Goal: Task Accomplishment & Management: Use online tool/utility

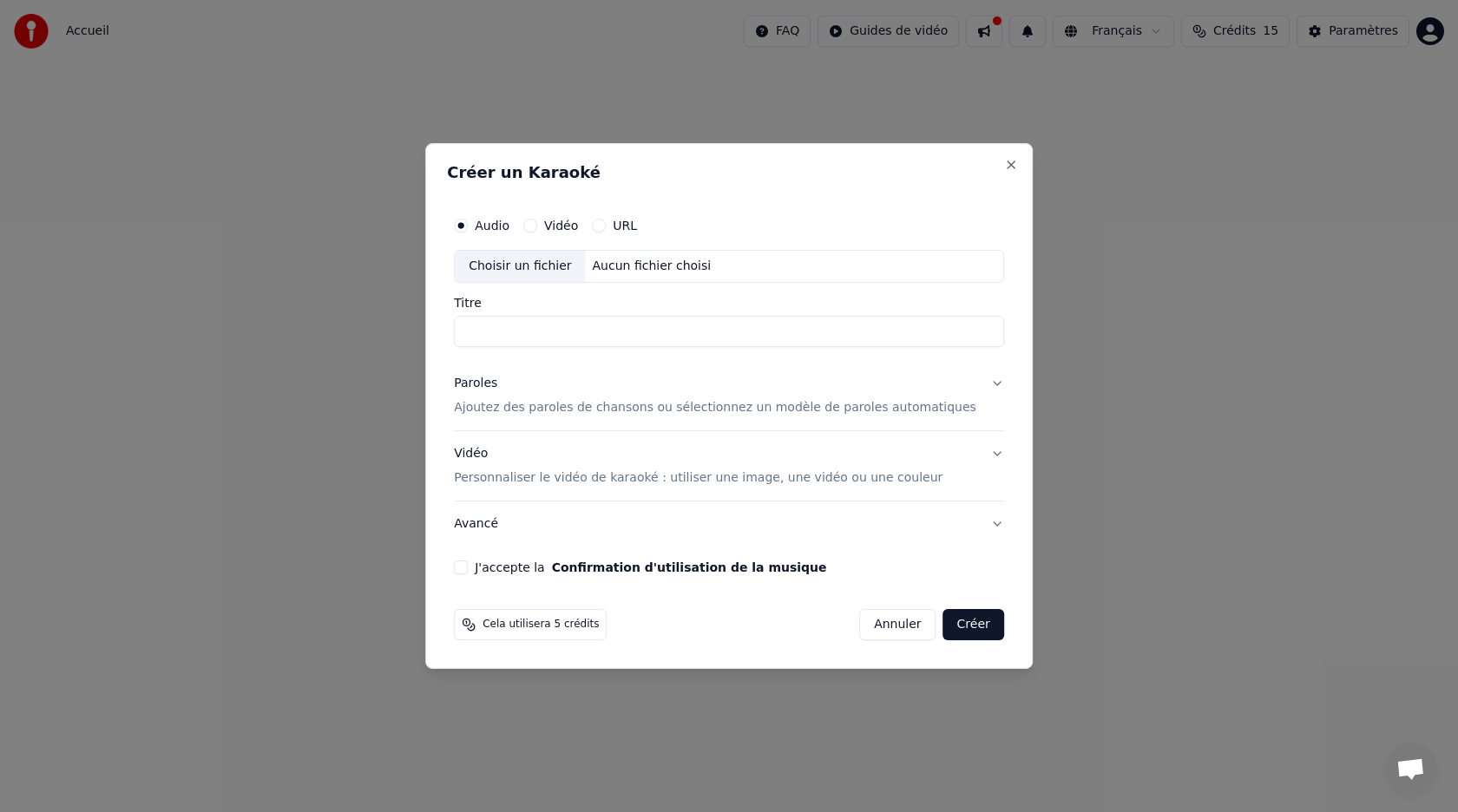
click at [521, 330] on input "Titre" at bounding box center [729, 330] width 551 height 31
type input "********"
click at [637, 224] on label "URL" at bounding box center [624, 225] width 24 height 12
click at [605, 224] on button "URL" at bounding box center [599, 225] width 14 height 14
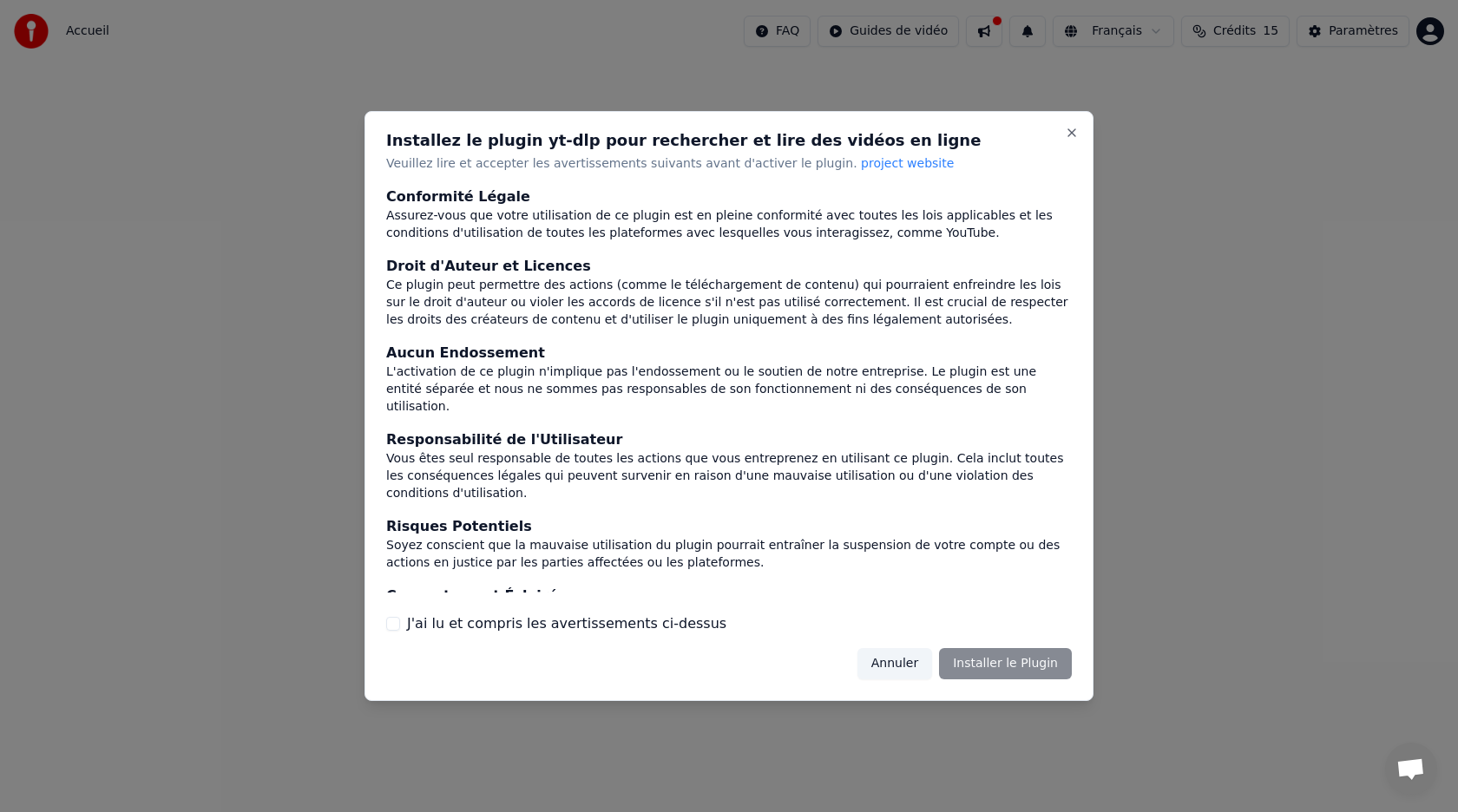
click at [1011, 667] on div "Annuler Installer le Plugin" at bounding box center [964, 664] width 215 height 31
click at [1013, 662] on div "Annuler Installer le Plugin" at bounding box center [964, 664] width 215 height 31
click at [439, 611] on div "Conformité Légale Assurez-vous que votre utilisation de ce plugin est en pleine…" at bounding box center [729, 410] width 686 height 448
click at [435, 622] on label "J'ai lu et compris les avertissements ci-dessus" at bounding box center [566, 624] width 319 height 21
click at [400, 622] on button "J'ai lu et compris les avertissements ci-dessus" at bounding box center [393, 624] width 14 height 14
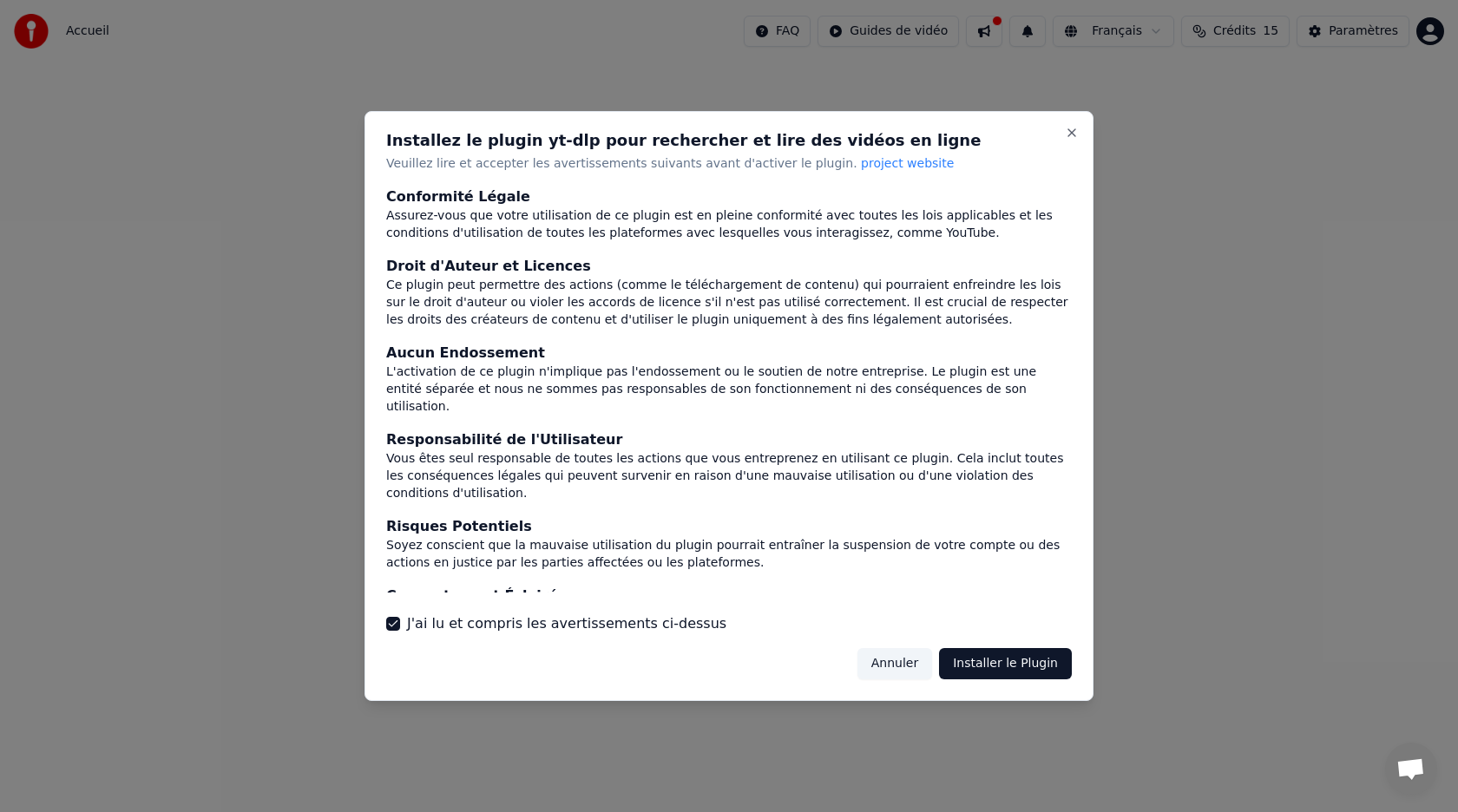
click at [1012, 655] on button "Installer le Plugin" at bounding box center [1006, 664] width 133 height 31
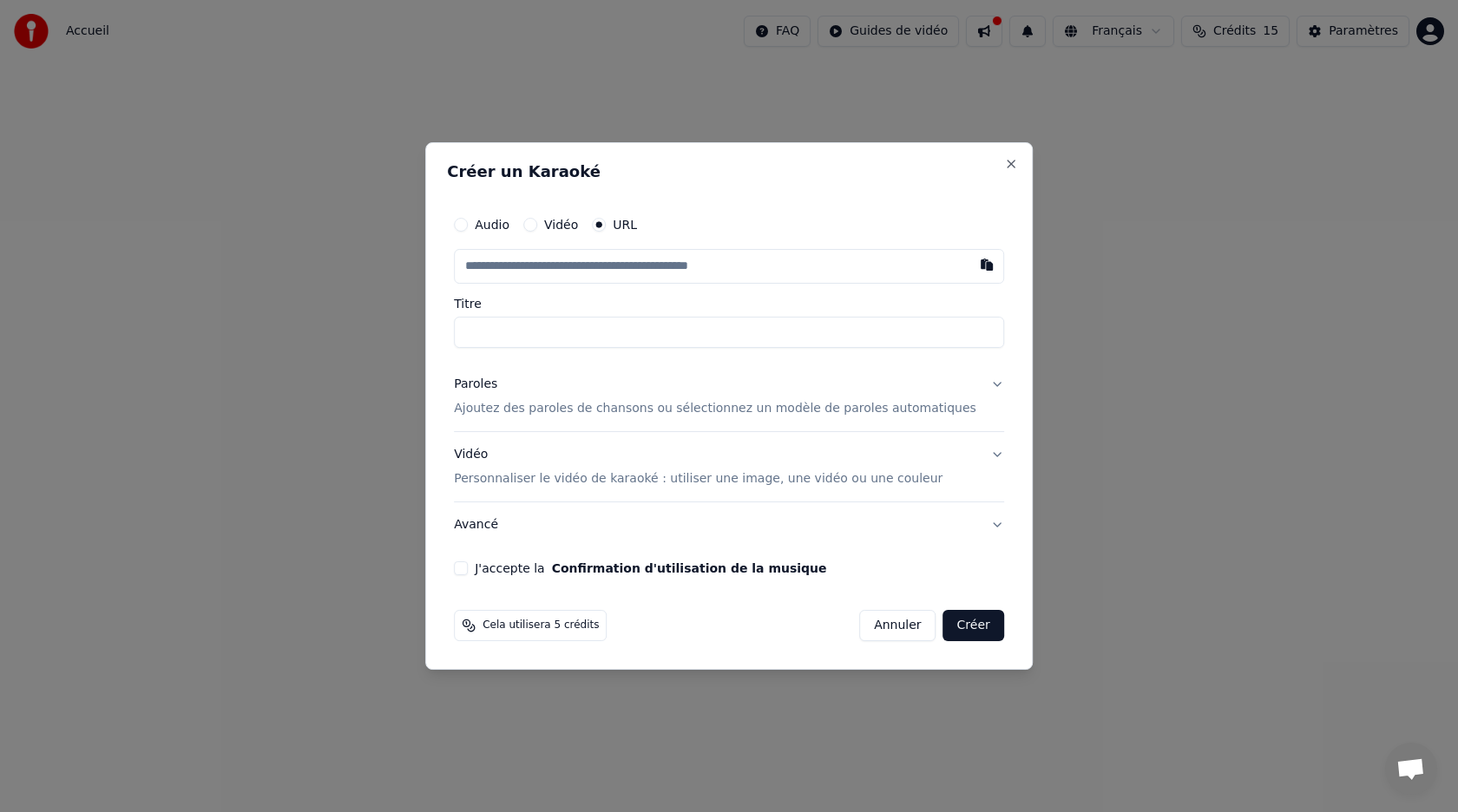
click at [599, 270] on input "text" at bounding box center [729, 266] width 551 height 34
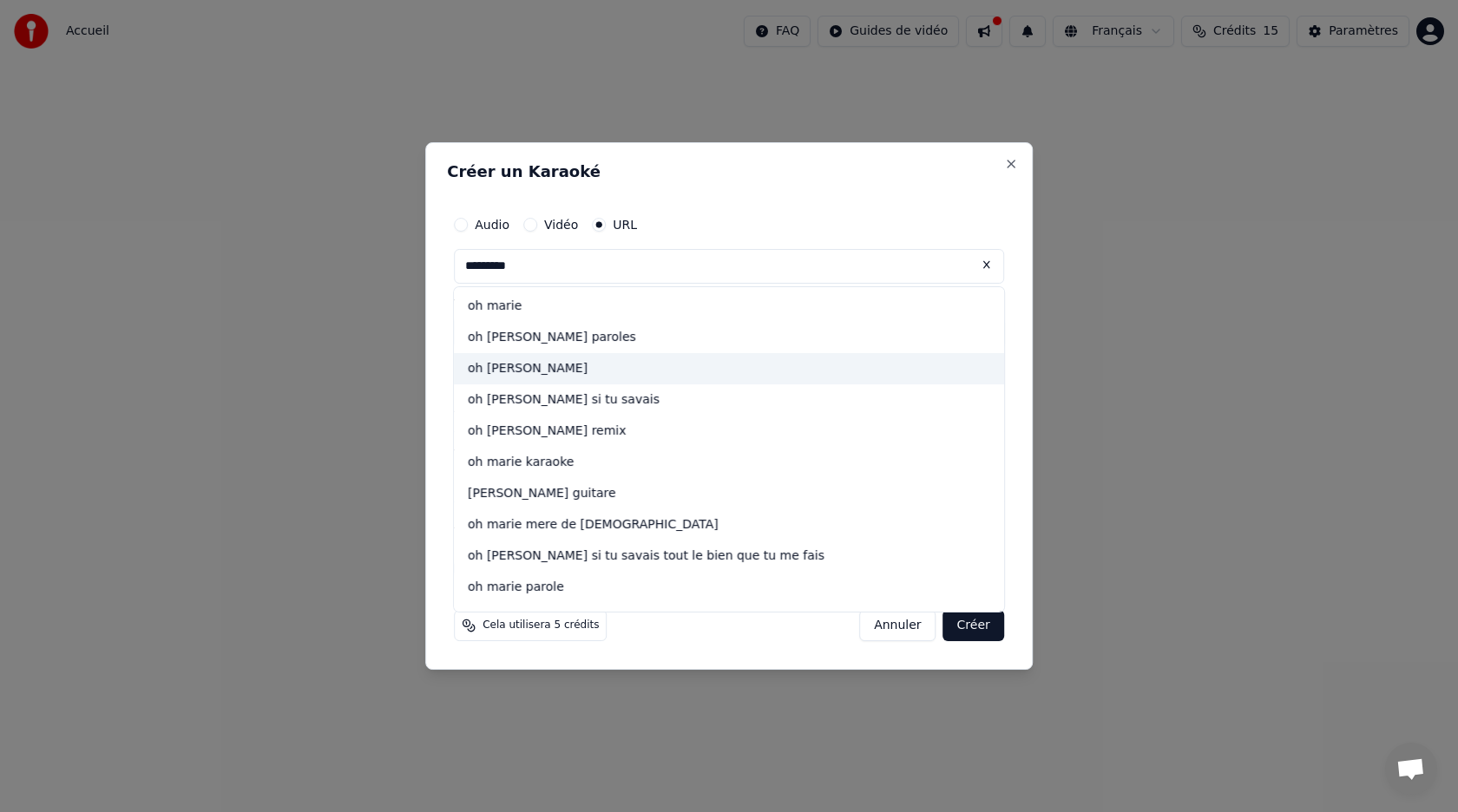
click at [589, 368] on div "oh [PERSON_NAME]" at bounding box center [729, 368] width 551 height 31
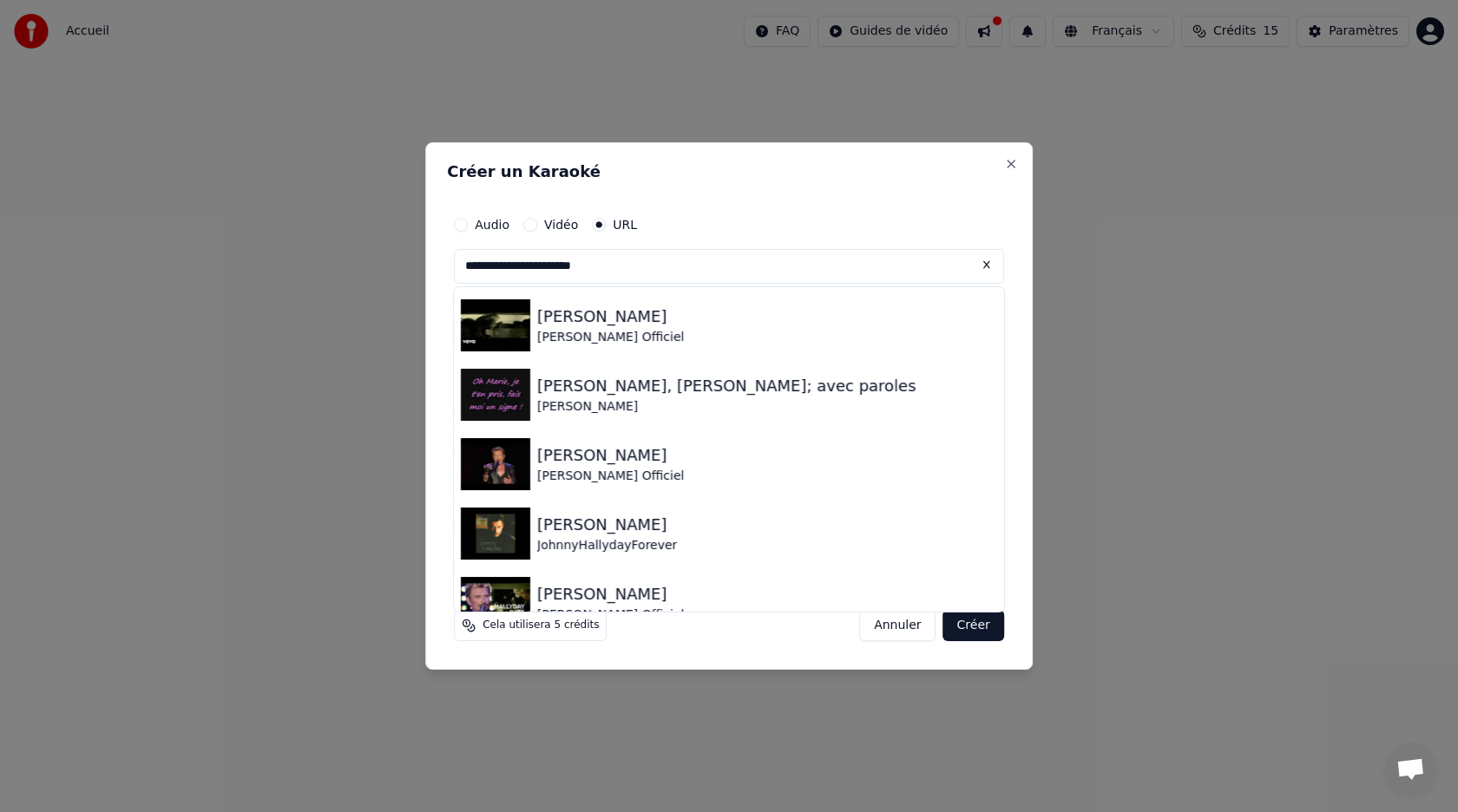
click at [647, 265] on input "**********" at bounding box center [729, 266] width 551 height 34
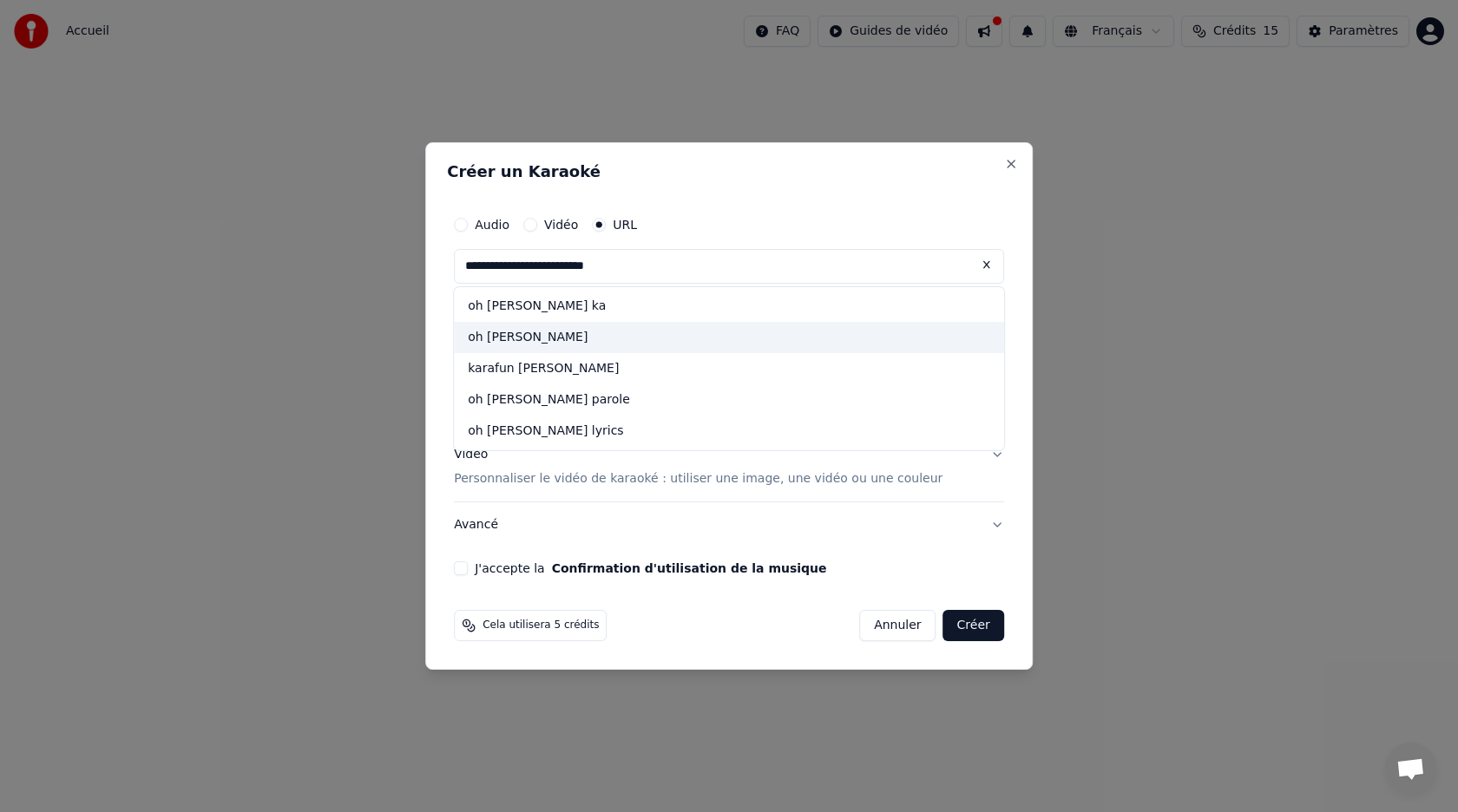
click at [621, 339] on div "oh [PERSON_NAME]" at bounding box center [729, 337] width 551 height 31
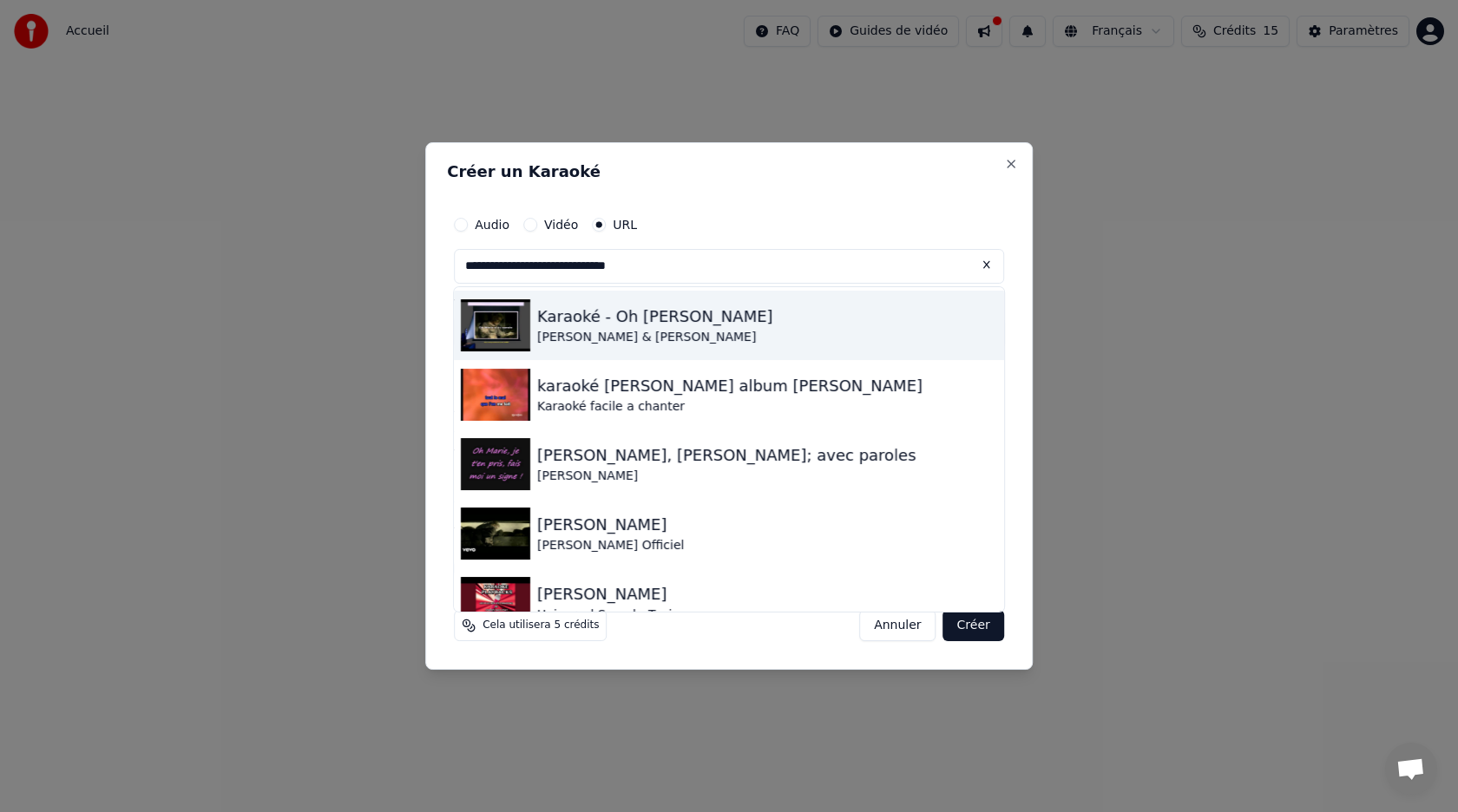
click at [646, 323] on div "Karaoké - Oh [PERSON_NAME]" at bounding box center [655, 316] width 236 height 24
type input "**********"
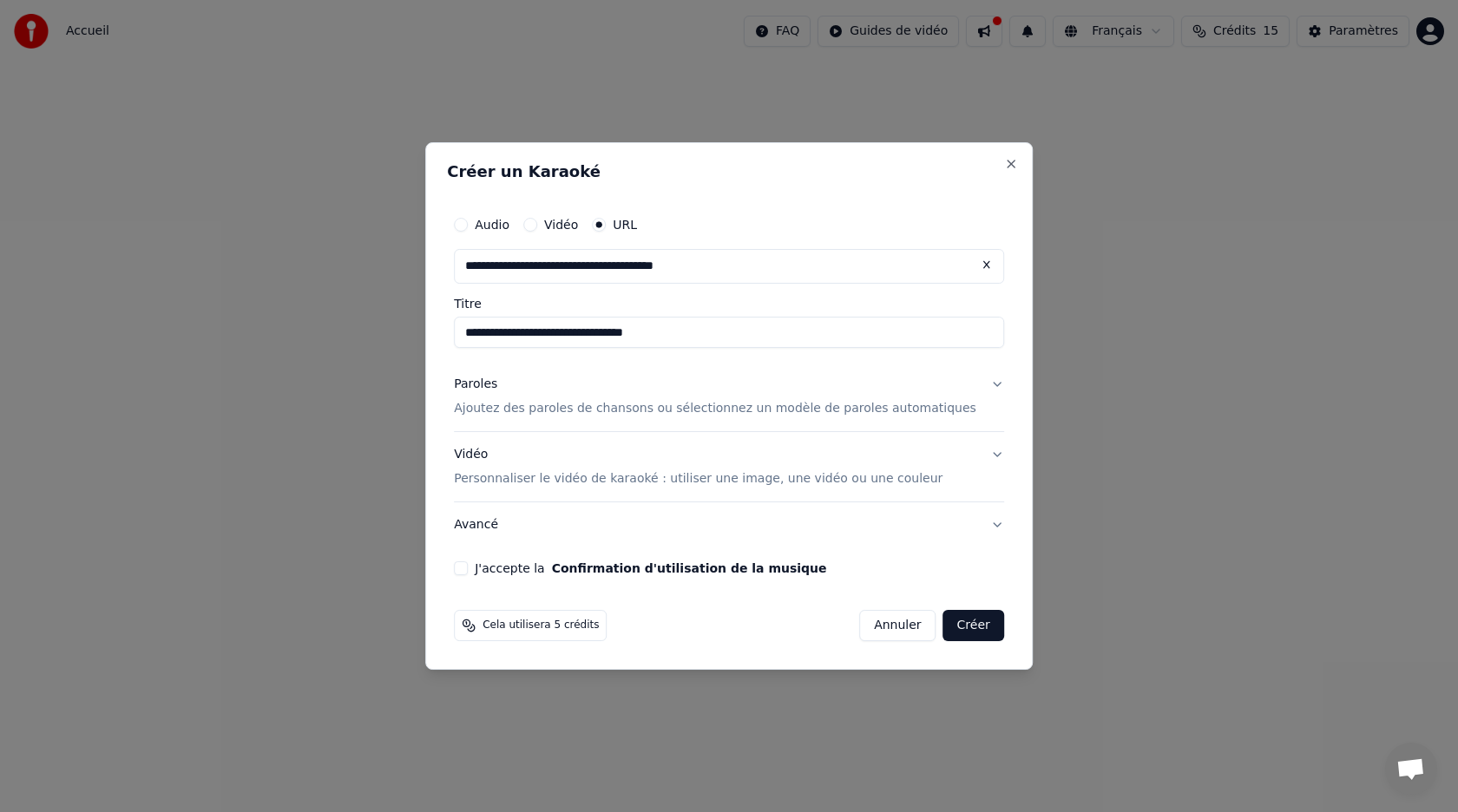
click at [623, 420] on button "Paroles Ajoutez des paroles de chansons ou sélectionnez un modèle de paroles au…" at bounding box center [729, 397] width 551 height 70
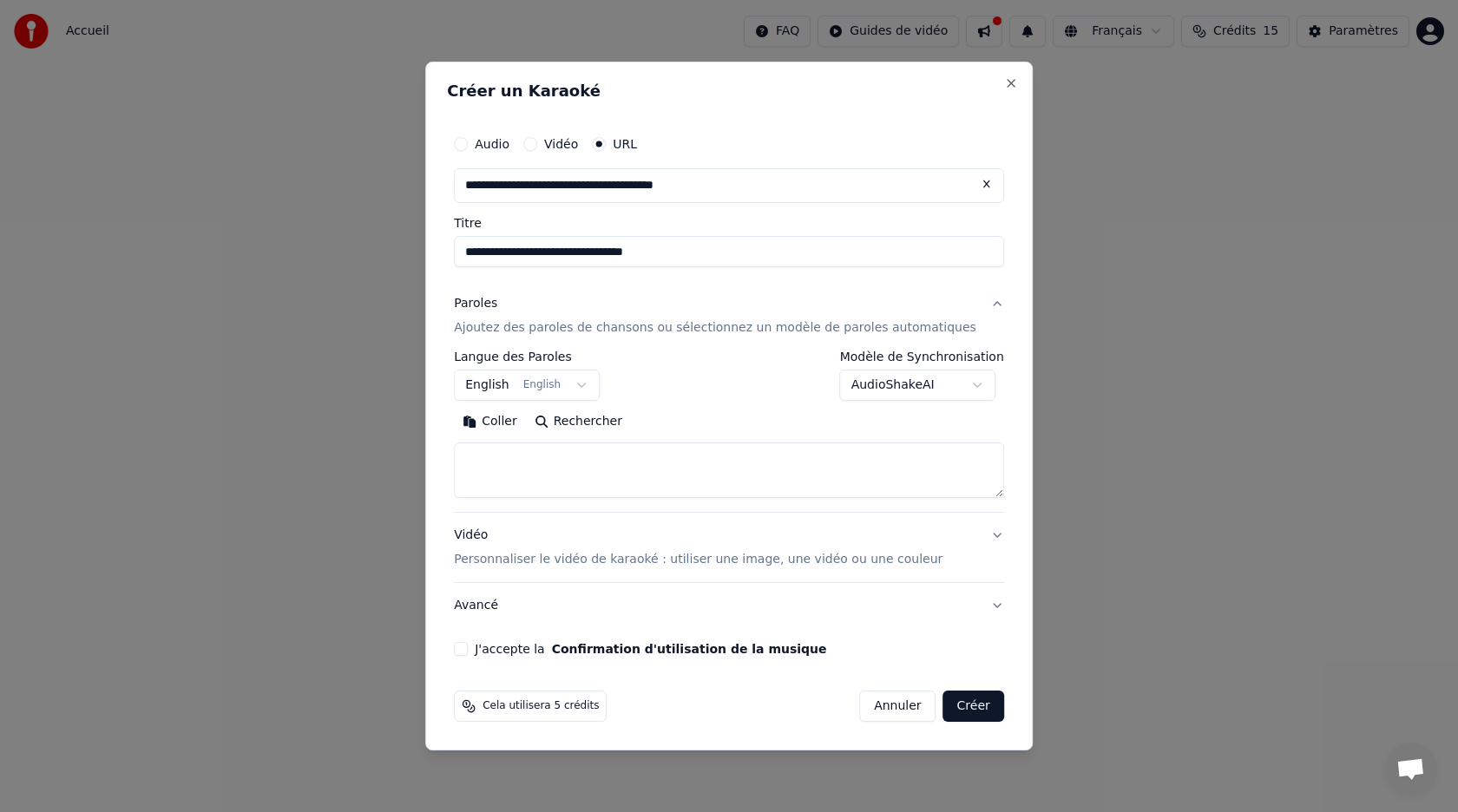
click at [589, 384] on button "English English" at bounding box center [527, 384] width 146 height 31
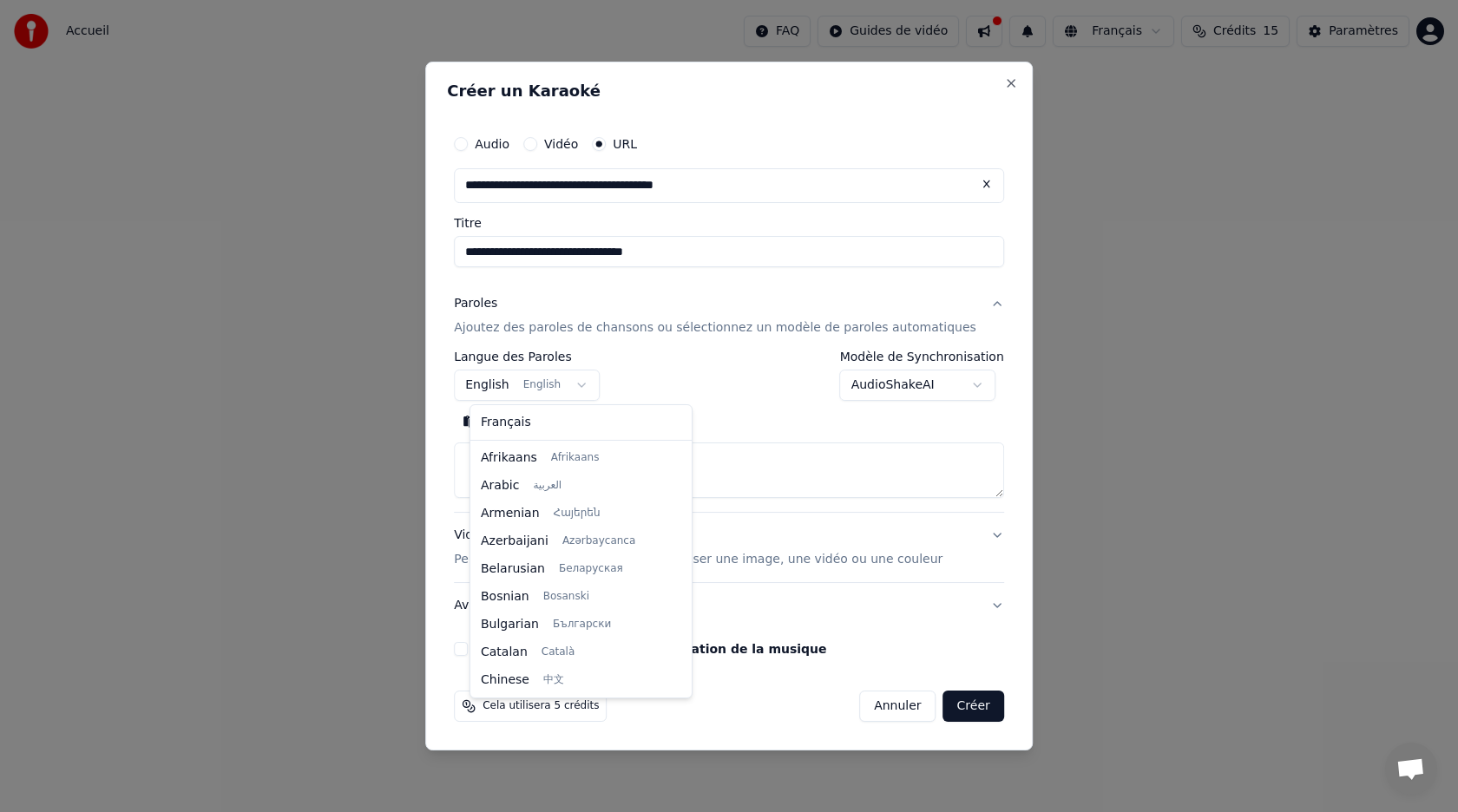
select select "**"
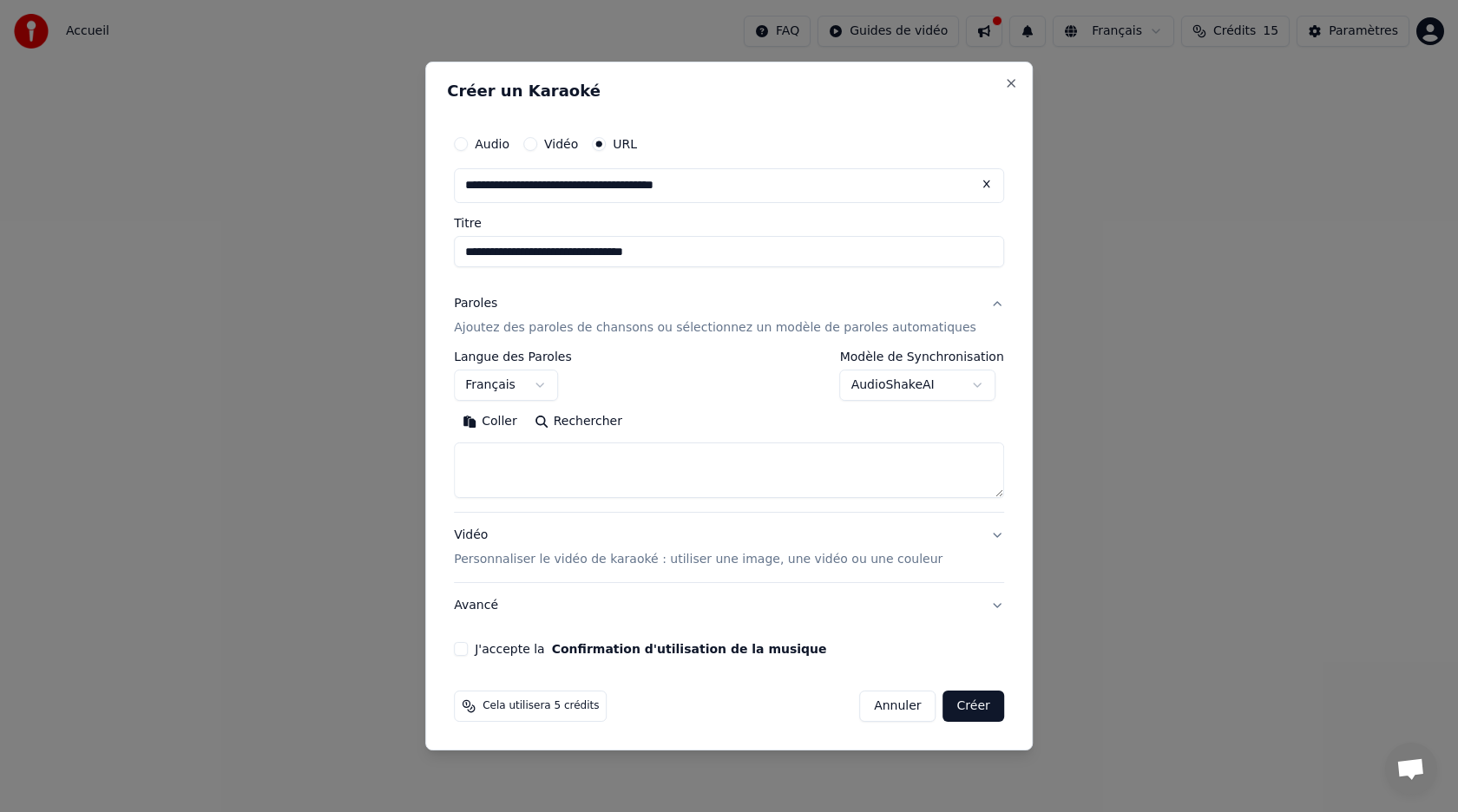
click at [533, 459] on textarea at bounding box center [729, 470] width 551 height 56
paste textarea "**********"
type textarea "**********"
click at [983, 608] on button "Avancé" at bounding box center [729, 605] width 551 height 45
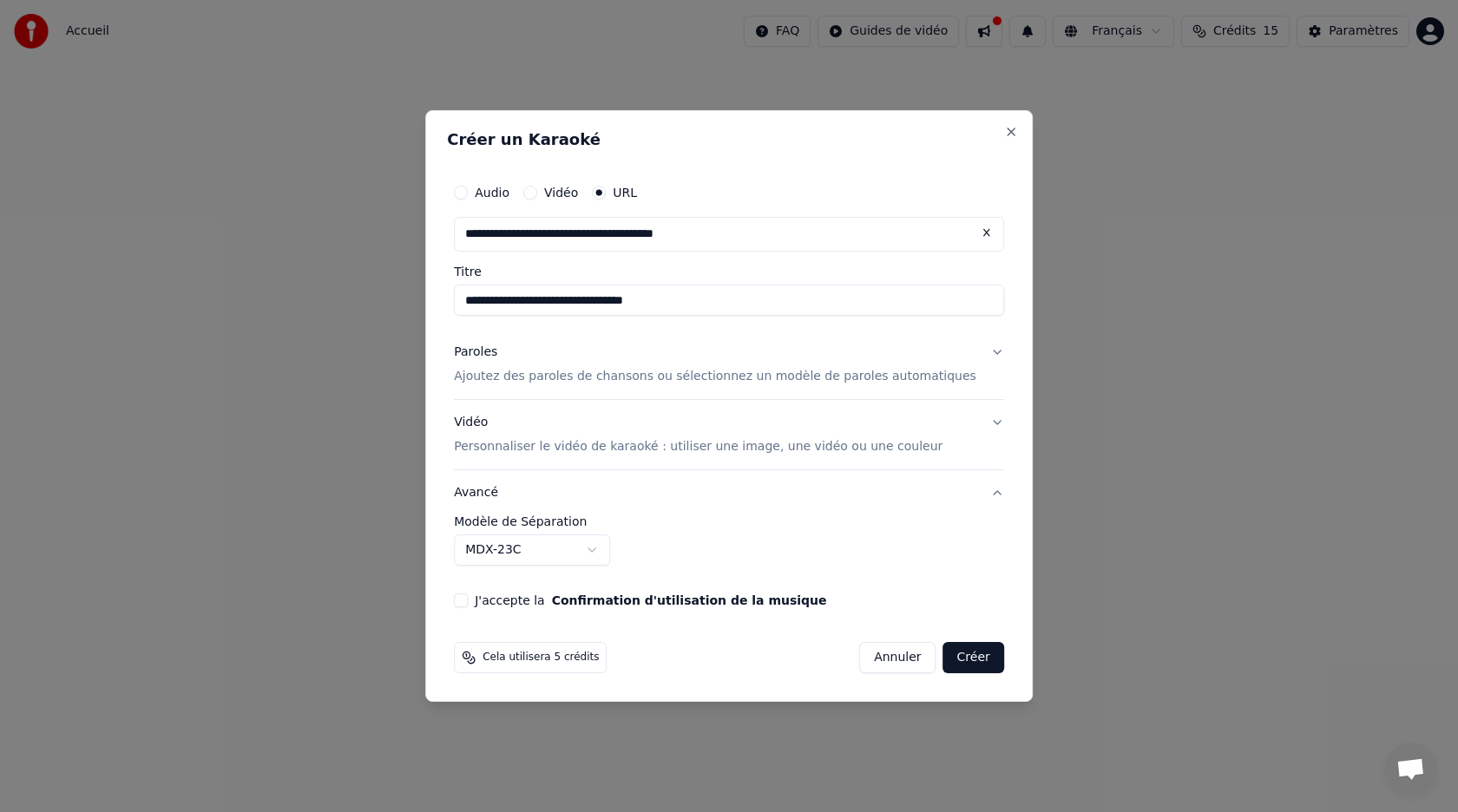
click at [980, 494] on button "Avancé" at bounding box center [729, 492] width 551 height 45
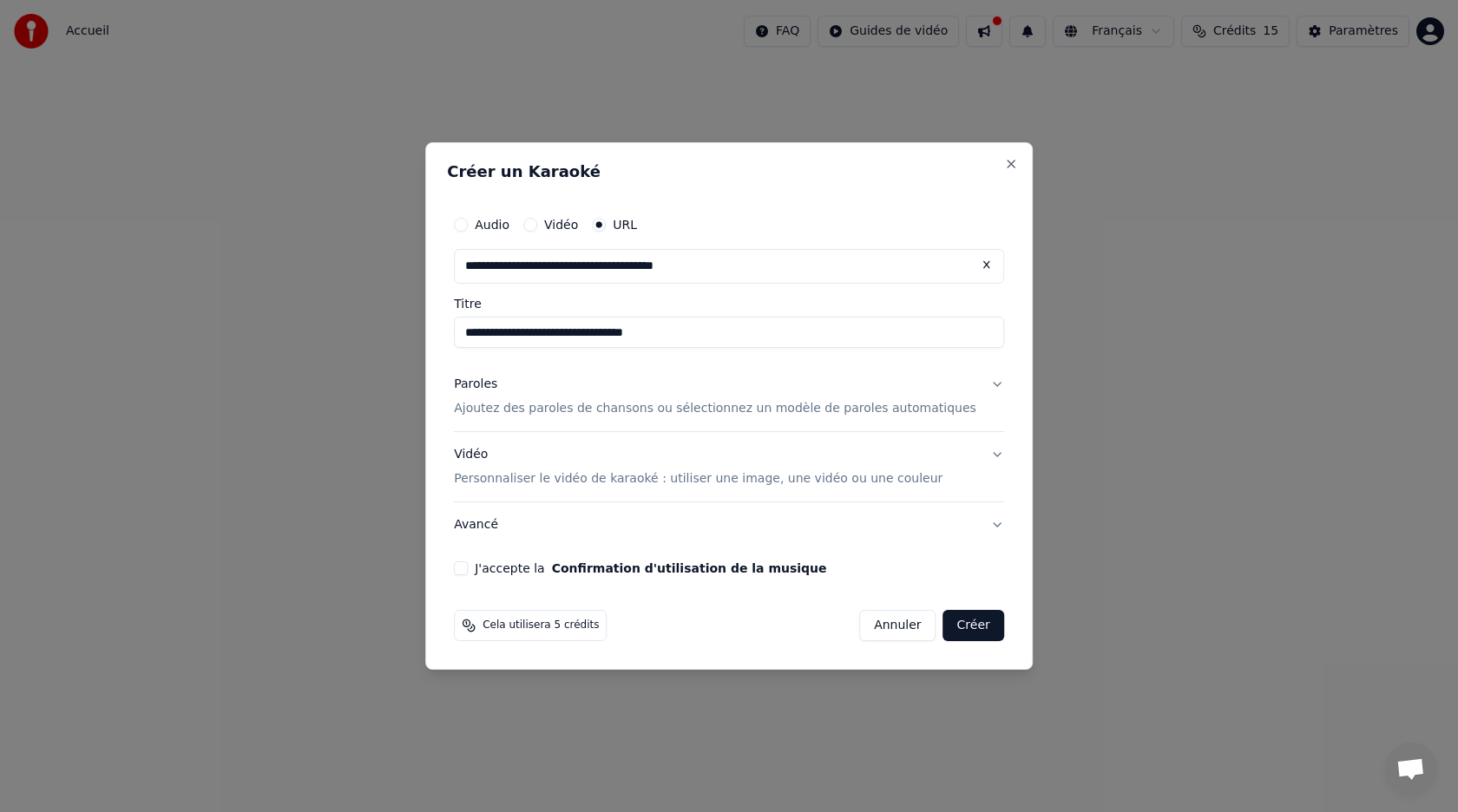
click at [489, 570] on div "J'accepte la Confirmation d'utilisation de la musique" at bounding box center [729, 568] width 551 height 14
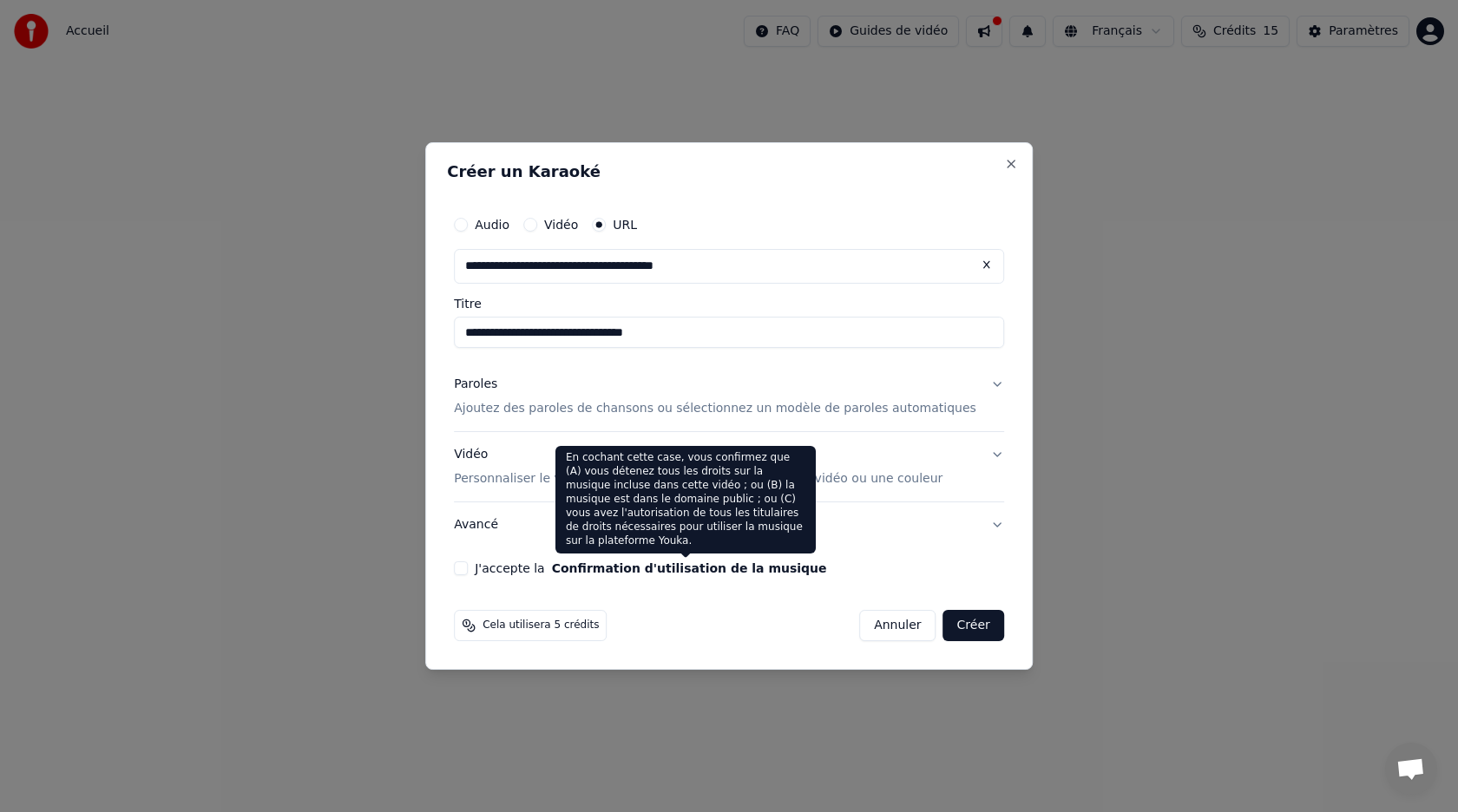
click at [573, 571] on button "Confirmation d'utilisation de la musique" at bounding box center [689, 568] width 275 height 12
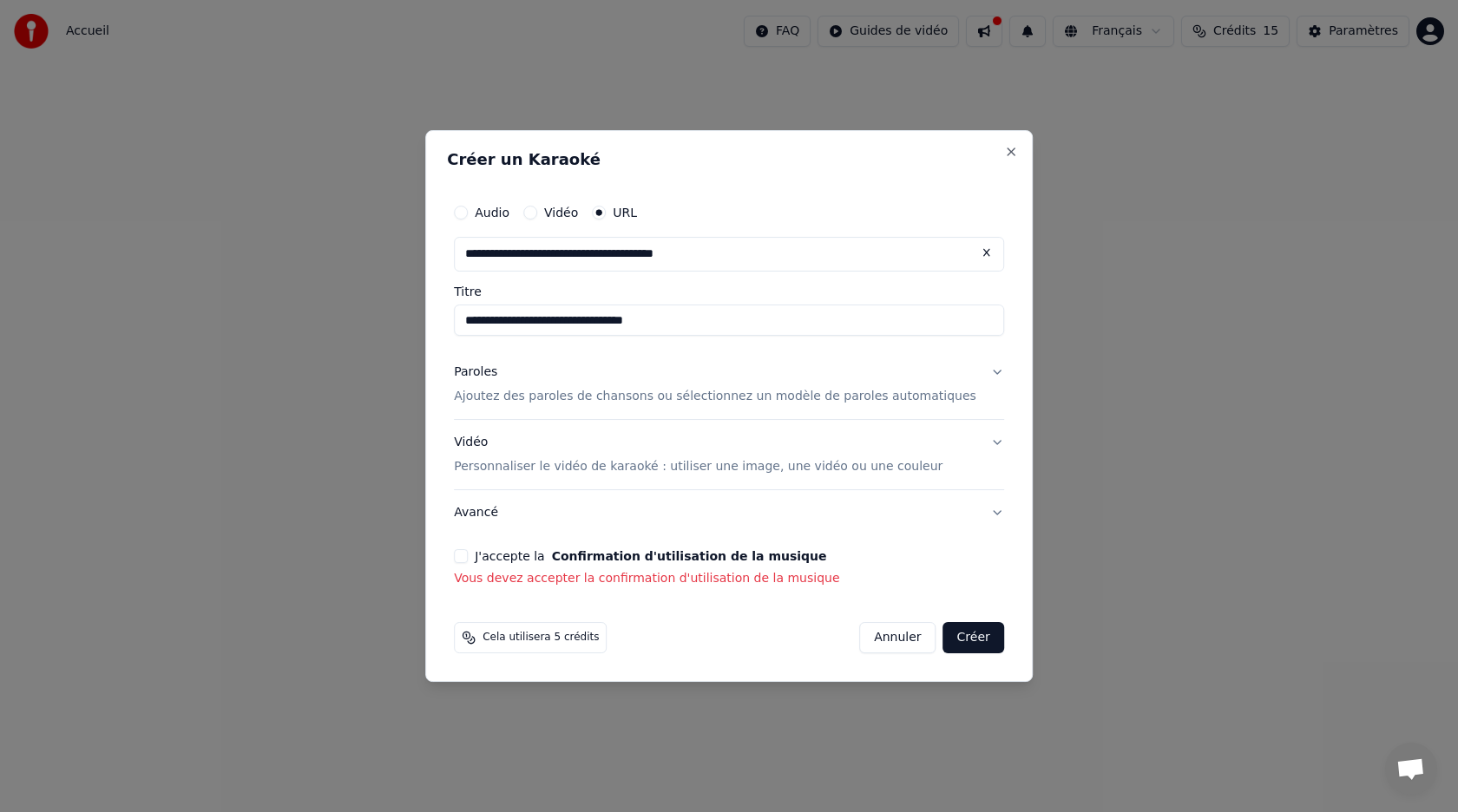
click at [487, 540] on div "**********" at bounding box center [729, 391] width 564 height 406
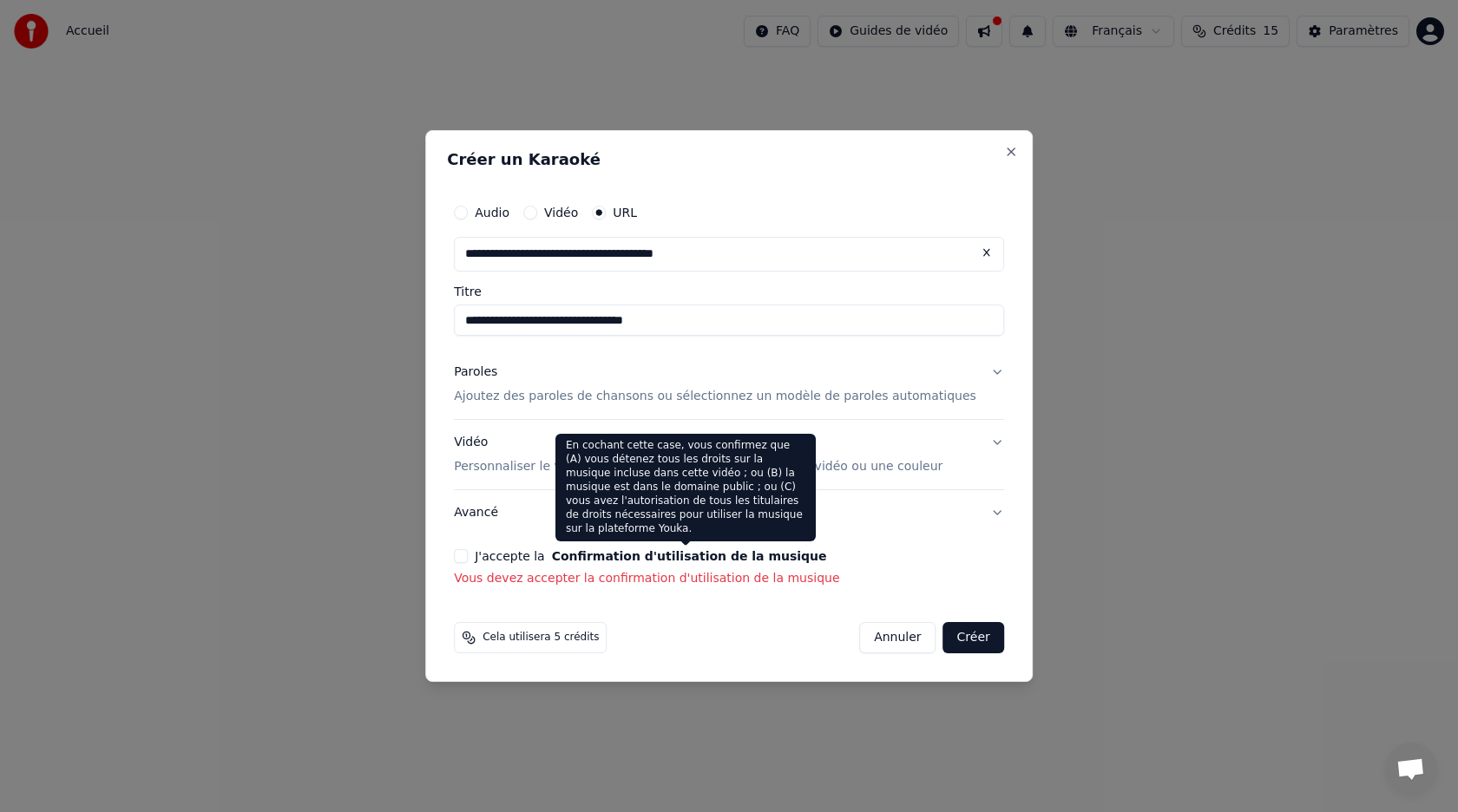
click at [700, 557] on button "Confirmation d'utilisation de la musique" at bounding box center [689, 557] width 275 height 12
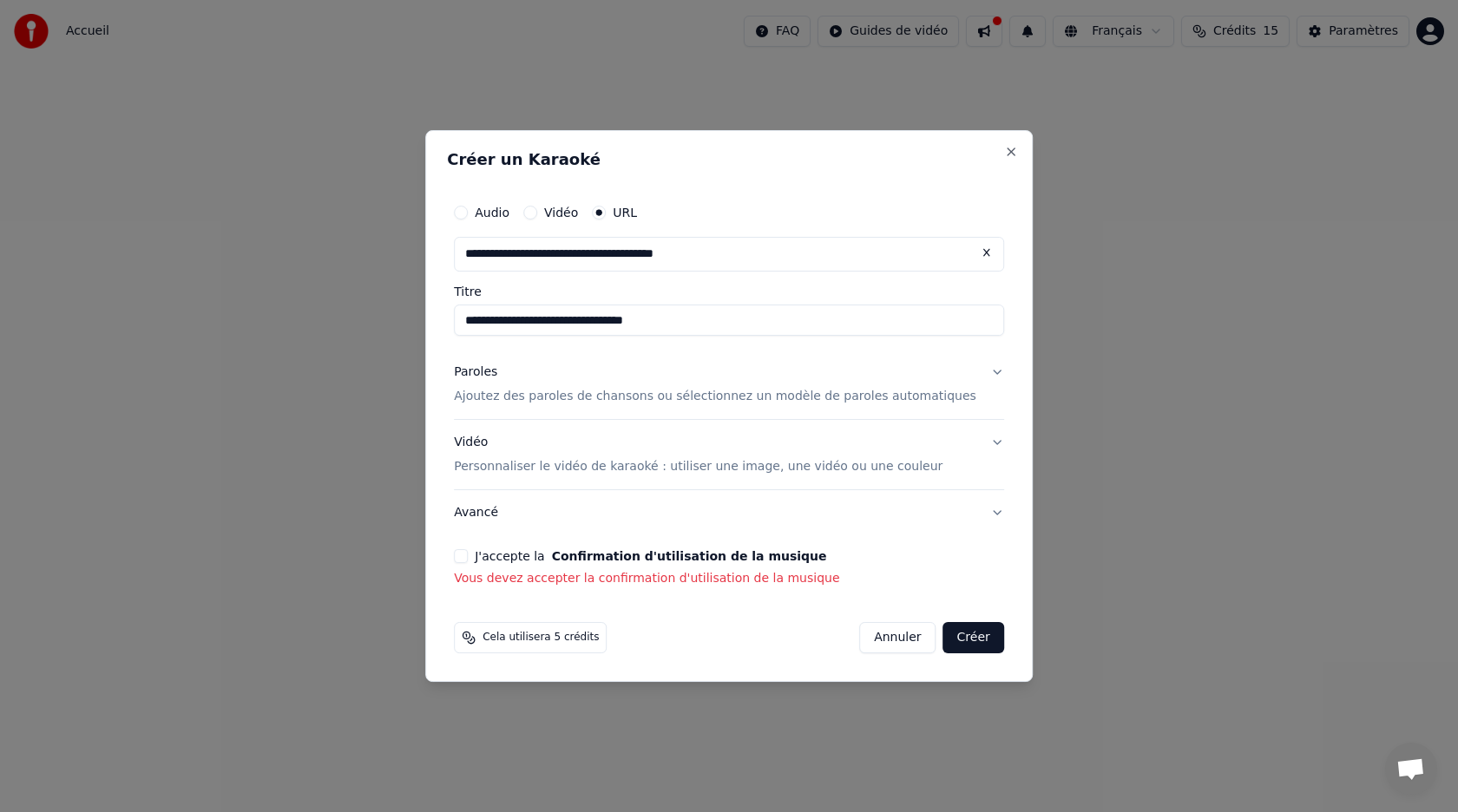
click at [858, 551] on div "J'accepte la Confirmation d'utilisation de la musique" at bounding box center [729, 557] width 551 height 14
click at [467, 557] on button "J'accepte la Confirmation d'utilisation de la musique" at bounding box center [461, 557] width 14 height 14
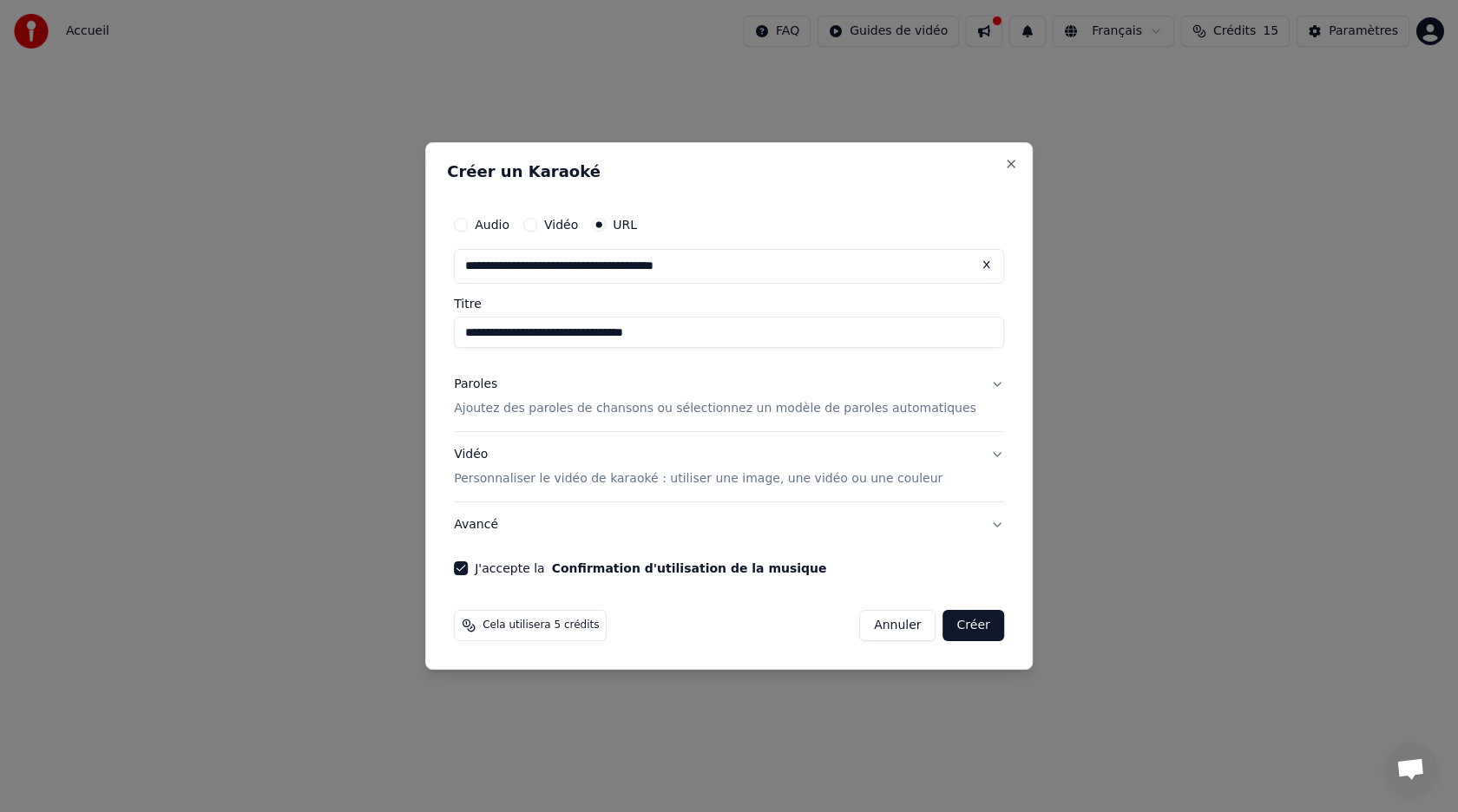
click at [966, 636] on button "Créer" at bounding box center [973, 625] width 61 height 31
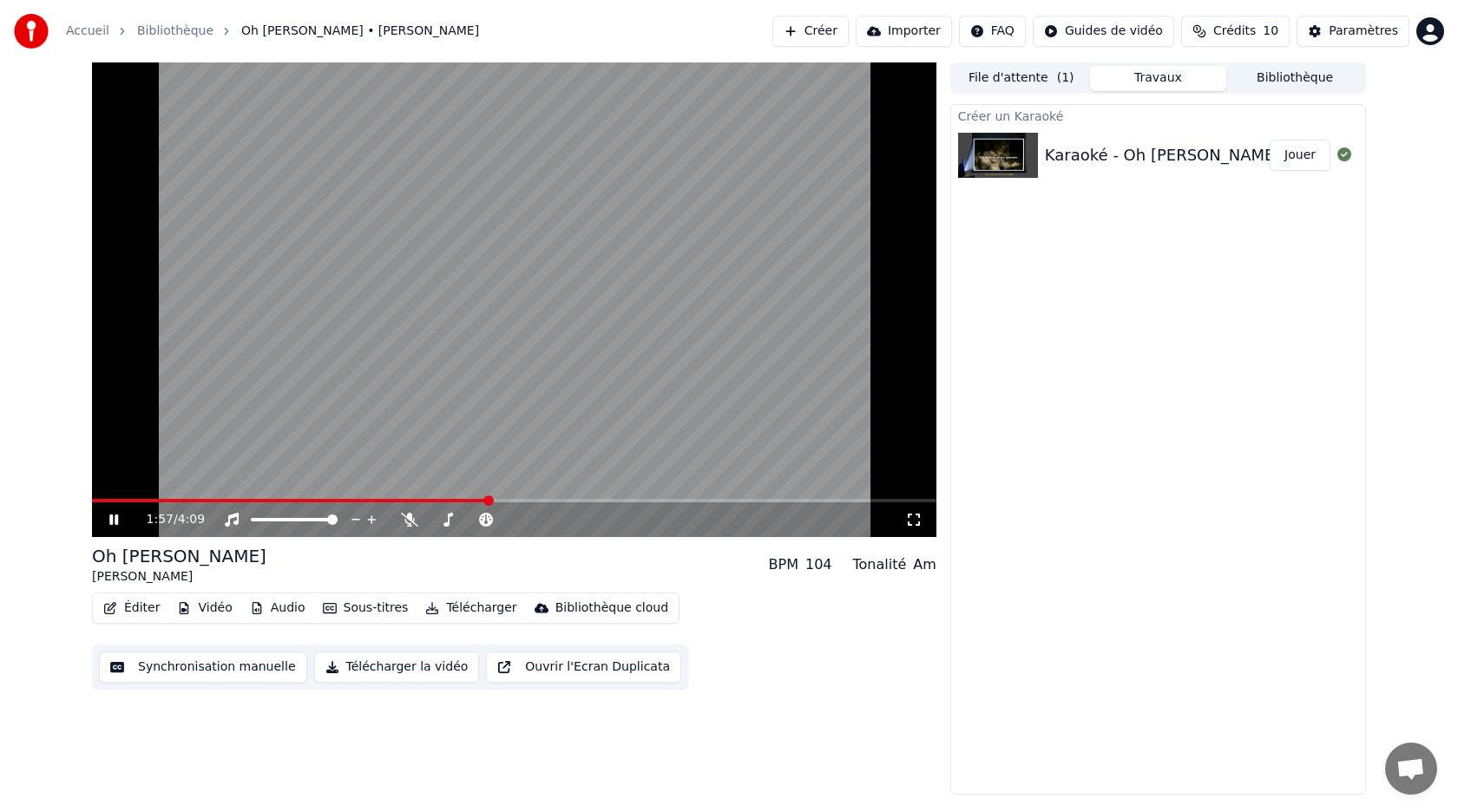
click at [113, 521] on icon at bounding box center [126, 520] width 41 height 14
click at [1351, 25] on div "Paramètres" at bounding box center [1363, 32] width 70 height 18
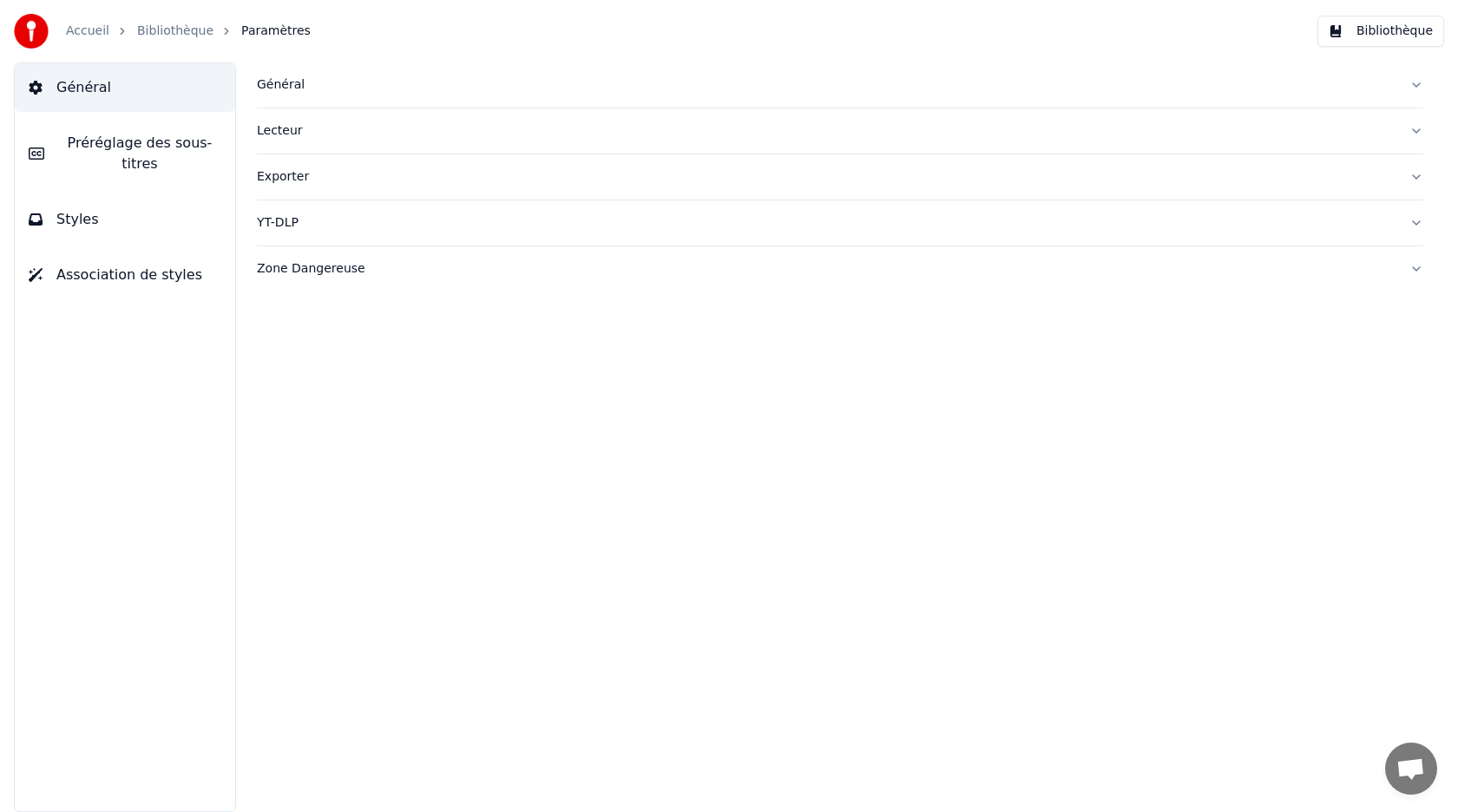
click at [108, 156] on span "Préréglage des sous-titres" at bounding box center [140, 153] width 163 height 42
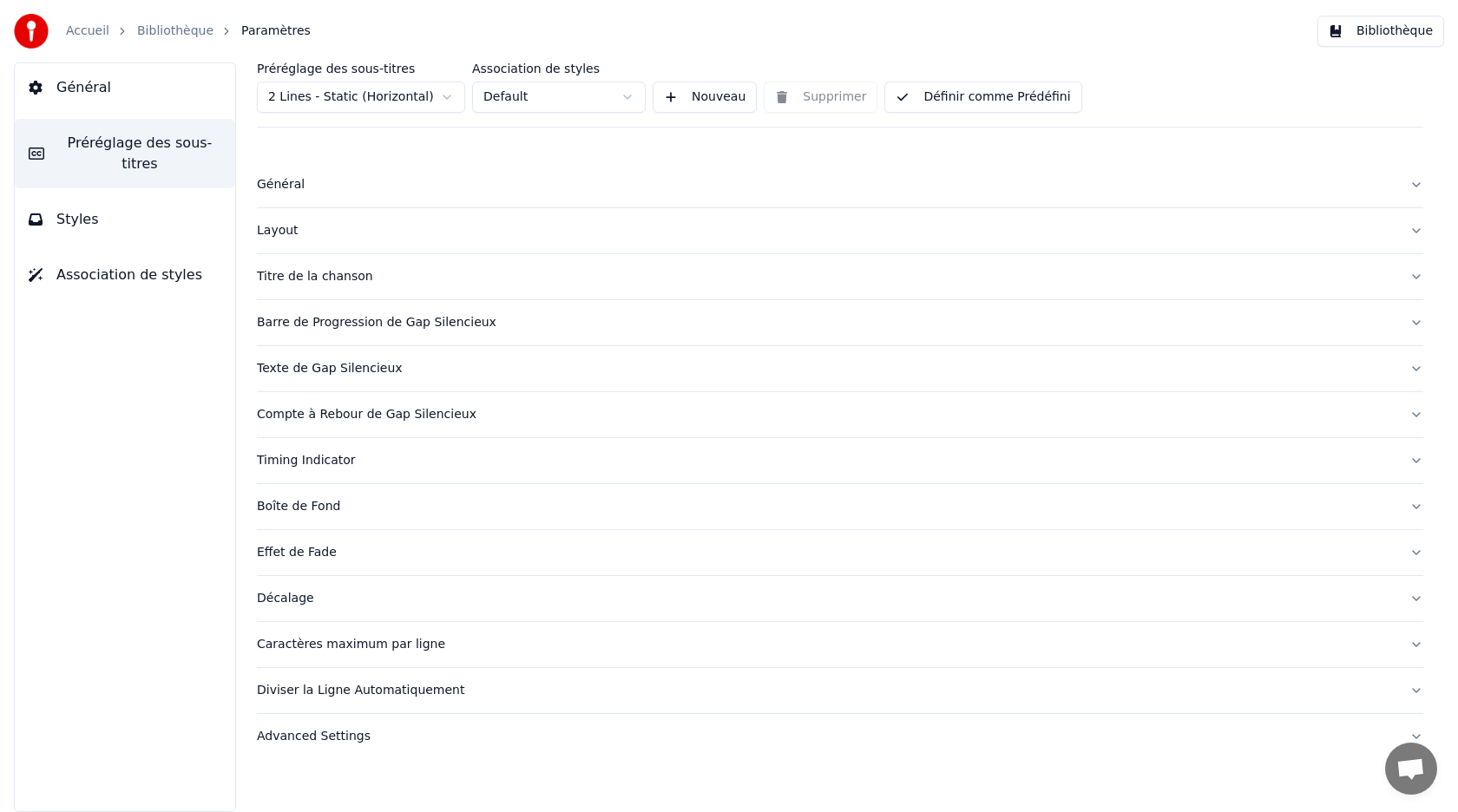
click at [1394, 29] on button "Bibliothèque" at bounding box center [1380, 31] width 126 height 31
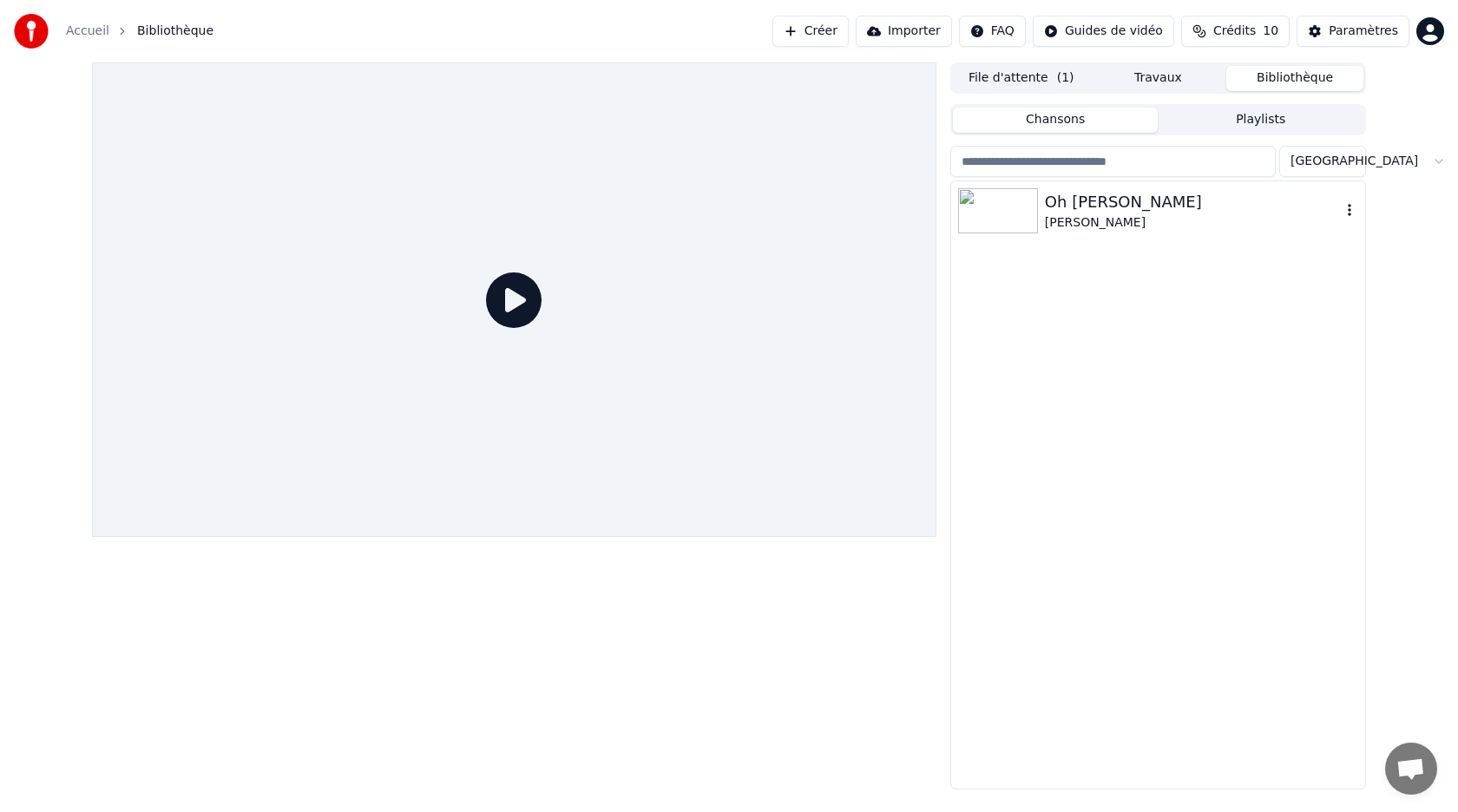
click at [1347, 206] on icon "button" at bounding box center [1349, 210] width 18 height 14
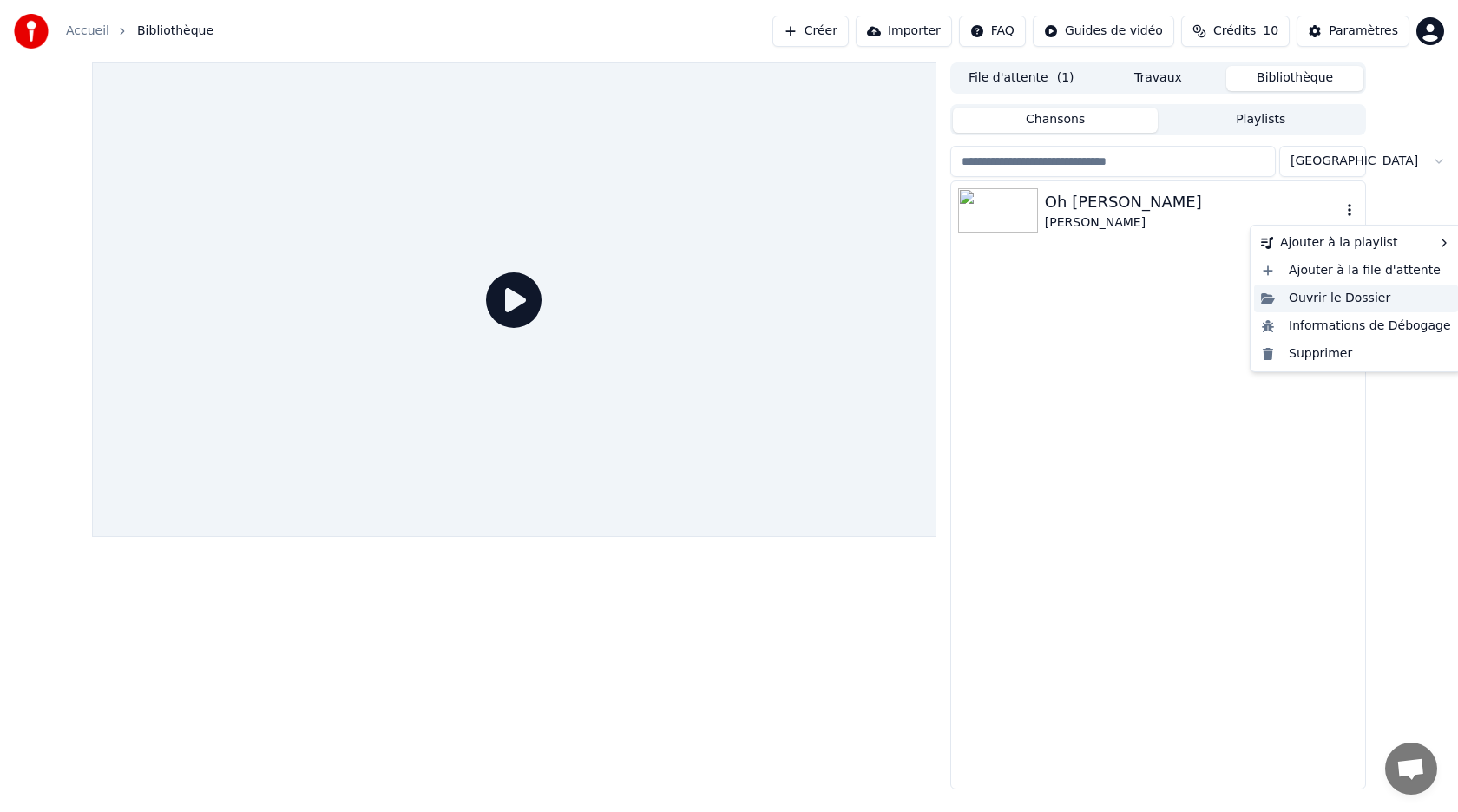
click at [1315, 303] on div "Ouvrir le Dossier" at bounding box center [1355, 298] width 204 height 27
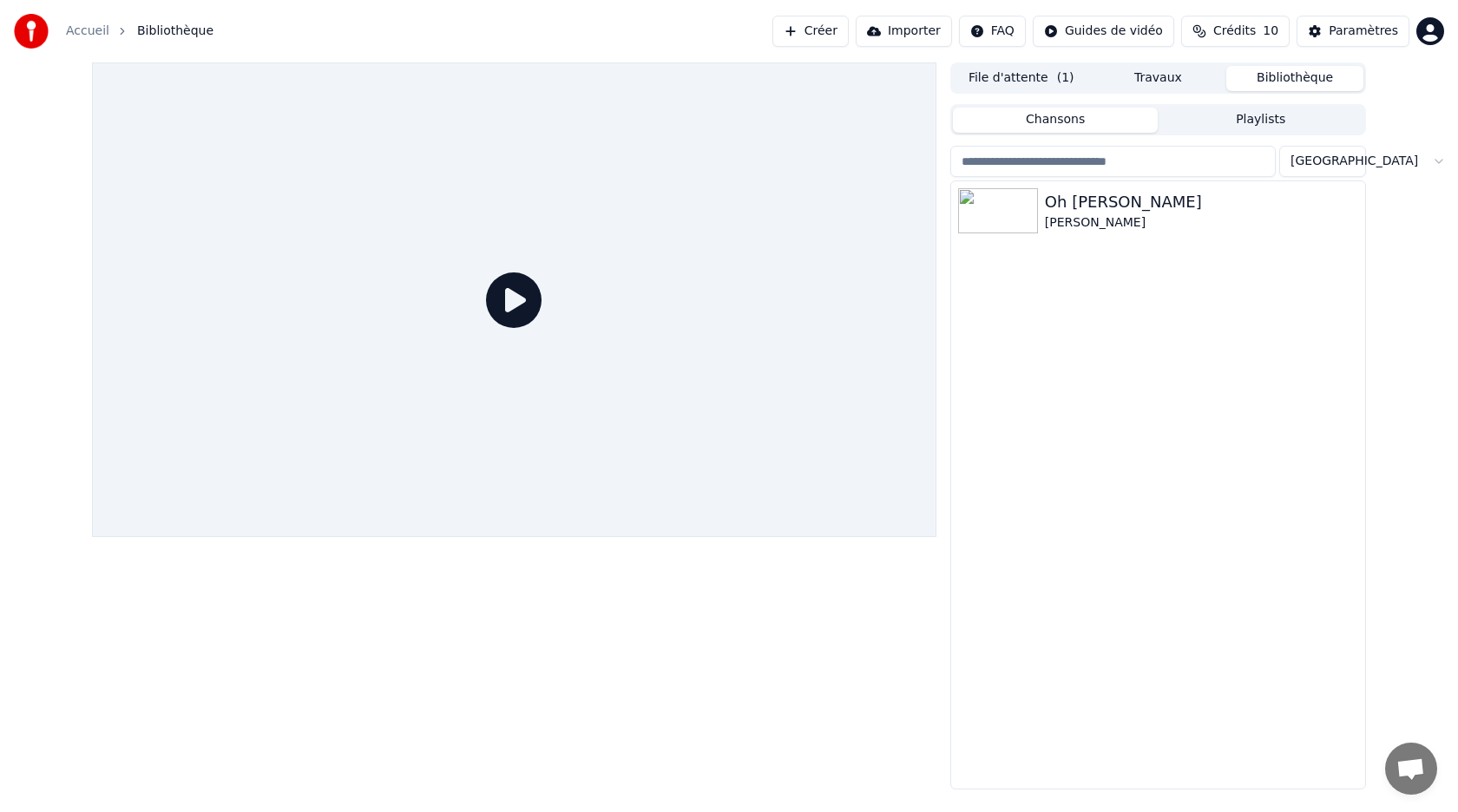
click at [507, 303] on icon at bounding box center [513, 300] width 56 height 56
click at [517, 301] on icon at bounding box center [513, 300] width 56 height 56
click at [530, 312] on icon at bounding box center [513, 300] width 56 height 56
click at [522, 273] on icon at bounding box center [513, 300] width 56 height 56
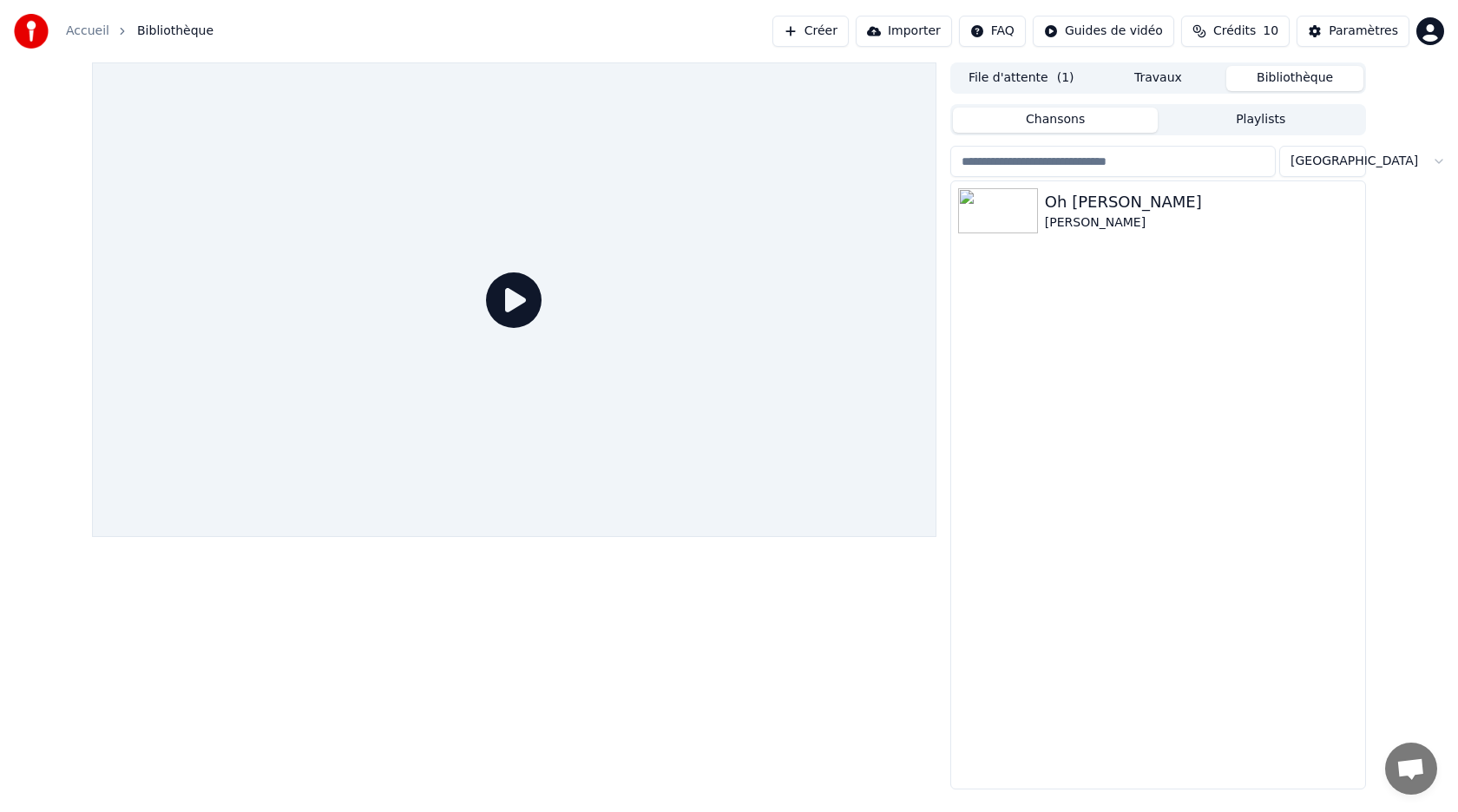
click at [516, 301] on icon at bounding box center [513, 300] width 56 height 56
click at [526, 312] on icon at bounding box center [513, 300] width 56 height 56
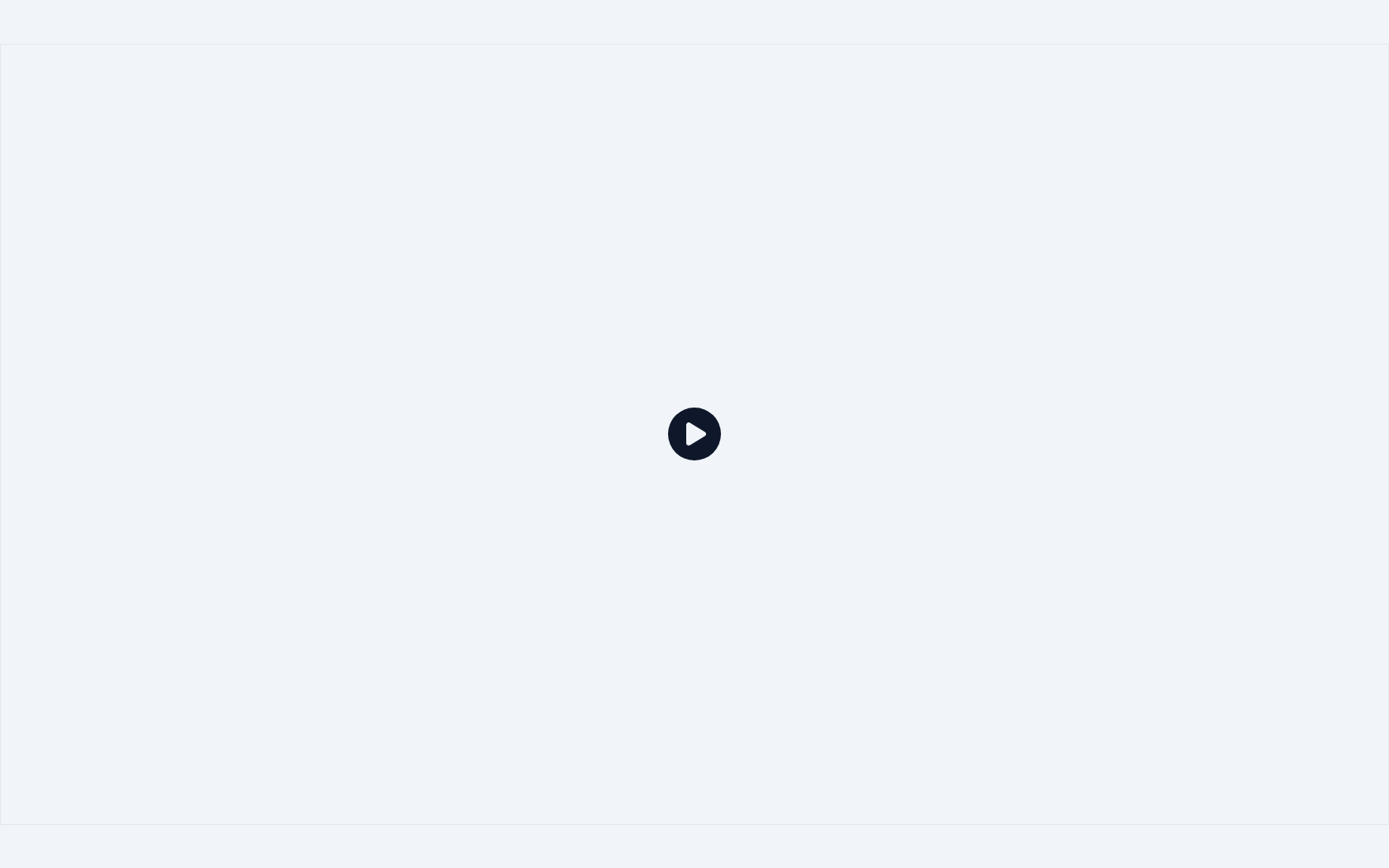
click at [501, 334] on div at bounding box center [694, 434] width 1389 height 781
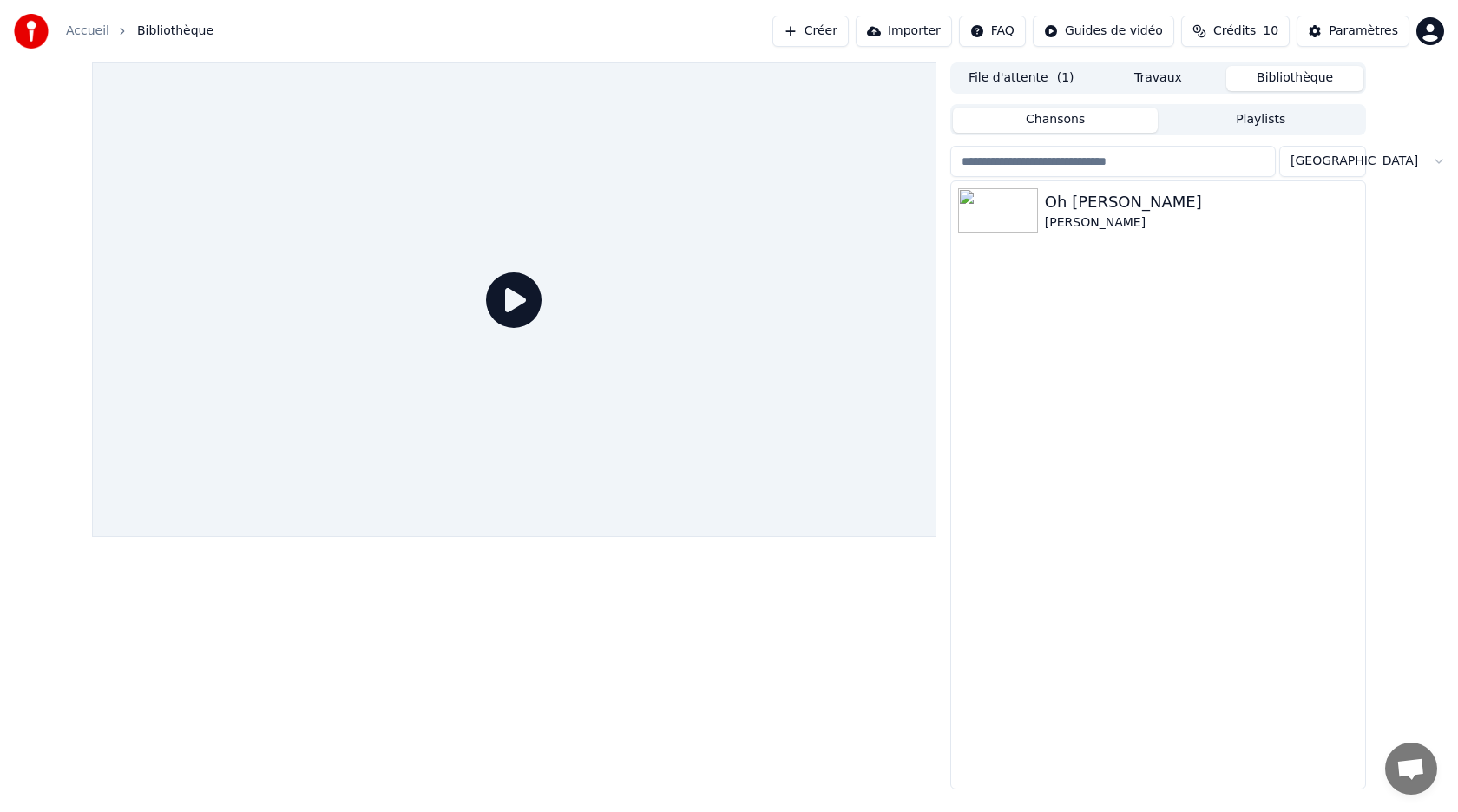
click at [526, 312] on icon at bounding box center [513, 300] width 56 height 56
click at [1346, 206] on icon "button" at bounding box center [1349, 210] width 18 height 14
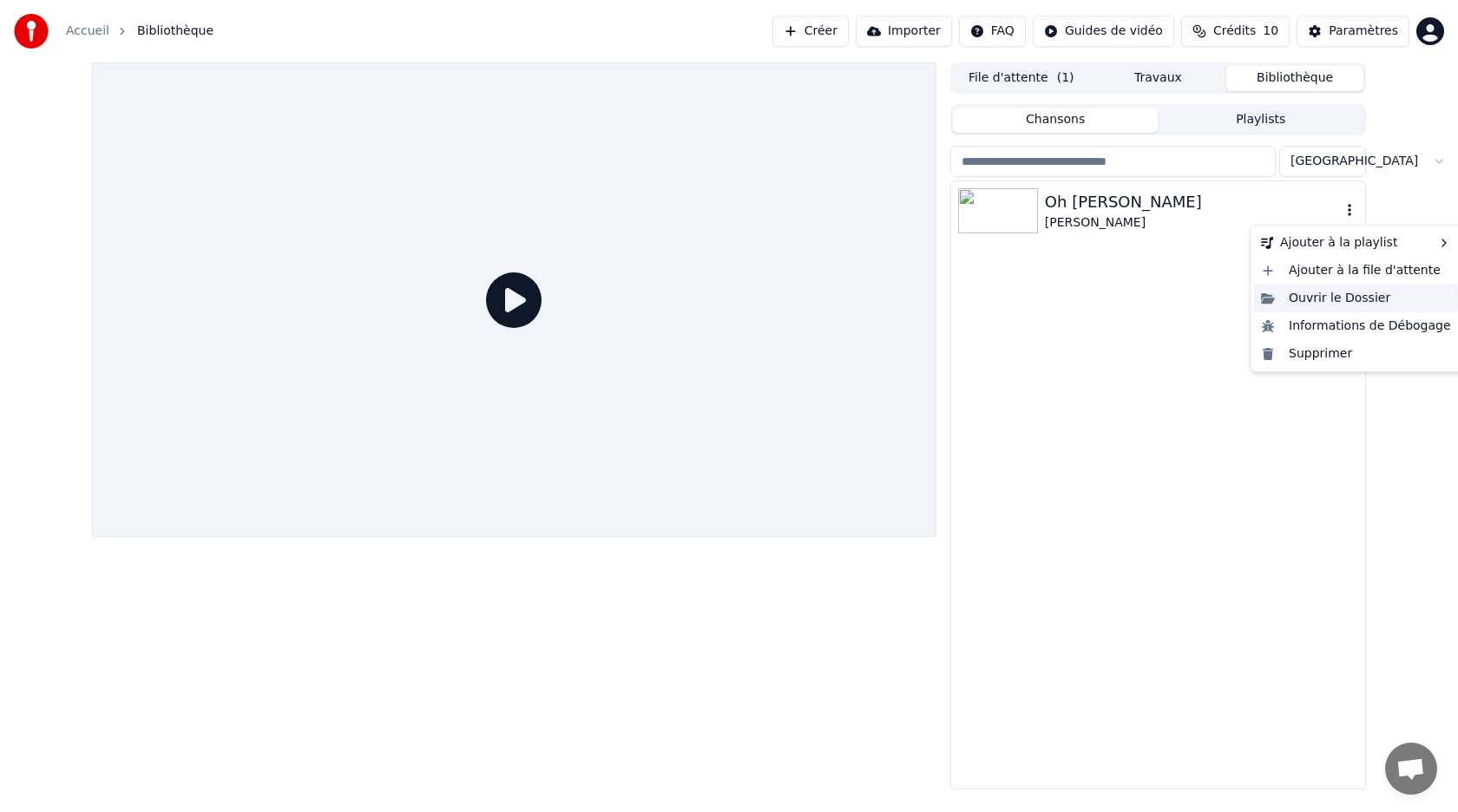
click at [1319, 292] on div "Ouvrir le Dossier" at bounding box center [1355, 298] width 204 height 27
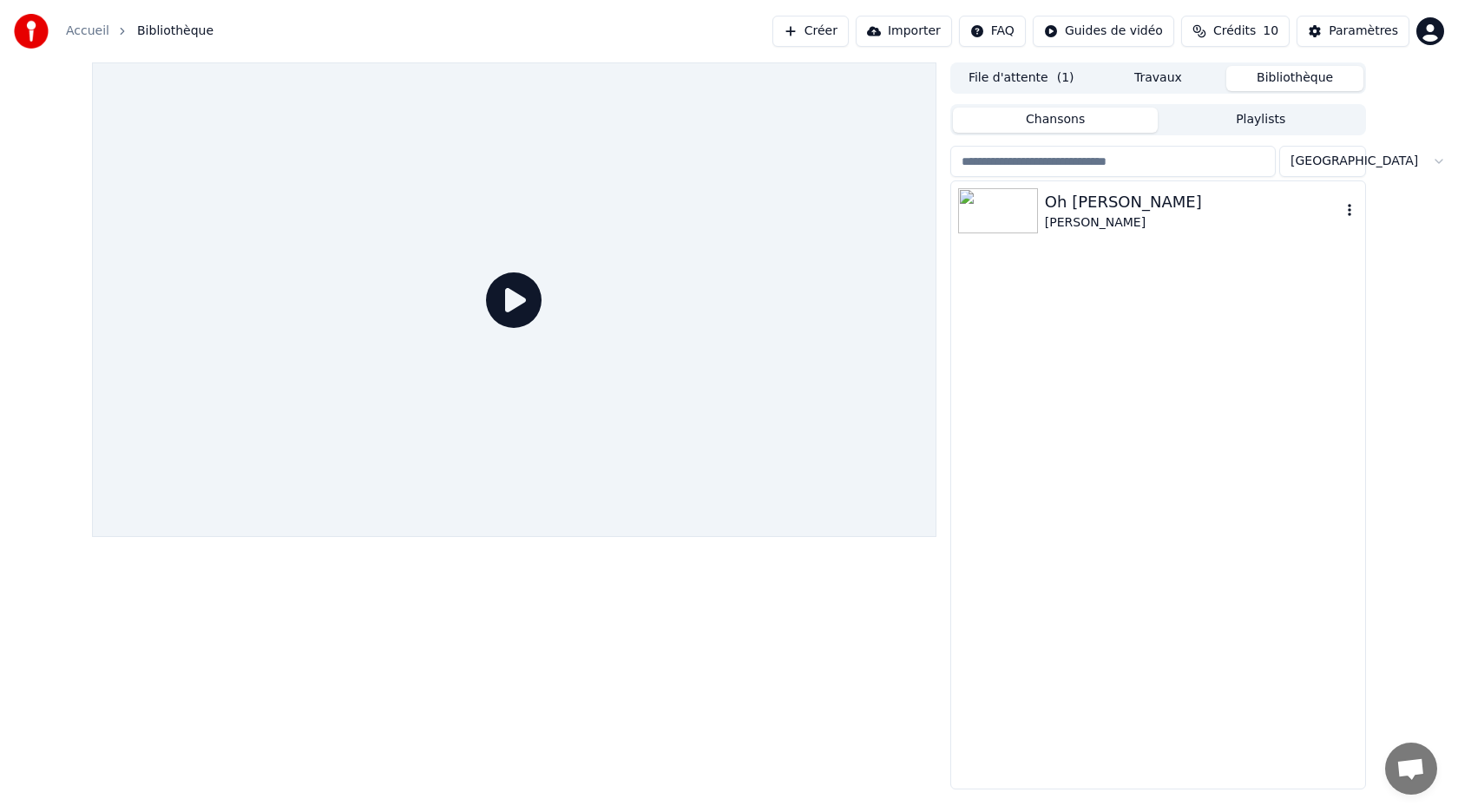
click at [1140, 76] on button "Travaux" at bounding box center [1158, 79] width 137 height 25
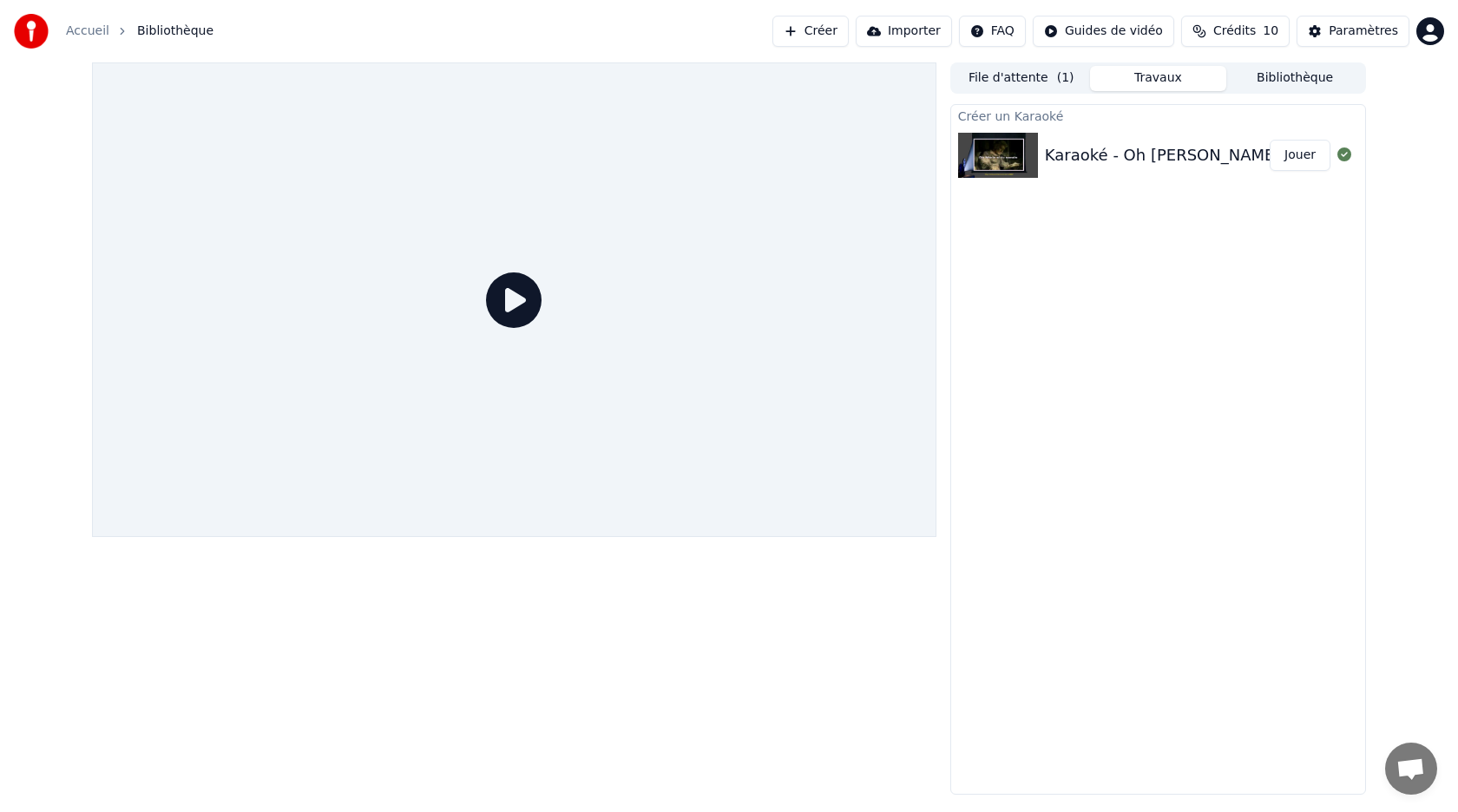
click at [1106, 155] on div "Karaoké - Oh [PERSON_NAME]" at bounding box center [1162, 155] width 236 height 24
click at [1304, 152] on button "Jouer" at bounding box center [1300, 155] width 61 height 31
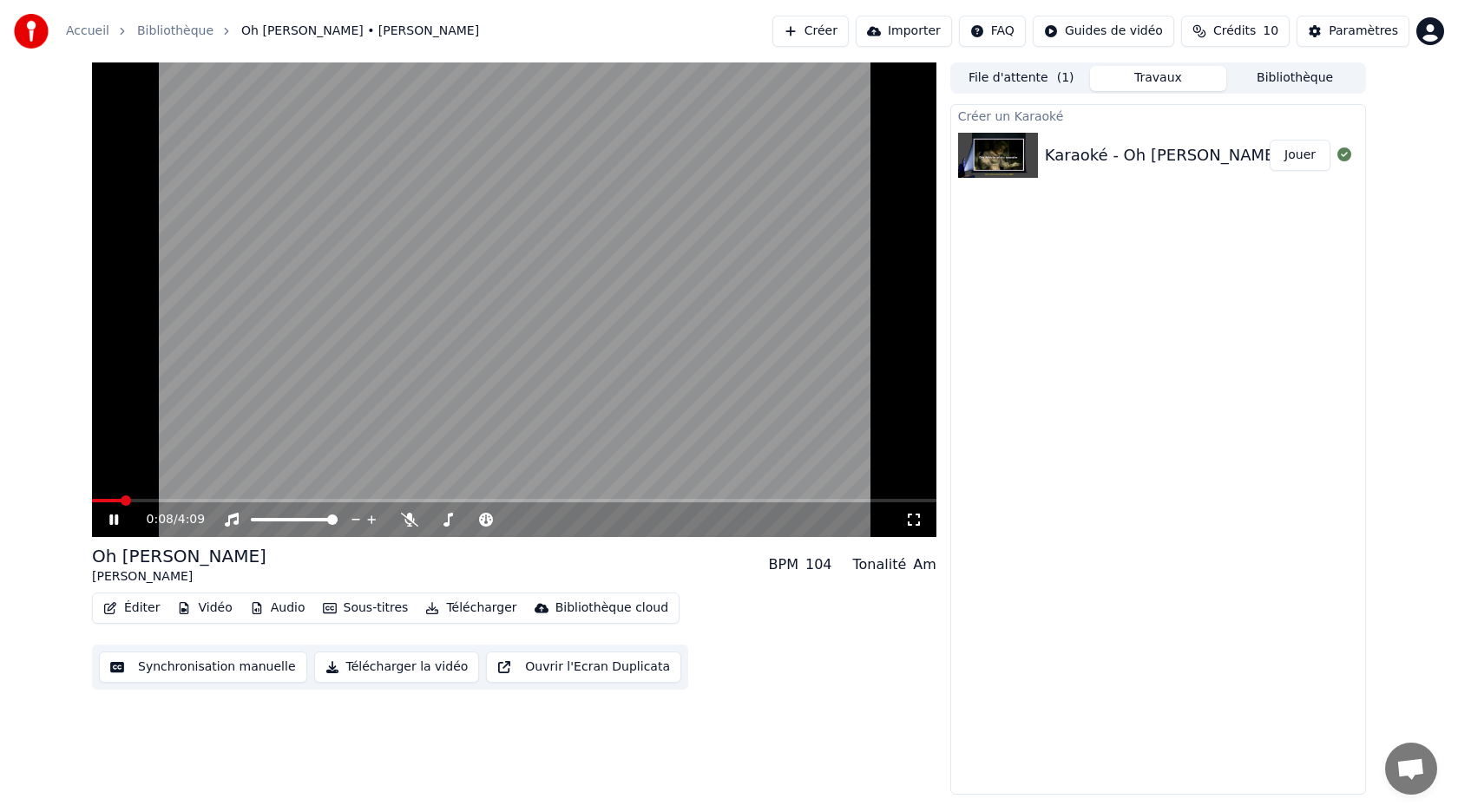
click at [114, 520] on icon at bounding box center [126, 520] width 41 height 14
click at [207, 609] on button "Vidéo" at bounding box center [204, 608] width 69 height 24
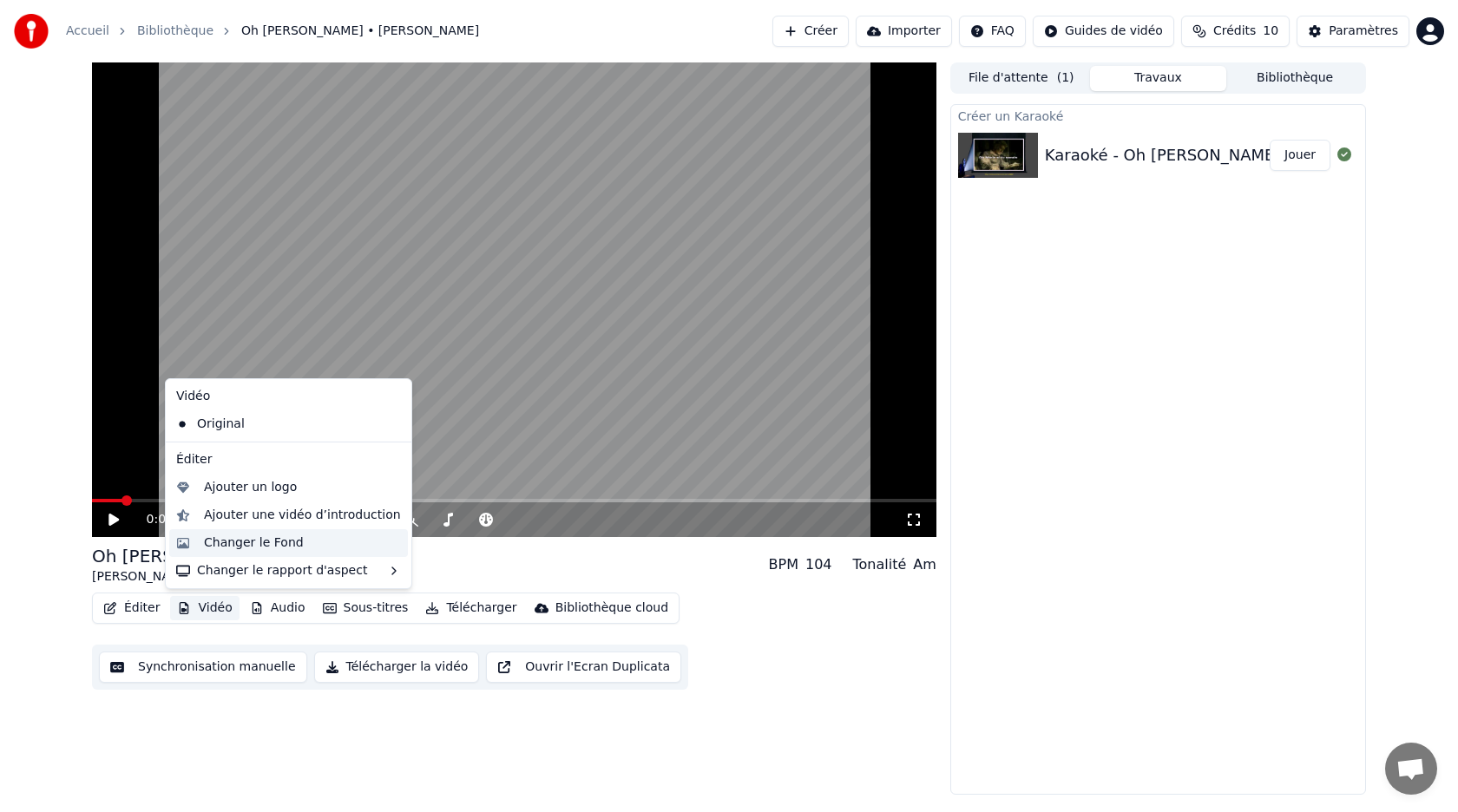
click at [241, 546] on div "Changer le Fond" at bounding box center [254, 543] width 100 height 18
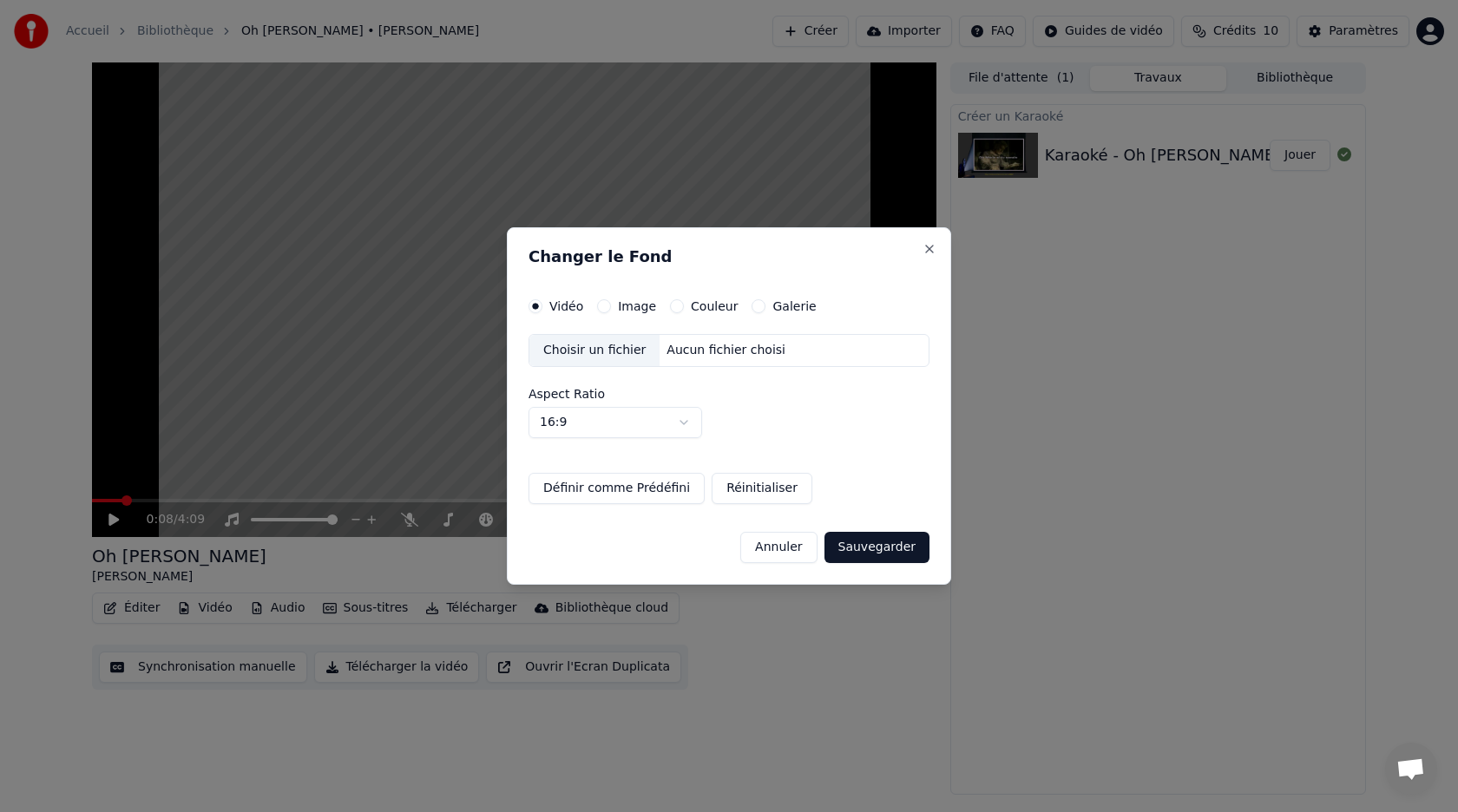
click at [787, 302] on label "Galerie" at bounding box center [794, 307] width 43 height 12
click at [765, 302] on button "Galerie" at bounding box center [758, 307] width 14 height 14
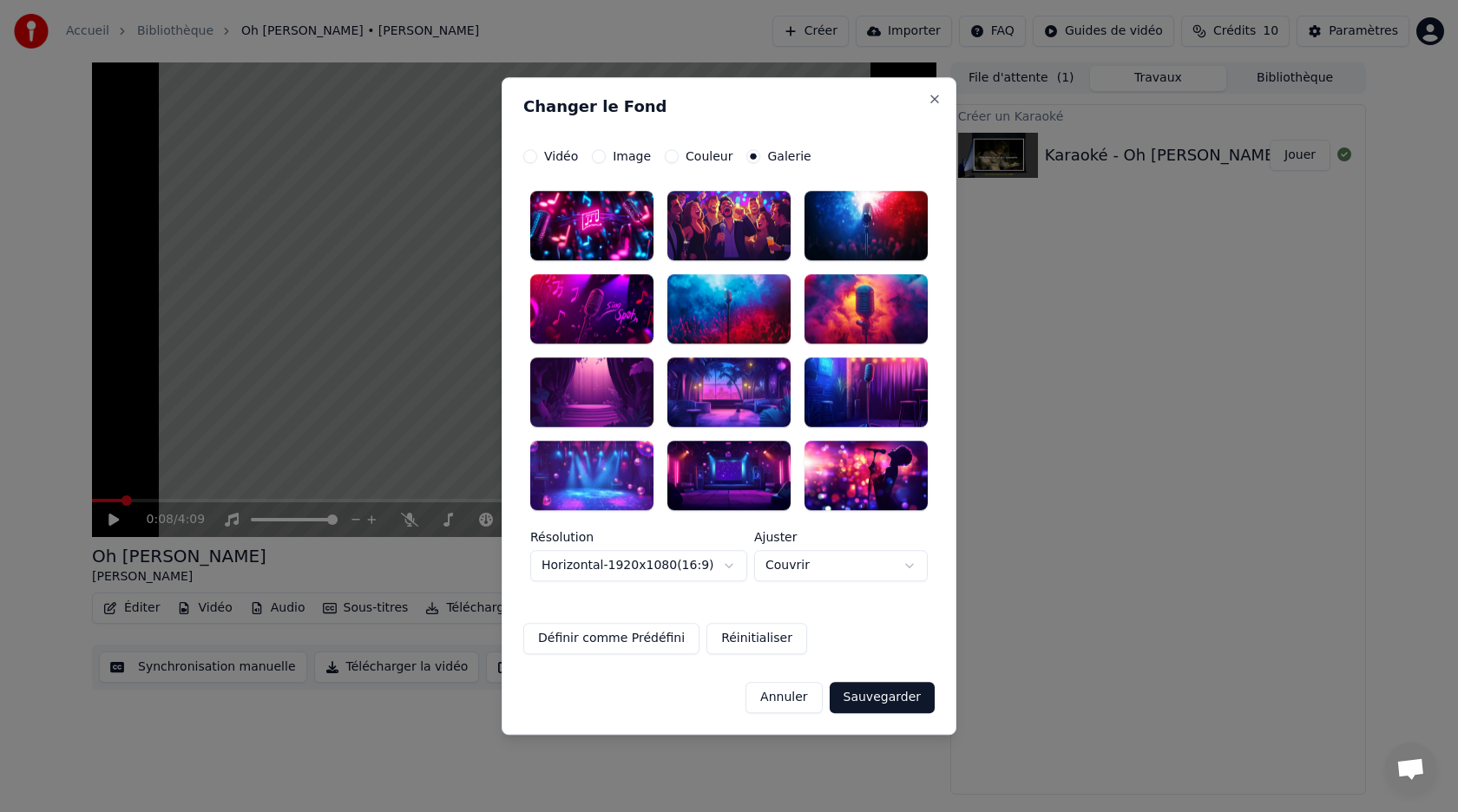
click at [740, 227] on div at bounding box center [728, 225] width 123 height 70
click at [883, 700] on button "Sauvegarder" at bounding box center [882, 697] width 105 height 31
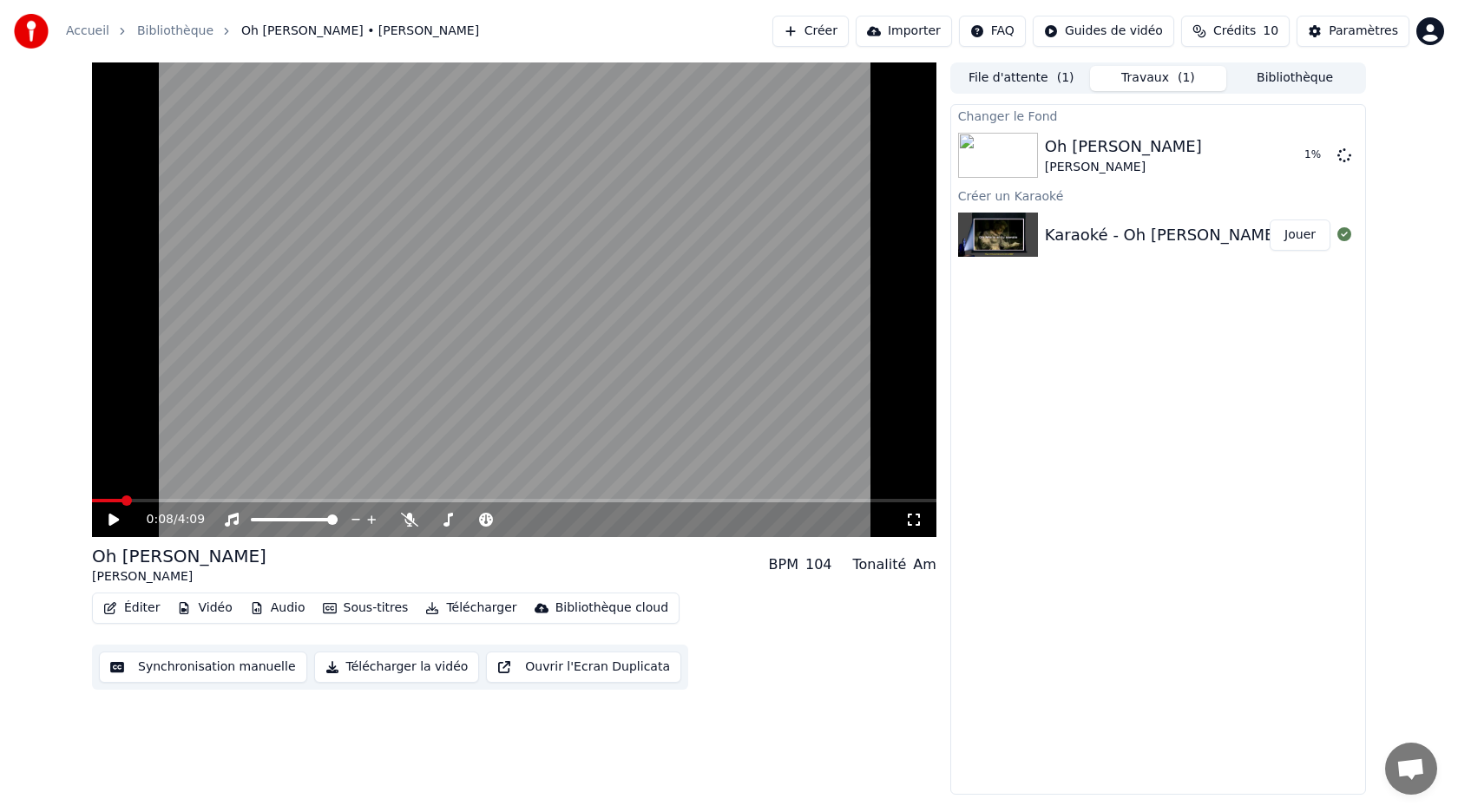
click at [347, 608] on button "Sous-titres" at bounding box center [365, 608] width 100 height 24
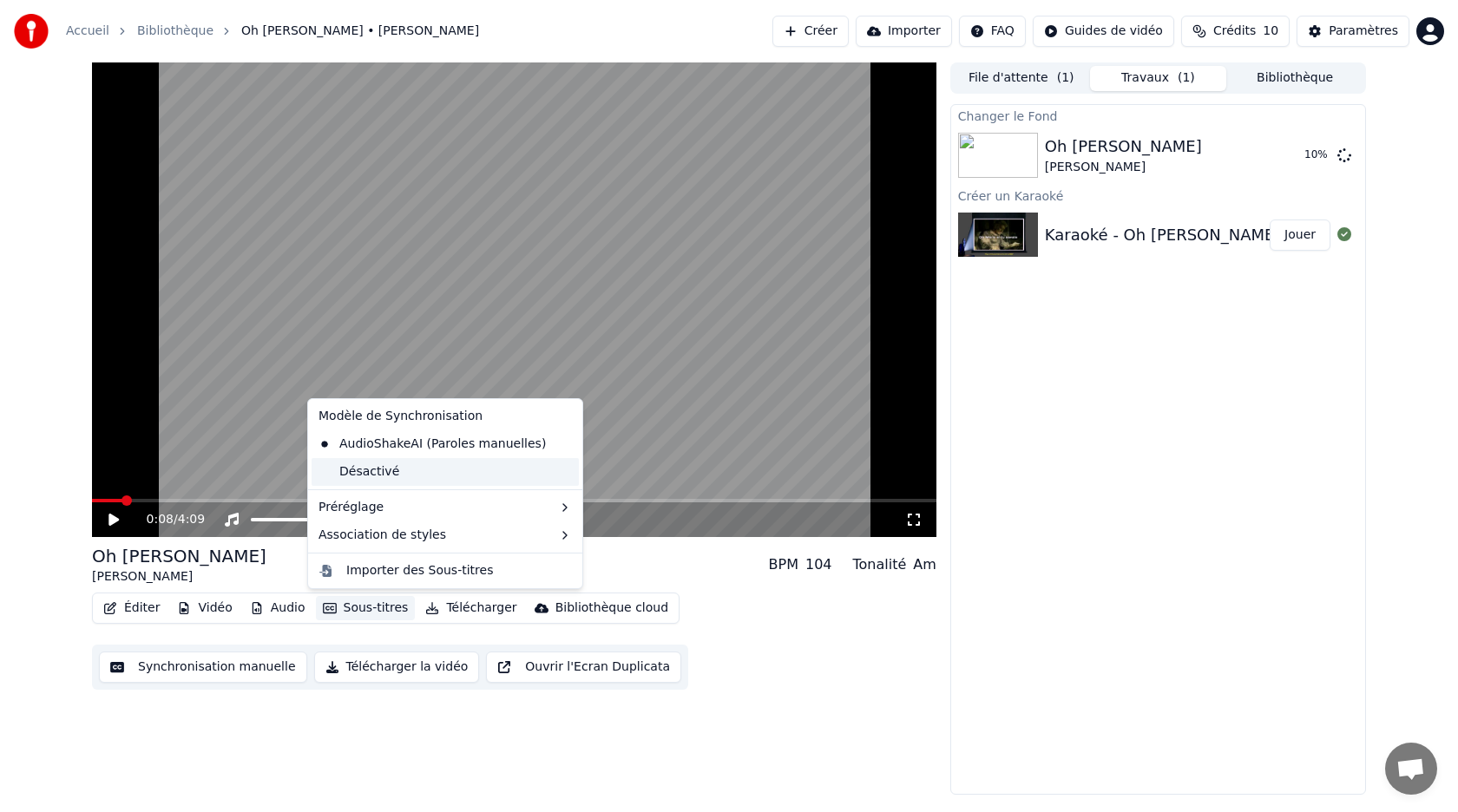
click at [370, 480] on div "Désactivé" at bounding box center [445, 472] width 267 height 27
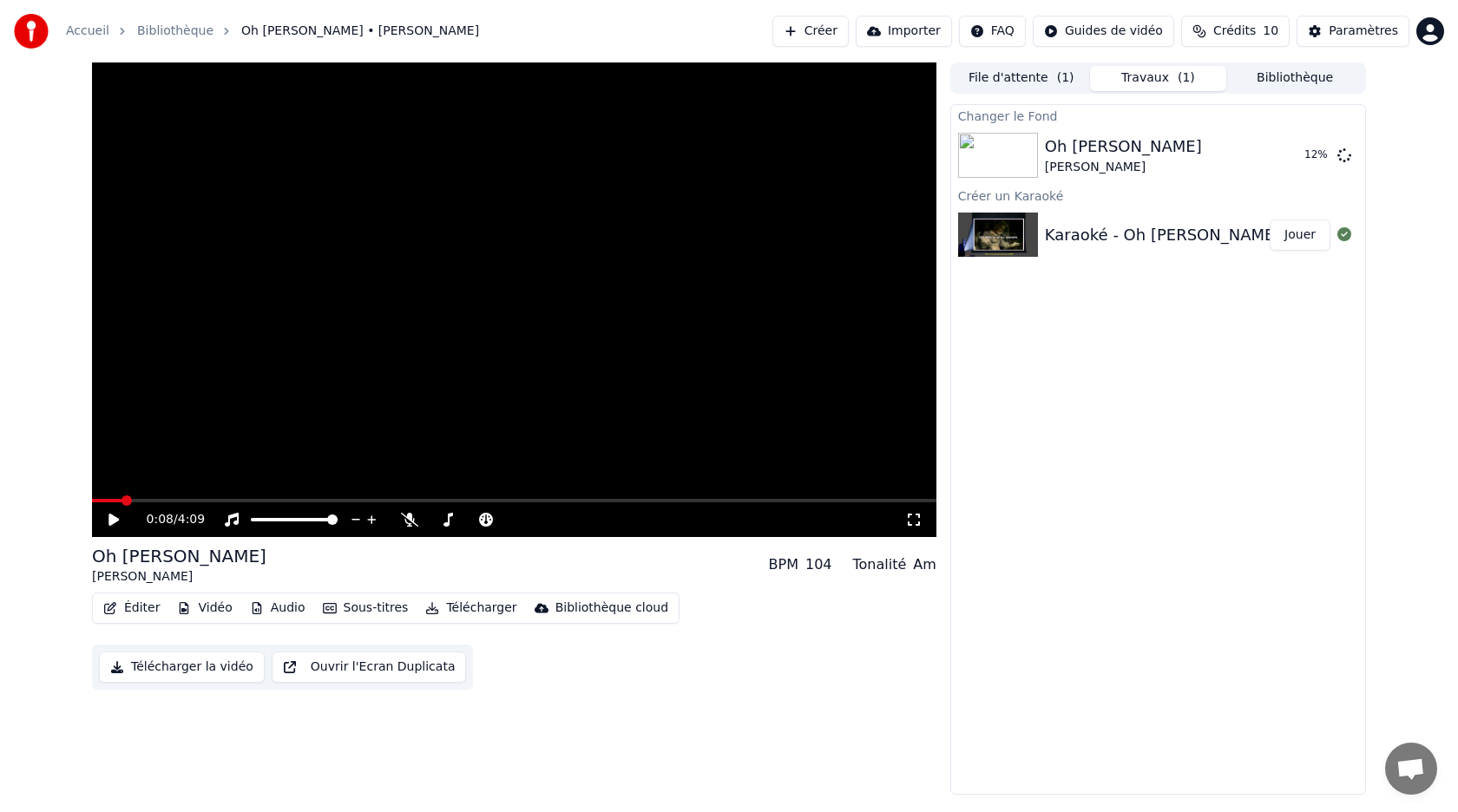
click at [335, 609] on button "Sous-titres" at bounding box center [365, 608] width 100 height 24
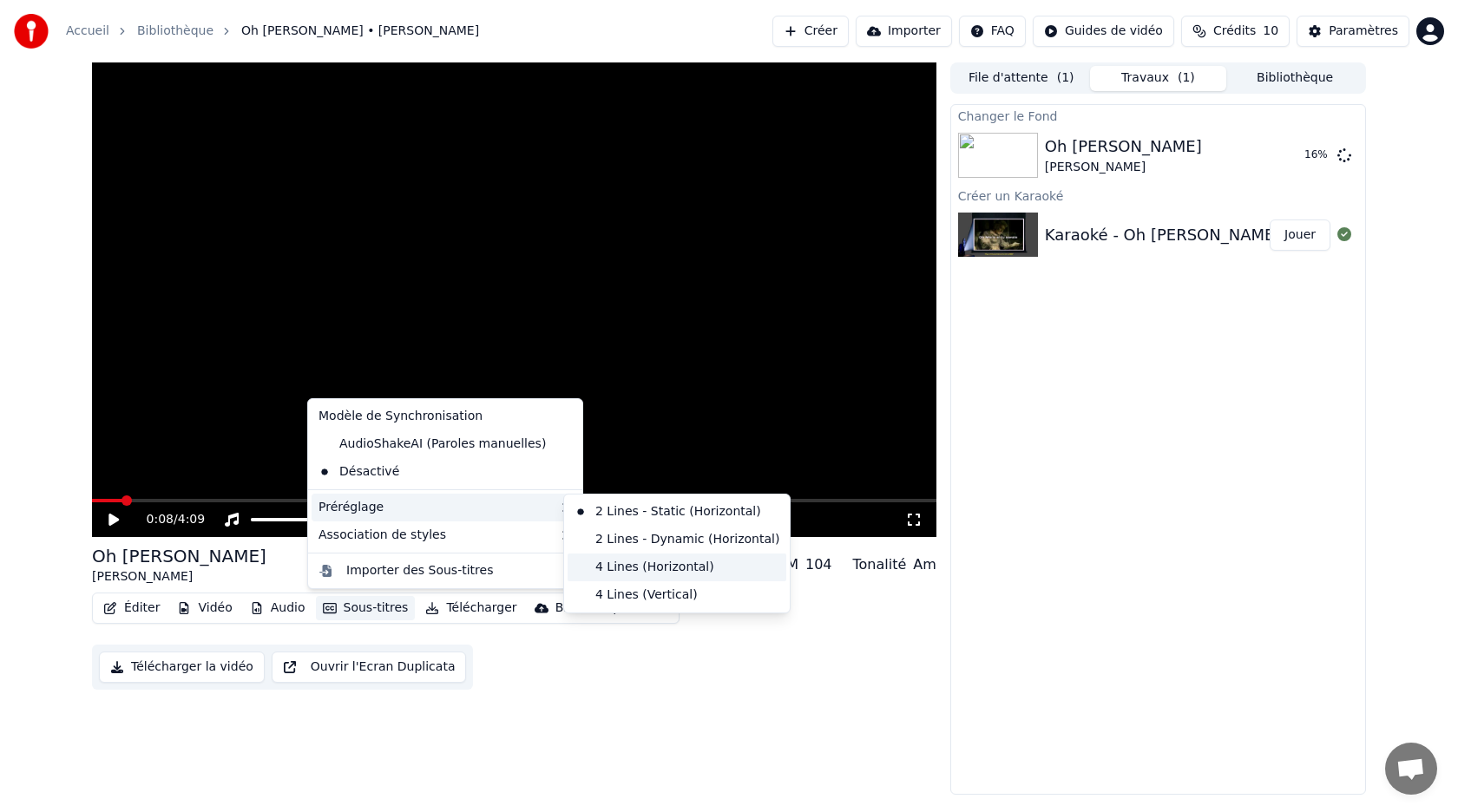
click at [602, 565] on div "4 Lines (Horizontal)" at bounding box center [676, 567] width 218 height 27
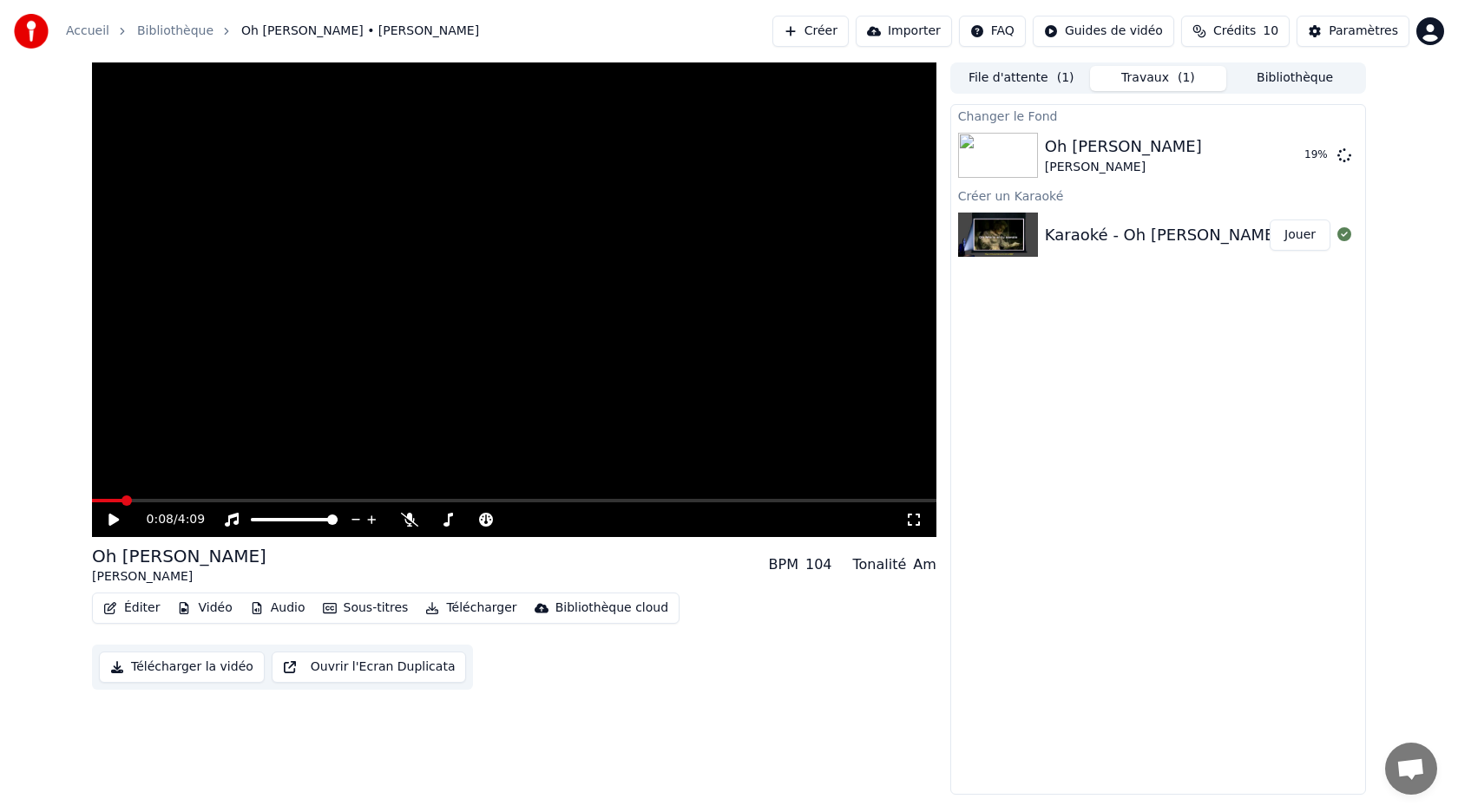
click at [201, 611] on button "Vidéo" at bounding box center [204, 608] width 69 height 24
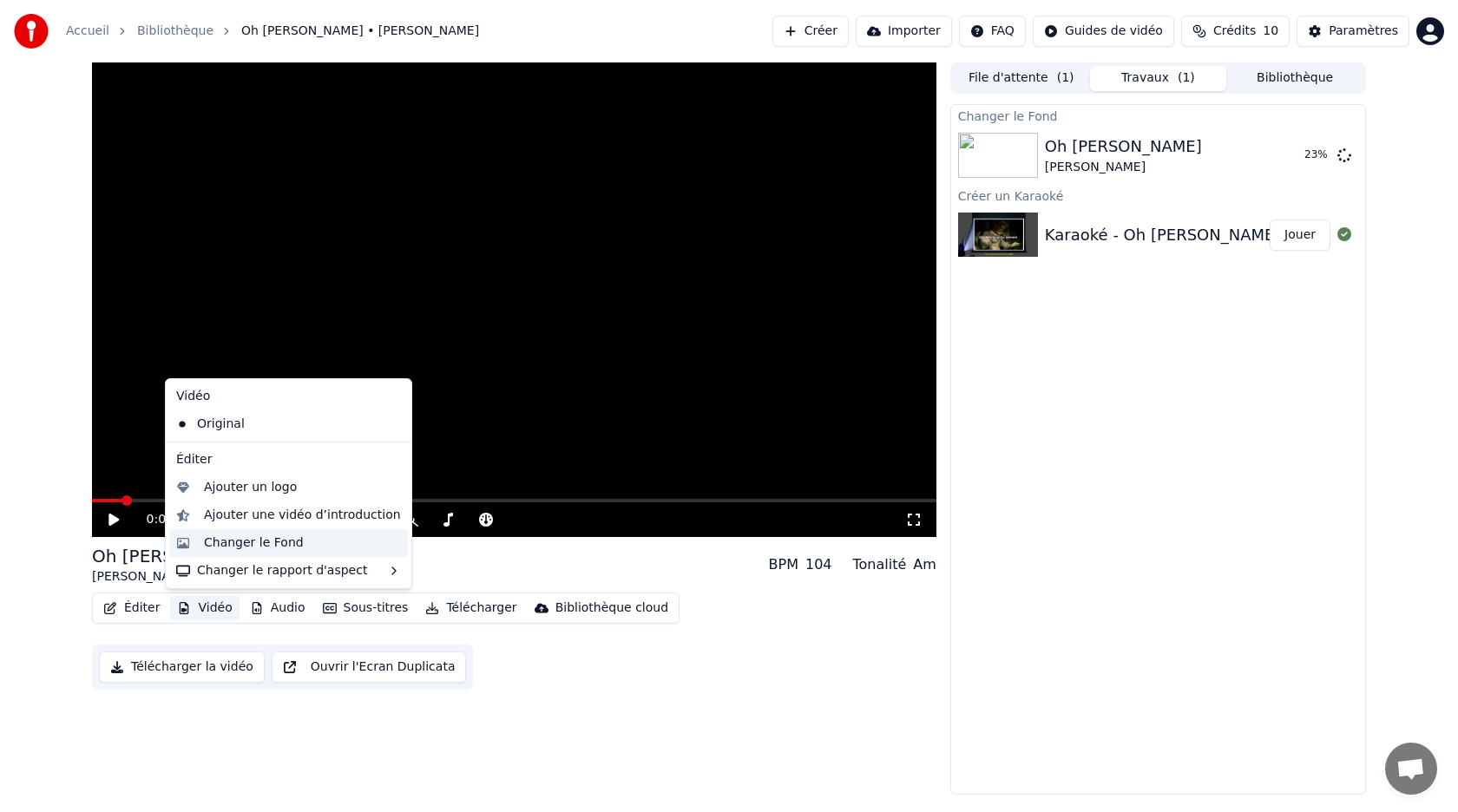
click at [259, 539] on div "Changer le Fond" at bounding box center [254, 543] width 100 height 18
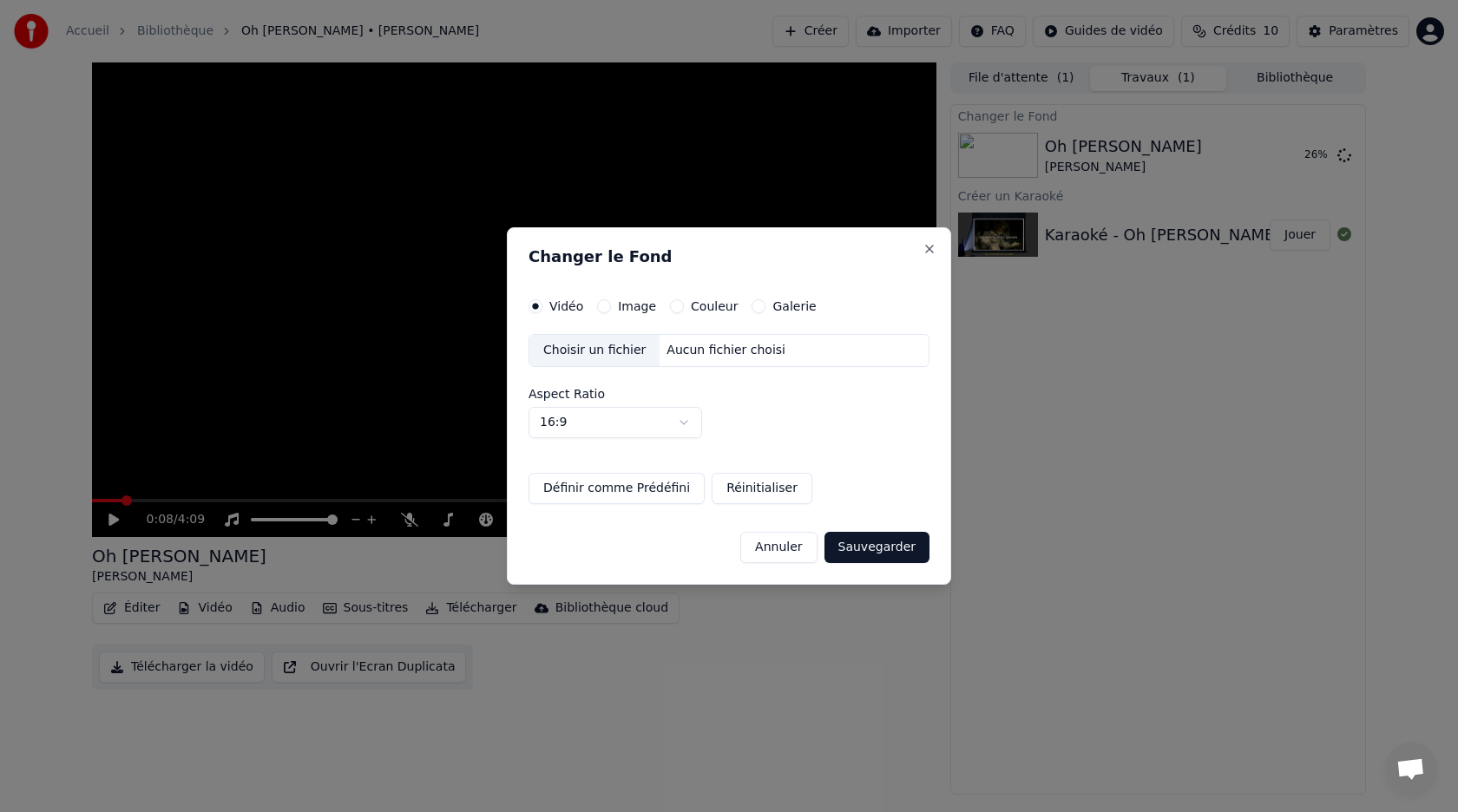
click at [606, 309] on button "Image" at bounding box center [604, 307] width 14 height 14
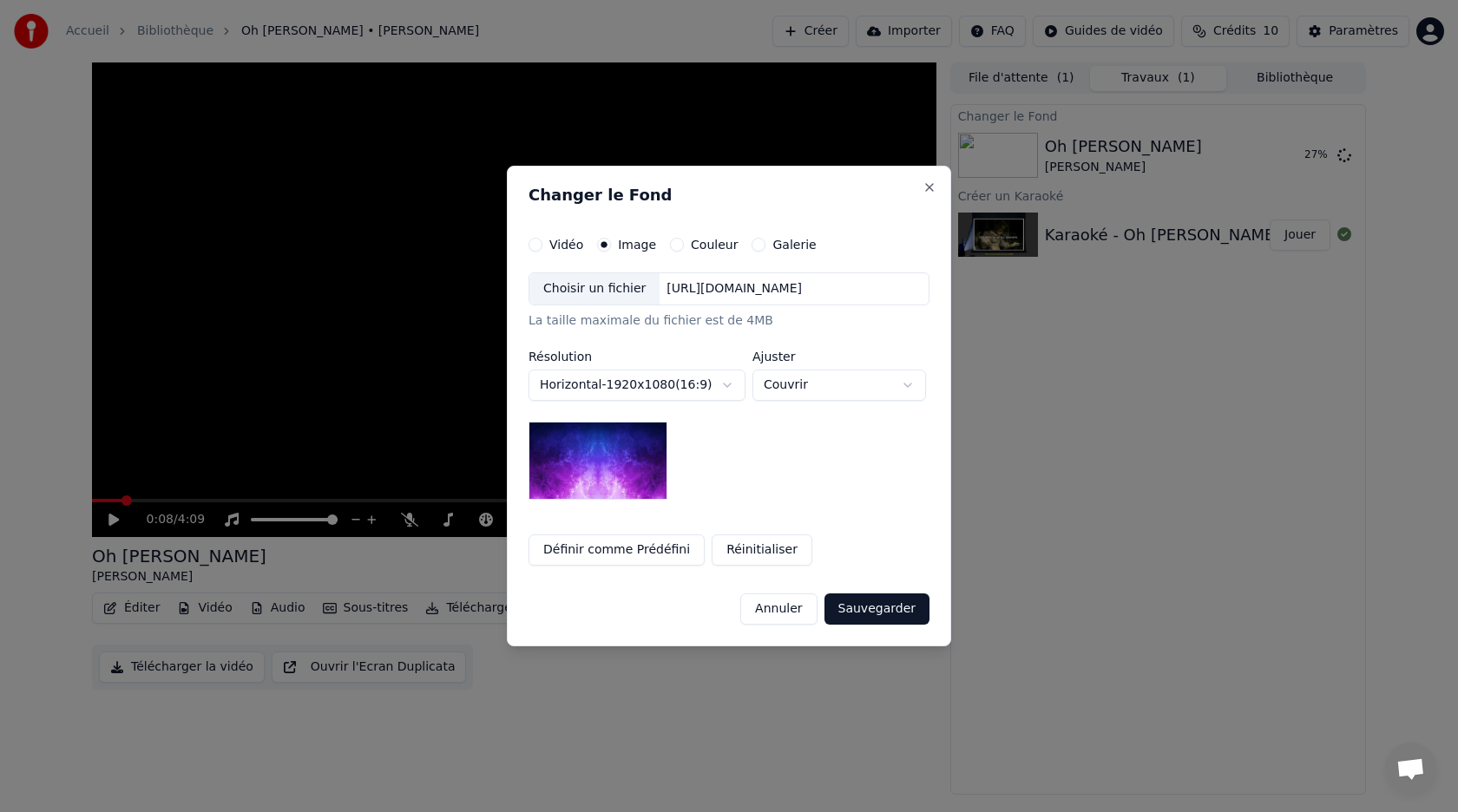
click at [672, 245] on div "Couleur" at bounding box center [703, 245] width 68 height 14
click at [670, 246] on button "Couleur" at bounding box center [677, 245] width 14 height 14
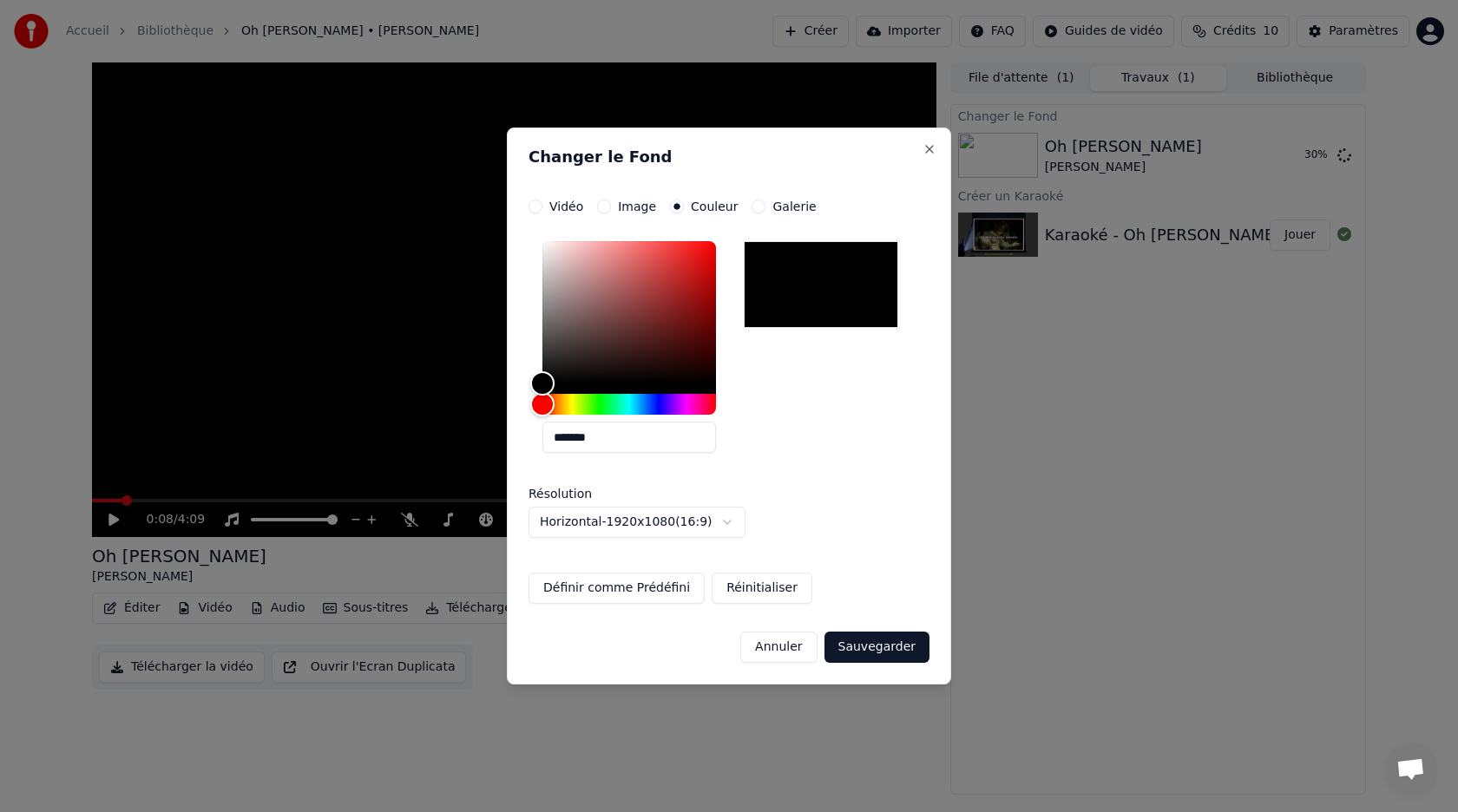
click at [751, 206] on button "Galerie" at bounding box center [758, 207] width 14 height 14
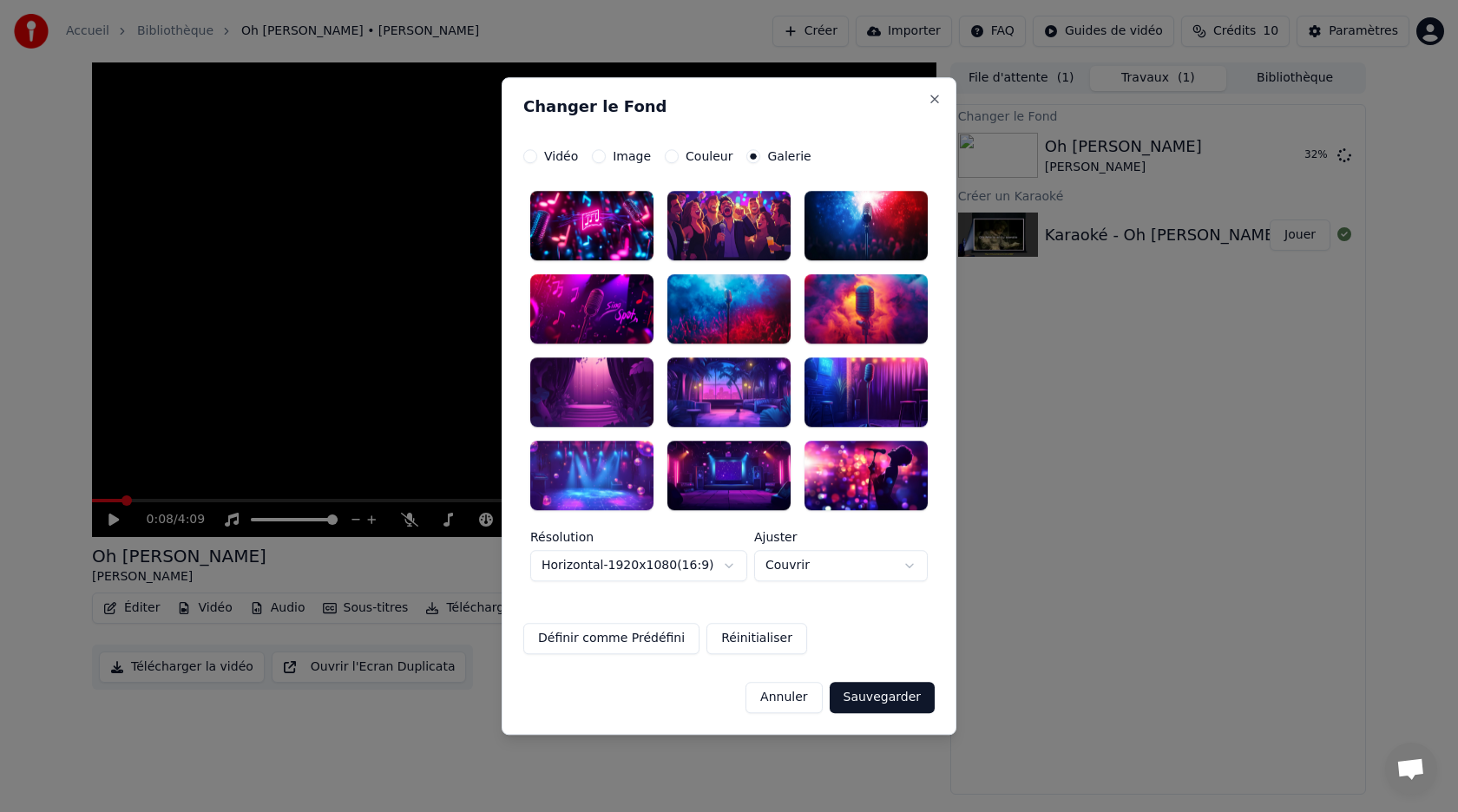
click at [723, 217] on div at bounding box center [728, 225] width 123 height 70
click at [855, 698] on button "Sauvegarder" at bounding box center [882, 697] width 105 height 31
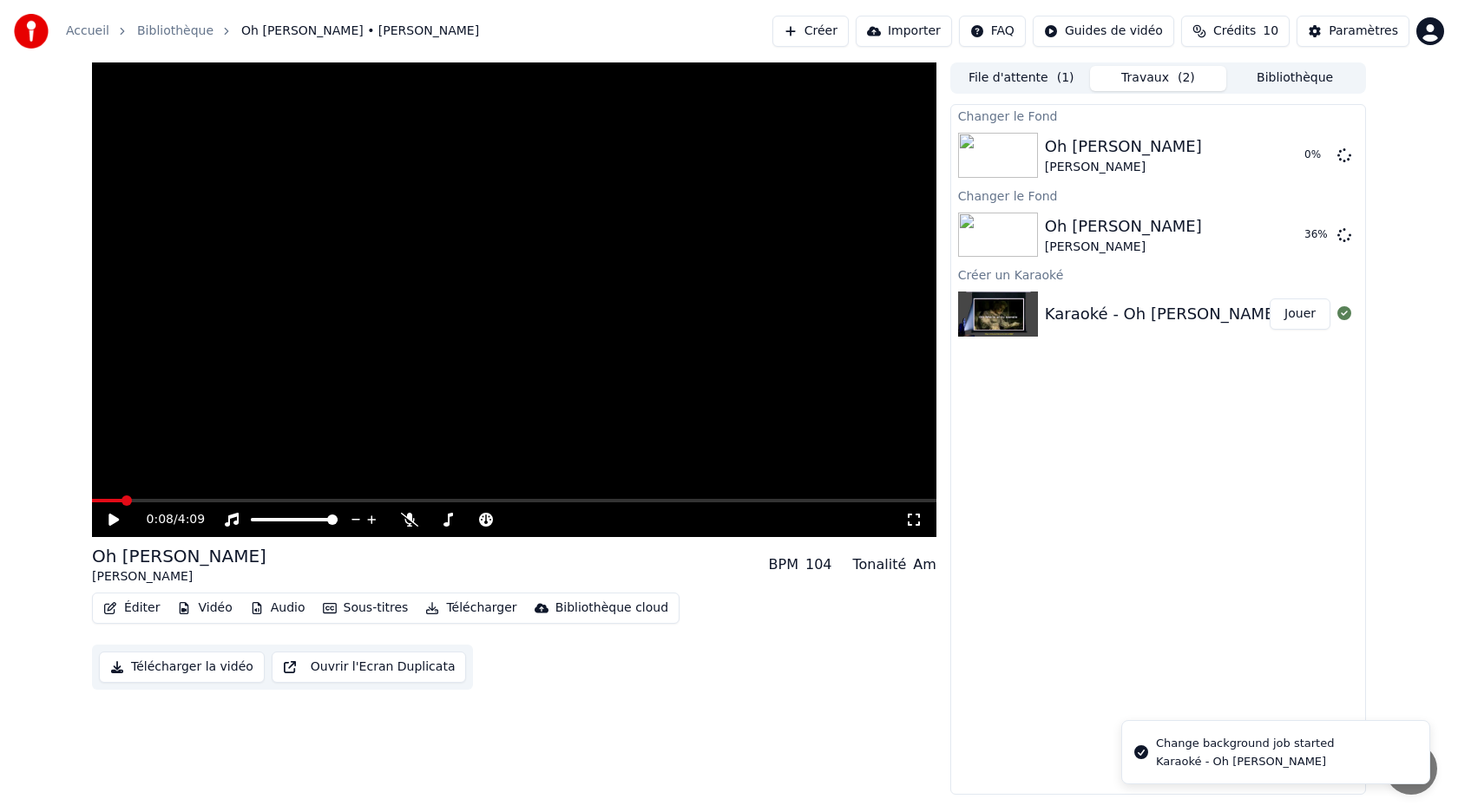
click at [1246, 671] on div "Changer le Fond Oh [PERSON_NAME] 0 % Changer le Fond Oh [PERSON_NAME] 36 % Crée…" at bounding box center [1158, 450] width 415 height 691
click at [1424, 771] on li "Change background job started Karaoké - Oh [PERSON_NAME]" at bounding box center [1276, 752] width 309 height 65
click at [92, 506] on span at bounding box center [97, 501] width 11 height 11
click at [1348, 153] on icon at bounding box center [1344, 155] width 14 height 14
click at [1347, 156] on icon at bounding box center [1344, 155] width 14 height 14
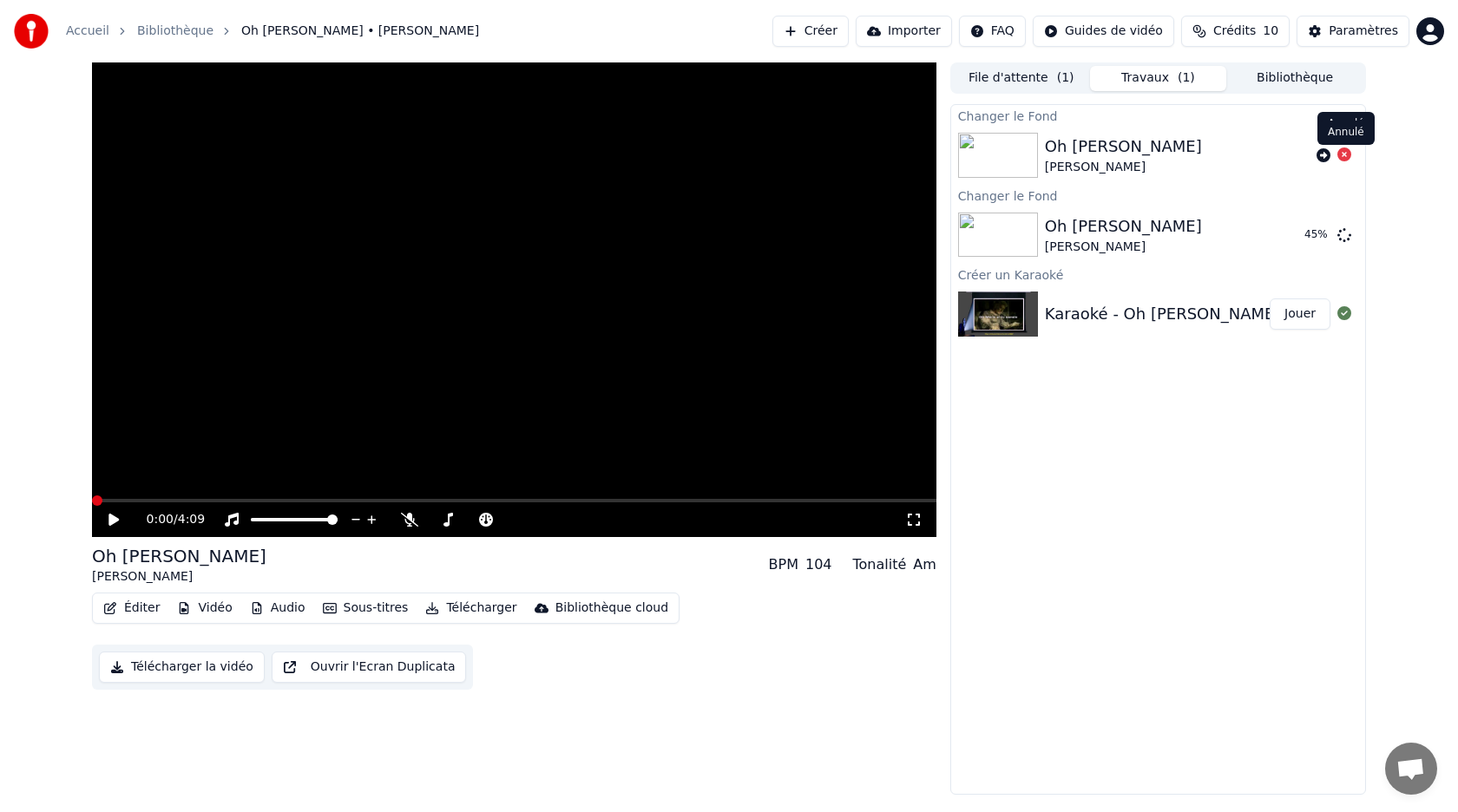
click at [1342, 156] on icon at bounding box center [1344, 155] width 14 height 14
click at [1343, 237] on icon at bounding box center [1344, 234] width 14 height 14
click at [196, 610] on button "Vidéo" at bounding box center [204, 608] width 69 height 24
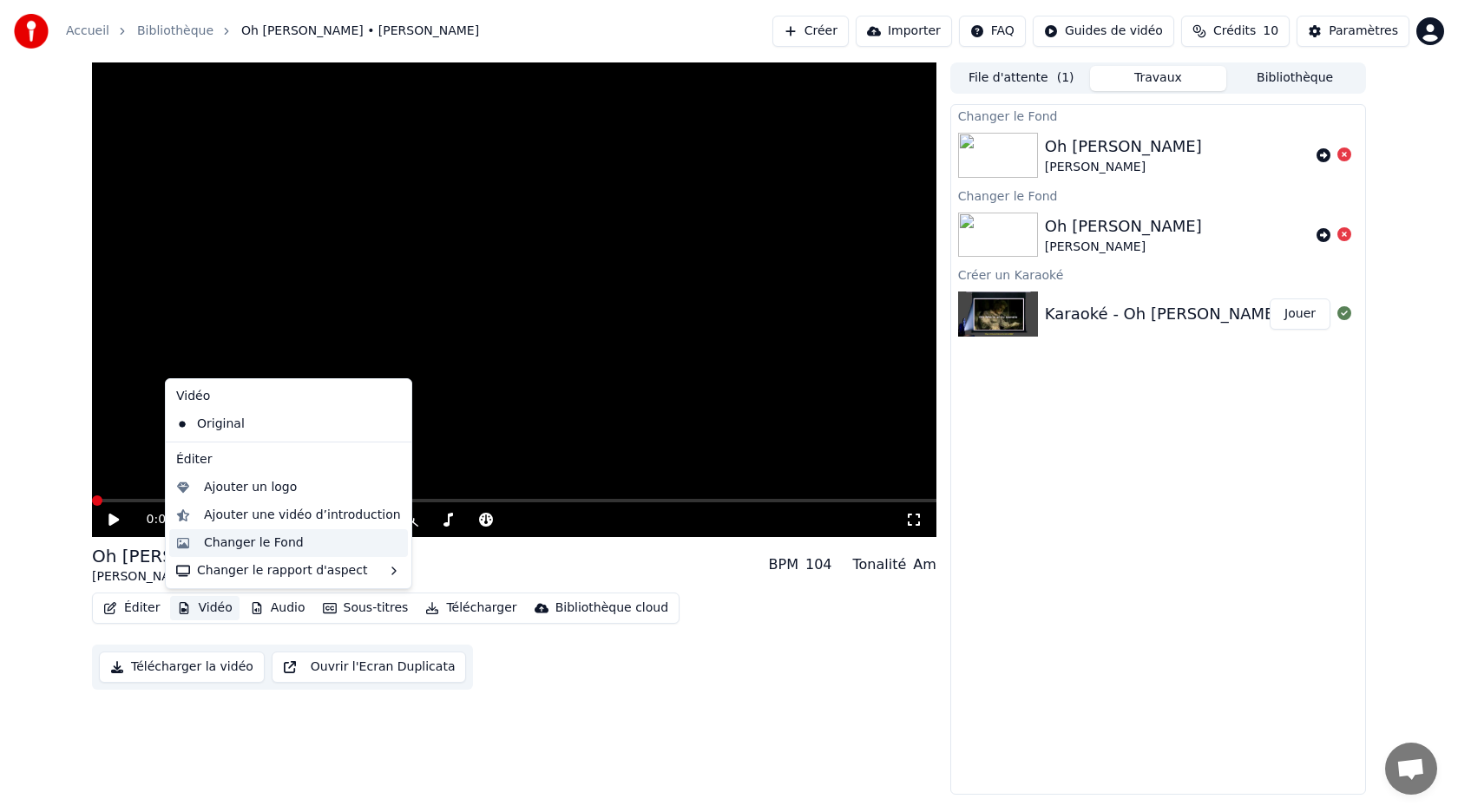
click at [224, 537] on div "Changer le Fond" at bounding box center [254, 543] width 100 height 18
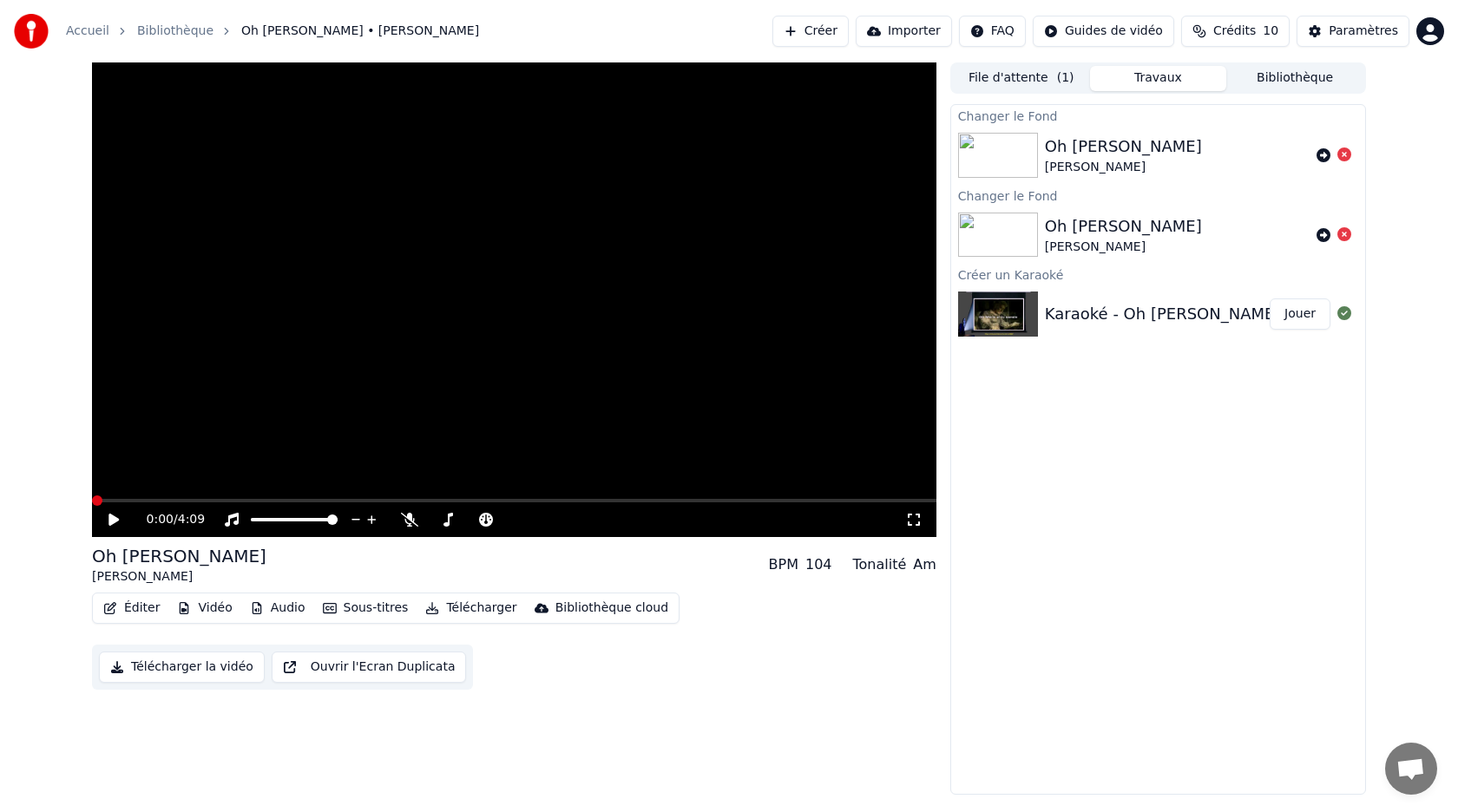
click at [209, 605] on button "Vidéo" at bounding box center [204, 608] width 69 height 24
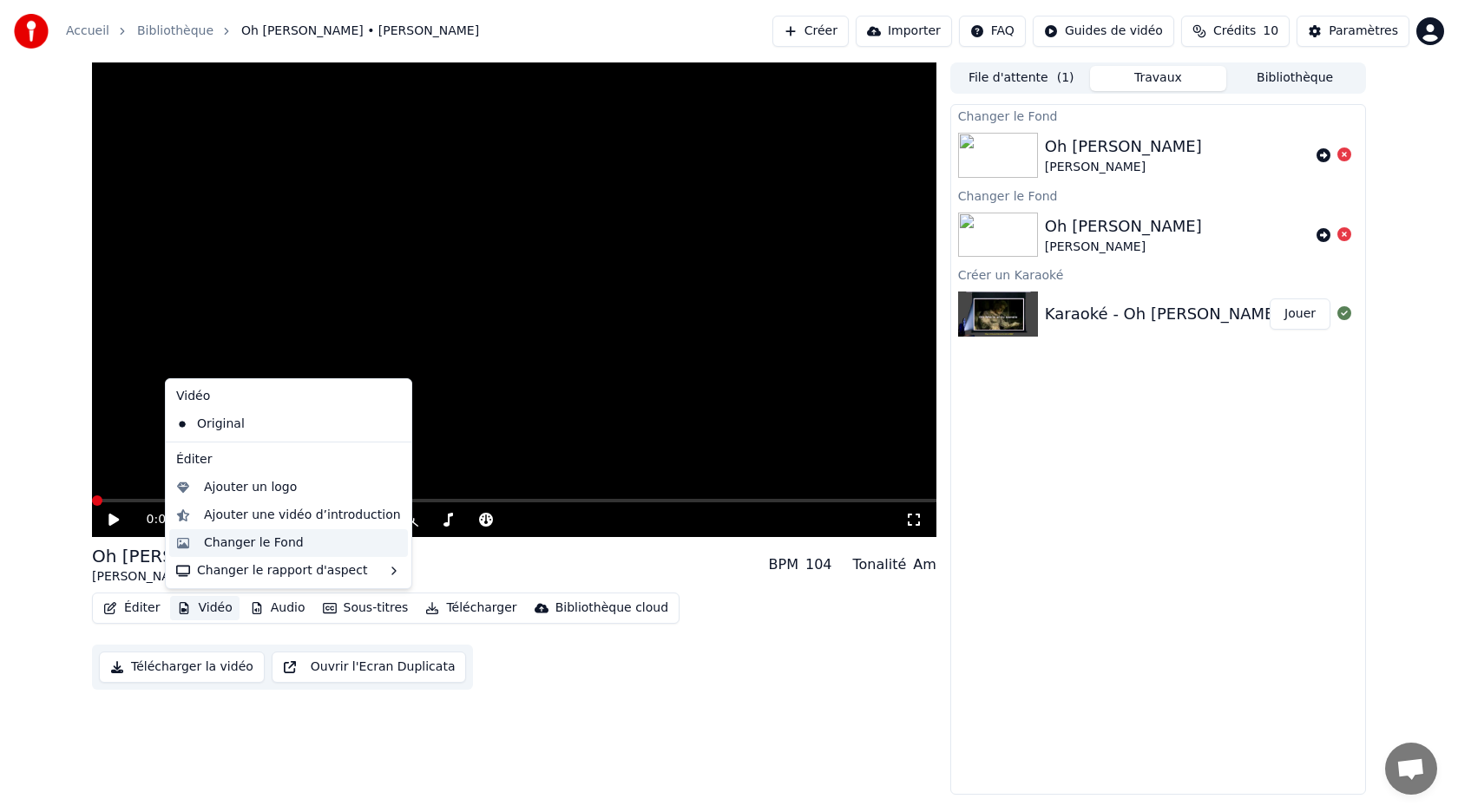
click at [226, 547] on div "Changer le Fond" at bounding box center [254, 543] width 100 height 18
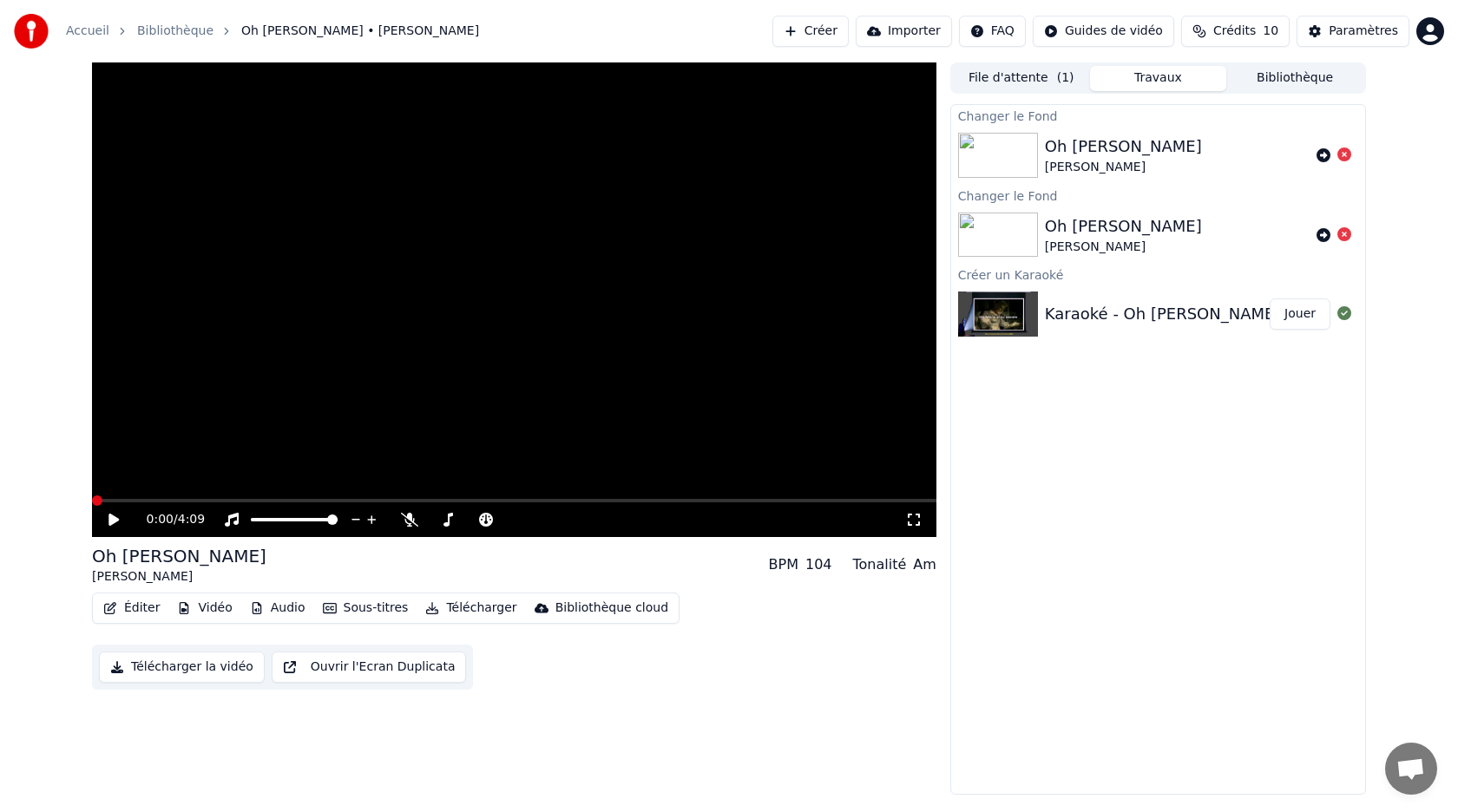
click at [356, 668] on button "Ouvrir l'Ecran Duplicata" at bounding box center [368, 666] width 195 height 31
click at [116, 520] on icon at bounding box center [114, 520] width 9 height 11
click at [116, 520] on icon at bounding box center [114, 520] width 11 height 12
click at [114, 525] on icon at bounding box center [126, 520] width 41 height 14
click at [358, 612] on button "Sous-titres" at bounding box center [365, 608] width 100 height 24
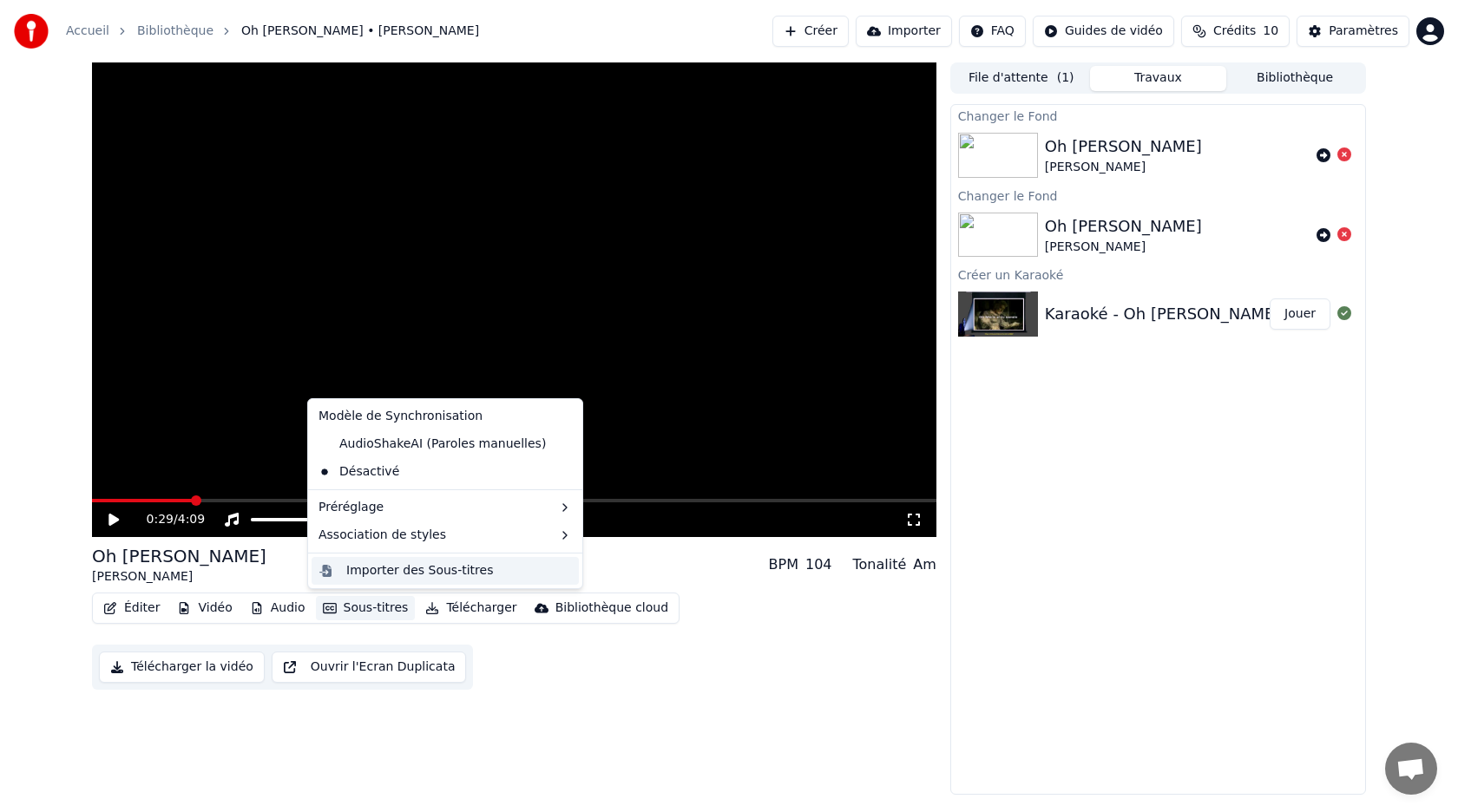
click at [374, 573] on div "Importer des Sous-titres" at bounding box center [420, 571] width 147 height 18
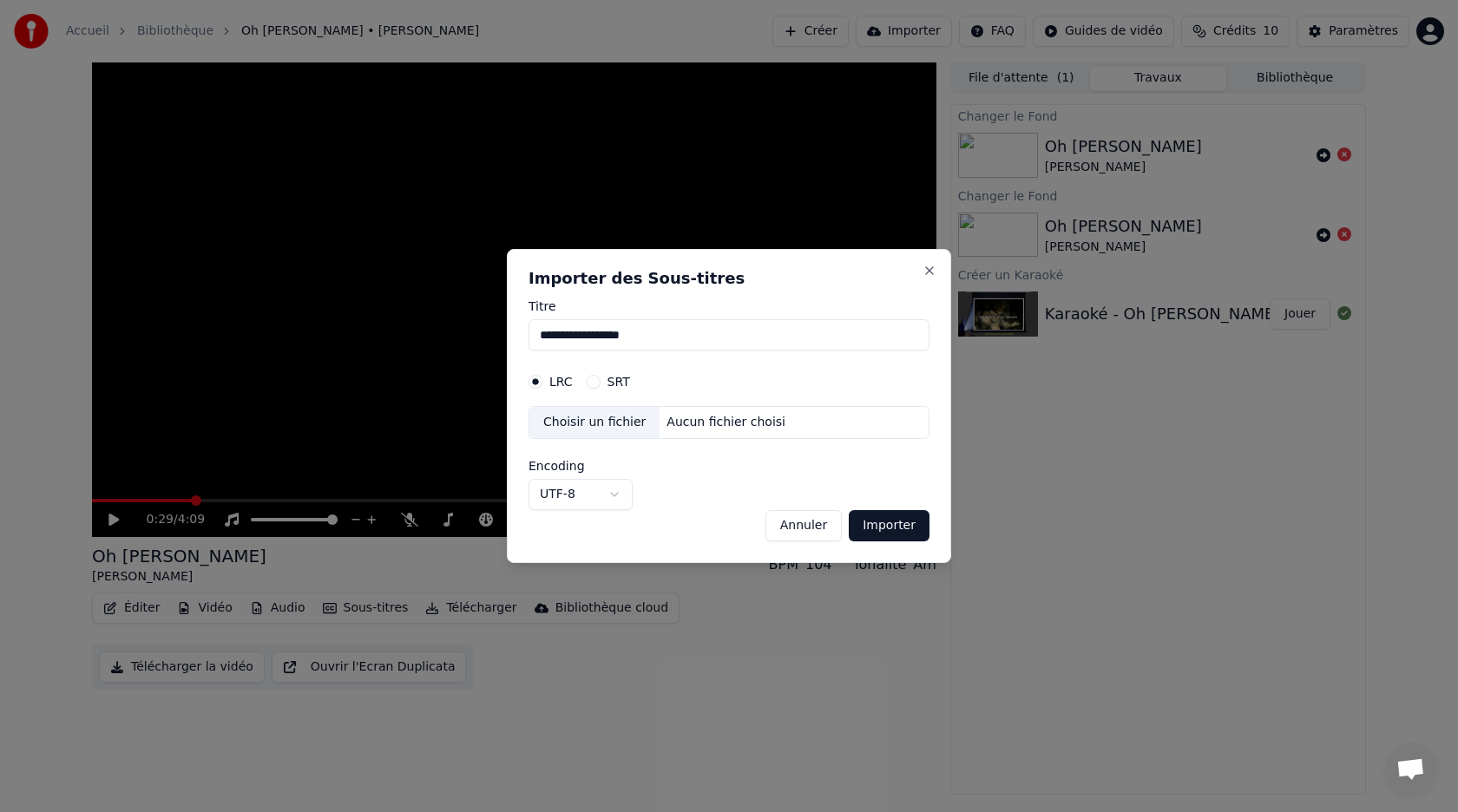
click at [614, 422] on div "Choisir un fichier" at bounding box center [594, 422] width 130 height 31
click at [804, 530] on button "Annuler" at bounding box center [803, 525] width 76 height 31
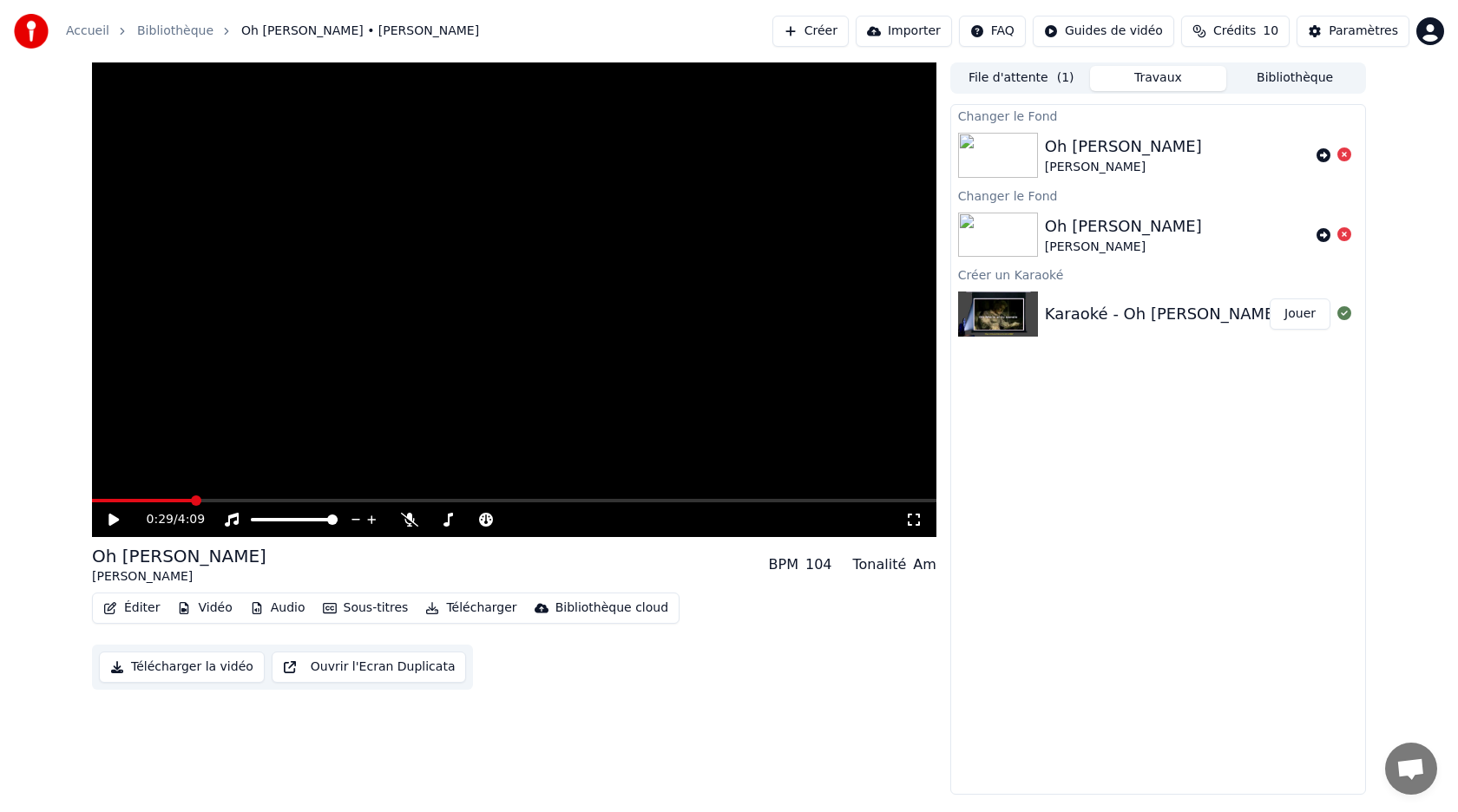
click at [140, 610] on button "Éditer" at bounding box center [132, 608] width 71 height 24
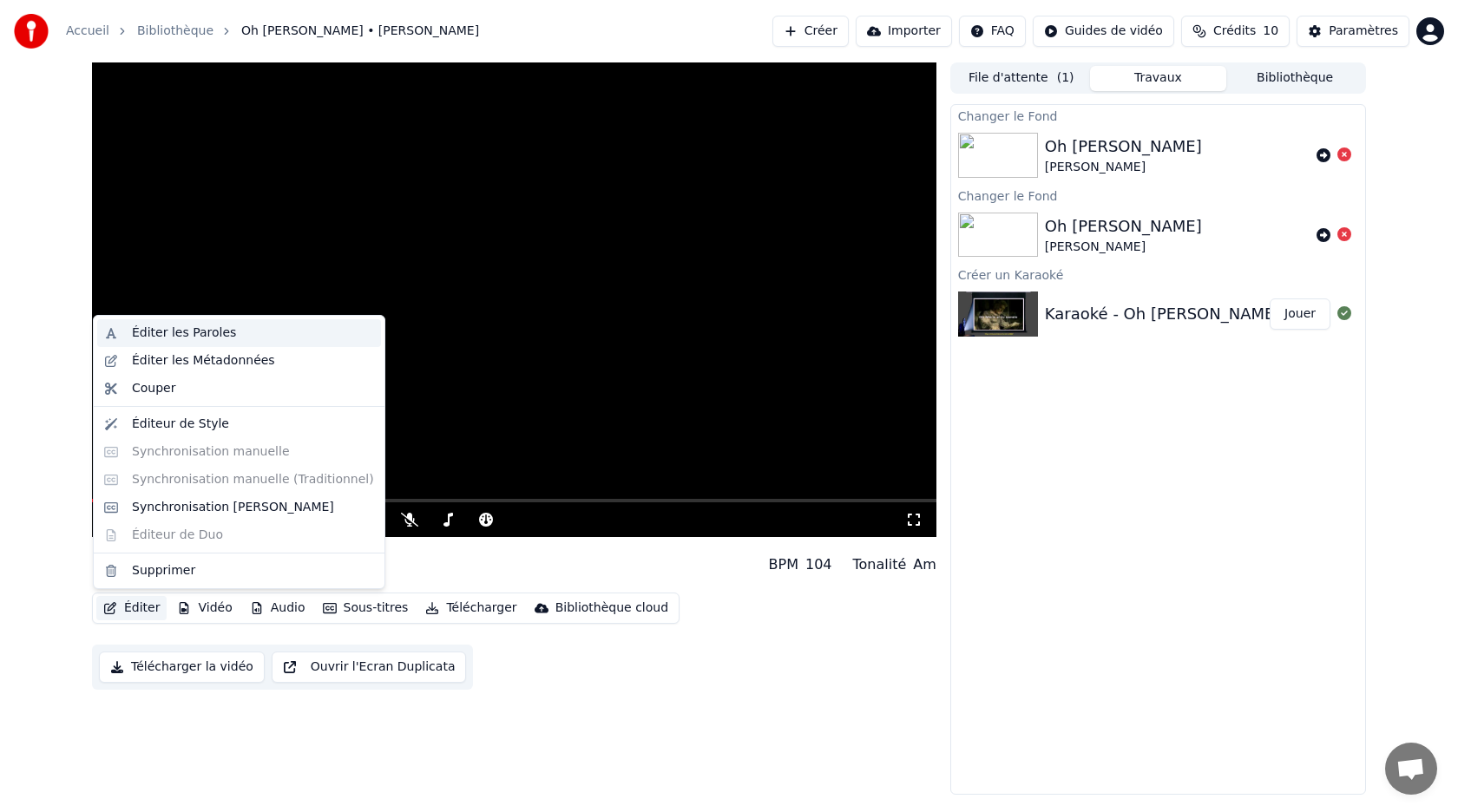
click at [189, 332] on div "Éditer les Paroles" at bounding box center [184, 333] width 104 height 18
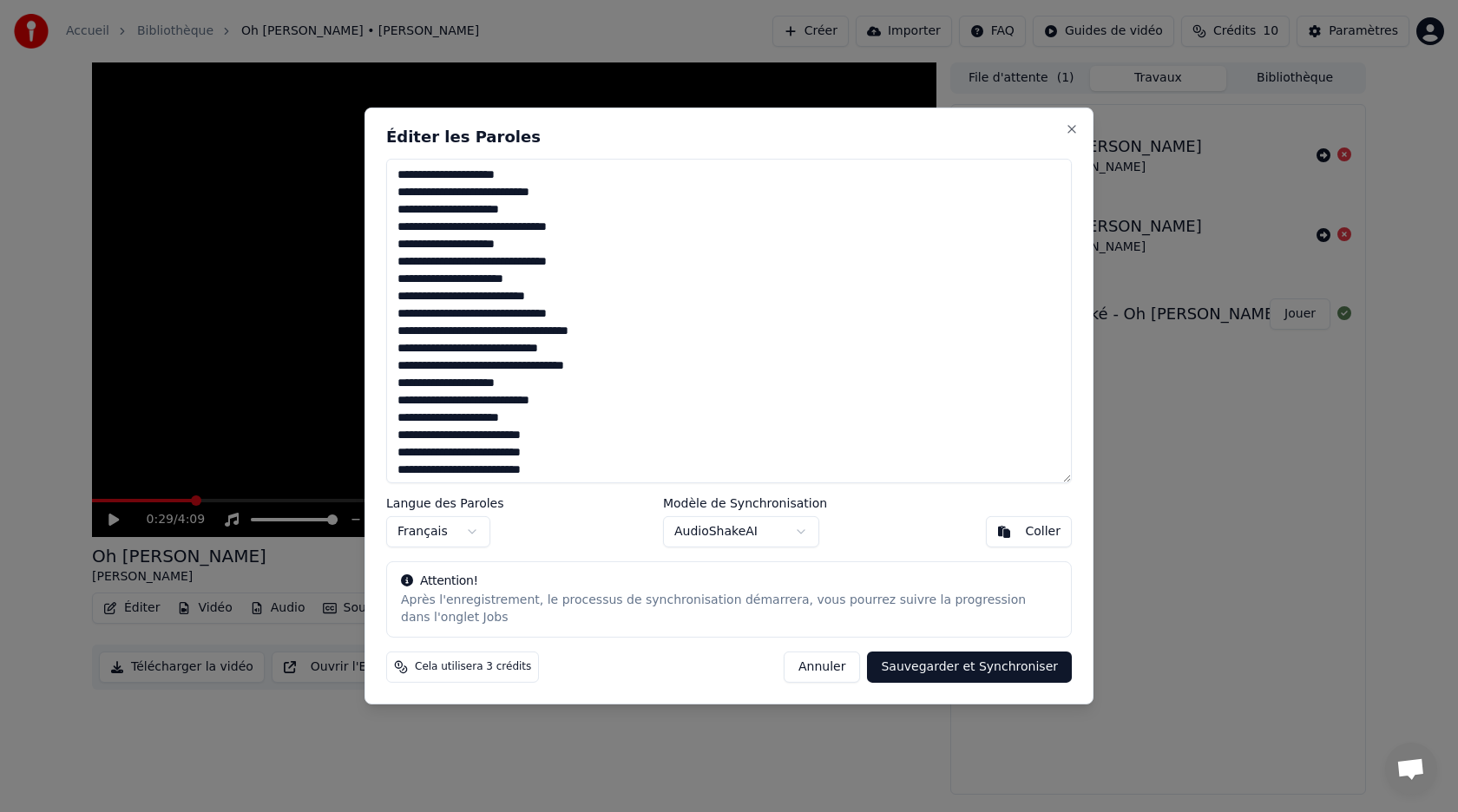
click at [803, 529] on button "AudioShakeAI" at bounding box center [740, 531] width 156 height 31
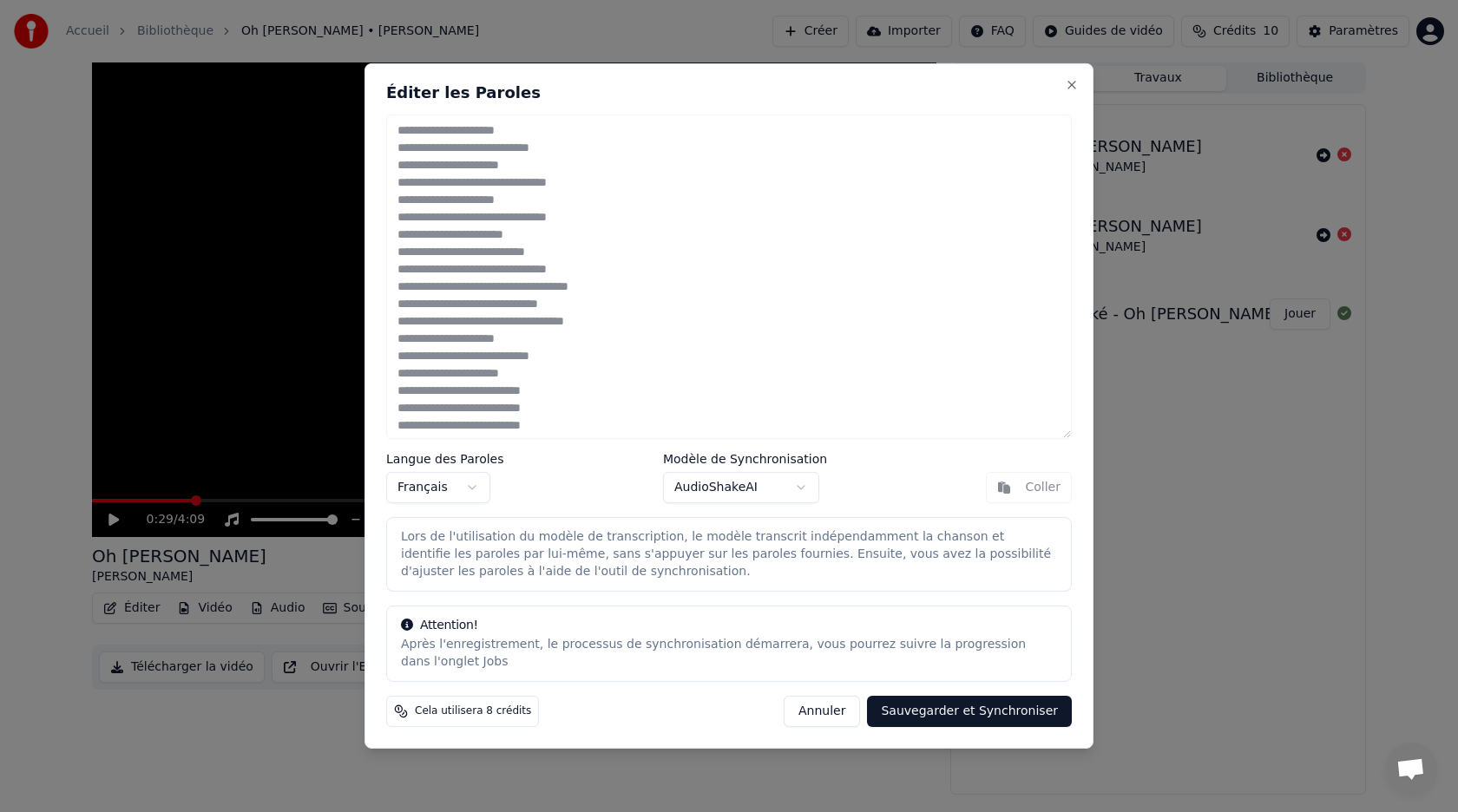
click at [800, 485] on button "AudioShakeAI" at bounding box center [740, 487] width 156 height 31
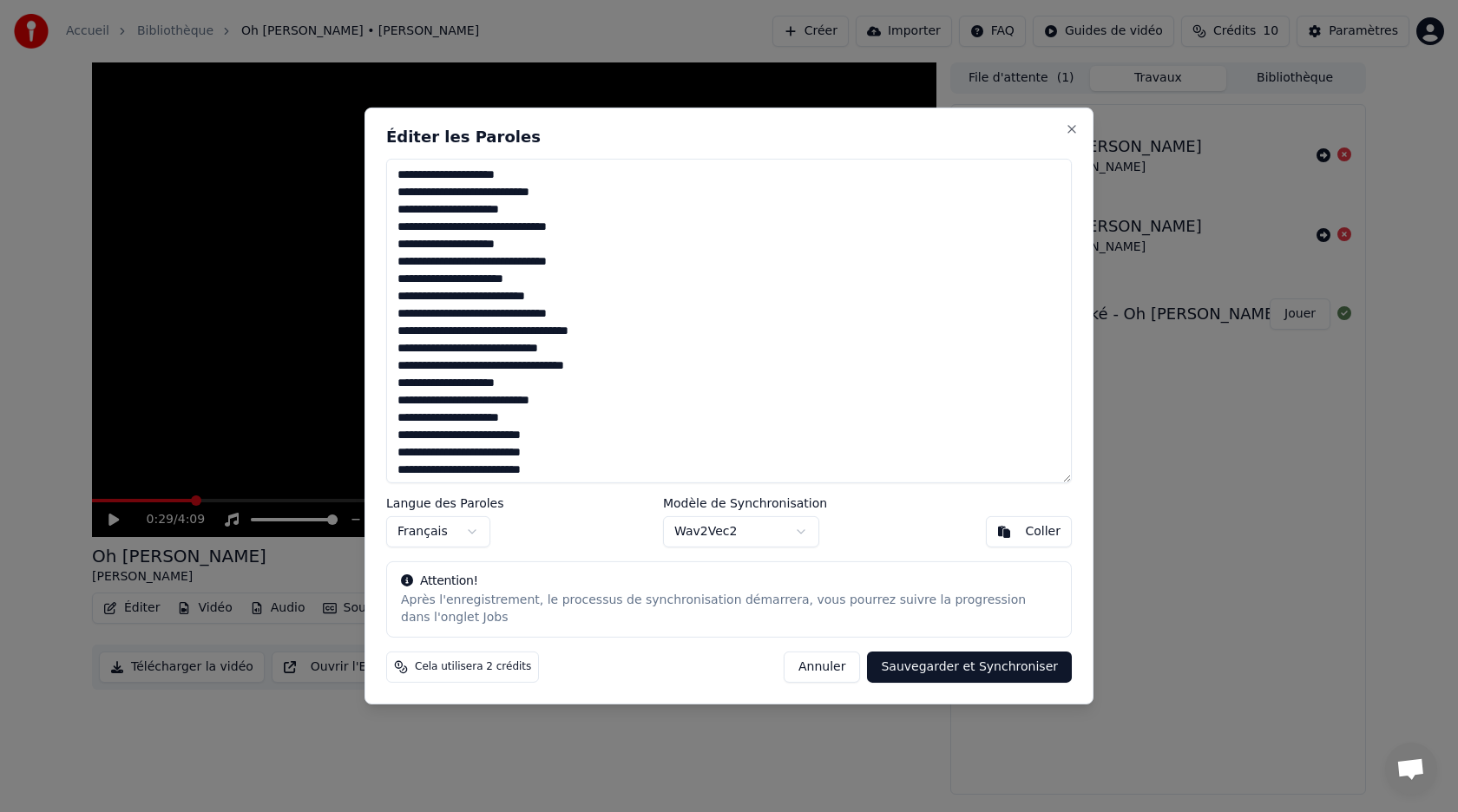
click at [845, 672] on button "Annuler" at bounding box center [822, 666] width 76 height 31
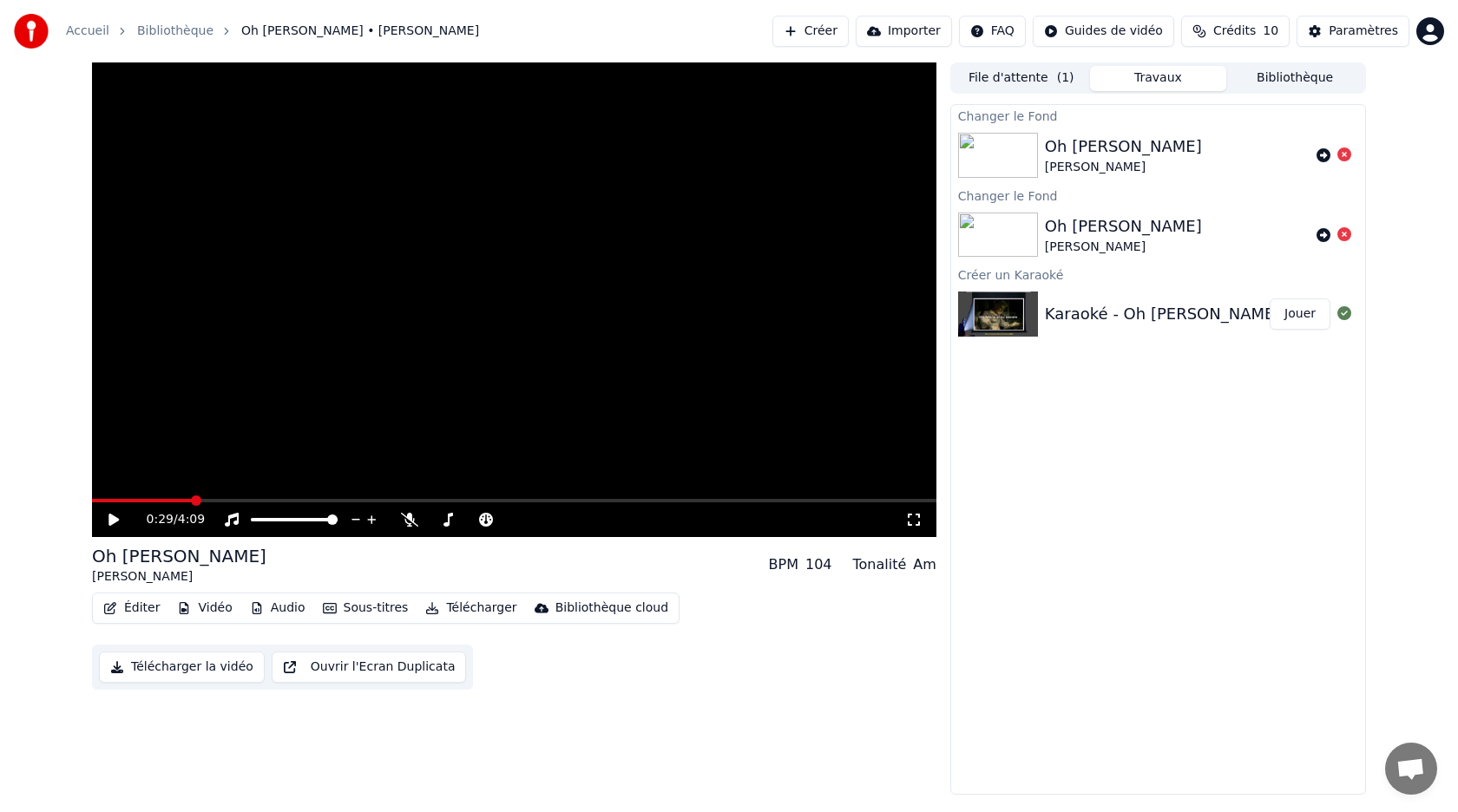
click at [143, 610] on button "Éditer" at bounding box center [132, 608] width 71 height 24
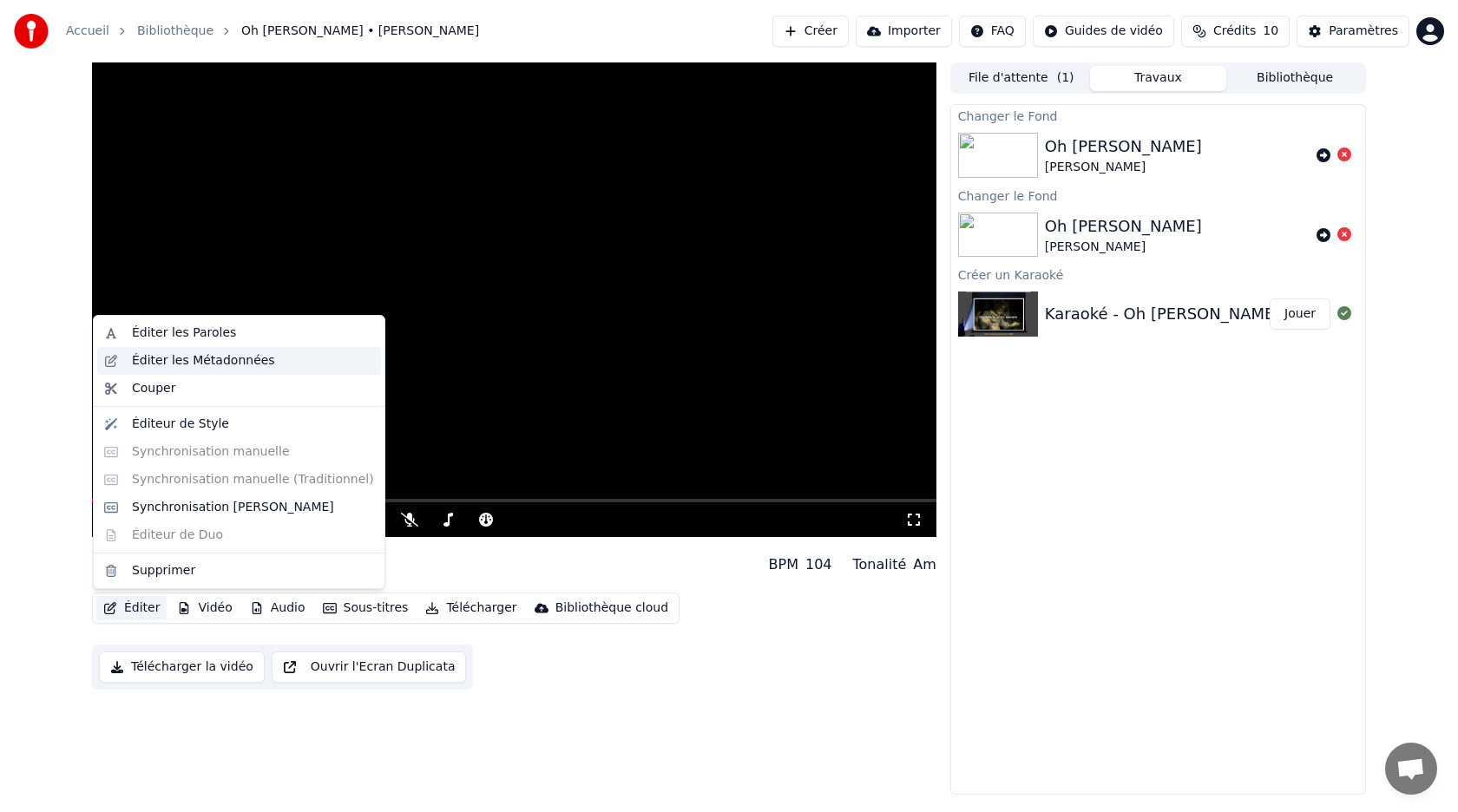
click at [173, 368] on div "Éditer les Métadonnées" at bounding box center [203, 361] width 143 height 18
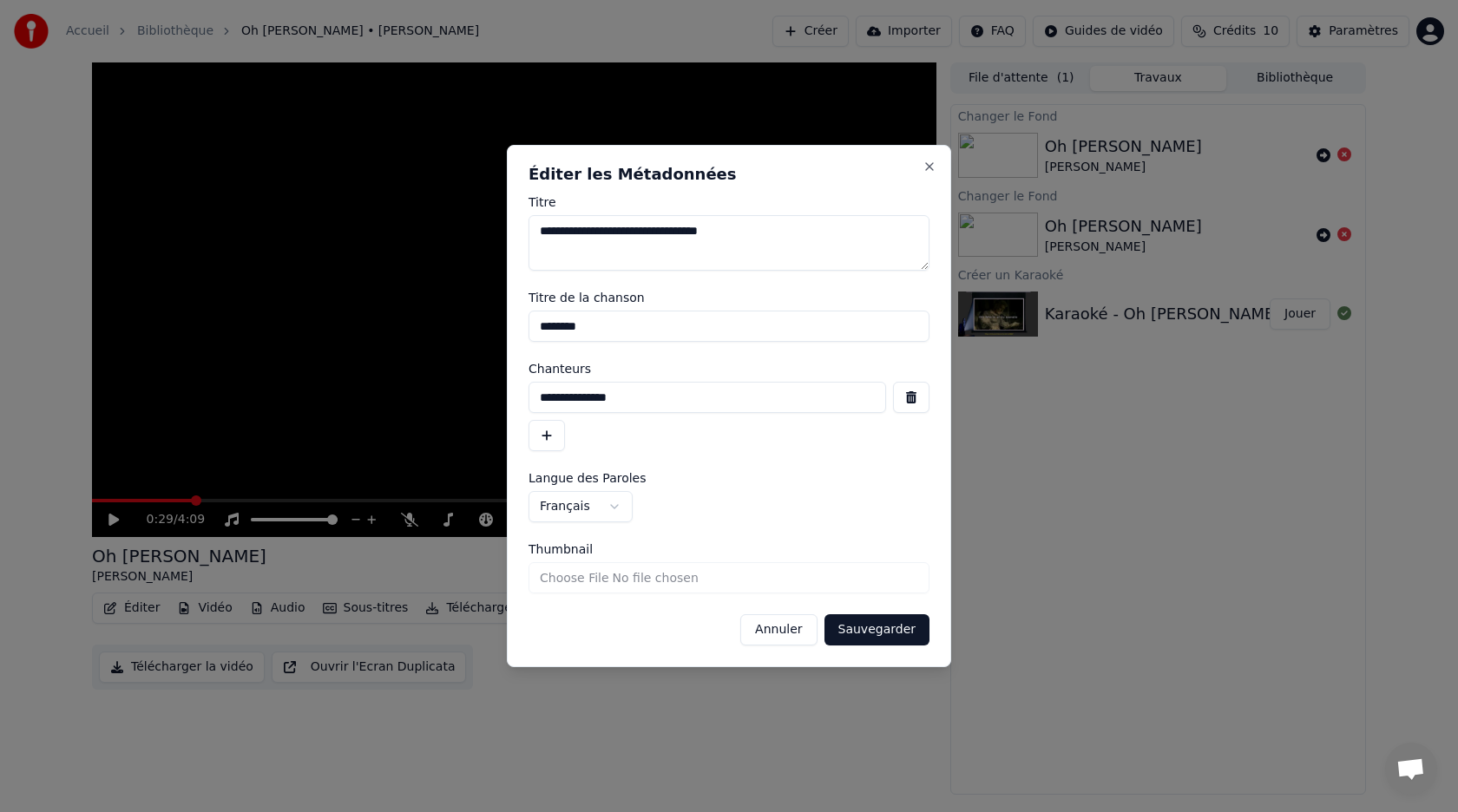
click at [794, 633] on button "Annuler" at bounding box center [778, 629] width 76 height 31
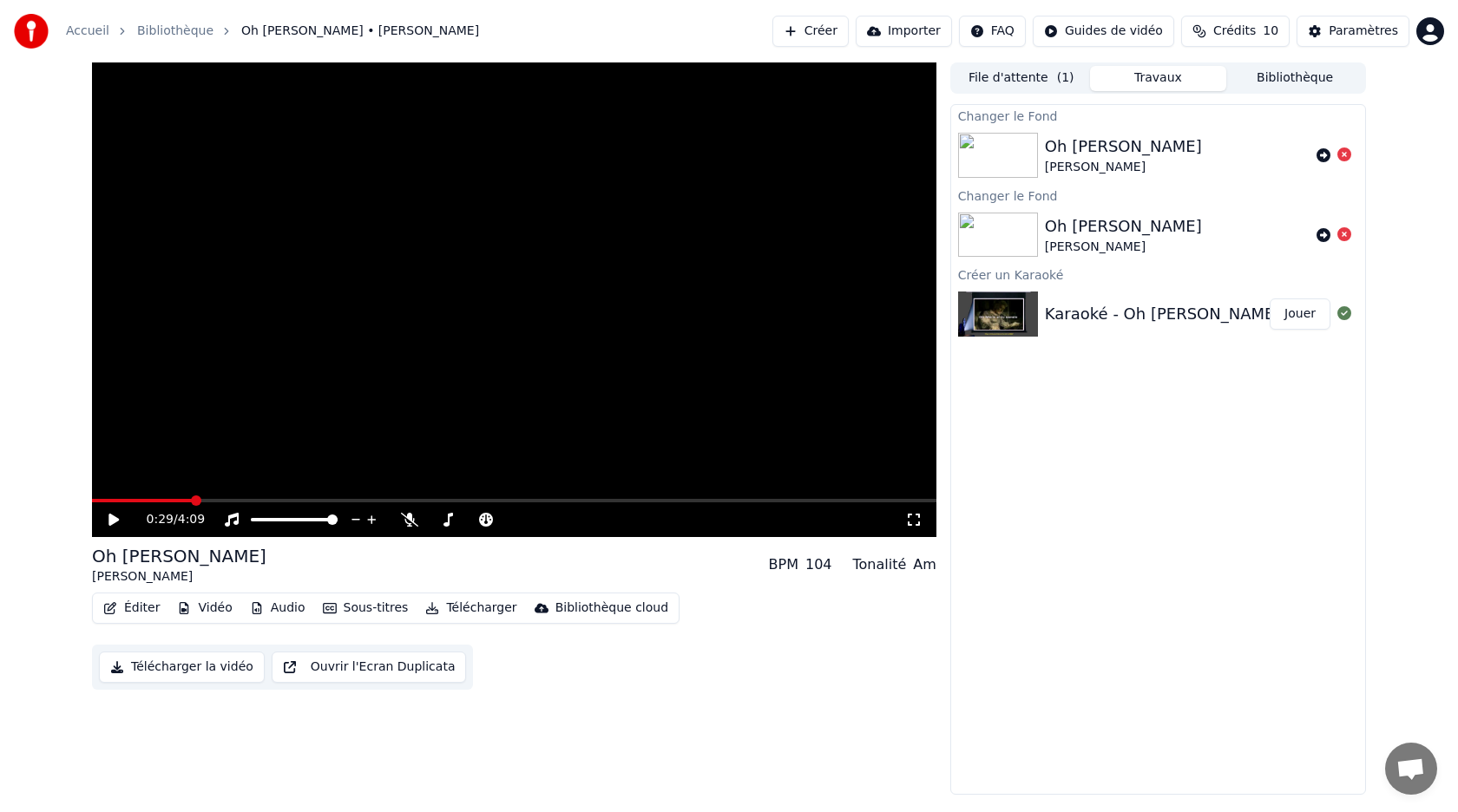
click at [138, 609] on button "Éditer" at bounding box center [132, 608] width 71 height 24
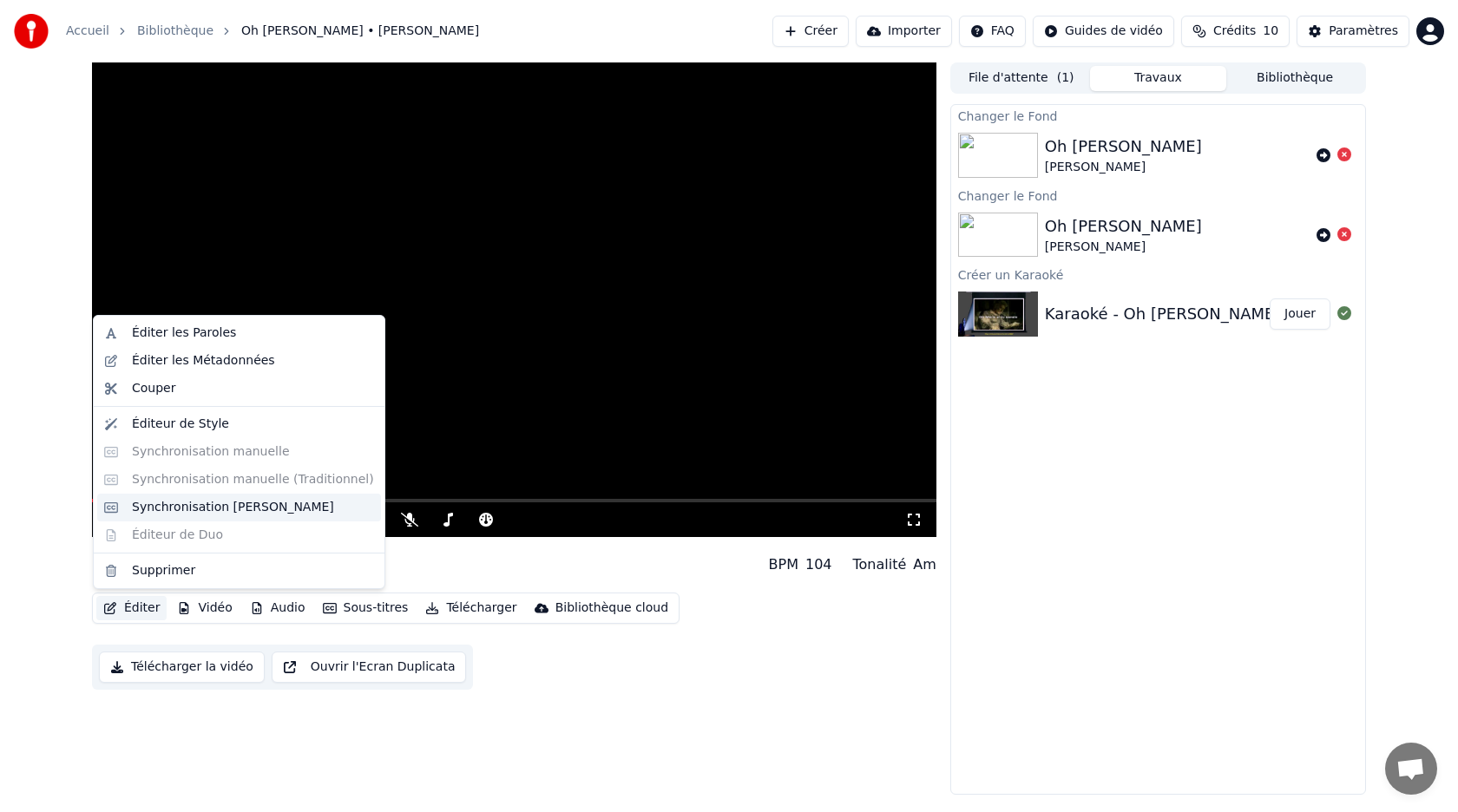
click at [178, 506] on div "Synchronisation [PERSON_NAME]" at bounding box center [232, 508] width 202 height 18
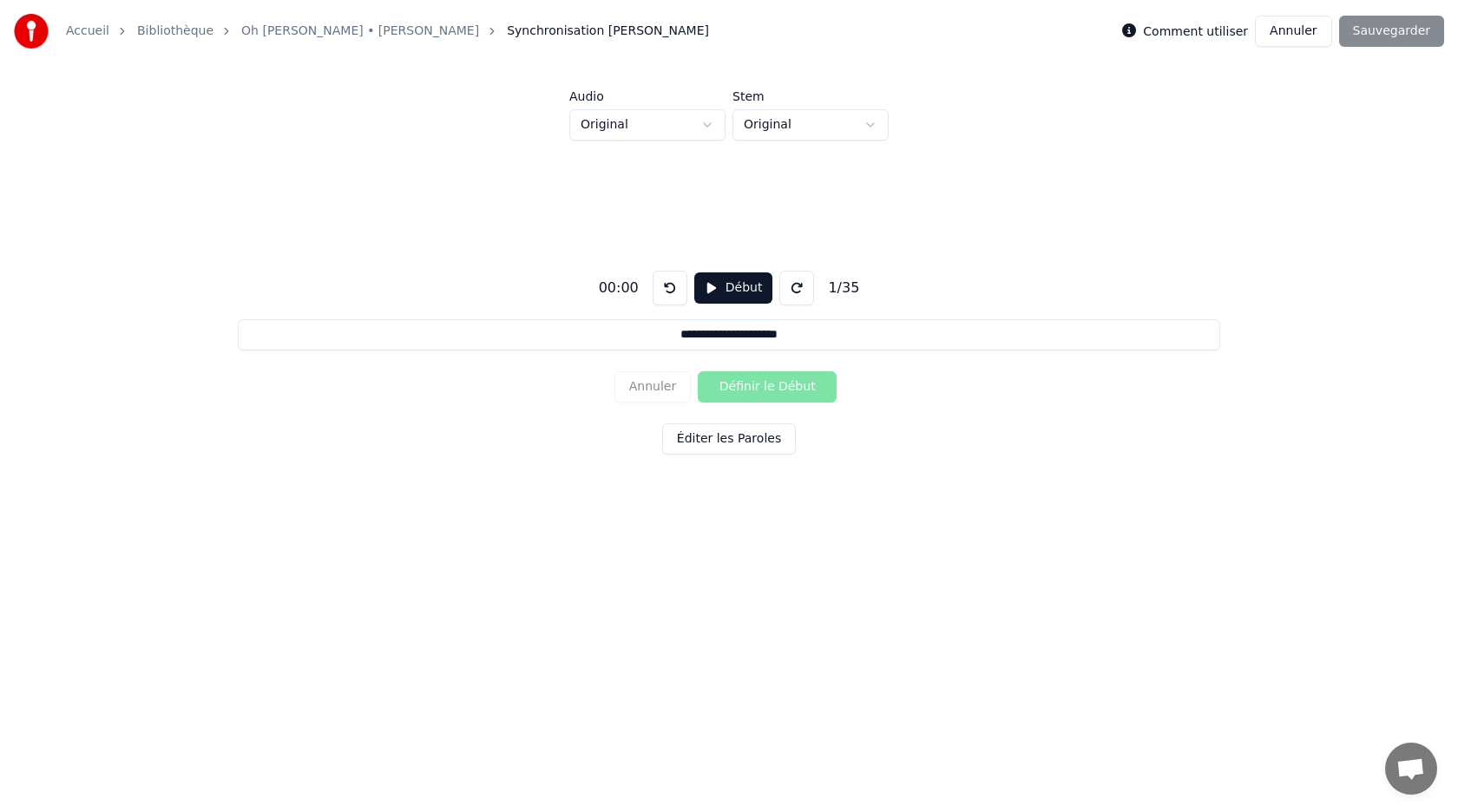
click at [703, 291] on button "Début" at bounding box center [733, 287] width 79 height 31
click at [705, 290] on button "Pause" at bounding box center [733, 287] width 77 height 31
click at [795, 285] on button at bounding box center [796, 287] width 34 height 34
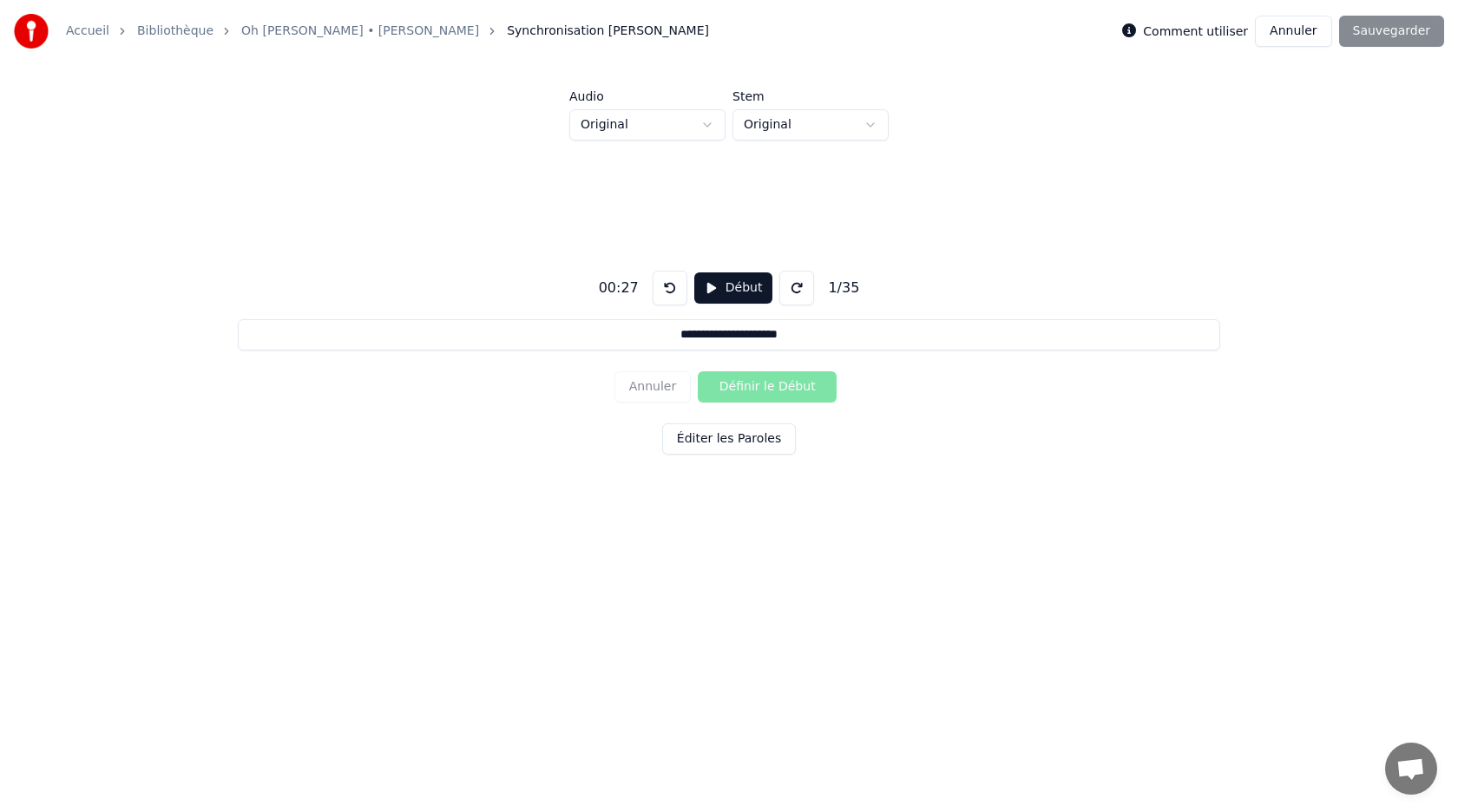
click at [795, 285] on button at bounding box center [796, 287] width 34 height 34
click at [666, 283] on button at bounding box center [669, 287] width 34 height 34
click at [725, 283] on button "Début" at bounding box center [733, 287] width 79 height 31
click at [714, 290] on button "Pause" at bounding box center [733, 287] width 77 height 31
click at [736, 390] on div "Annuler Définir le Début" at bounding box center [728, 386] width 229 height 45
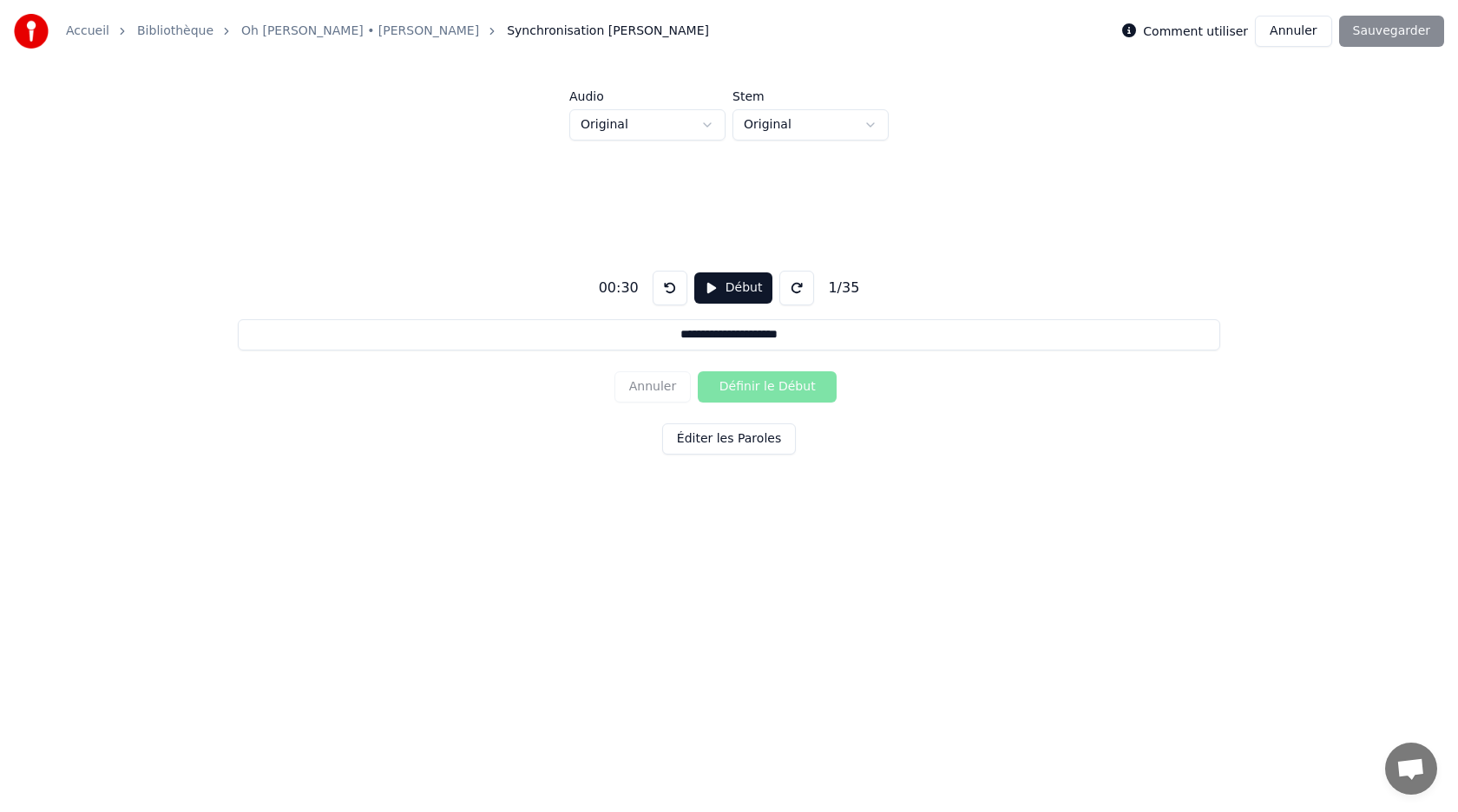
click at [775, 387] on div "Annuler Définir le Début" at bounding box center [728, 386] width 229 height 45
click at [657, 333] on input "**********" at bounding box center [728, 334] width 982 height 31
click at [748, 391] on div "Annuler Définir le Début" at bounding box center [728, 386] width 229 height 45
click at [702, 331] on input "**********" at bounding box center [728, 334] width 982 height 31
drag, startPoint x: 652, startPoint y: 336, endPoint x: 839, endPoint y: 328, distance: 187.2
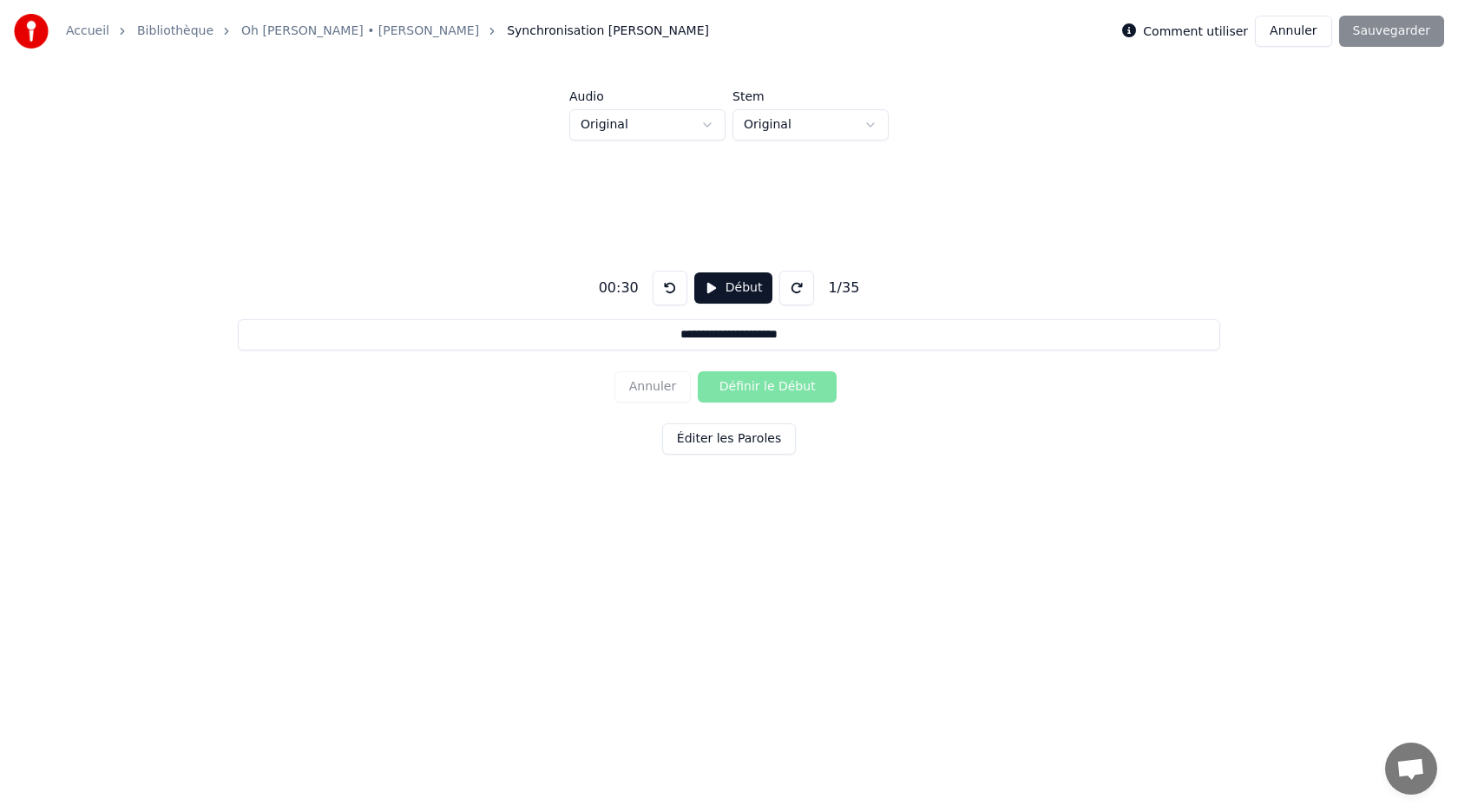
click at [839, 328] on input "**********" at bounding box center [728, 334] width 982 height 31
click at [721, 292] on button "Début" at bounding box center [733, 287] width 79 height 31
click at [721, 292] on button "Pause" at bounding box center [733, 287] width 77 height 31
click at [731, 389] on div "Annuler Définir le Début" at bounding box center [728, 386] width 229 height 45
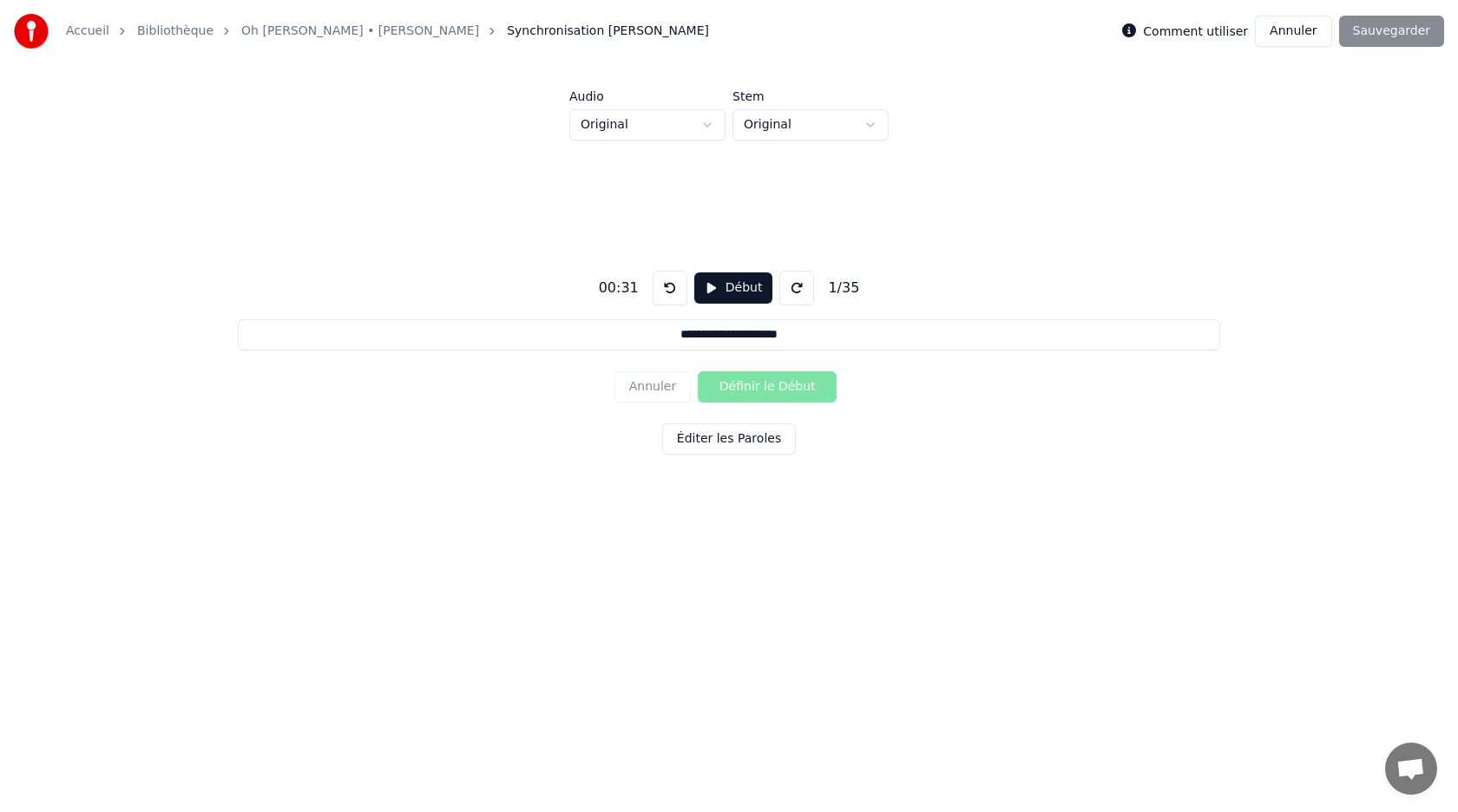
drag, startPoint x: 655, startPoint y: 337, endPoint x: 636, endPoint y: 343, distance: 19.9
click at [636, 343] on input "**********" at bounding box center [728, 334] width 982 height 31
click at [668, 290] on button at bounding box center [669, 287] width 34 height 34
click at [712, 284] on button "Début" at bounding box center [733, 287] width 79 height 31
click at [740, 386] on button "Définir le Début" at bounding box center [767, 386] width 139 height 31
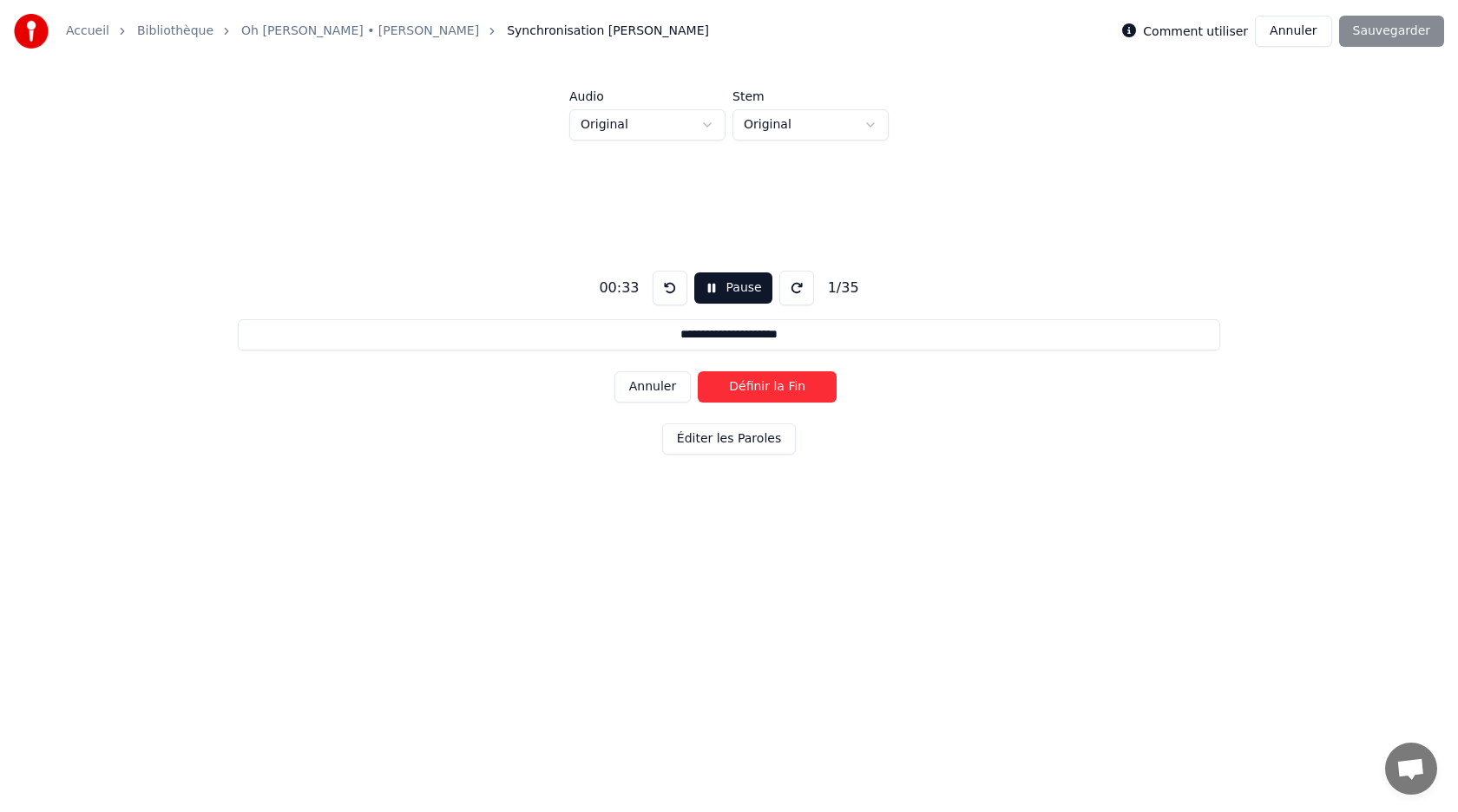
click at [740, 386] on button "Définir la Fin" at bounding box center [767, 386] width 139 height 31
click at [714, 286] on button "Pause" at bounding box center [733, 287] width 77 height 31
click at [713, 288] on button "Début" at bounding box center [733, 287] width 79 height 31
click at [747, 391] on button "Définir le Début" at bounding box center [767, 386] width 139 height 31
click at [747, 391] on button "Définir la Fin" at bounding box center [767, 386] width 139 height 31
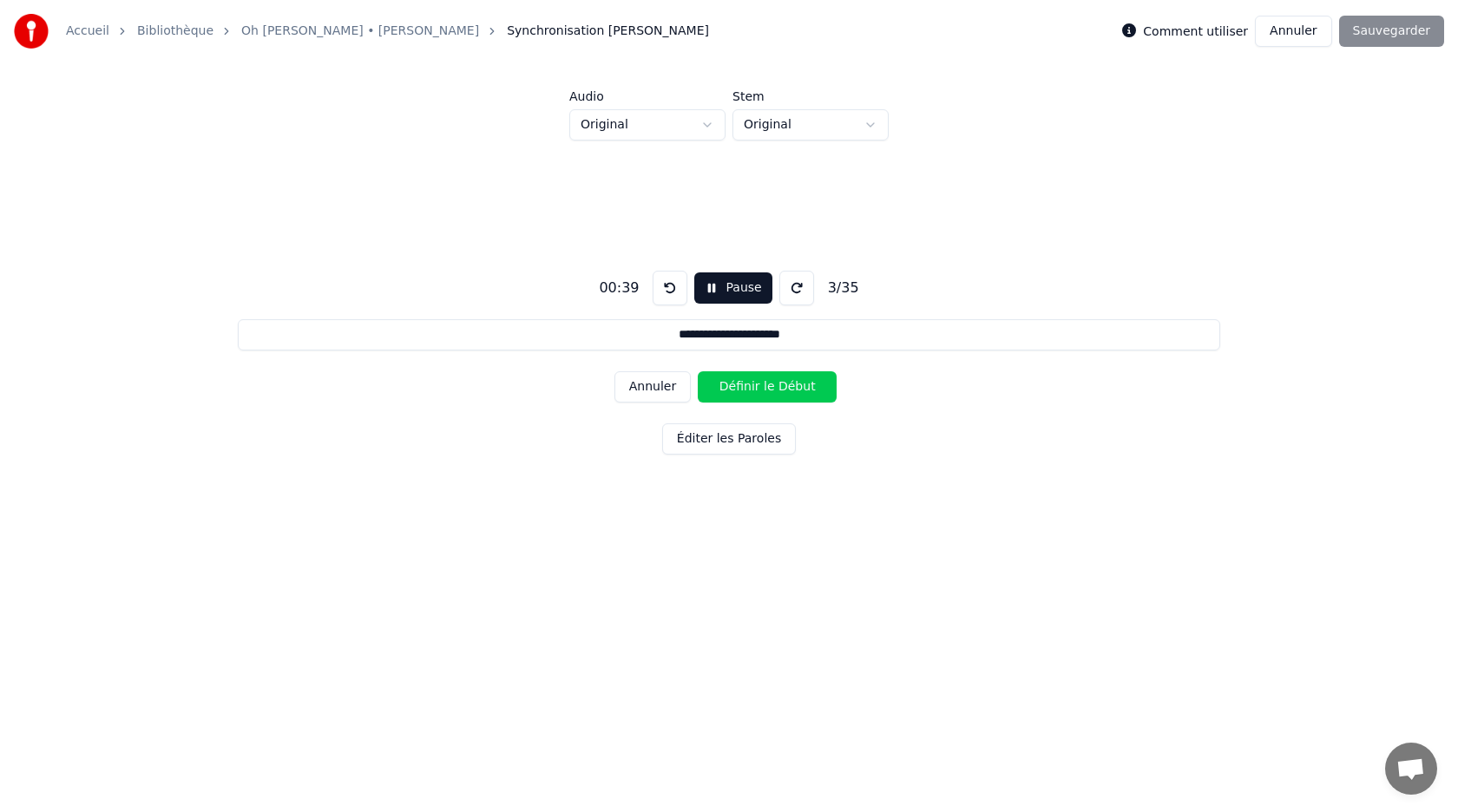
click at [717, 296] on button "Pause" at bounding box center [733, 287] width 77 height 31
click at [718, 294] on button "Début" at bounding box center [733, 287] width 79 height 31
click at [745, 384] on button "Définir le Début" at bounding box center [767, 386] width 139 height 31
click at [745, 384] on button "Définir la Fin" at bounding box center [767, 386] width 139 height 31
click at [729, 289] on button "Pause" at bounding box center [733, 287] width 77 height 31
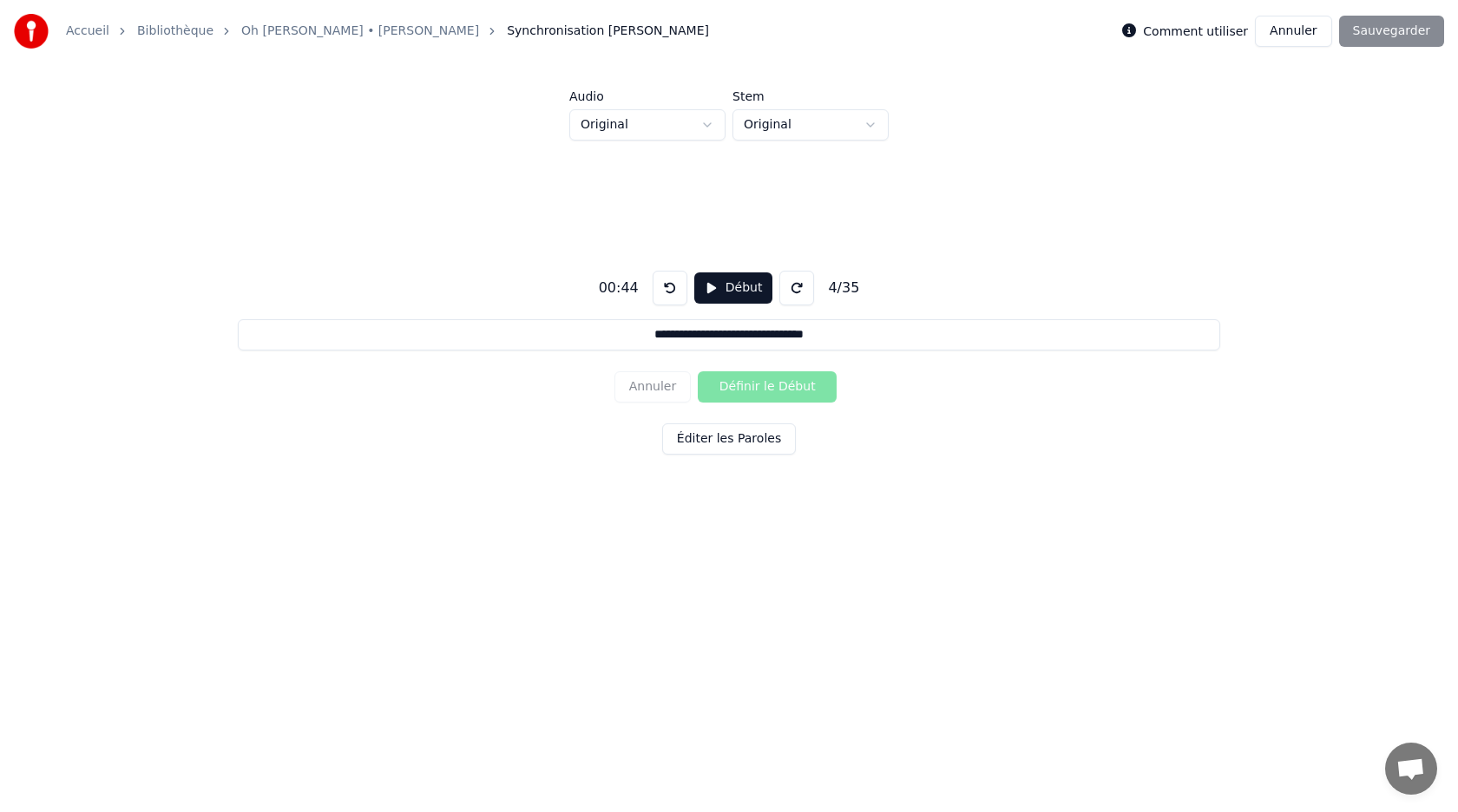
click at [729, 289] on button "Début" at bounding box center [733, 287] width 79 height 31
click at [750, 387] on button "Définir le Début" at bounding box center [767, 386] width 139 height 31
click at [750, 387] on button "Définir la Fin" at bounding box center [767, 386] width 139 height 31
click at [739, 300] on button "Pause" at bounding box center [733, 287] width 77 height 31
click at [739, 300] on button "Début" at bounding box center [733, 287] width 79 height 31
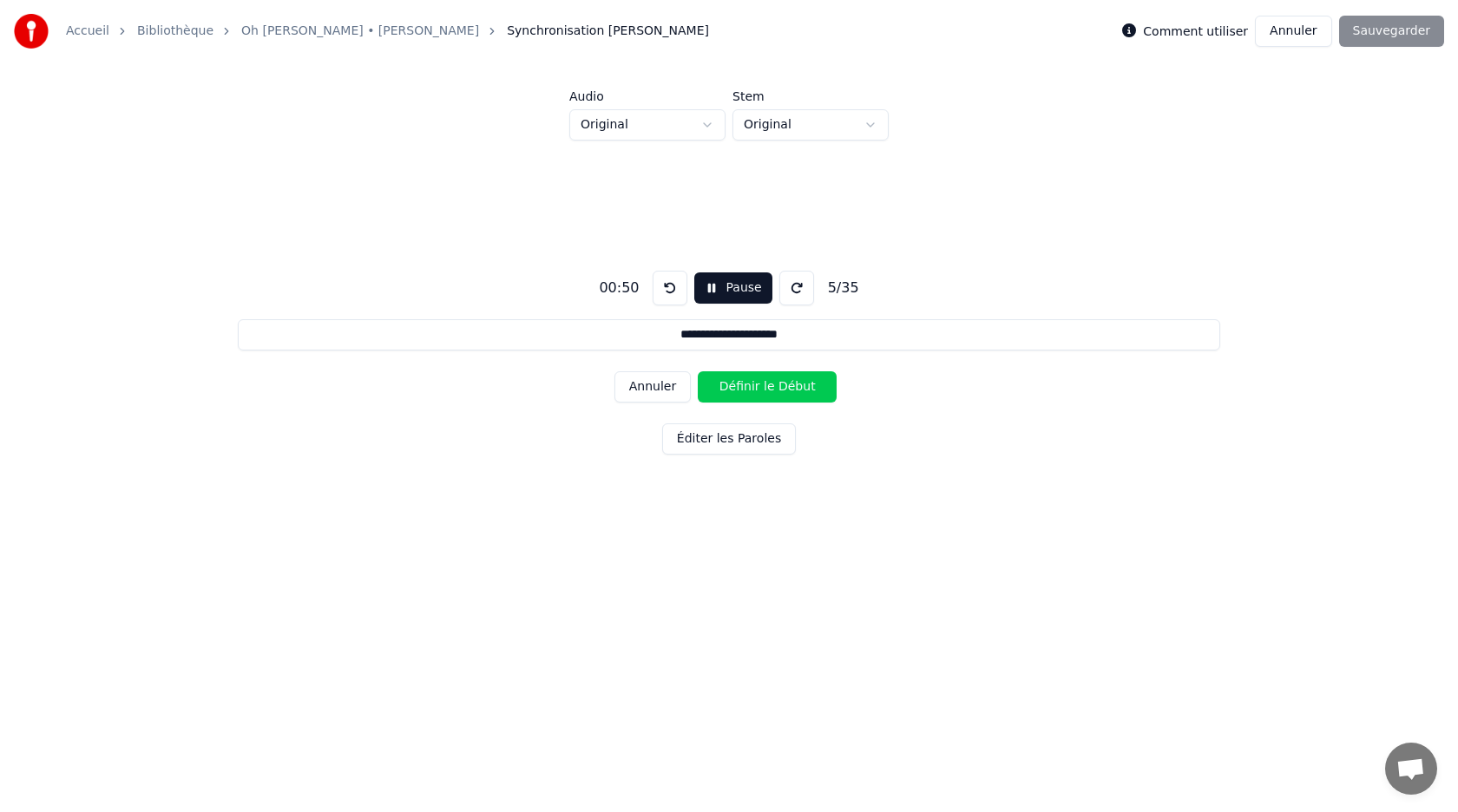
click at [754, 389] on button "Définir le Début" at bounding box center [767, 386] width 139 height 31
click at [754, 389] on button "Définir la Fin" at bounding box center [767, 386] width 139 height 31
click at [724, 294] on button "Pause" at bounding box center [733, 287] width 77 height 31
click at [724, 294] on button "Début" at bounding box center [733, 287] width 79 height 31
click at [747, 383] on button "Définir le Début" at bounding box center [767, 386] width 139 height 31
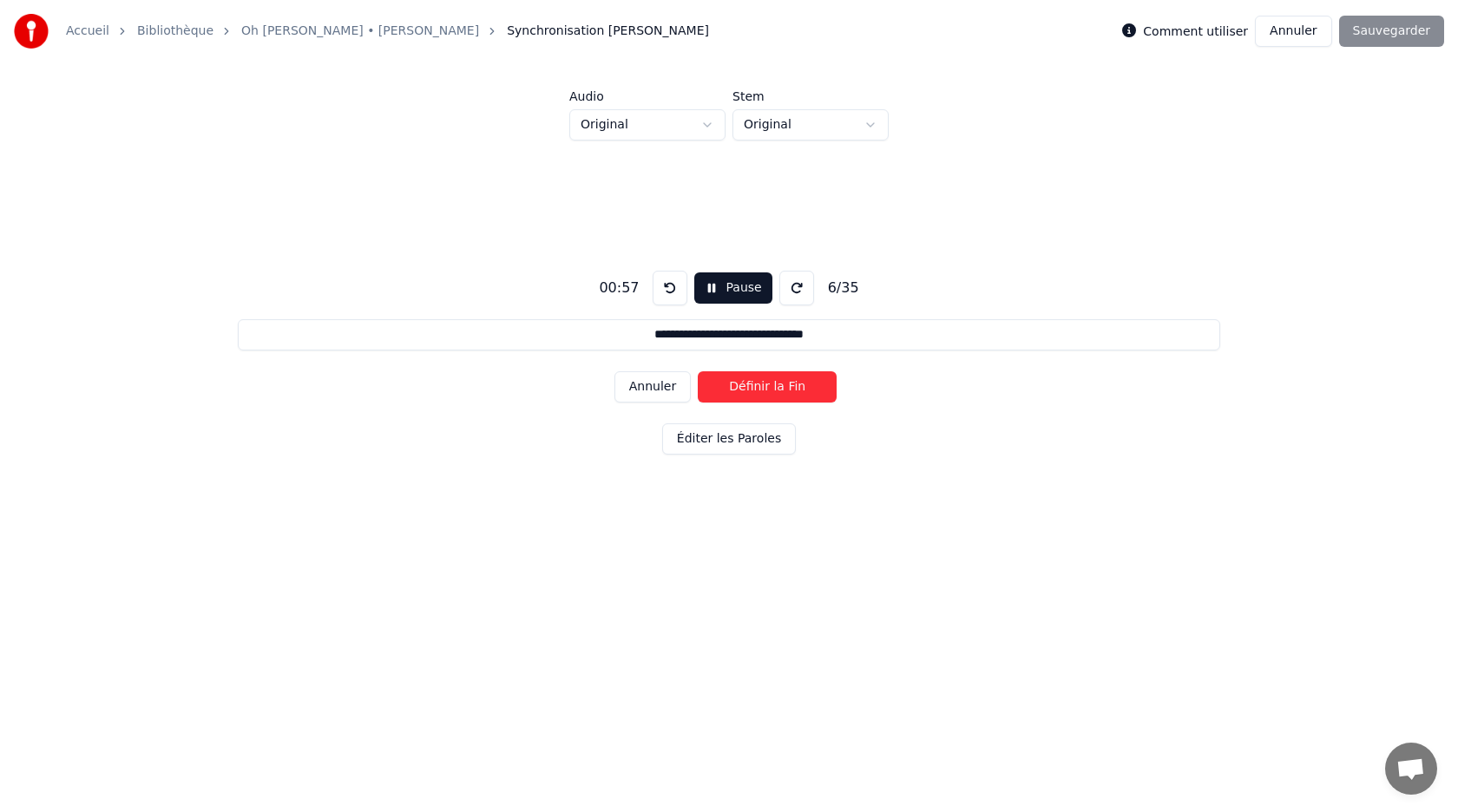
click at [754, 406] on div "Annuler Définir la Fin" at bounding box center [728, 386] width 229 height 45
click at [754, 388] on button "Définir la Fin" at bounding box center [767, 386] width 139 height 31
click at [724, 275] on button "Pause" at bounding box center [733, 287] width 77 height 31
click at [725, 292] on button "Début" at bounding box center [733, 287] width 79 height 31
click at [748, 388] on button "Définir le Début" at bounding box center [767, 386] width 139 height 31
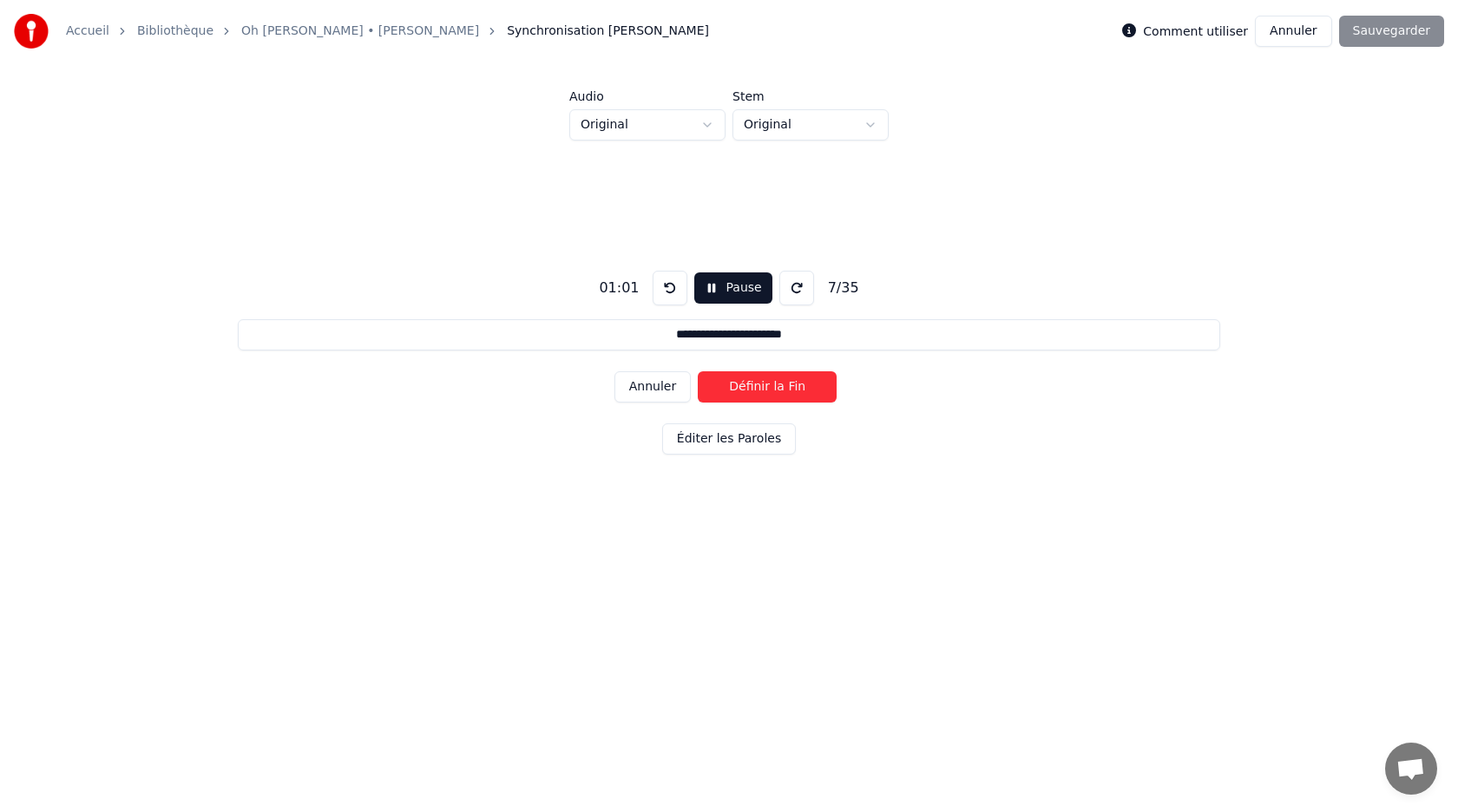
click at [748, 388] on button "Définir la Fin" at bounding box center [767, 386] width 139 height 31
click at [725, 292] on button "Pause" at bounding box center [733, 287] width 77 height 31
click at [725, 292] on button "Début" at bounding box center [733, 287] width 79 height 31
click at [746, 389] on button "Définir le Début" at bounding box center [767, 386] width 139 height 31
click at [746, 389] on button "Définir la Fin" at bounding box center [767, 386] width 139 height 31
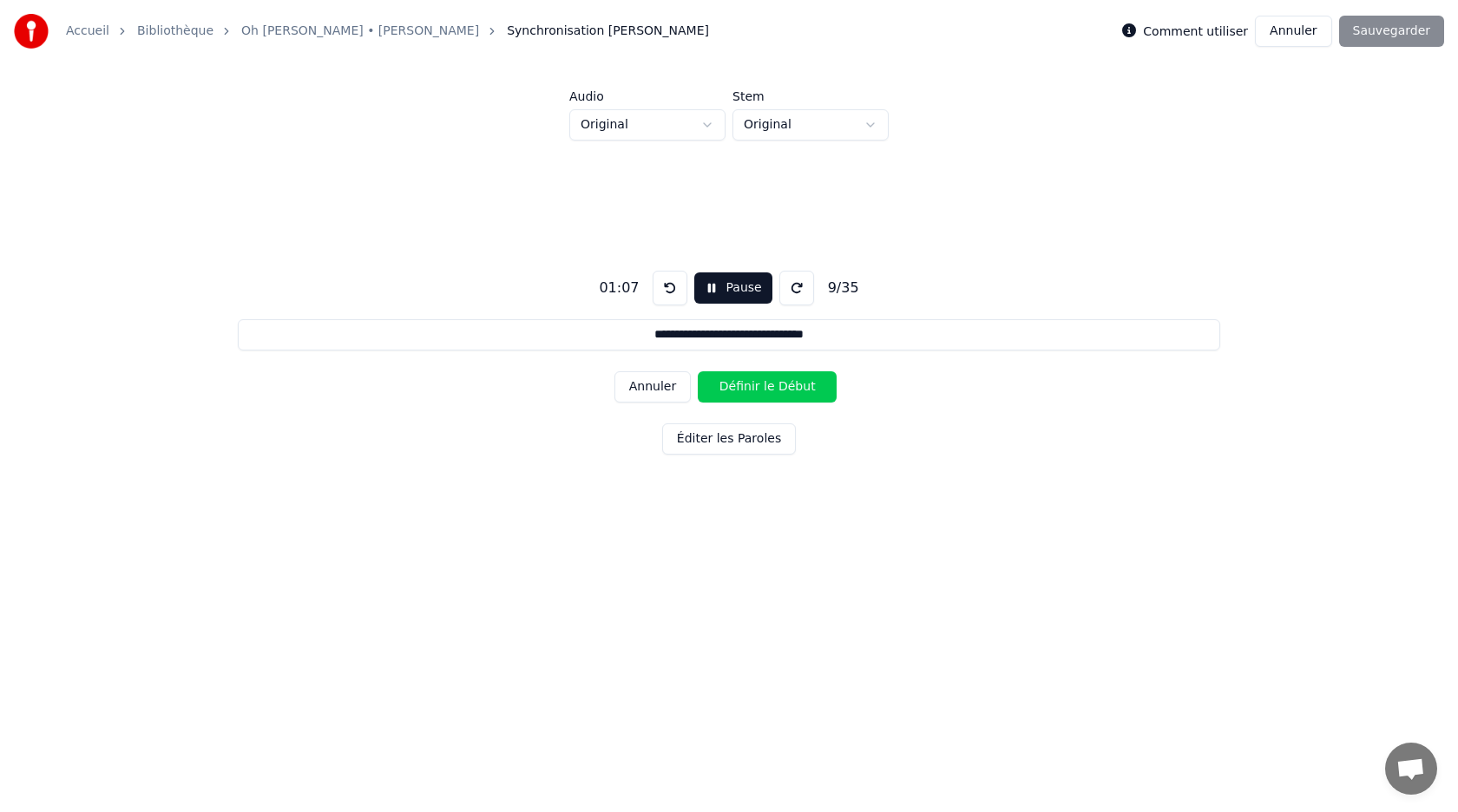
click at [723, 297] on button "Pause" at bounding box center [733, 287] width 77 height 31
click at [719, 288] on button "Début" at bounding box center [733, 287] width 79 height 31
click at [744, 393] on button "Définir le Début" at bounding box center [767, 386] width 139 height 31
click at [727, 293] on button "Pause" at bounding box center [733, 287] width 77 height 31
click at [727, 293] on button "Début" at bounding box center [733, 287] width 79 height 31
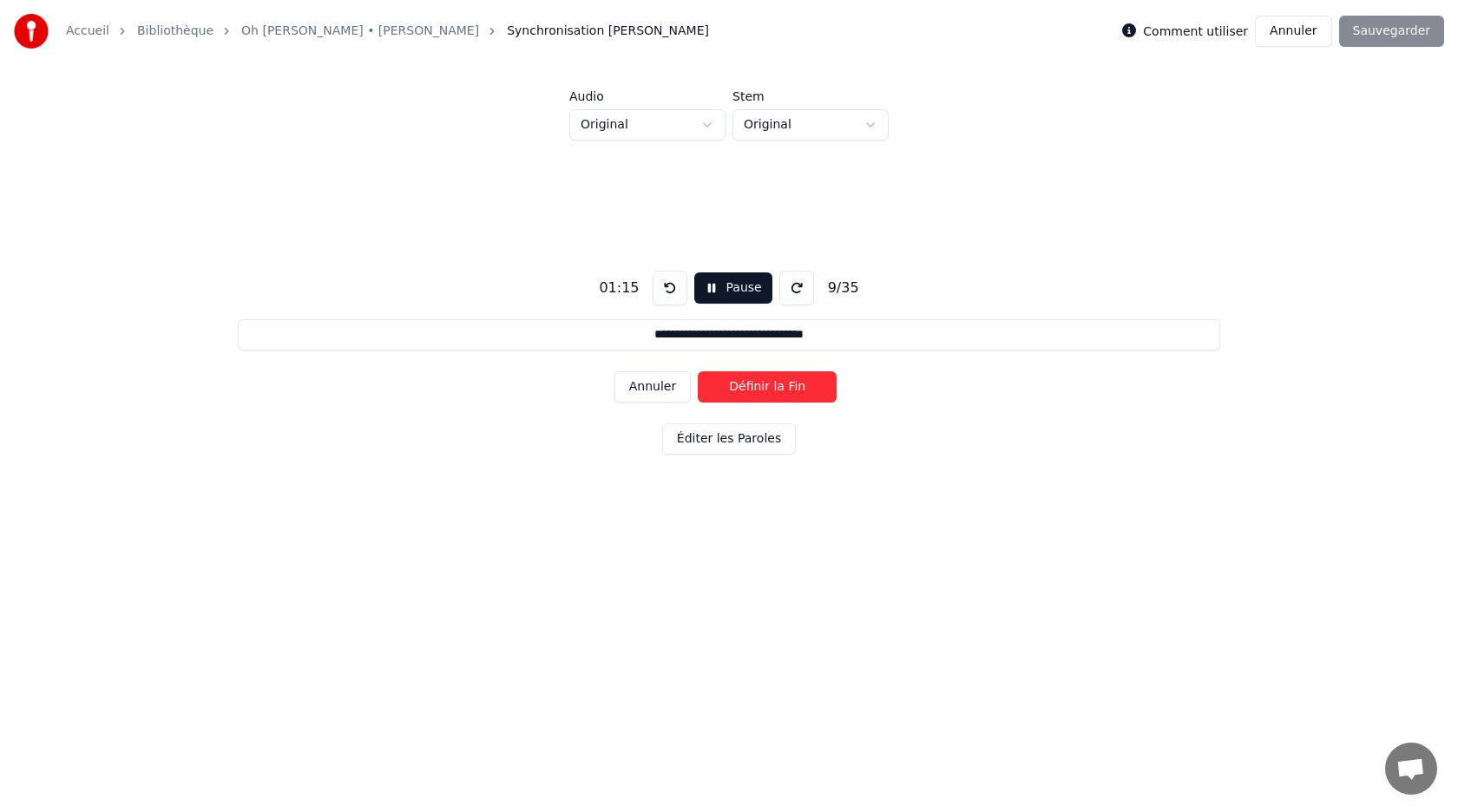
click at [767, 392] on button "Définir la Fin" at bounding box center [767, 386] width 139 height 31
click at [731, 294] on button "Pause" at bounding box center [728, 287] width 77 height 31
click at [721, 298] on button "Début" at bounding box center [729, 287] width 79 height 31
click at [742, 377] on button "Définir le Début" at bounding box center [767, 386] width 139 height 31
click at [745, 390] on button "Définir la Fin" at bounding box center [767, 386] width 139 height 31
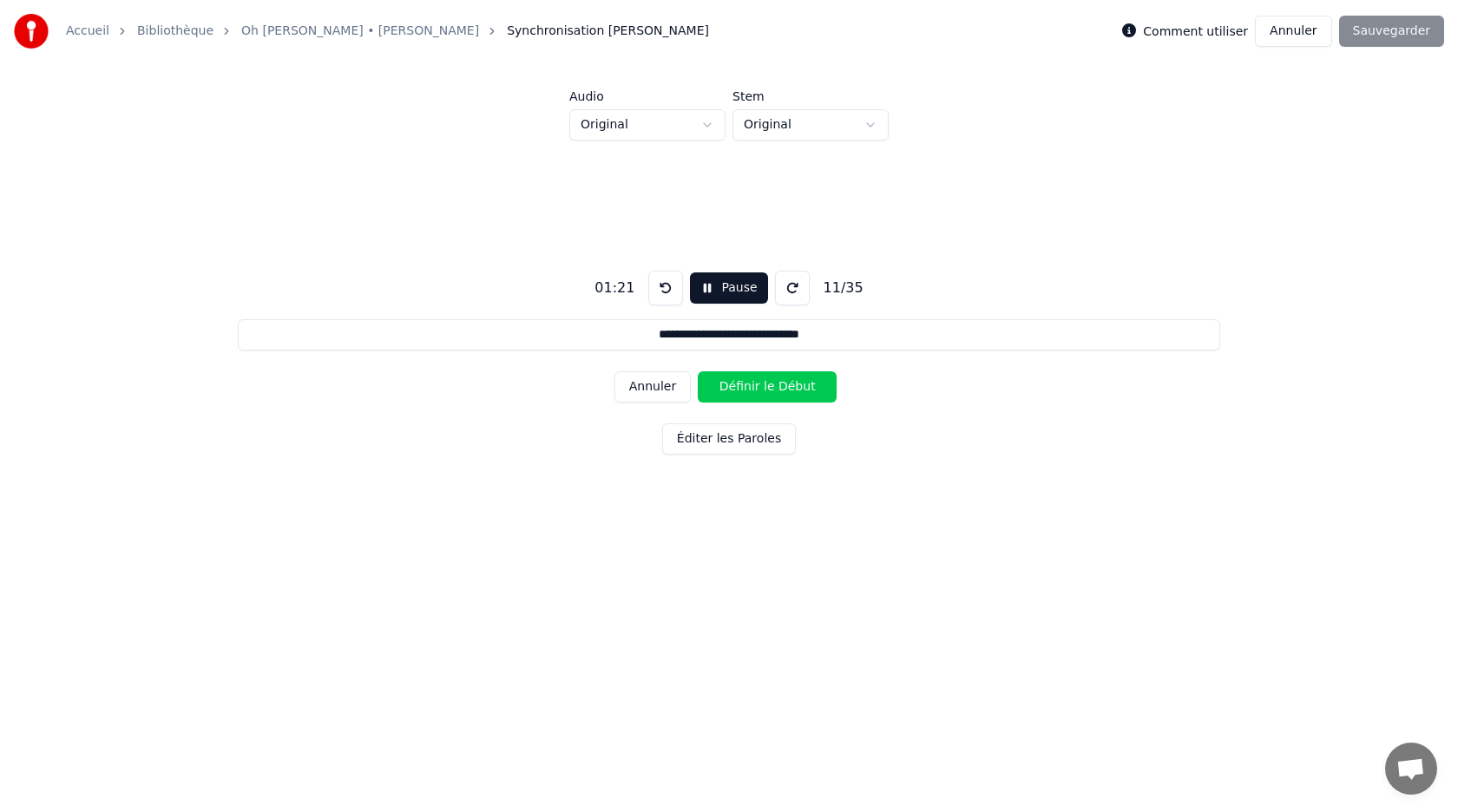
click at [725, 289] on button "Pause" at bounding box center [728, 287] width 77 height 31
click at [725, 290] on button "Début" at bounding box center [729, 287] width 79 height 31
click at [748, 389] on button "Définir le Début" at bounding box center [767, 386] width 139 height 31
click at [748, 389] on button "Définir la Fin" at bounding box center [767, 386] width 139 height 31
click at [717, 277] on button "Pause" at bounding box center [728, 287] width 77 height 31
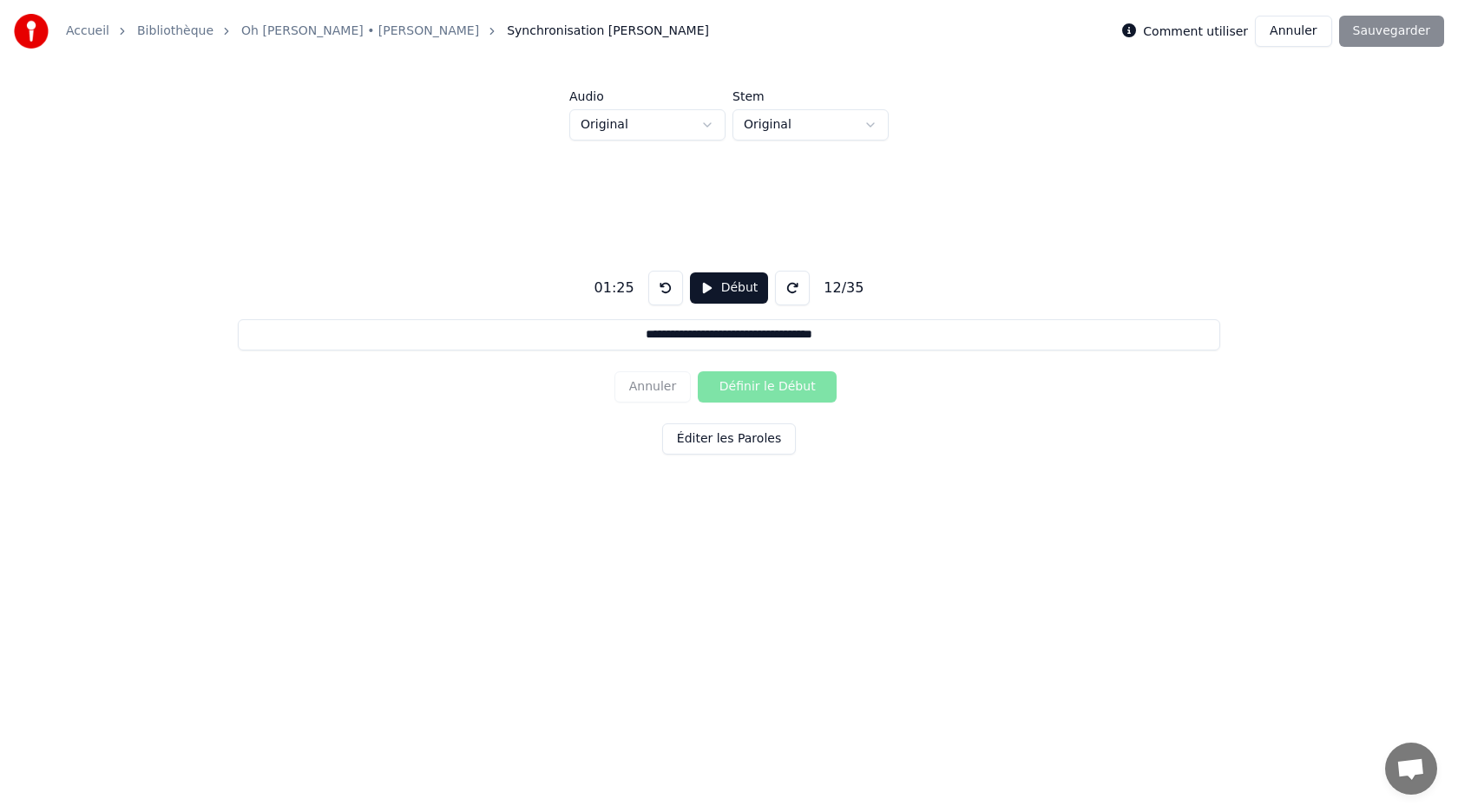
click at [724, 289] on button "Début" at bounding box center [729, 287] width 79 height 31
click at [747, 384] on button "Définir le Début" at bounding box center [767, 386] width 139 height 31
click at [747, 384] on button "Définir la Fin" at bounding box center [767, 386] width 139 height 31
click at [728, 292] on button "Pause" at bounding box center [728, 287] width 77 height 31
click at [728, 292] on button "Début" at bounding box center [729, 287] width 79 height 31
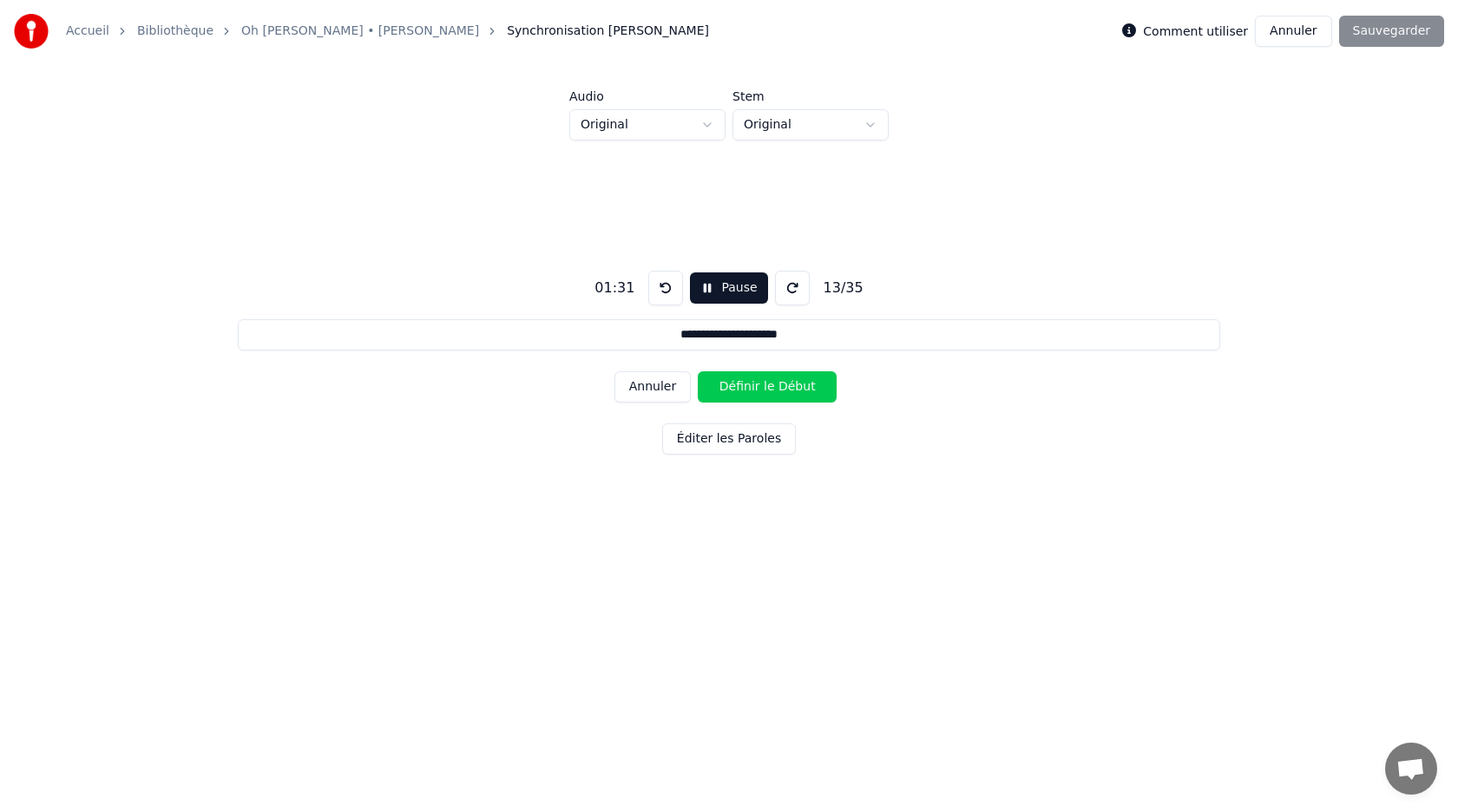
click at [748, 383] on button "Définir le Début" at bounding box center [767, 386] width 139 height 31
click at [748, 383] on button "Définir la Fin" at bounding box center [767, 386] width 139 height 31
click at [721, 286] on button "Pause" at bounding box center [728, 287] width 77 height 31
click at [721, 286] on button "Début" at bounding box center [729, 287] width 79 height 31
click at [740, 390] on button "Définir le Début" at bounding box center [767, 386] width 139 height 31
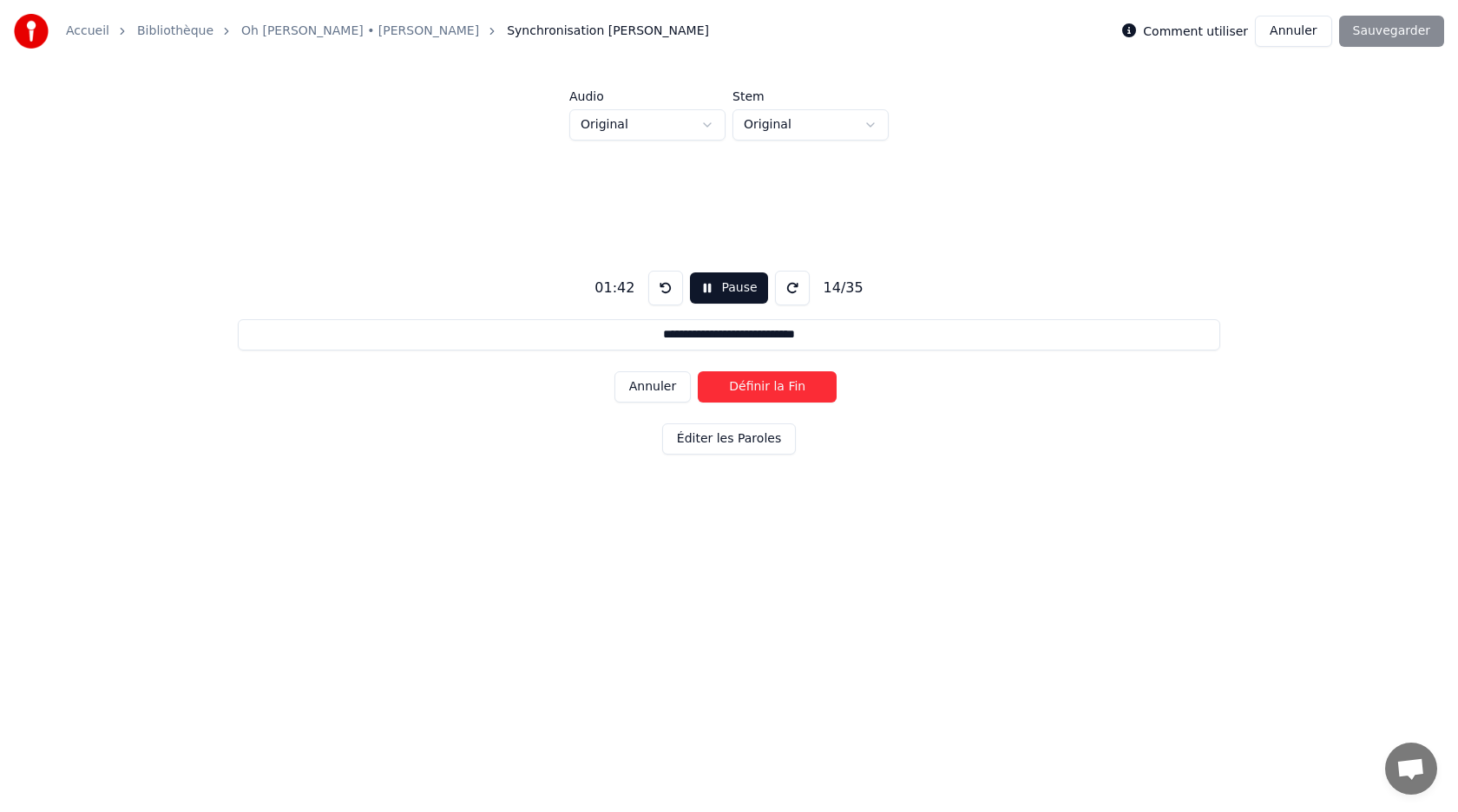
click at [740, 390] on button "Définir la Fin" at bounding box center [767, 386] width 139 height 31
click at [740, 390] on button "Définir le Début" at bounding box center [767, 386] width 139 height 31
click at [740, 390] on button "Définir la Fin" at bounding box center [767, 386] width 139 height 31
click at [740, 390] on button "Définir le Début" at bounding box center [767, 386] width 139 height 31
click at [740, 390] on button "Définir la Fin" at bounding box center [767, 386] width 139 height 31
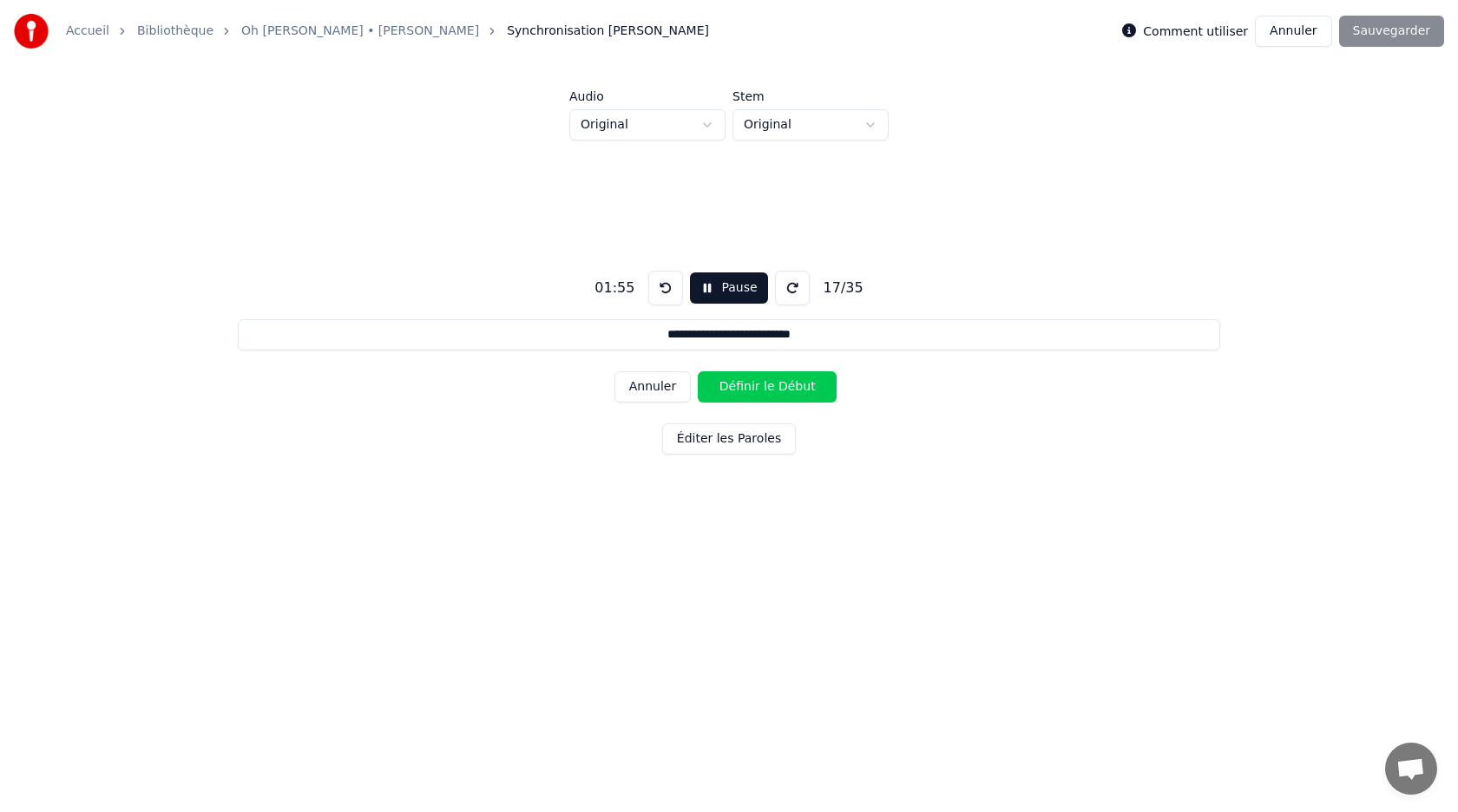
click at [734, 377] on button "Définir le Début" at bounding box center [767, 386] width 139 height 31
click at [734, 377] on button "Définir la Fin" at bounding box center [767, 386] width 139 height 31
click at [734, 377] on button "Définir le Début" at bounding box center [767, 386] width 139 height 31
click at [734, 377] on button "Définir la Fin" at bounding box center [767, 386] width 139 height 31
click at [734, 377] on button "Définir le Début" at bounding box center [767, 386] width 139 height 31
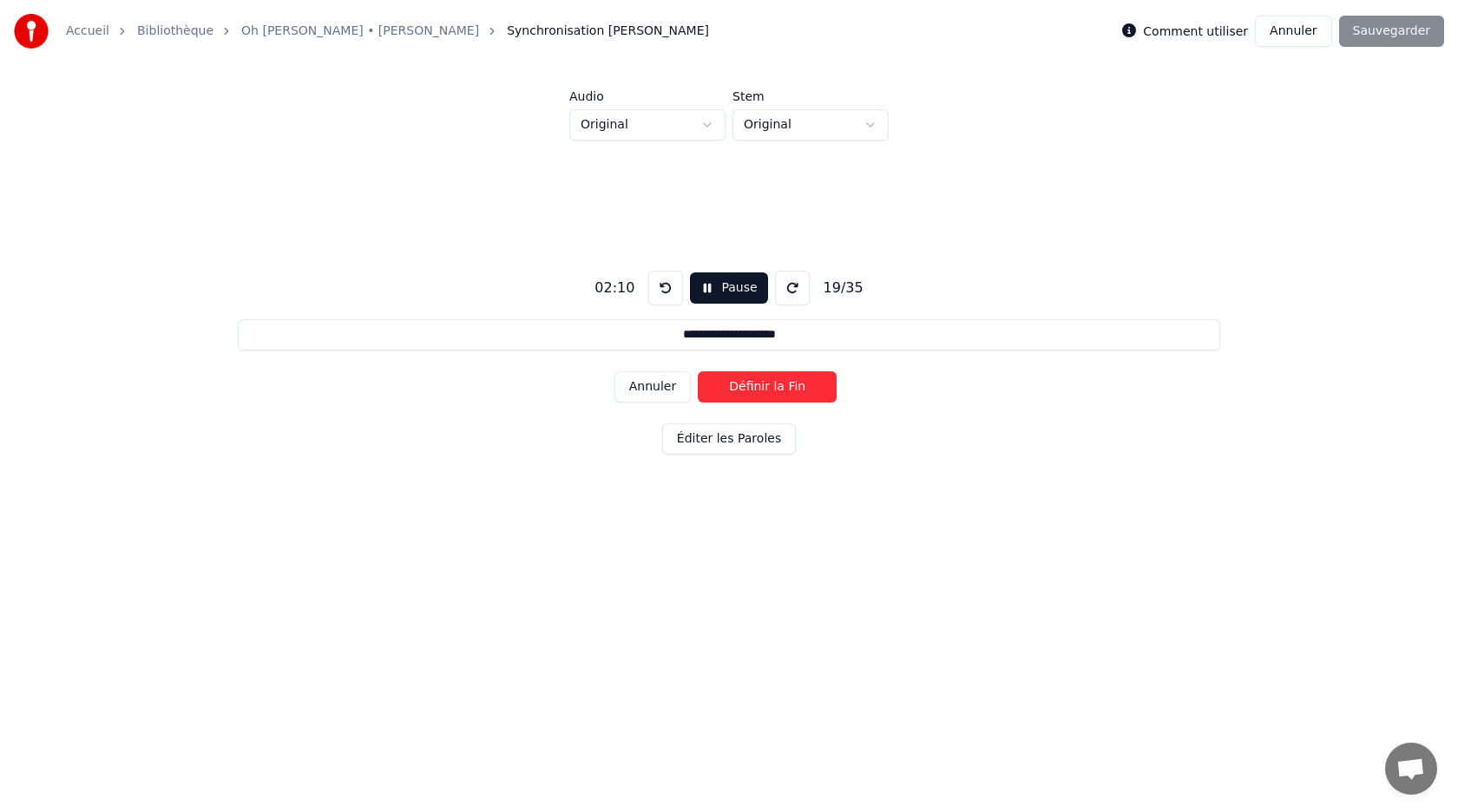
click at [734, 377] on button "Définir la Fin" at bounding box center [767, 386] width 139 height 31
click at [734, 377] on button "Définir le Début" at bounding box center [767, 386] width 139 height 31
click at [734, 377] on button "Définir la Fin" at bounding box center [767, 386] width 139 height 31
click at [725, 288] on button "Pause" at bounding box center [728, 287] width 77 height 31
click at [656, 292] on button at bounding box center [665, 287] width 34 height 34
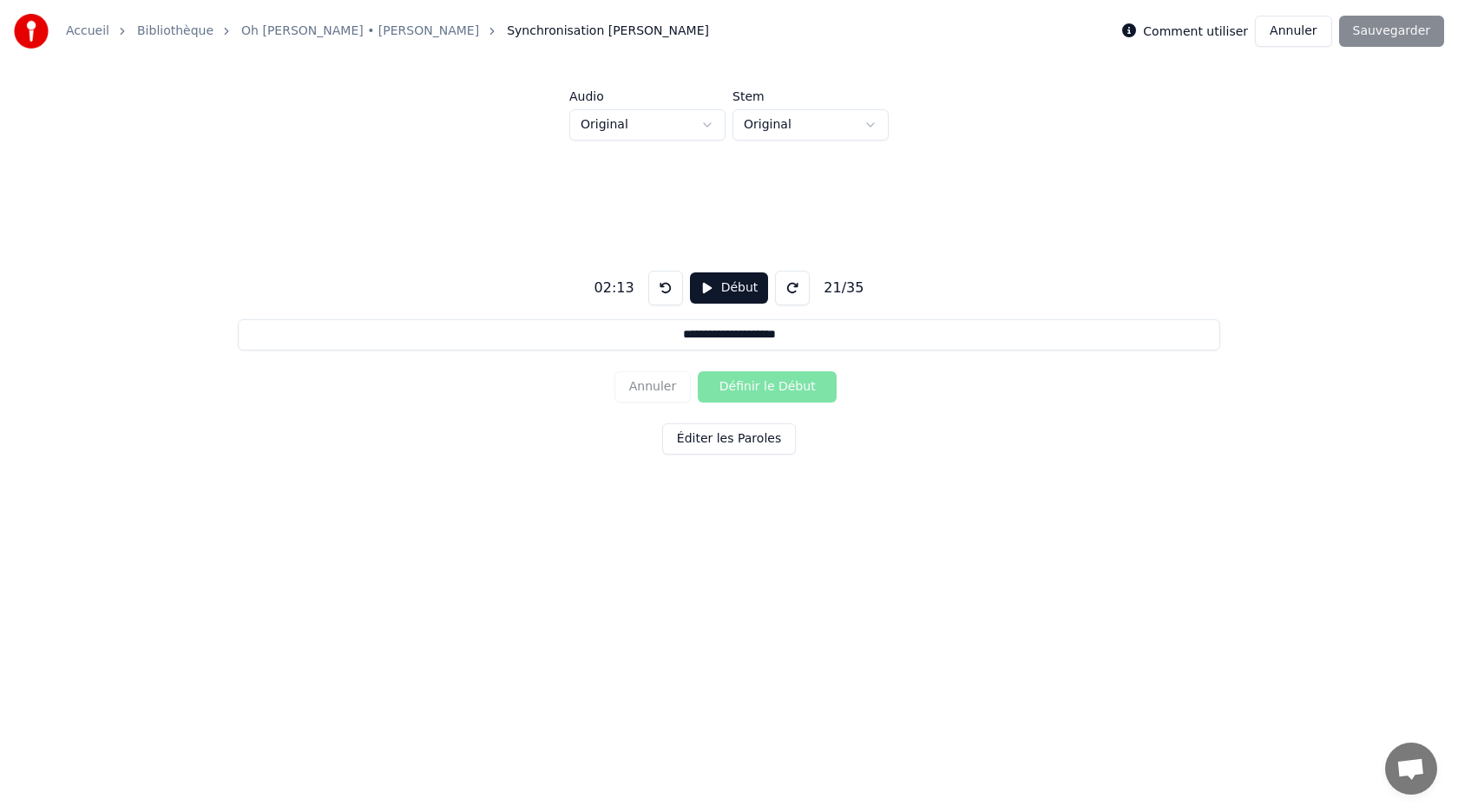
click at [656, 292] on button at bounding box center [665, 287] width 34 height 34
click at [665, 288] on button at bounding box center [665, 287] width 34 height 34
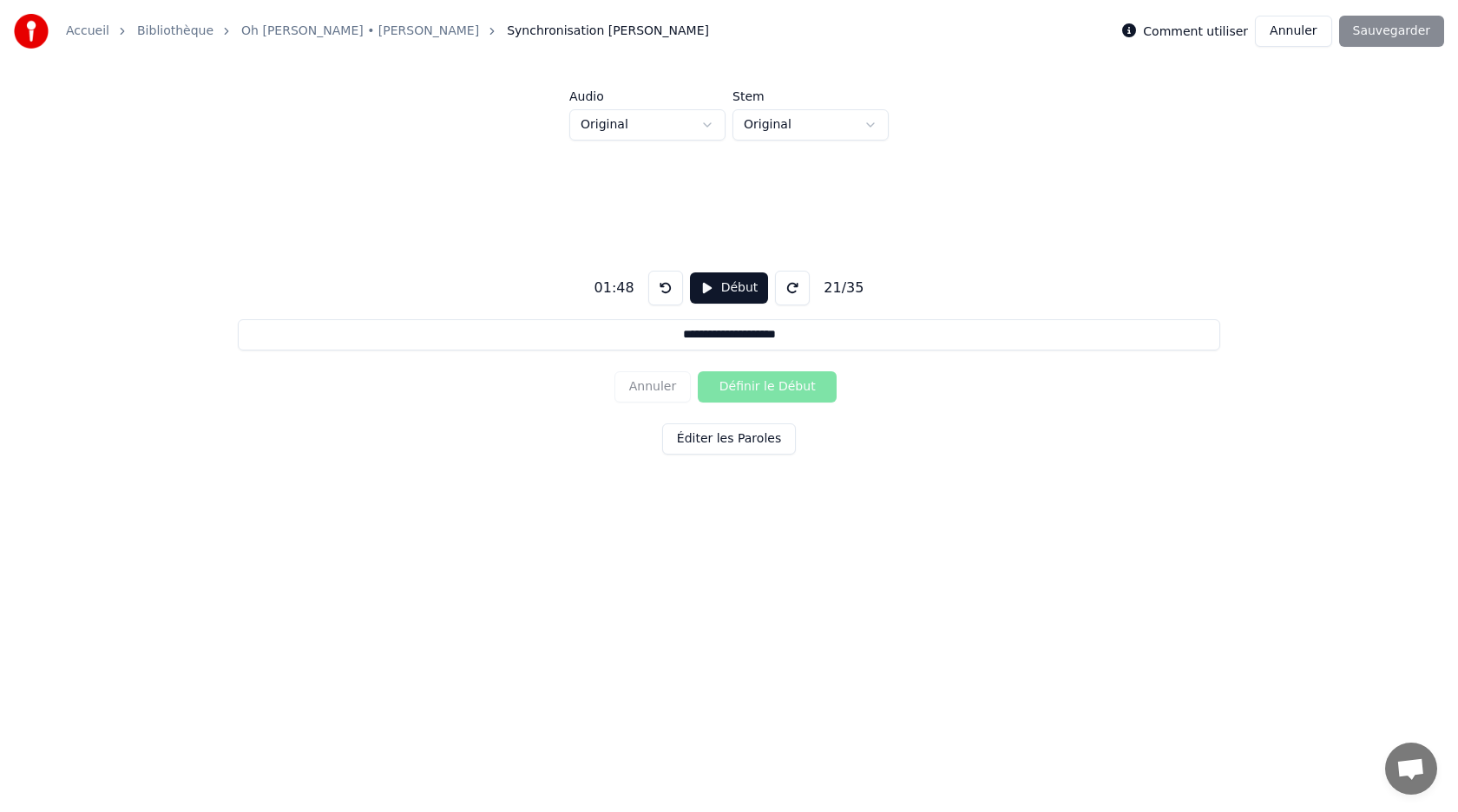
click at [665, 288] on button at bounding box center [665, 287] width 34 height 34
click at [777, 288] on button at bounding box center [792, 287] width 34 height 34
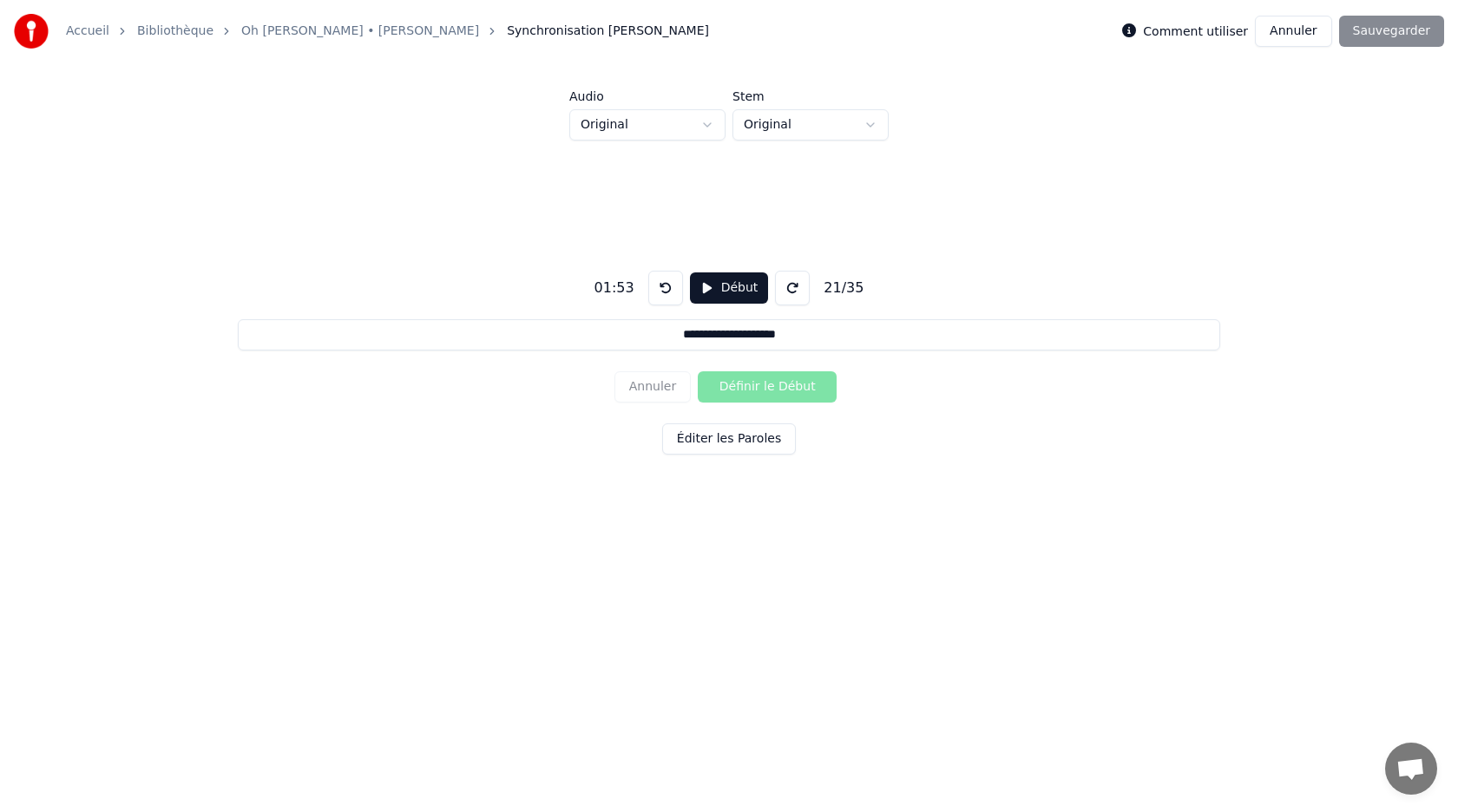
click at [730, 288] on button "Début" at bounding box center [729, 287] width 79 height 31
click at [663, 384] on button "Annuler" at bounding box center [652, 386] width 76 height 31
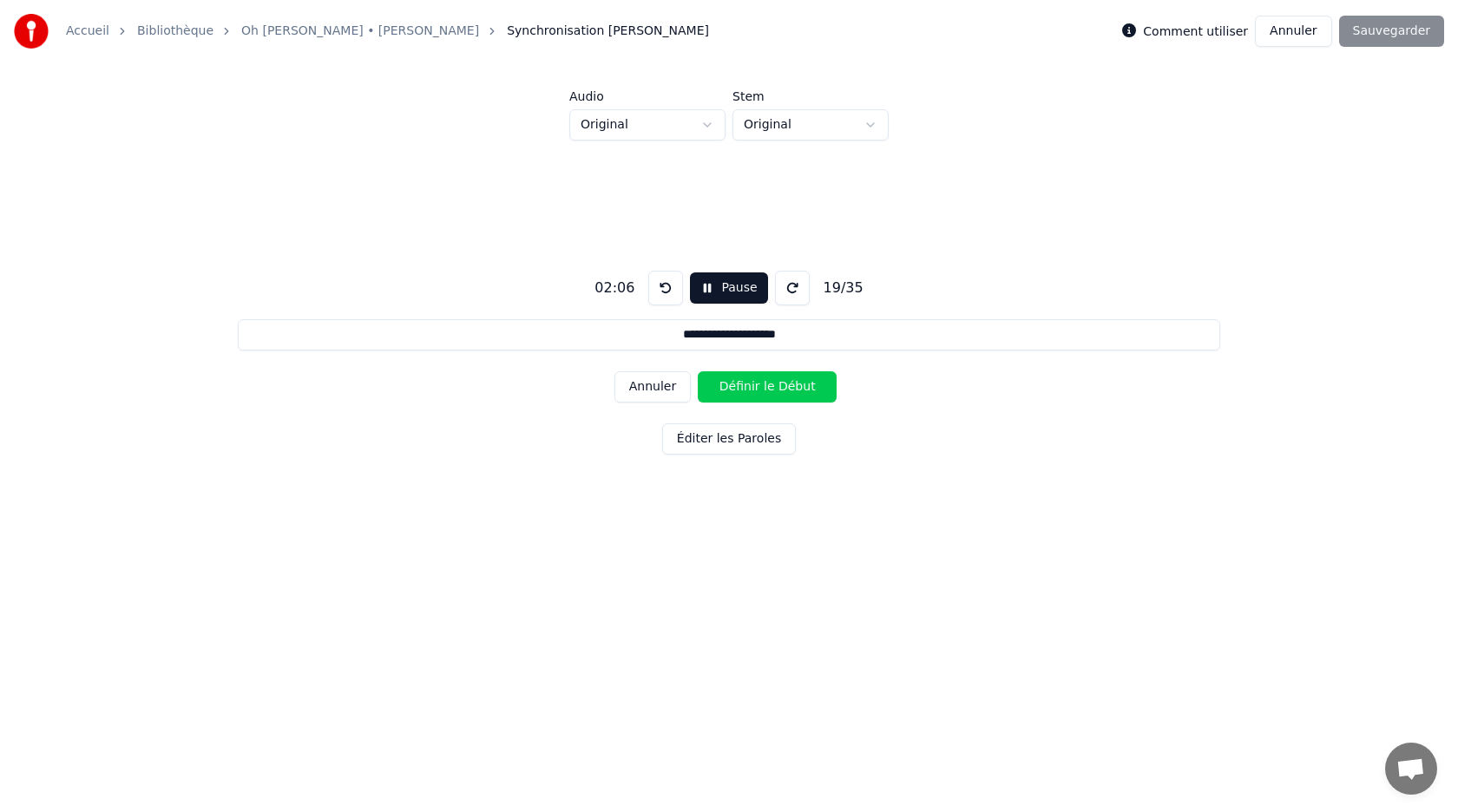
click at [663, 384] on button "Annuler" at bounding box center [652, 386] width 76 height 31
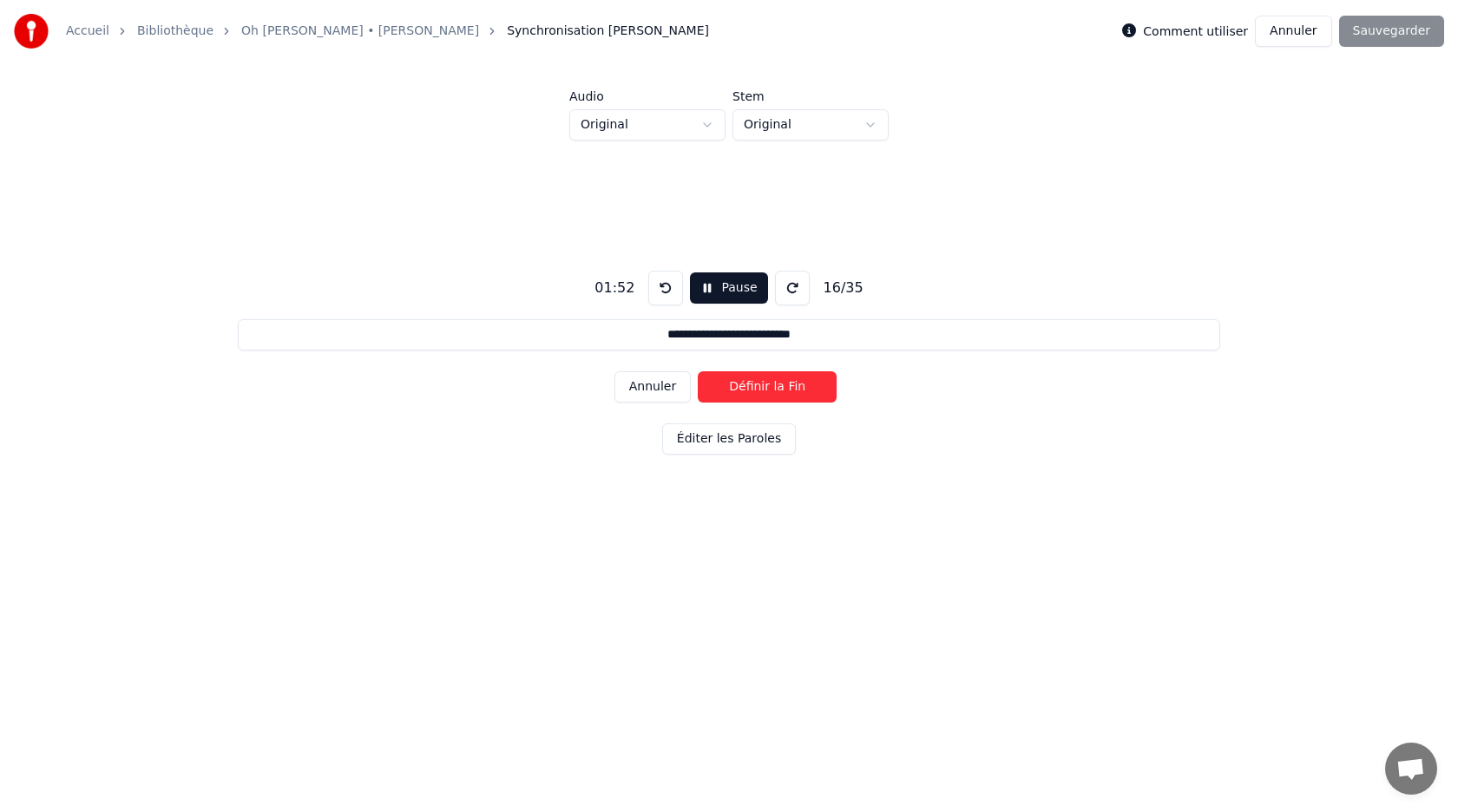
click at [734, 379] on button "Définir la Fin" at bounding box center [767, 386] width 139 height 31
click at [710, 285] on button "Pause" at bounding box center [728, 287] width 77 height 31
click at [665, 290] on button at bounding box center [665, 287] width 34 height 34
click at [713, 296] on button "Début" at bounding box center [729, 287] width 79 height 31
click at [748, 387] on button "Définir le Début" at bounding box center [767, 386] width 139 height 31
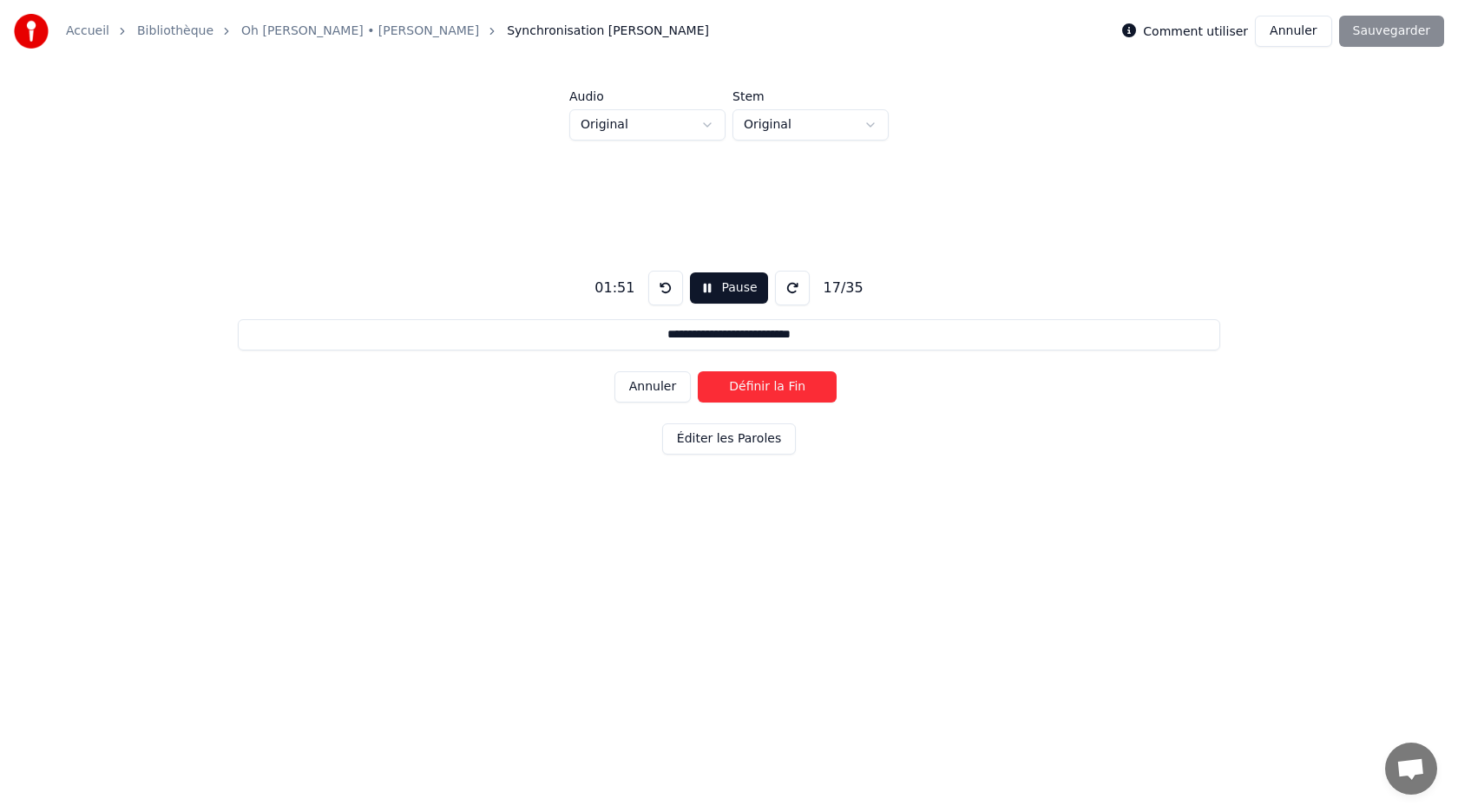
click at [748, 387] on button "Définir la Fin" at bounding box center [767, 386] width 139 height 31
click at [714, 283] on button "Pause" at bounding box center [728, 287] width 77 height 31
click at [722, 295] on button "Début" at bounding box center [729, 287] width 79 height 31
click at [746, 387] on button "Définir le Début" at bounding box center [767, 386] width 139 height 31
click at [729, 288] on button "Pause" at bounding box center [728, 287] width 77 height 31
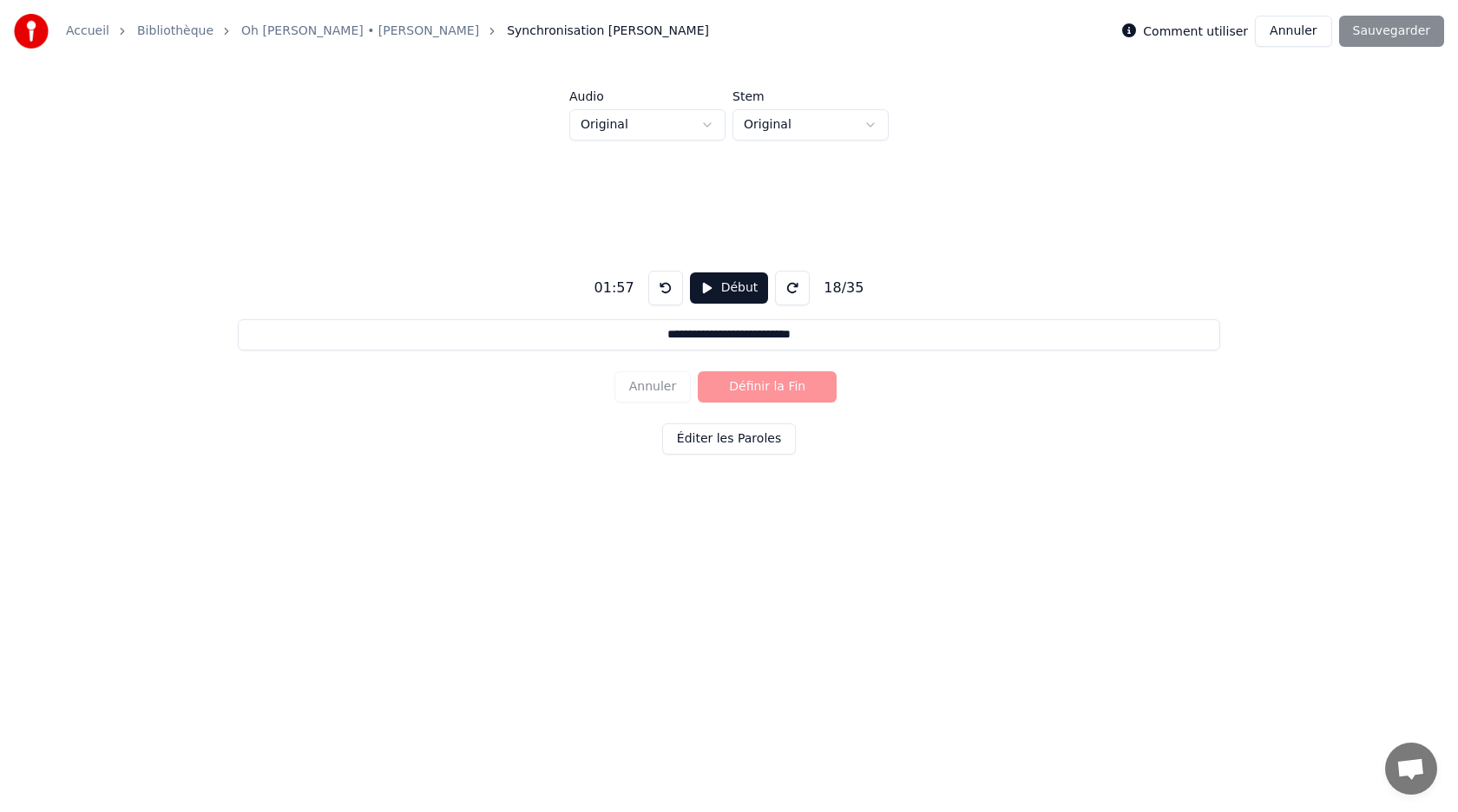
click at [748, 383] on div "Annuler Définir la Fin" at bounding box center [728, 386] width 229 height 45
click at [726, 291] on button "Début" at bounding box center [729, 287] width 79 height 31
click at [748, 385] on button "Définir la Fin" at bounding box center [767, 386] width 139 height 31
click at [723, 281] on button "Pause" at bounding box center [728, 287] width 77 height 31
click at [722, 287] on button "Début" at bounding box center [729, 287] width 79 height 31
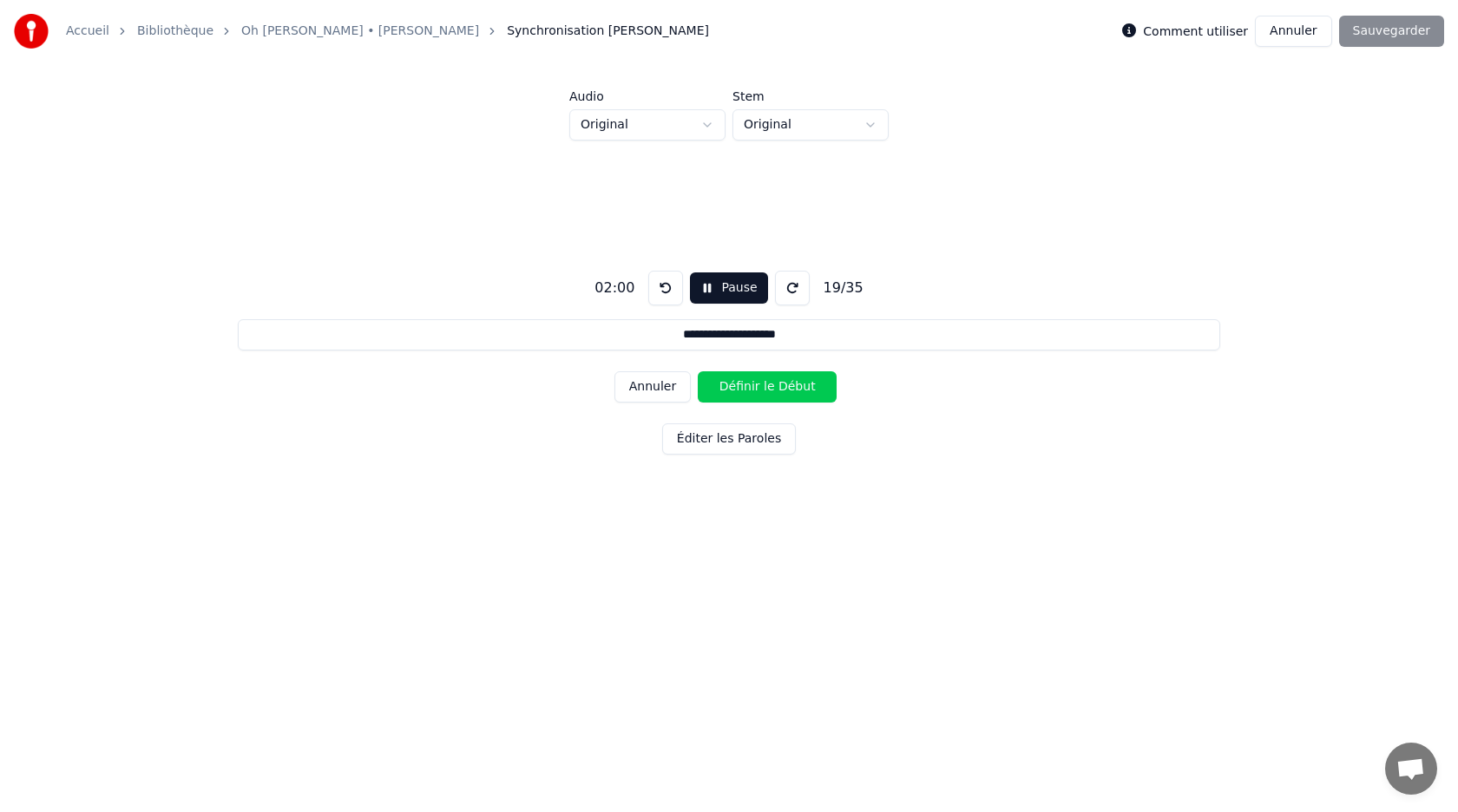
click at [740, 386] on button "Définir le Début" at bounding box center [767, 386] width 139 height 31
click at [727, 298] on button "Pause" at bounding box center [728, 287] width 77 height 31
click at [727, 298] on button "Début" at bounding box center [729, 287] width 79 height 31
click at [748, 398] on button "Définir la Fin" at bounding box center [767, 386] width 139 height 31
click at [724, 292] on button "Pause" at bounding box center [728, 287] width 77 height 31
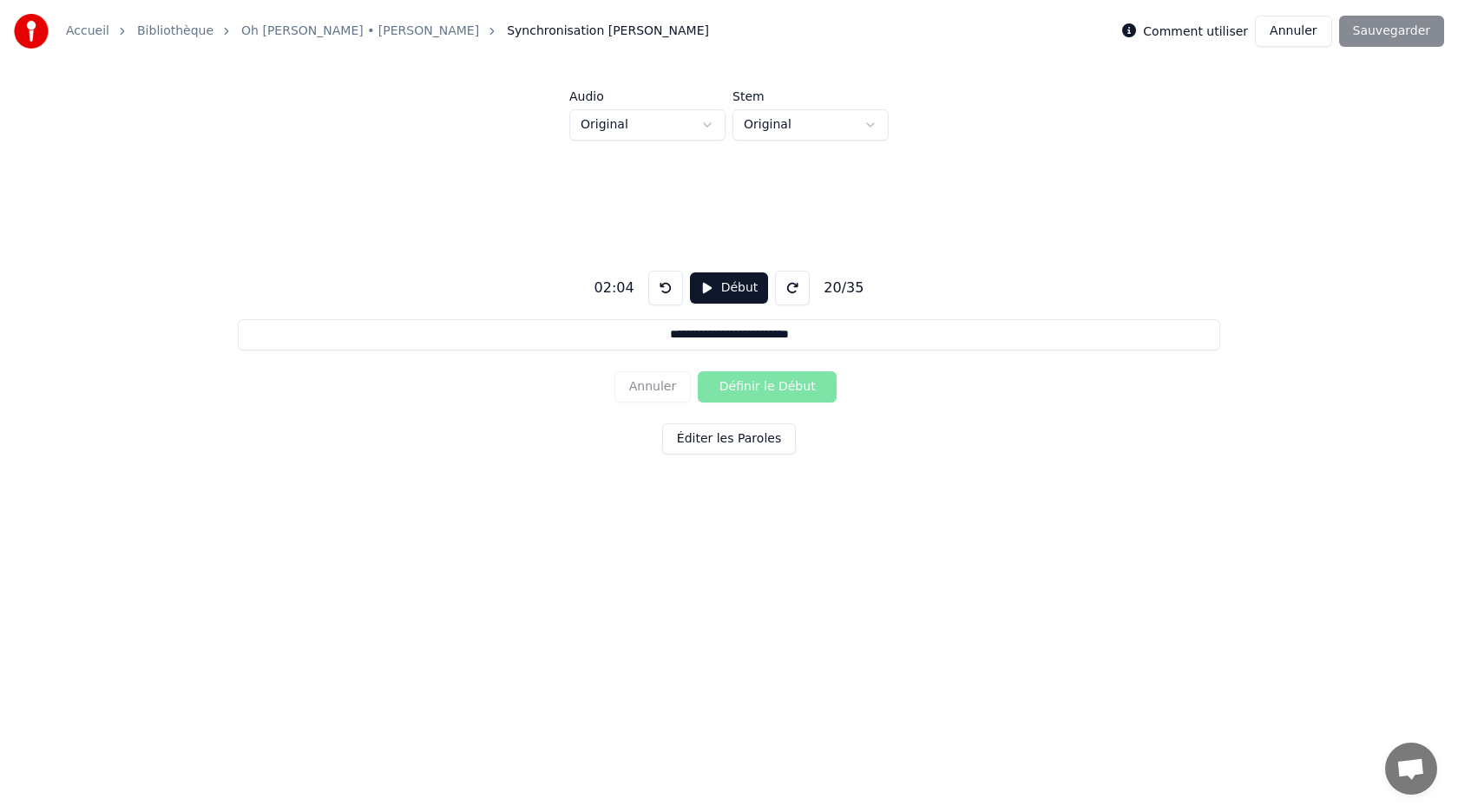
click at [724, 292] on button "Début" at bounding box center [729, 287] width 79 height 31
click at [734, 379] on button "Définir le Début" at bounding box center [767, 386] width 139 height 31
click at [734, 379] on button "Définir la Fin" at bounding box center [767, 386] width 139 height 31
click at [721, 278] on button "Pause" at bounding box center [728, 287] width 77 height 31
click at [719, 289] on button "Début" at bounding box center [729, 287] width 79 height 31
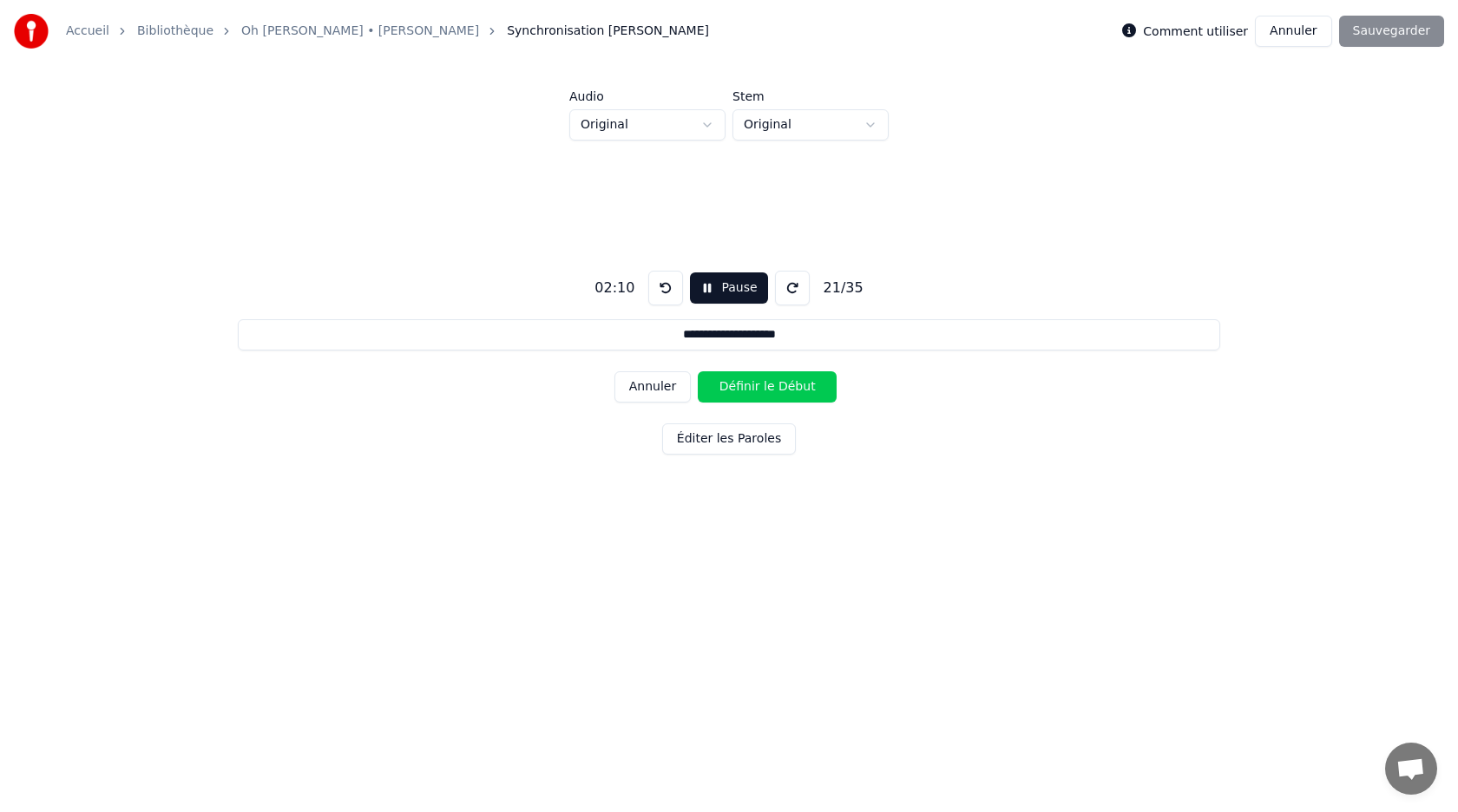
click at [741, 379] on button "Définir le Début" at bounding box center [767, 386] width 139 height 31
click at [740, 385] on button "Définir la Fin" at bounding box center [767, 386] width 139 height 31
click at [726, 293] on button "Pause" at bounding box center [728, 287] width 77 height 31
click at [726, 293] on button "Début" at bounding box center [729, 287] width 79 height 31
click at [732, 381] on button "Définir le Début" at bounding box center [767, 386] width 139 height 31
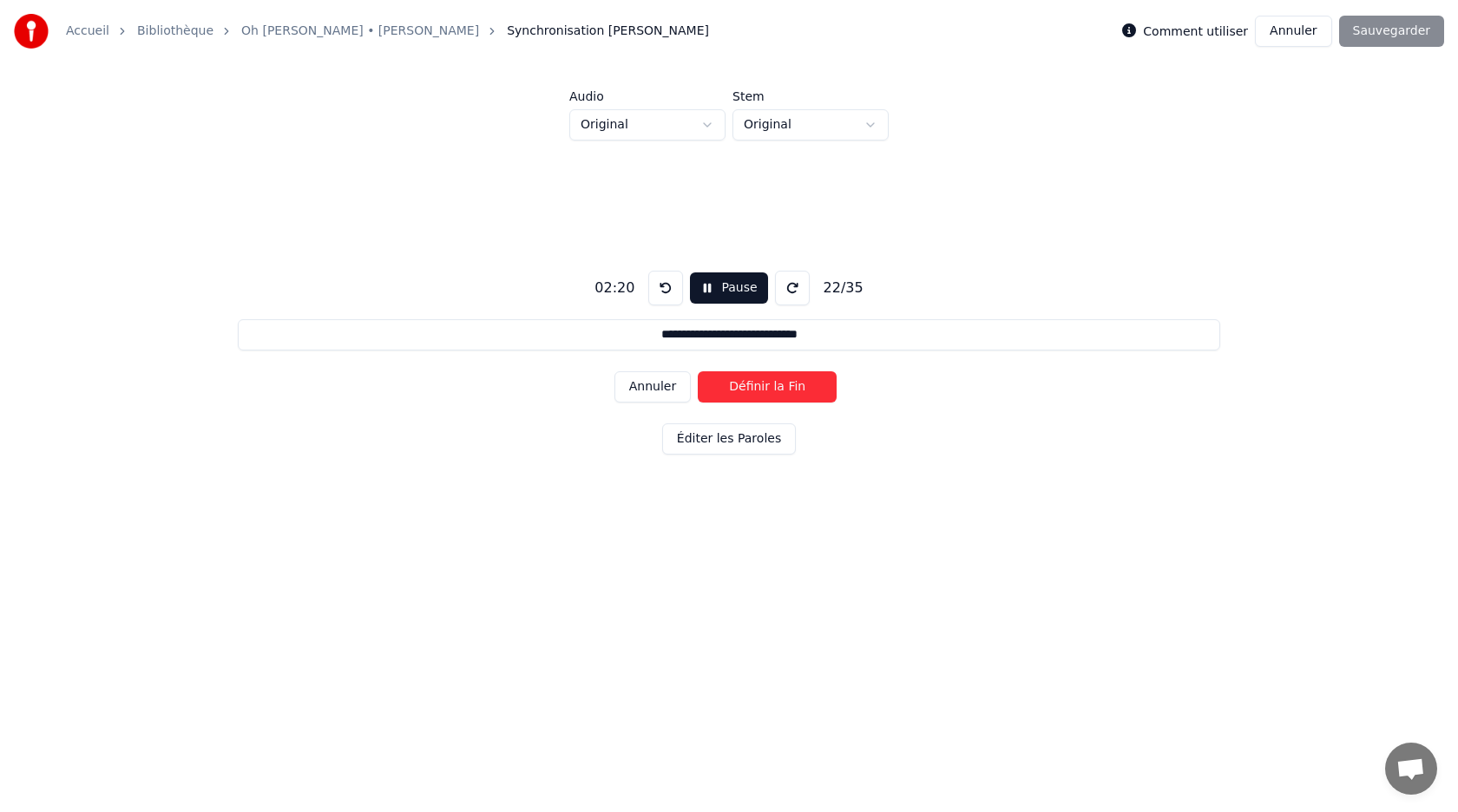
click at [715, 287] on button "Pause" at bounding box center [728, 287] width 77 height 31
click at [663, 292] on button at bounding box center [665, 287] width 34 height 34
click at [705, 294] on button "Début" at bounding box center [729, 287] width 79 height 31
click at [732, 387] on button "Définir le Début" at bounding box center [767, 386] width 139 height 31
click at [715, 293] on button "Pause" at bounding box center [728, 287] width 77 height 31
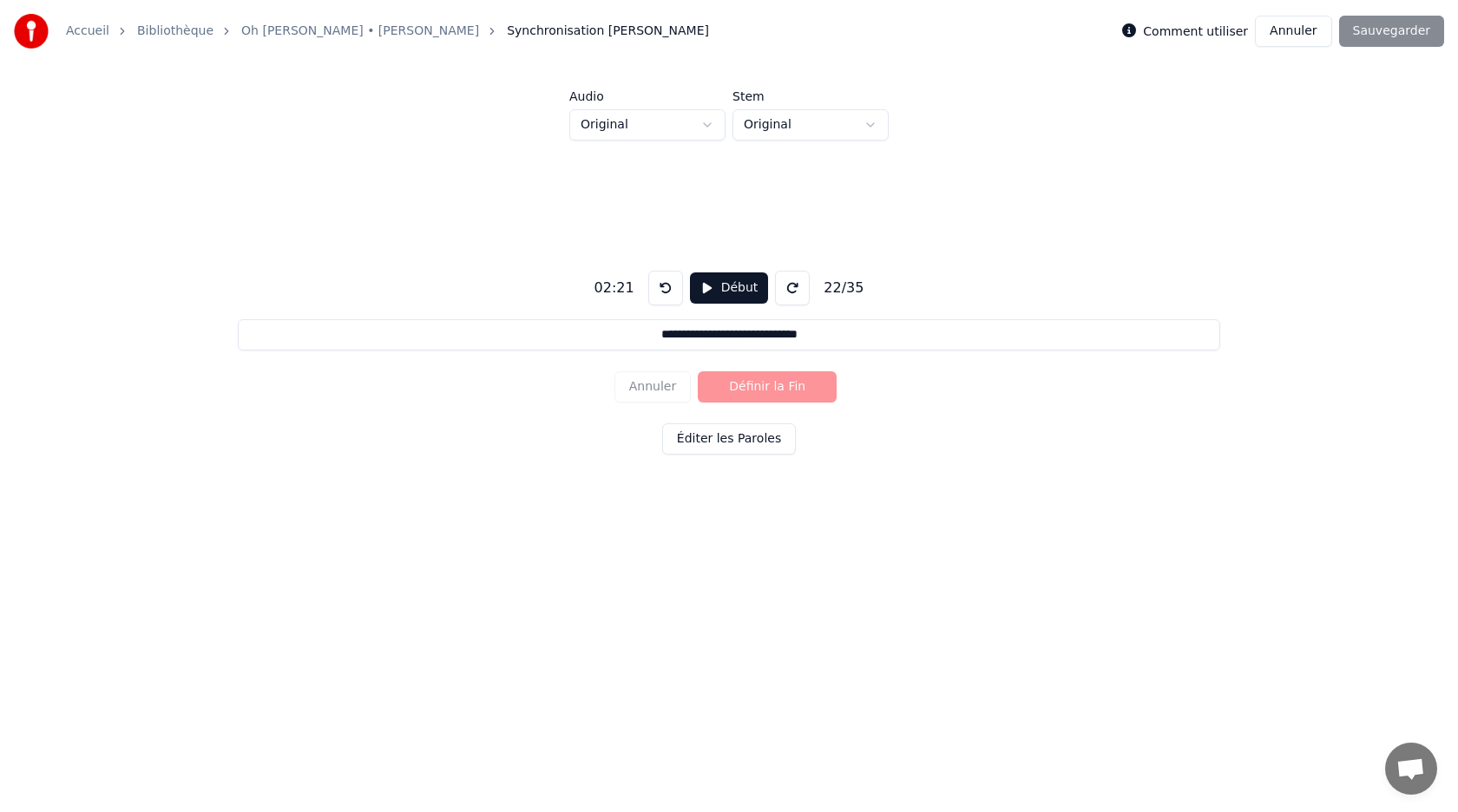
click at [717, 292] on button "Début" at bounding box center [729, 287] width 79 height 31
click at [664, 293] on button at bounding box center [665, 287] width 34 height 34
click at [664, 293] on button at bounding box center [665, 287] width 34 height 34
click at [727, 383] on button "Définir le Début" at bounding box center [767, 386] width 139 height 31
click at [727, 383] on button "Définir la Fin" at bounding box center [767, 386] width 139 height 31
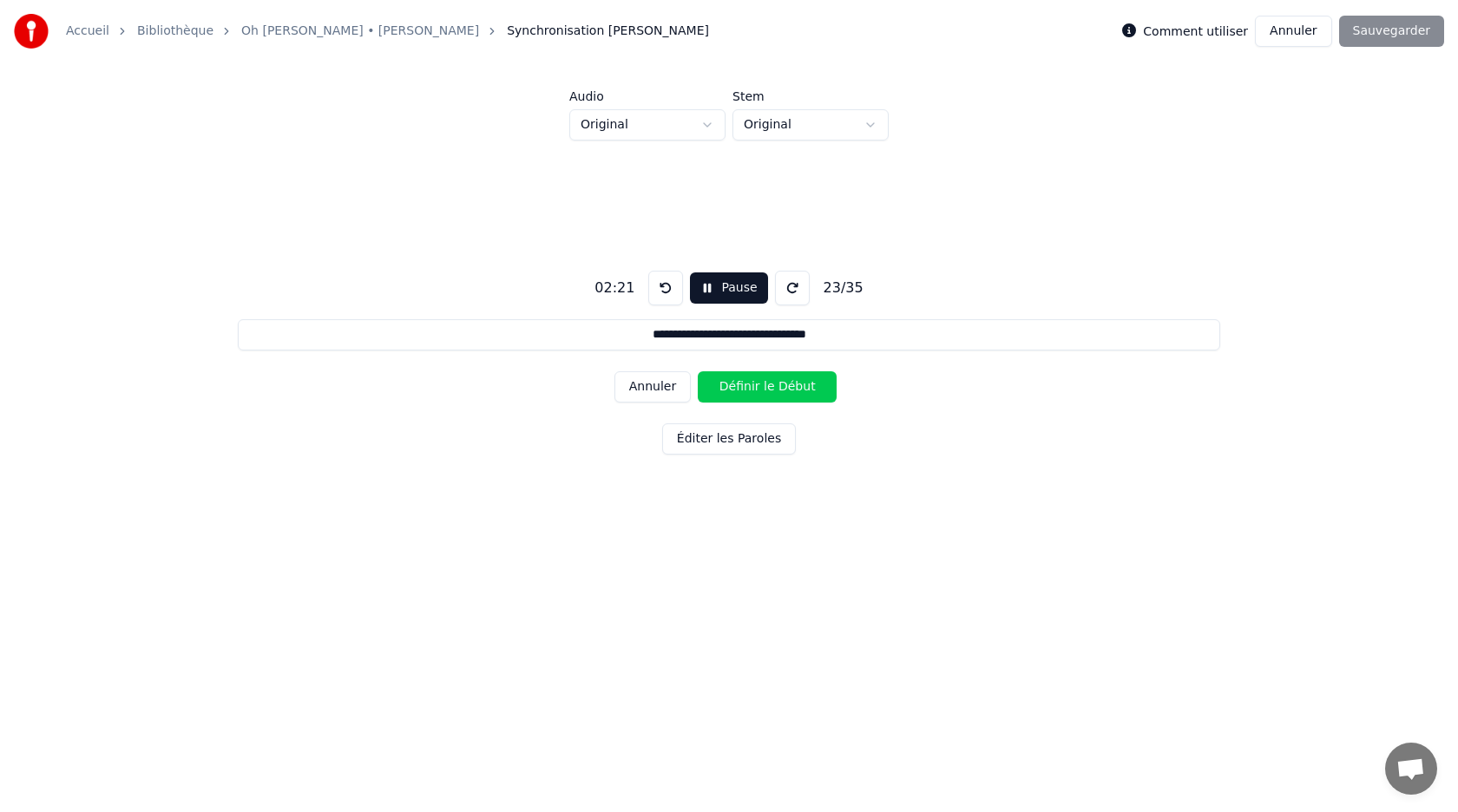
click at [711, 285] on button "Pause" at bounding box center [728, 287] width 77 height 31
click at [711, 285] on button "Début" at bounding box center [729, 287] width 79 height 31
click at [740, 383] on button "Définir le Début" at bounding box center [767, 386] width 139 height 31
click at [740, 383] on button "Définir la Fin" at bounding box center [767, 386] width 139 height 31
click at [720, 293] on button "Pause" at bounding box center [728, 287] width 77 height 31
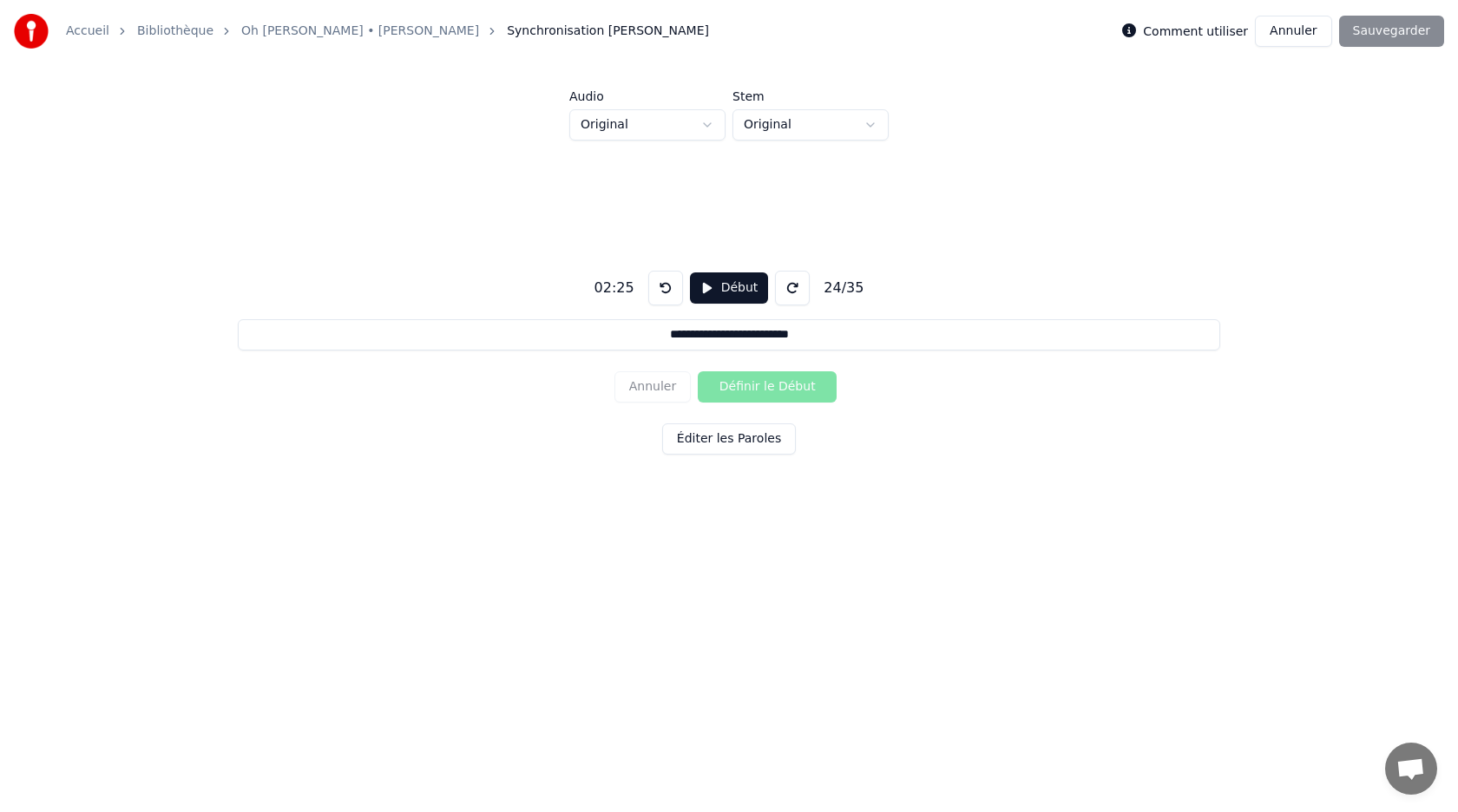
click at [720, 293] on button "Début" at bounding box center [729, 287] width 79 height 31
click at [743, 384] on button "Définir le Début" at bounding box center [767, 386] width 139 height 31
click at [743, 384] on button "Définir la Fin" at bounding box center [767, 386] width 139 height 31
click at [726, 289] on button "Pause" at bounding box center [728, 287] width 77 height 31
click at [726, 289] on button "Début" at bounding box center [729, 287] width 79 height 31
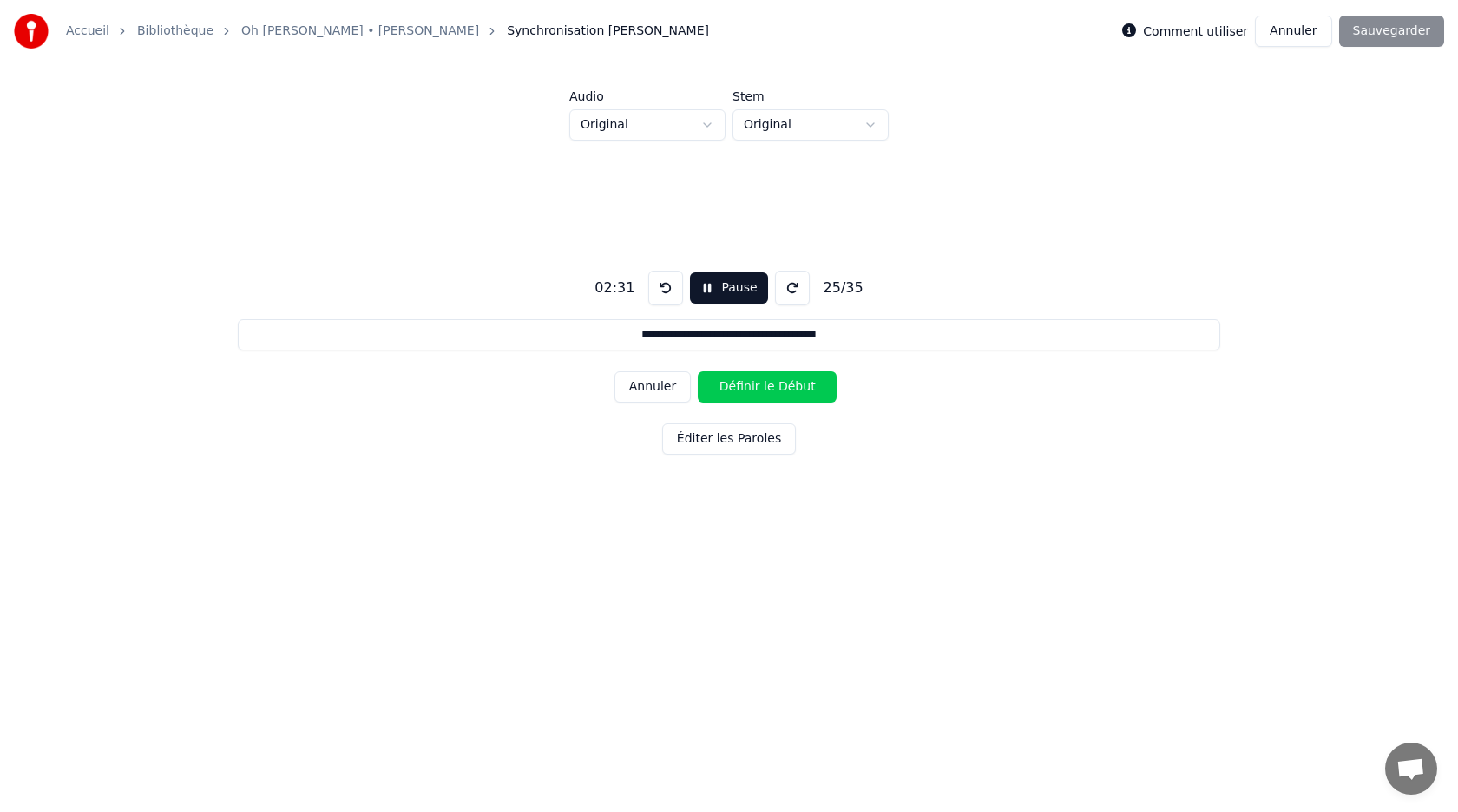
click at [751, 385] on button "Définir le Début" at bounding box center [767, 386] width 139 height 31
click at [751, 385] on button "Définir la Fin" at bounding box center [767, 386] width 139 height 31
click at [728, 290] on button "Pause" at bounding box center [728, 287] width 77 height 31
click at [728, 290] on button "Début" at bounding box center [729, 287] width 79 height 31
click at [728, 290] on button "Pause" at bounding box center [728, 287] width 77 height 31
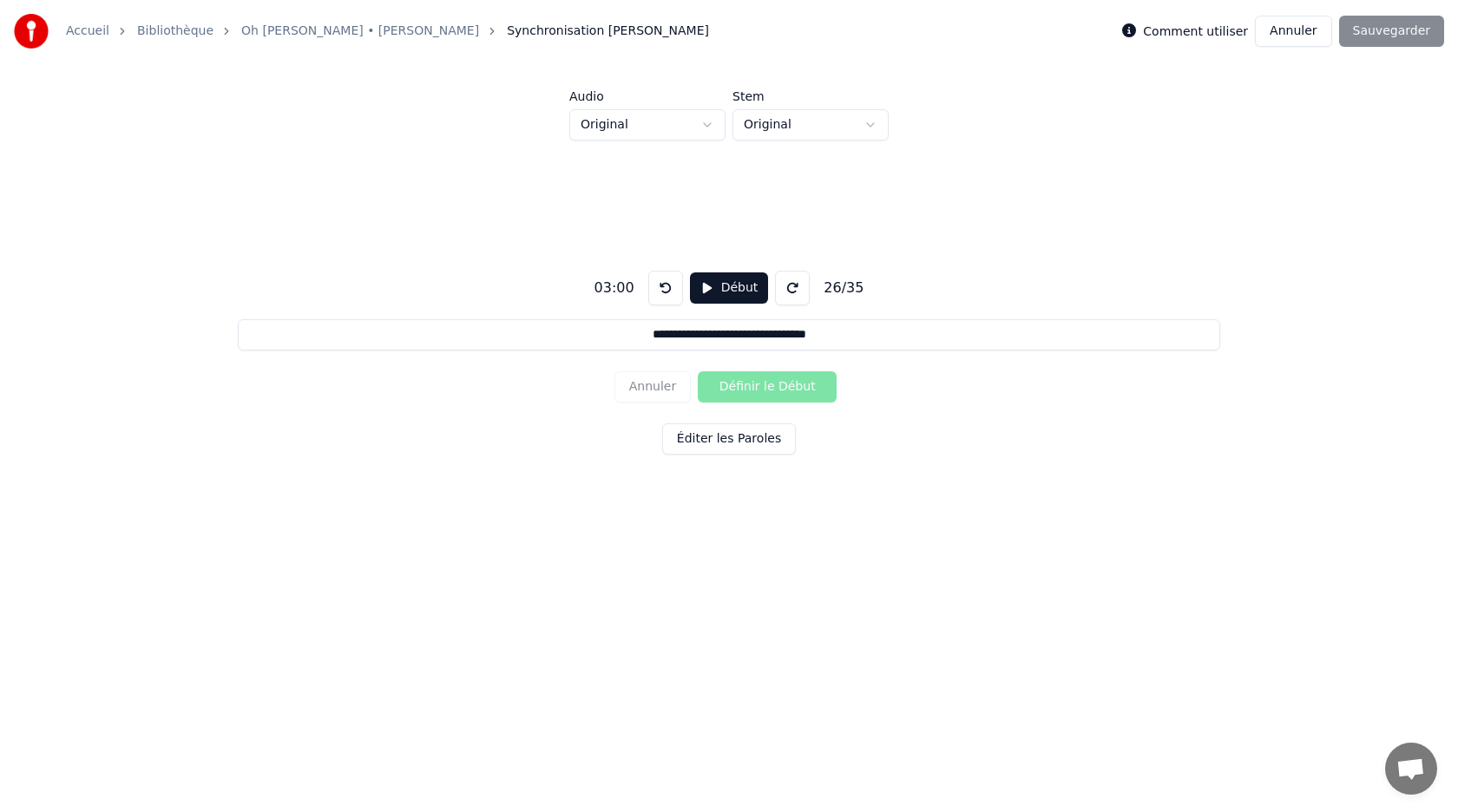
click at [728, 290] on button "Début" at bounding box center [729, 287] width 79 height 31
click at [748, 383] on button "Définir le Début" at bounding box center [767, 386] width 139 height 31
click at [723, 285] on button "Pause" at bounding box center [728, 287] width 77 height 31
click at [662, 292] on button at bounding box center [665, 287] width 34 height 34
click at [657, 291] on button at bounding box center [665, 287] width 34 height 34
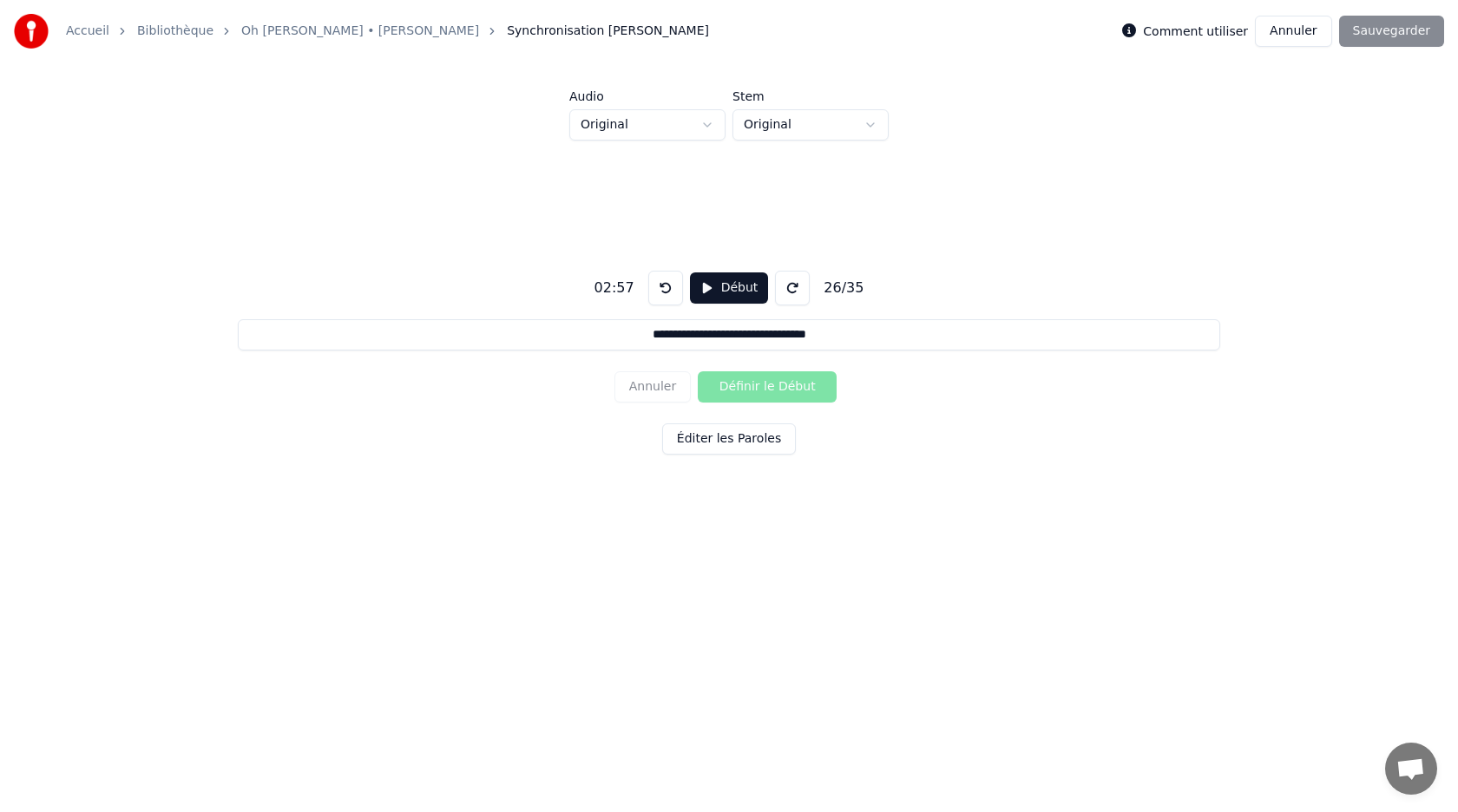
click at [706, 287] on button "Début" at bounding box center [729, 287] width 79 height 31
click at [739, 385] on button "Définir le Début" at bounding box center [767, 386] width 139 height 31
click at [744, 391] on button "Définir la Fin" at bounding box center [767, 386] width 139 height 31
click at [716, 285] on button "Pause" at bounding box center [728, 287] width 77 height 31
click at [716, 285] on button "Début" at bounding box center [729, 287] width 79 height 31
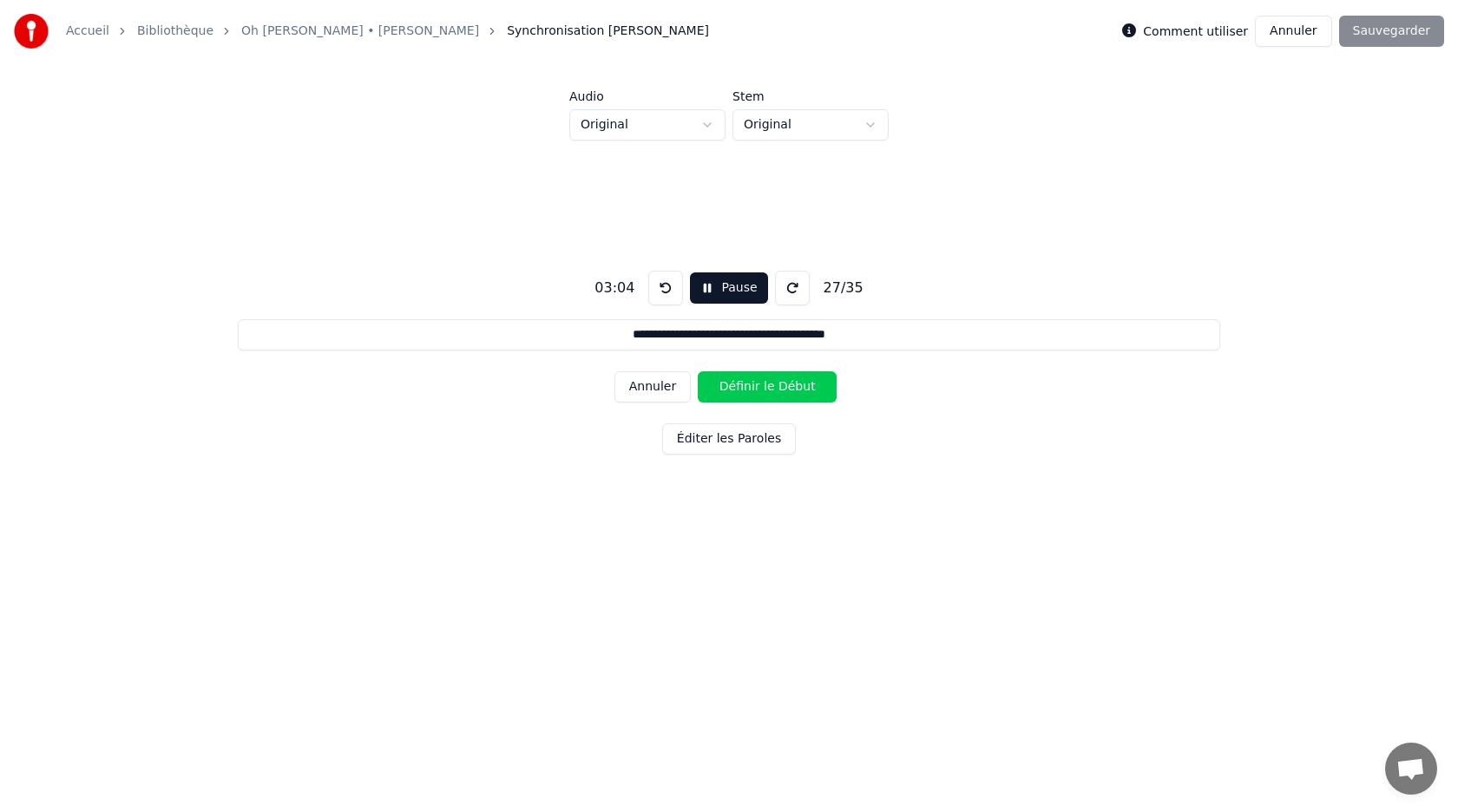
click at [740, 386] on button "Définir le Début" at bounding box center [767, 386] width 139 height 31
click at [740, 386] on button "Définir la Fin" at bounding box center [767, 386] width 139 height 31
click at [714, 287] on button "Pause" at bounding box center [728, 287] width 77 height 31
click at [714, 287] on button "Début" at bounding box center [729, 287] width 79 height 31
click at [737, 384] on button "Définir le Début" at bounding box center [767, 386] width 139 height 31
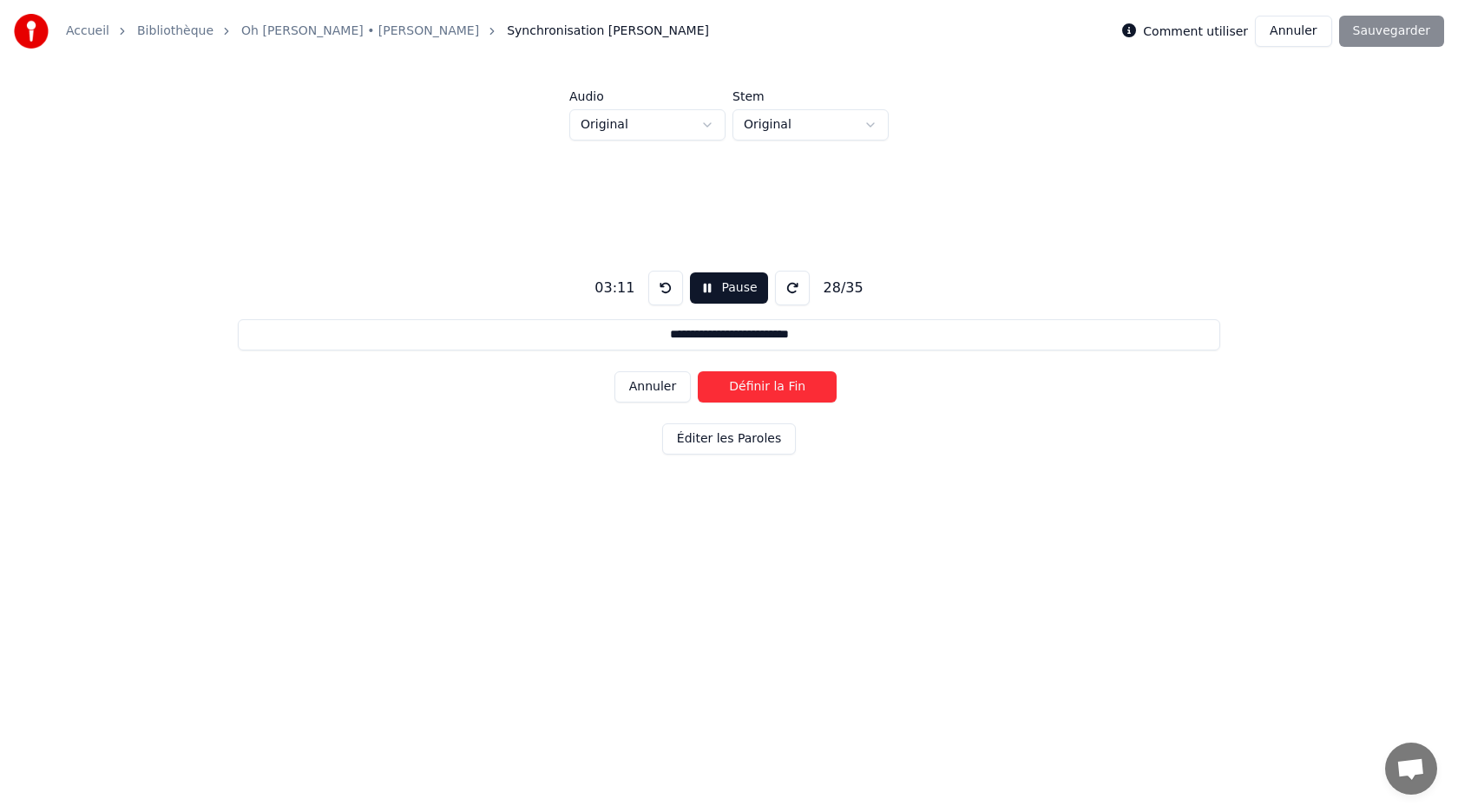
click at [737, 384] on button "Définir la Fin" at bounding box center [767, 386] width 139 height 31
click at [722, 296] on button "Pause" at bounding box center [728, 287] width 77 height 31
click at [722, 296] on button "Début" at bounding box center [729, 287] width 79 height 31
click at [742, 389] on button "Définir le Début" at bounding box center [767, 386] width 139 height 31
click at [742, 389] on button "Définir la Fin" at bounding box center [767, 386] width 139 height 31
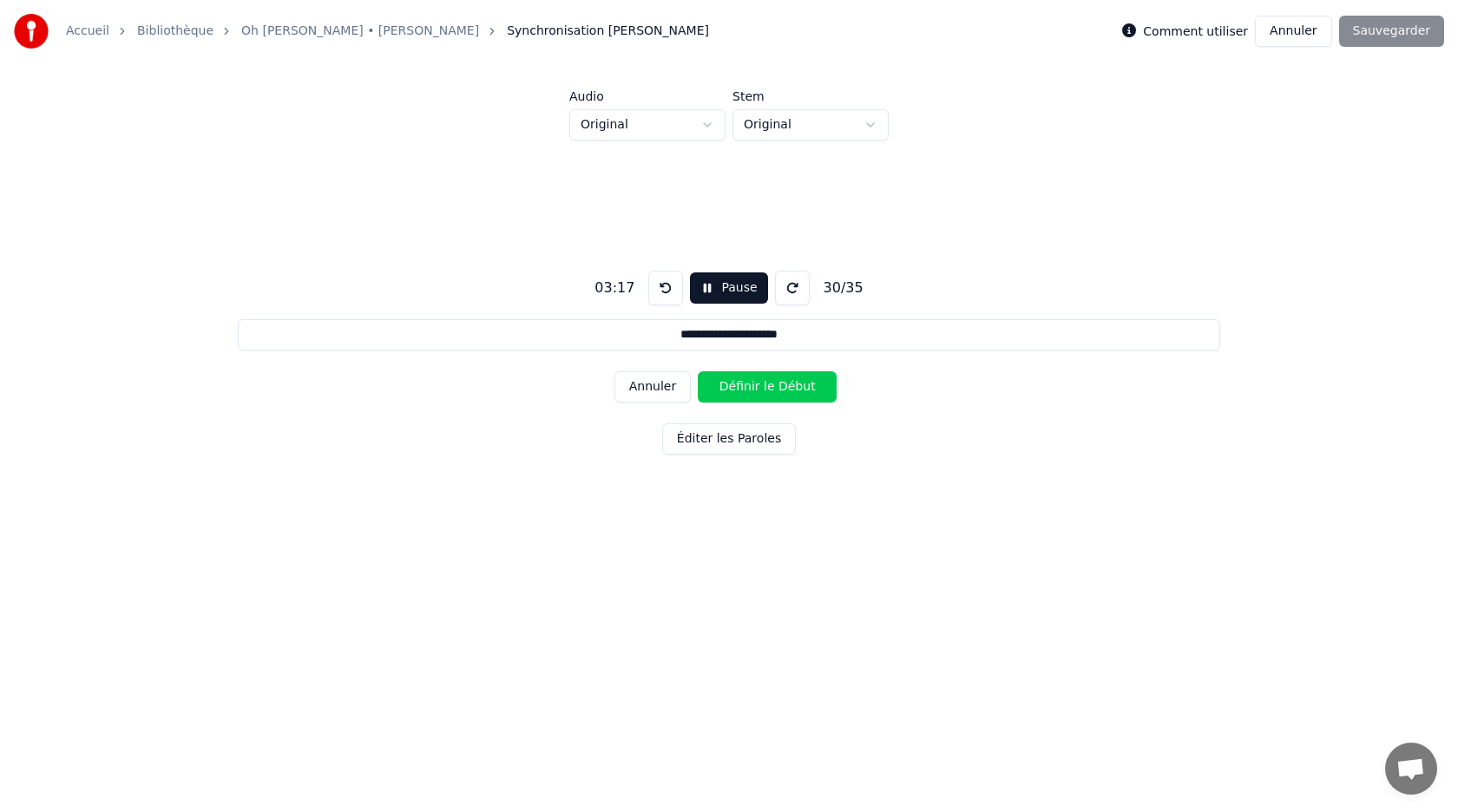
click at [721, 278] on button "Pause" at bounding box center [728, 287] width 77 height 31
click at [718, 290] on button "Début" at bounding box center [729, 287] width 79 height 31
click at [747, 385] on button "Définir le Début" at bounding box center [767, 386] width 139 height 31
click at [747, 385] on button "Définir la Fin" at bounding box center [767, 386] width 139 height 31
click at [742, 380] on button "Définir le Début" at bounding box center [767, 386] width 139 height 31
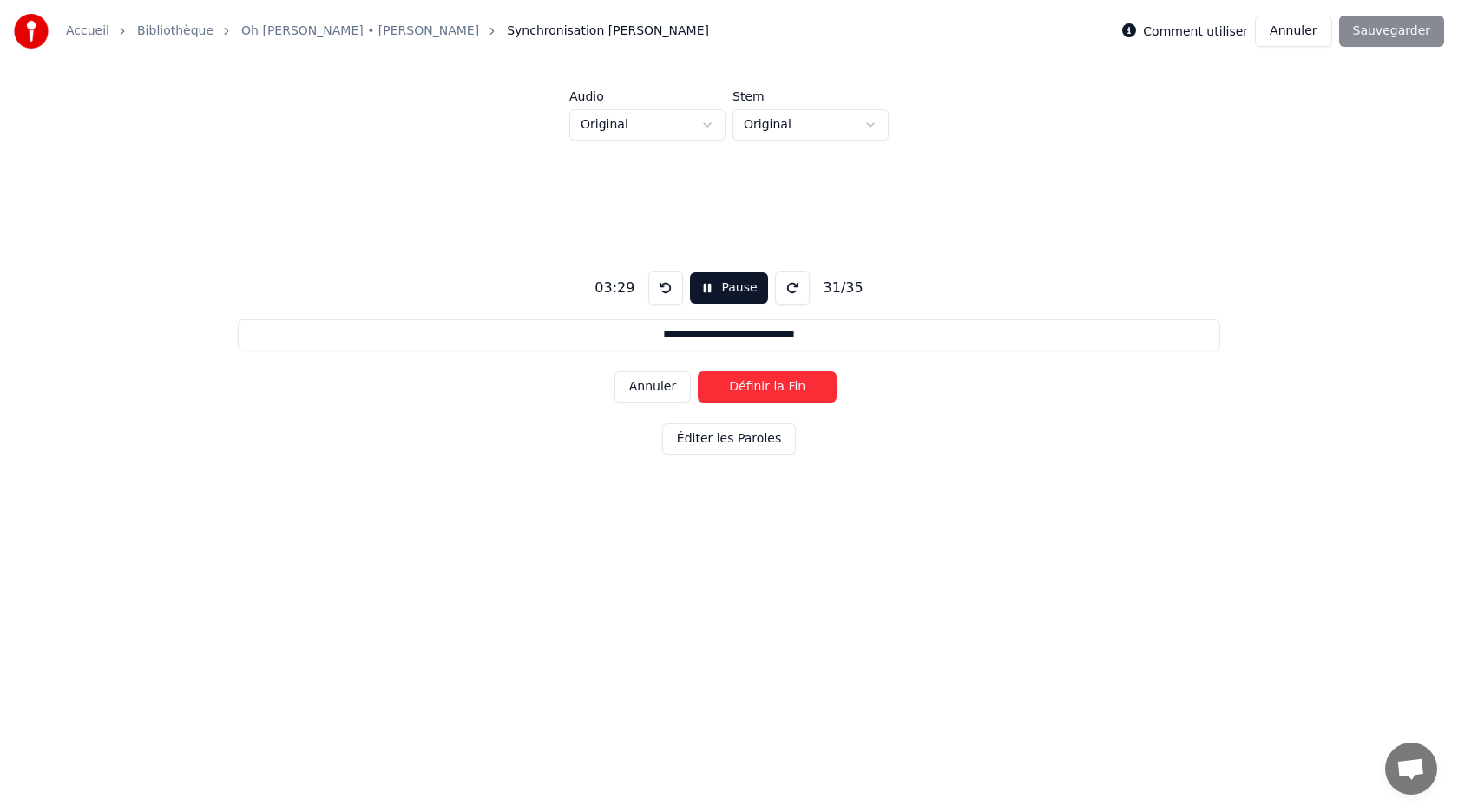
click at [742, 380] on button "Définir la Fin" at bounding box center [767, 386] width 139 height 31
click at [742, 380] on button "Définir le Début" at bounding box center [767, 386] width 139 height 31
click at [742, 380] on button "Définir la Fin" at bounding box center [767, 386] width 139 height 31
click at [742, 380] on button "Définir le Début" at bounding box center [767, 386] width 139 height 31
click at [742, 380] on button "Définir la Fin" at bounding box center [767, 386] width 139 height 31
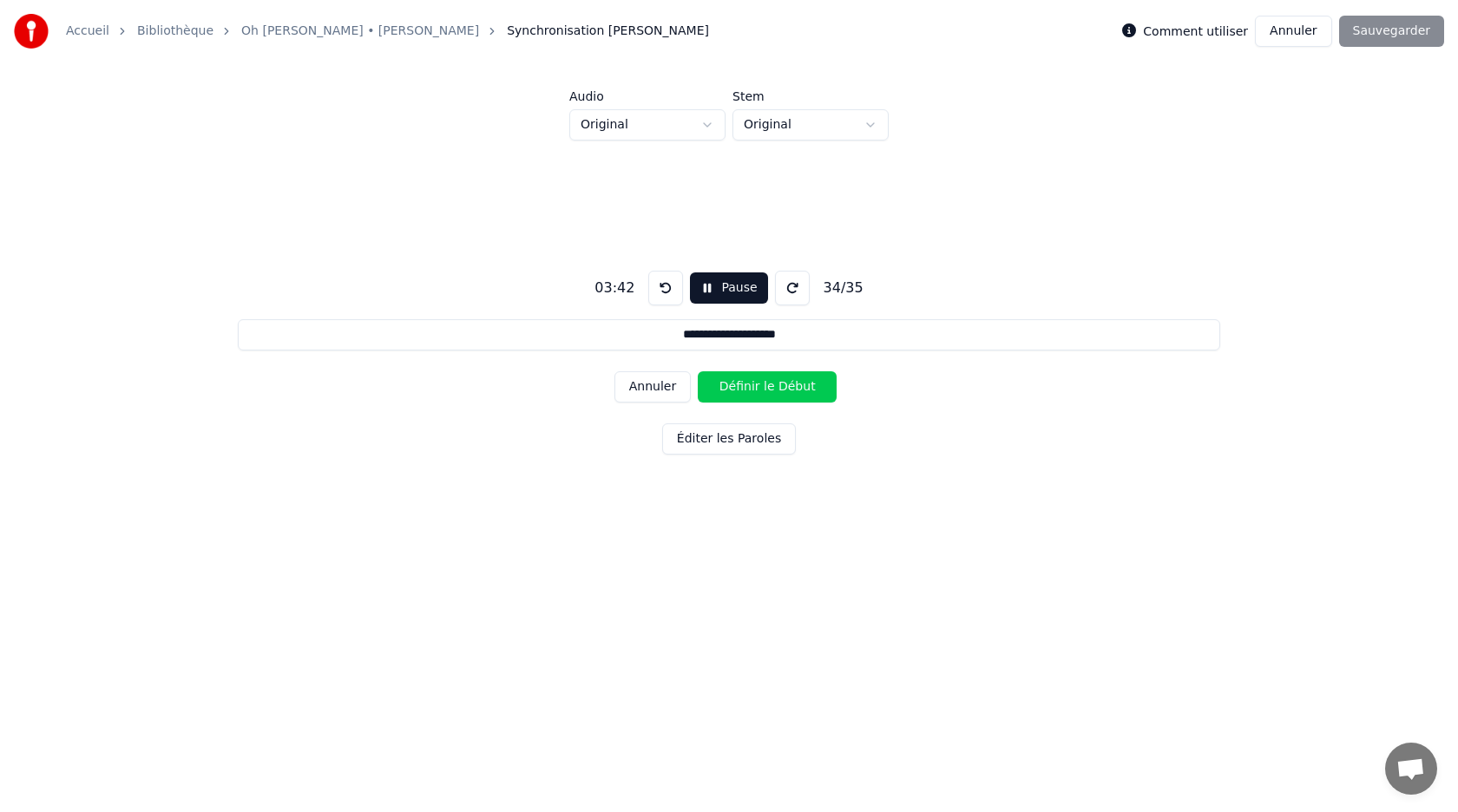
click at [664, 285] on button at bounding box center [665, 287] width 34 height 34
click at [710, 293] on button "Pause" at bounding box center [728, 287] width 77 height 31
click at [710, 293] on button "Début" at bounding box center [729, 287] width 79 height 31
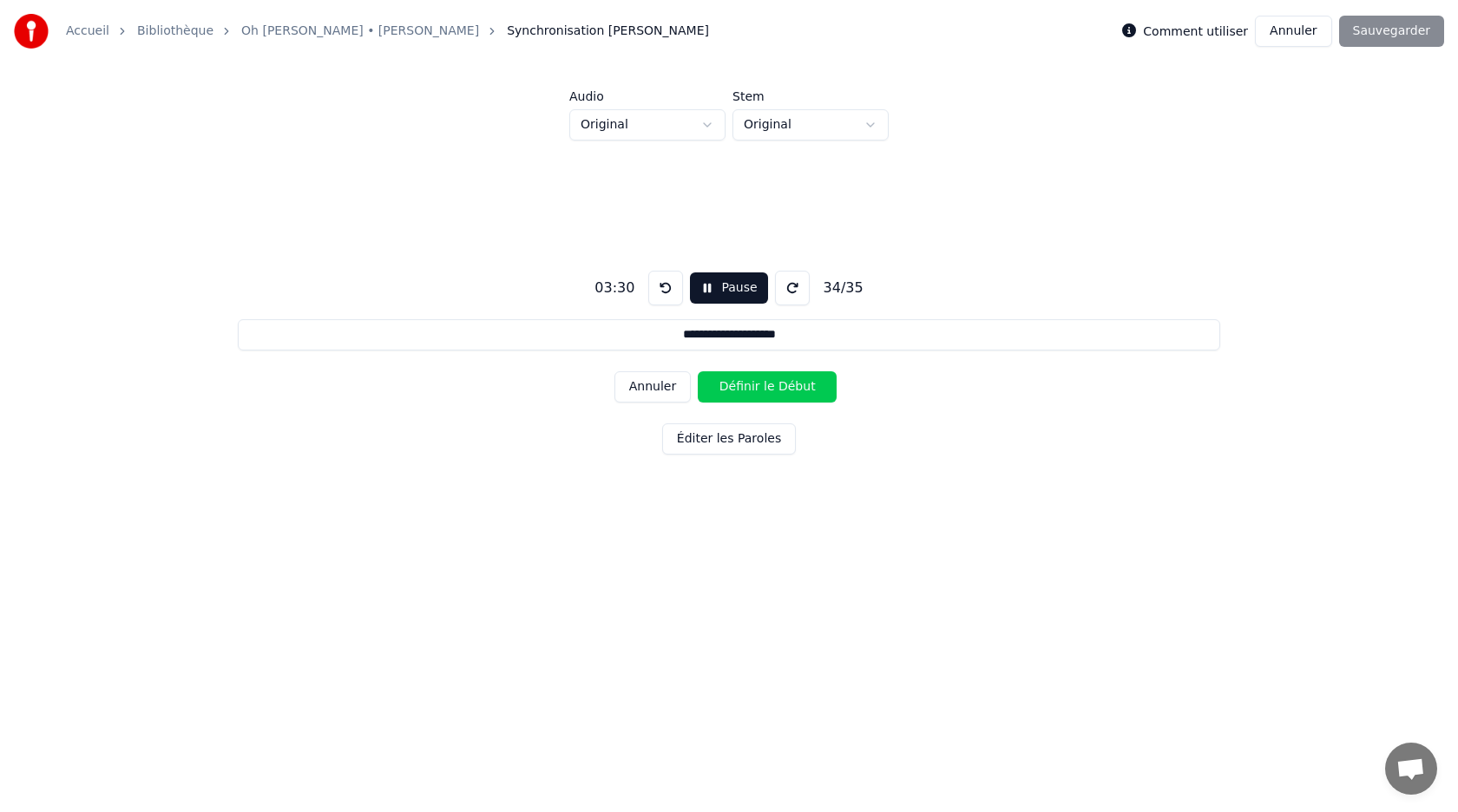
click at [737, 392] on button "Définir le Début" at bounding box center [767, 386] width 139 height 31
click at [737, 392] on button "Définir la Fin" at bounding box center [767, 386] width 139 height 31
type input "**********"
click at [724, 293] on button "Pause" at bounding box center [728, 287] width 77 height 31
click at [724, 293] on button "Début" at bounding box center [729, 287] width 79 height 31
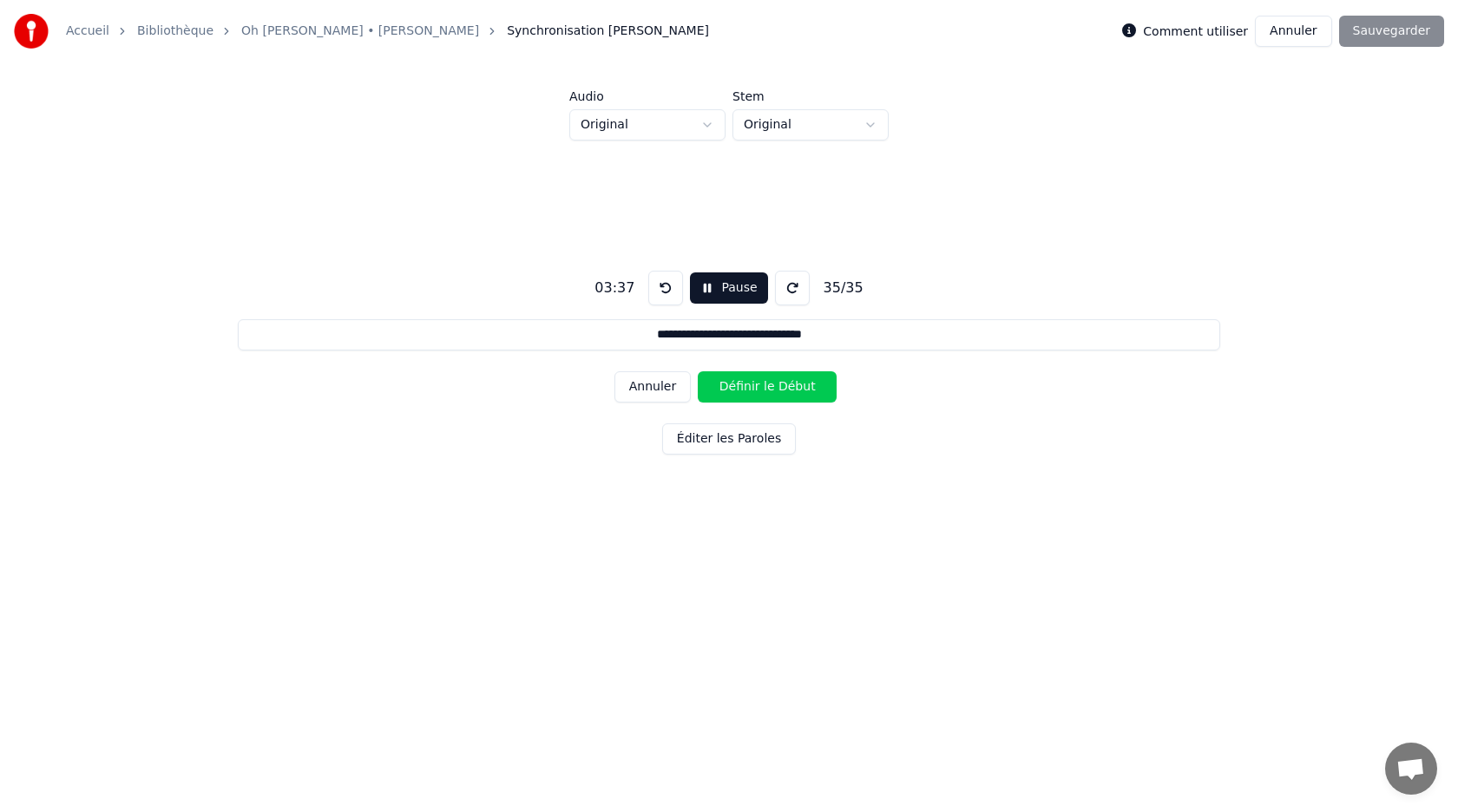
click at [739, 381] on button "Définir le Début" at bounding box center [767, 386] width 139 height 31
click at [739, 381] on button "Définir la Fin" at bounding box center [767, 386] width 139 height 31
click at [718, 291] on button "Début" at bounding box center [729, 287] width 79 height 31
click at [718, 291] on button "Pause" at bounding box center [728, 287] width 77 height 31
click at [719, 293] on button "Début" at bounding box center [729, 287] width 79 height 31
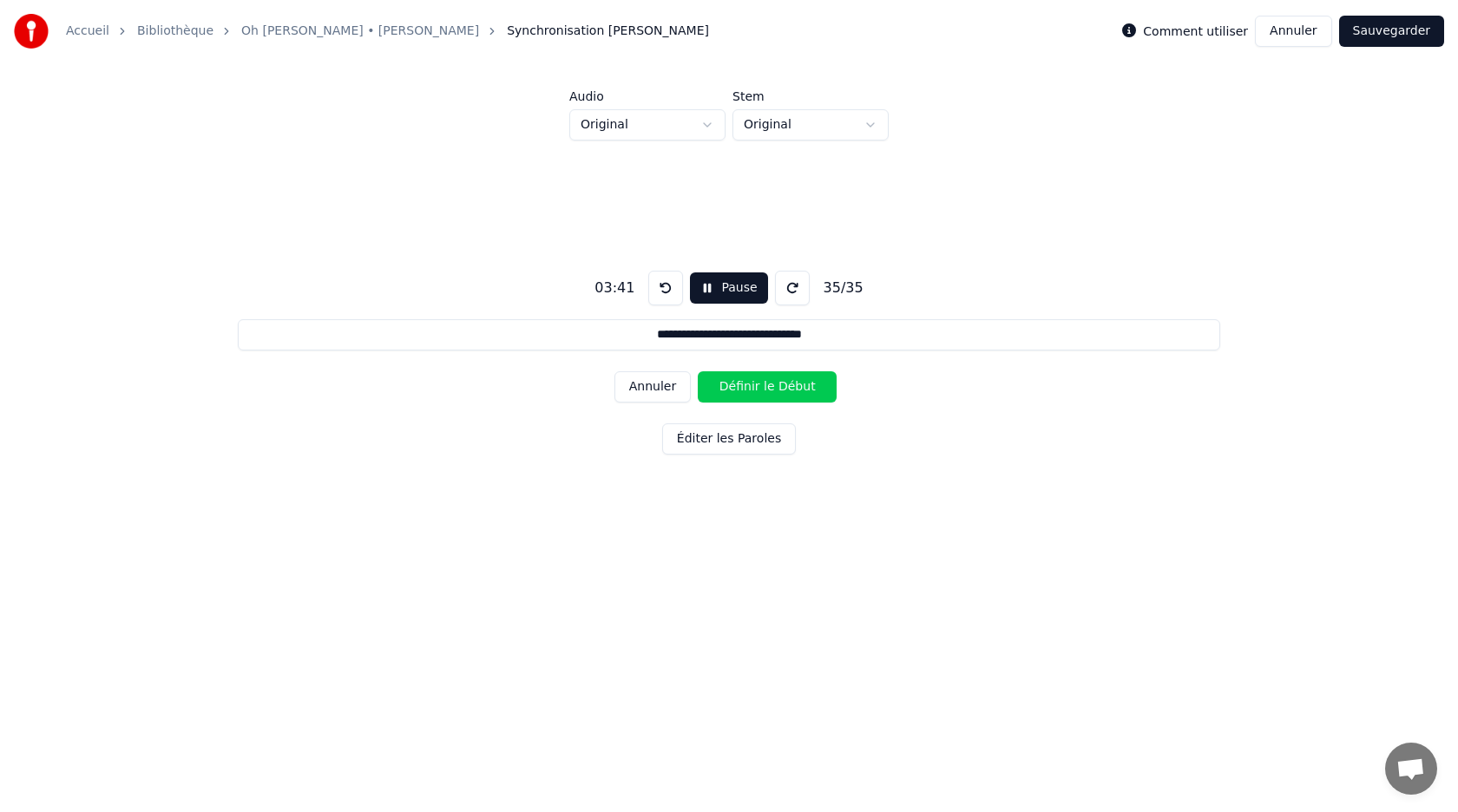
click at [740, 391] on button "Définir le Début" at bounding box center [767, 386] width 139 height 31
click at [740, 391] on button "Définir la Fin" at bounding box center [767, 386] width 139 height 31
click at [723, 289] on button "Début" at bounding box center [729, 287] width 79 height 31
click at [741, 387] on button "Définir le Début" at bounding box center [767, 386] width 139 height 31
click at [741, 387] on button "Définir la Fin" at bounding box center [767, 386] width 139 height 31
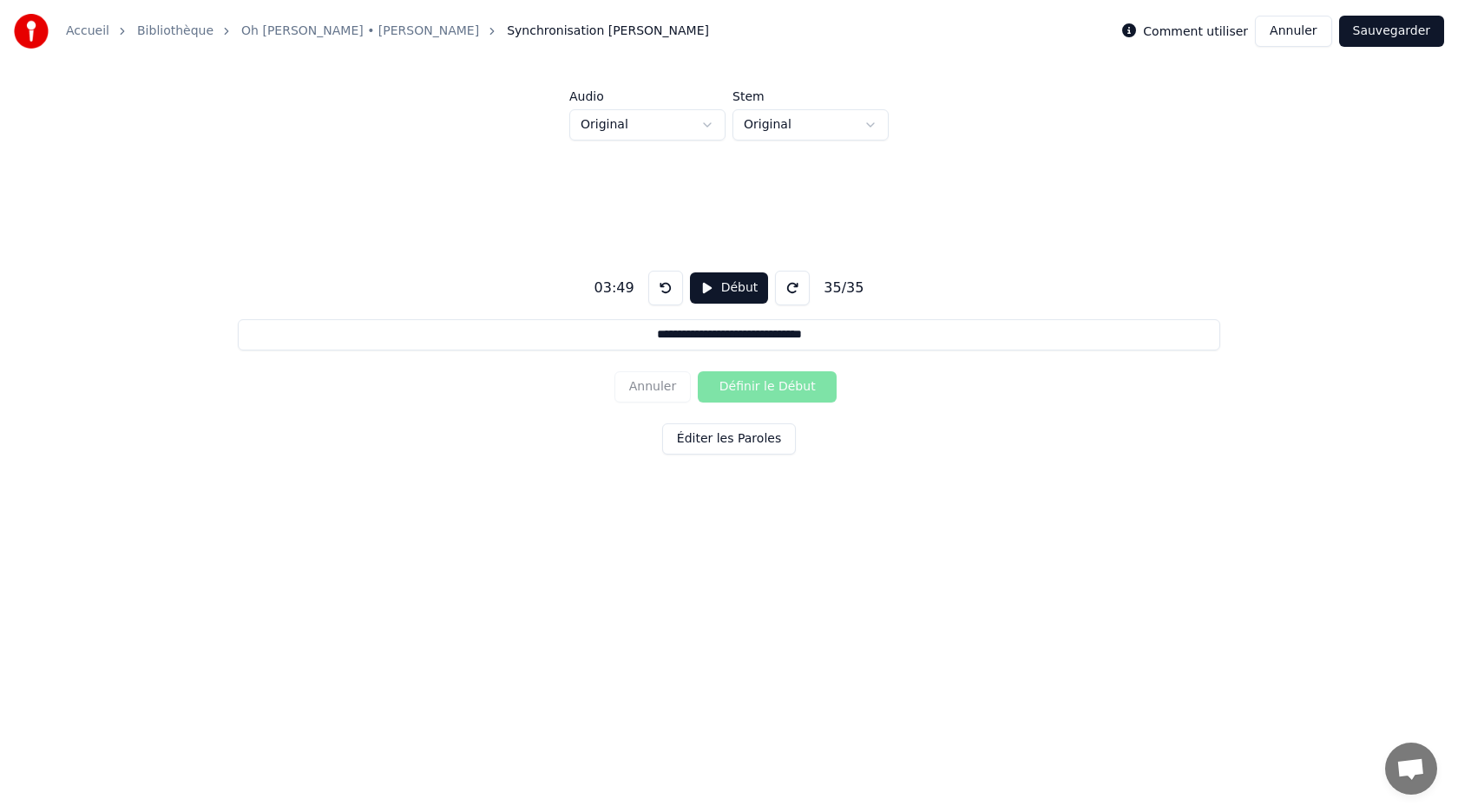
click at [727, 289] on button "Début" at bounding box center [729, 287] width 79 height 31
click at [748, 386] on button "Définir le Début" at bounding box center [767, 386] width 139 height 31
click at [748, 386] on button "Définir la Fin" at bounding box center [767, 386] width 139 height 31
click at [724, 287] on button "Début" at bounding box center [729, 287] width 79 height 31
click at [732, 444] on button "Éditer les Paroles" at bounding box center [728, 438] width 133 height 31
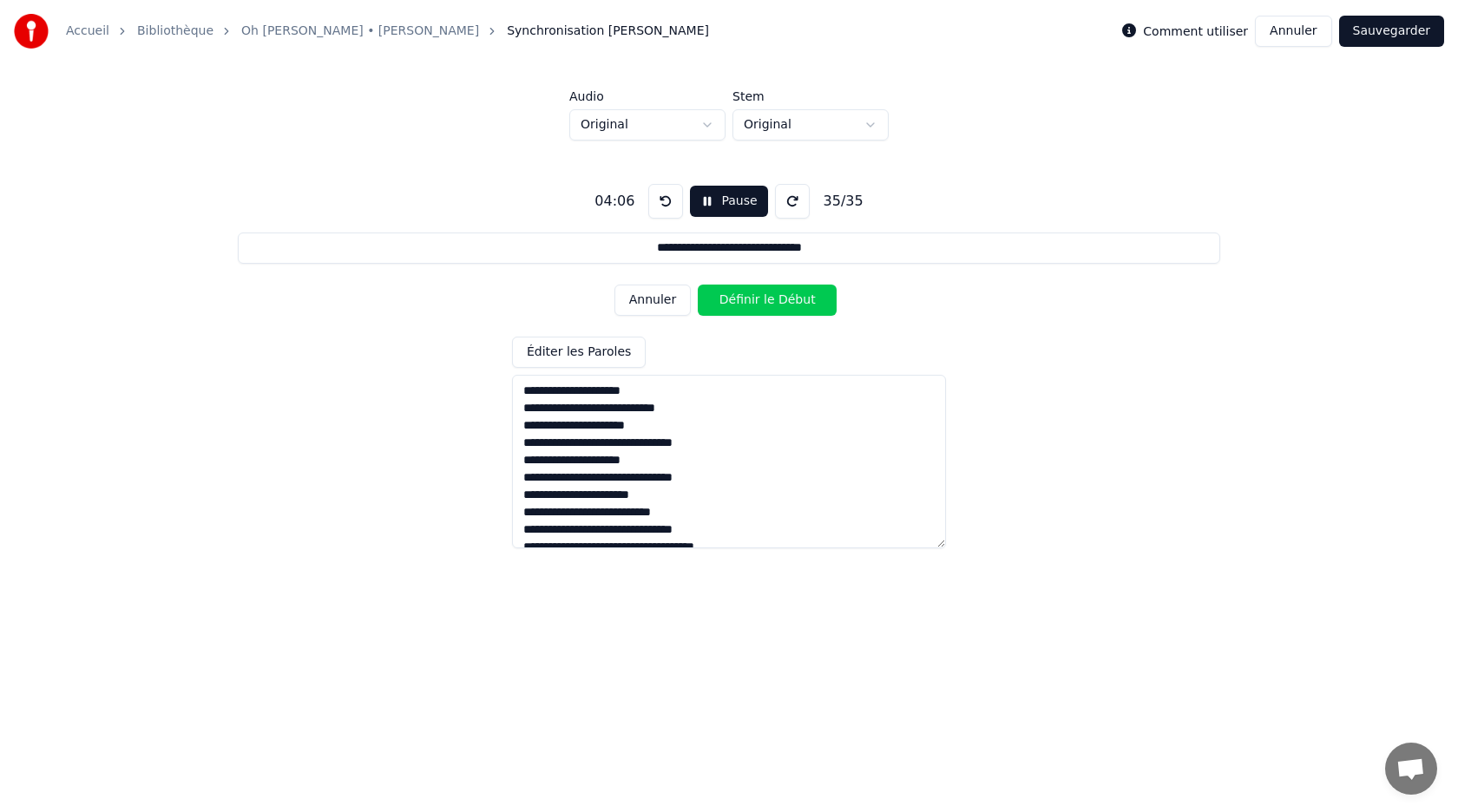
click at [1384, 33] on button "Sauvegarder" at bounding box center [1391, 31] width 105 height 31
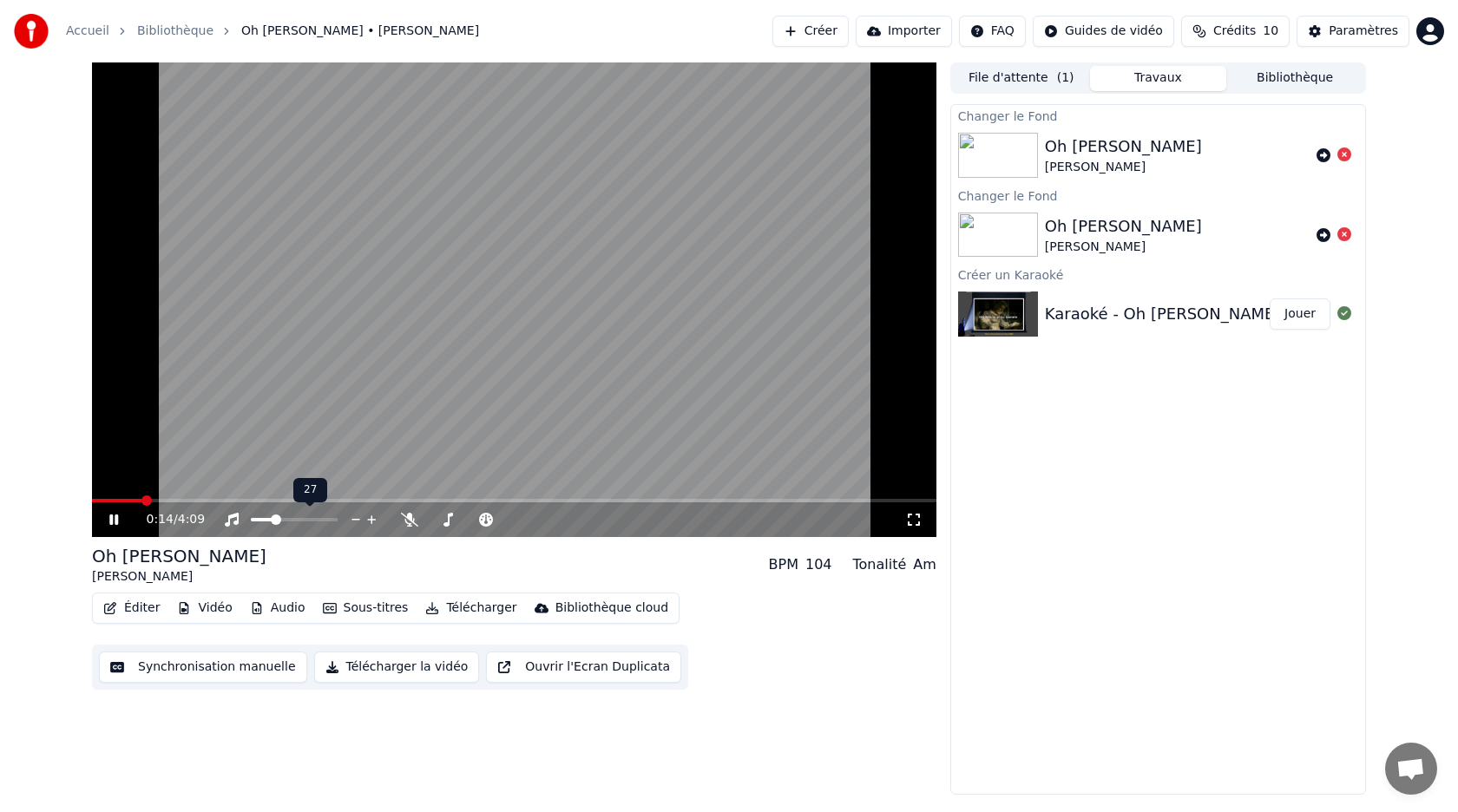
click at [273, 525] on span at bounding box center [276, 520] width 11 height 11
click at [110, 523] on icon at bounding box center [114, 520] width 9 height 11
click at [198, 606] on button "Vidéo" at bounding box center [204, 608] width 69 height 24
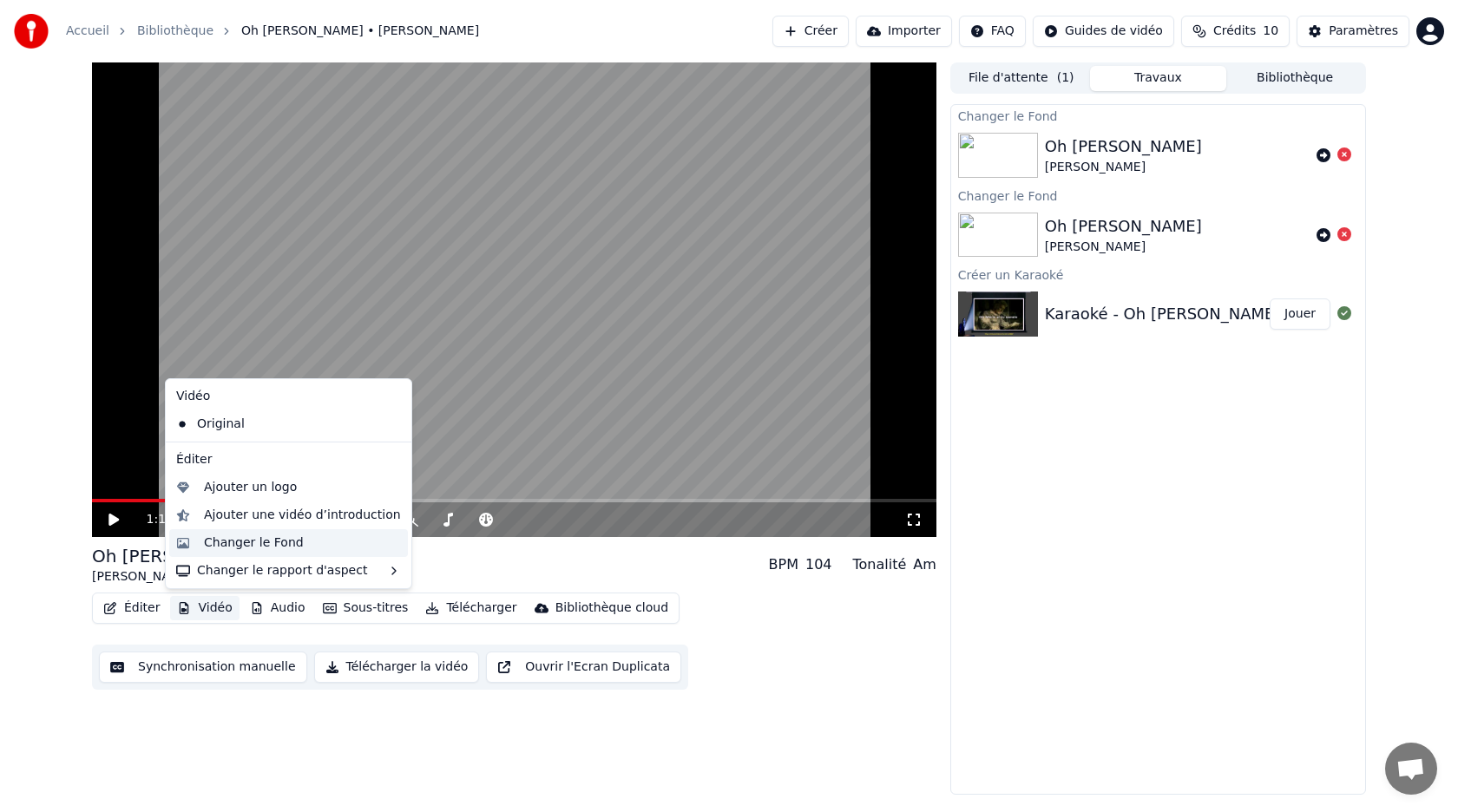
click at [247, 541] on div "Changer le Fond" at bounding box center [254, 543] width 100 height 18
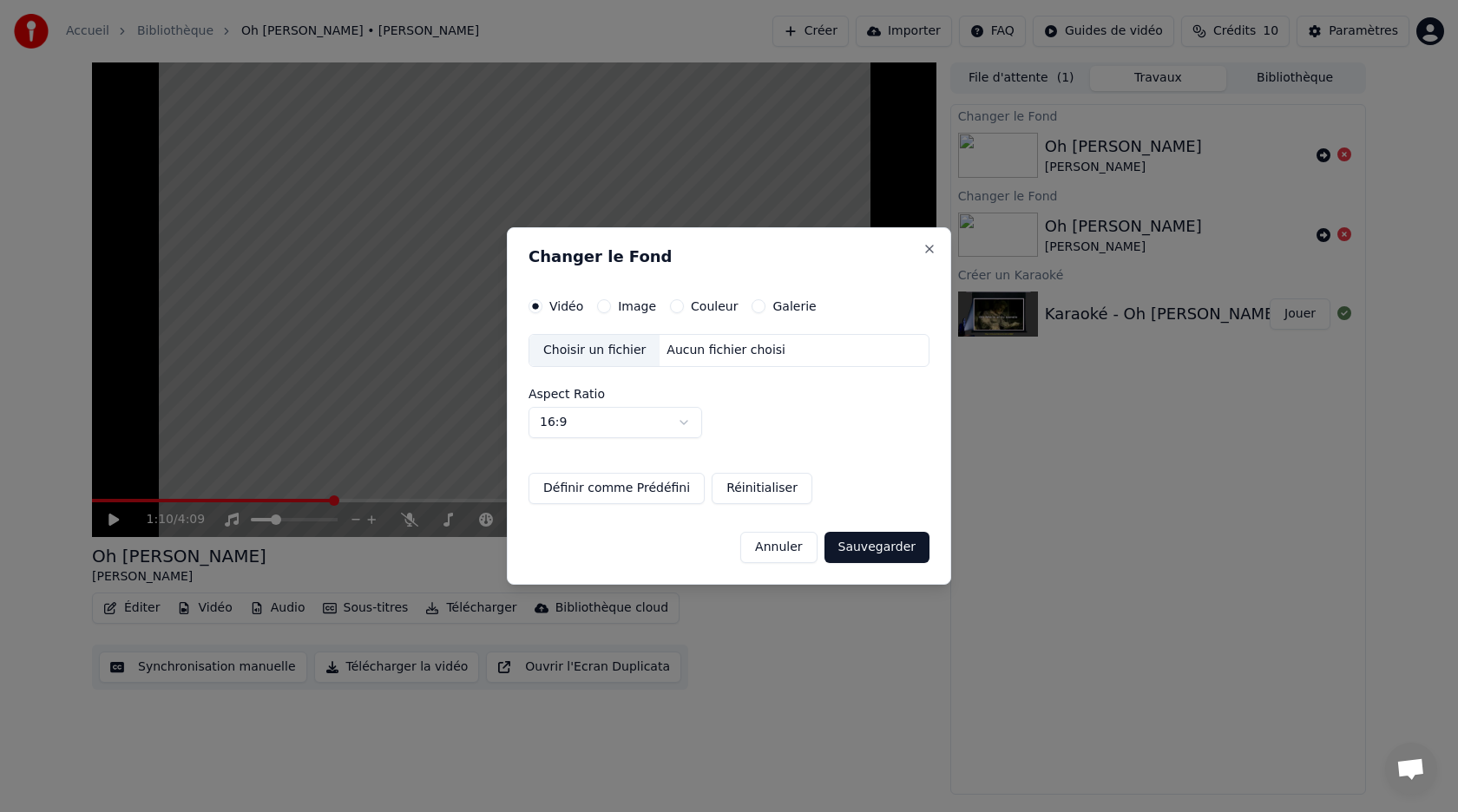
click at [608, 306] on button "Image" at bounding box center [604, 307] width 14 height 14
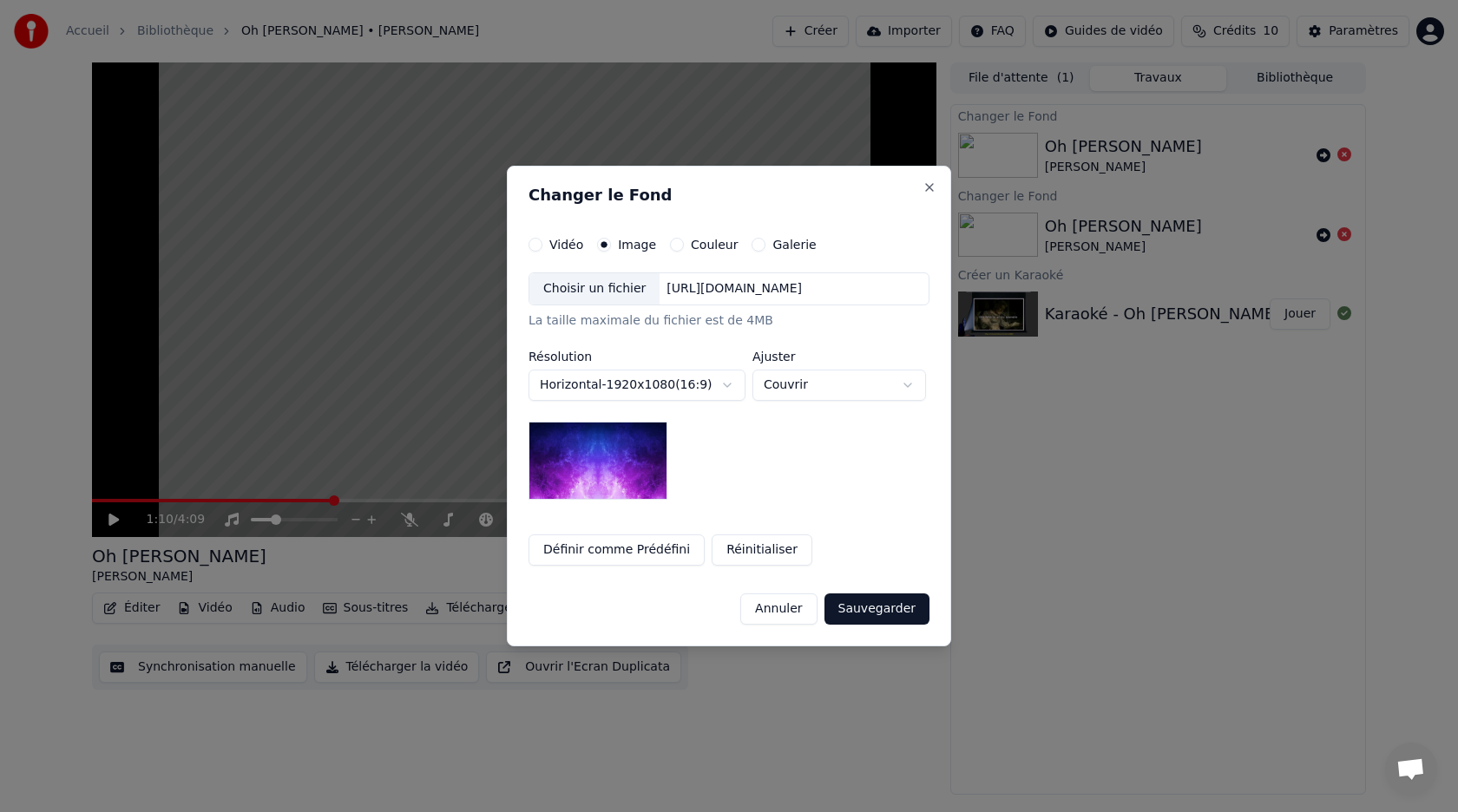
click at [751, 246] on button "Galerie" at bounding box center [758, 245] width 14 height 14
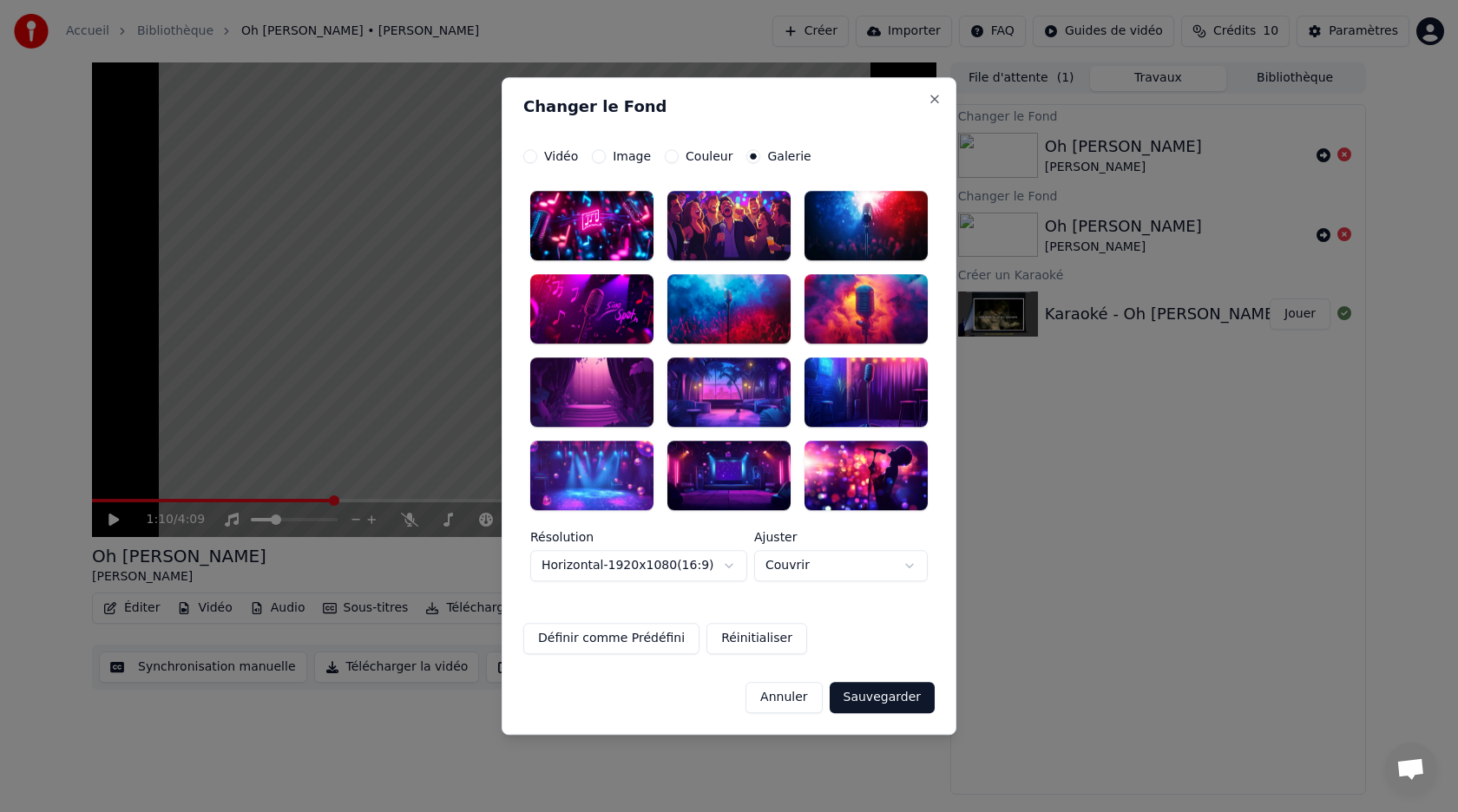
click at [599, 155] on button "Image" at bounding box center [599, 156] width 14 height 14
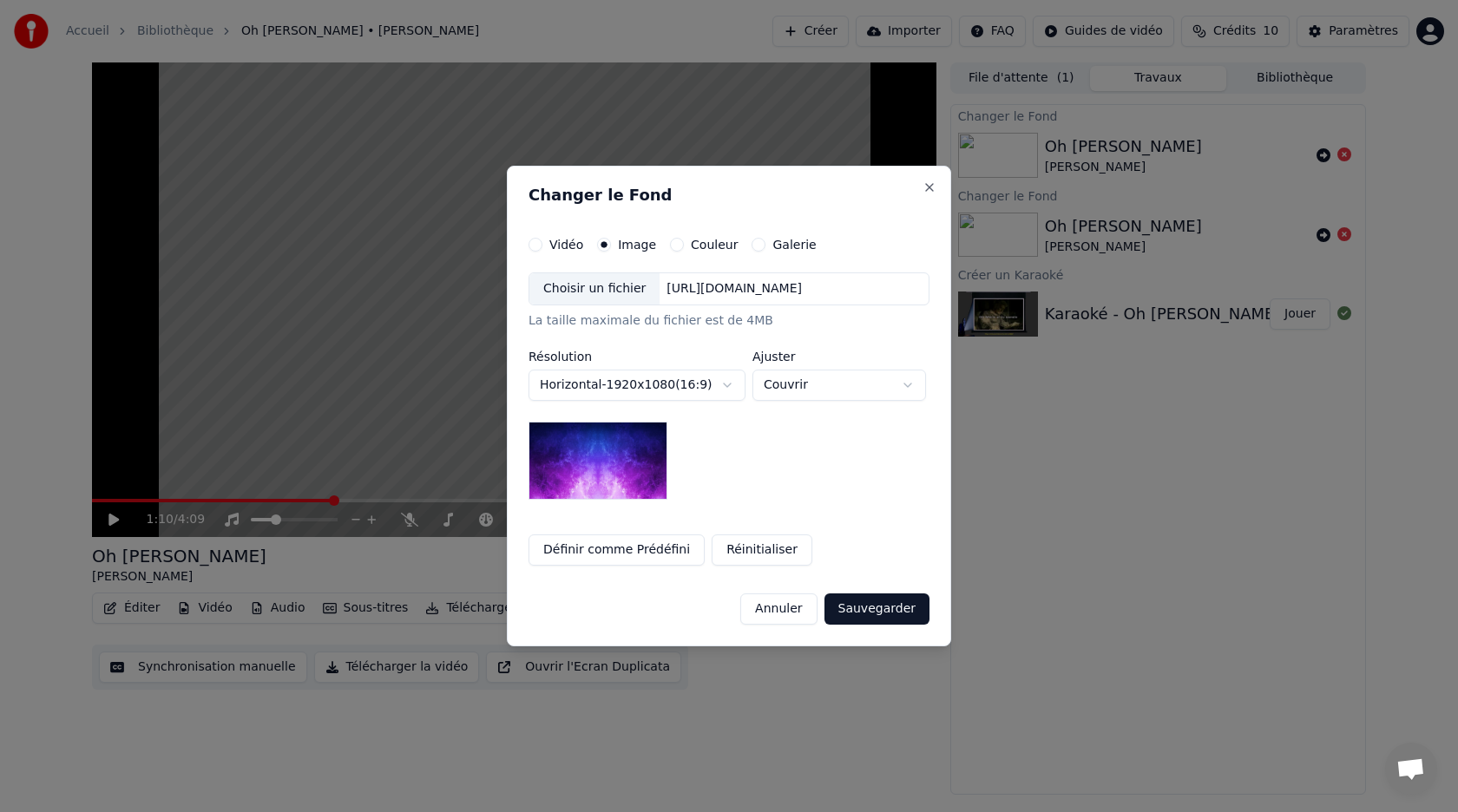
click at [700, 285] on div "[URL][DOMAIN_NAME]" at bounding box center [733, 289] width 149 height 18
click at [751, 248] on button "Galerie" at bounding box center [758, 245] width 14 height 14
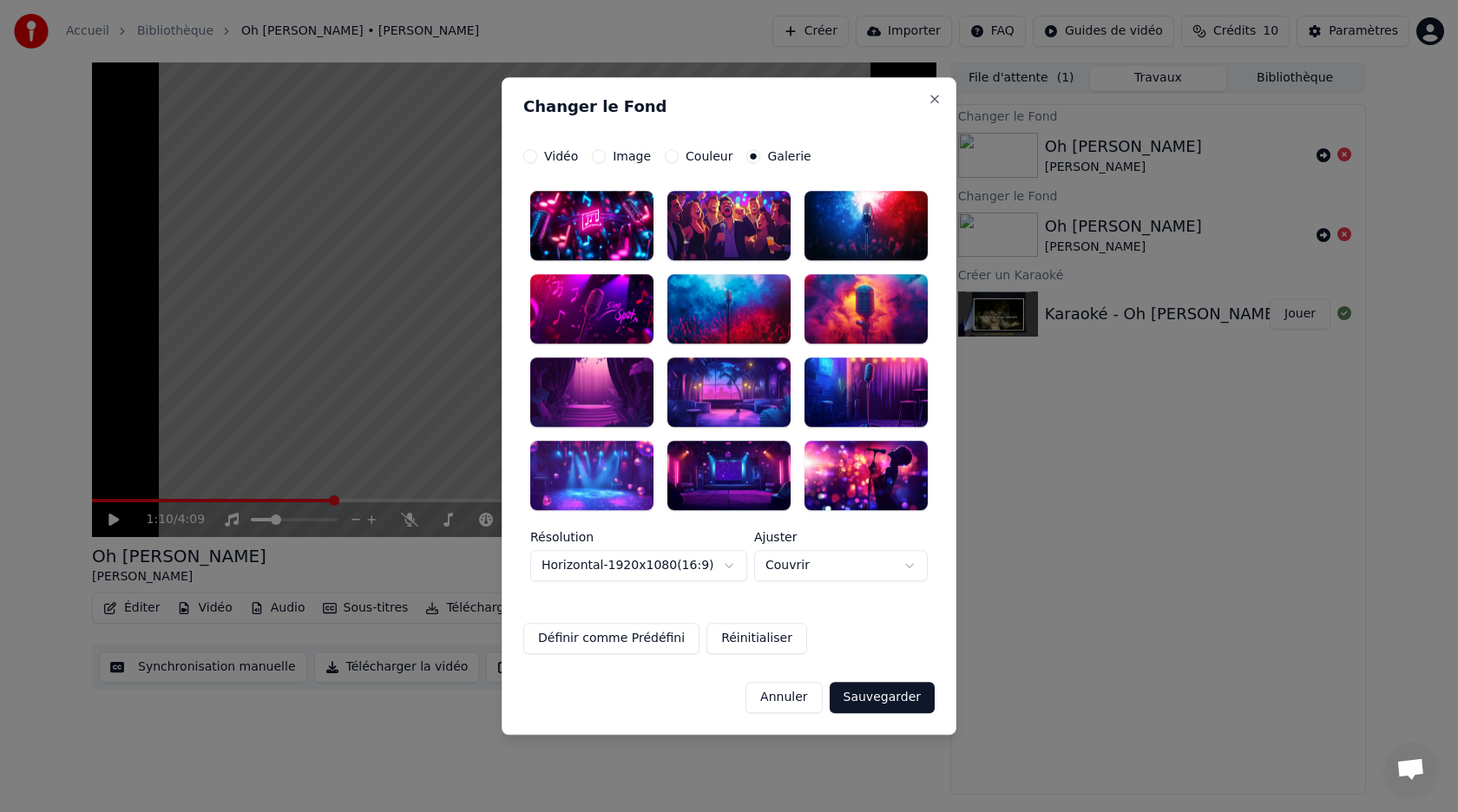
click at [598, 160] on button "Image" at bounding box center [599, 156] width 14 height 14
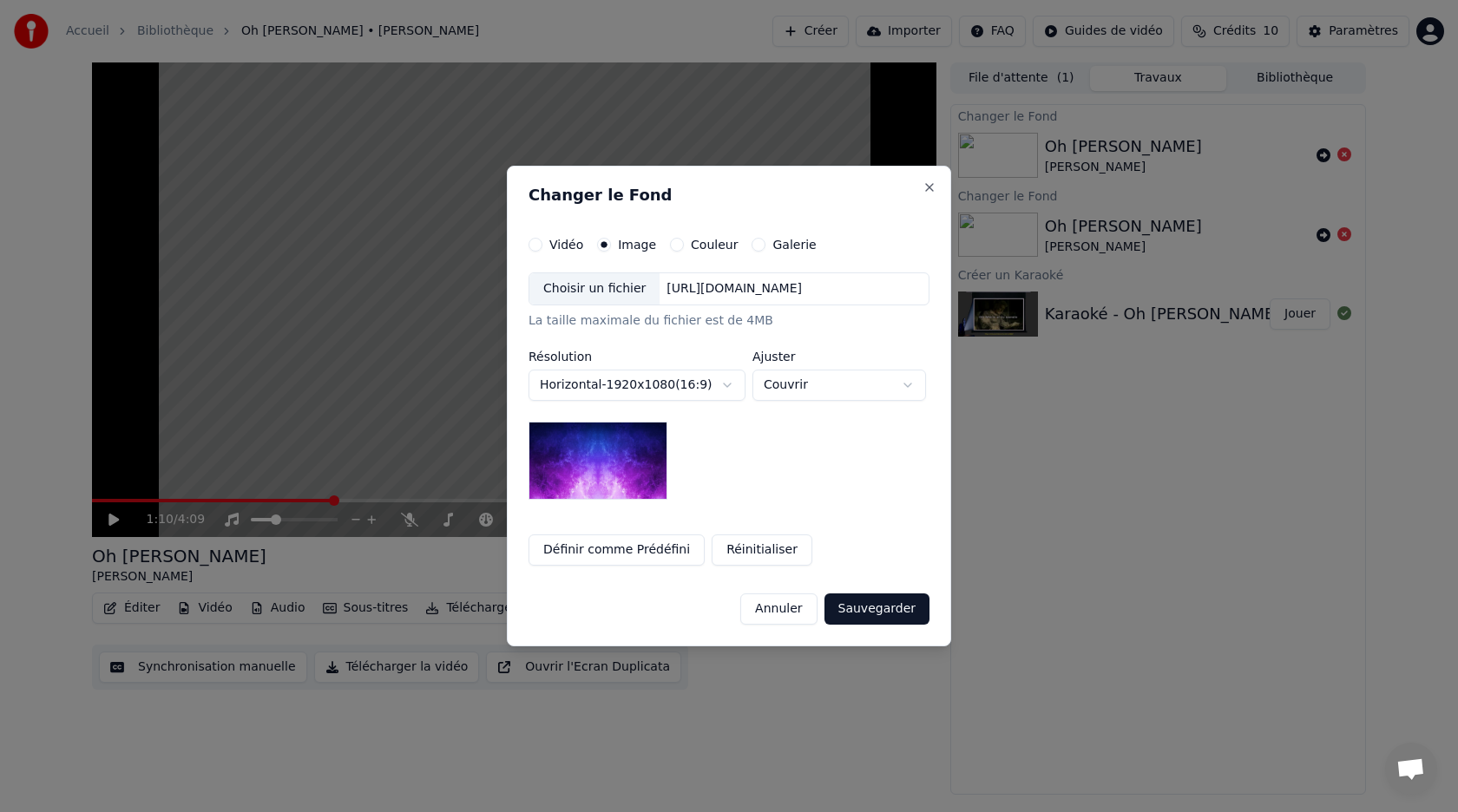
click at [628, 281] on div "Choisir un fichier" at bounding box center [594, 288] width 130 height 31
click at [751, 247] on button "Galerie" at bounding box center [758, 245] width 14 height 14
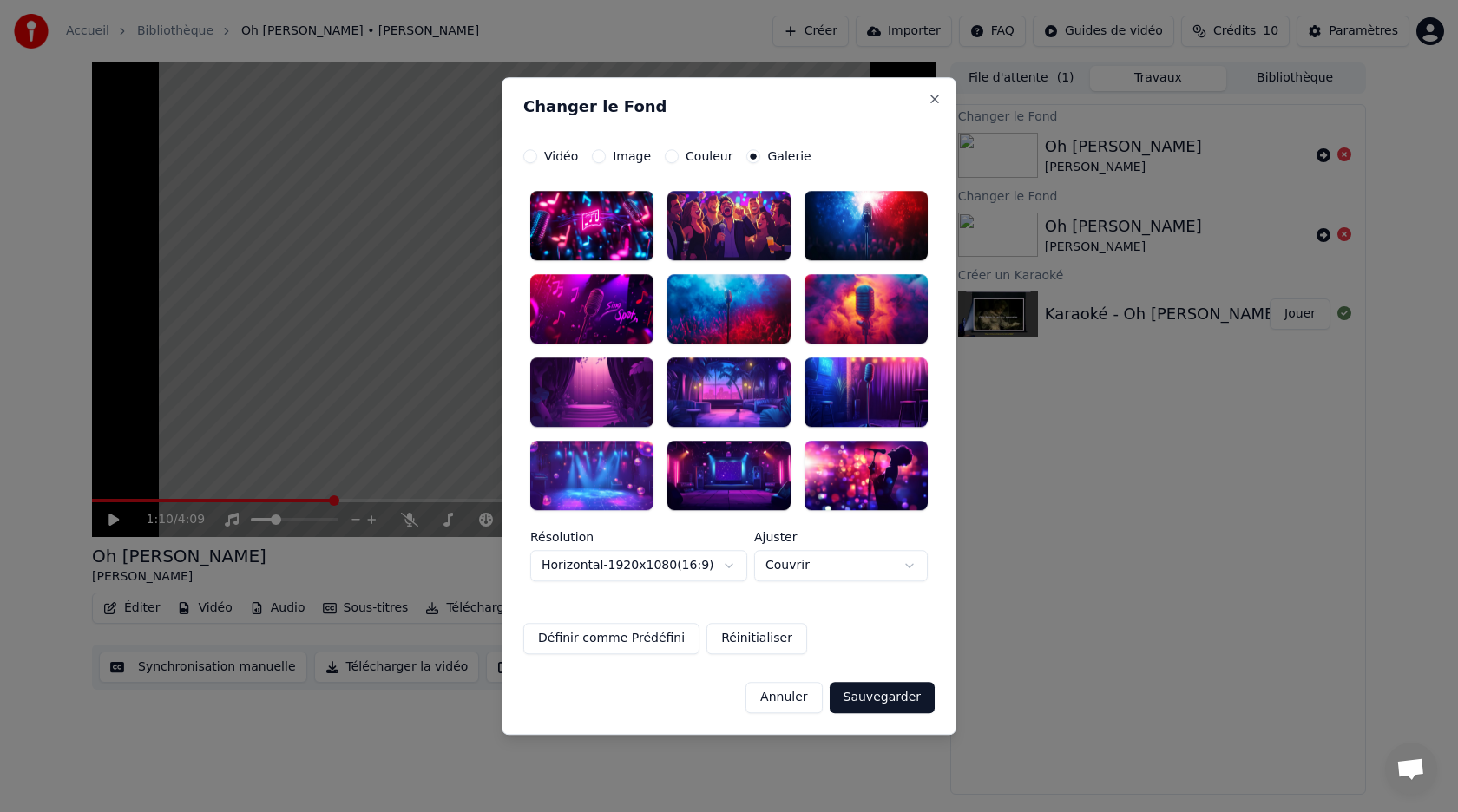
click at [744, 247] on div at bounding box center [728, 225] width 123 height 70
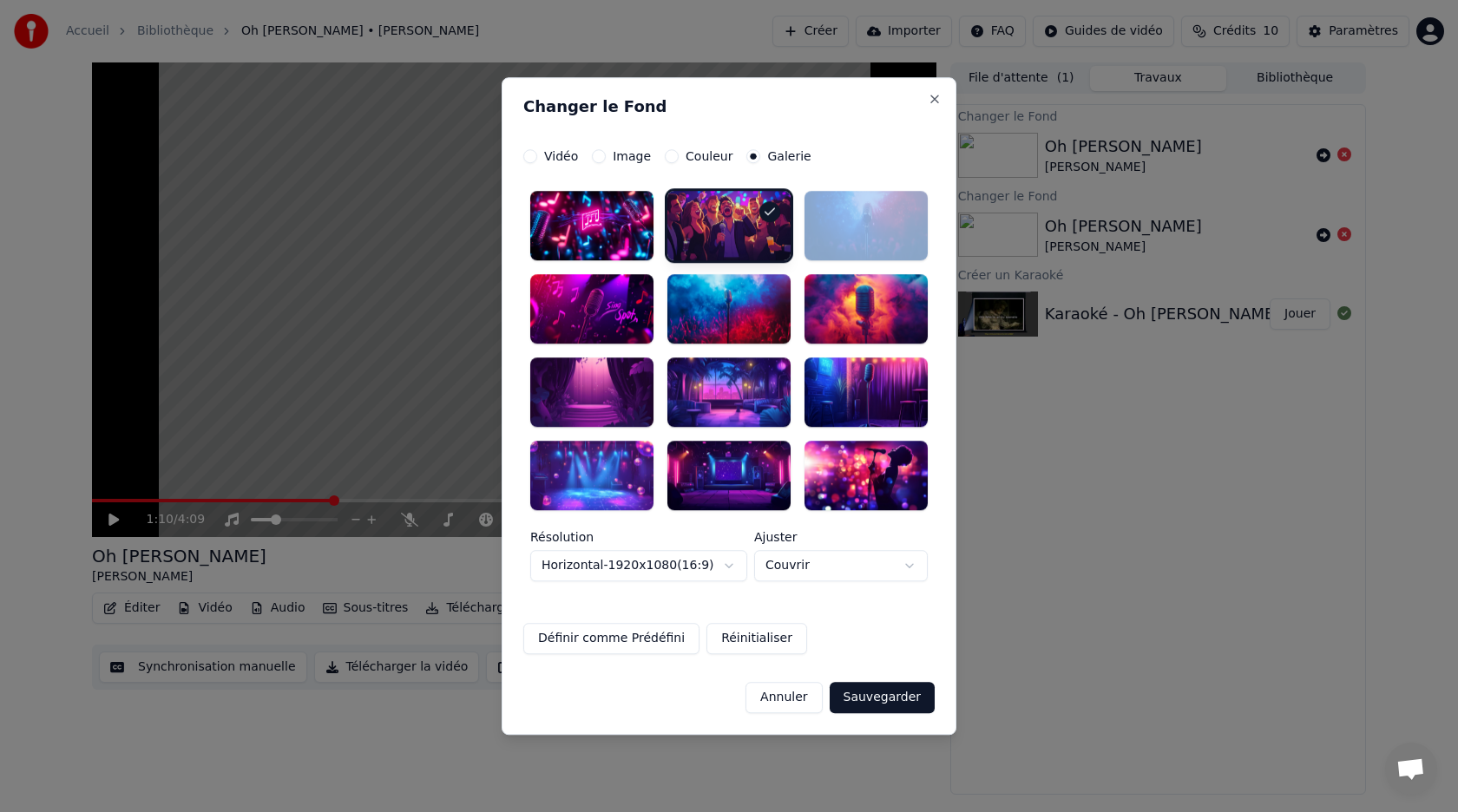
click at [761, 209] on div at bounding box center [770, 212] width 21 height 21
click at [607, 156] on div "Image" at bounding box center [621, 156] width 59 height 14
click at [595, 158] on button "Image" at bounding box center [599, 156] width 14 height 14
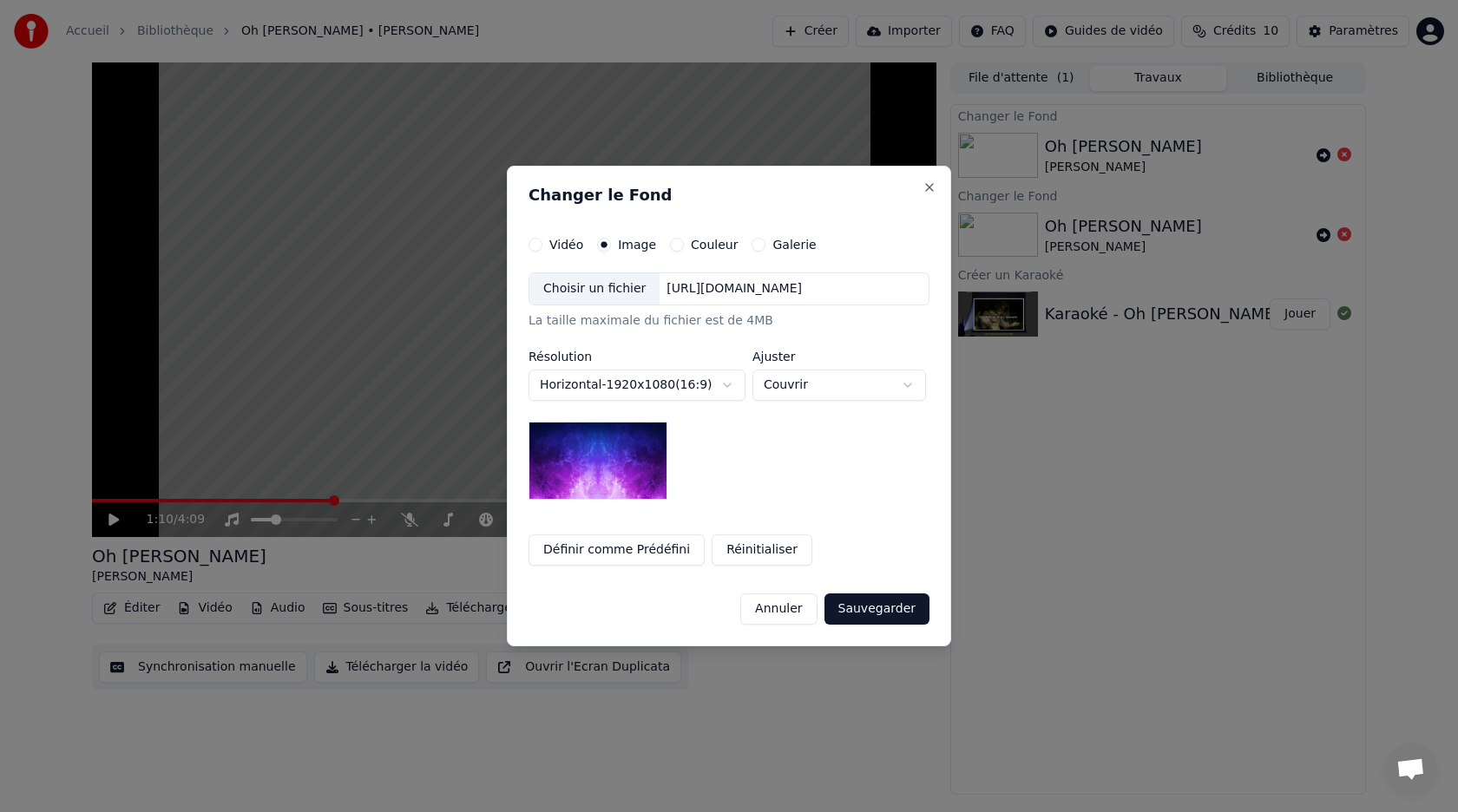
click at [581, 287] on div "Choisir un fichier" at bounding box center [594, 288] width 130 height 31
click at [864, 614] on button "Sauvegarder" at bounding box center [877, 609] width 105 height 31
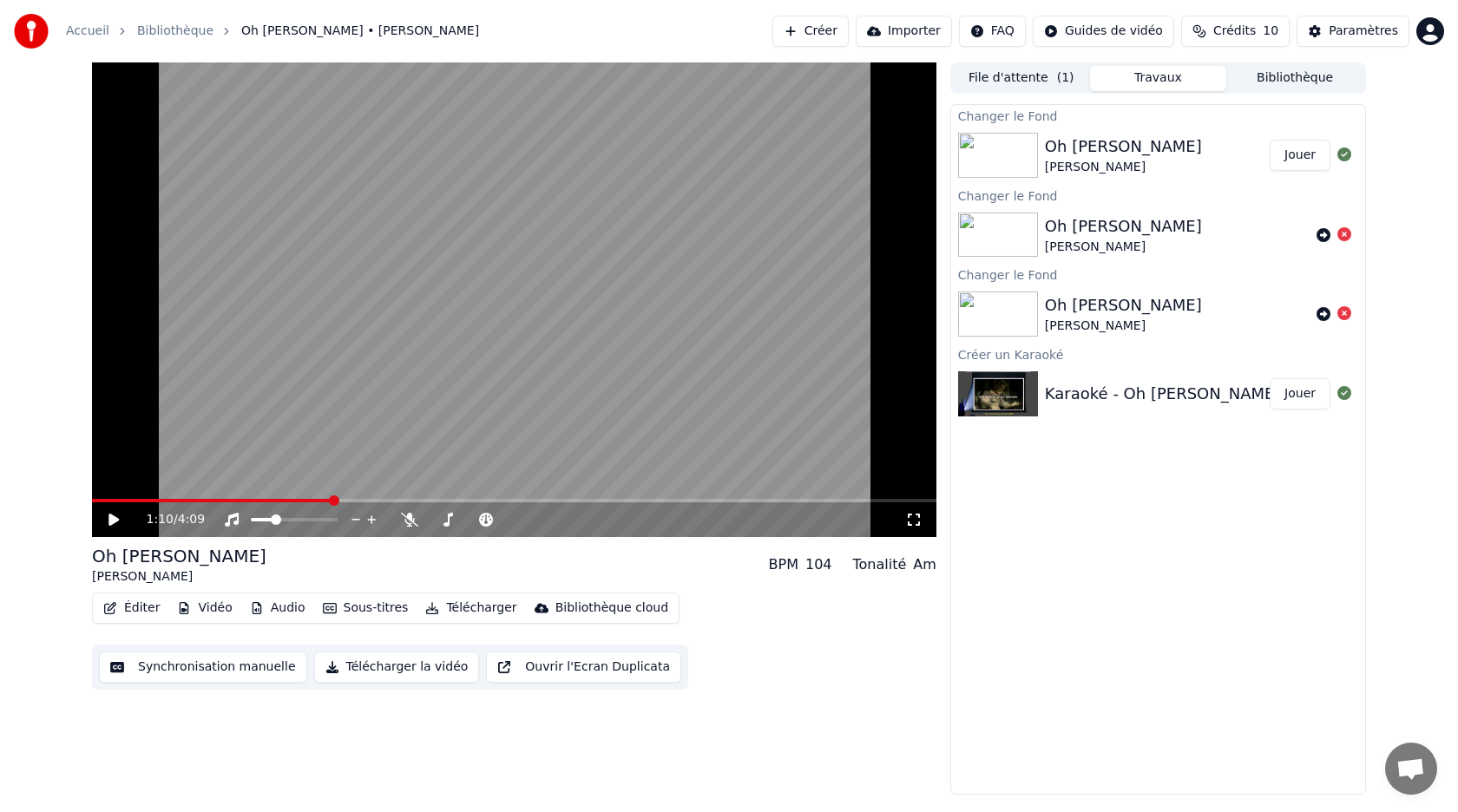
click at [1294, 157] on button "Jouer" at bounding box center [1300, 155] width 61 height 31
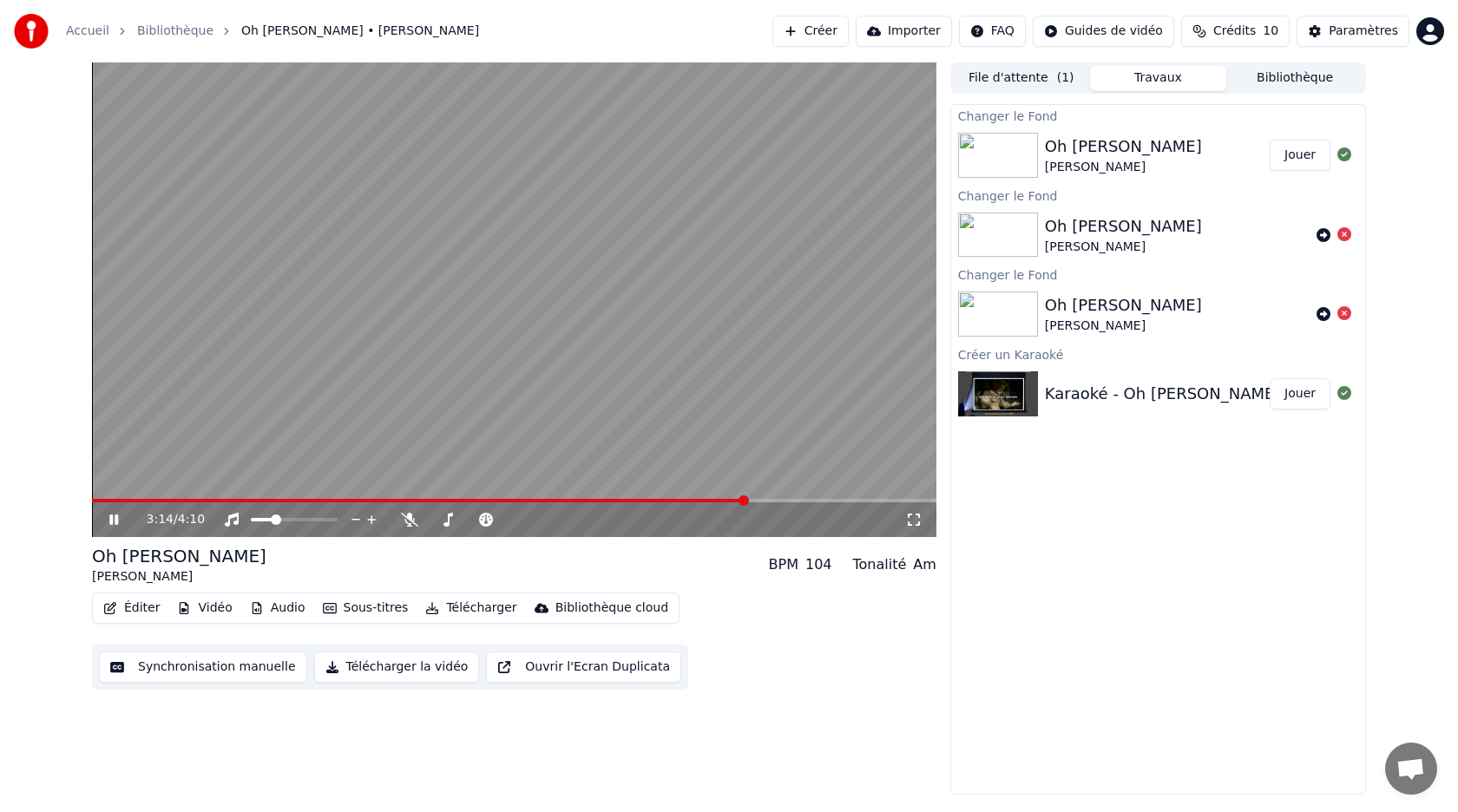
click at [400, 384] on video at bounding box center [514, 300] width 845 height 474
click at [441, 169] on video at bounding box center [514, 300] width 845 height 474
click at [115, 516] on icon at bounding box center [126, 520] width 41 height 14
click at [134, 608] on button "Éditer" at bounding box center [132, 608] width 71 height 24
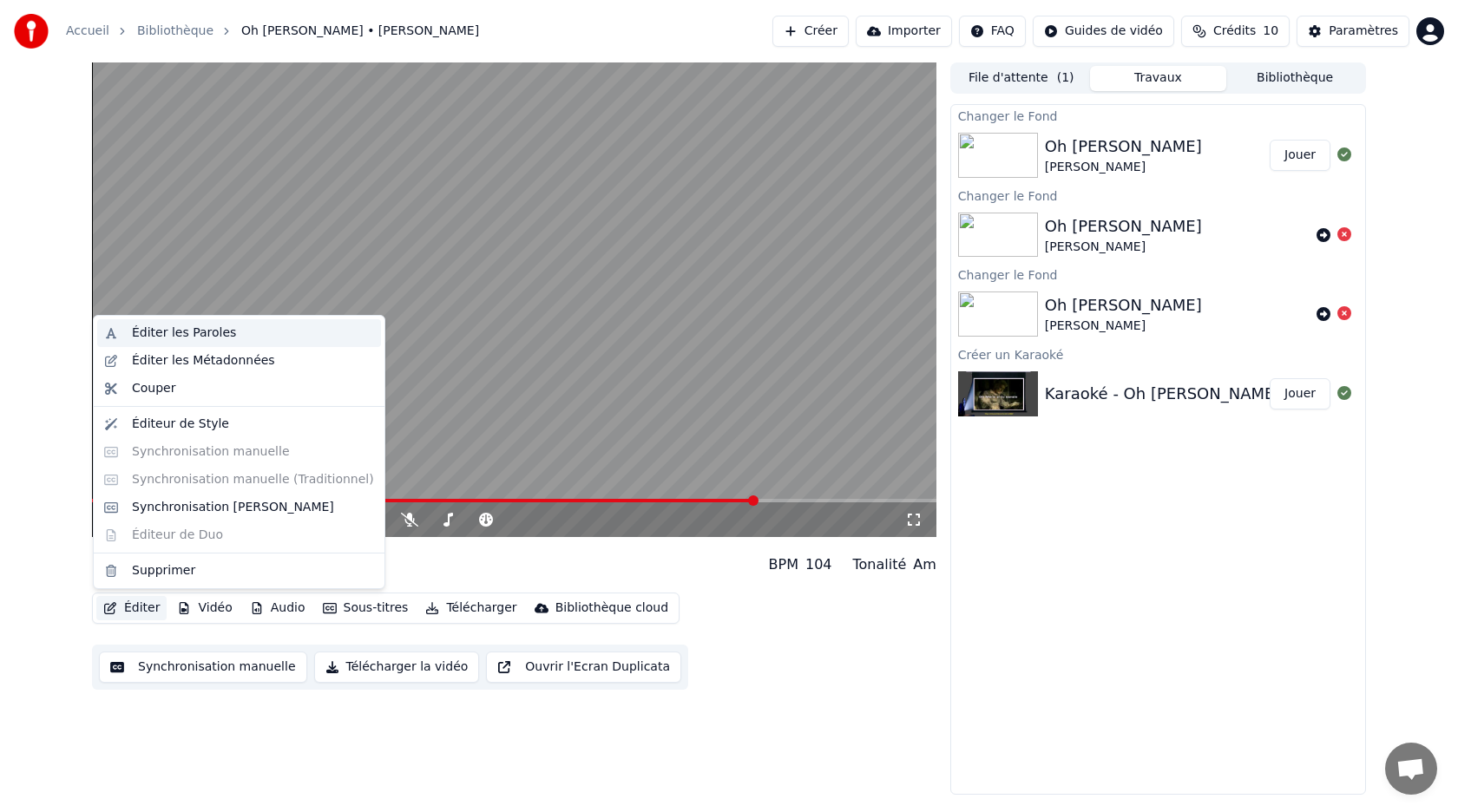
click at [184, 336] on div "Éditer les Paroles" at bounding box center [184, 333] width 104 height 18
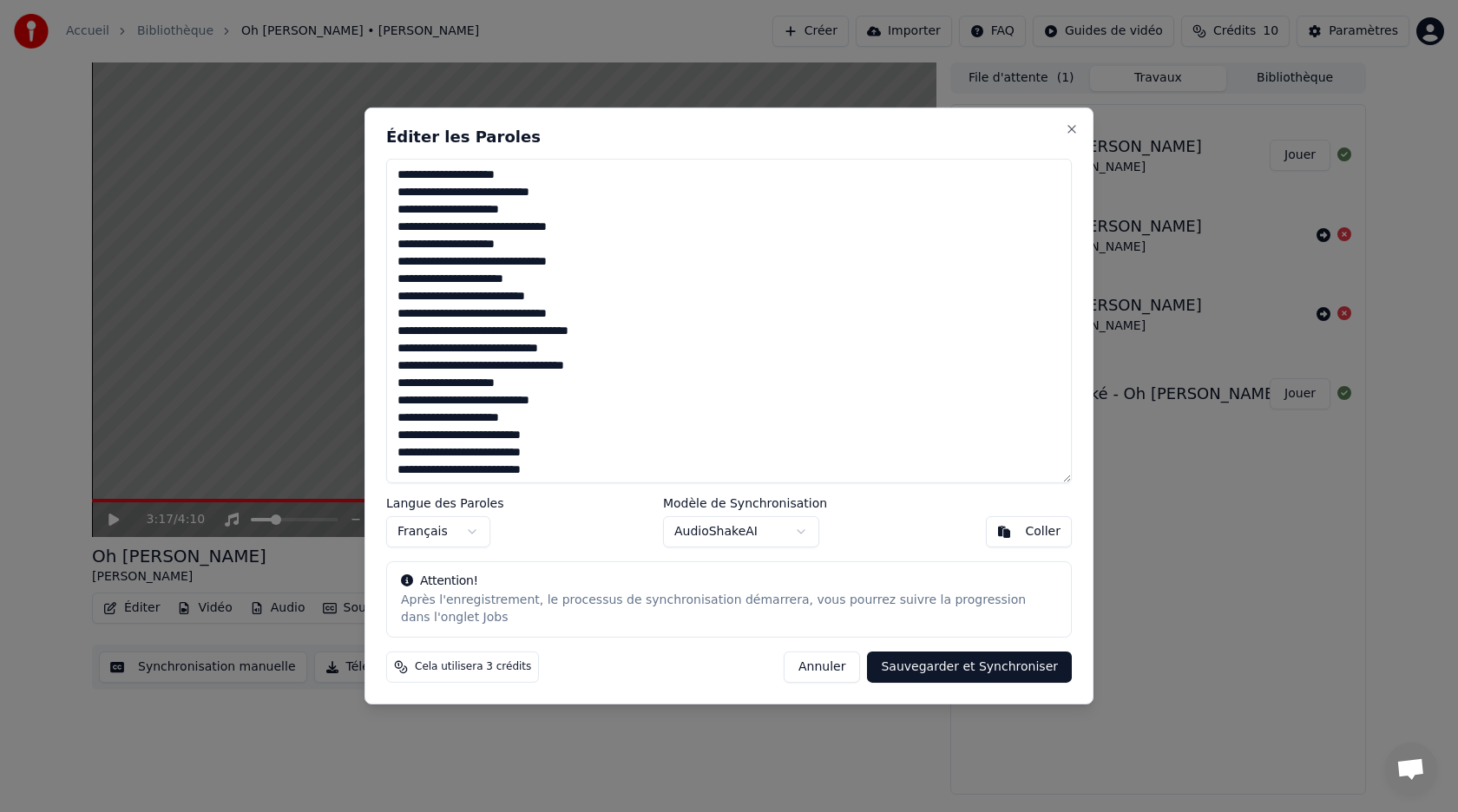
click at [553, 208] on textarea at bounding box center [729, 321] width 686 height 324
click at [551, 209] on textarea at bounding box center [729, 321] width 686 height 324
click at [467, 211] on textarea at bounding box center [729, 321] width 686 height 324
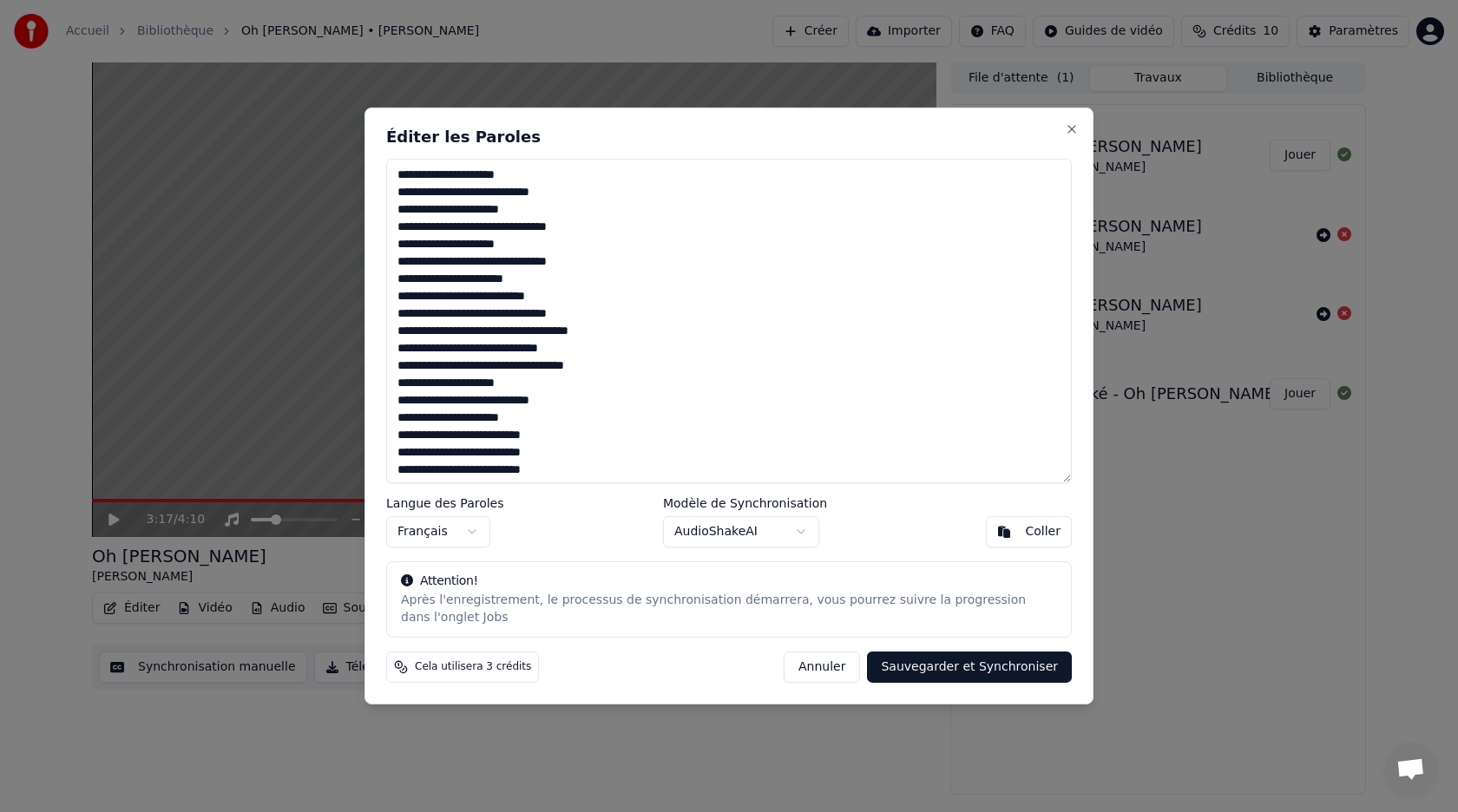
click at [557, 209] on textarea at bounding box center [729, 321] width 686 height 324
click at [577, 224] on textarea at bounding box center [729, 321] width 686 height 324
click at [496, 227] on textarea at bounding box center [729, 321] width 686 height 324
click at [588, 226] on textarea at bounding box center [729, 321] width 686 height 324
click at [543, 263] on textarea at bounding box center [729, 321] width 686 height 324
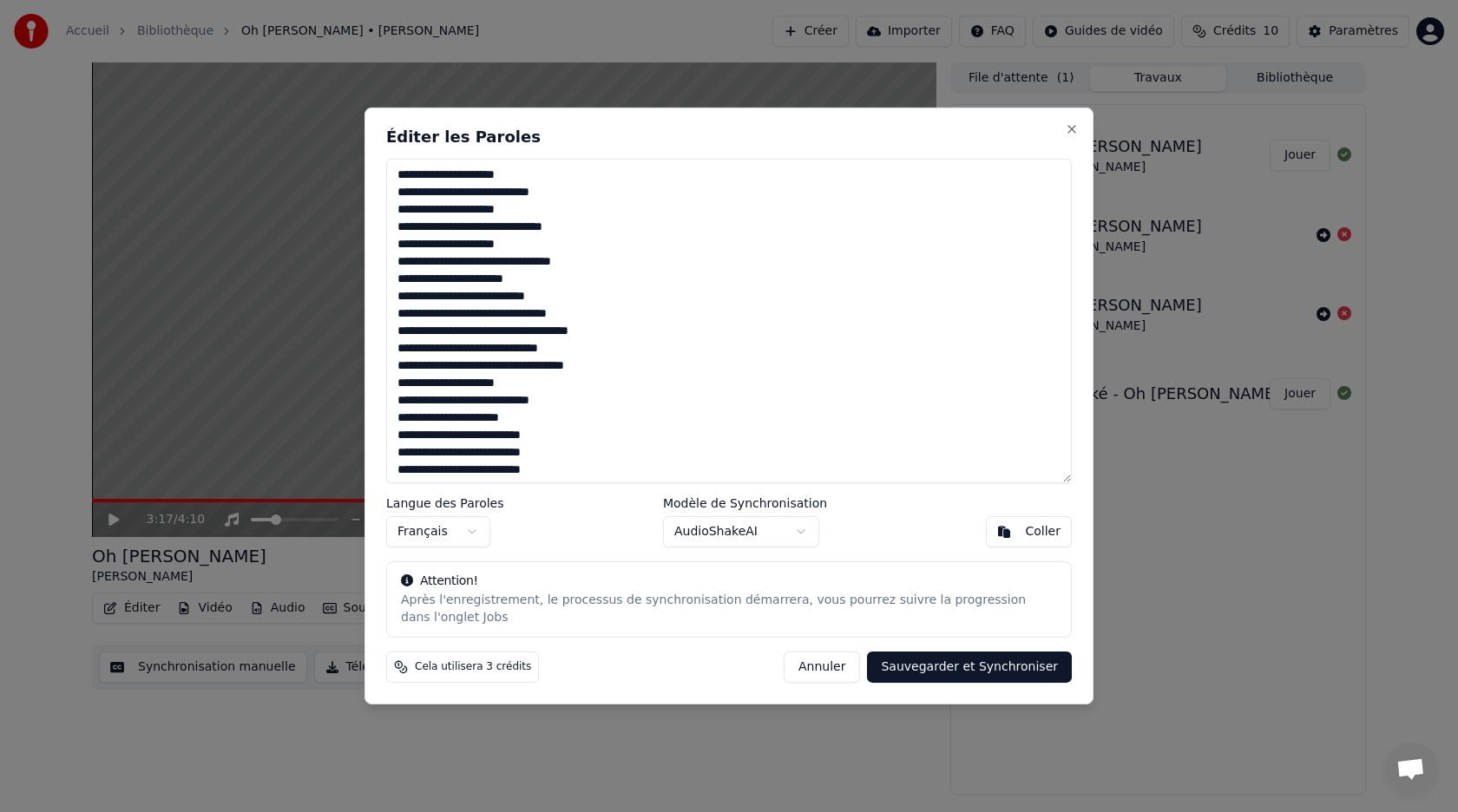
click at [454, 330] on textarea at bounding box center [729, 321] width 686 height 324
click at [575, 330] on textarea at bounding box center [729, 321] width 686 height 324
drag, startPoint x: 492, startPoint y: 366, endPoint x: 403, endPoint y: 367, distance: 89.0
click at [403, 367] on textarea at bounding box center [729, 321] width 686 height 324
click at [557, 421] on textarea at bounding box center [729, 321] width 686 height 324
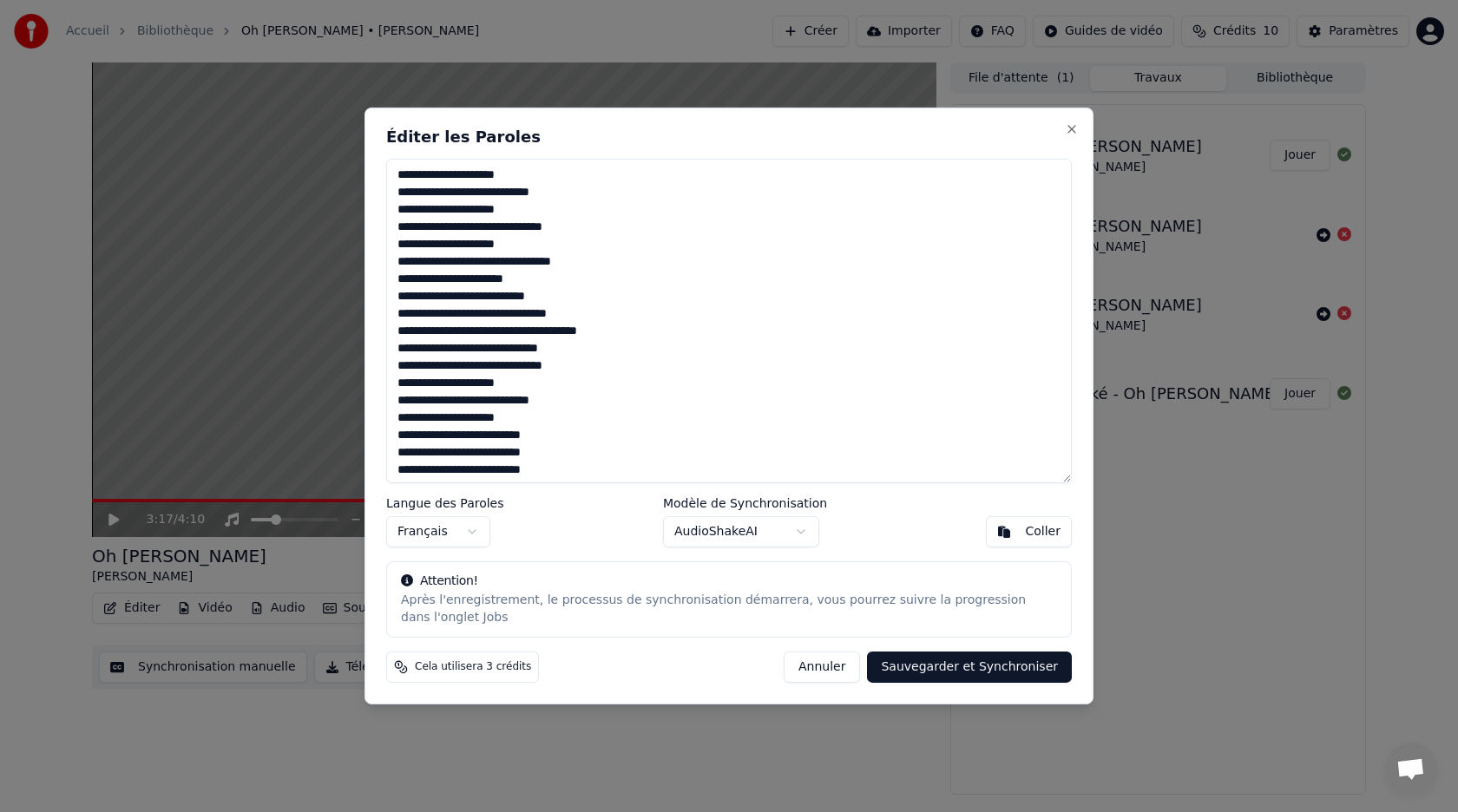
click at [489, 436] on textarea at bounding box center [729, 321] width 686 height 324
drag, startPoint x: 598, startPoint y: 435, endPoint x: 527, endPoint y: 434, distance: 71.0
click at [527, 434] on textarea at bounding box center [729, 321] width 686 height 324
drag, startPoint x: 588, startPoint y: 454, endPoint x: 401, endPoint y: 459, distance: 187.1
click at [401, 459] on textarea at bounding box center [729, 321] width 686 height 324
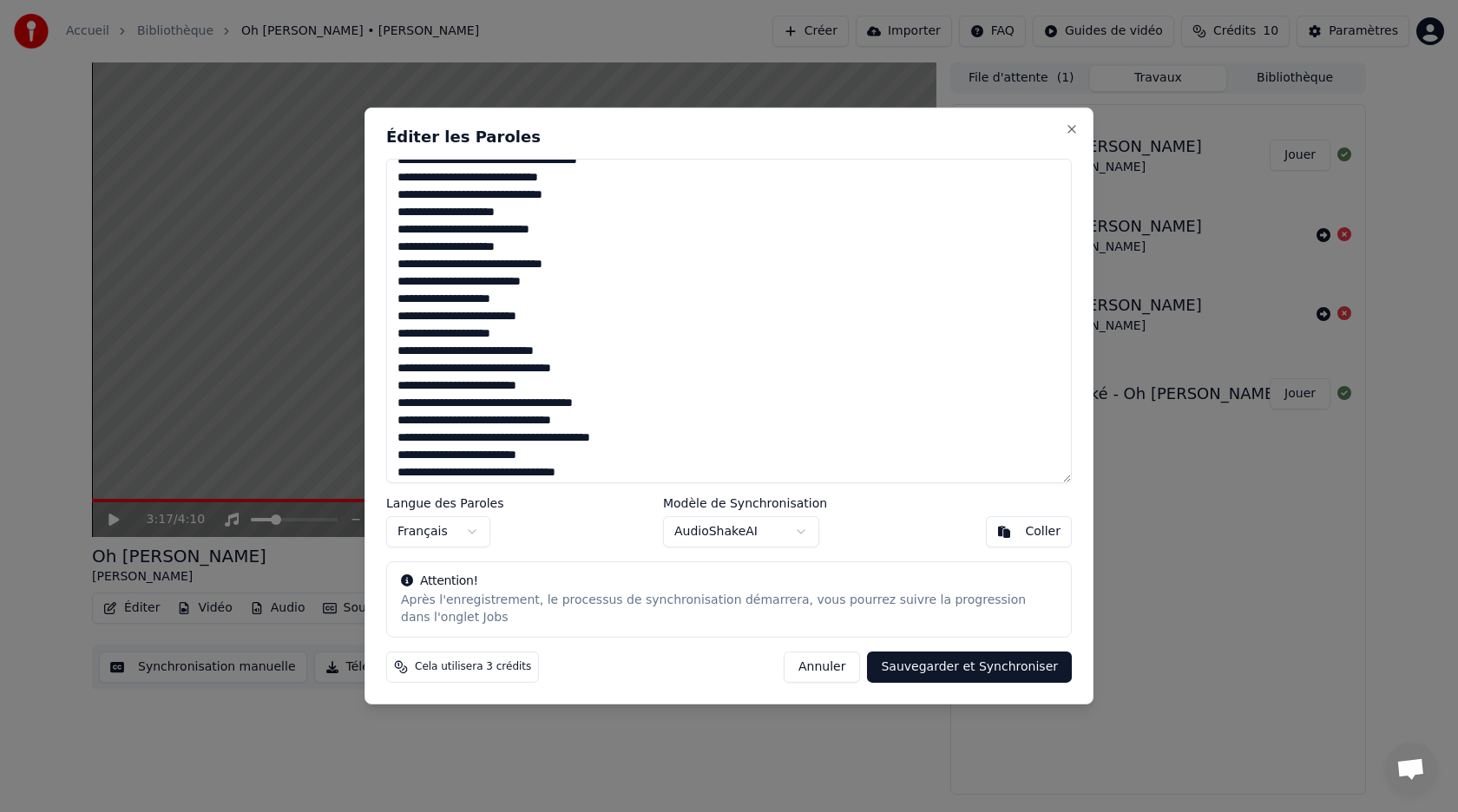
scroll to position [183, 0]
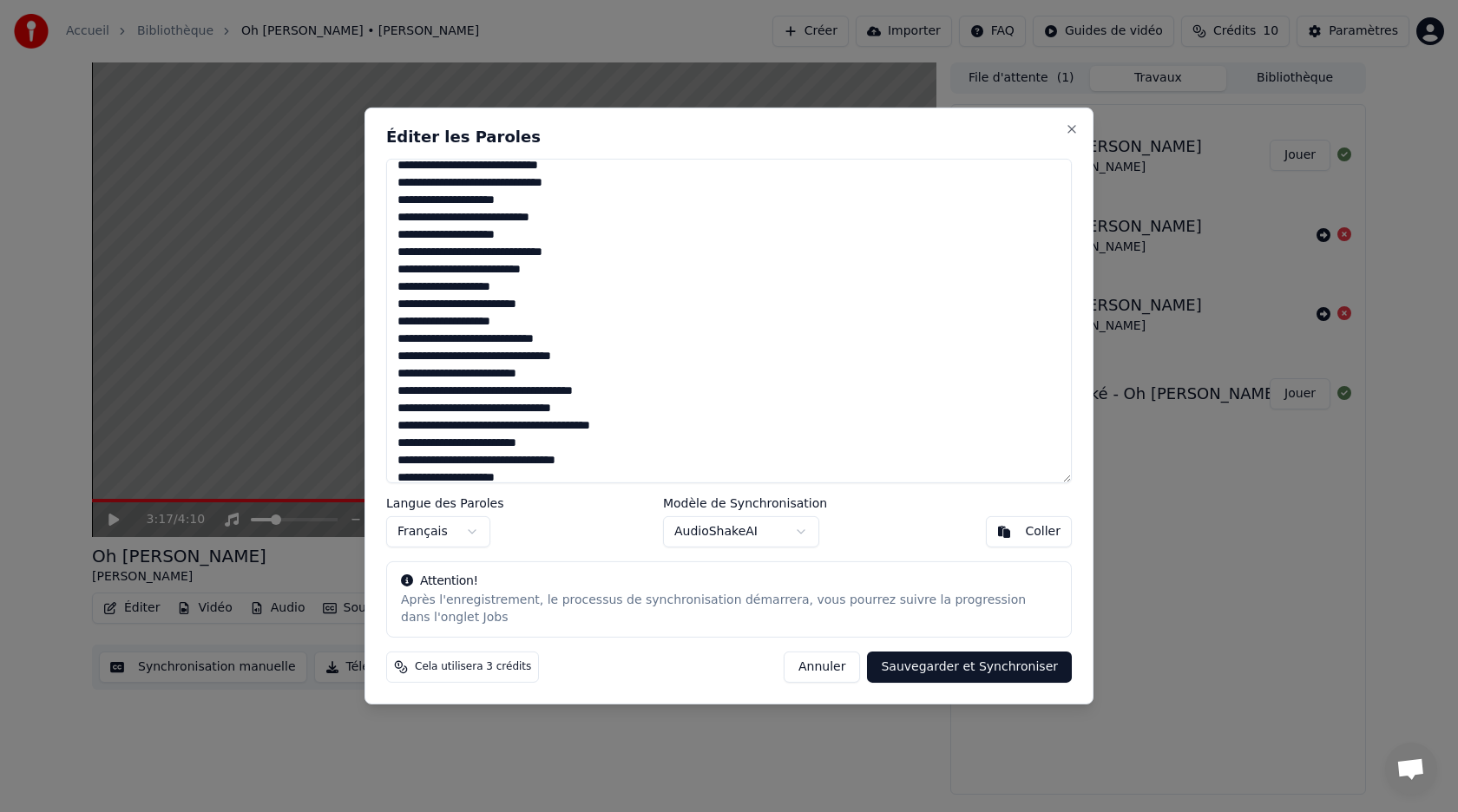
click at [413, 269] on textarea at bounding box center [729, 321] width 686 height 324
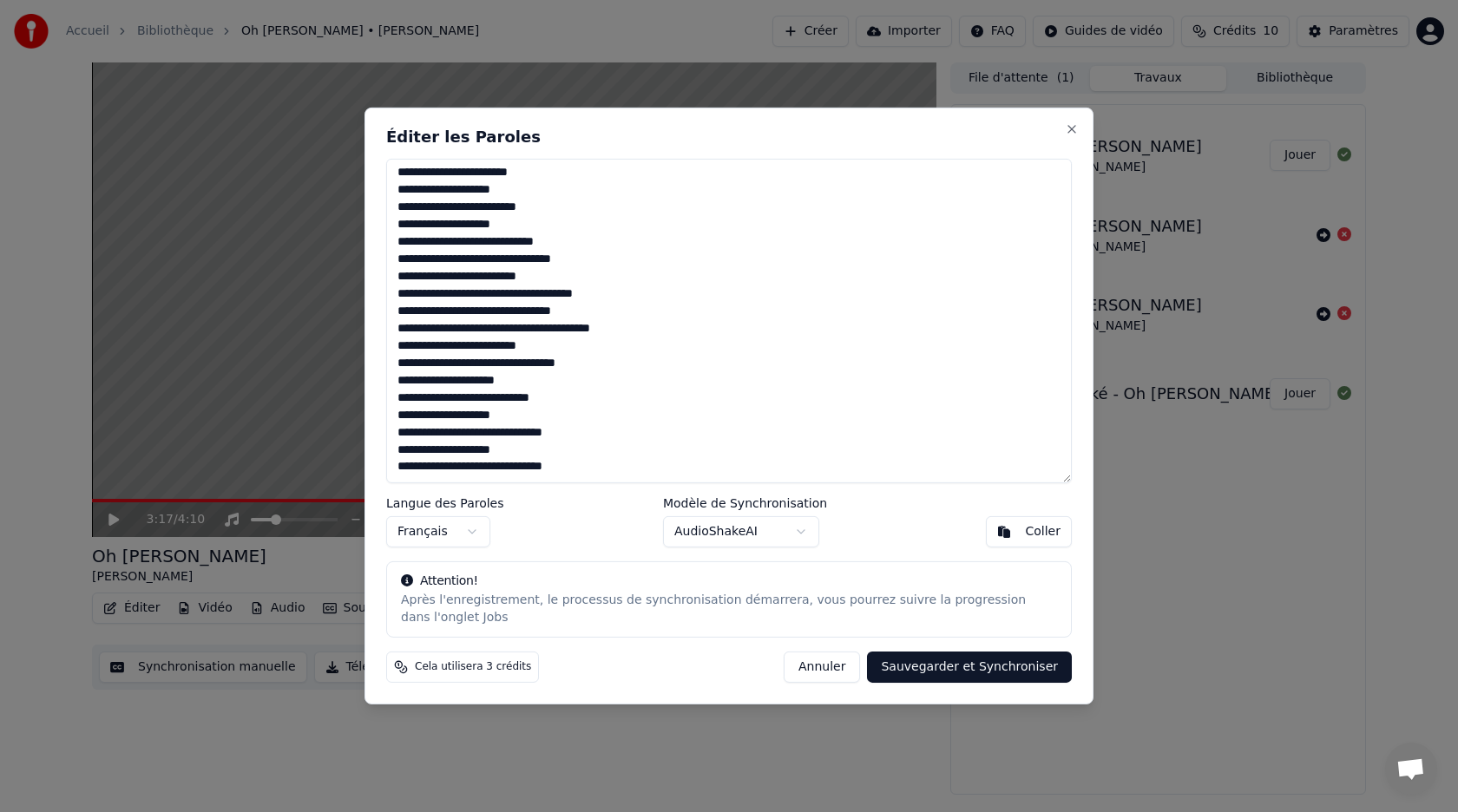
click at [459, 172] on textarea at bounding box center [729, 321] width 686 height 324
click at [540, 190] on textarea at bounding box center [729, 321] width 686 height 324
click at [455, 172] on textarea at bounding box center [729, 321] width 686 height 324
click at [399, 223] on textarea at bounding box center [729, 321] width 686 height 324
click at [490, 226] on textarea at bounding box center [729, 321] width 686 height 324
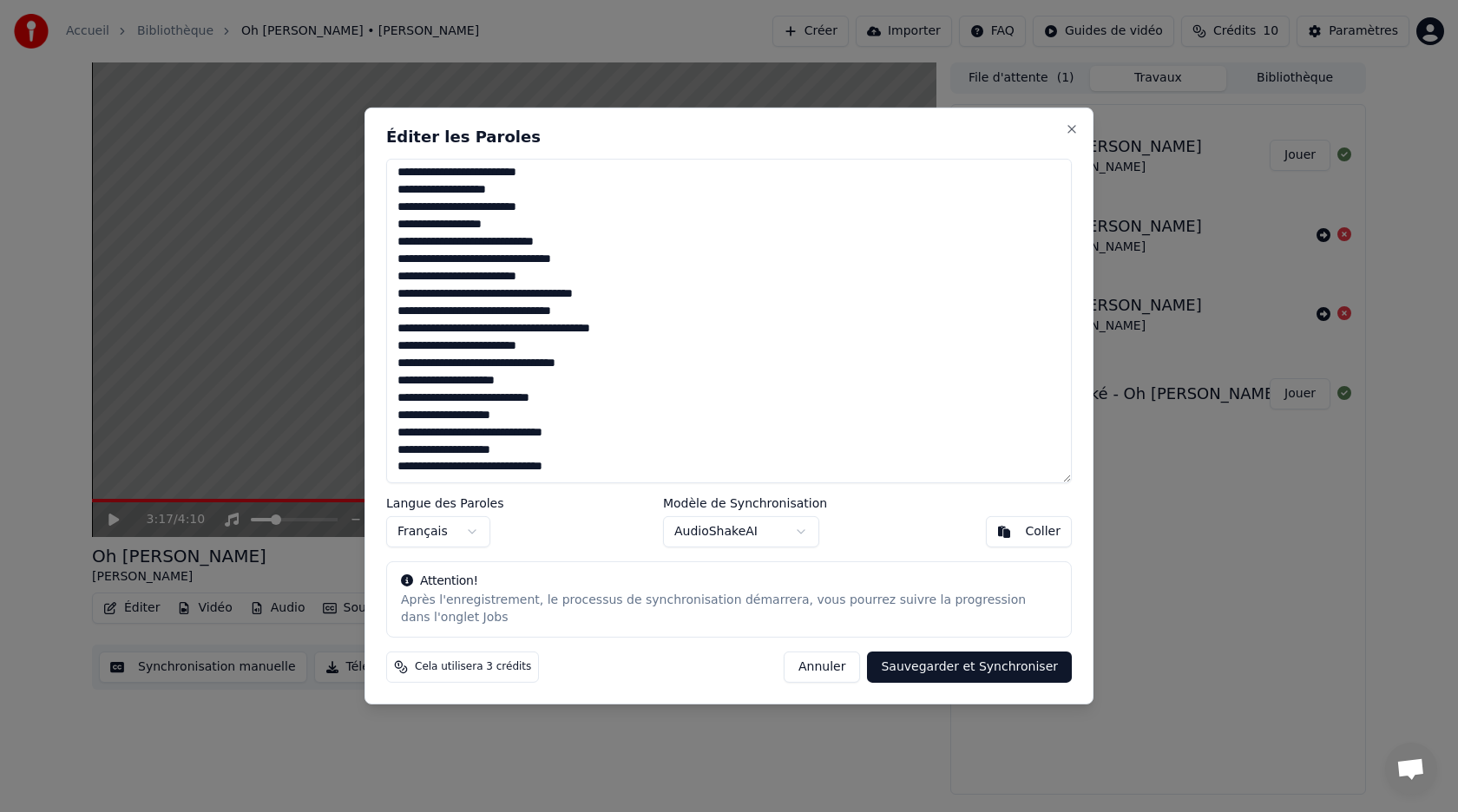
click at [590, 293] on textarea at bounding box center [729, 321] width 686 height 324
type textarea "**********"
click at [951, 672] on button "Sauvegarder et Synchroniser" at bounding box center [969, 666] width 205 height 31
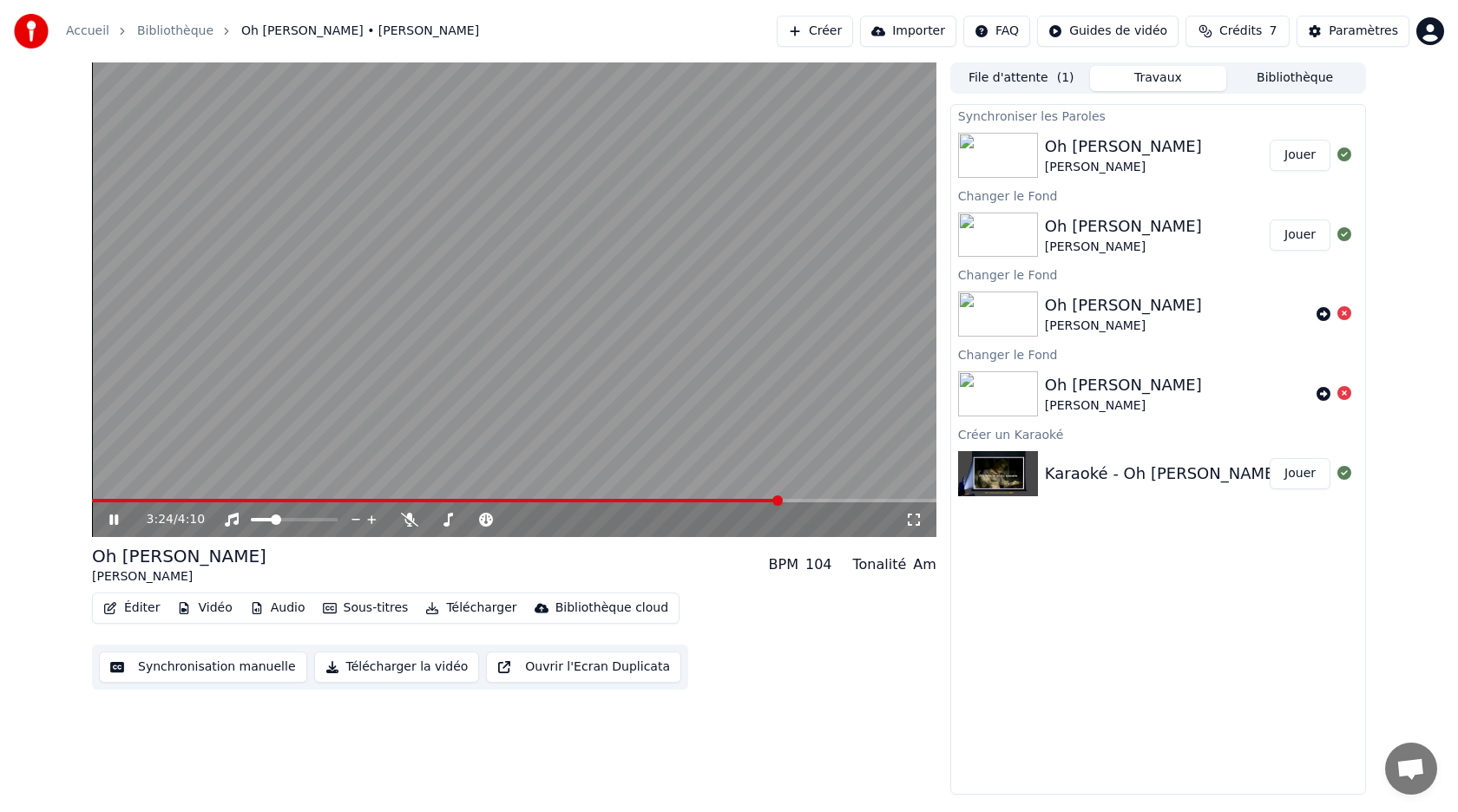
click at [1296, 163] on button "Jouer" at bounding box center [1300, 155] width 61 height 31
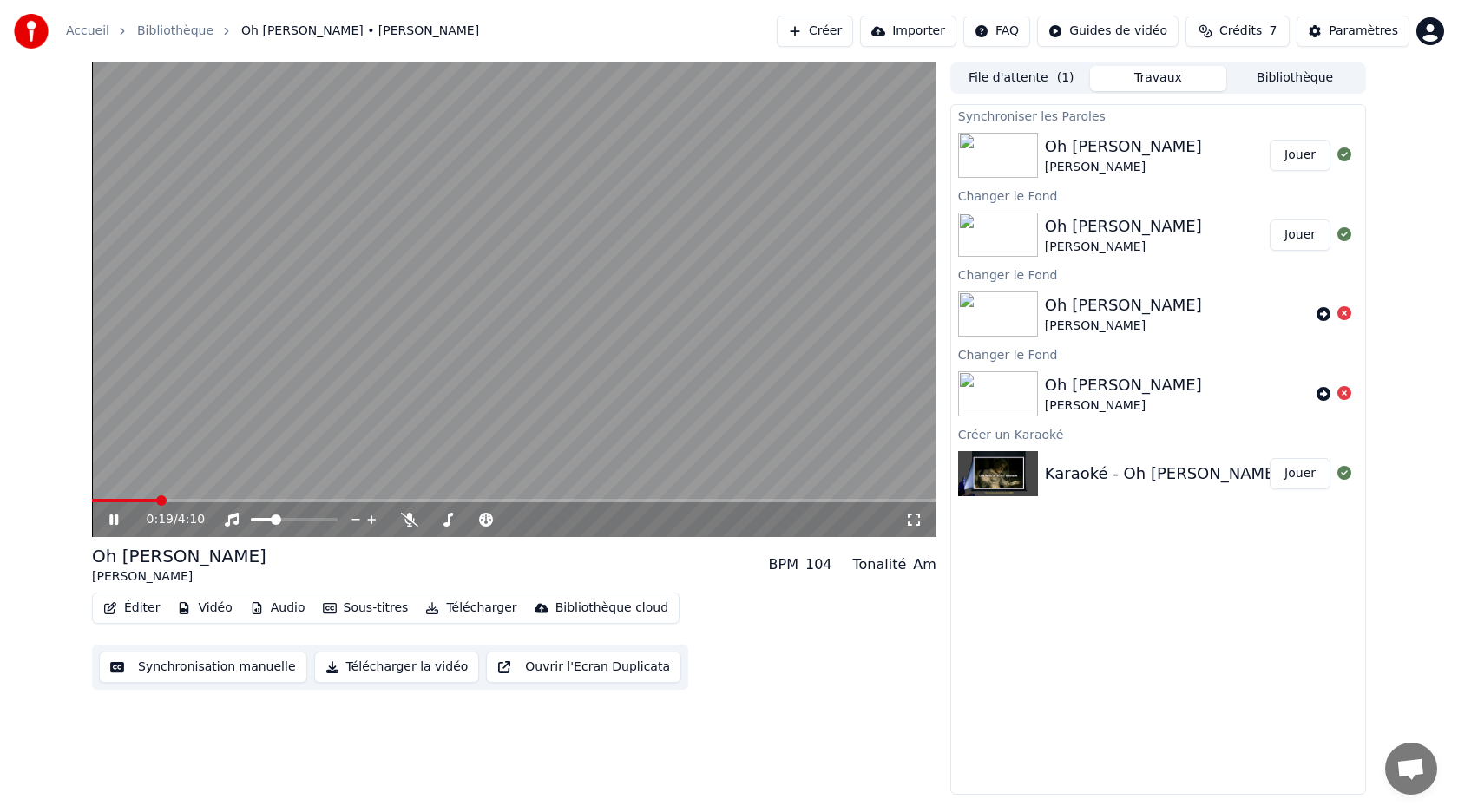
click at [111, 520] on icon at bounding box center [114, 520] width 9 height 11
click at [112, 523] on icon at bounding box center [114, 520] width 11 height 12
click at [112, 523] on icon at bounding box center [114, 520] width 9 height 11
click at [1291, 473] on button "Jouer" at bounding box center [1300, 474] width 61 height 31
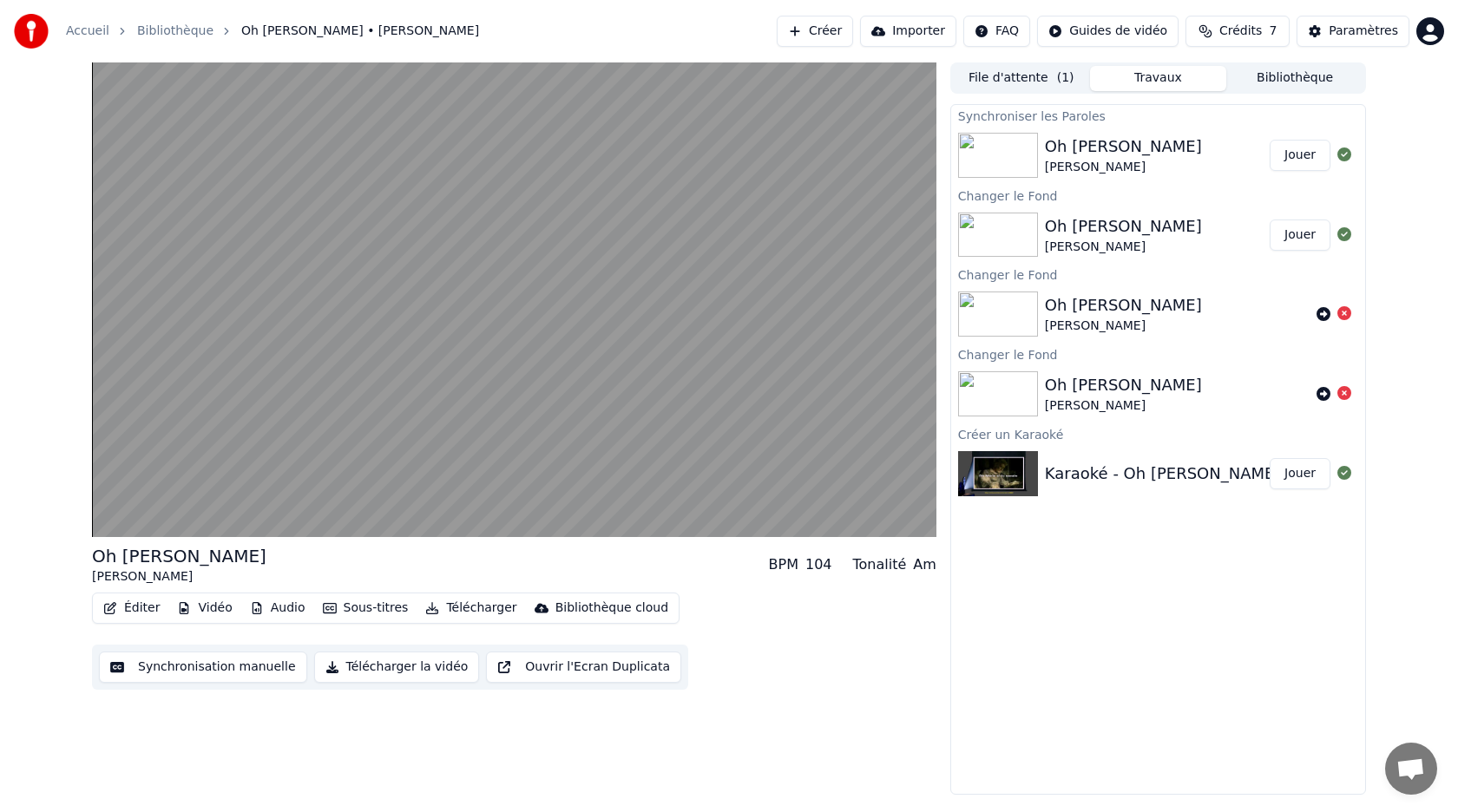
click at [1059, 256] on div "Oh [PERSON_NAME]" at bounding box center [1158, 235] width 414 height 59
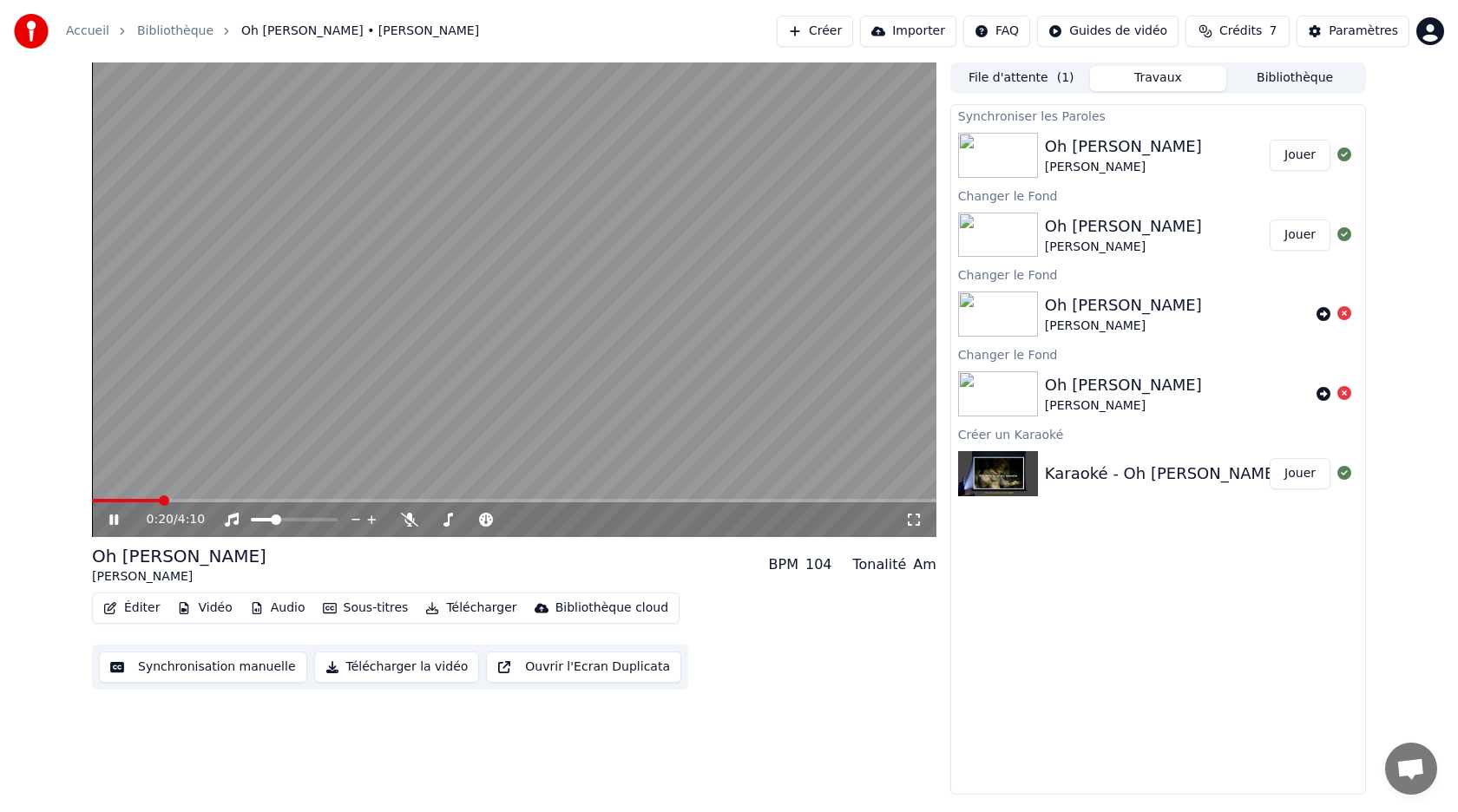
click at [116, 521] on icon at bounding box center [114, 520] width 9 height 11
click at [1128, 621] on div "Synchroniser les Paroles Oh [PERSON_NAME] Jouer Changer le Fond Oh [PERSON_NAME…" at bounding box center [1158, 450] width 415 height 691
click at [1289, 156] on button "Jouer" at bounding box center [1300, 155] width 61 height 31
click at [259, 520] on span at bounding box center [263, 520] width 11 height 11
click at [247, 499] on span at bounding box center [251, 501] width 11 height 11
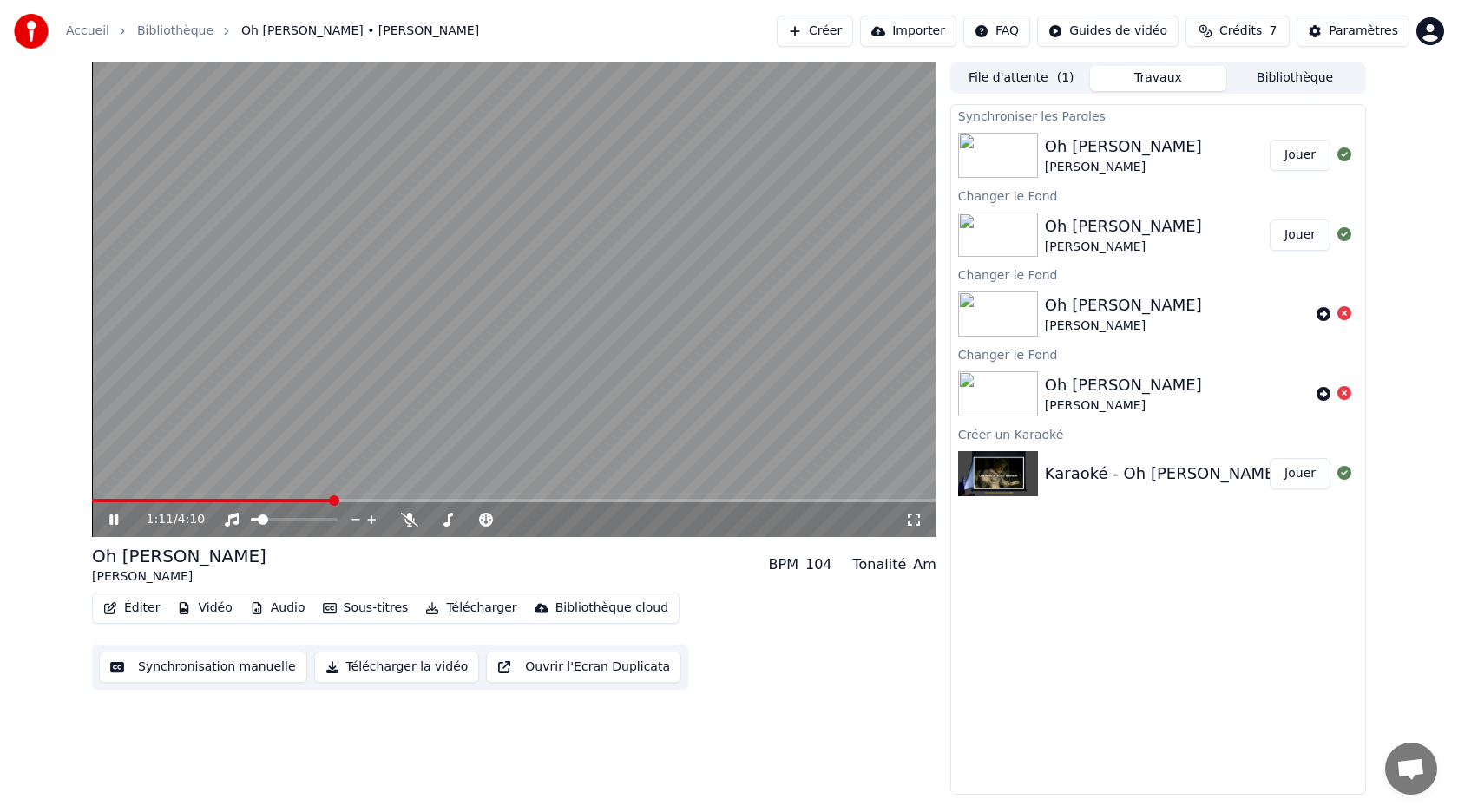
click at [339, 506] on span at bounding box center [334, 501] width 11 height 11
click at [92, 506] on span at bounding box center [97, 501] width 11 height 11
click at [118, 520] on icon at bounding box center [114, 520] width 9 height 11
click at [133, 617] on button "Éditer" at bounding box center [132, 608] width 71 height 24
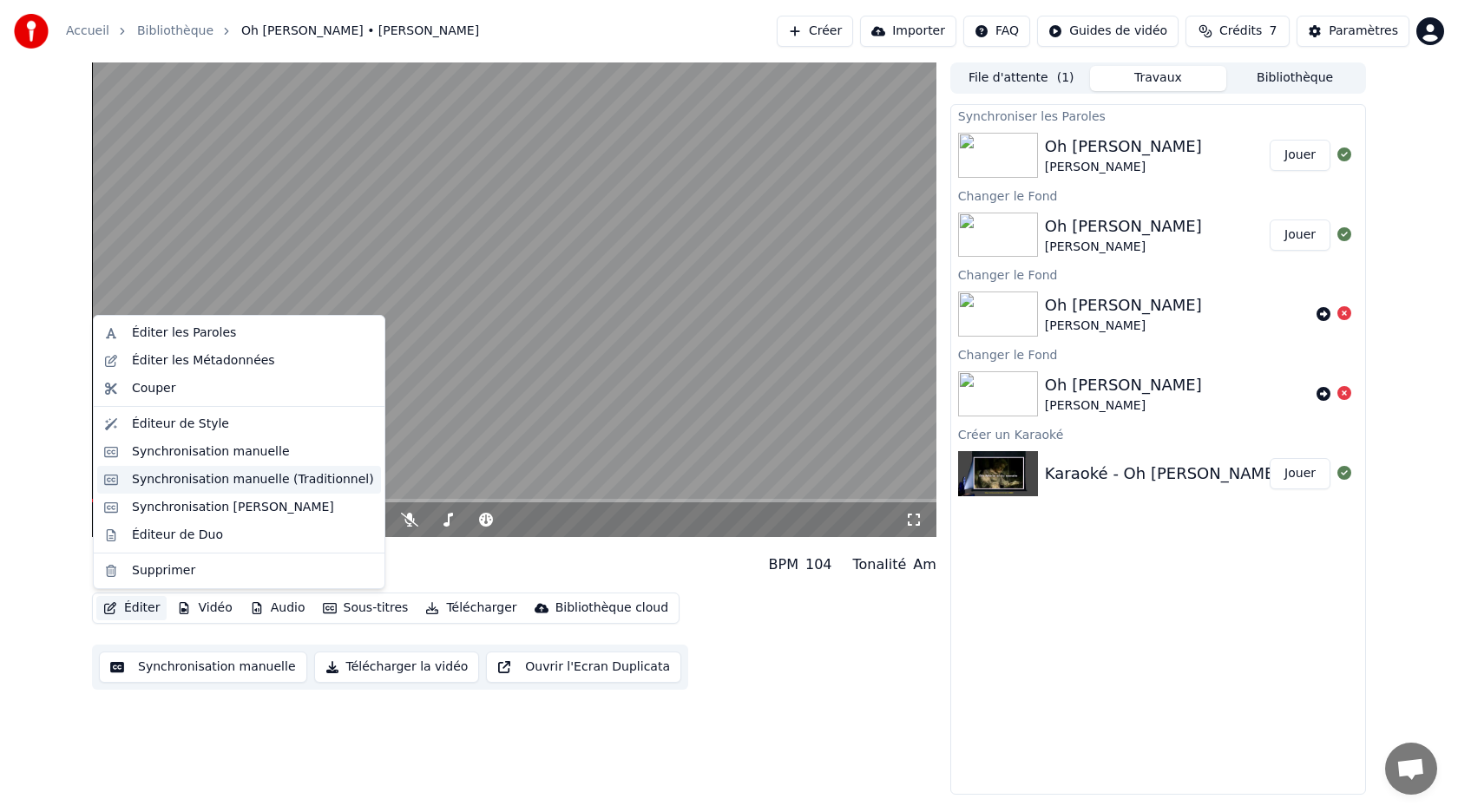
click at [186, 478] on div "Synchronisation manuelle (Traditionnel)" at bounding box center [253, 480] width 242 height 18
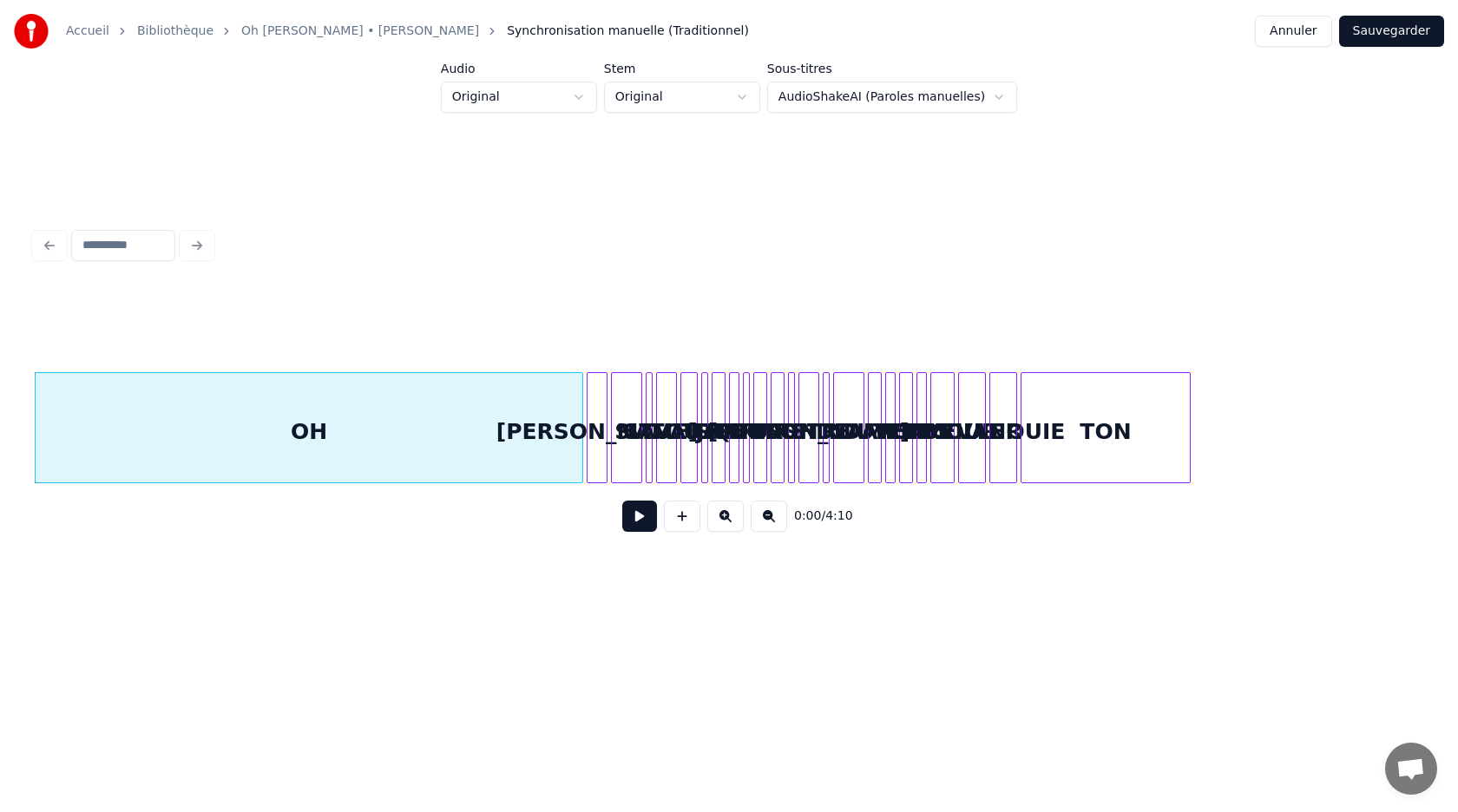
click at [642, 516] on button at bounding box center [639, 516] width 34 height 31
click at [765, 519] on button at bounding box center [768, 516] width 36 height 31
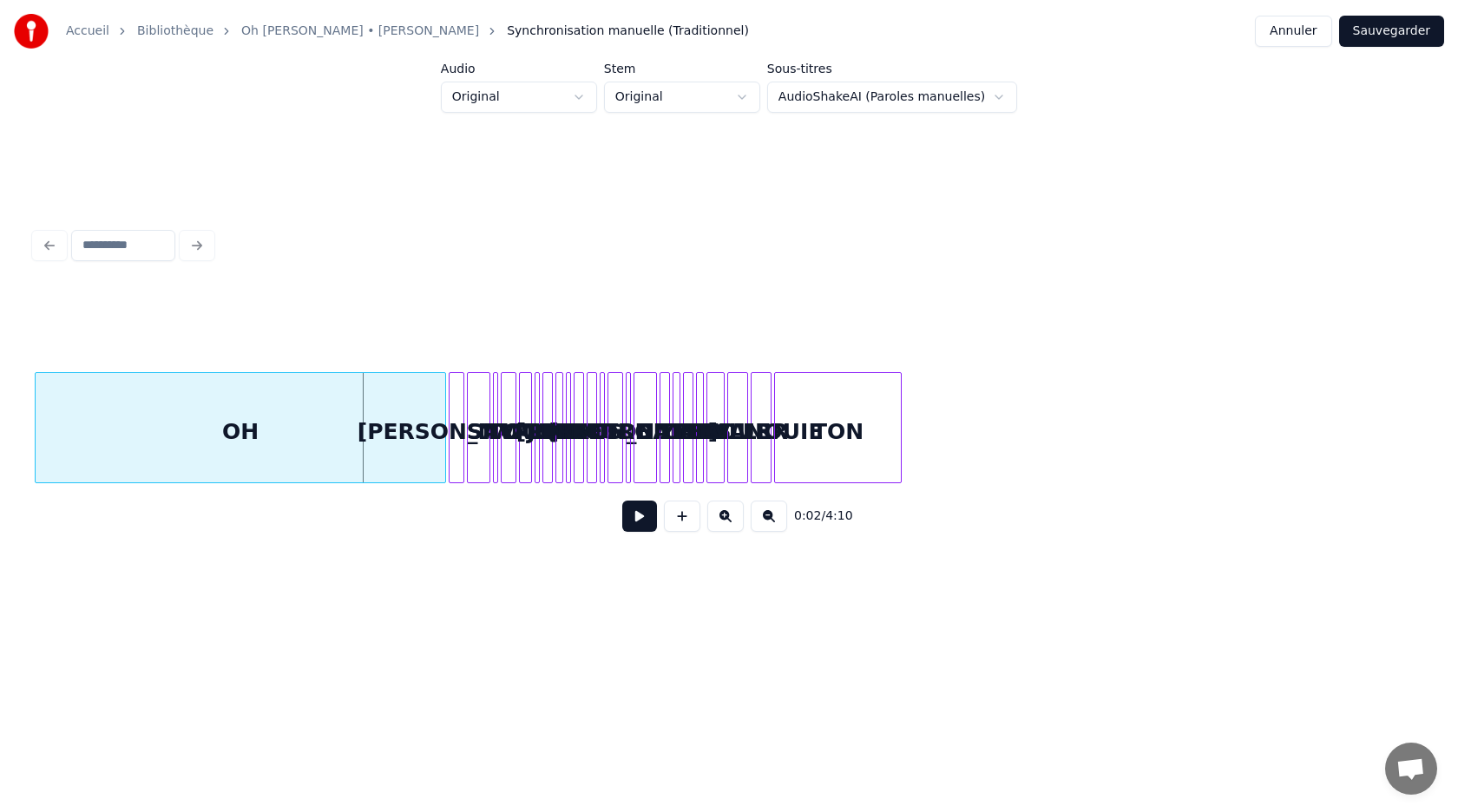
click at [727, 527] on button at bounding box center [725, 516] width 36 height 31
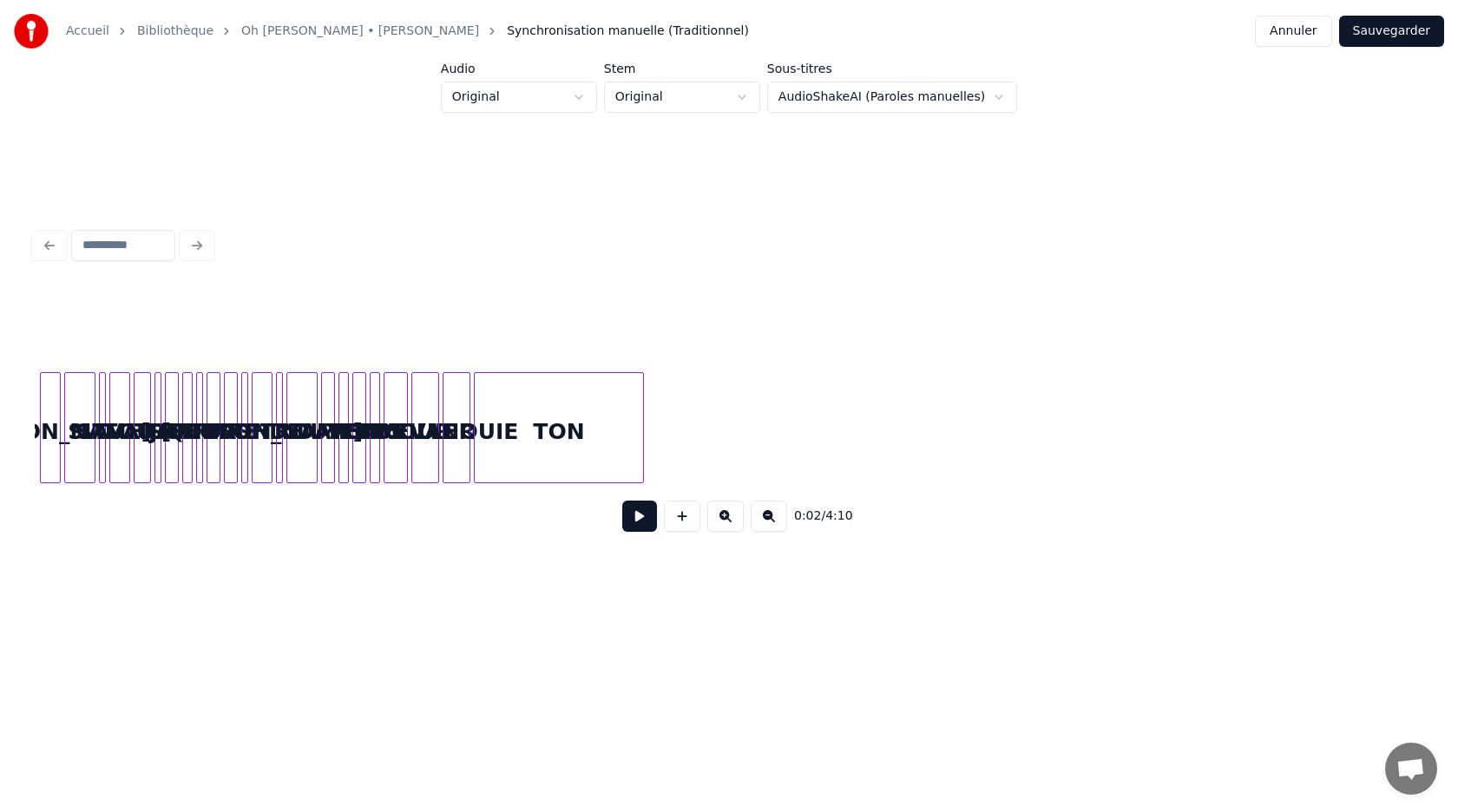
scroll to position [0, 550]
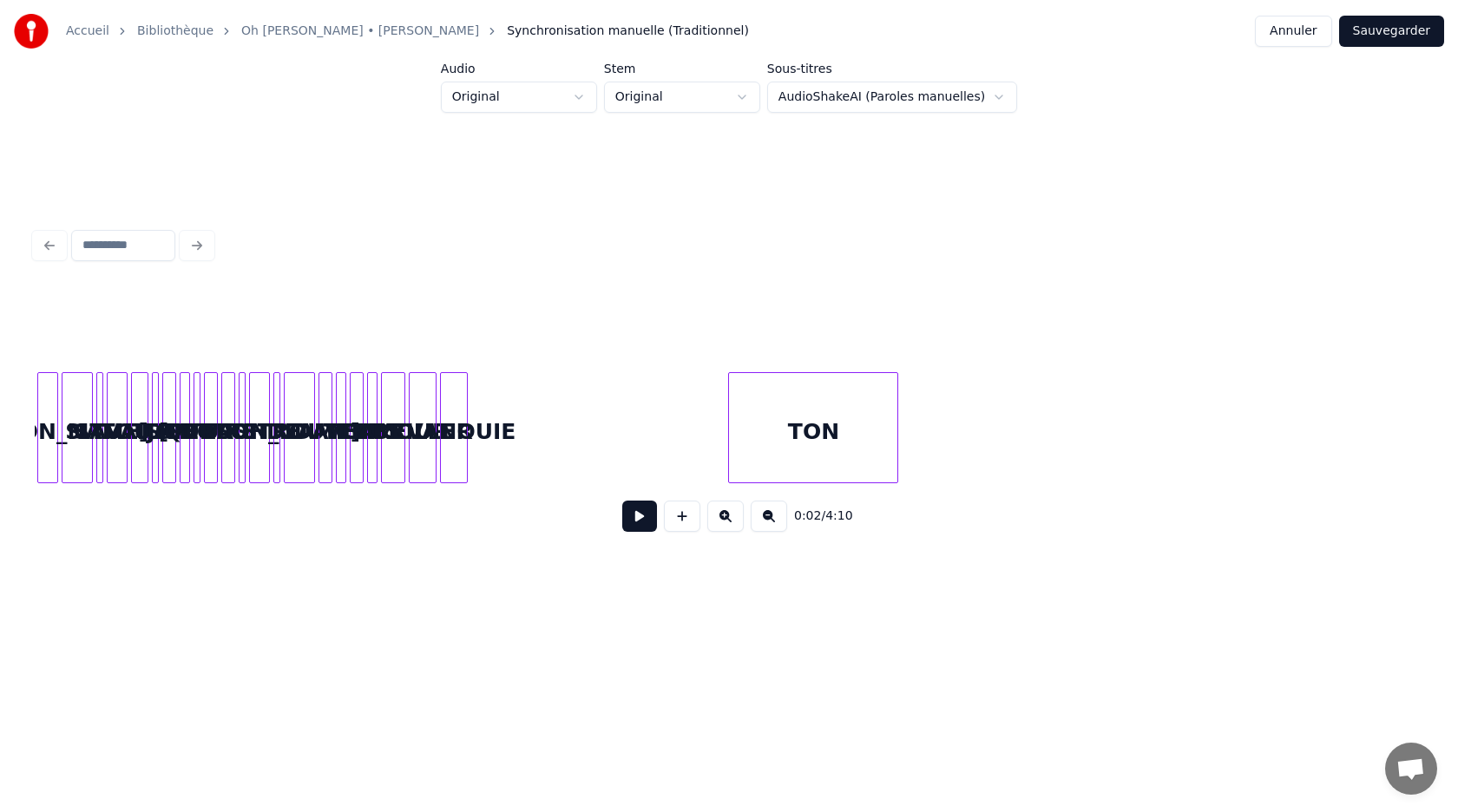
click at [839, 441] on div "TON" at bounding box center [813, 432] width 169 height 118
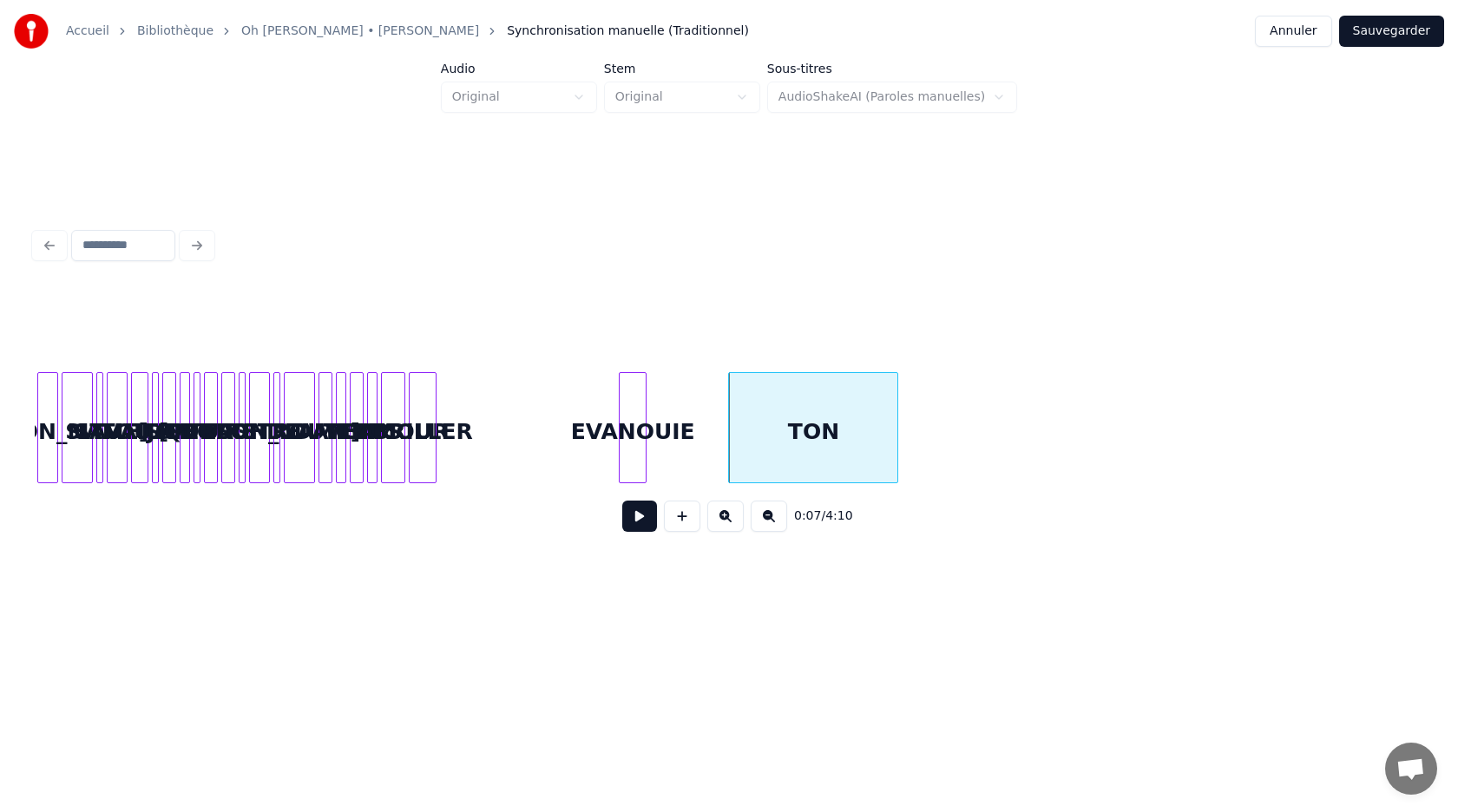
click at [628, 437] on div "EVANOUIE" at bounding box center [632, 432] width 26 height 118
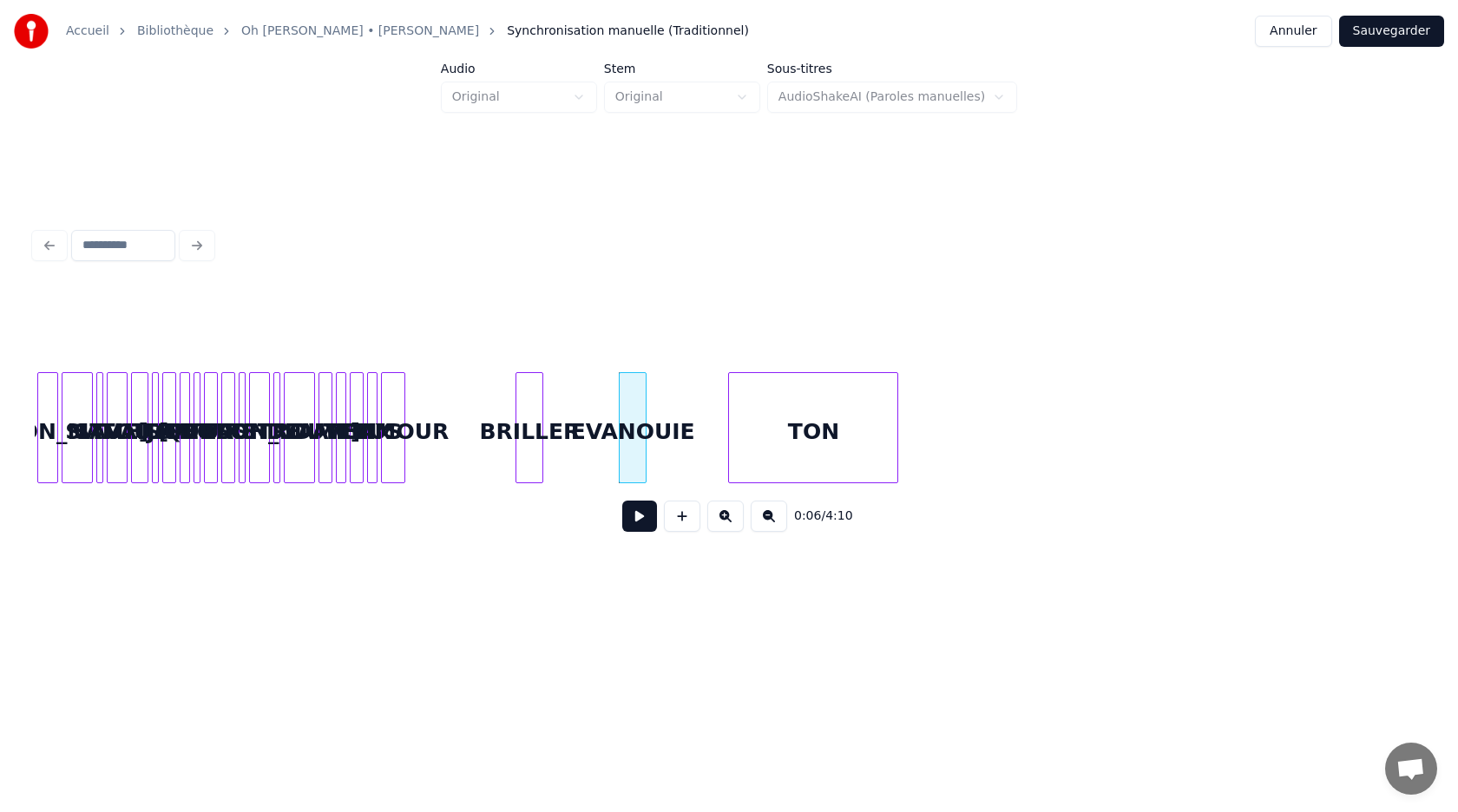
click at [534, 465] on div "BRILLER" at bounding box center [528, 432] width 26 height 118
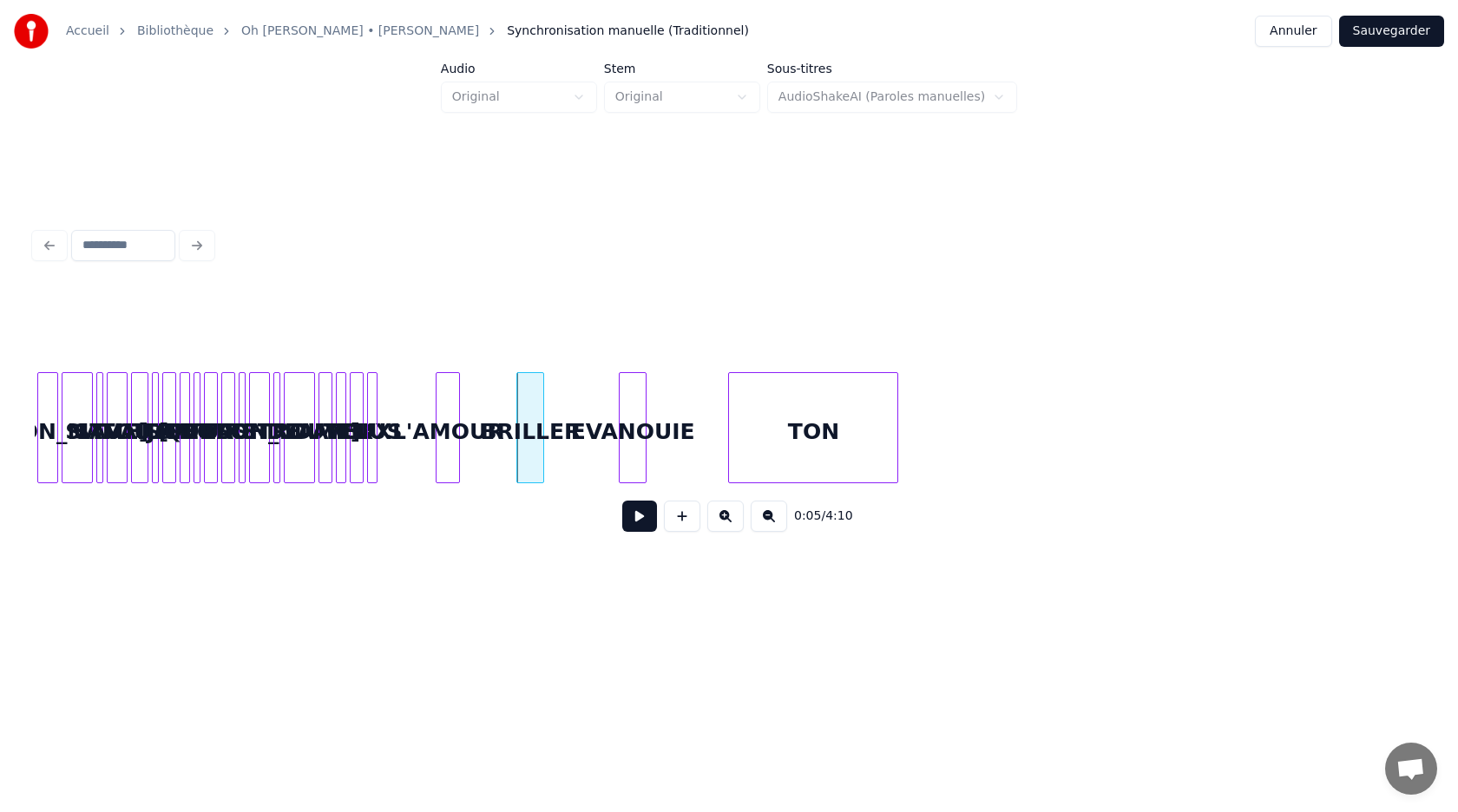
click at [449, 455] on div "L'AMOUR" at bounding box center [448, 432] width 23 height 118
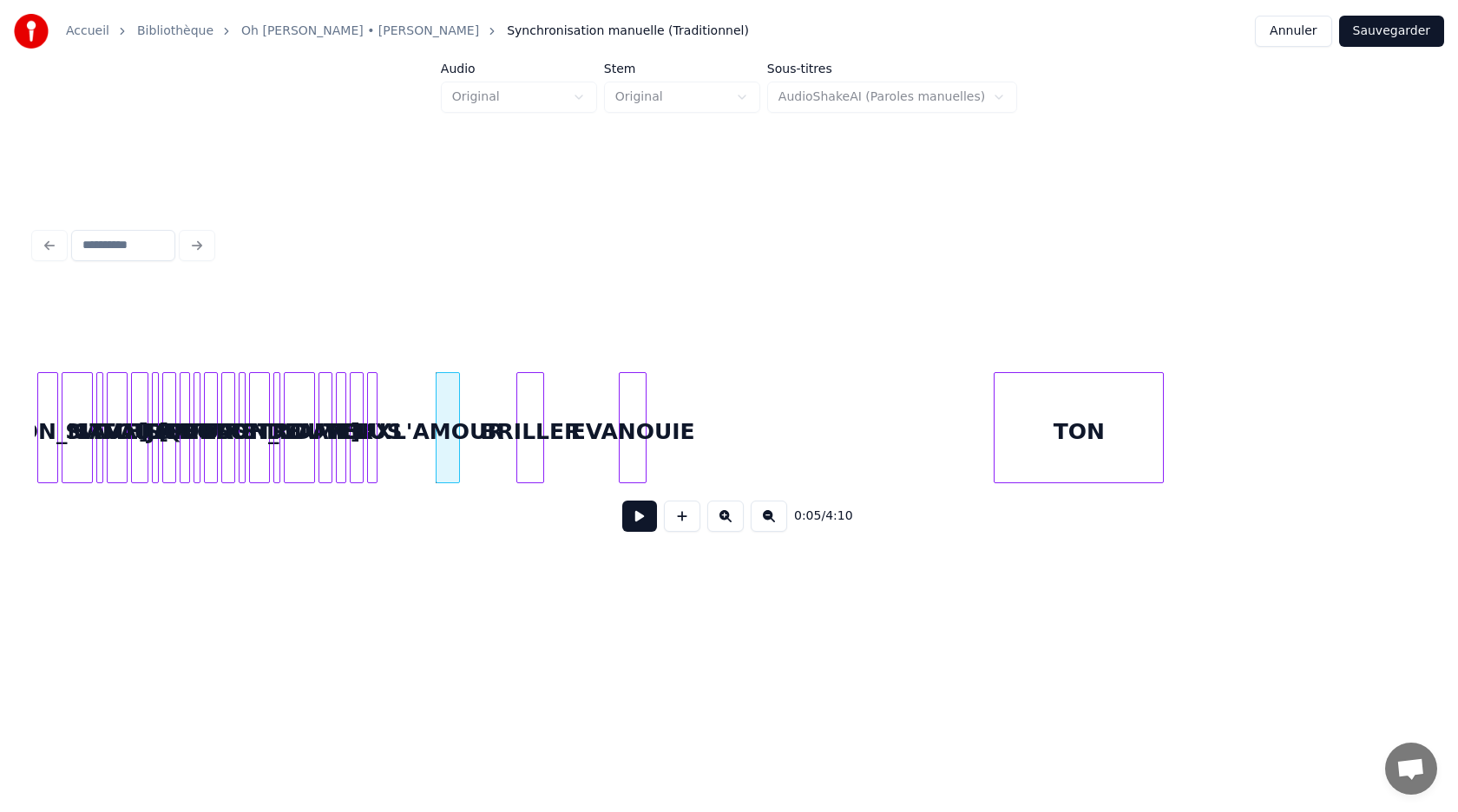
click at [1023, 431] on div "TON" at bounding box center [1078, 432] width 169 height 118
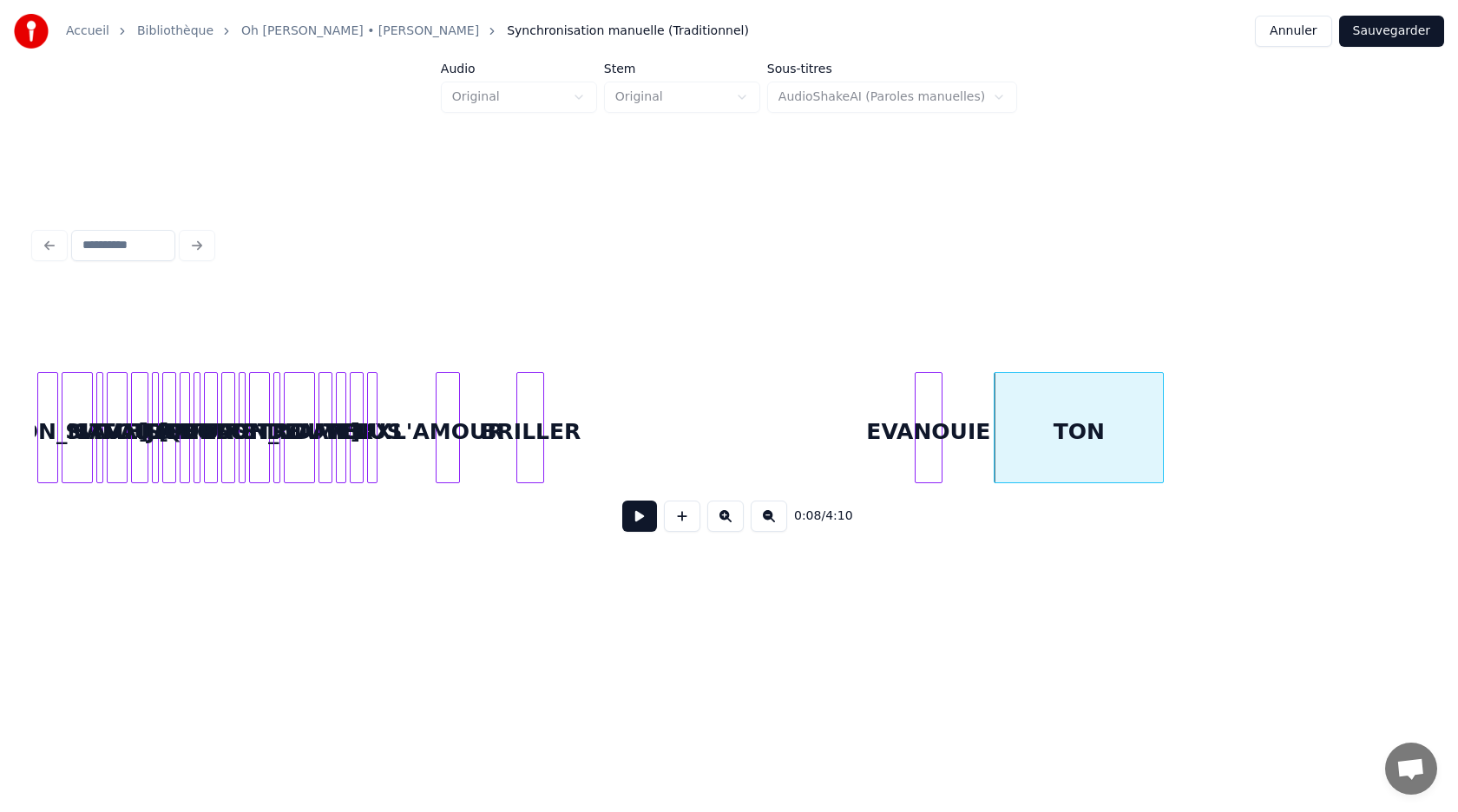
click at [935, 444] on div "EVANOUIE" at bounding box center [928, 432] width 26 height 118
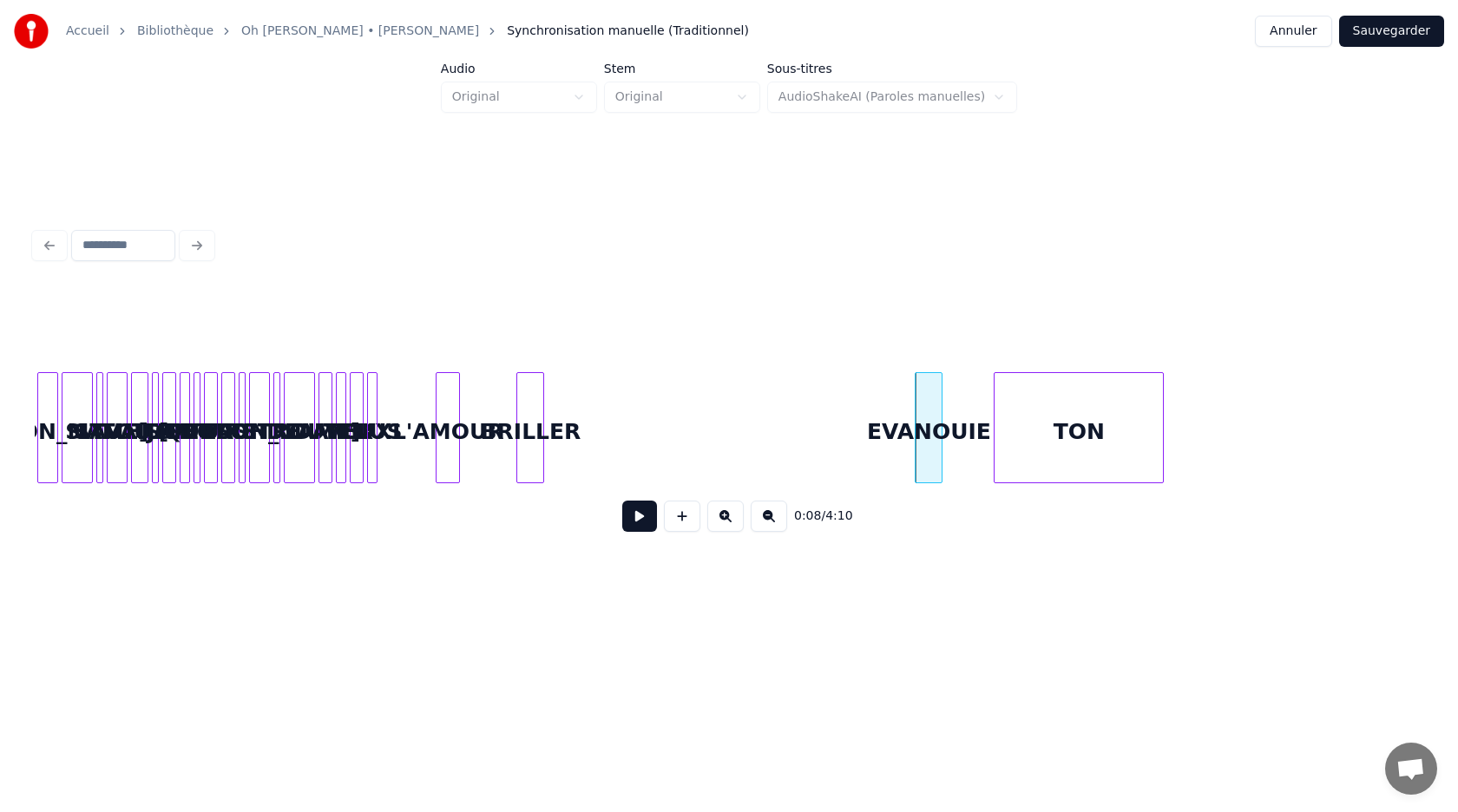
click at [53, 245] on div at bounding box center [728, 245] width 1402 height 38
click at [1311, 34] on button "Annuler" at bounding box center [1293, 31] width 76 height 31
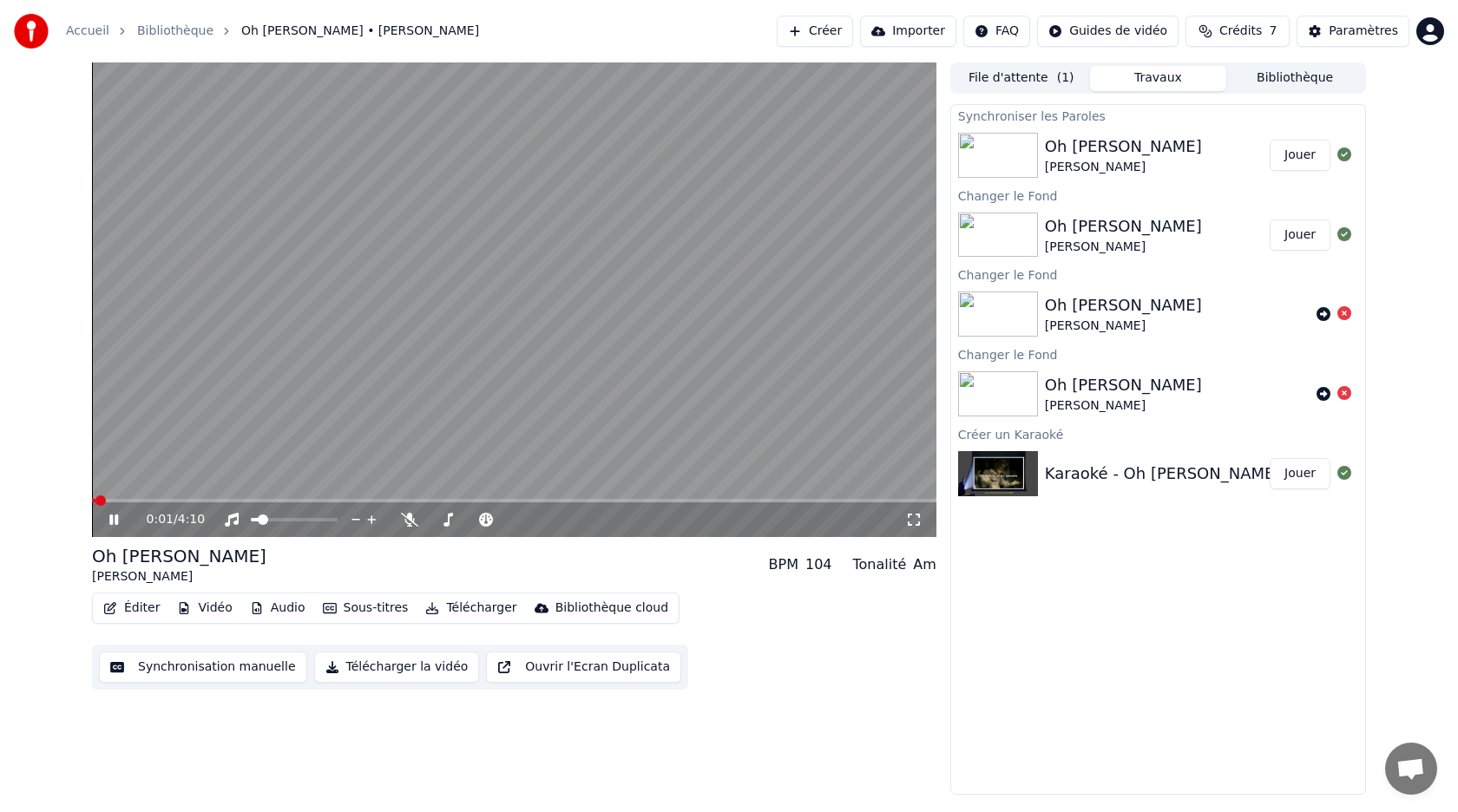
click at [127, 610] on button "Éditer" at bounding box center [132, 608] width 71 height 24
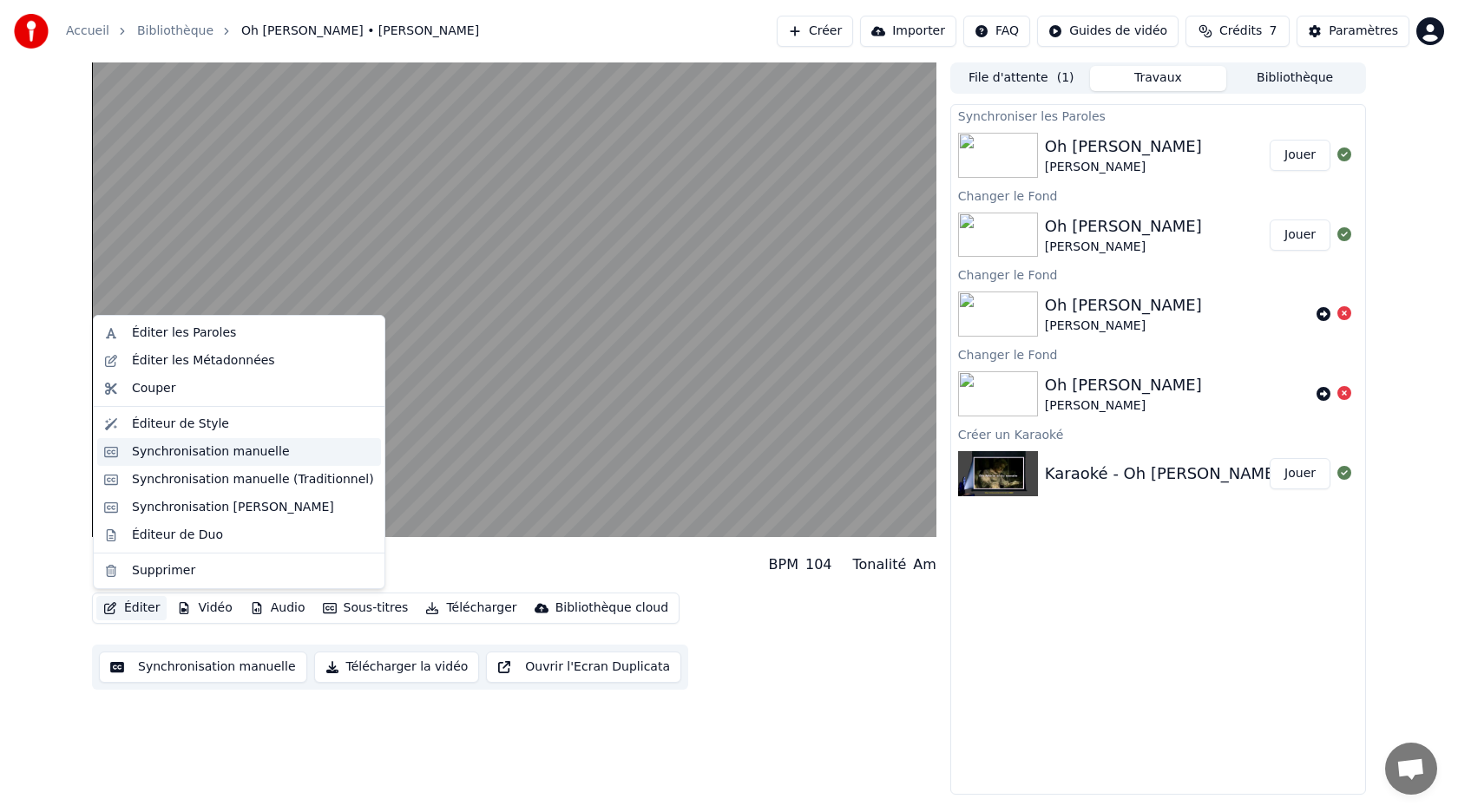
click at [191, 458] on div "Synchronisation manuelle" at bounding box center [210, 452] width 158 height 18
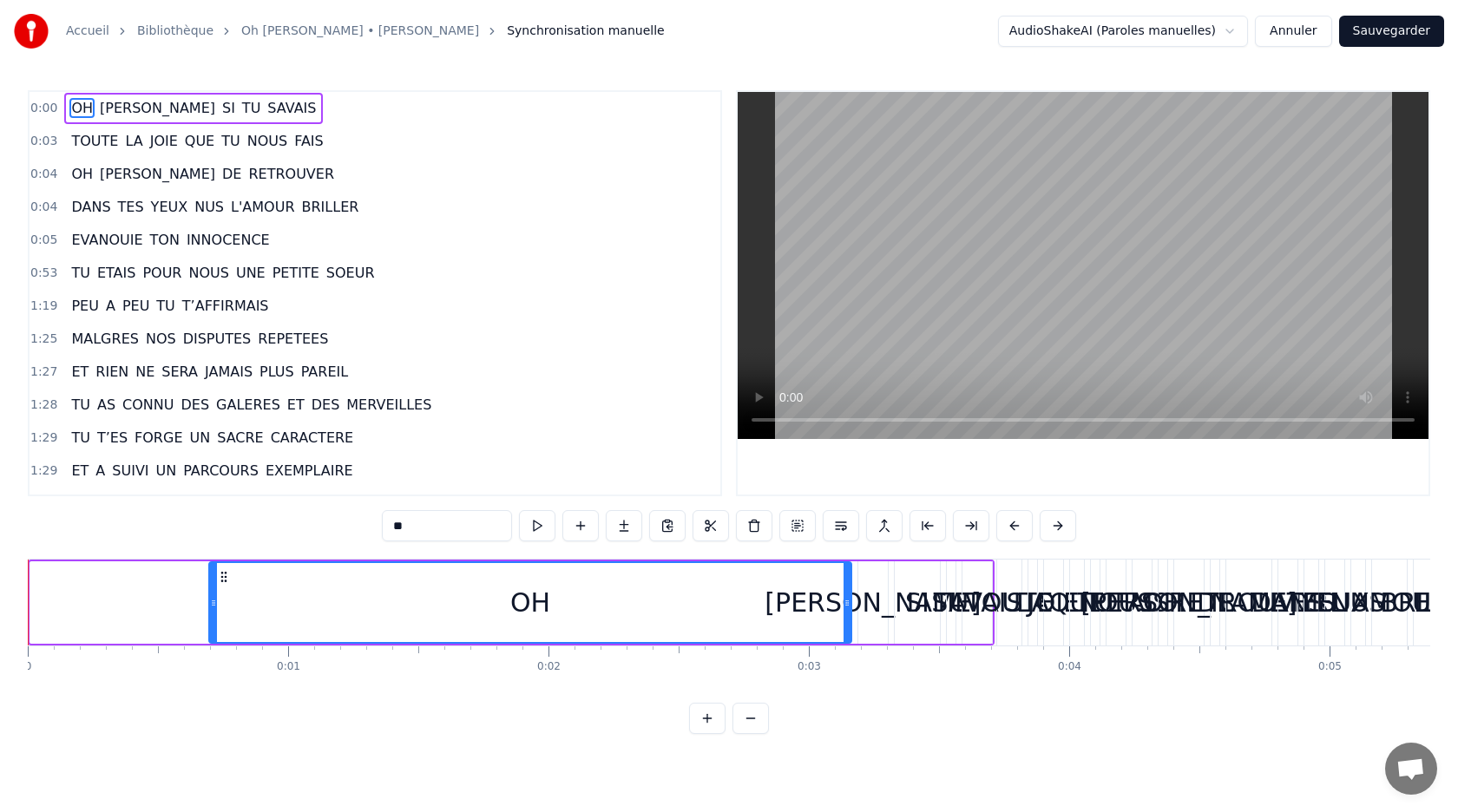
drag, startPoint x: 31, startPoint y: 596, endPoint x: 210, endPoint y: 586, distance: 179.3
click at [210, 586] on div at bounding box center [214, 602] width 7 height 79
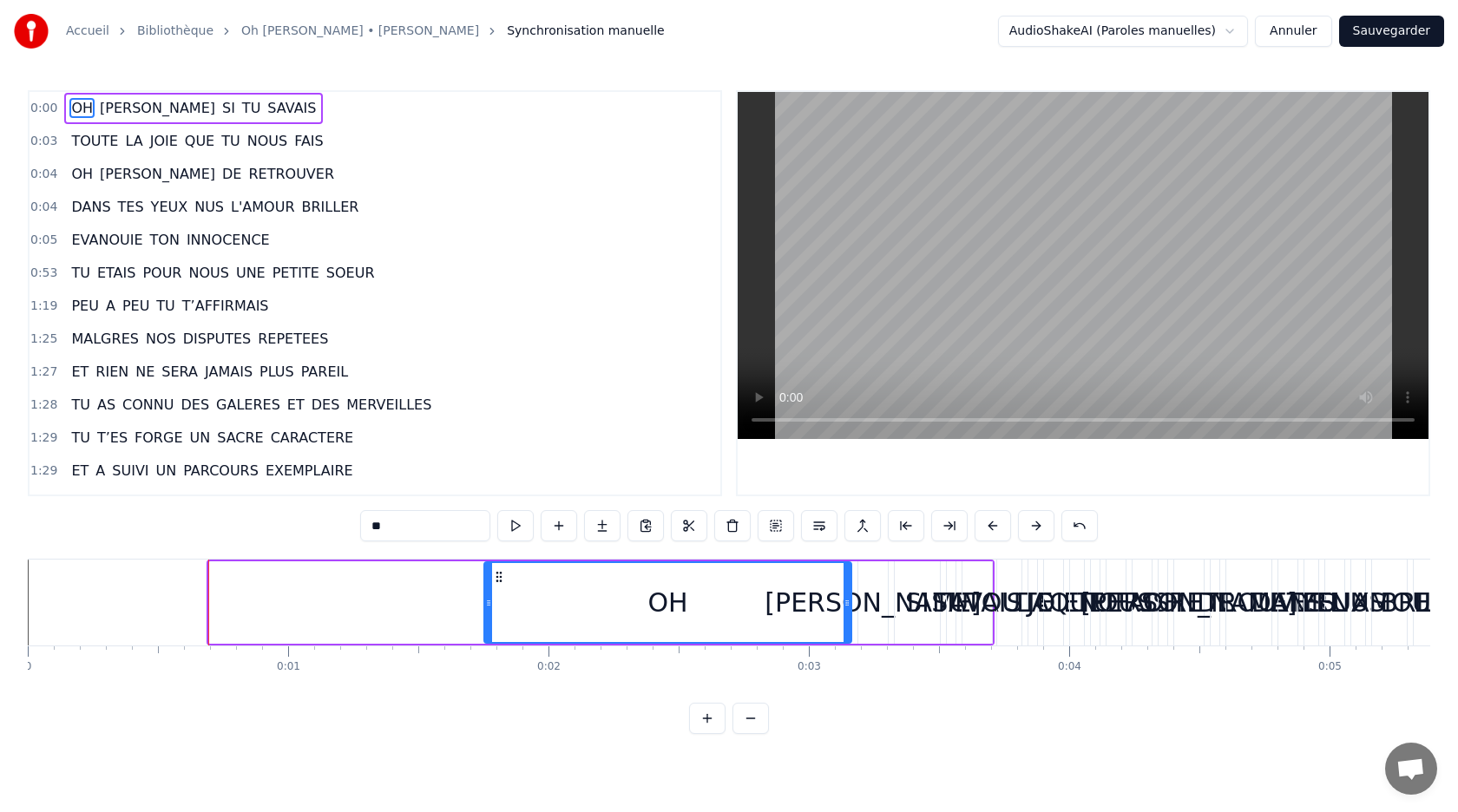
drag, startPoint x: 210, startPoint y: 586, endPoint x: 486, endPoint y: 591, distance: 276.0
click at [486, 591] on div at bounding box center [489, 602] width 7 height 79
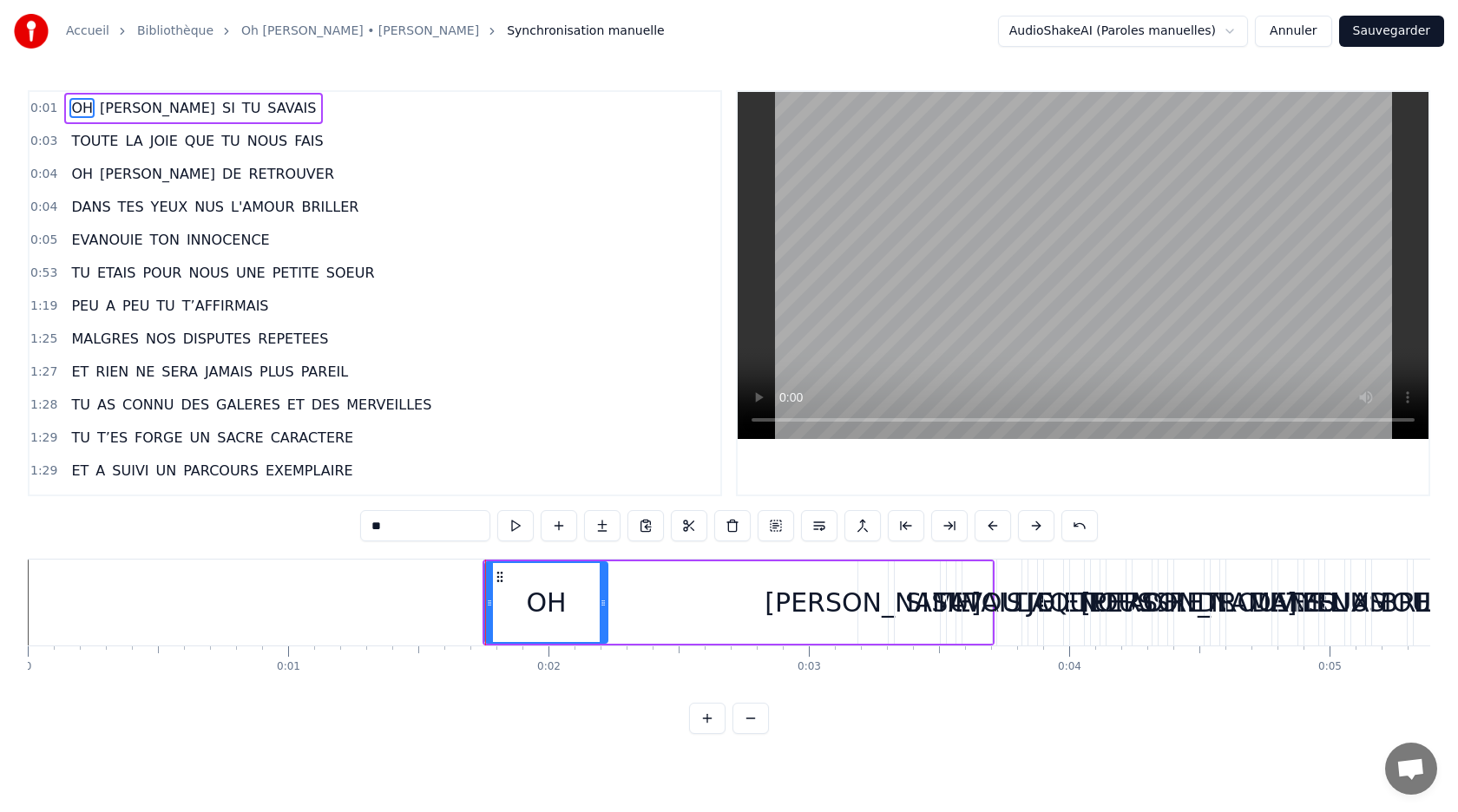
drag, startPoint x: 847, startPoint y: 613, endPoint x: 604, endPoint y: 632, distance: 243.7
click at [604, 632] on div at bounding box center [604, 602] width 7 height 79
click at [129, 99] on span "[PERSON_NAME]" at bounding box center [157, 108] width 119 height 20
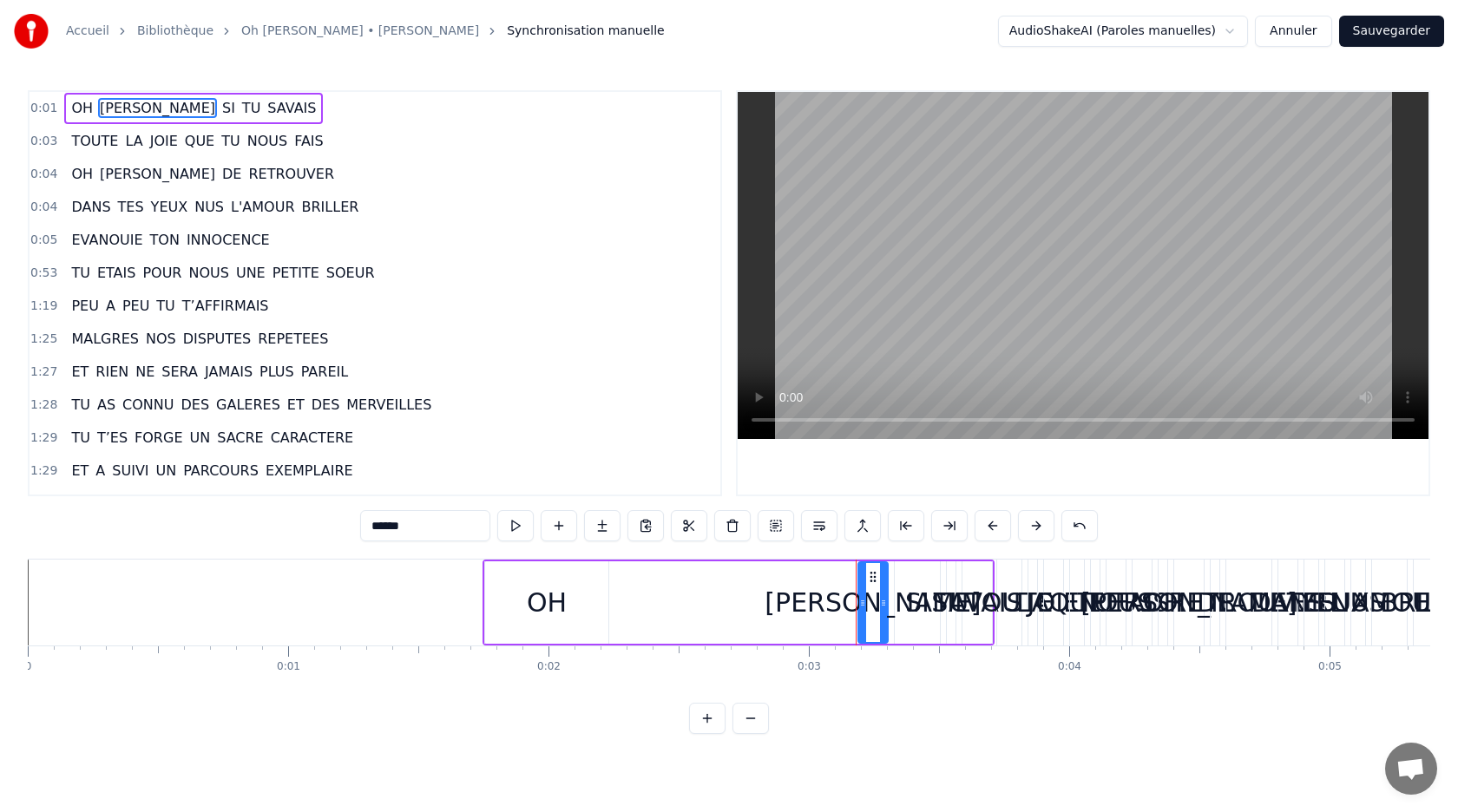
drag, startPoint x: 484, startPoint y: 611, endPoint x: 531, endPoint y: 612, distance: 47.0
click at [531, 612] on div "OH" at bounding box center [546, 602] width 125 height 82
type input "**"
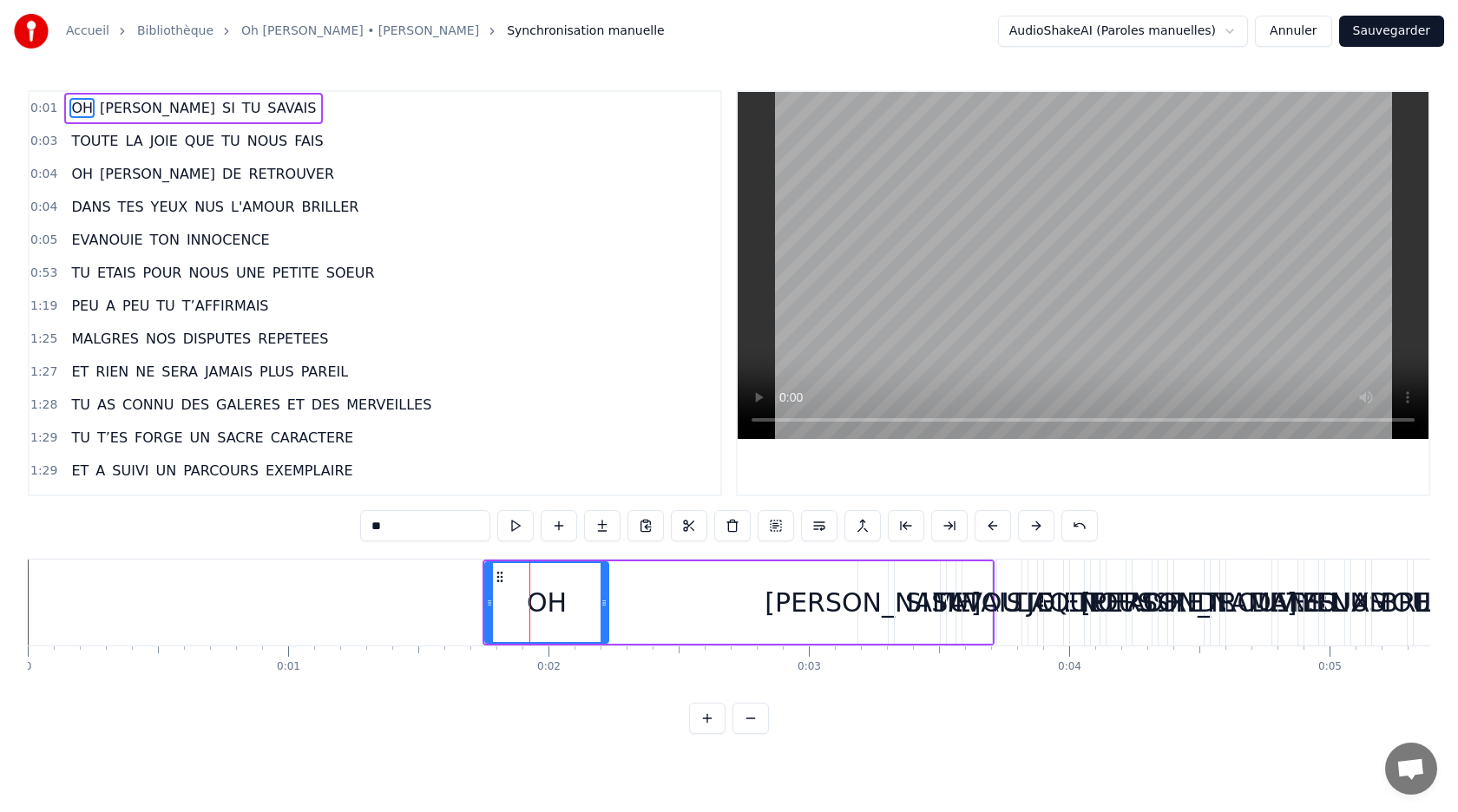
click at [484, 592] on div "OH" at bounding box center [546, 602] width 125 height 82
drag, startPoint x: 487, startPoint y: 592, endPoint x: 529, endPoint y: 587, distance: 42.3
click at [529, 587] on div at bounding box center [530, 602] width 7 height 79
click at [1077, 32] on html "Accueil Bibliothèque Oh [PERSON_NAME] • [PERSON_NAME] Synchronisation manuelle …" at bounding box center [729, 381] width 1458 height 762
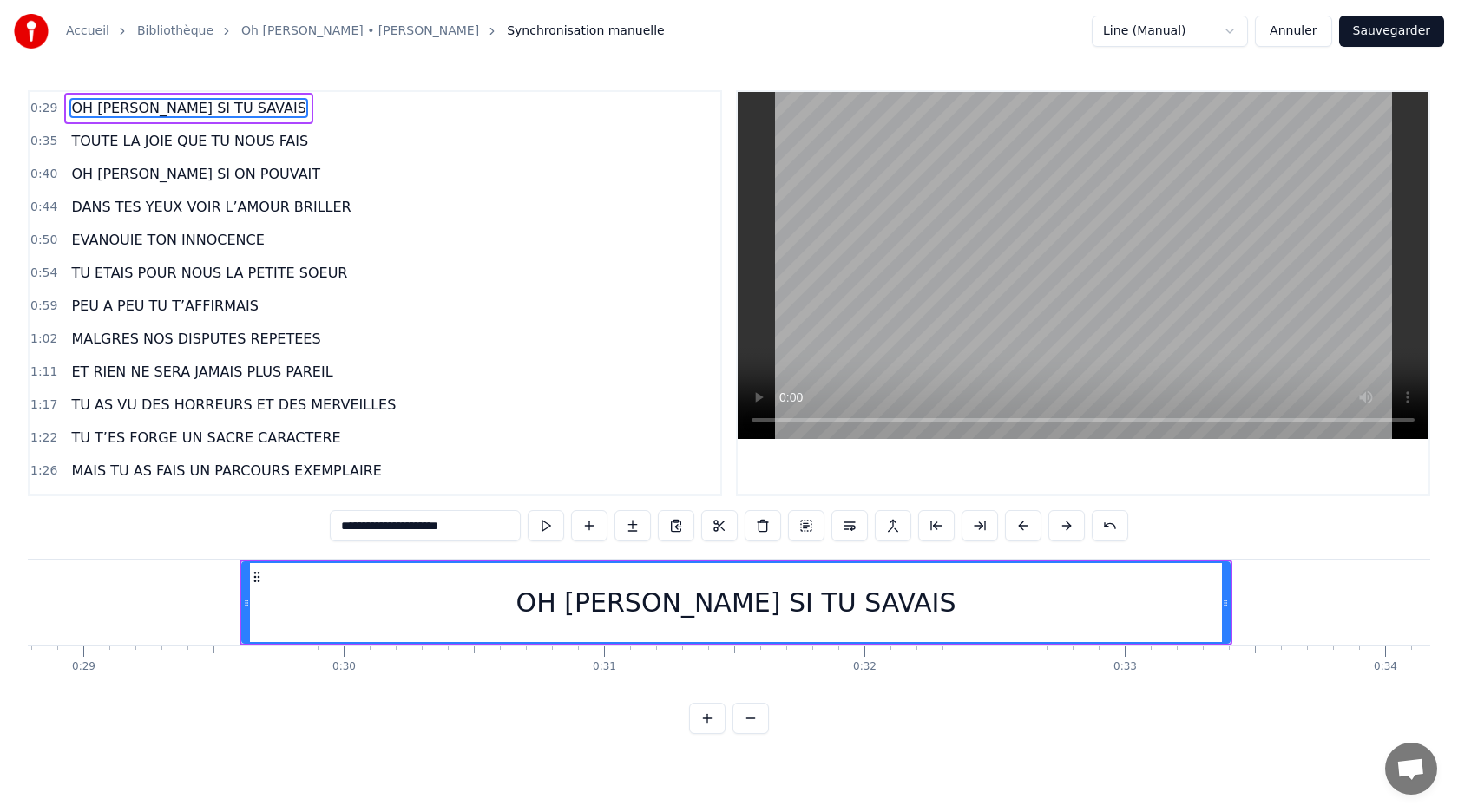
scroll to position [0, 7619]
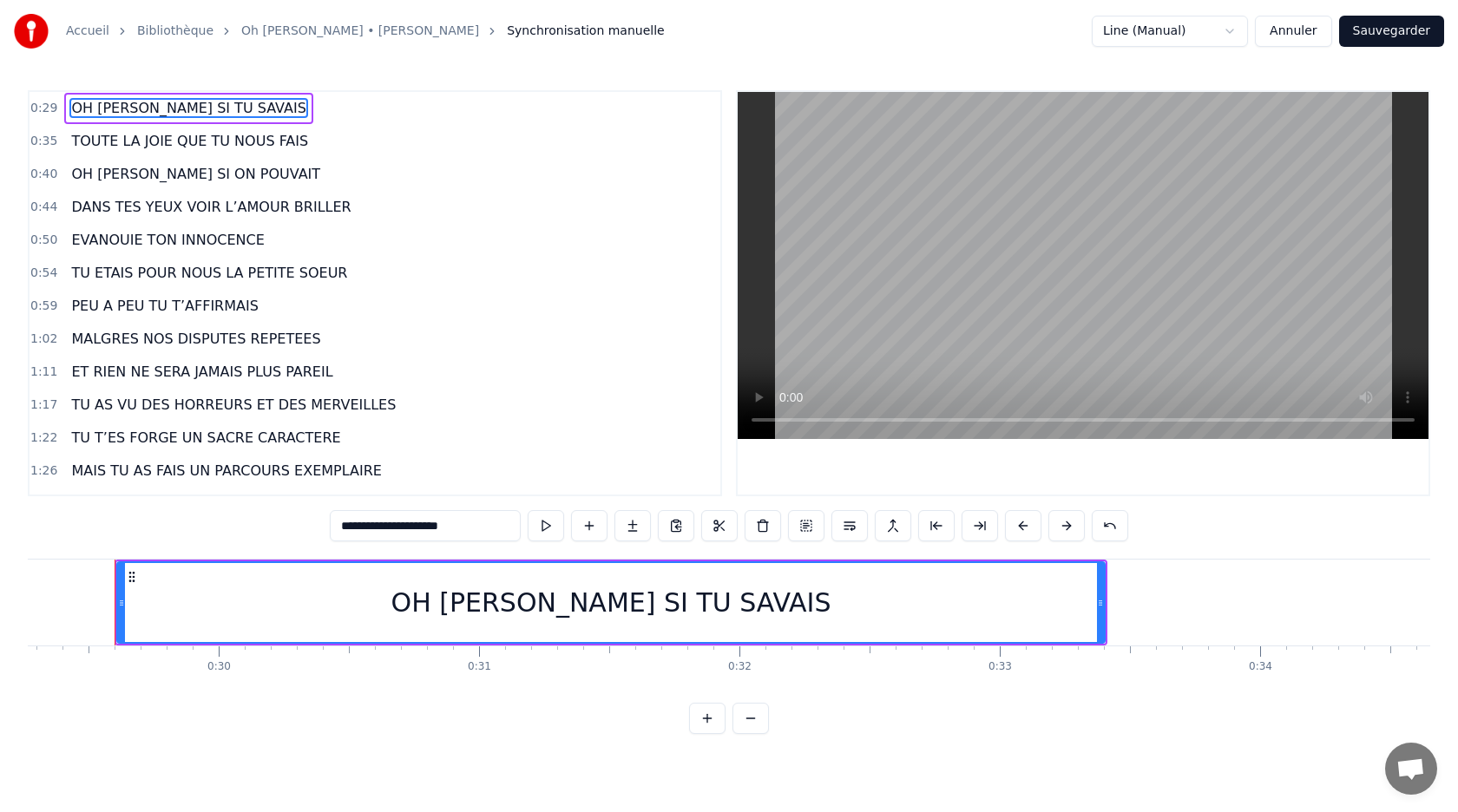
click at [708, 721] on button at bounding box center [707, 717] width 36 height 31
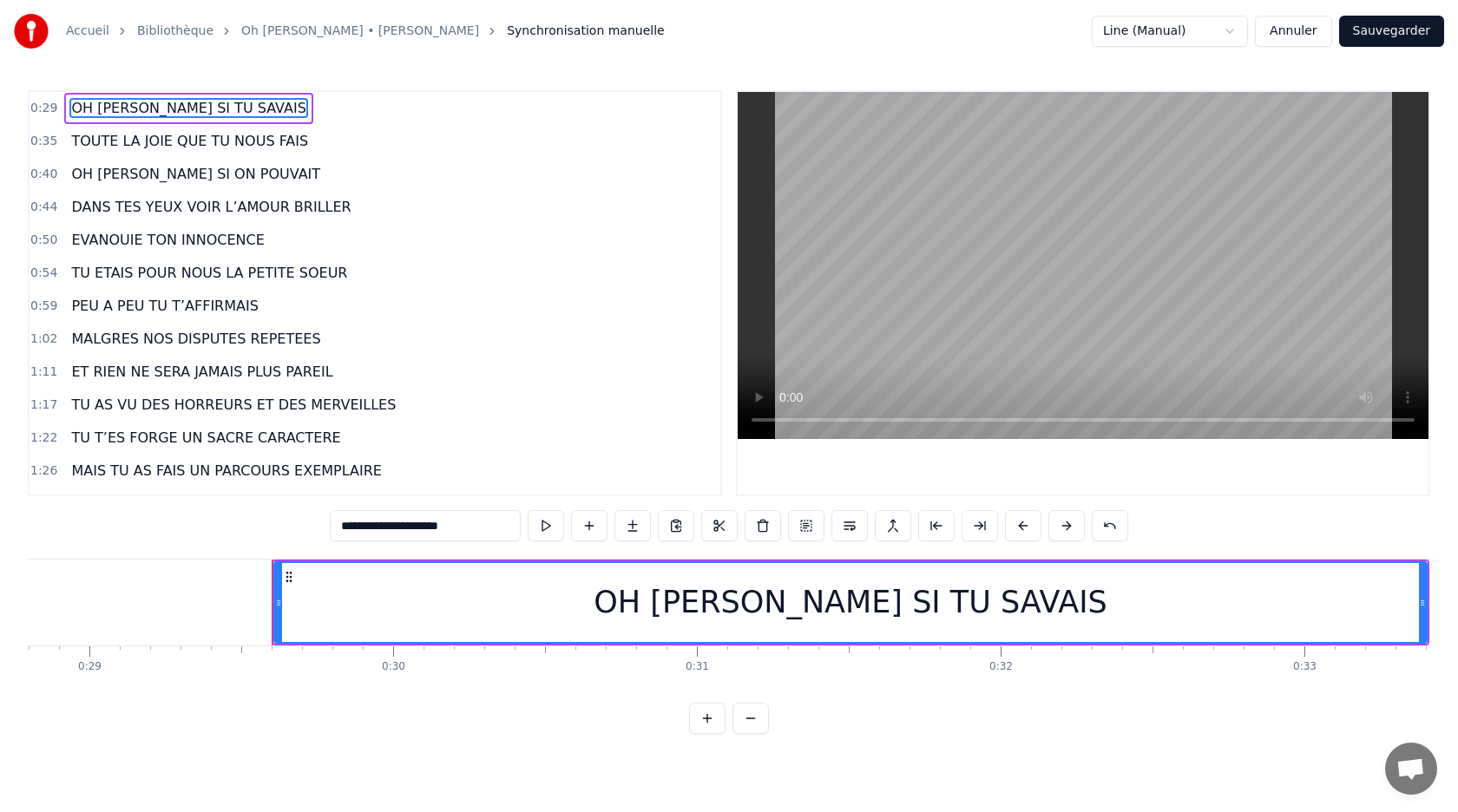
scroll to position [0, 8904]
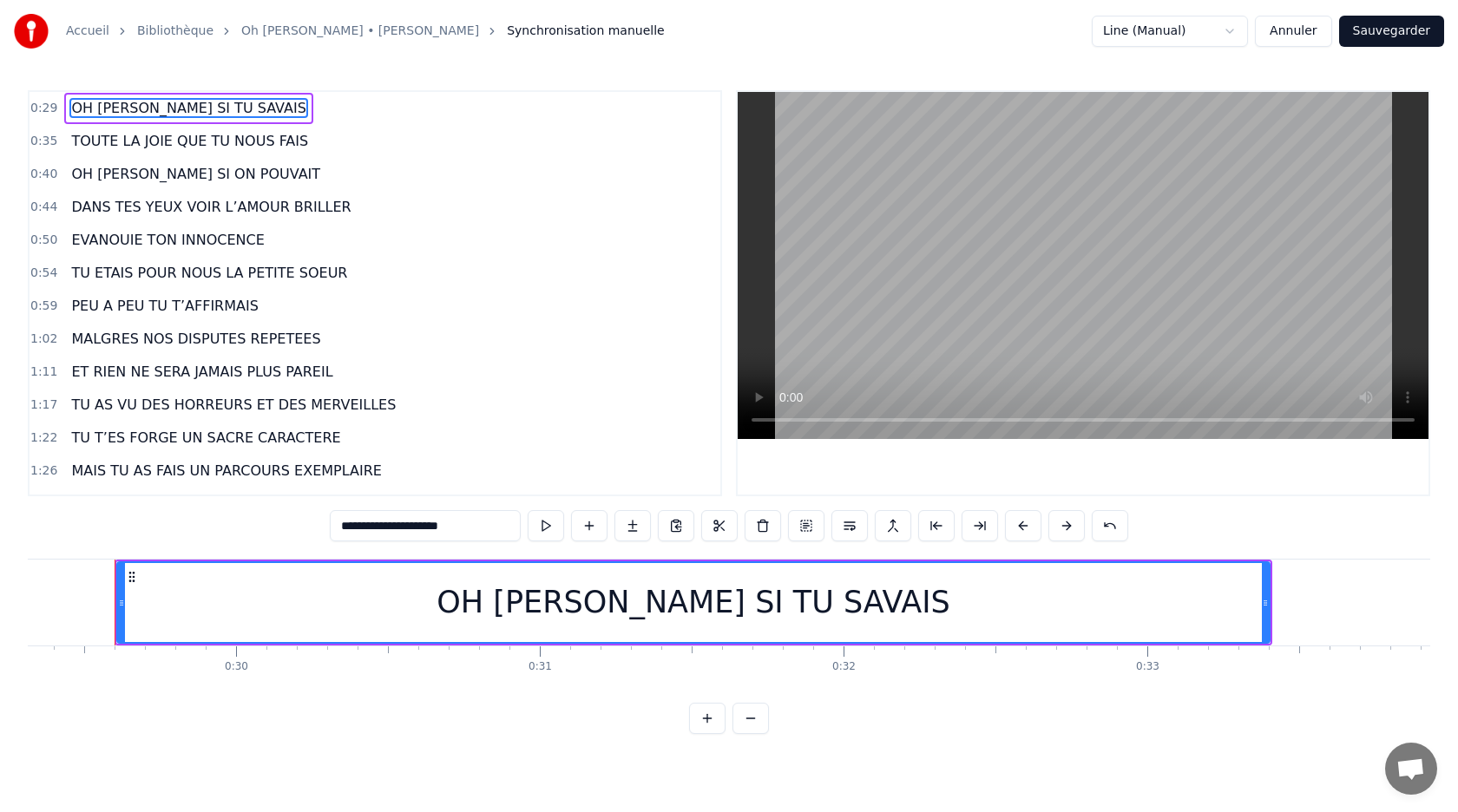
click at [755, 721] on button at bounding box center [750, 717] width 36 height 31
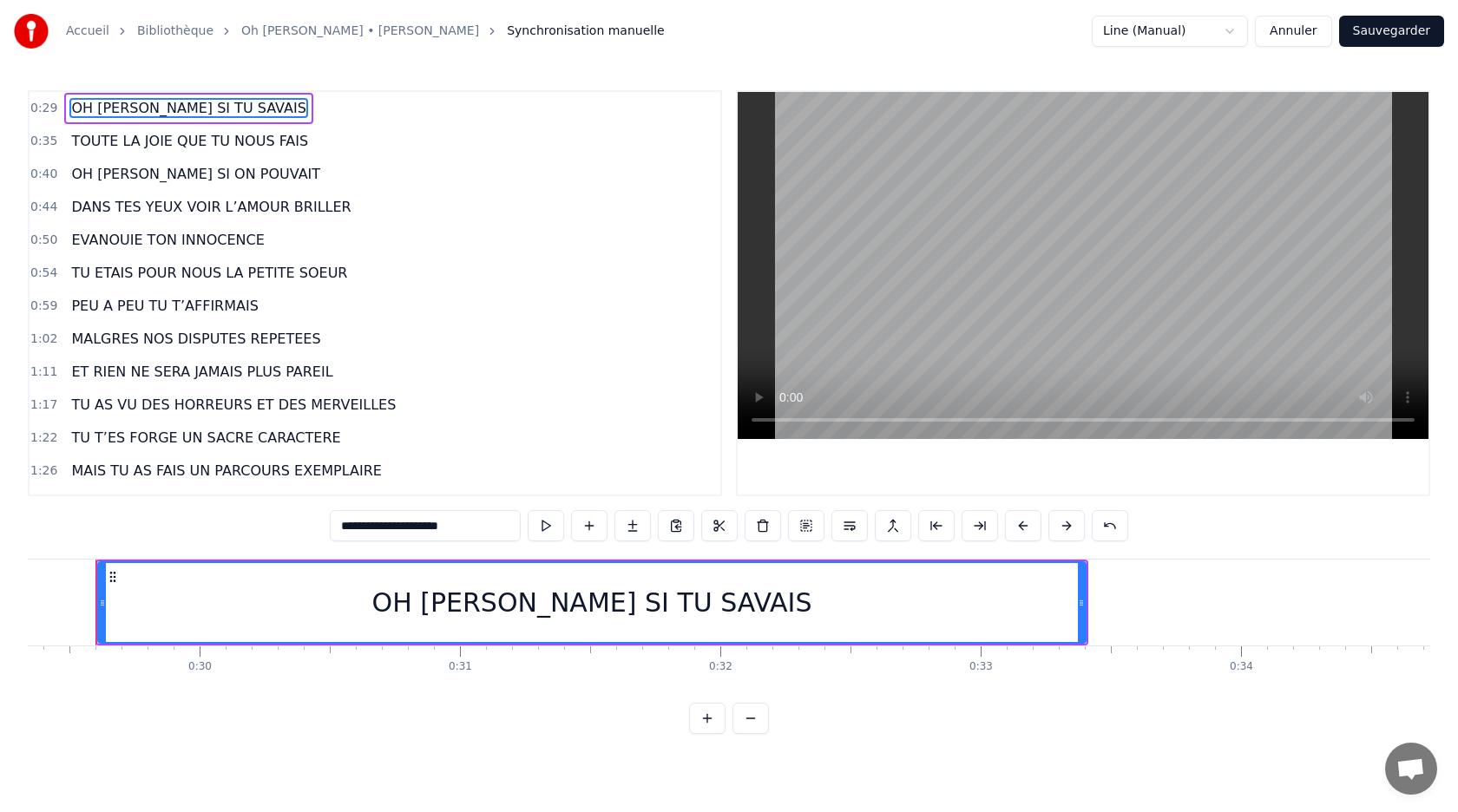
scroll to position [0, 7619]
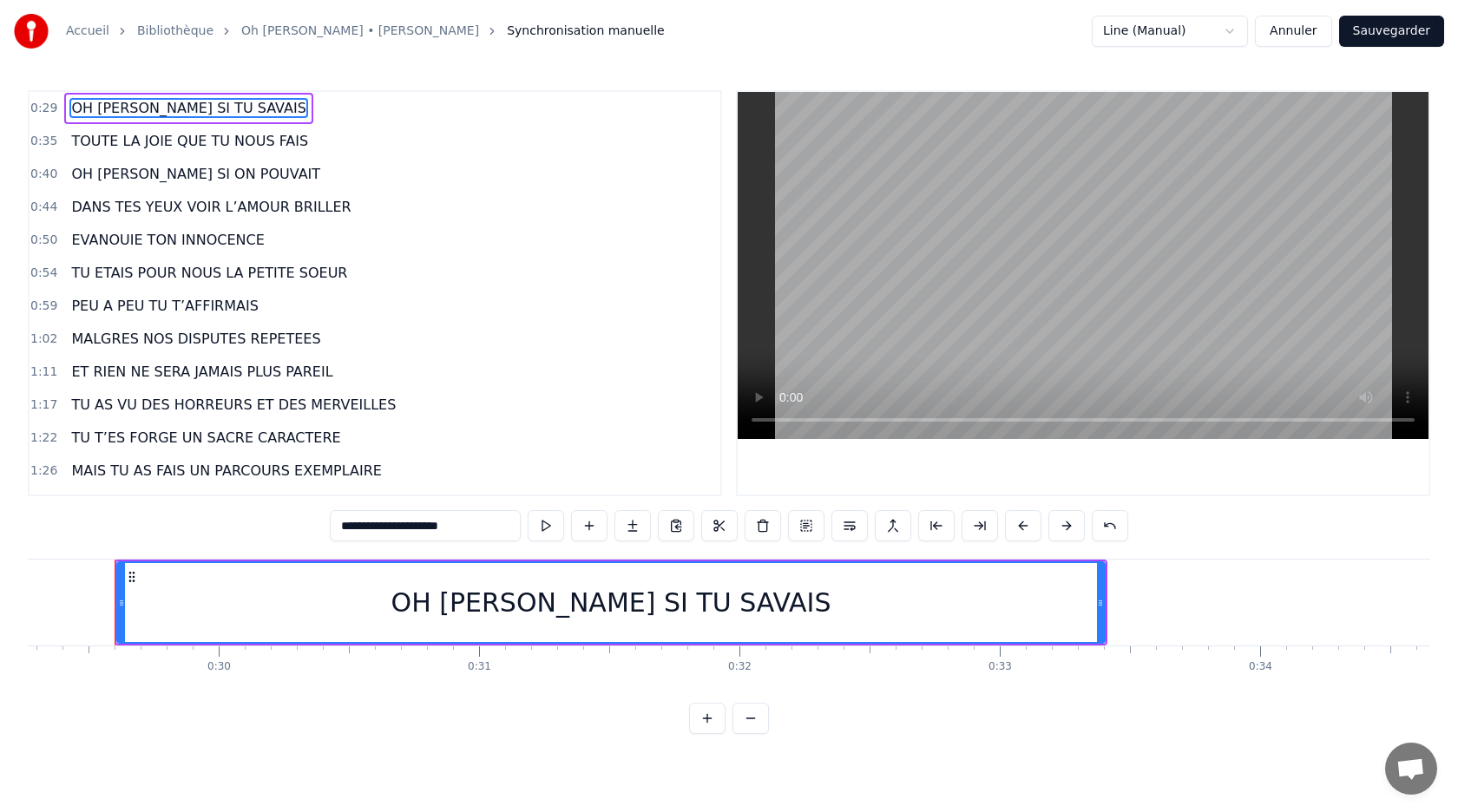
click at [702, 719] on button at bounding box center [707, 717] width 36 height 31
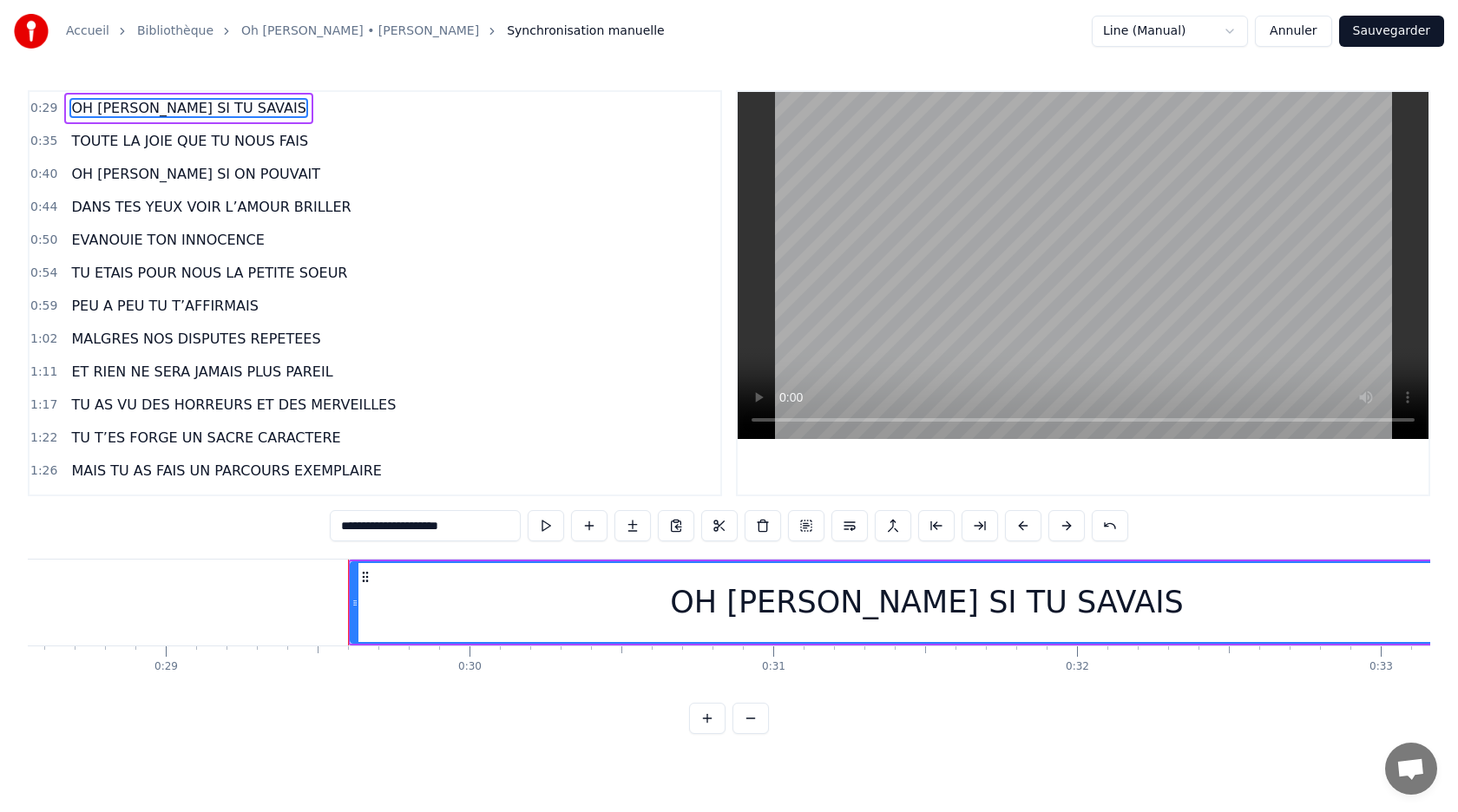
scroll to position [0, 8904]
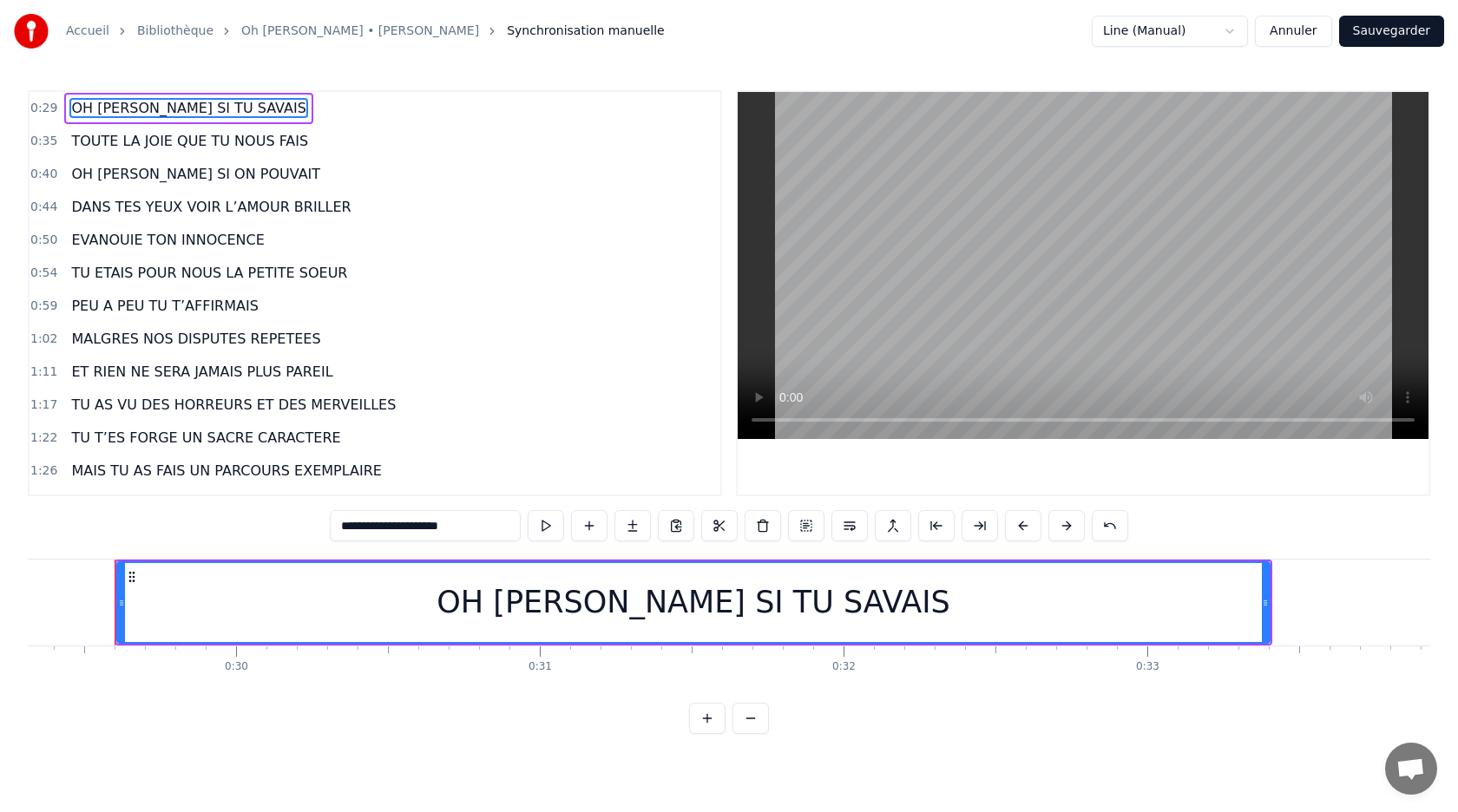
click at [710, 721] on button at bounding box center [707, 717] width 36 height 31
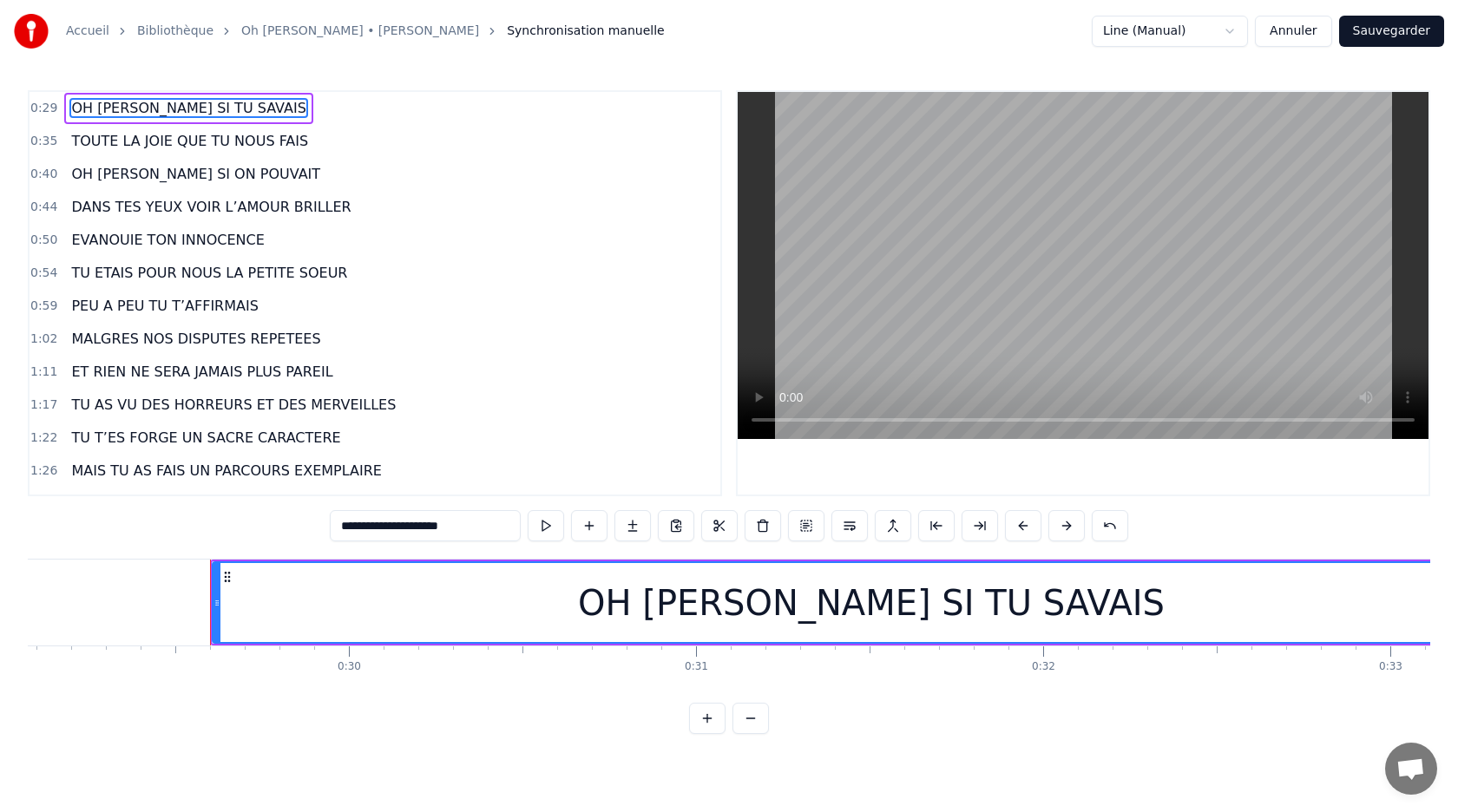
scroll to position [0, 10187]
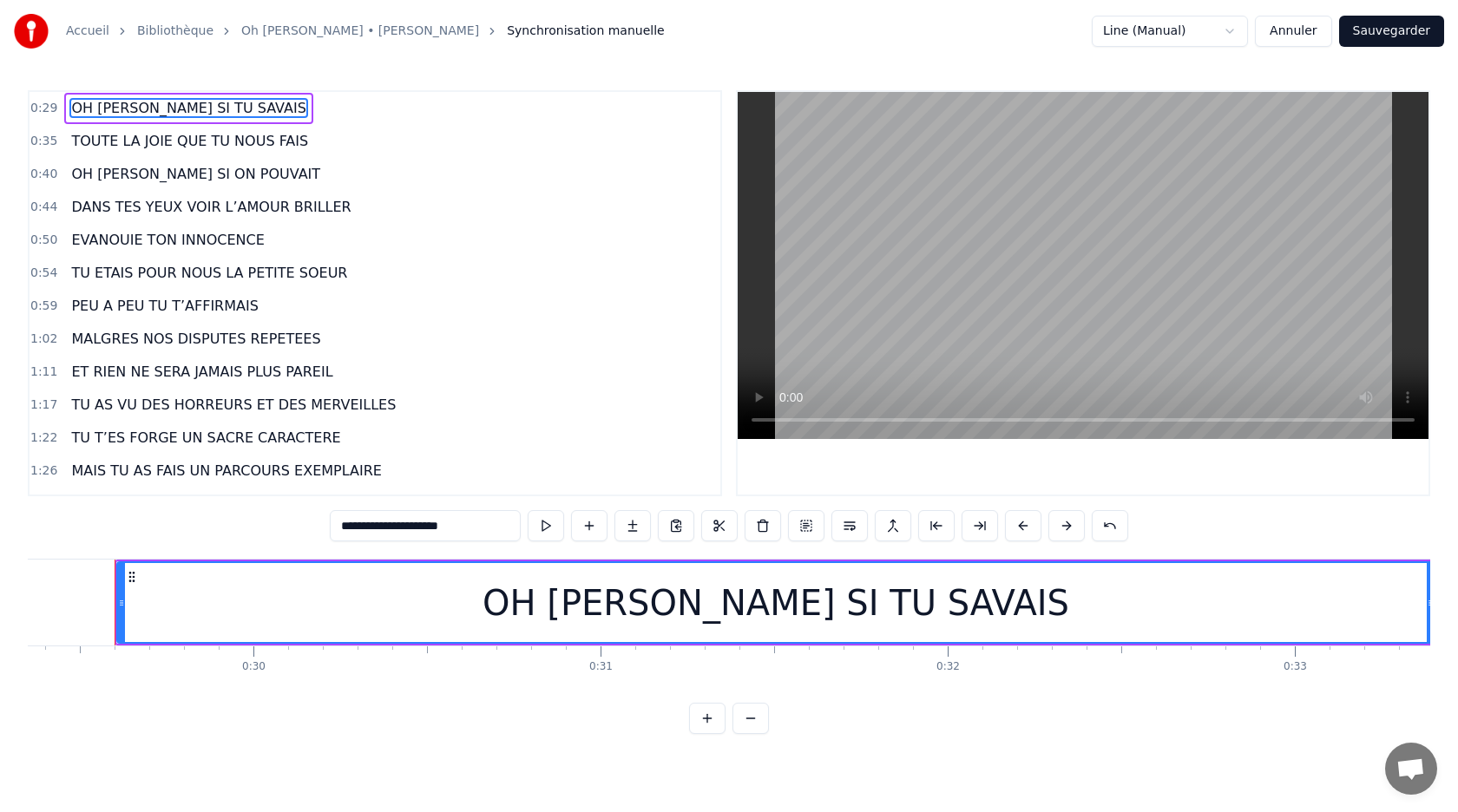
click at [754, 722] on button at bounding box center [750, 717] width 36 height 31
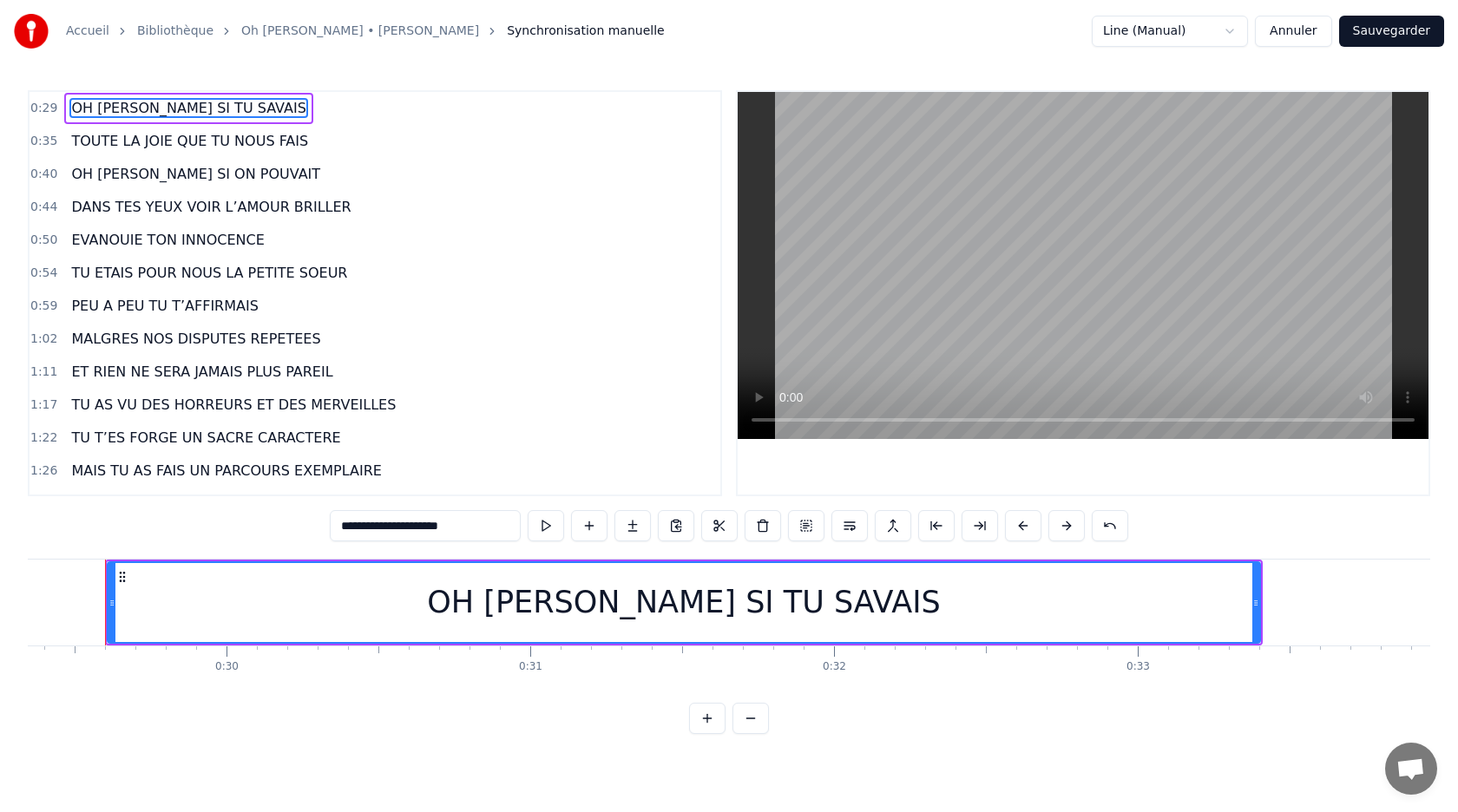
scroll to position [0, 8904]
click at [49, 140] on span "0:35" at bounding box center [43, 141] width 27 height 18
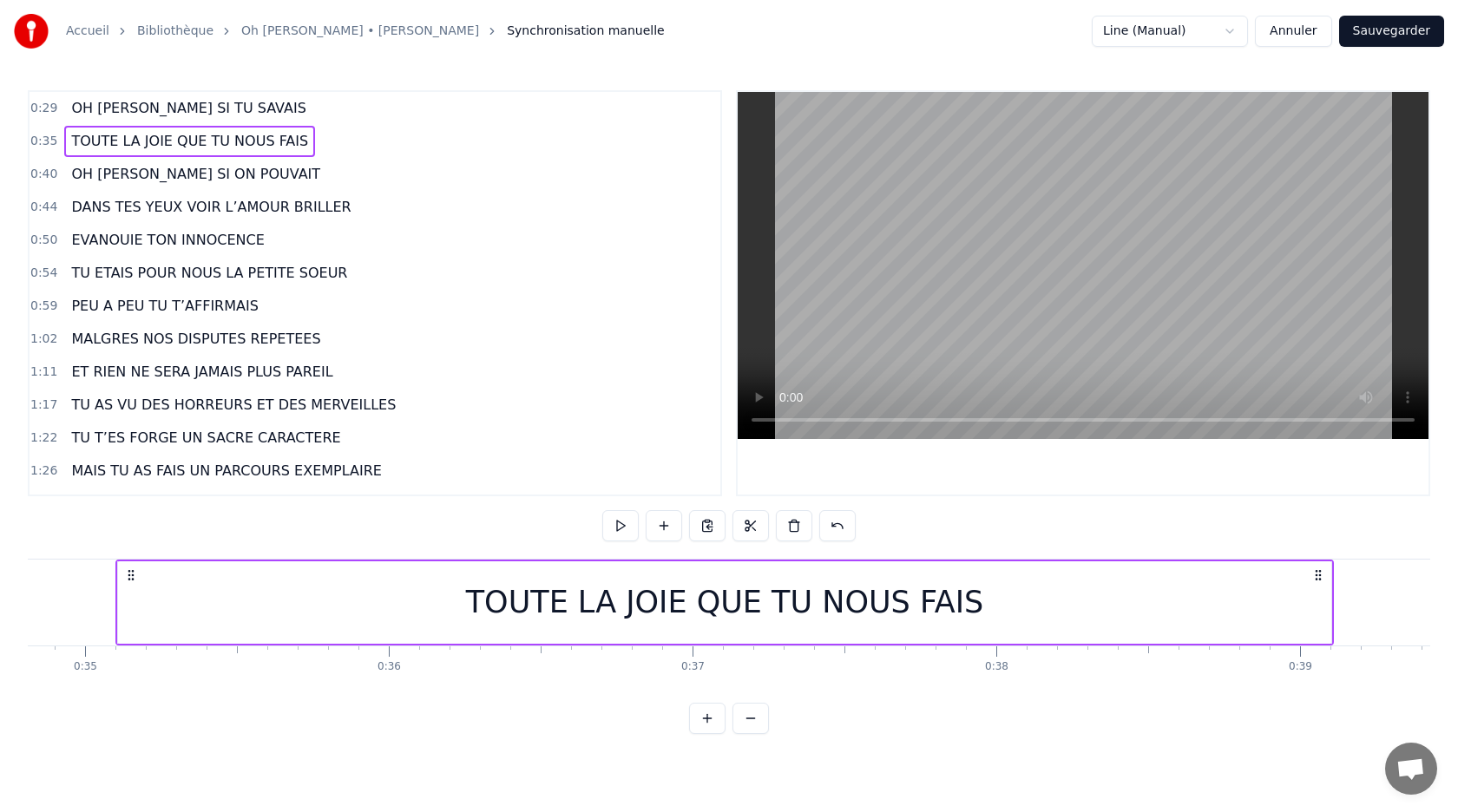
scroll to position [0, 10574]
click at [45, 174] on span "0:40" at bounding box center [43, 175] width 27 height 18
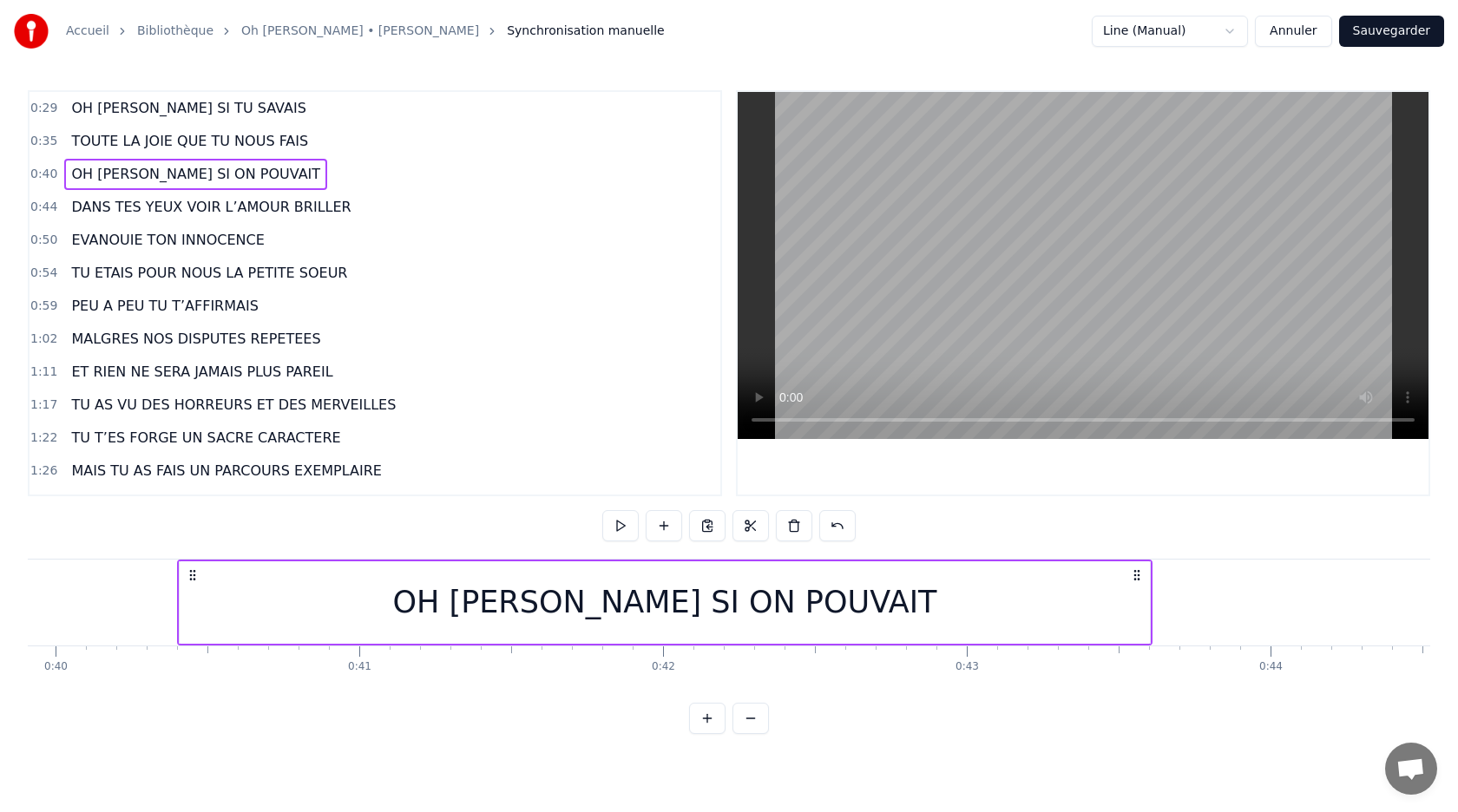
scroll to position [0, 12184]
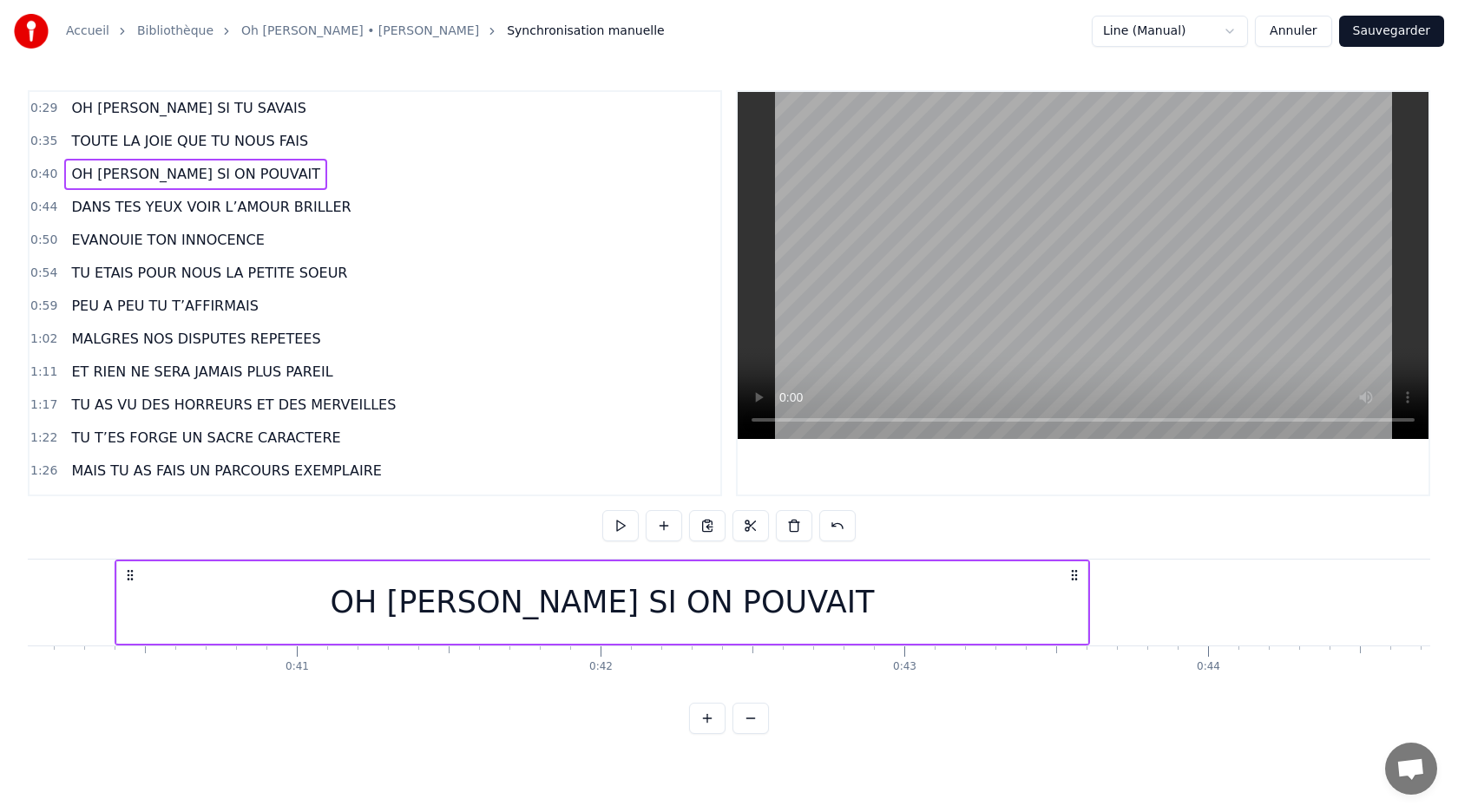
click at [60, 106] on div "0:29 OH [PERSON_NAME] SI TU SAVAIS" at bounding box center [375, 108] width 691 height 33
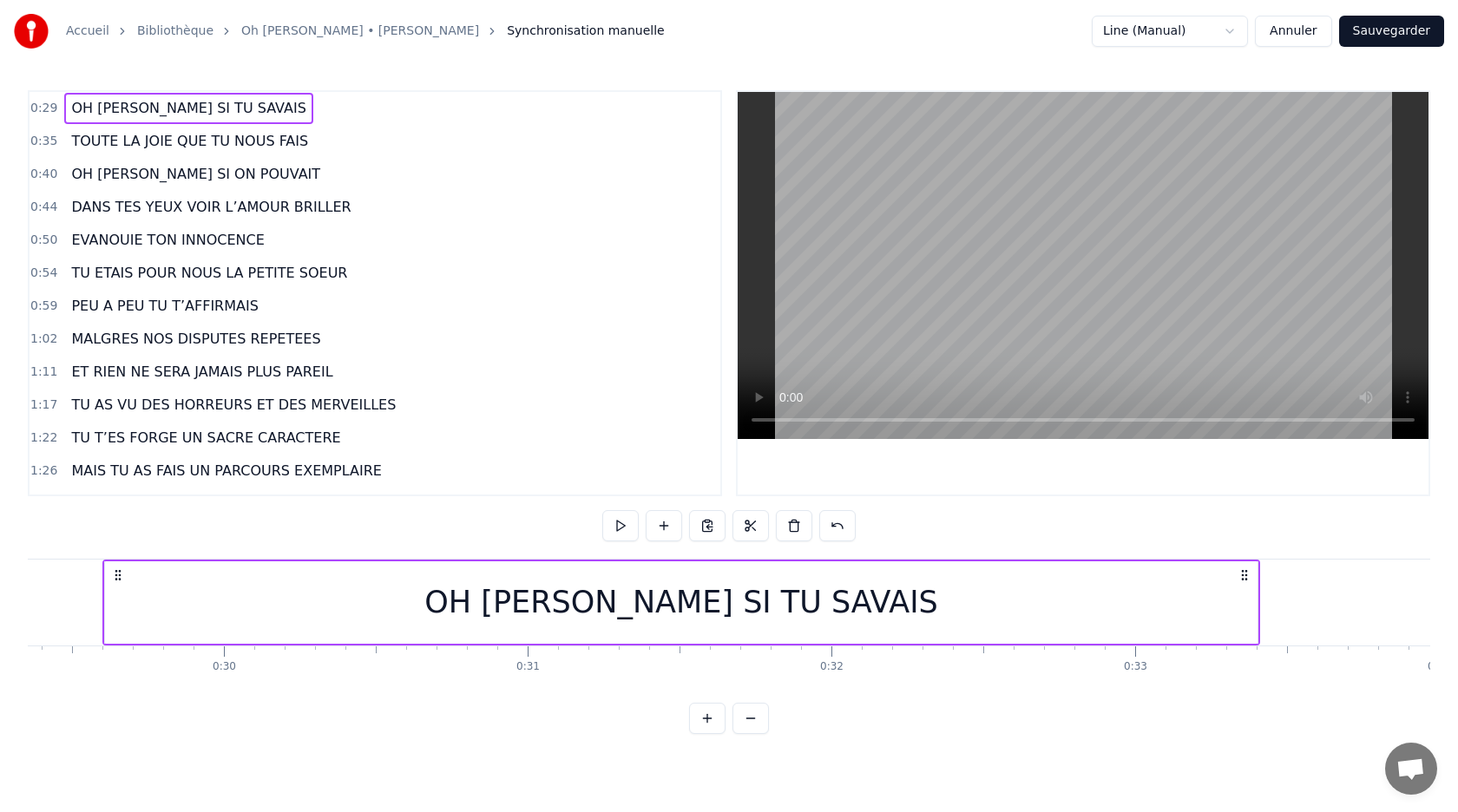
scroll to position [0, 8904]
click at [1298, 28] on button "Annuler" at bounding box center [1293, 31] width 76 height 31
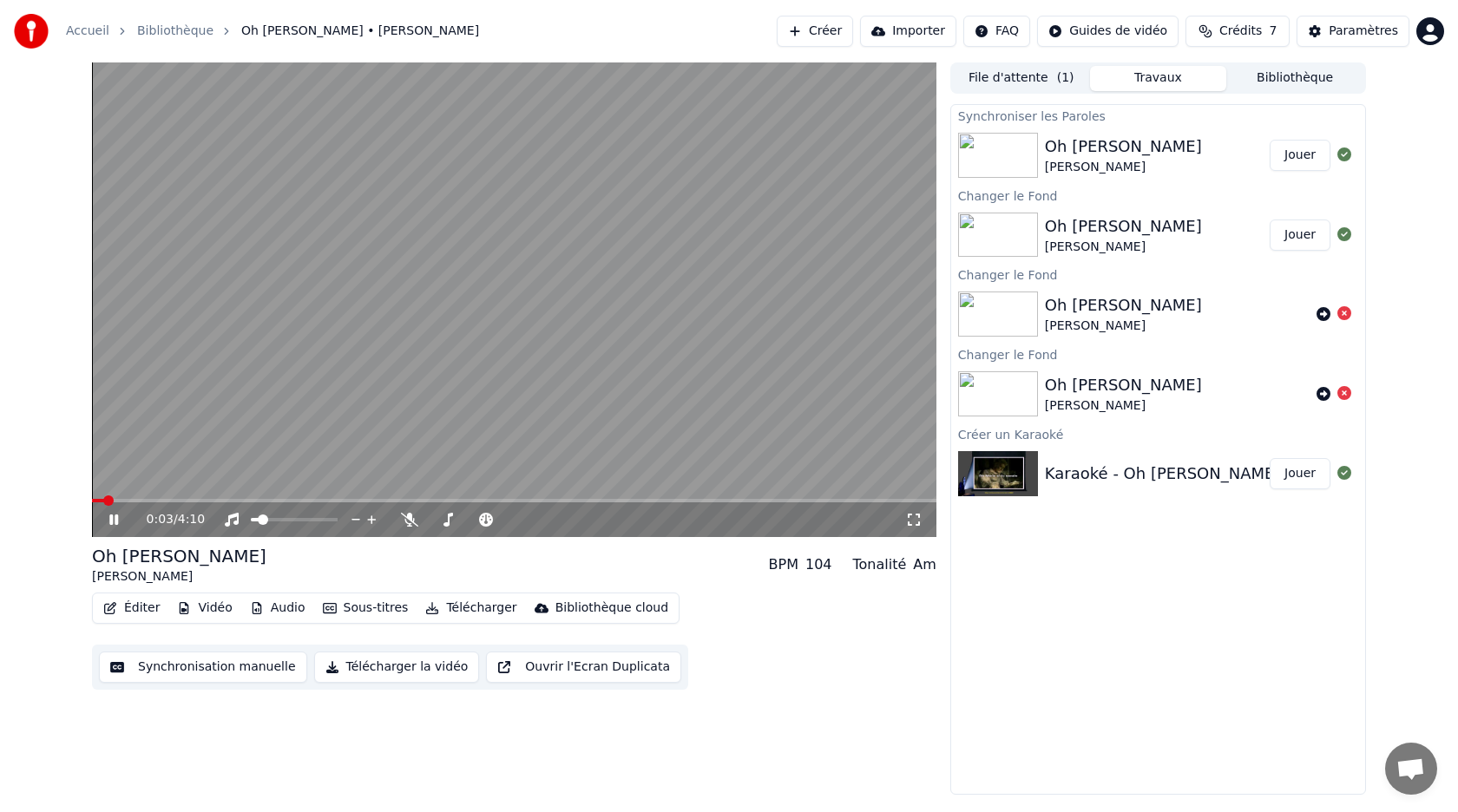
click at [110, 519] on icon at bounding box center [114, 520] width 9 height 11
click at [1014, 483] on img at bounding box center [998, 474] width 80 height 45
click at [1292, 474] on button "Jouer" at bounding box center [1300, 474] width 61 height 31
click at [112, 520] on icon at bounding box center [114, 520] width 9 height 11
click at [129, 611] on button "Éditer" at bounding box center [132, 608] width 71 height 24
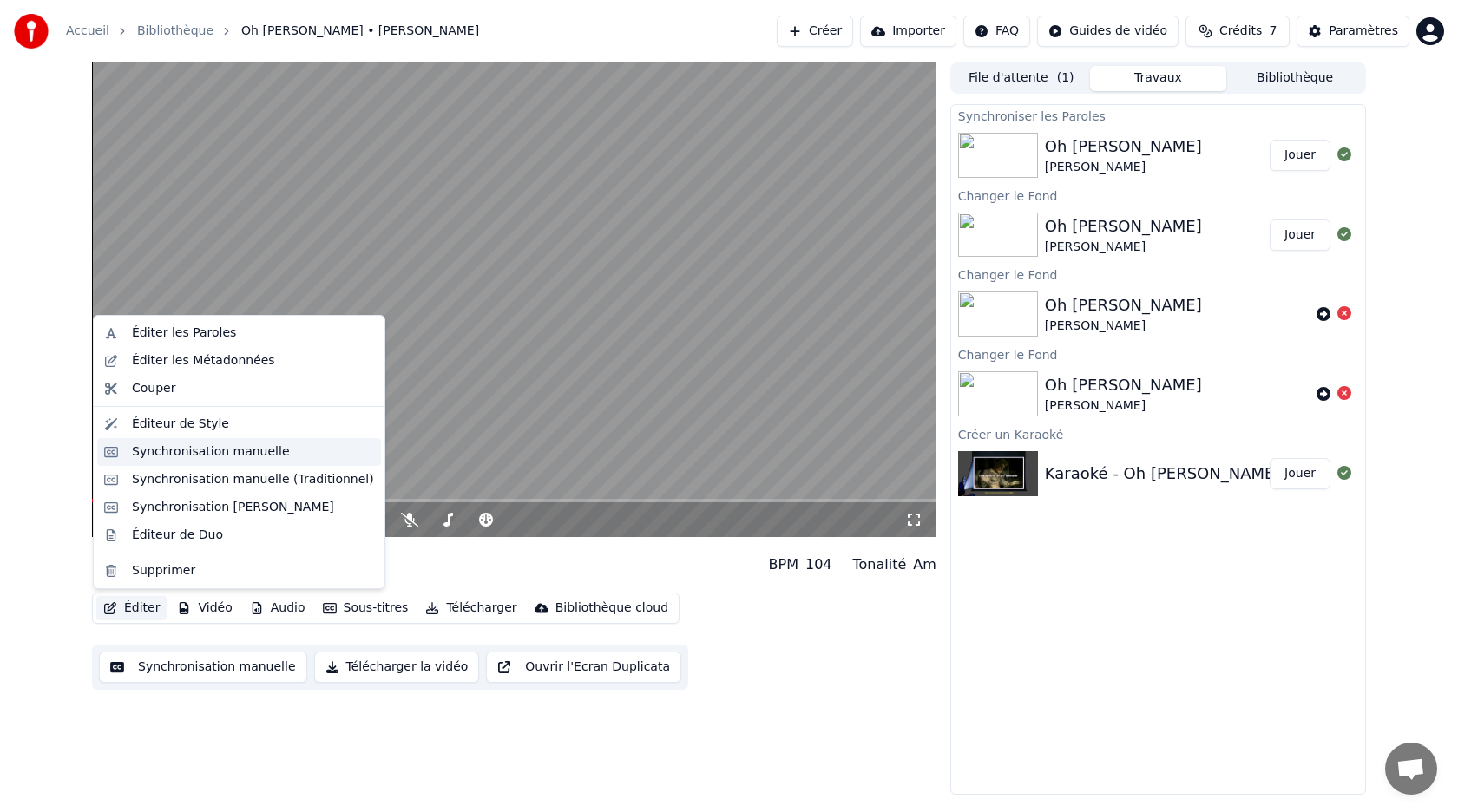
click at [156, 458] on div "Synchronisation manuelle" at bounding box center [210, 452] width 158 height 18
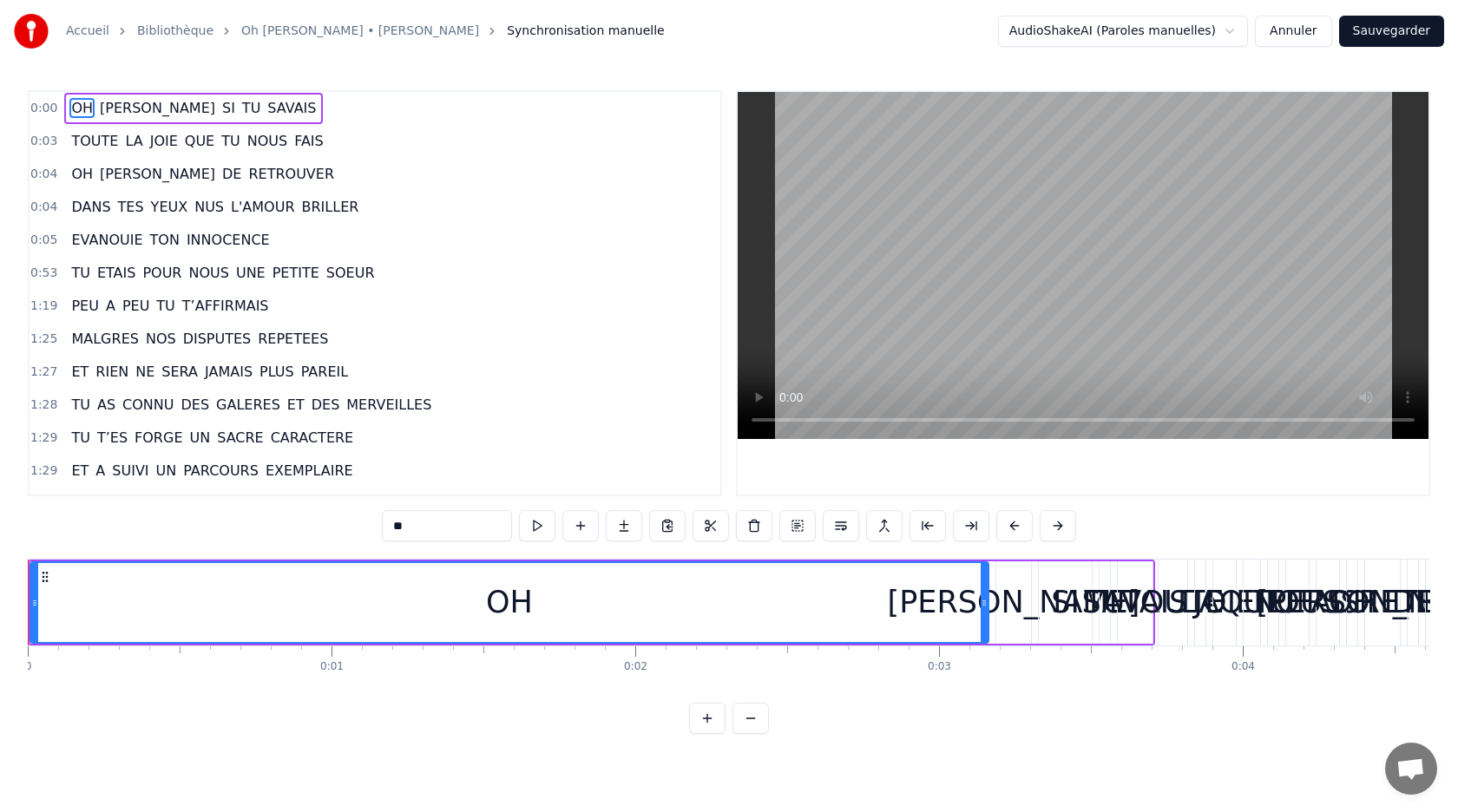
drag, startPoint x: 105, startPoint y: 591, endPoint x: 255, endPoint y: 587, distance: 150.1
click at [255, 587] on div "OH" at bounding box center [509, 602] width 956 height 79
click at [750, 722] on button at bounding box center [750, 717] width 36 height 31
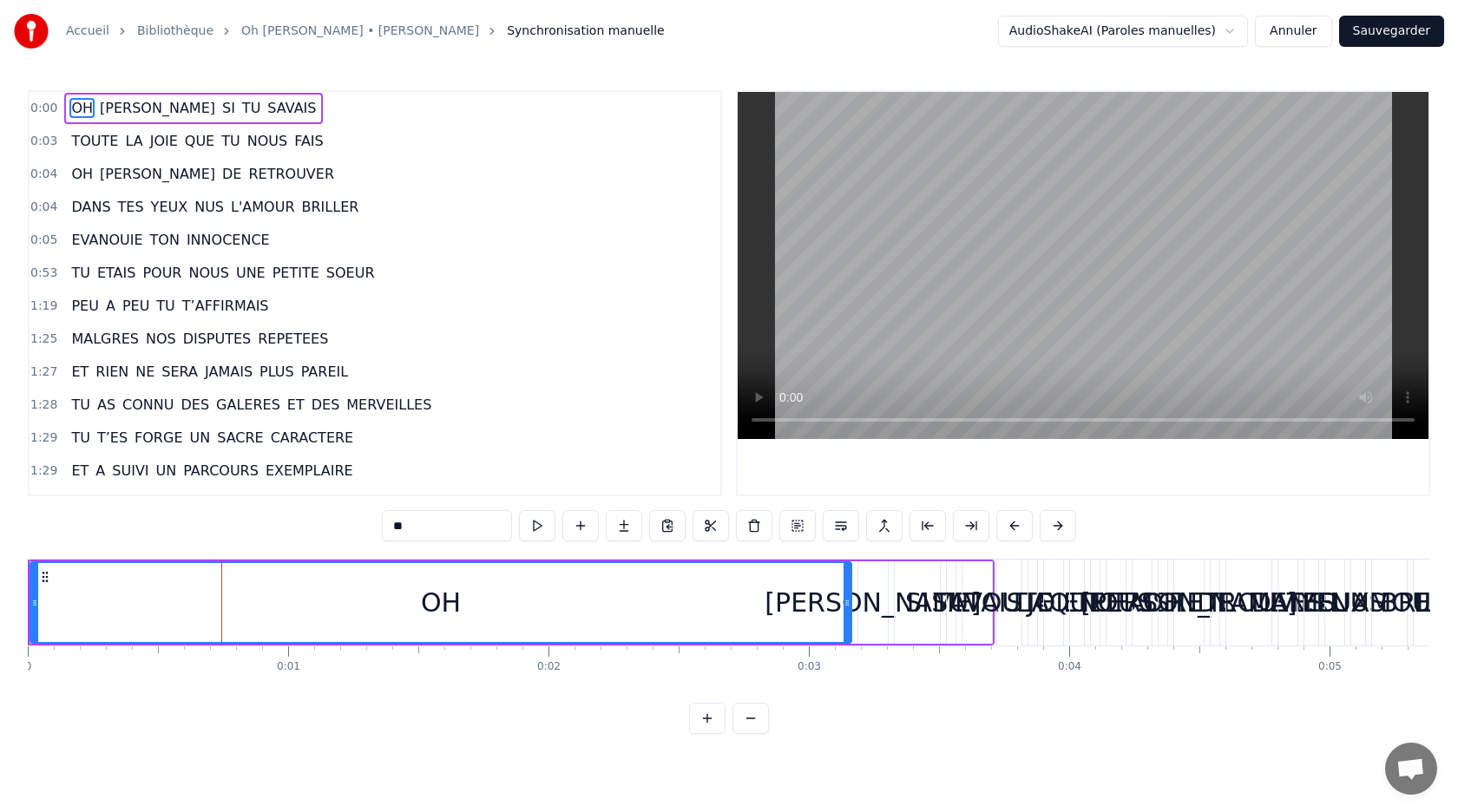
click at [703, 719] on button at bounding box center [707, 717] width 36 height 31
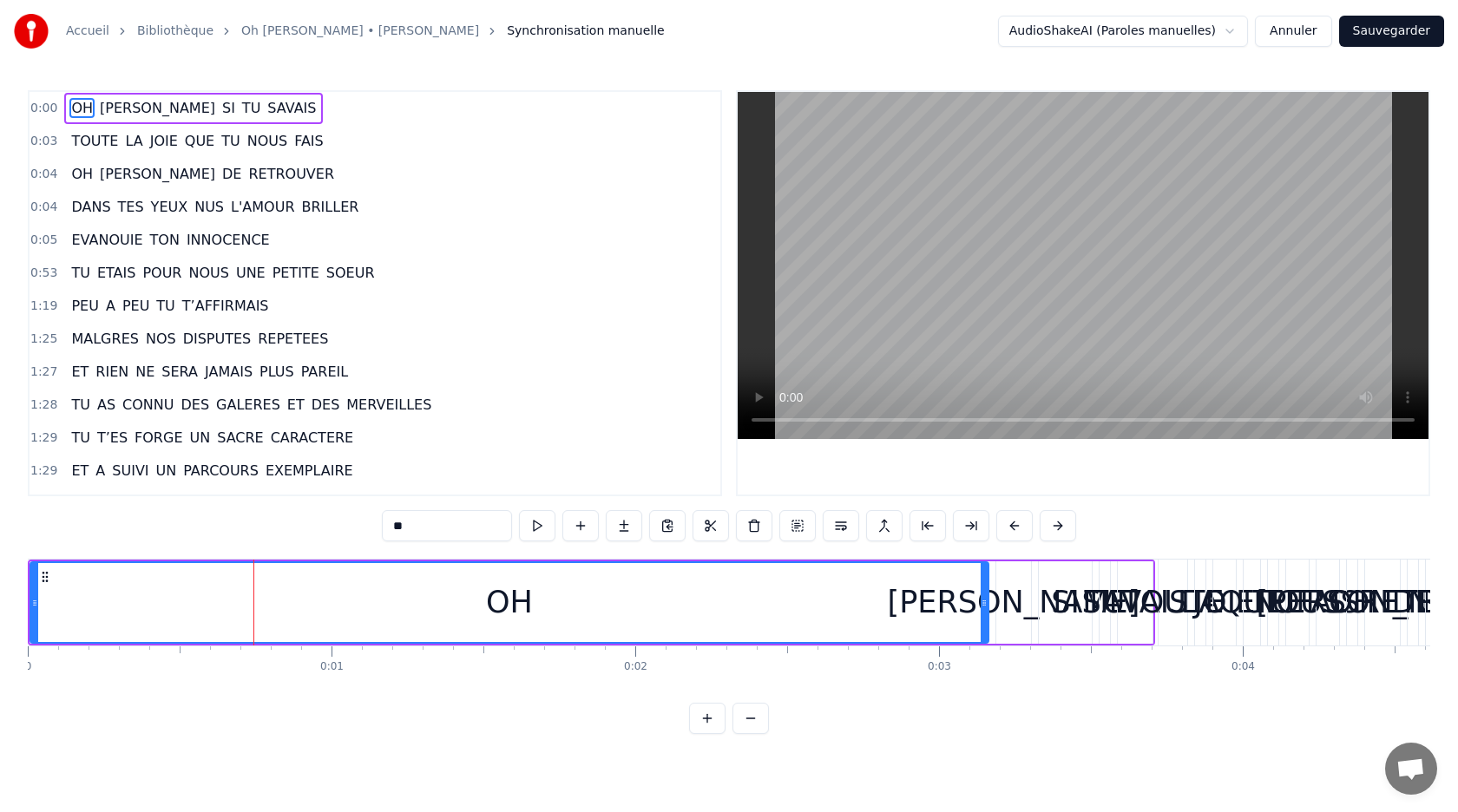
click at [703, 719] on button at bounding box center [707, 717] width 36 height 31
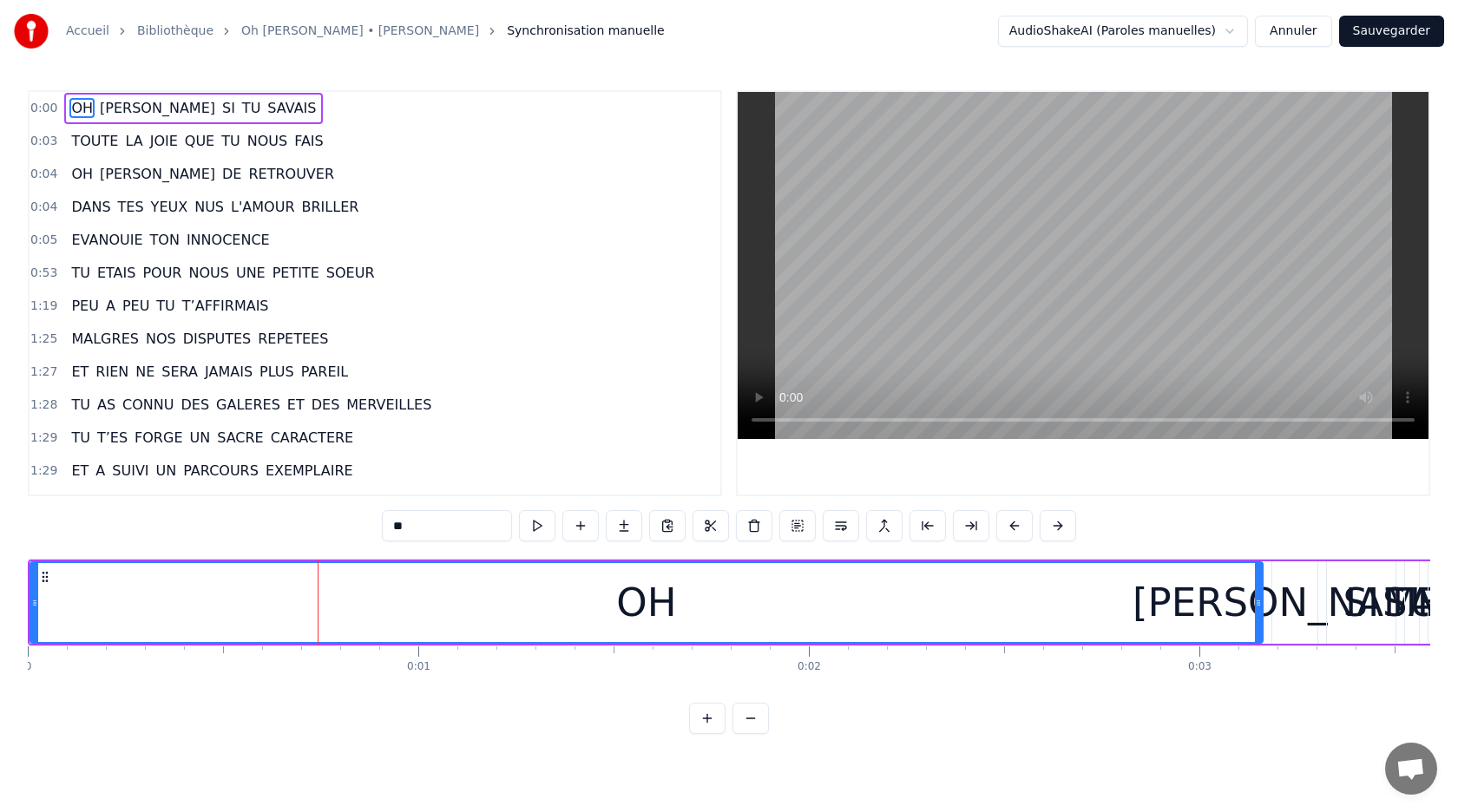
click at [703, 719] on button at bounding box center [707, 717] width 36 height 31
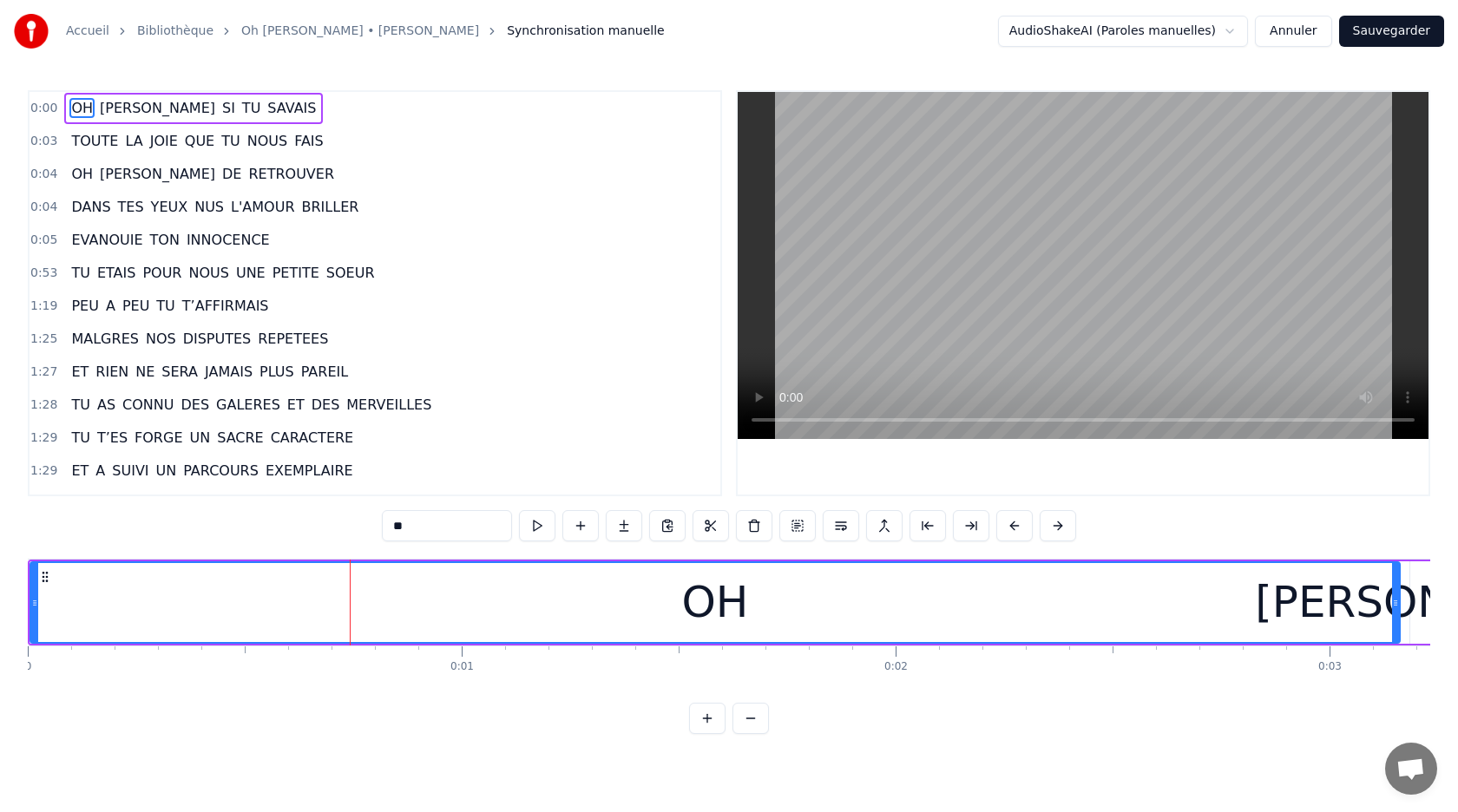
click at [703, 719] on button at bounding box center [707, 717] width 36 height 31
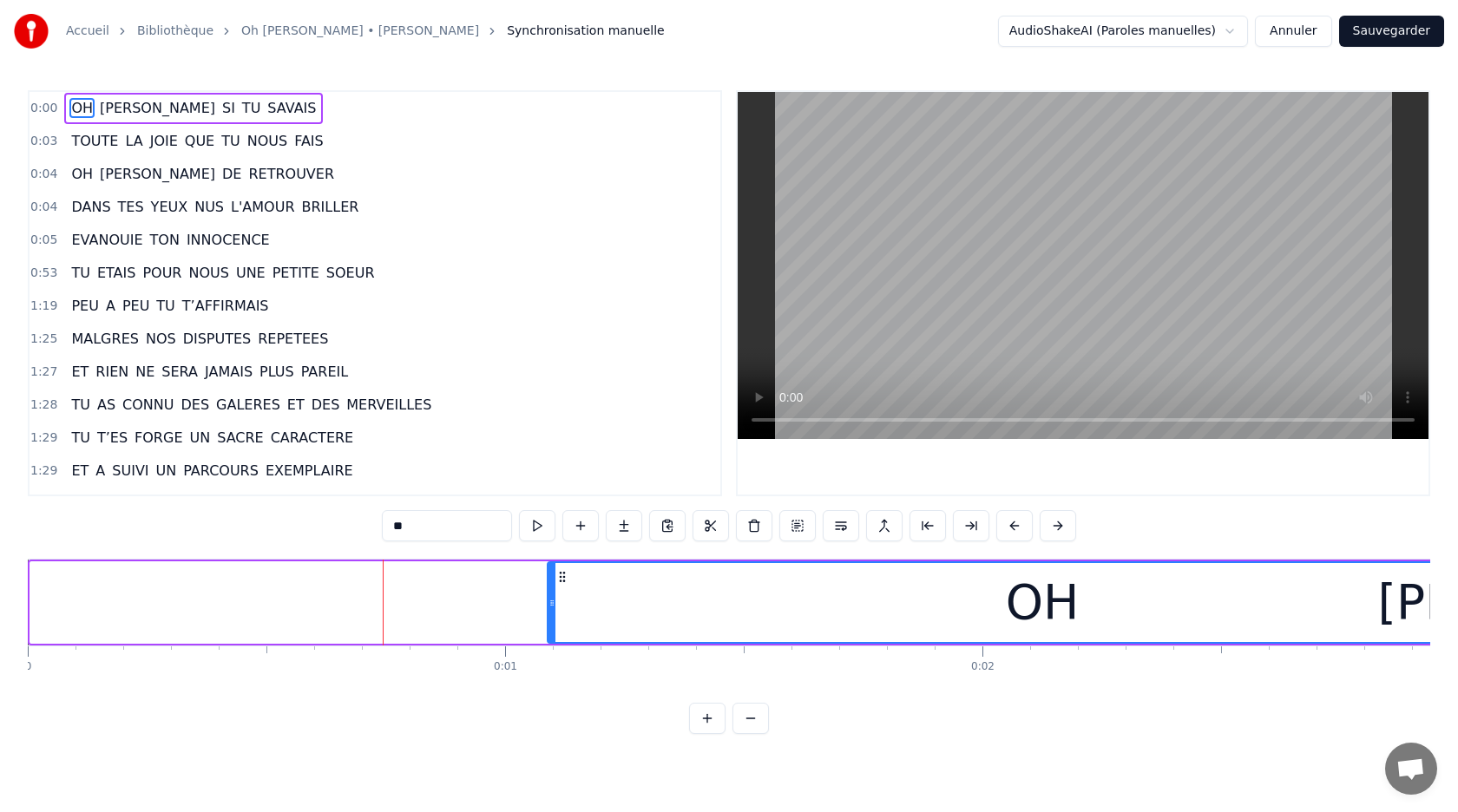
drag, startPoint x: 33, startPoint y: 601, endPoint x: 551, endPoint y: 569, distance: 519.0
click at [551, 569] on div at bounding box center [552, 602] width 7 height 79
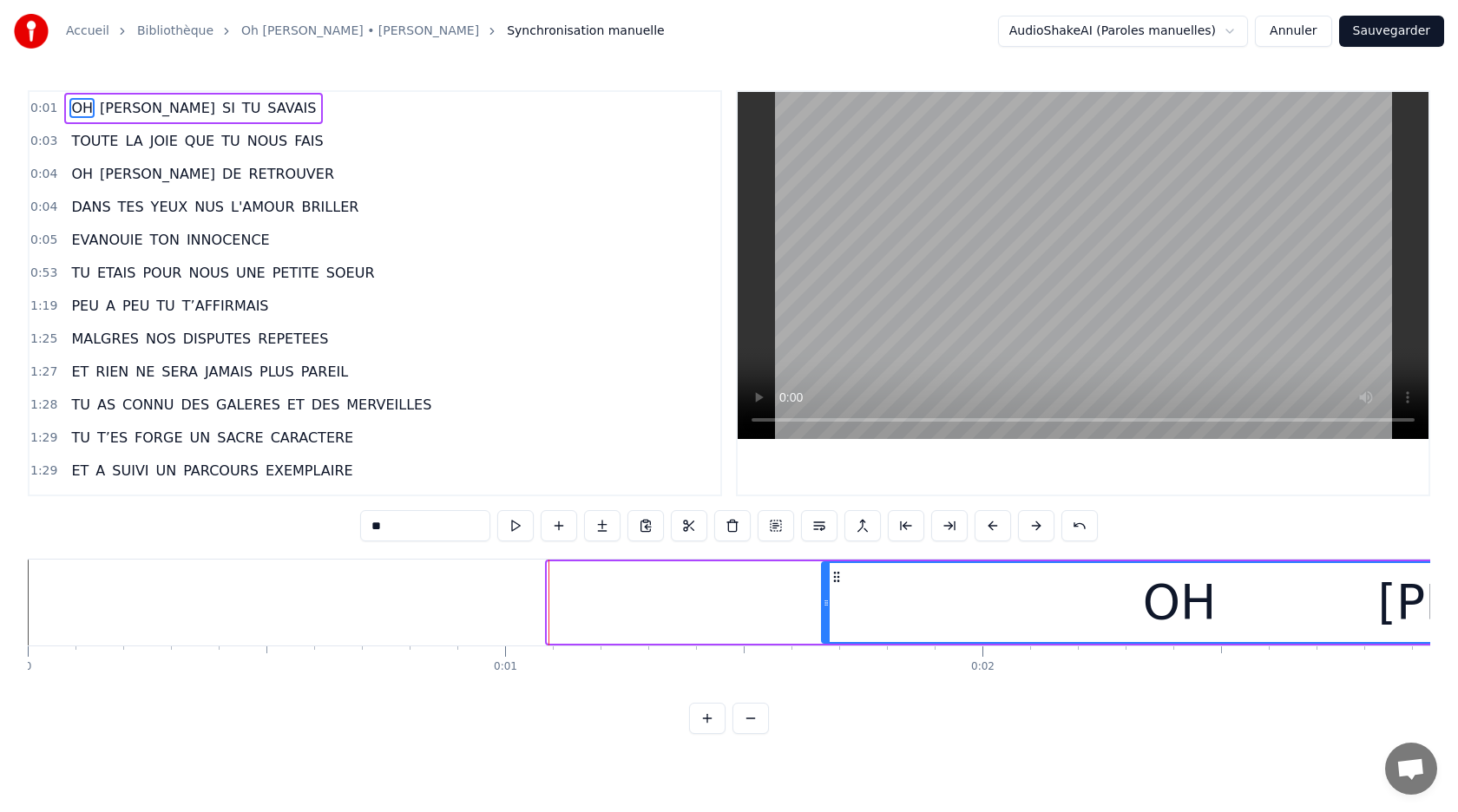
drag, startPoint x: 553, startPoint y: 590, endPoint x: 827, endPoint y: 584, distance: 274.1
click at [827, 584] on div at bounding box center [826, 602] width 7 height 79
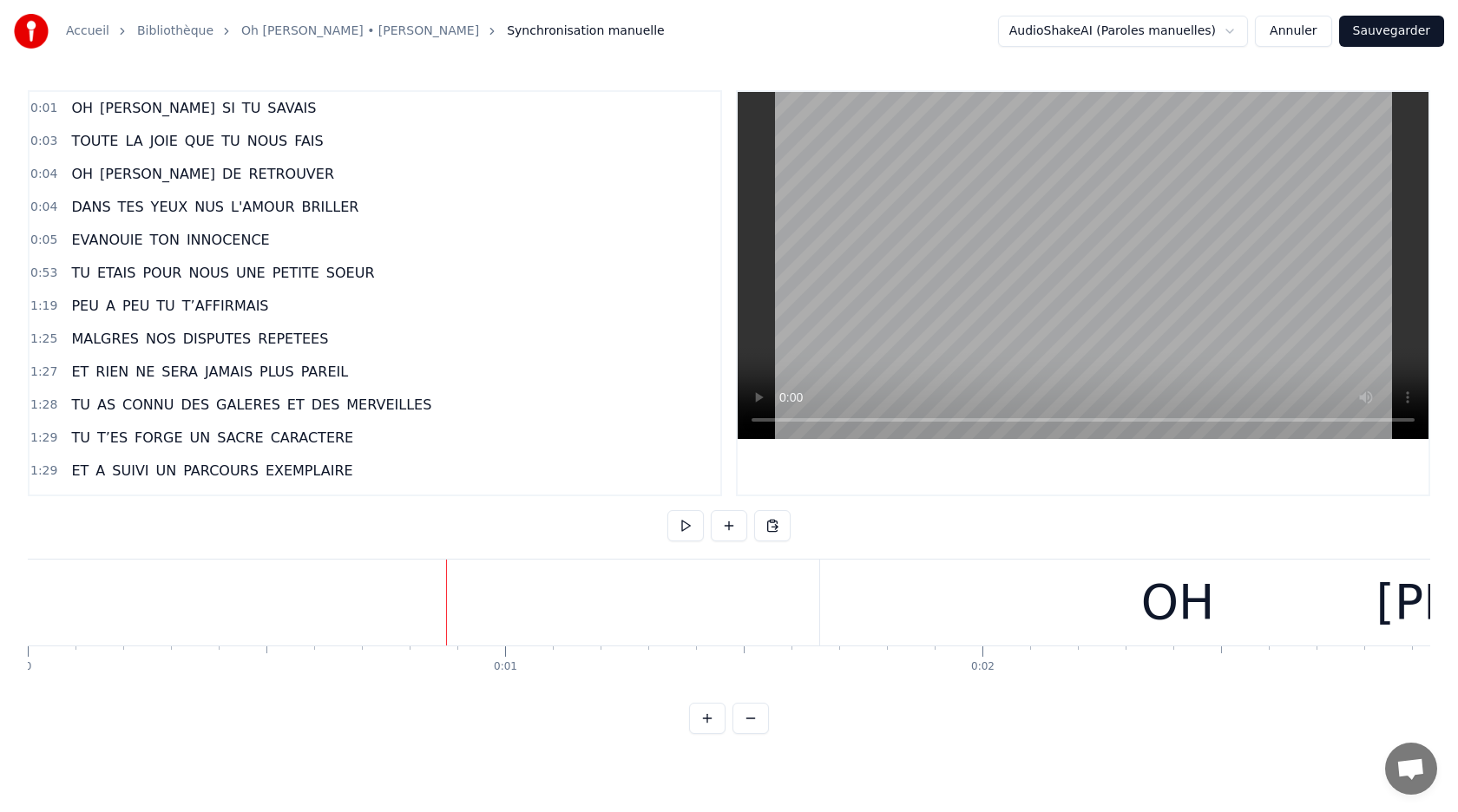
click at [53, 102] on span "0:01" at bounding box center [43, 109] width 27 height 18
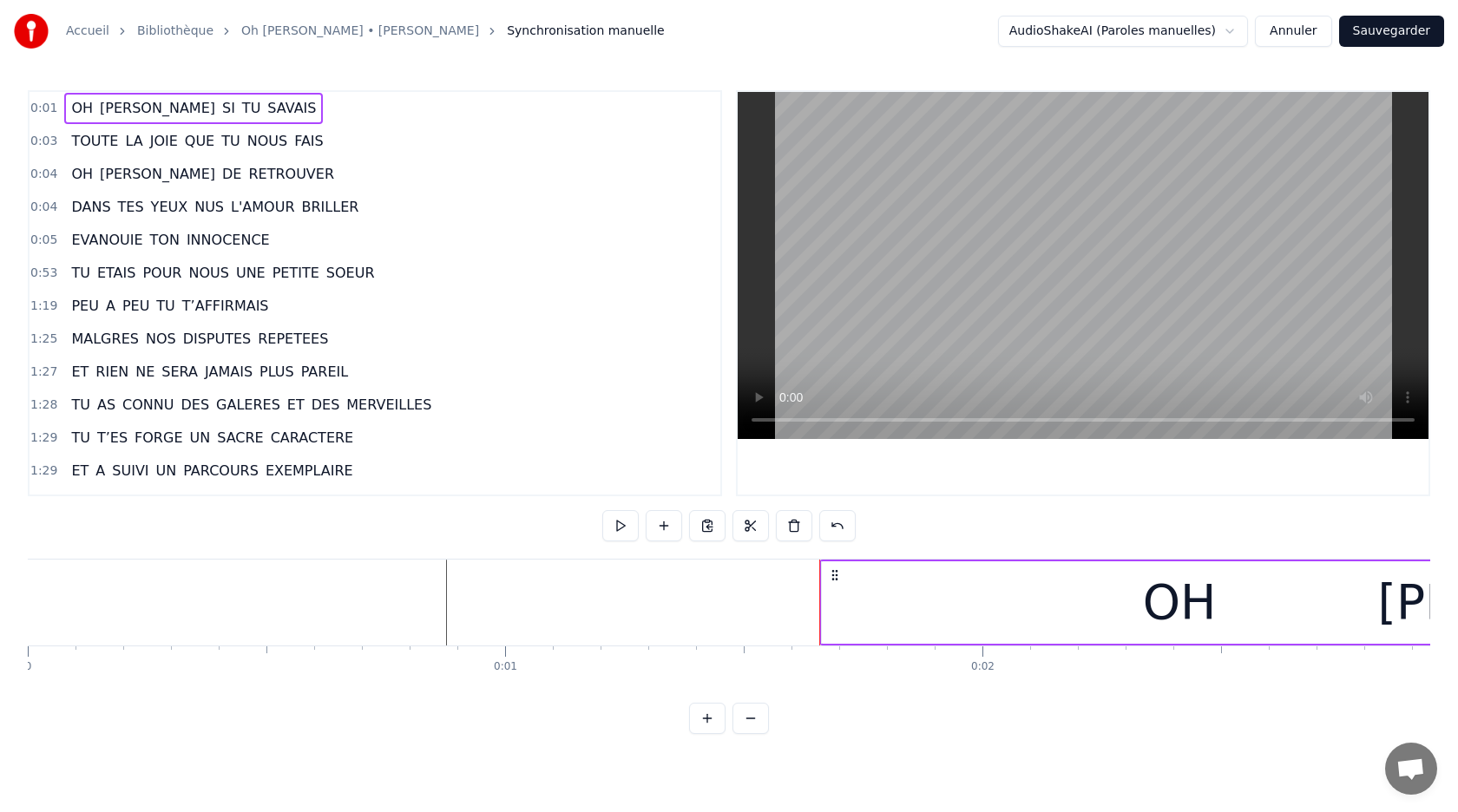
click at [45, 109] on span "0:01" at bounding box center [43, 109] width 27 height 18
click at [54, 109] on div "0:01 OH [PERSON_NAME] SI TU SAVAIS" at bounding box center [375, 108] width 691 height 33
click at [1068, 33] on html "Accueil Bibliothèque Oh [PERSON_NAME] • [PERSON_NAME] Synchronisation manuelle …" at bounding box center [729, 381] width 1458 height 762
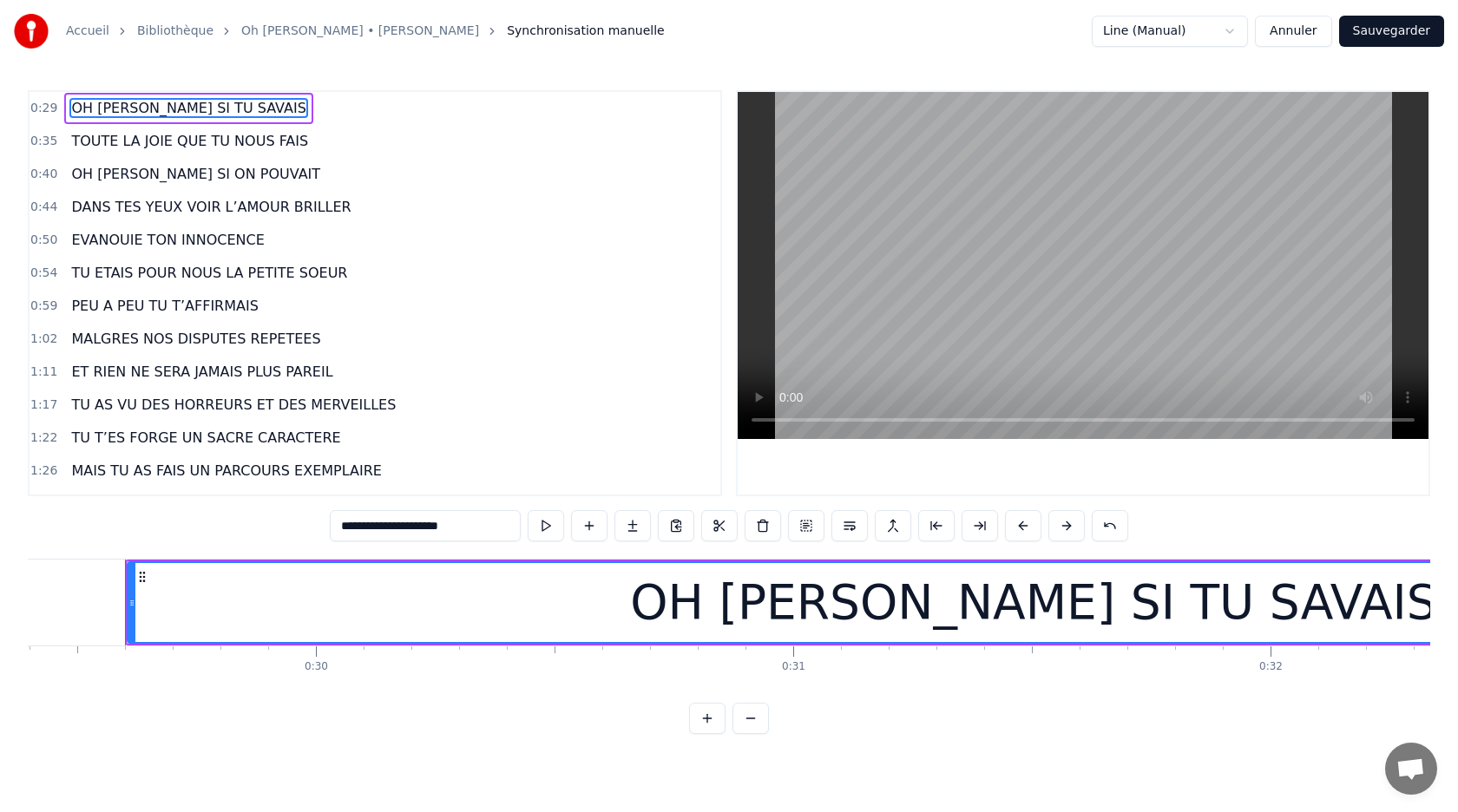
scroll to position [0, 14040]
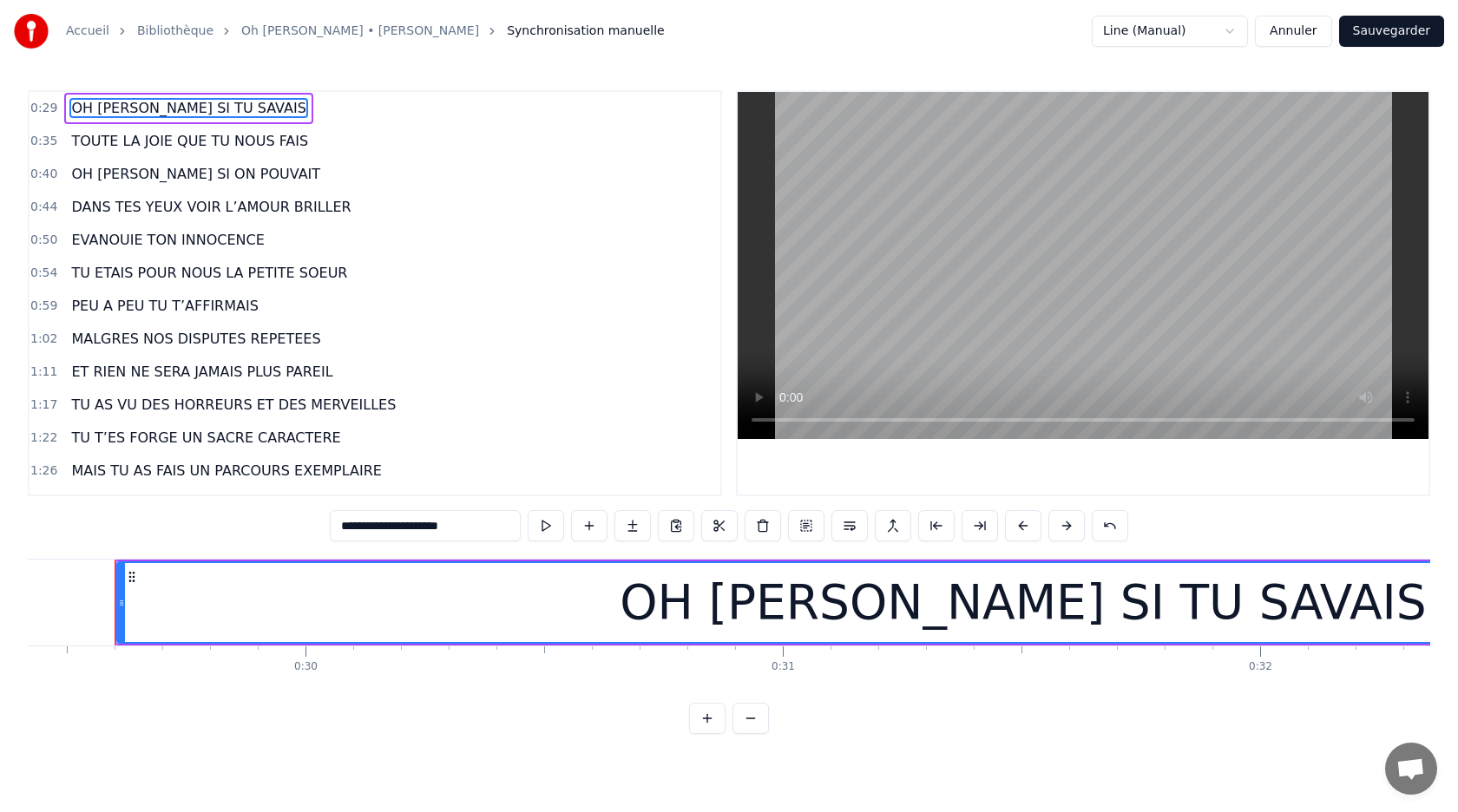
click at [214, 373] on span "ET RIEN NE SERA JAMAIS PLUS PAREIL" at bounding box center [202, 372] width 265 height 20
type input "**********"
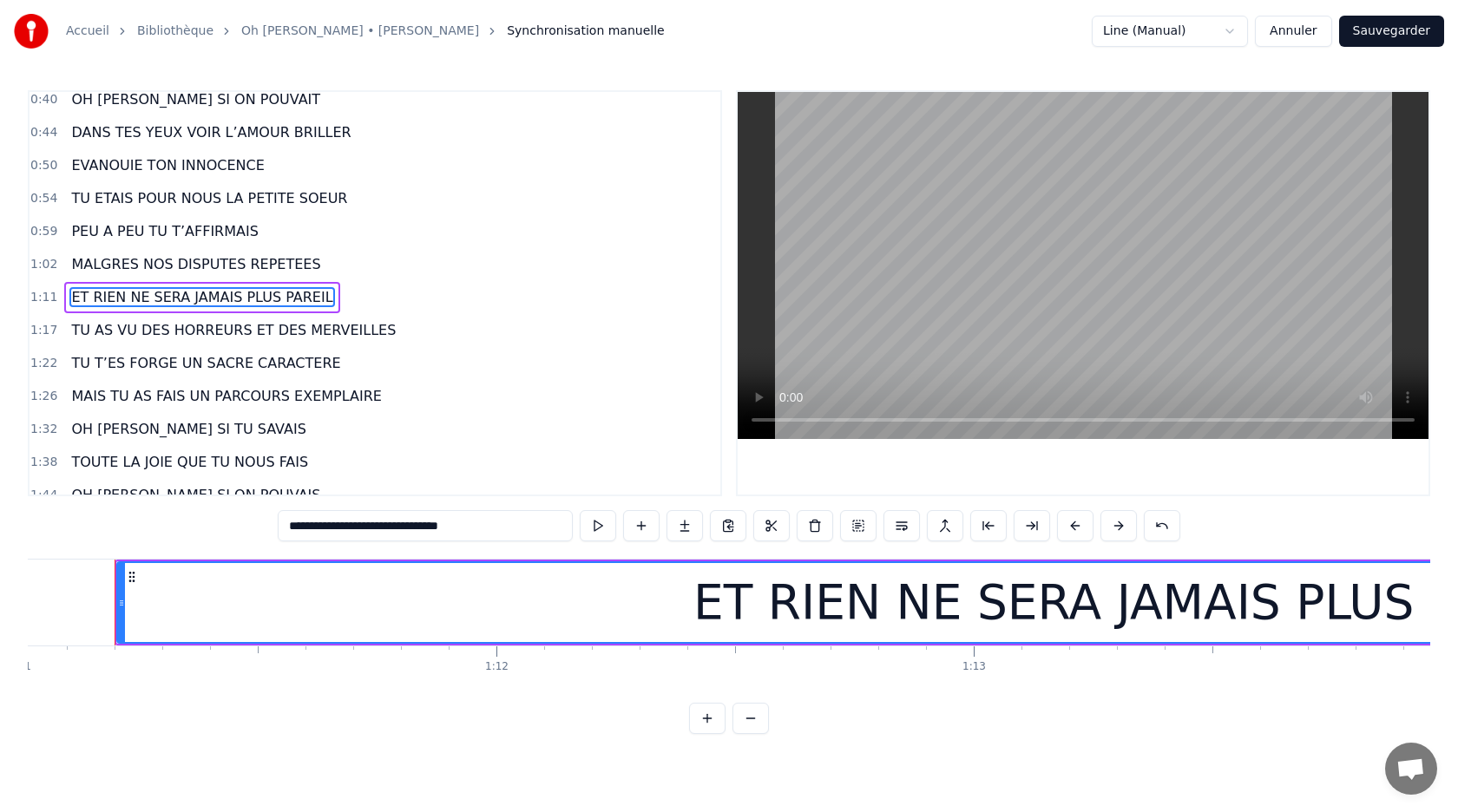
scroll to position [0, 0]
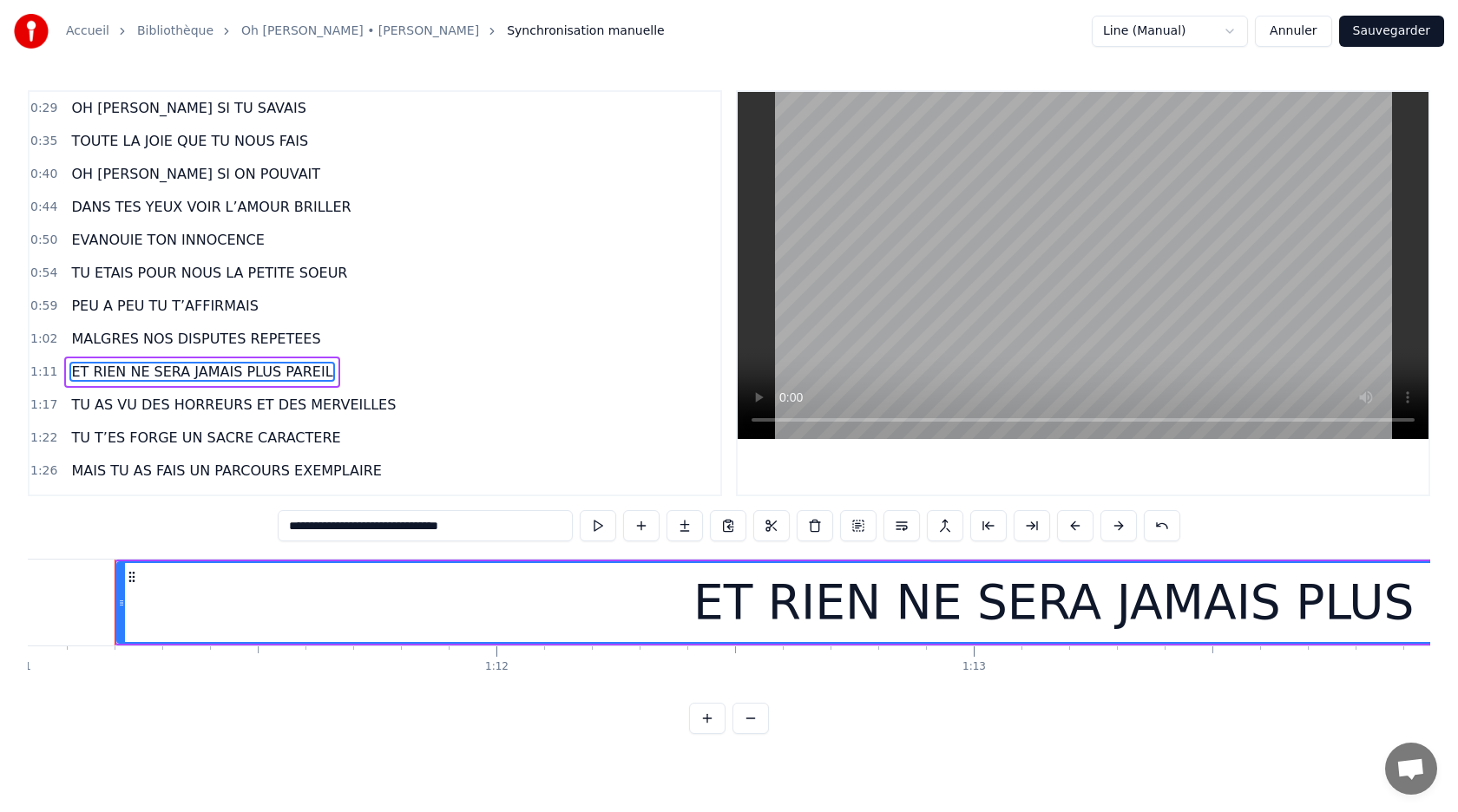
click at [1142, 28] on html "Accueil Bibliothèque Oh [PERSON_NAME] • [PERSON_NAME] Synchronisation manuelle …" at bounding box center [729, 381] width 1458 height 762
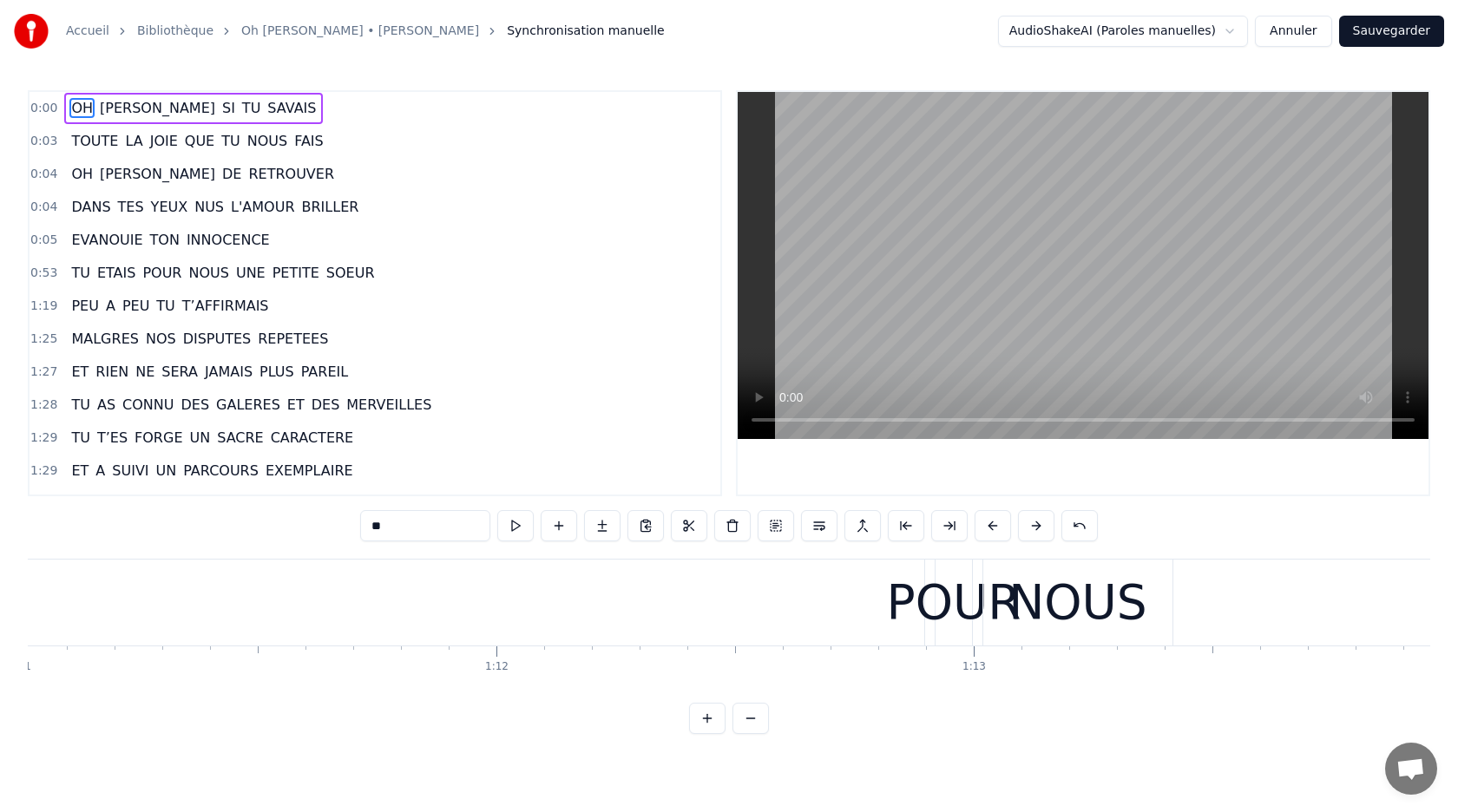
click at [1304, 34] on button "Annuler" at bounding box center [1293, 31] width 76 height 31
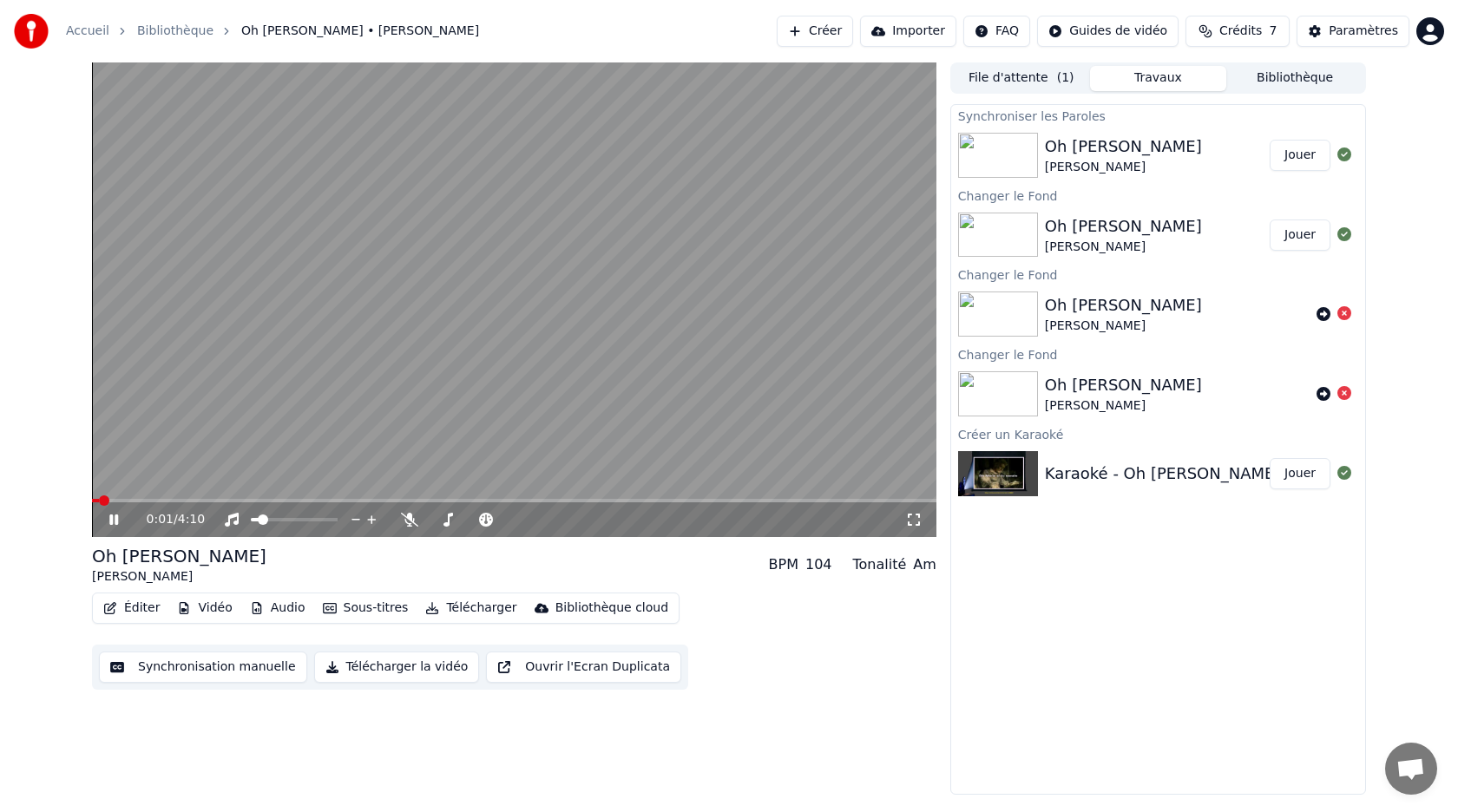
click at [140, 606] on button "Éditer" at bounding box center [132, 608] width 71 height 24
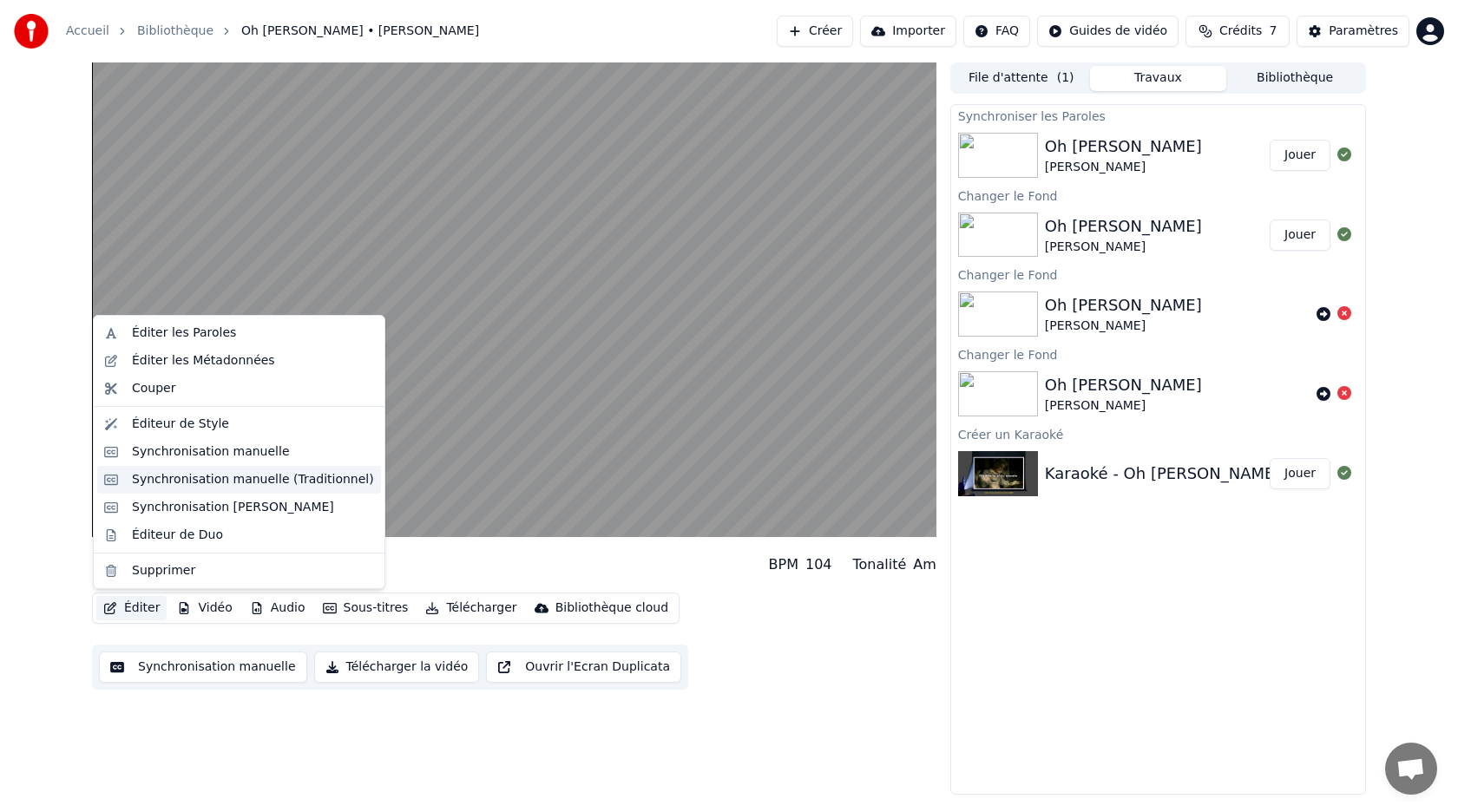
click at [178, 482] on div "Synchronisation manuelle (Traditionnel)" at bounding box center [253, 480] width 242 height 18
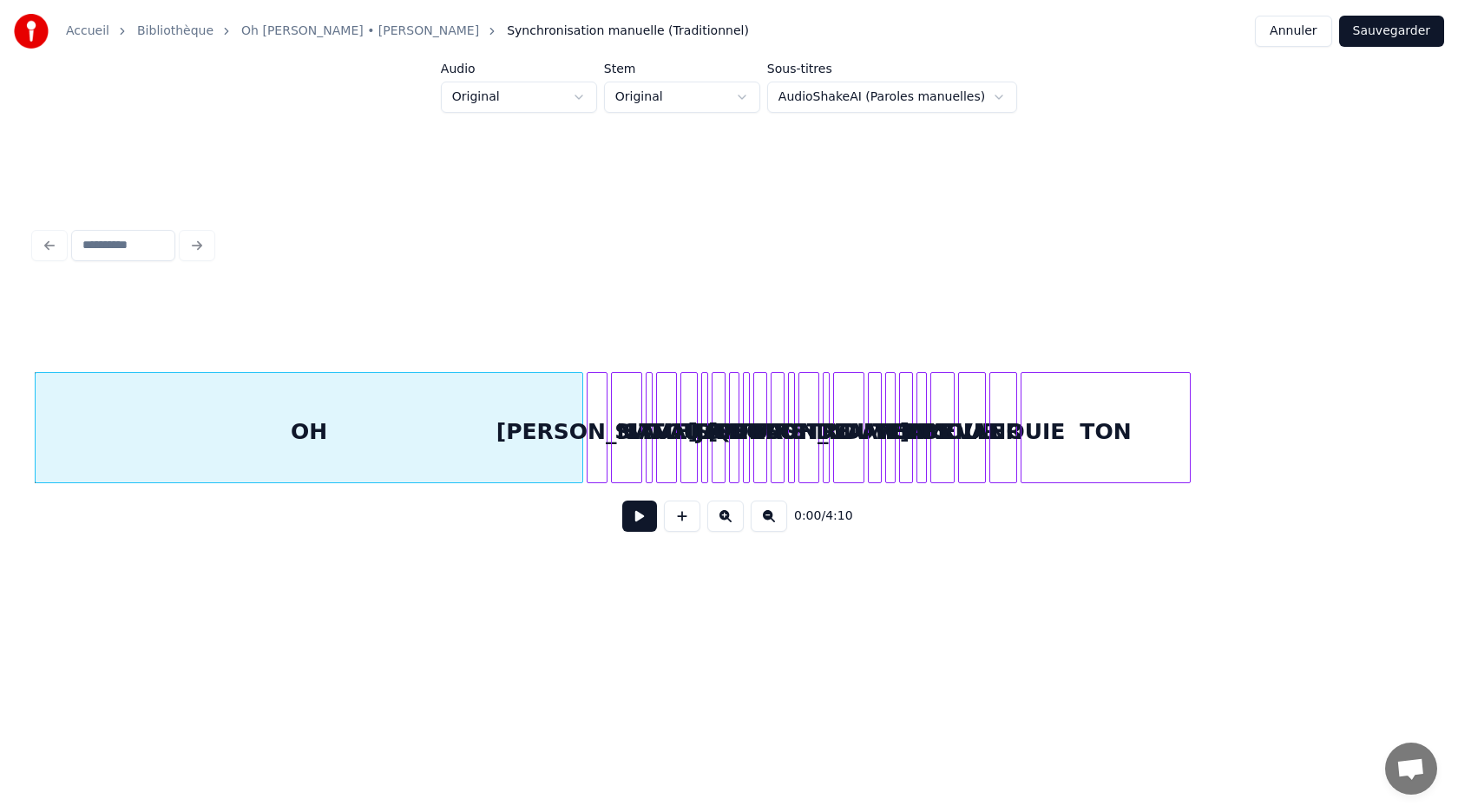
click at [829, 97] on html "Accueil Bibliothèque Oh [PERSON_NAME] Synchronisation manuelle (Traditionnel) A…" at bounding box center [729, 328] width 1458 height 656
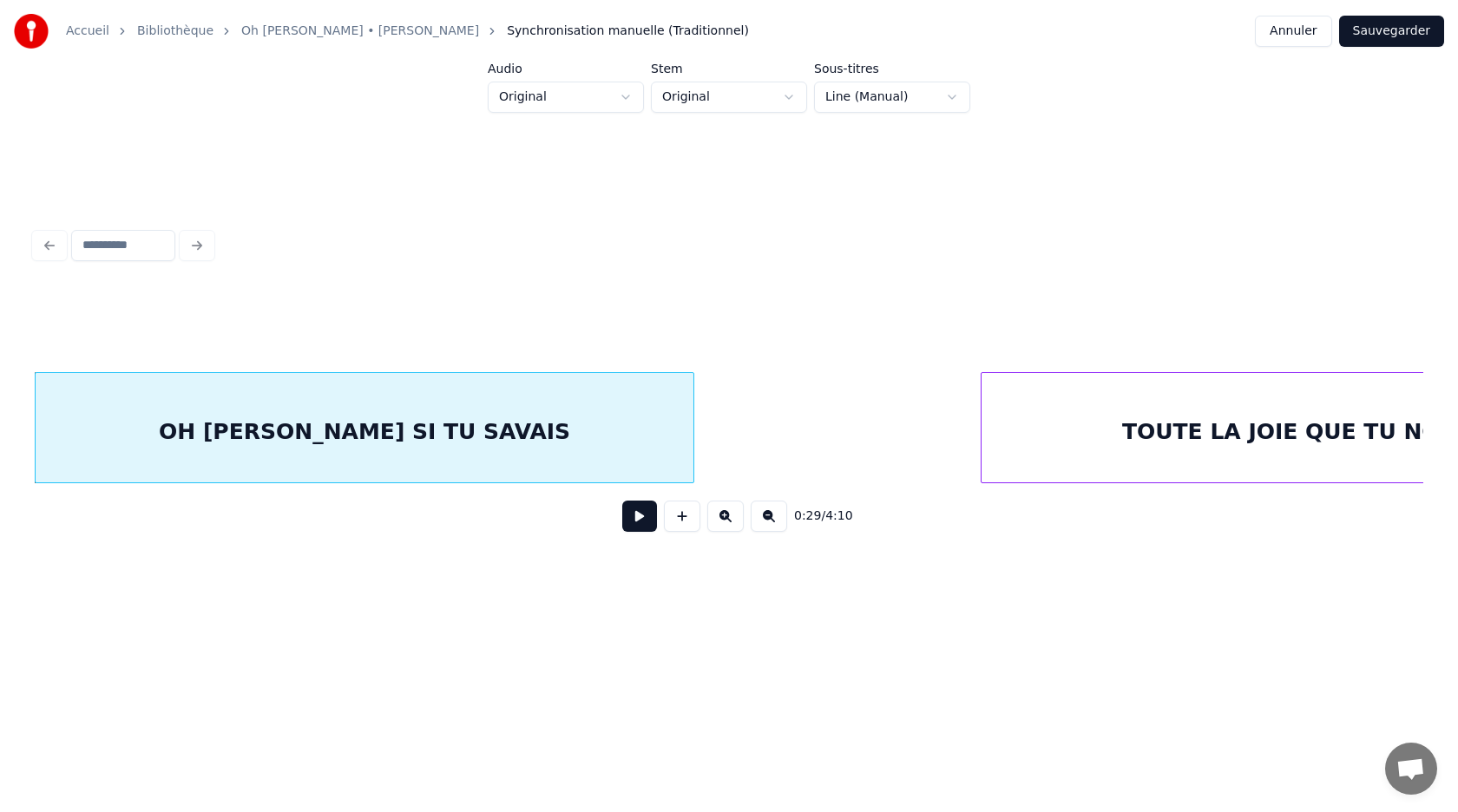
scroll to position [0, 5392]
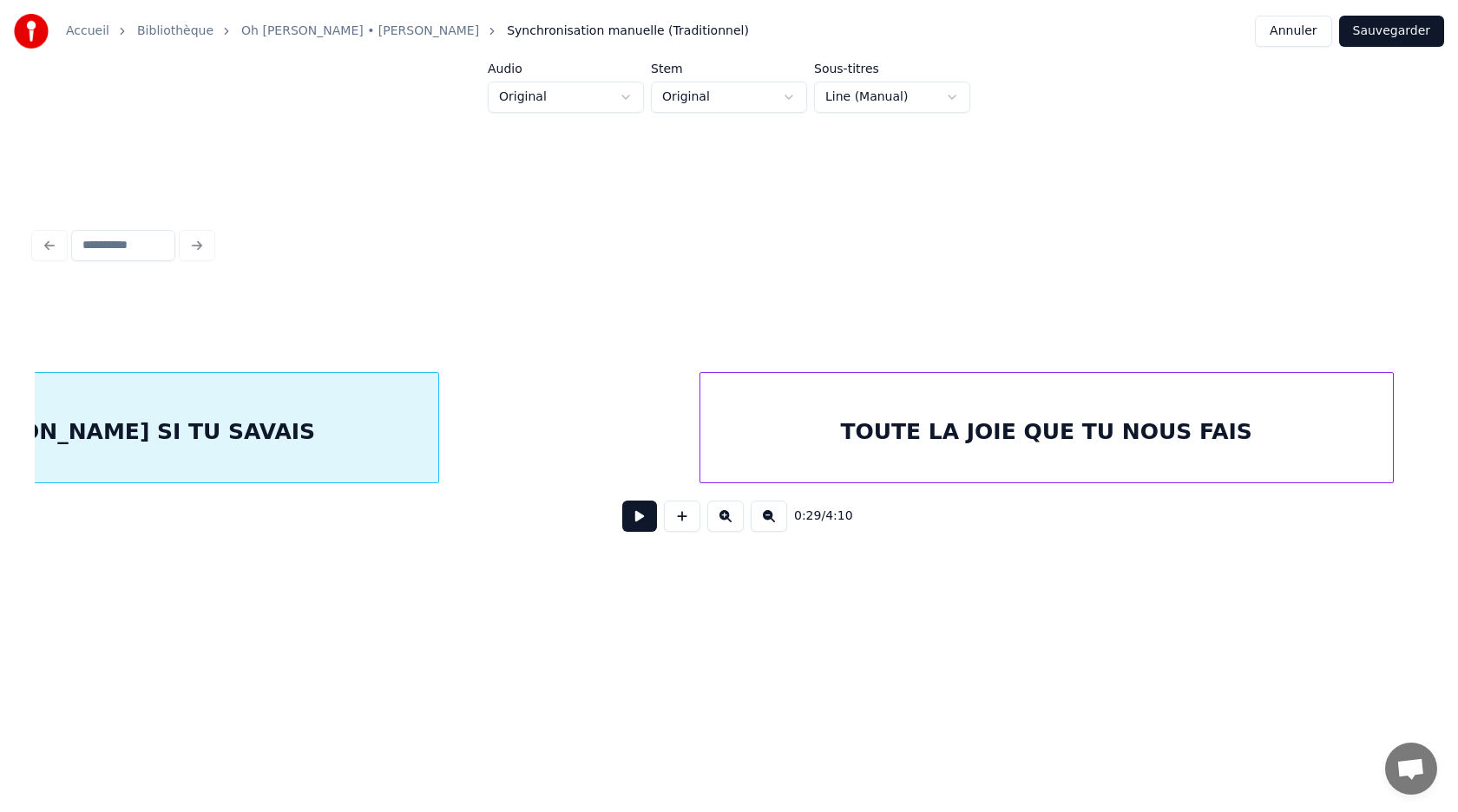
click at [1242, 435] on div "TOUTE LA JOIE QUE TU NOUS FAIS" at bounding box center [1046, 432] width 693 height 118
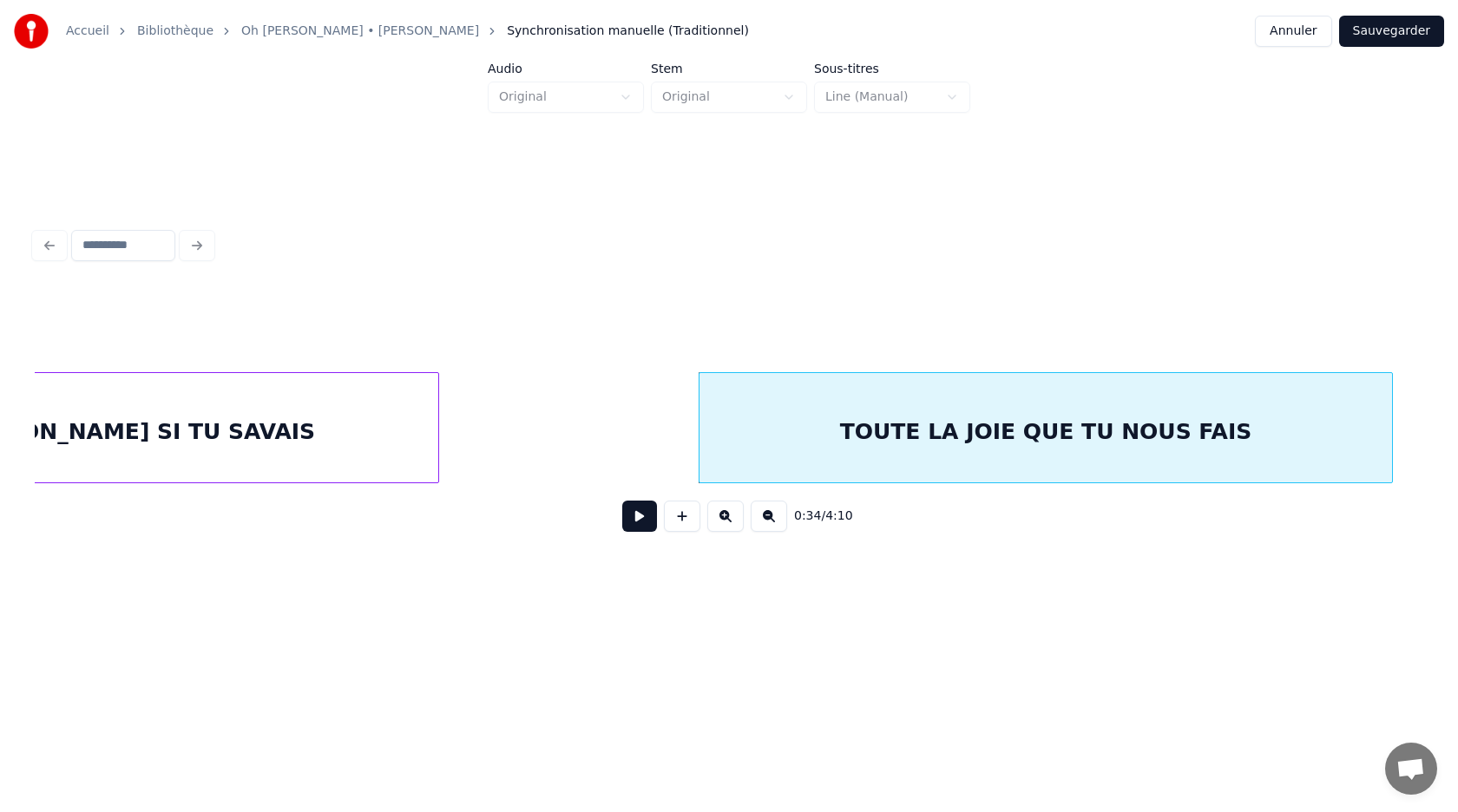
click at [775, 522] on button at bounding box center [768, 516] width 36 height 31
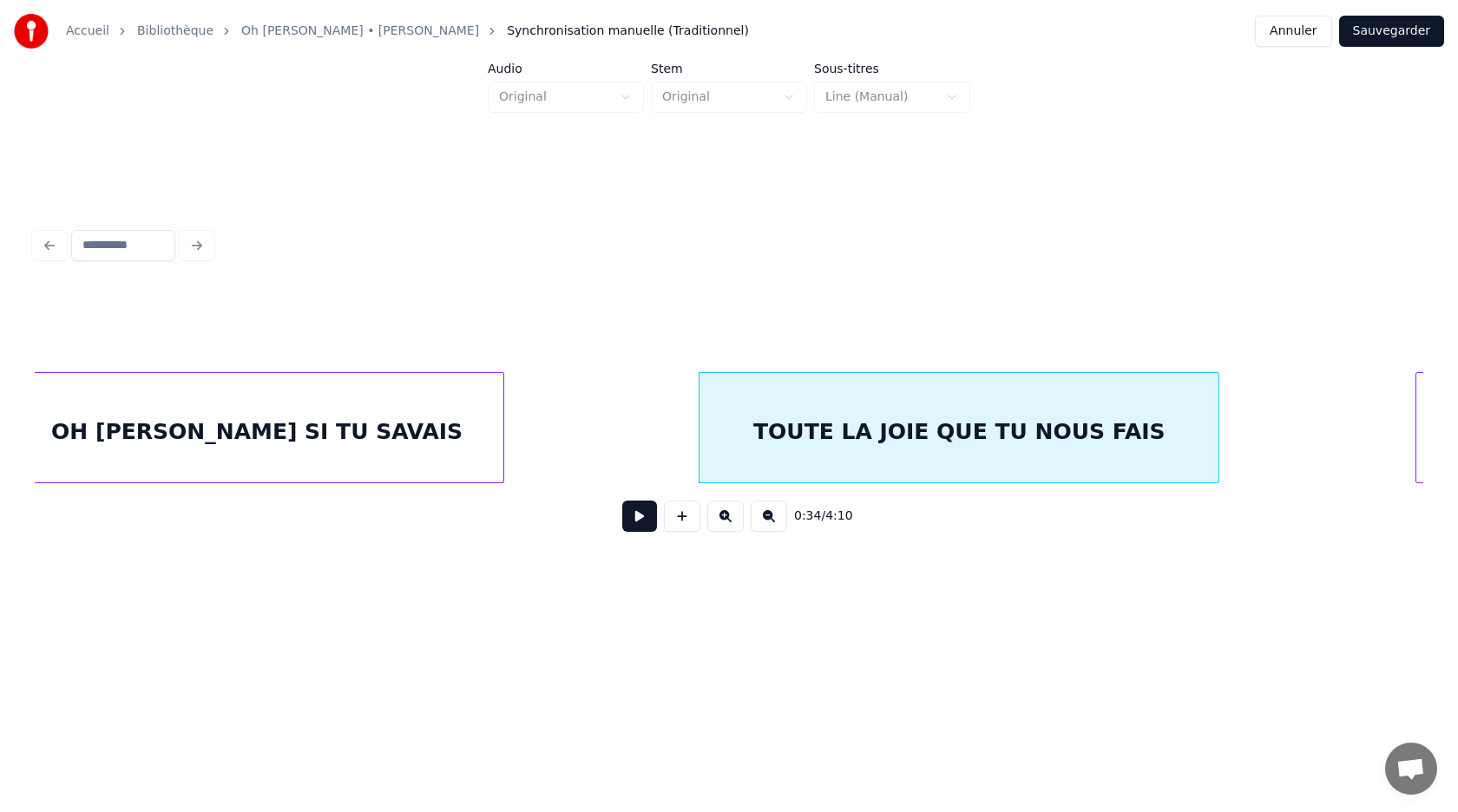
click at [774, 522] on button at bounding box center [768, 516] width 36 height 31
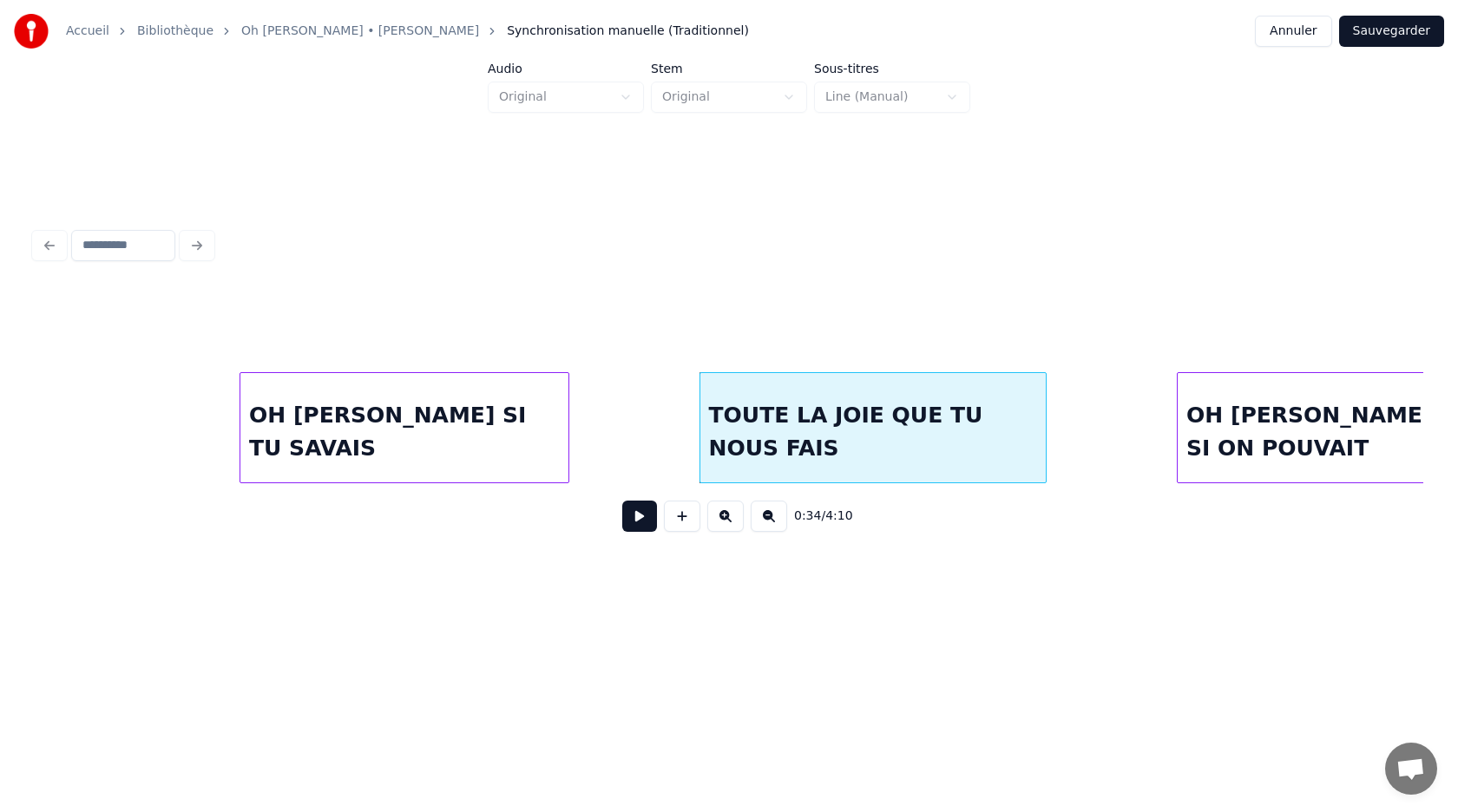
click at [773, 522] on button at bounding box center [768, 516] width 36 height 31
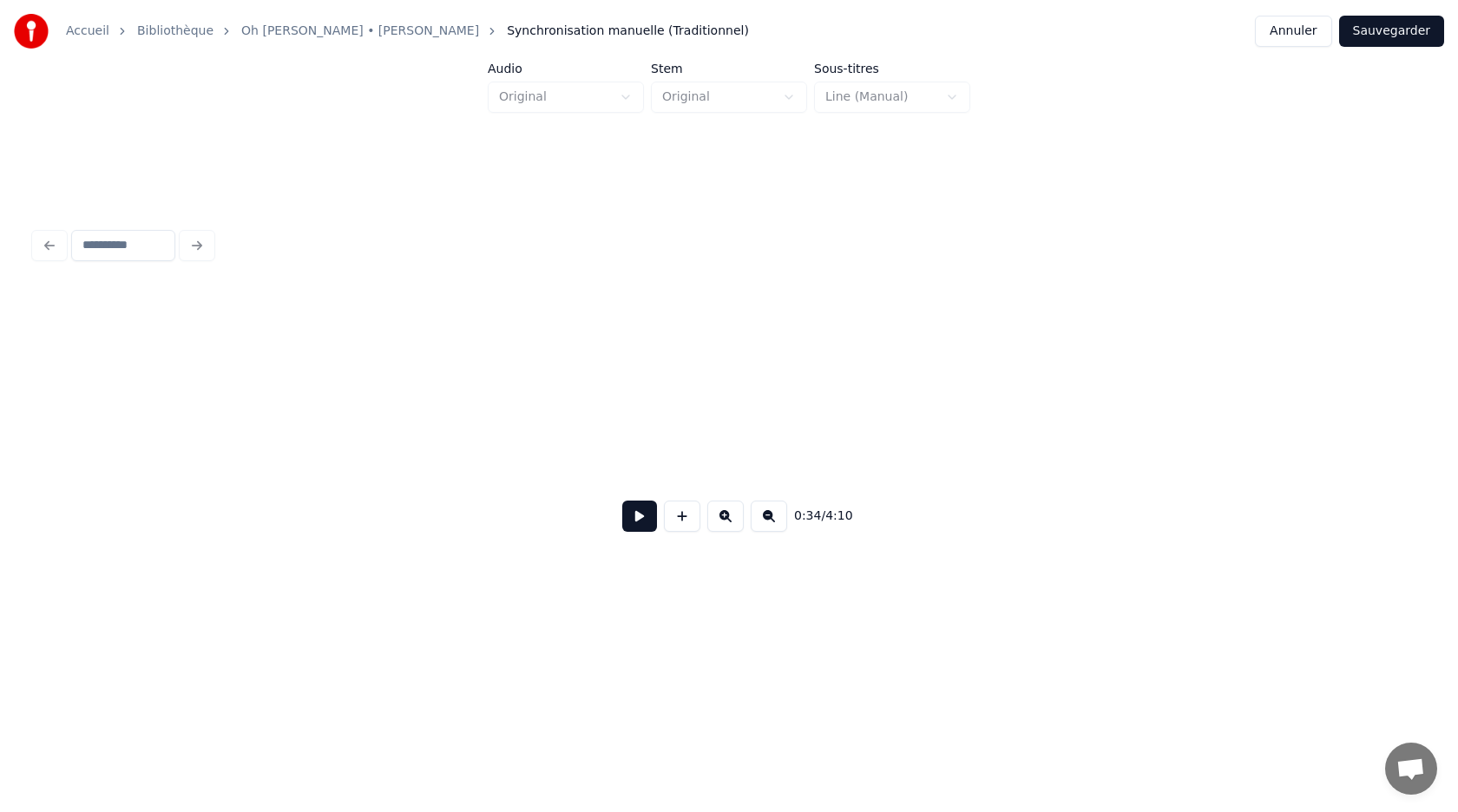
scroll to position [0, 849]
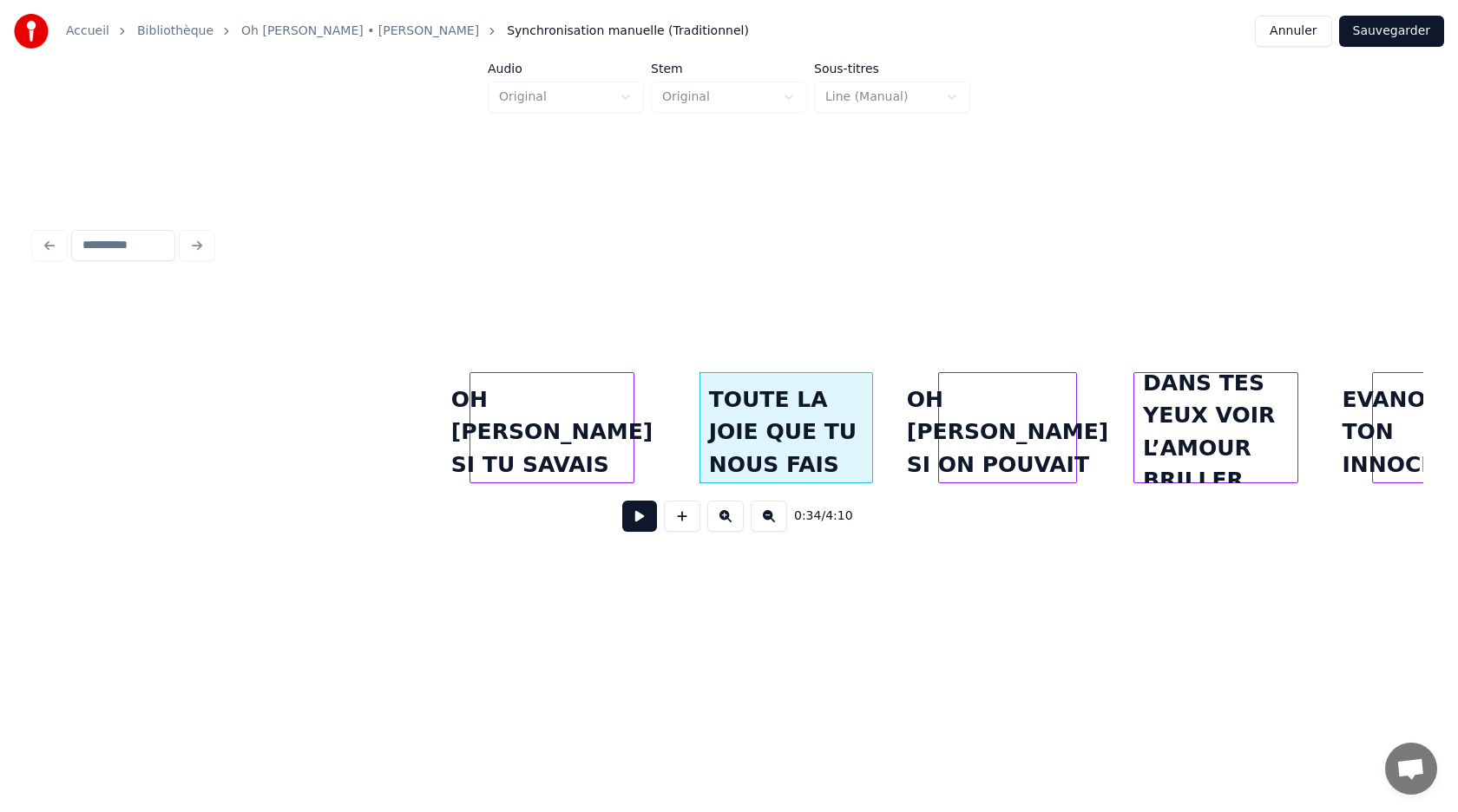
click at [1287, 35] on button "Annuler" at bounding box center [1293, 31] width 76 height 31
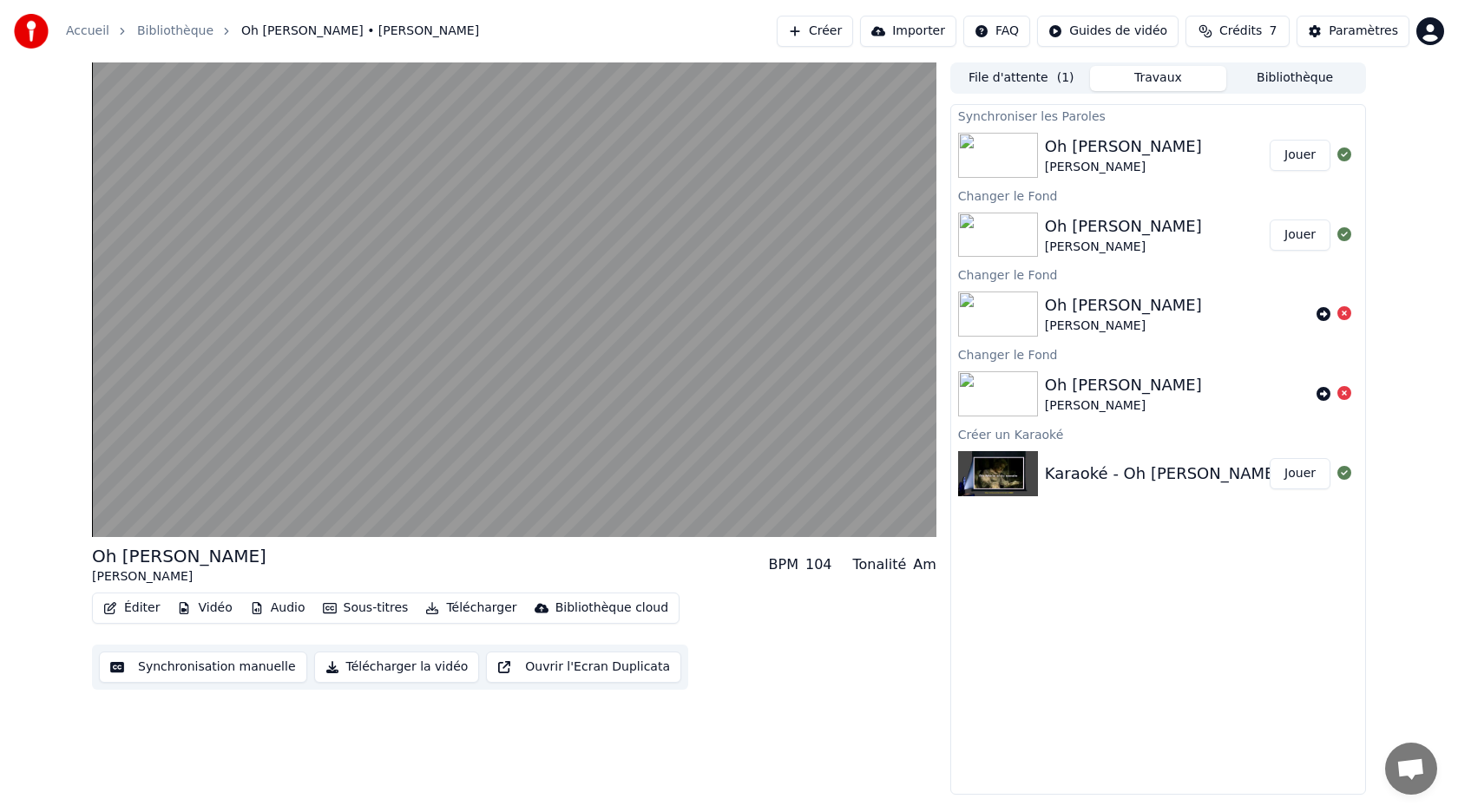
click at [1017, 158] on img at bounding box center [998, 155] width 80 height 45
click at [1070, 159] on div "[PERSON_NAME]" at bounding box center [1123, 168] width 157 height 18
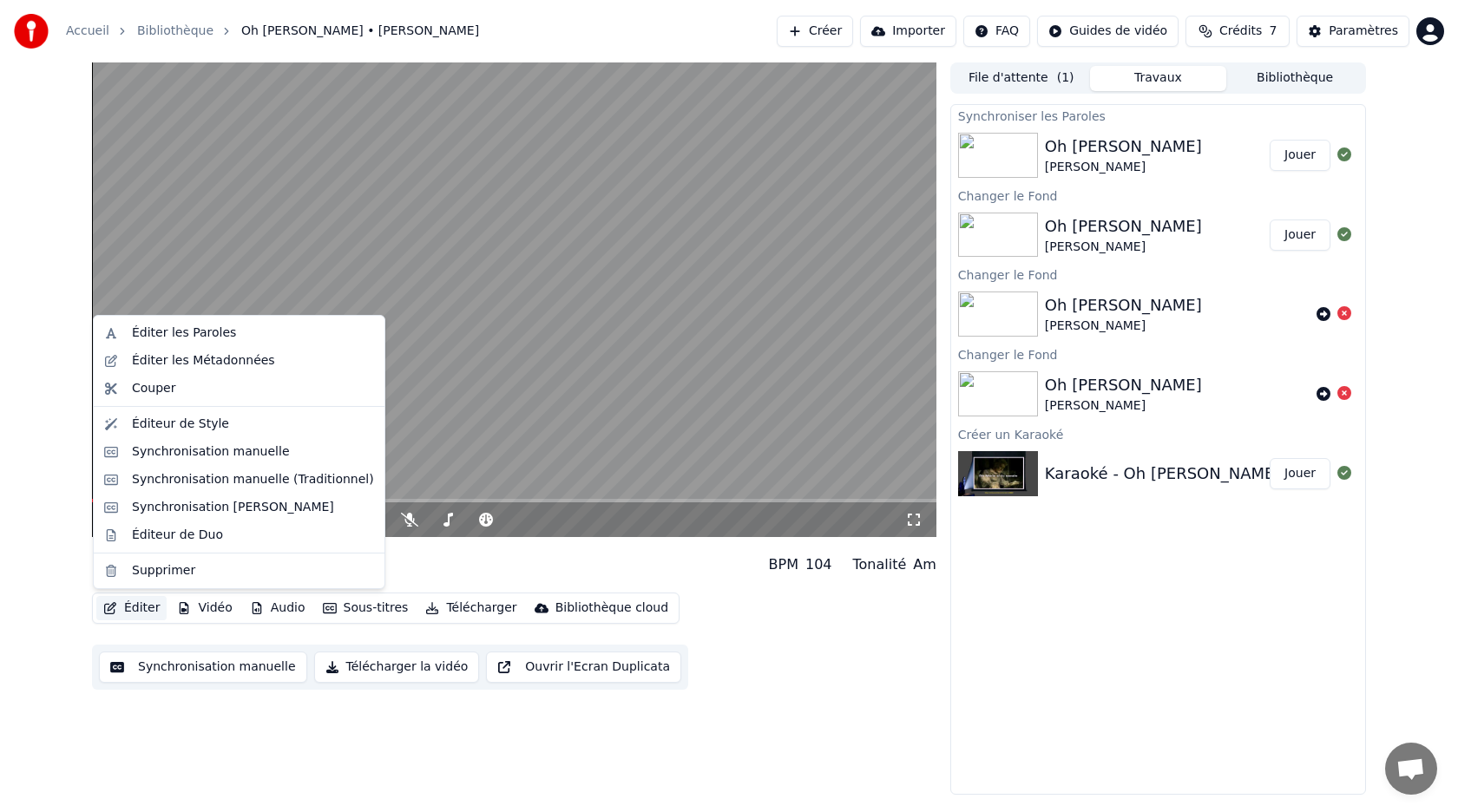
click at [122, 608] on button "Éditer" at bounding box center [132, 608] width 71 height 24
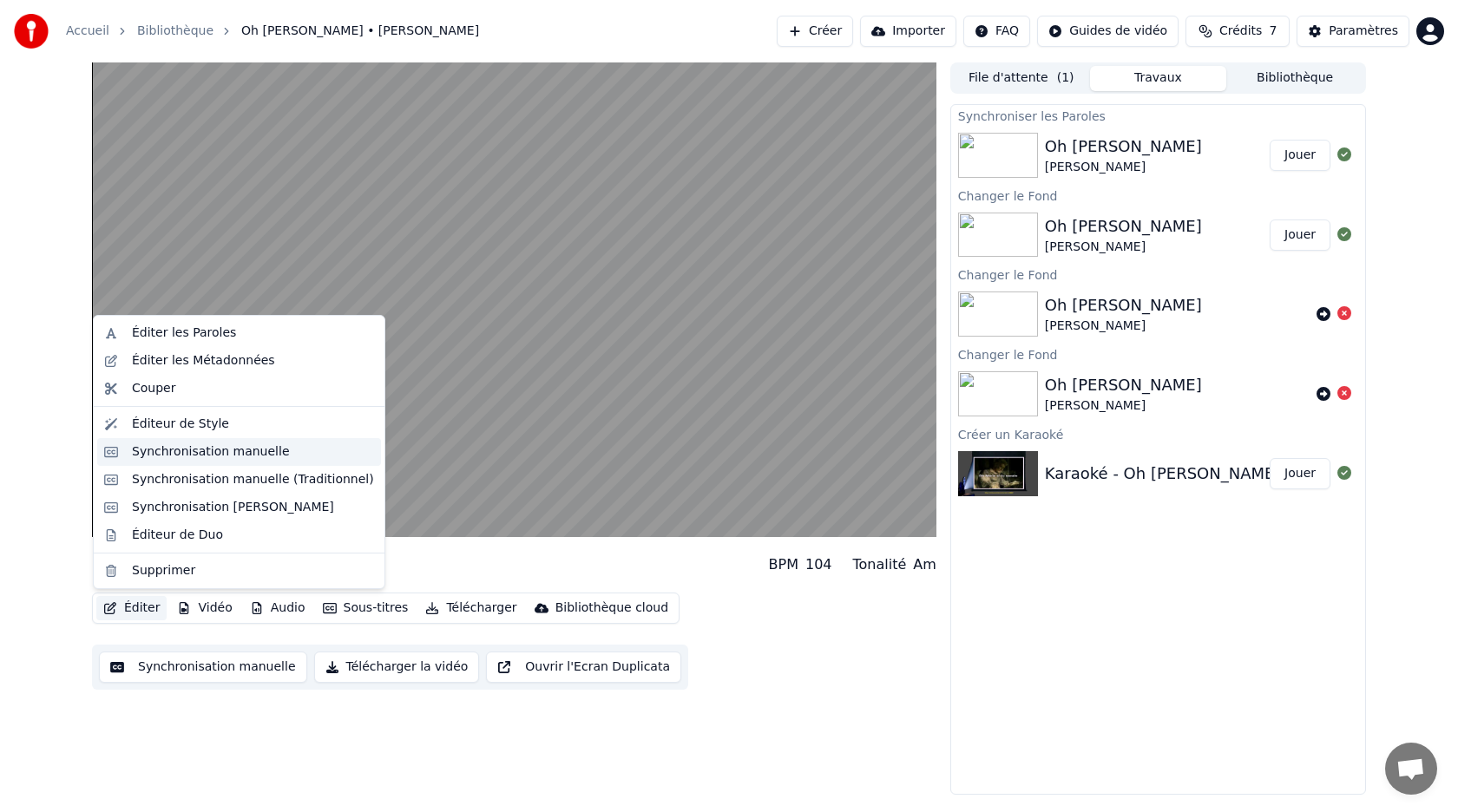
click at [162, 456] on div "Synchronisation manuelle" at bounding box center [210, 452] width 158 height 18
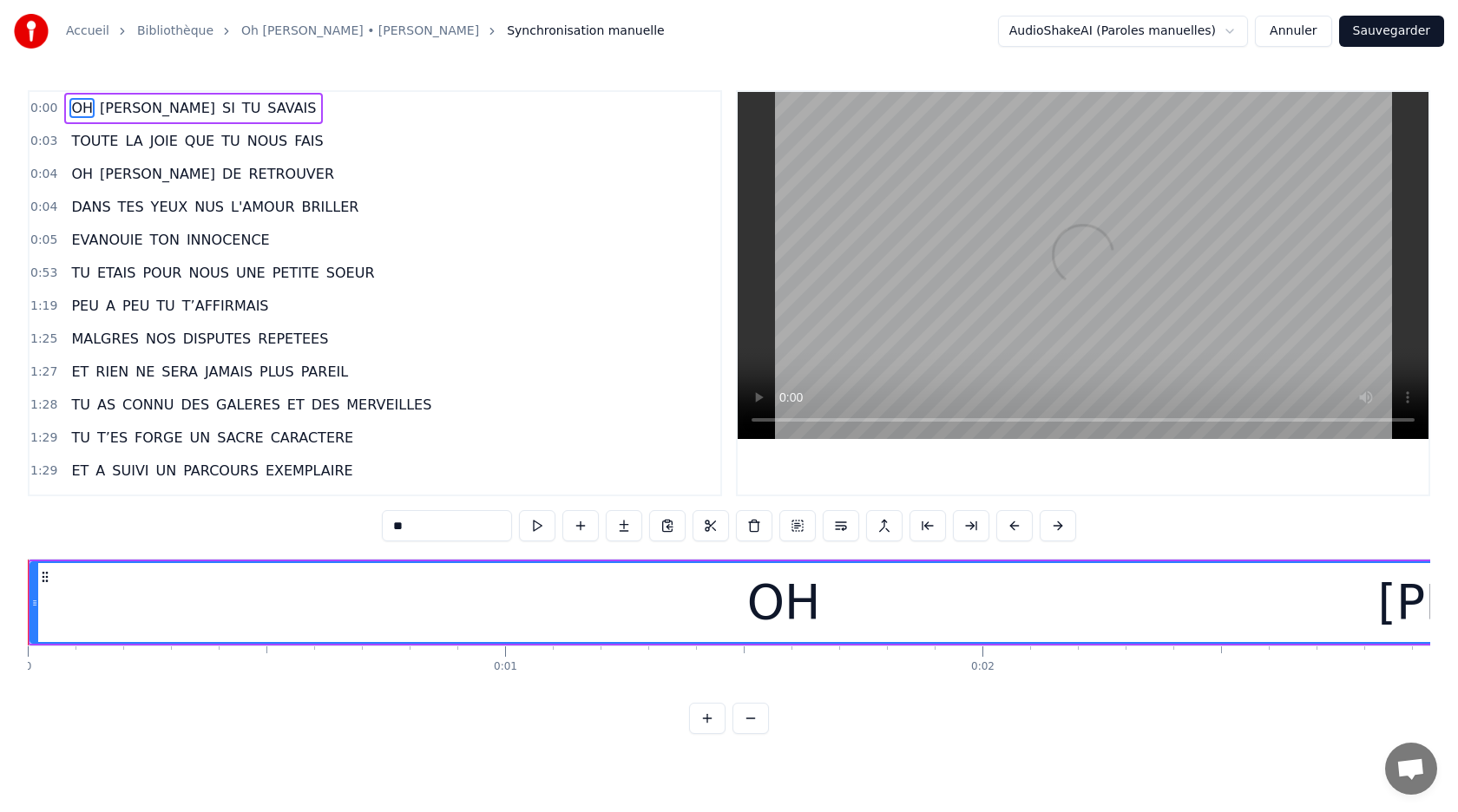
click at [1067, 31] on html "Accueil Bibliothèque Oh [PERSON_NAME] • [PERSON_NAME] Synchronisation manuelle …" at bounding box center [729, 381] width 1458 height 762
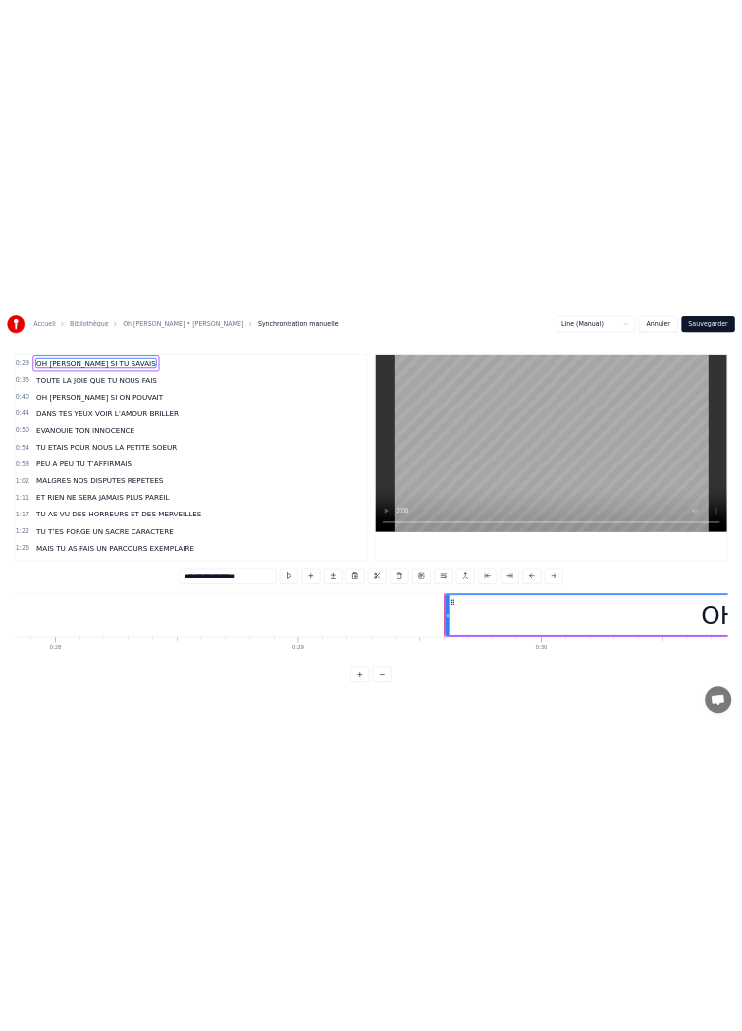
scroll to position [0, 15889]
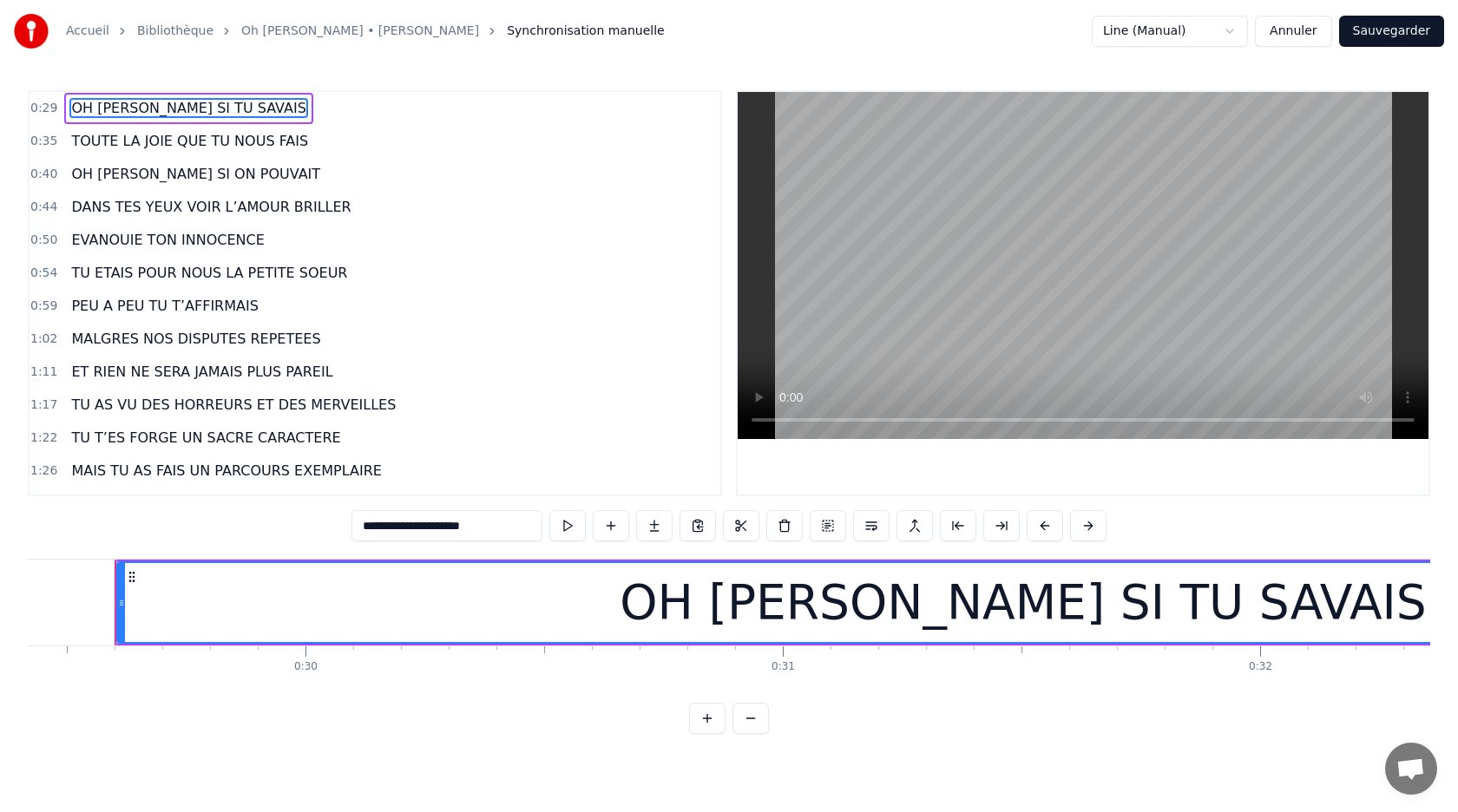
click at [1116, 24] on html "Accueil Bibliothèque Oh [PERSON_NAME] • [PERSON_NAME] Synchronisation manuelle …" at bounding box center [729, 381] width 1458 height 762
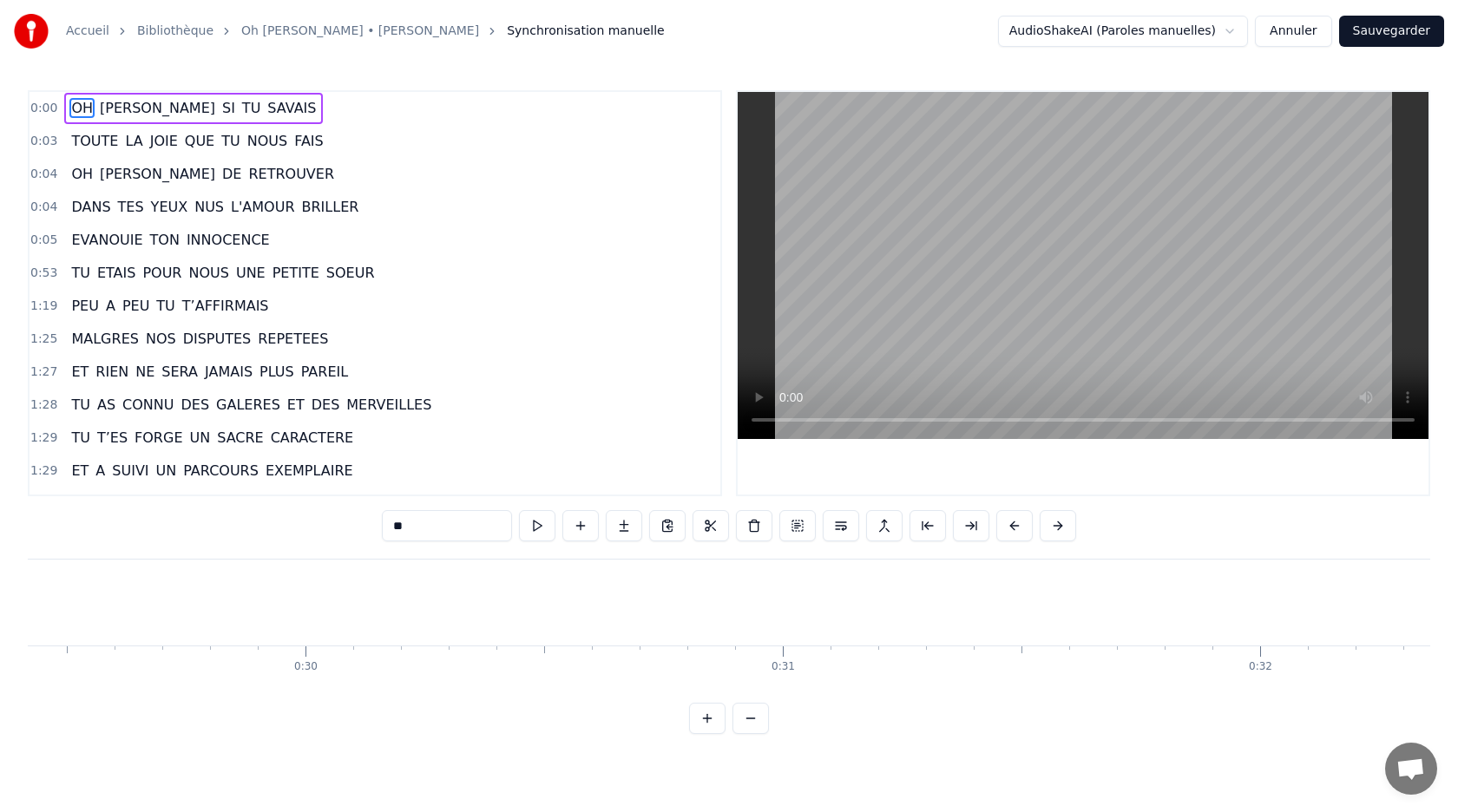
click at [1293, 33] on button "Annuler" at bounding box center [1293, 31] width 76 height 31
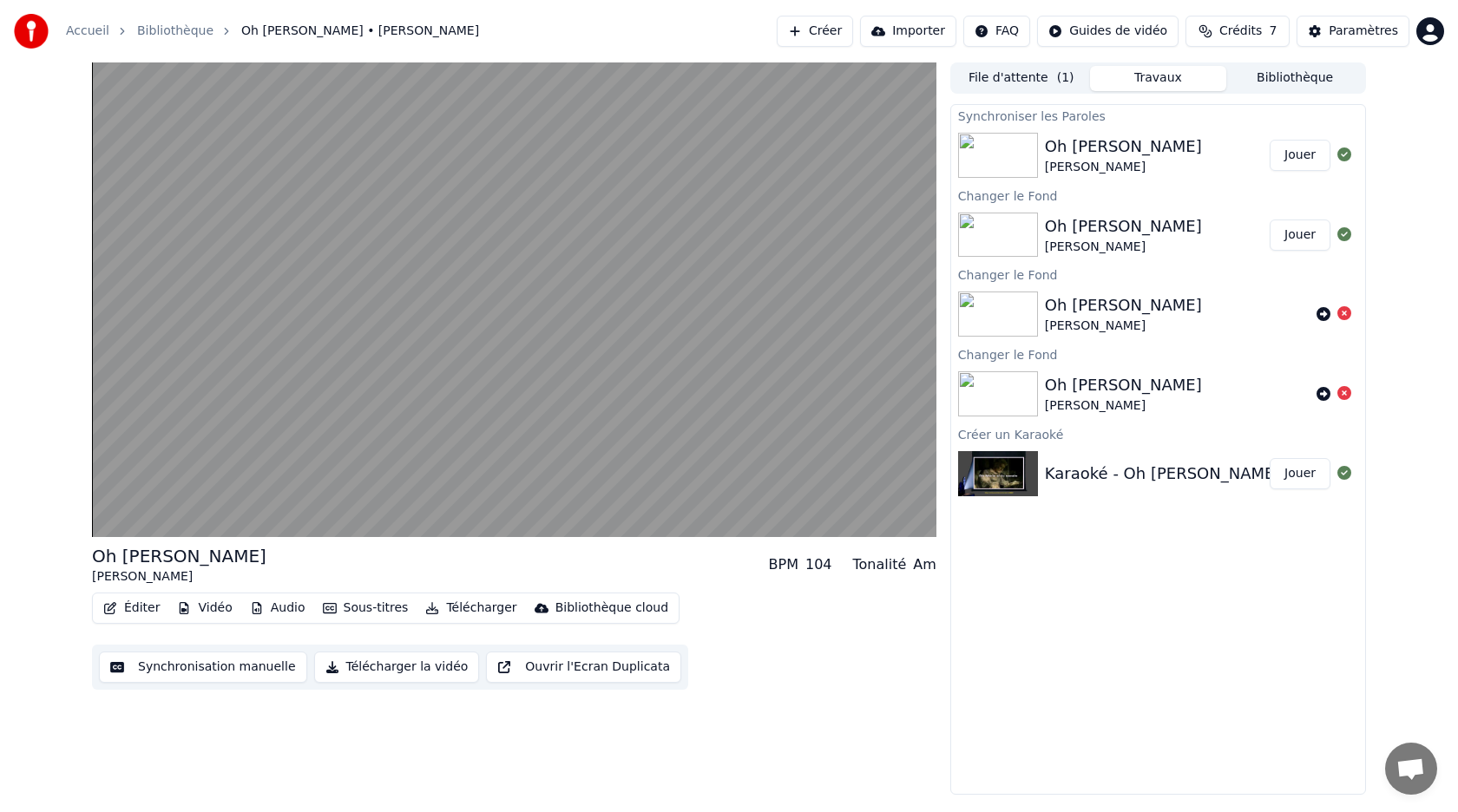
click at [1089, 150] on div "Oh [PERSON_NAME]" at bounding box center [1123, 146] width 157 height 24
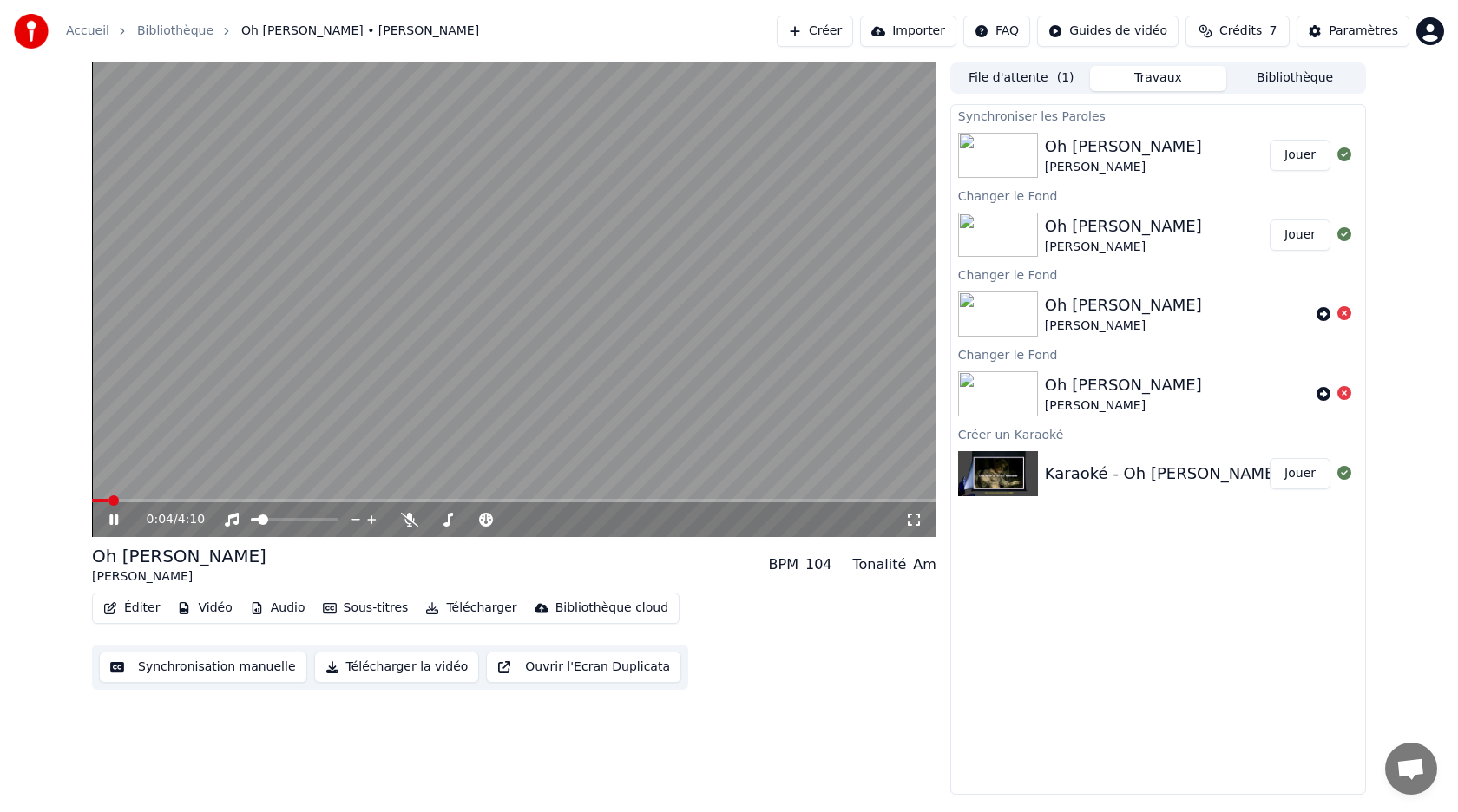
click at [366, 607] on button "Sous-titres" at bounding box center [365, 608] width 100 height 24
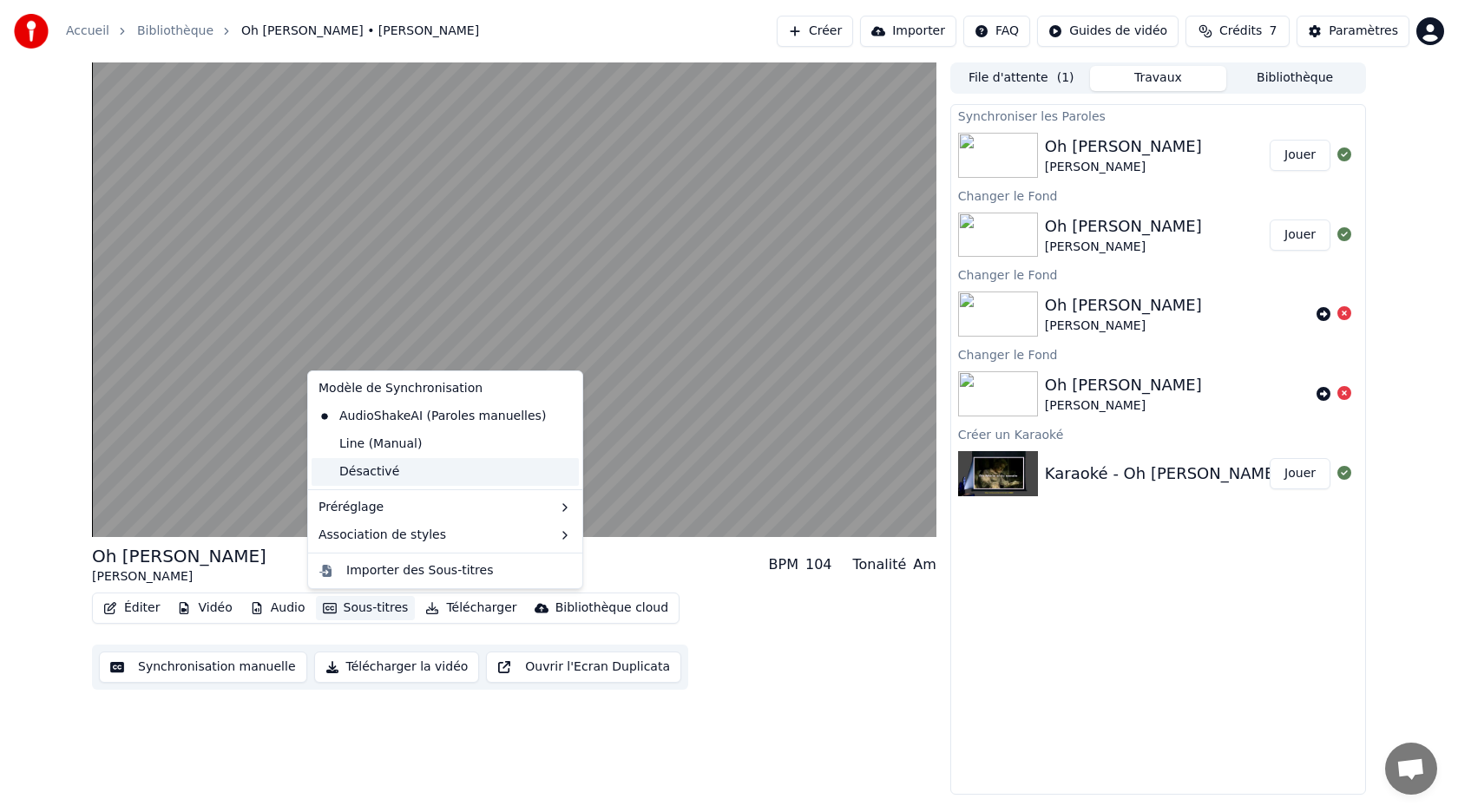
click at [386, 471] on div "Désactivé" at bounding box center [445, 472] width 267 height 27
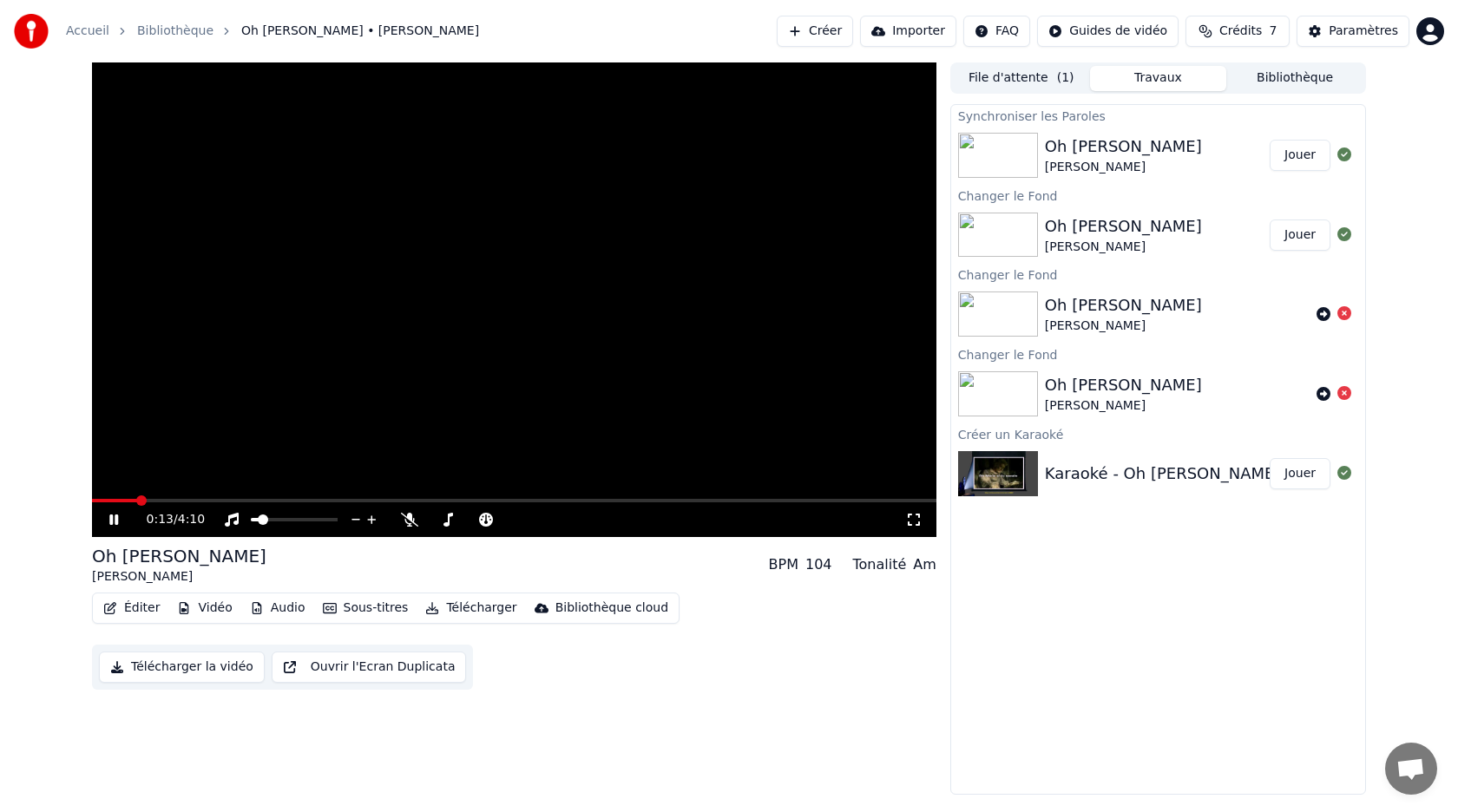
click at [114, 522] on icon at bounding box center [126, 520] width 41 height 14
click at [339, 613] on button "Sous-titres" at bounding box center [365, 608] width 100 height 24
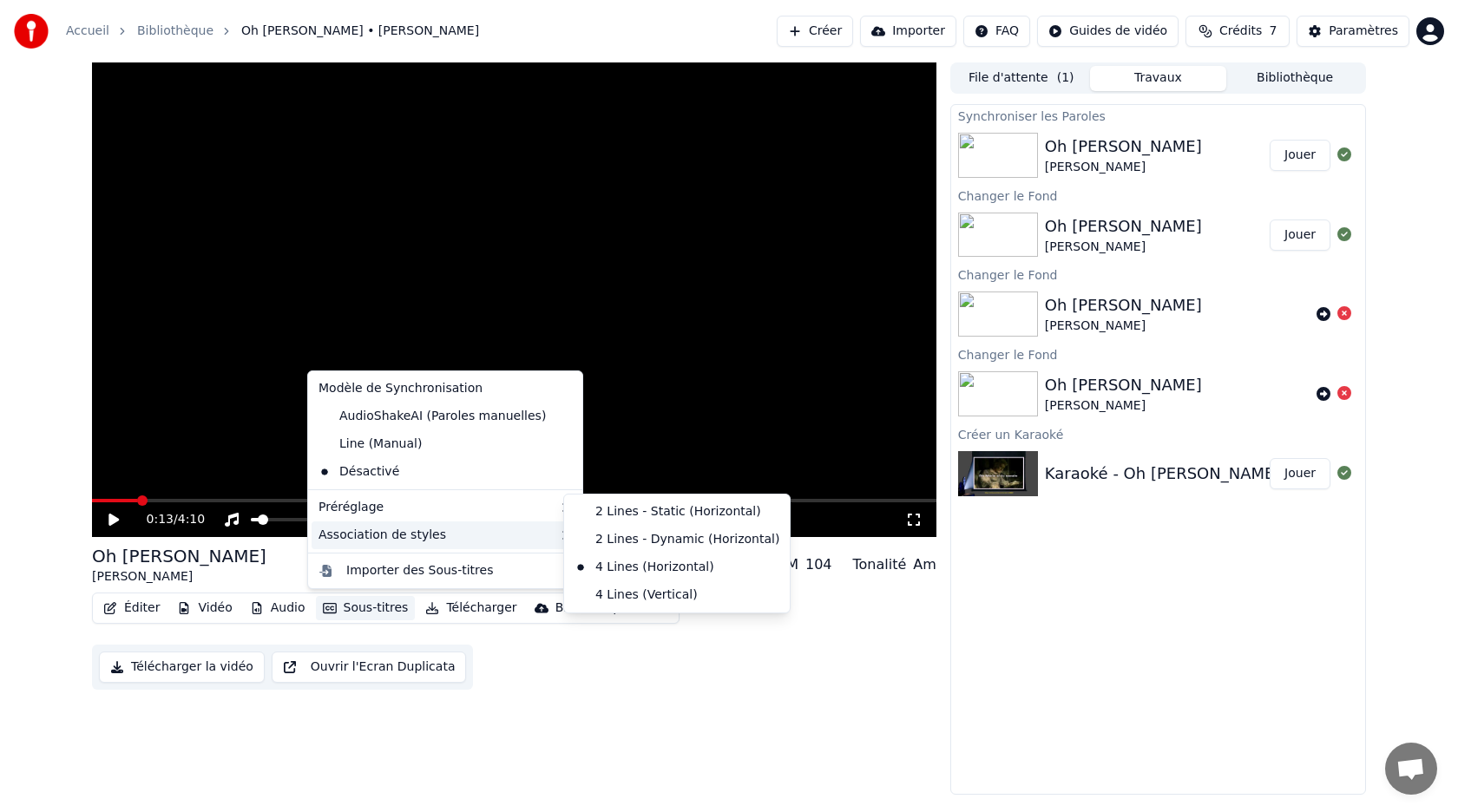
click at [476, 547] on div "Association de styles" at bounding box center [445, 535] width 267 height 27
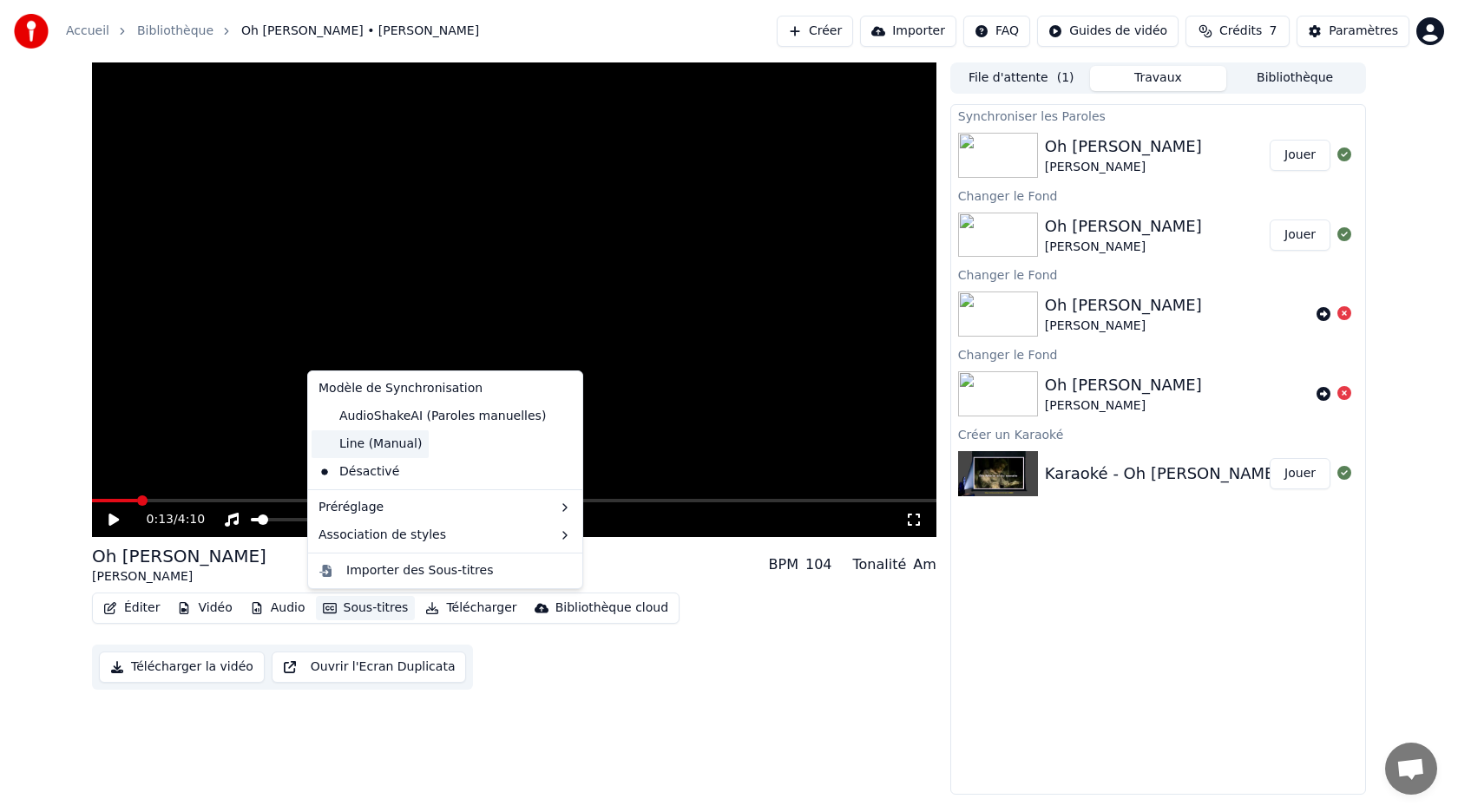
click at [383, 449] on div "Line (Manual)" at bounding box center [370, 444] width 118 height 27
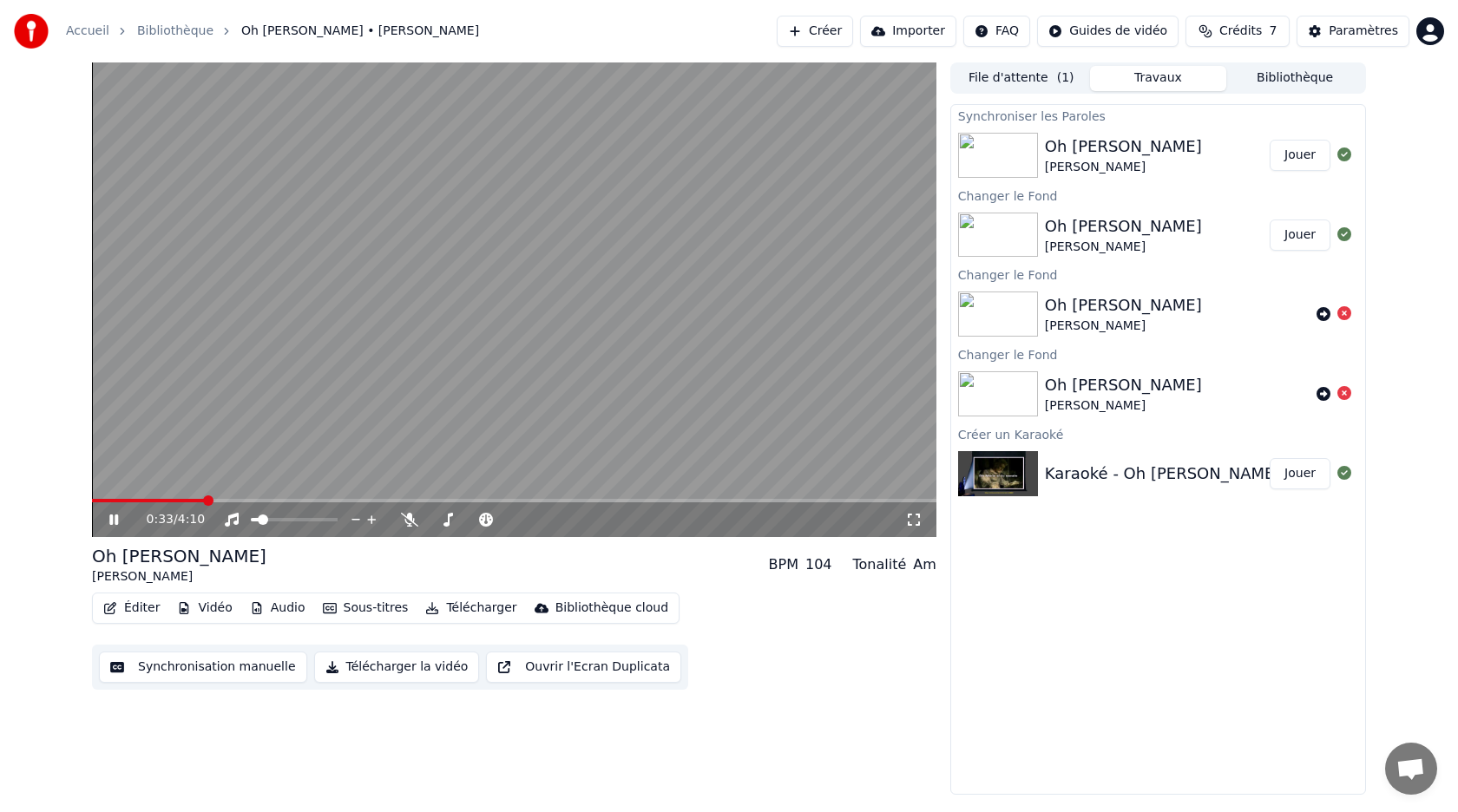
click at [119, 524] on icon at bounding box center [126, 520] width 41 height 14
click at [338, 610] on button "Sous-titres" at bounding box center [365, 608] width 100 height 24
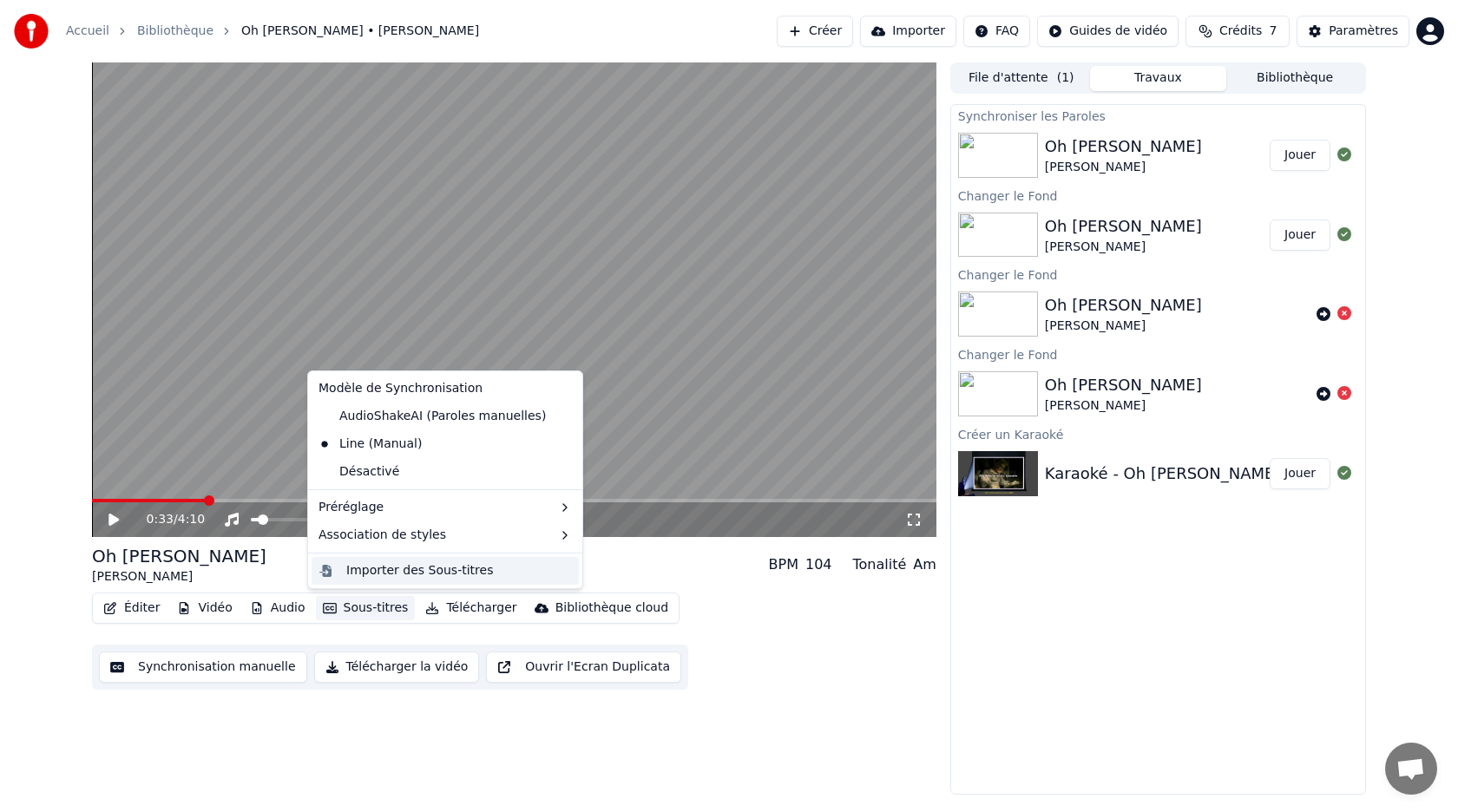
click at [365, 575] on div "Importer des Sous-titres" at bounding box center [420, 571] width 147 height 18
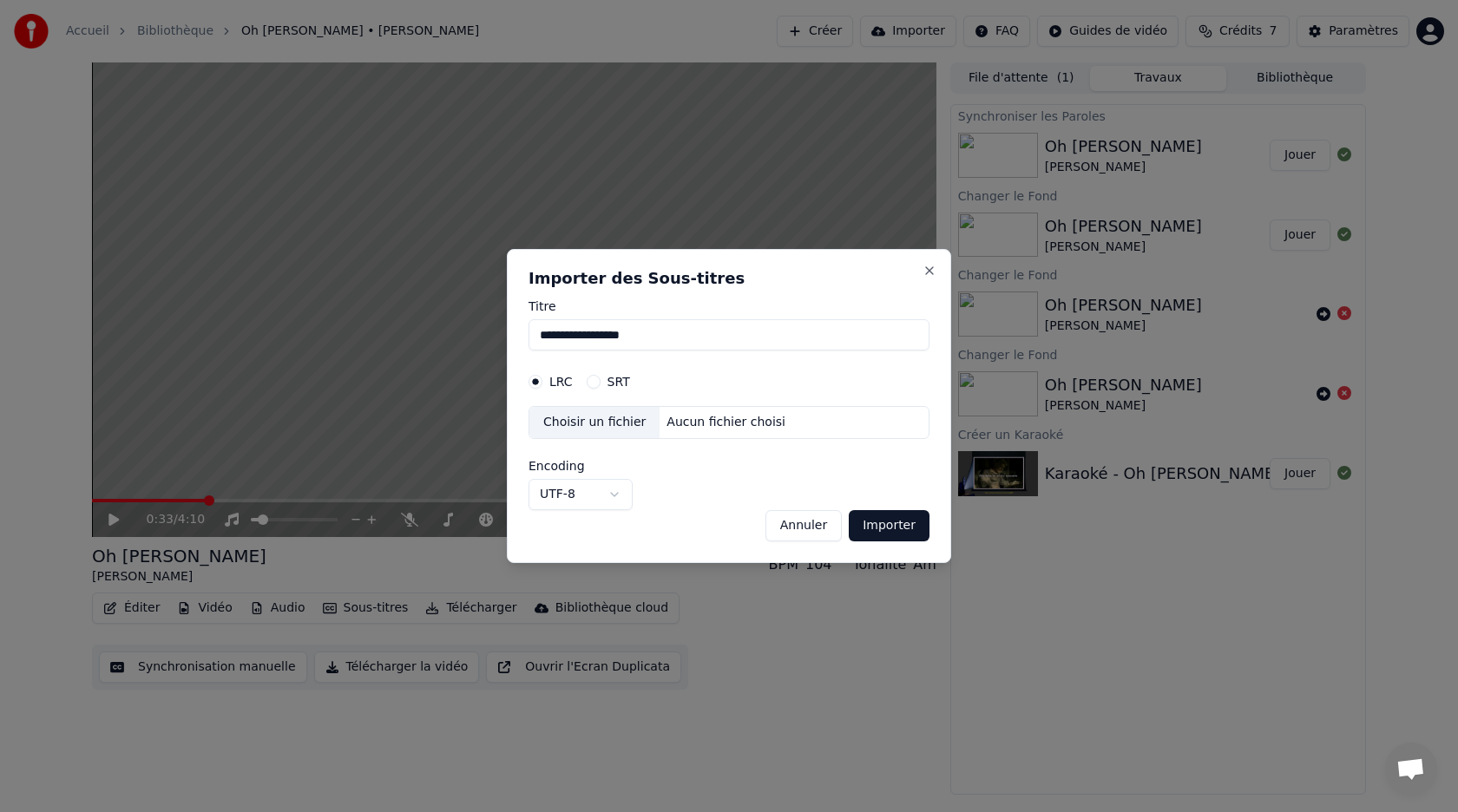
click at [816, 523] on button "Annuler" at bounding box center [803, 525] width 76 height 31
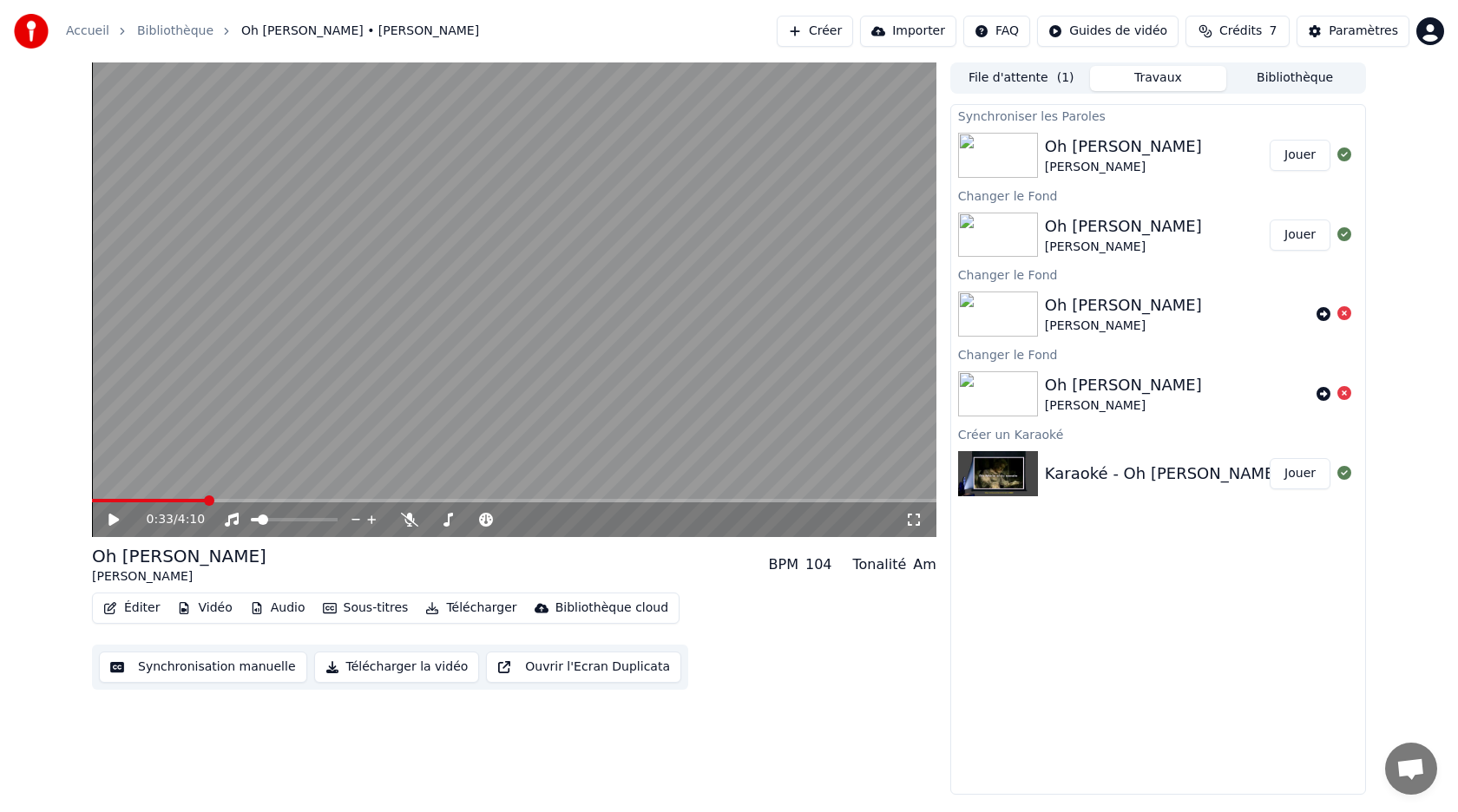
click at [130, 610] on button "Éditer" at bounding box center [132, 608] width 71 height 24
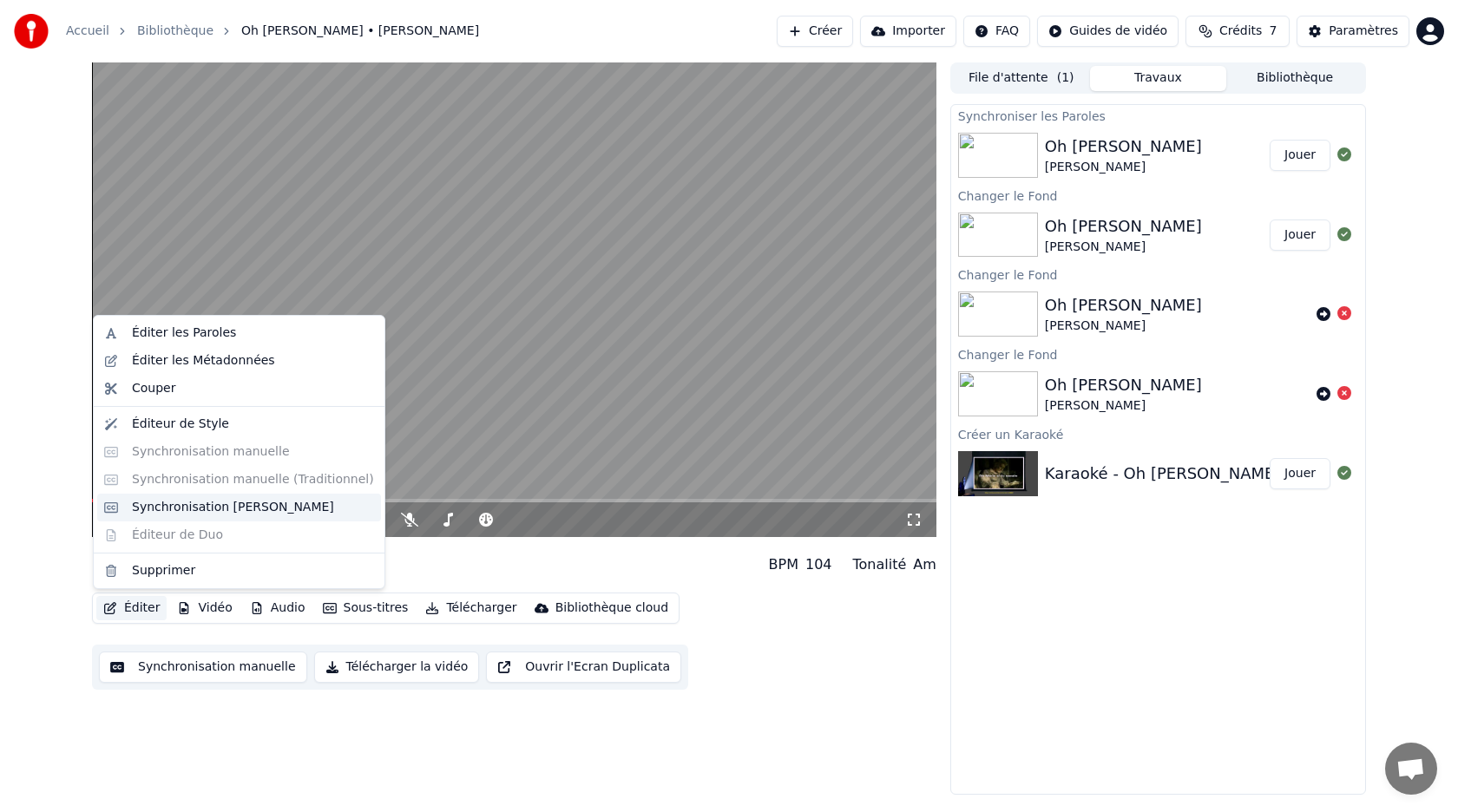
click at [178, 509] on div "Synchronisation [PERSON_NAME]" at bounding box center [232, 508] width 202 height 18
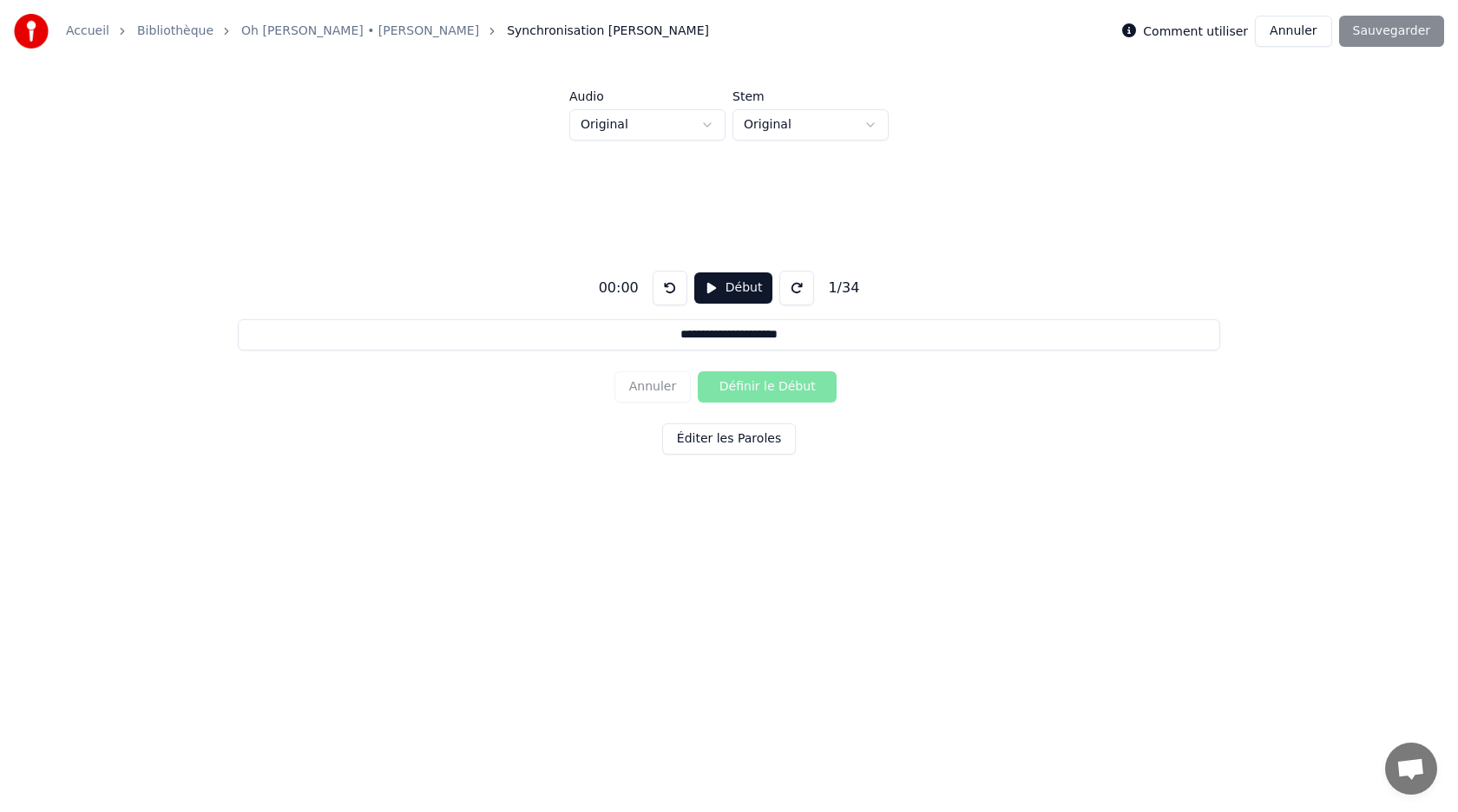
click at [718, 440] on button "Éditer les Paroles" at bounding box center [728, 438] width 133 height 31
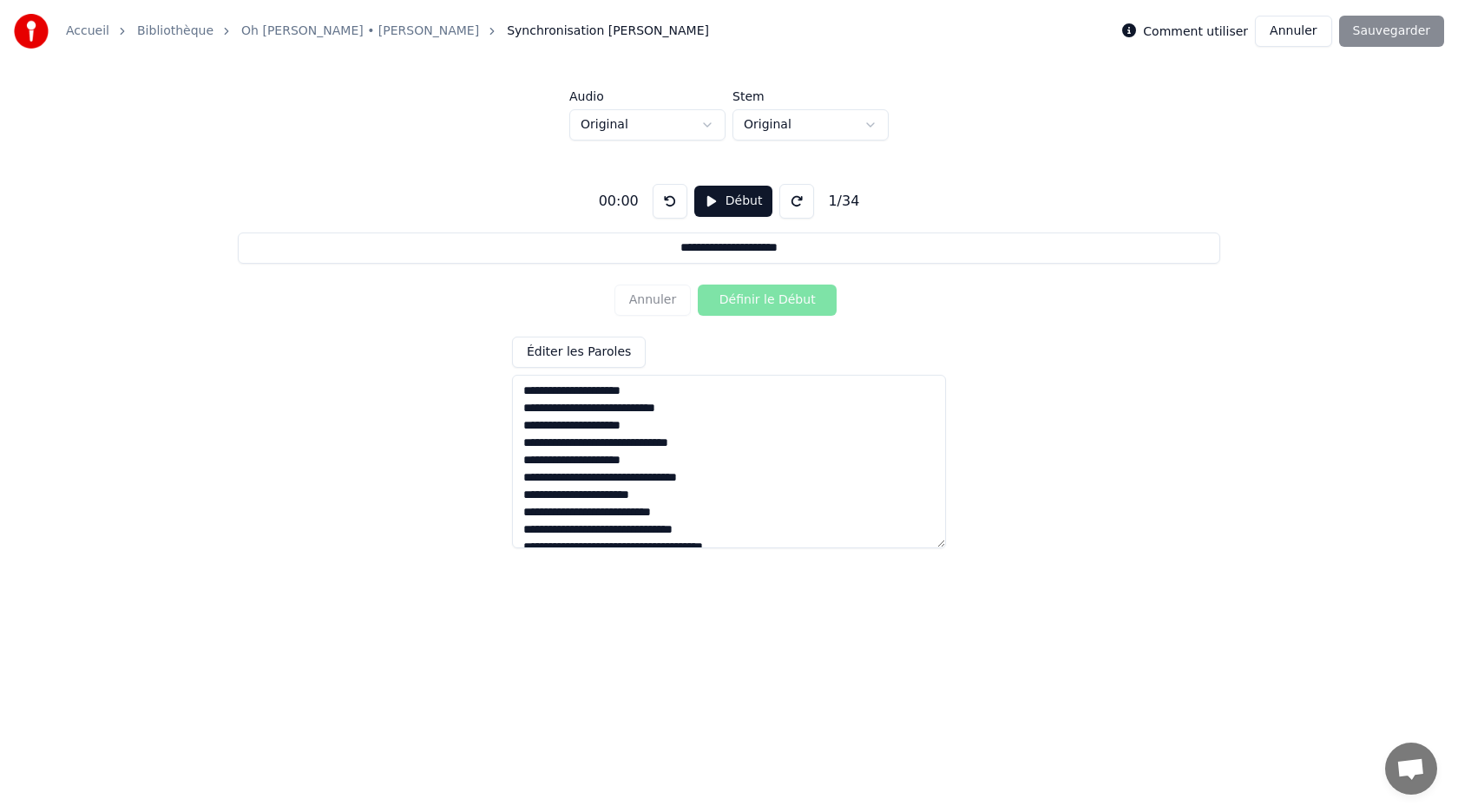
click at [729, 203] on button "Début" at bounding box center [733, 201] width 79 height 31
click at [739, 300] on button "Définir le Début" at bounding box center [767, 300] width 139 height 31
click at [739, 300] on button "Définir la Fin" at bounding box center [767, 300] width 139 height 31
click at [739, 300] on button "Définir le Début" at bounding box center [767, 300] width 139 height 31
click at [739, 300] on button "Définir la Fin" at bounding box center [767, 300] width 139 height 31
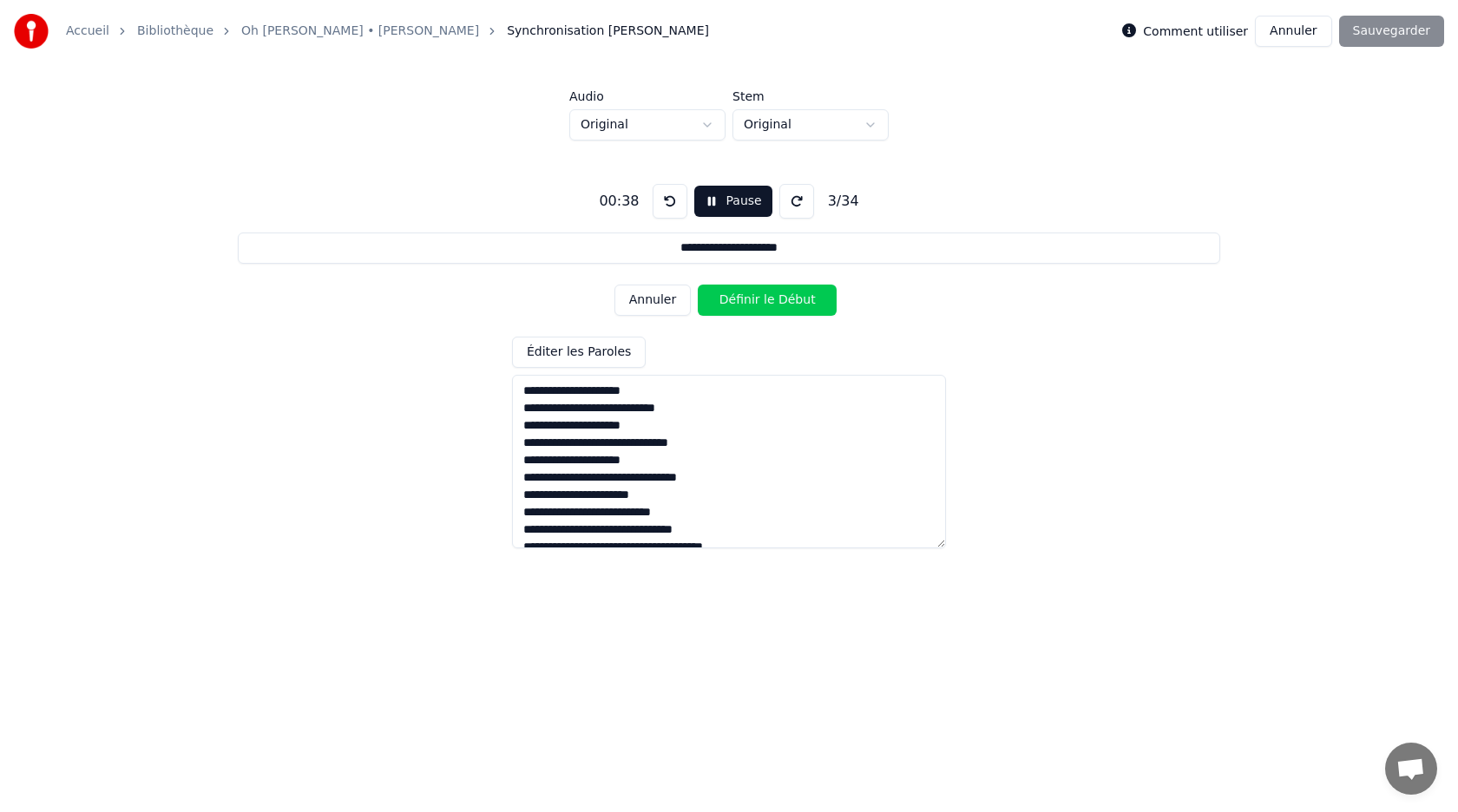
click at [714, 198] on button "Pause" at bounding box center [733, 201] width 77 height 31
click at [730, 296] on div "Annuler Définir le Début" at bounding box center [728, 300] width 229 height 45
click at [723, 207] on button "Début" at bounding box center [733, 201] width 79 height 31
click at [740, 301] on button "Définir le Début" at bounding box center [767, 300] width 139 height 31
click at [740, 301] on button "Définir la Fin" at bounding box center [767, 300] width 139 height 31
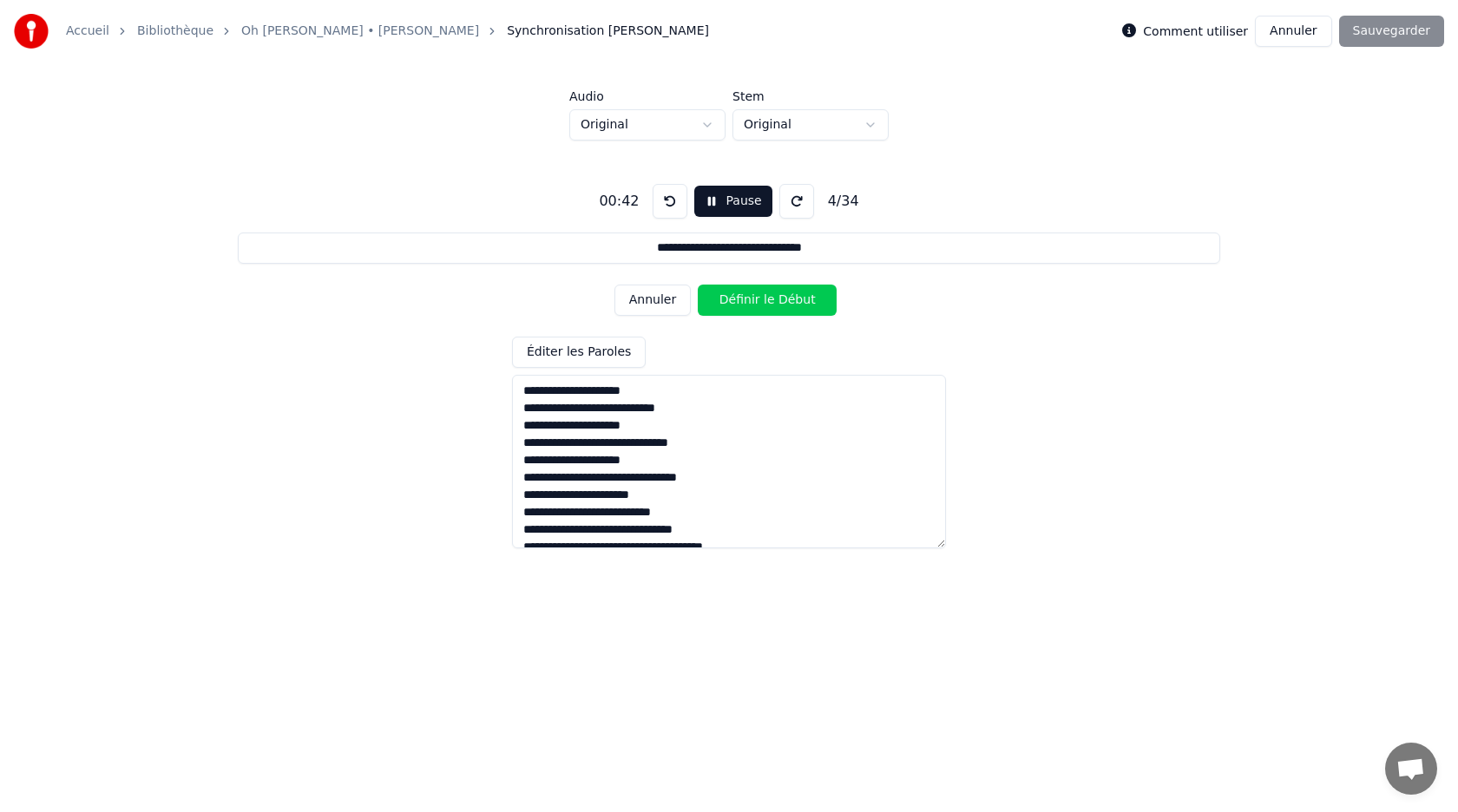
click at [728, 213] on button "Pause" at bounding box center [733, 201] width 77 height 31
click at [728, 213] on button "Début" at bounding box center [733, 201] width 79 height 31
click at [745, 298] on button "Définir le Début" at bounding box center [767, 300] width 139 height 31
click at [745, 298] on button "Définir la Fin" at bounding box center [767, 300] width 139 height 31
click at [729, 199] on button "Pause" at bounding box center [733, 201] width 77 height 31
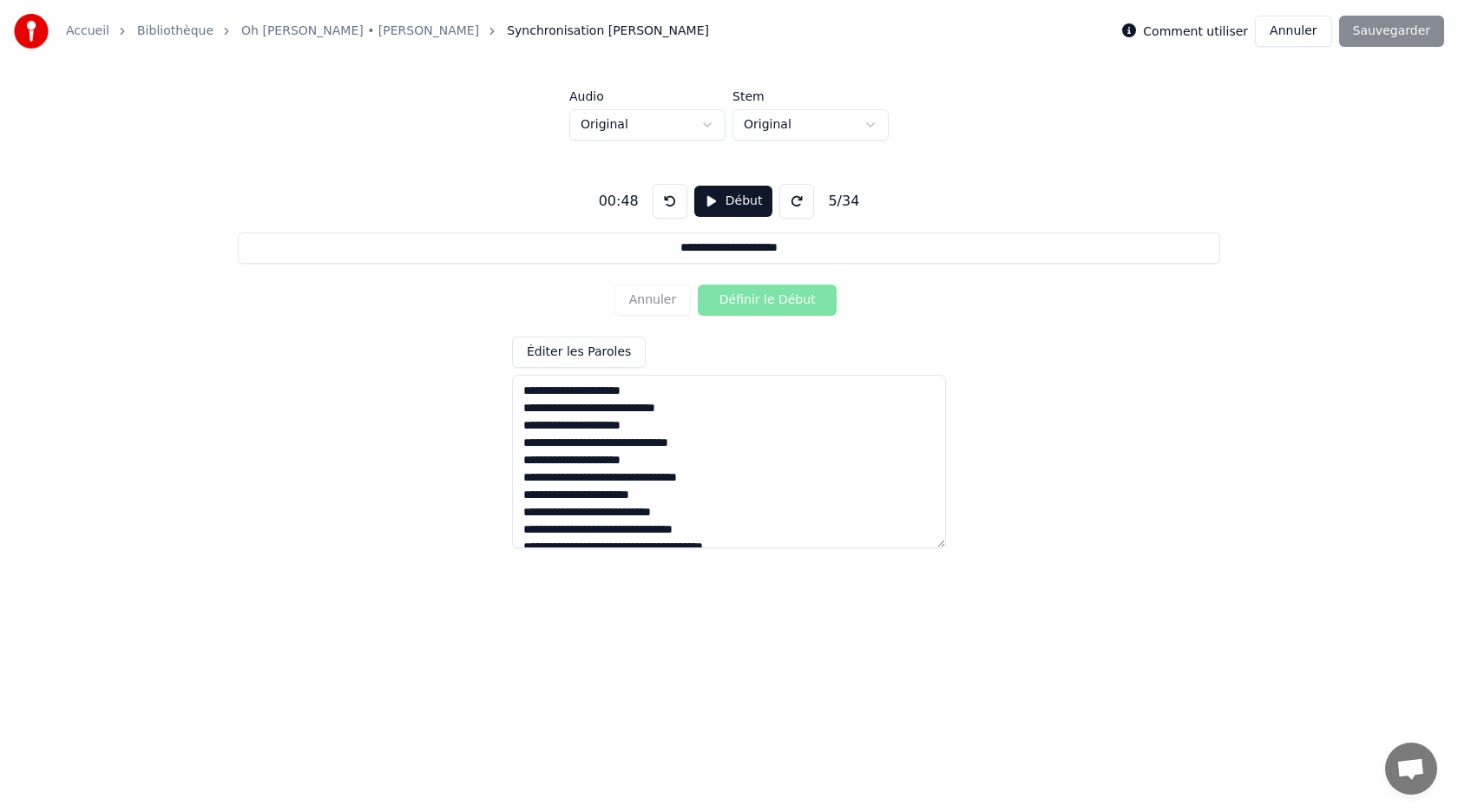
click at [729, 199] on button "Début" at bounding box center [733, 201] width 79 height 31
click at [740, 299] on button "Définir le Début" at bounding box center [767, 300] width 139 height 31
click at [740, 299] on button "Définir la Fin" at bounding box center [767, 300] width 139 height 31
click at [719, 213] on button "Pause" at bounding box center [733, 201] width 77 height 31
click at [719, 213] on button "Début" at bounding box center [733, 201] width 79 height 31
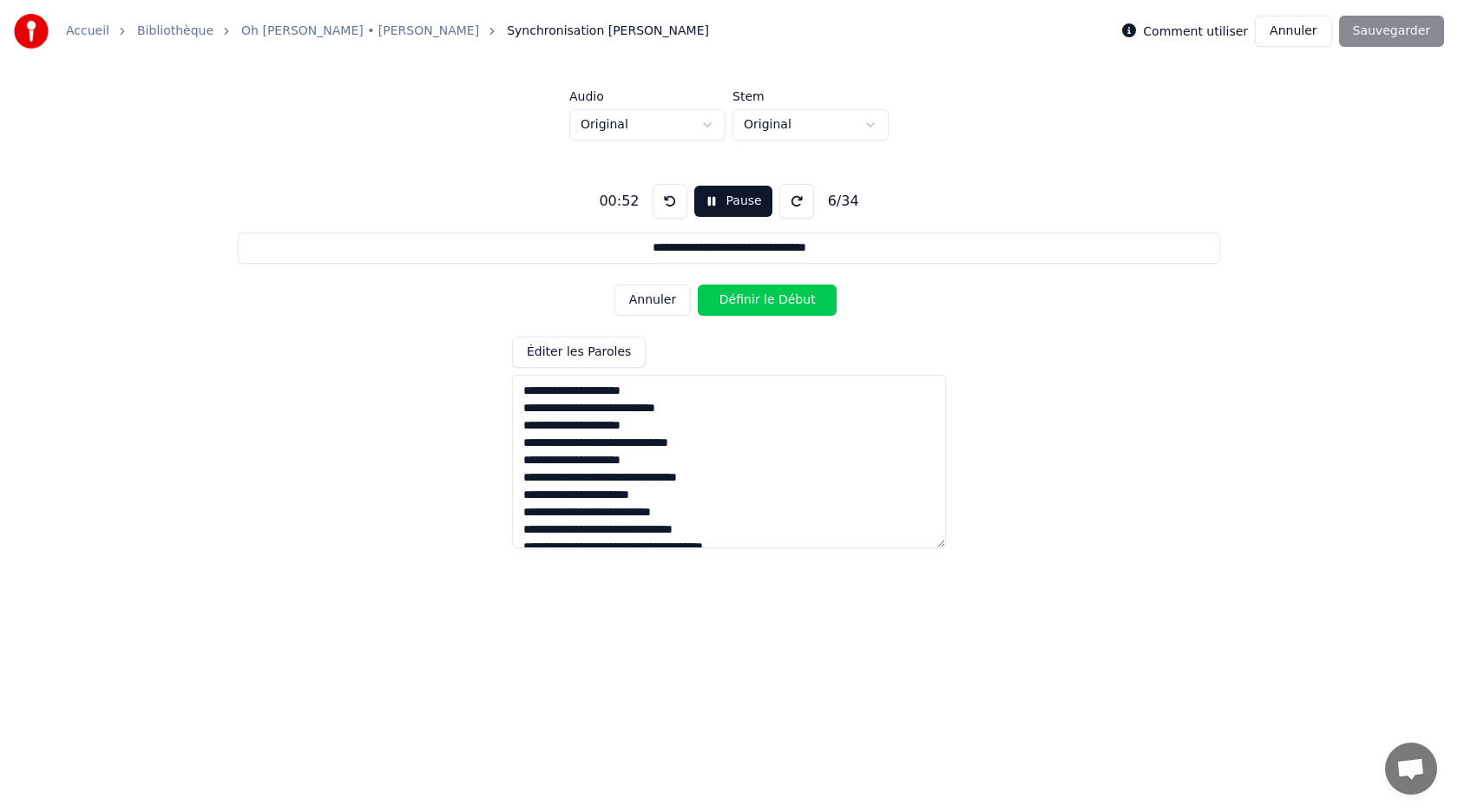
click at [737, 301] on button "Définir le Début" at bounding box center [767, 300] width 139 height 31
click at [737, 301] on button "Définir la Fin" at bounding box center [767, 300] width 139 height 31
click at [722, 200] on button "Pause" at bounding box center [733, 201] width 77 height 31
click at [722, 200] on button "Début" at bounding box center [733, 201] width 79 height 31
click at [747, 306] on button "Définir le Début" at bounding box center [767, 300] width 139 height 31
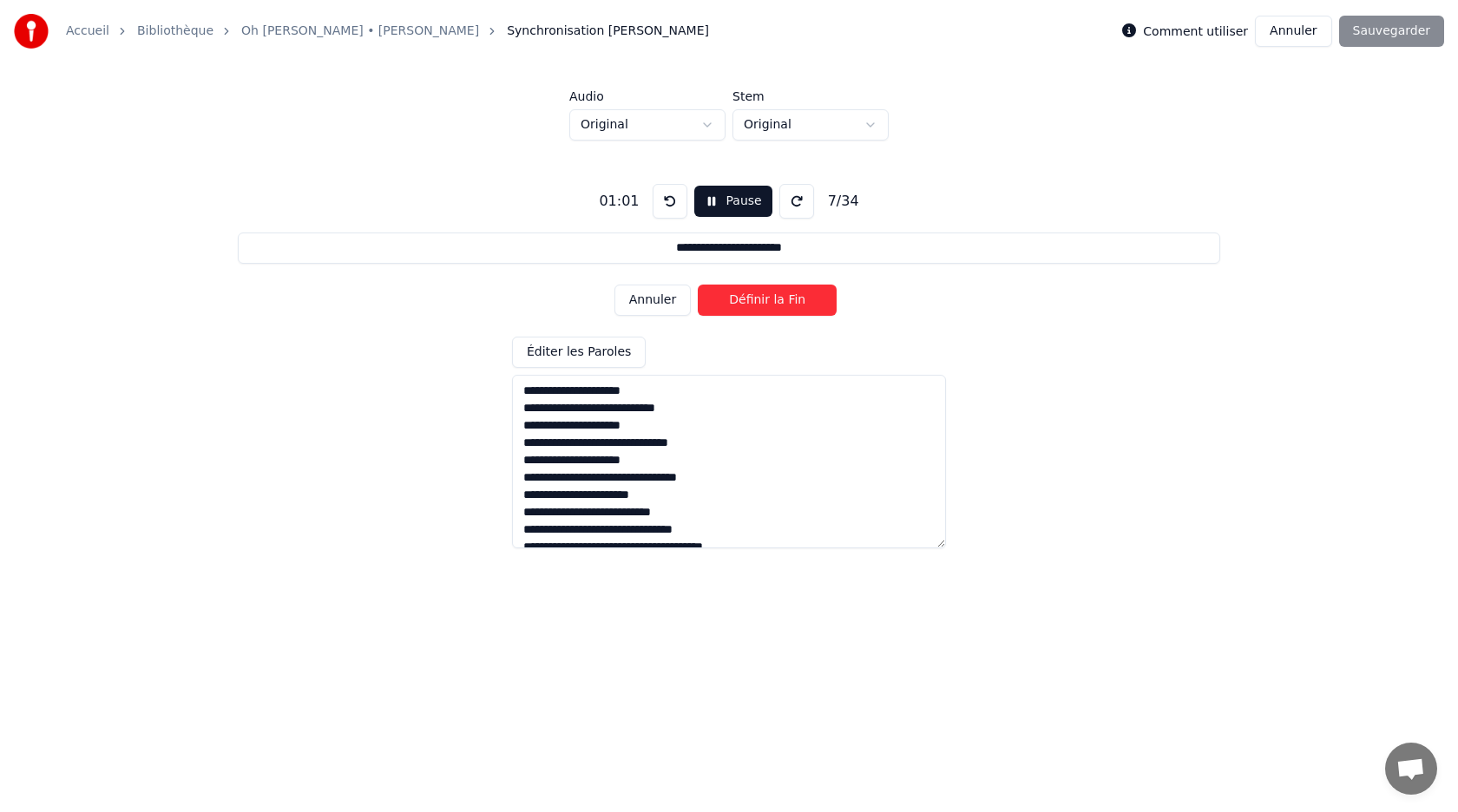
click at [747, 306] on button "Définir la Fin" at bounding box center [767, 300] width 139 height 31
click at [735, 202] on button "Pause" at bounding box center [733, 201] width 77 height 31
click at [735, 202] on button "Début" at bounding box center [733, 201] width 79 height 31
click at [746, 299] on button "Définir le Début" at bounding box center [767, 300] width 139 height 31
click at [746, 299] on button "Définir la Fin" at bounding box center [767, 300] width 139 height 31
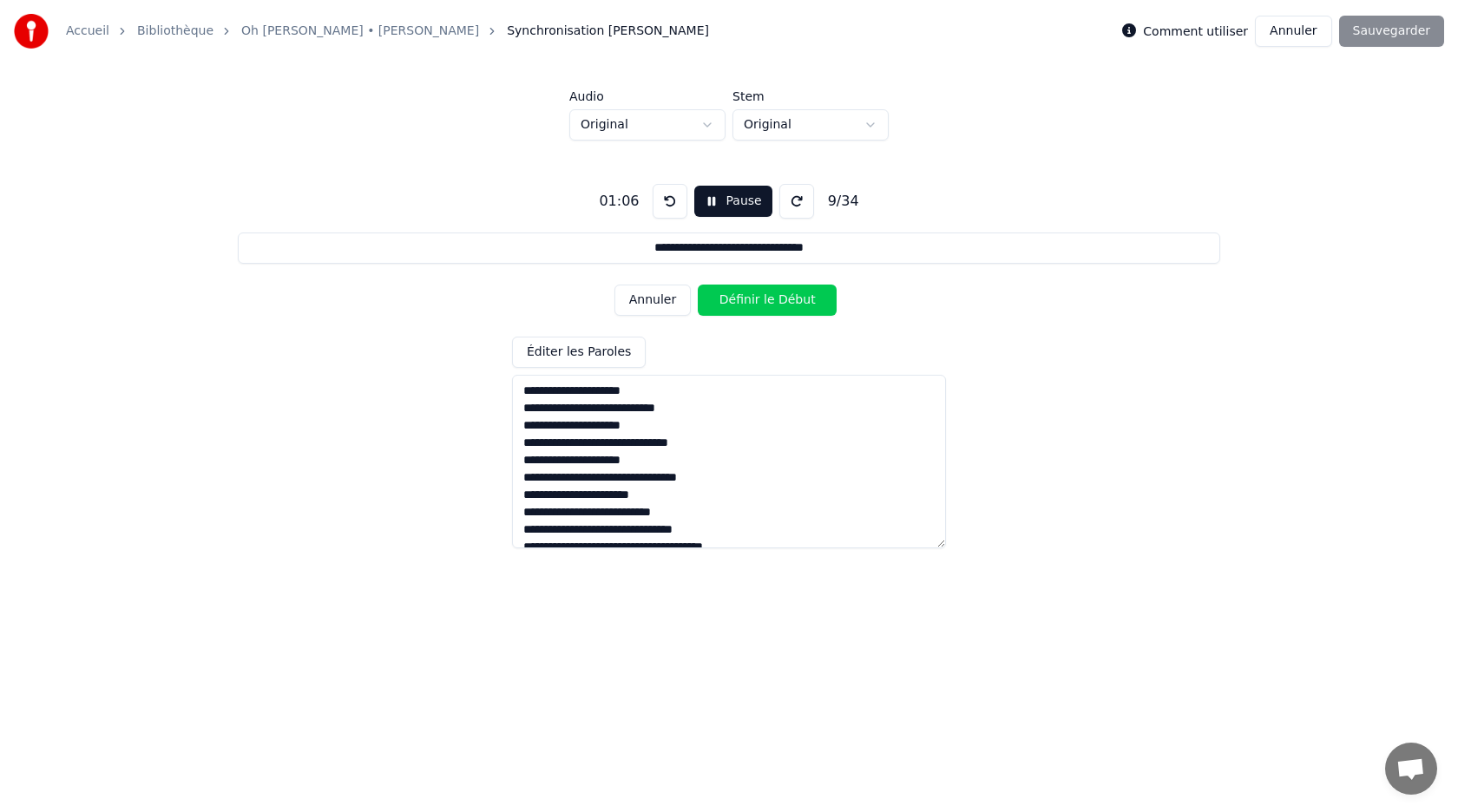
click at [725, 184] on div "01:06 Pause 9 / 34" at bounding box center [728, 201] width 273 height 34
click at [726, 200] on button "Pause" at bounding box center [733, 201] width 77 height 31
click at [726, 200] on button "Début" at bounding box center [733, 201] width 79 height 31
click at [725, 206] on button "Pause" at bounding box center [733, 201] width 77 height 31
click at [725, 206] on button "Début" at bounding box center [733, 201] width 79 height 31
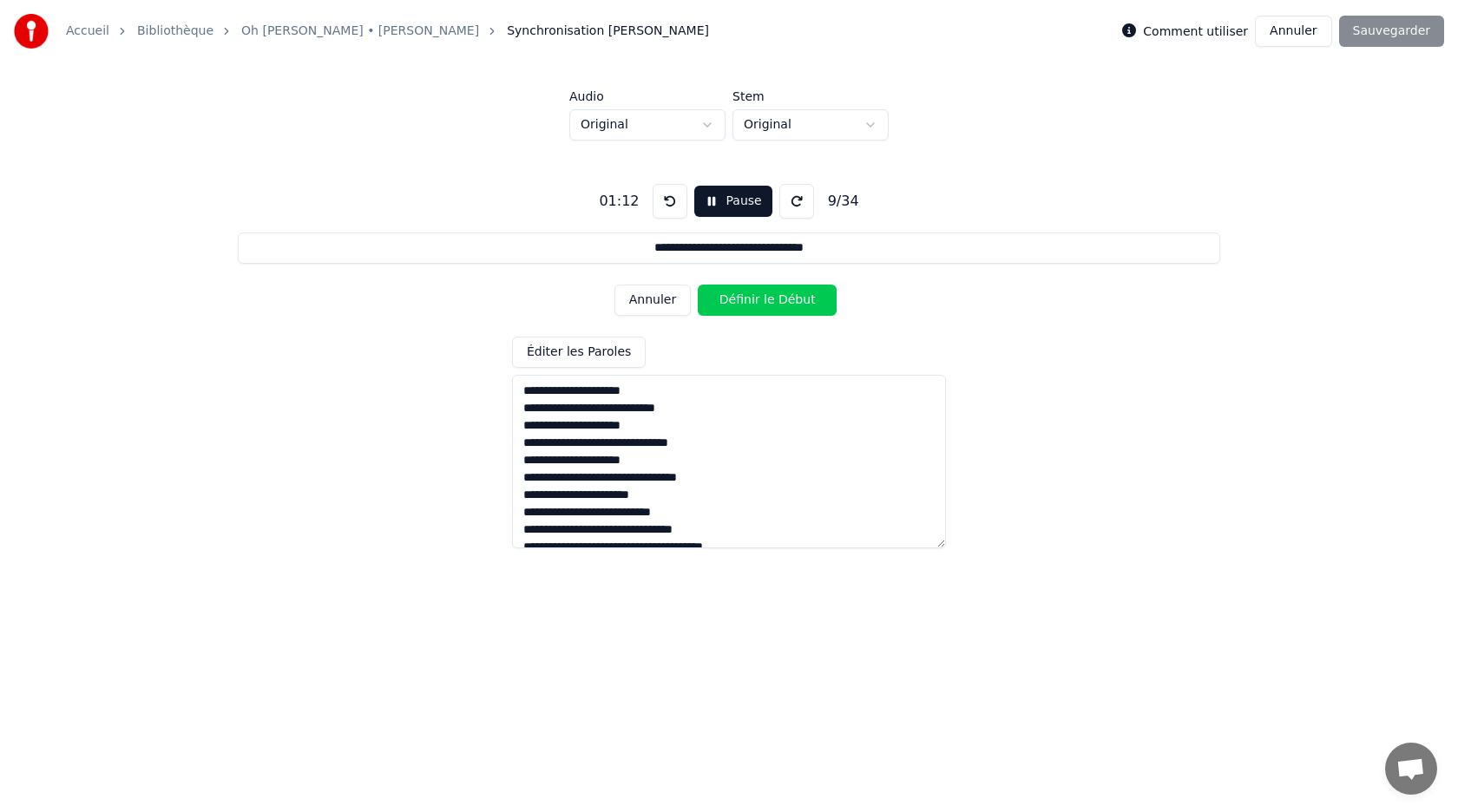
click at [740, 314] on button "Définir le Début" at bounding box center [767, 300] width 139 height 31
click at [740, 314] on button "Définir la Fin" at bounding box center [767, 300] width 139 height 31
click at [720, 208] on button "Pause" at bounding box center [728, 201] width 77 height 31
click at [720, 208] on button "Début" at bounding box center [729, 201] width 79 height 31
click at [736, 297] on button "Définir le Début" at bounding box center [767, 300] width 139 height 31
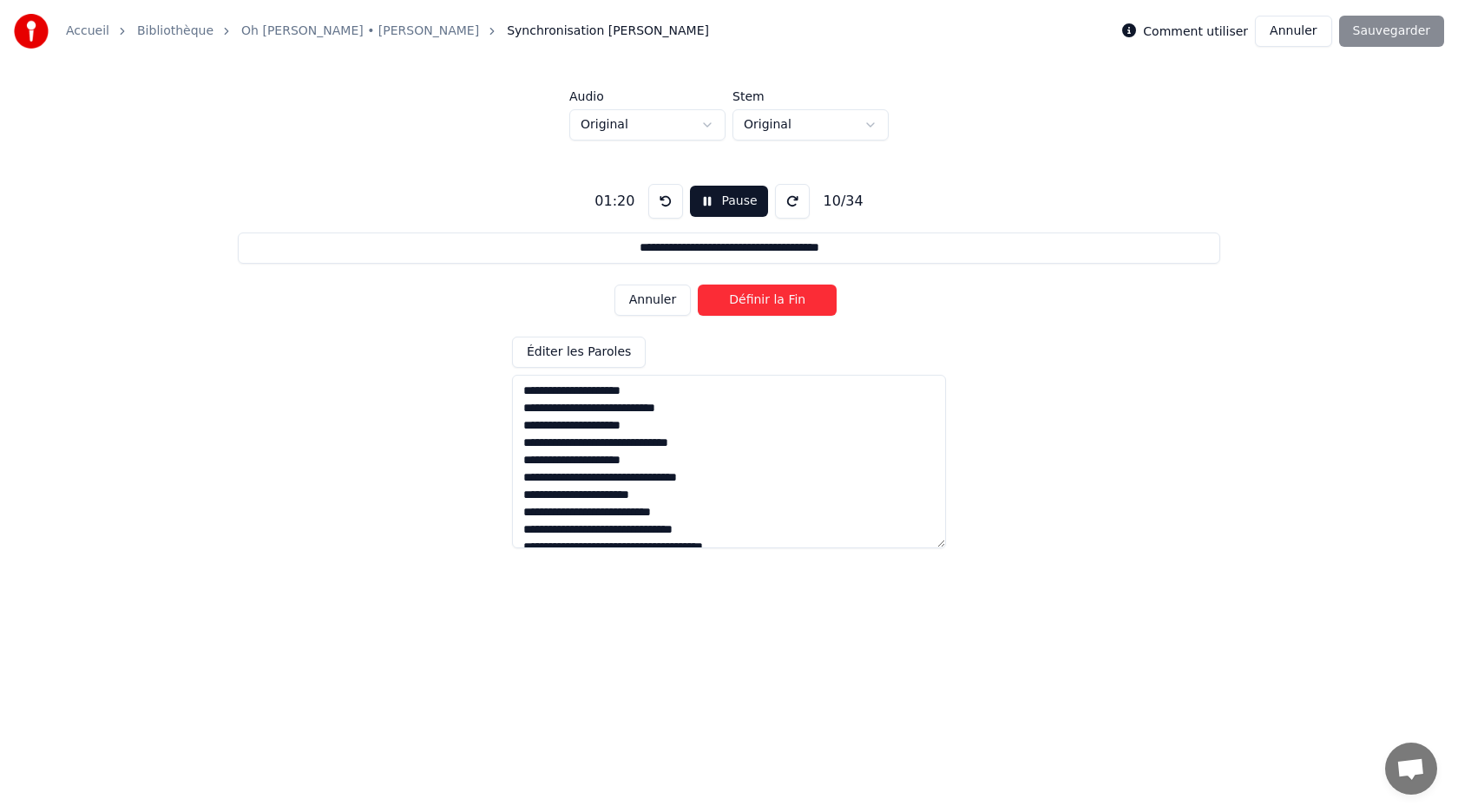
click at [736, 297] on button "Définir la Fin" at bounding box center [767, 300] width 139 height 31
click at [724, 210] on button "Pause" at bounding box center [728, 201] width 77 height 31
click at [726, 202] on button "Début" at bounding box center [729, 201] width 79 height 31
click at [735, 298] on button "Définir le Début" at bounding box center [767, 300] width 139 height 31
click at [735, 298] on button "Définir la Fin" at bounding box center [767, 300] width 139 height 31
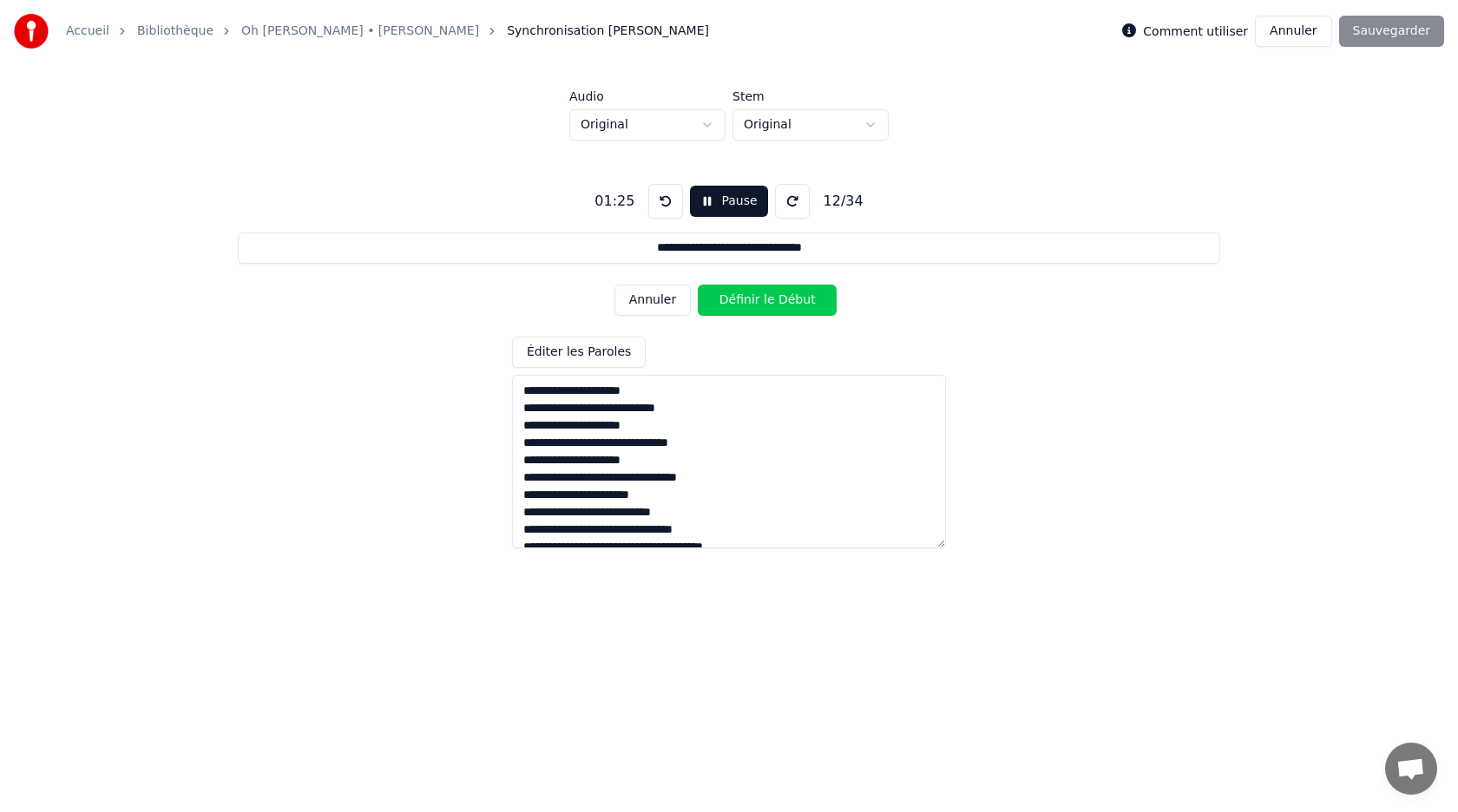
click at [722, 215] on button "Pause" at bounding box center [728, 201] width 77 height 31
click at [722, 212] on button "Début" at bounding box center [729, 201] width 79 height 31
click at [738, 293] on button "Définir le Début" at bounding box center [767, 300] width 139 height 31
click at [738, 293] on button "Définir la Fin" at bounding box center [767, 300] width 139 height 31
click at [721, 203] on button "Pause" at bounding box center [728, 201] width 77 height 31
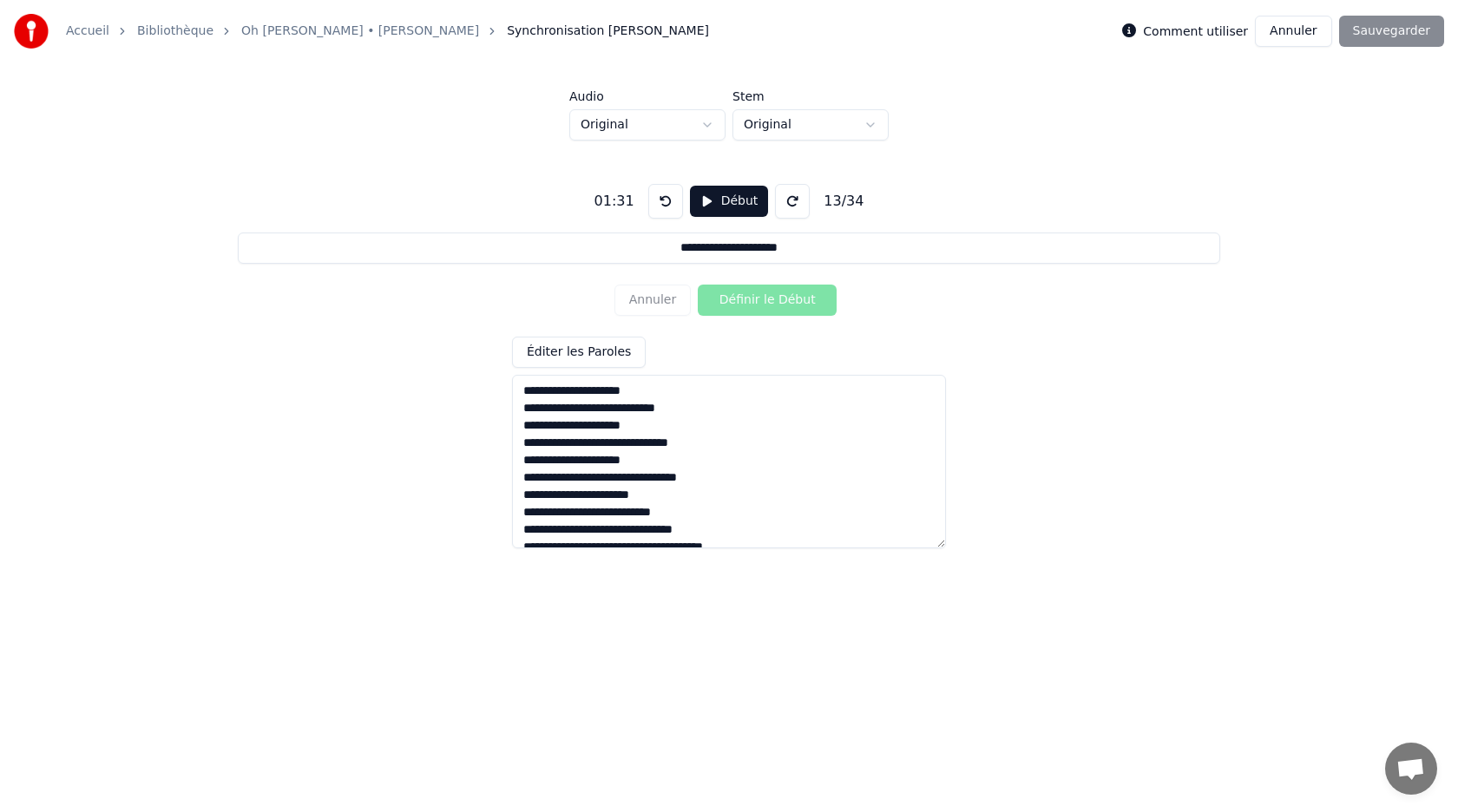
click at [721, 203] on button "Début" at bounding box center [729, 201] width 79 height 31
click at [733, 300] on button "Définir le Début" at bounding box center [767, 300] width 139 height 31
click at [724, 201] on button "Pause" at bounding box center [728, 201] width 77 height 31
click at [728, 203] on button "Début" at bounding box center [729, 201] width 79 height 31
click at [755, 314] on button "Définir la Fin" at bounding box center [767, 300] width 139 height 31
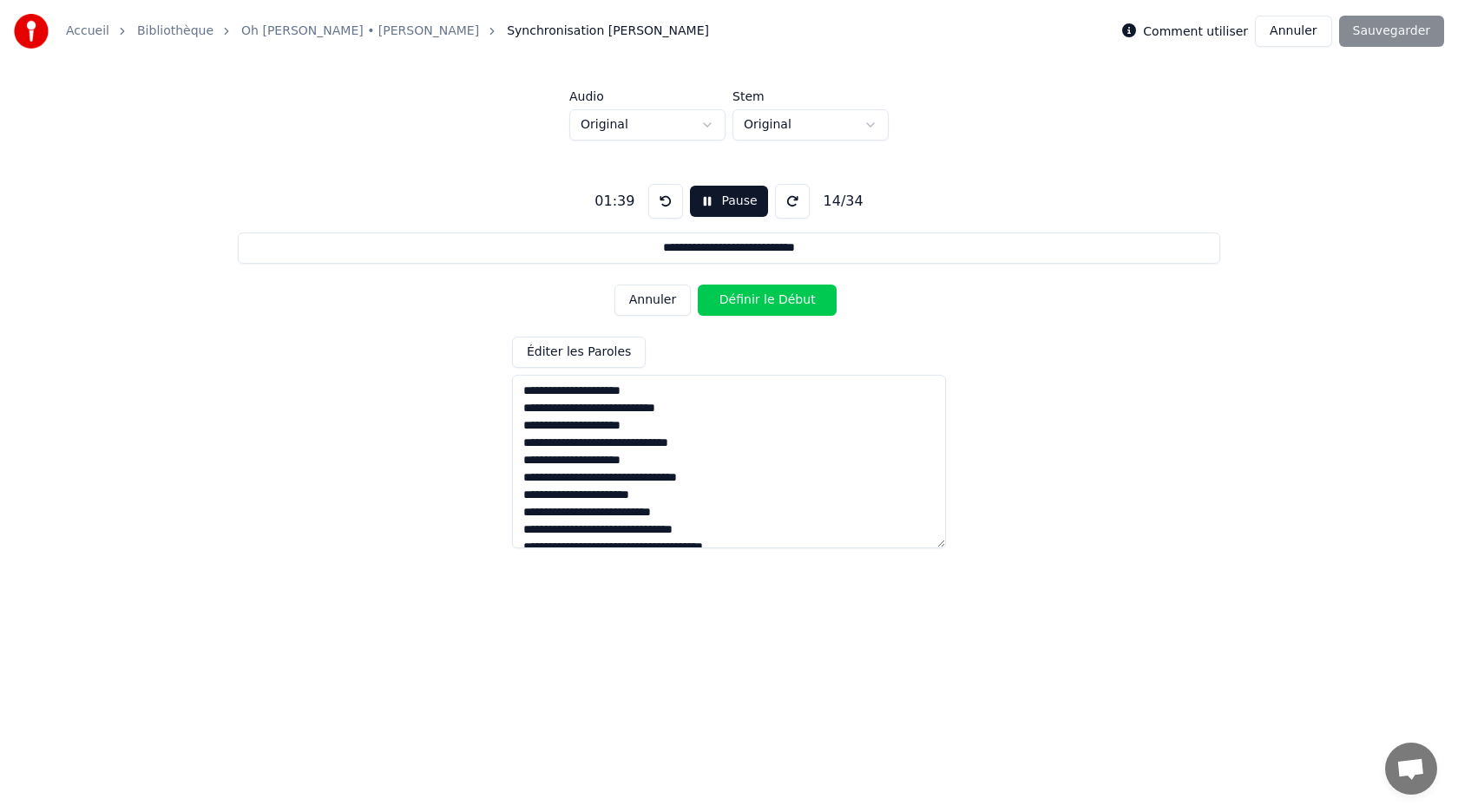
click at [721, 200] on button "Pause" at bounding box center [728, 201] width 77 height 31
click at [725, 198] on button "Début" at bounding box center [729, 201] width 79 height 31
click at [752, 290] on button "Définir le Début" at bounding box center [767, 300] width 139 height 31
click at [752, 290] on button "Définir la Fin" at bounding box center [767, 300] width 139 height 31
click at [733, 202] on button "Pause" at bounding box center [728, 201] width 77 height 31
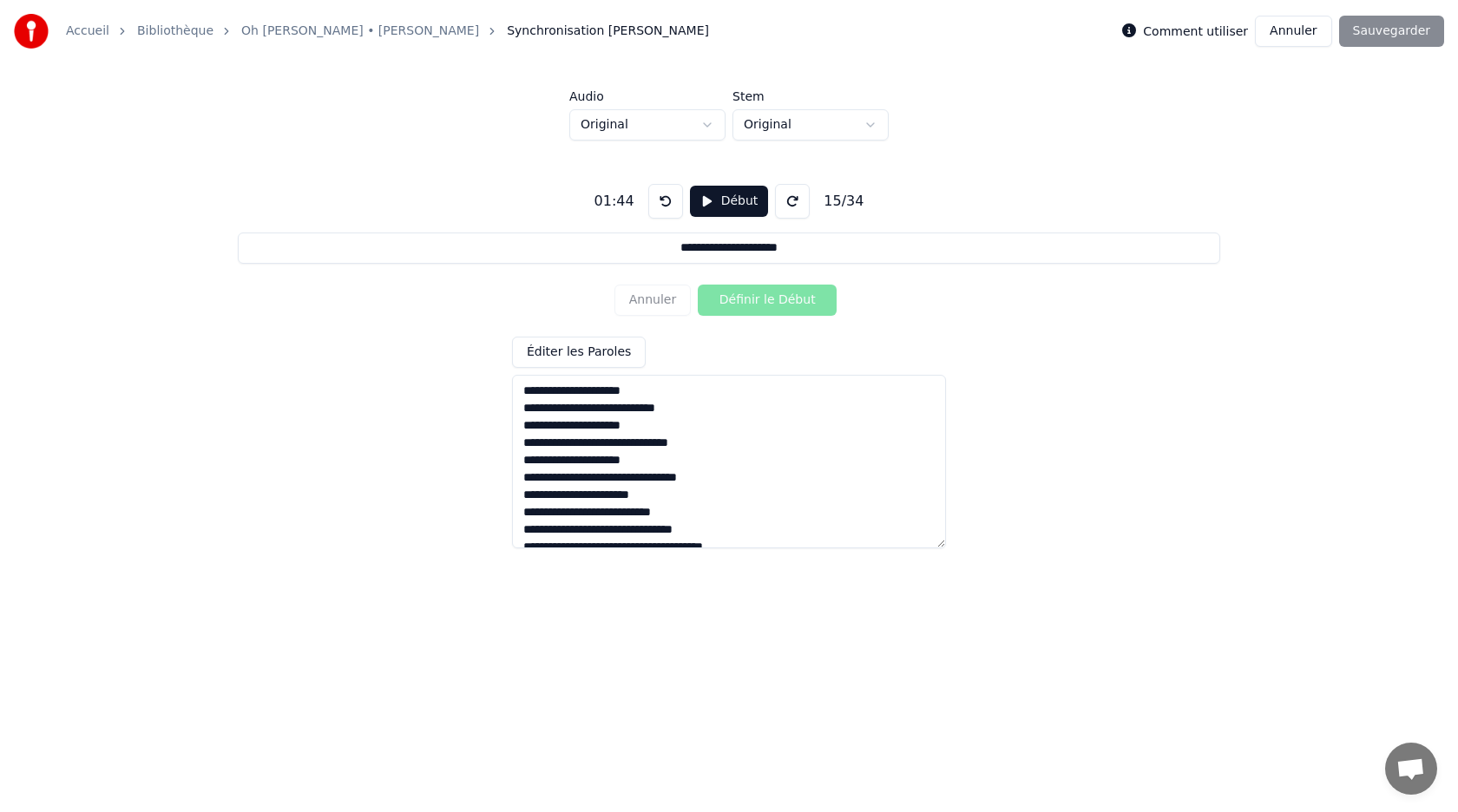
click at [733, 202] on button "Début" at bounding box center [729, 201] width 79 height 31
click at [743, 302] on button "Définir le Début" at bounding box center [767, 300] width 139 height 31
click at [743, 302] on button "Définir la Fin" at bounding box center [767, 300] width 139 height 31
click at [716, 203] on button "Pause" at bounding box center [728, 201] width 77 height 31
click at [716, 203] on button "Début" at bounding box center [729, 201] width 79 height 31
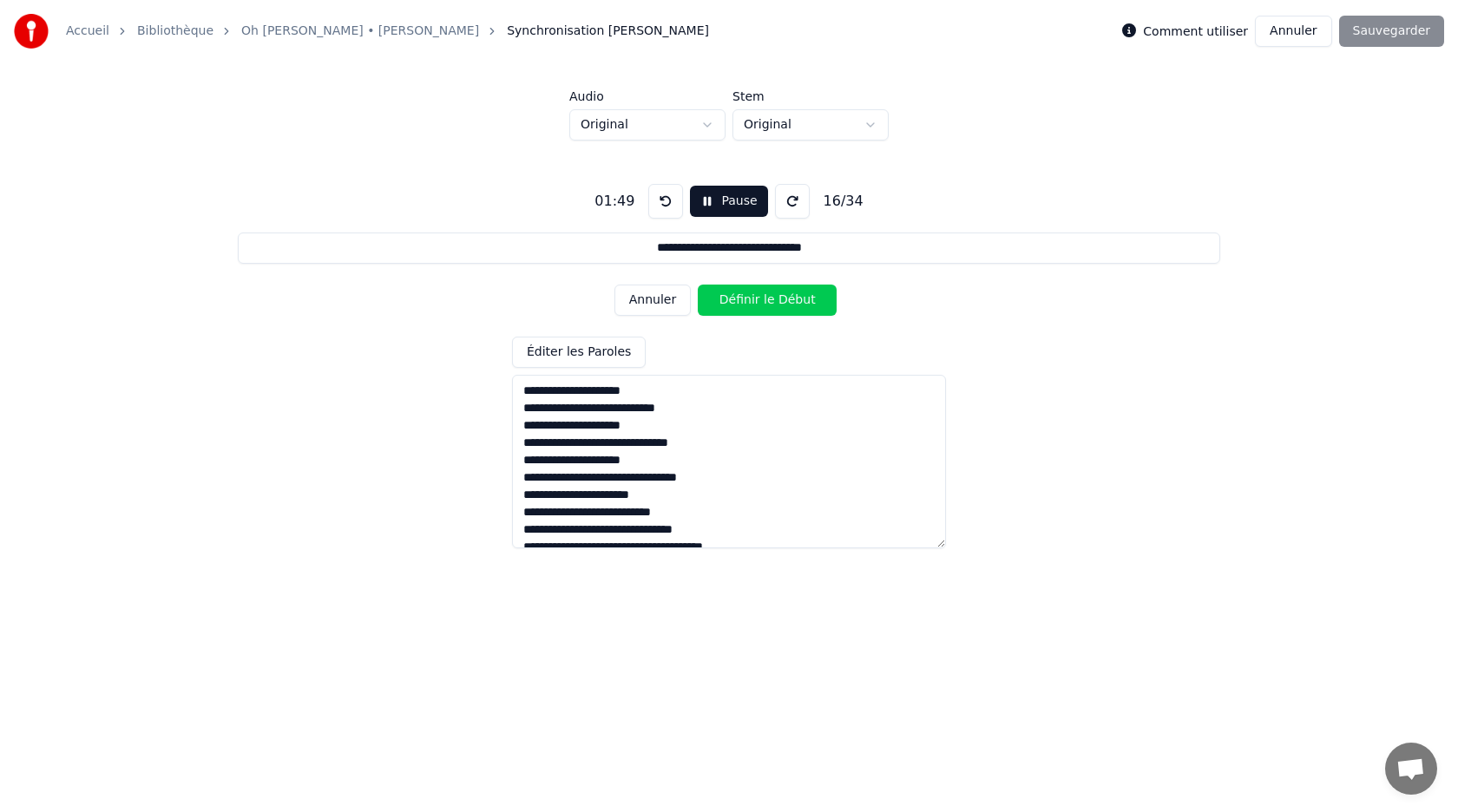
click at [740, 305] on button "Définir le Début" at bounding box center [767, 300] width 139 height 31
click at [740, 305] on button "Définir la Fin" at bounding box center [767, 300] width 139 height 31
click at [725, 205] on button "Pause" at bounding box center [728, 201] width 77 height 31
click at [725, 205] on button "Début" at bounding box center [729, 201] width 79 height 31
click at [742, 306] on button "Définir le Début" at bounding box center [767, 300] width 139 height 31
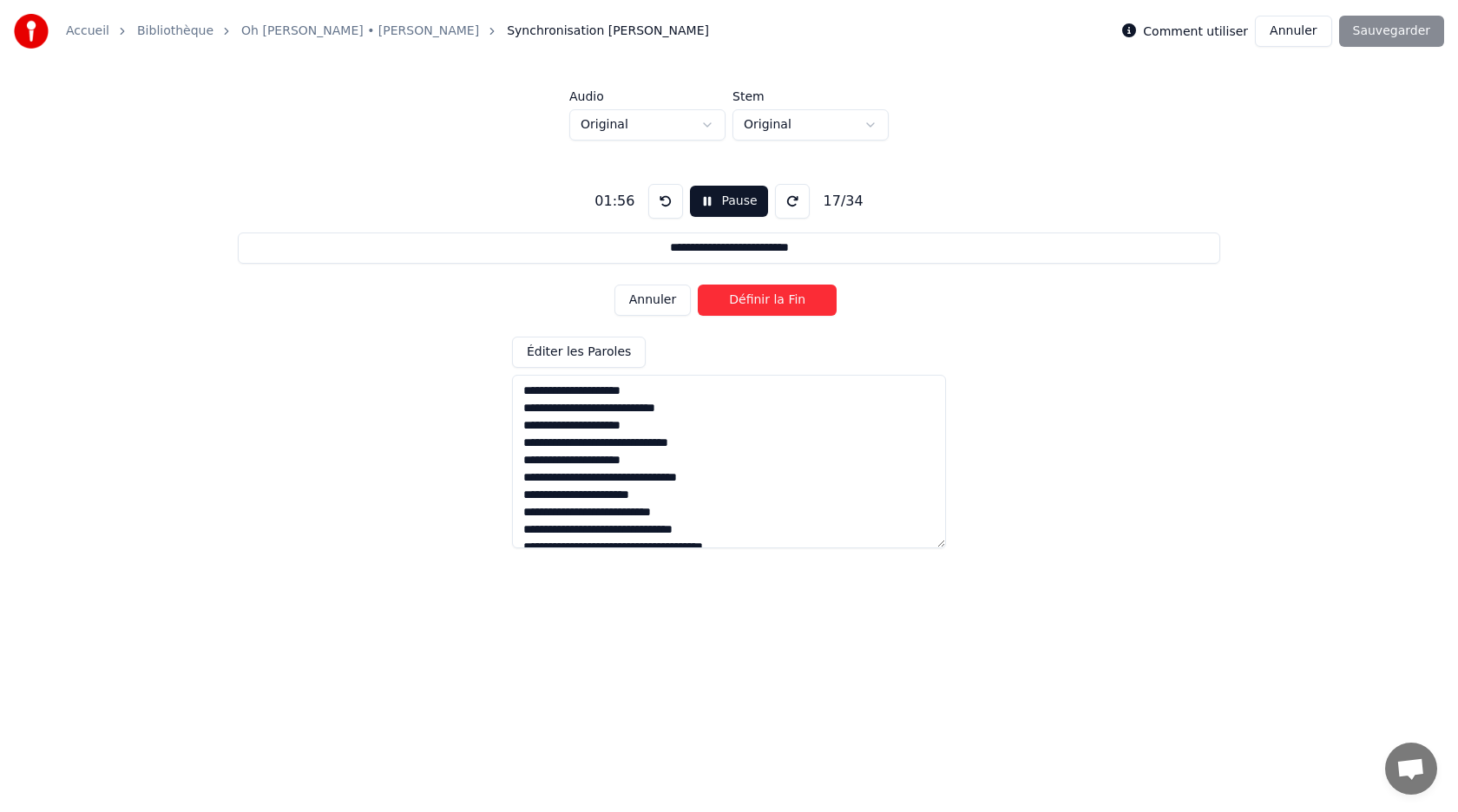
click at [742, 306] on button "Définir la Fin" at bounding box center [767, 300] width 139 height 31
click at [723, 201] on button "Pause" at bounding box center [728, 201] width 77 height 31
click at [723, 201] on button "Début" at bounding box center [729, 201] width 79 height 31
click at [748, 307] on button "Définir le Début" at bounding box center [767, 300] width 139 height 31
click at [748, 307] on button "Définir la Fin" at bounding box center [767, 300] width 139 height 31
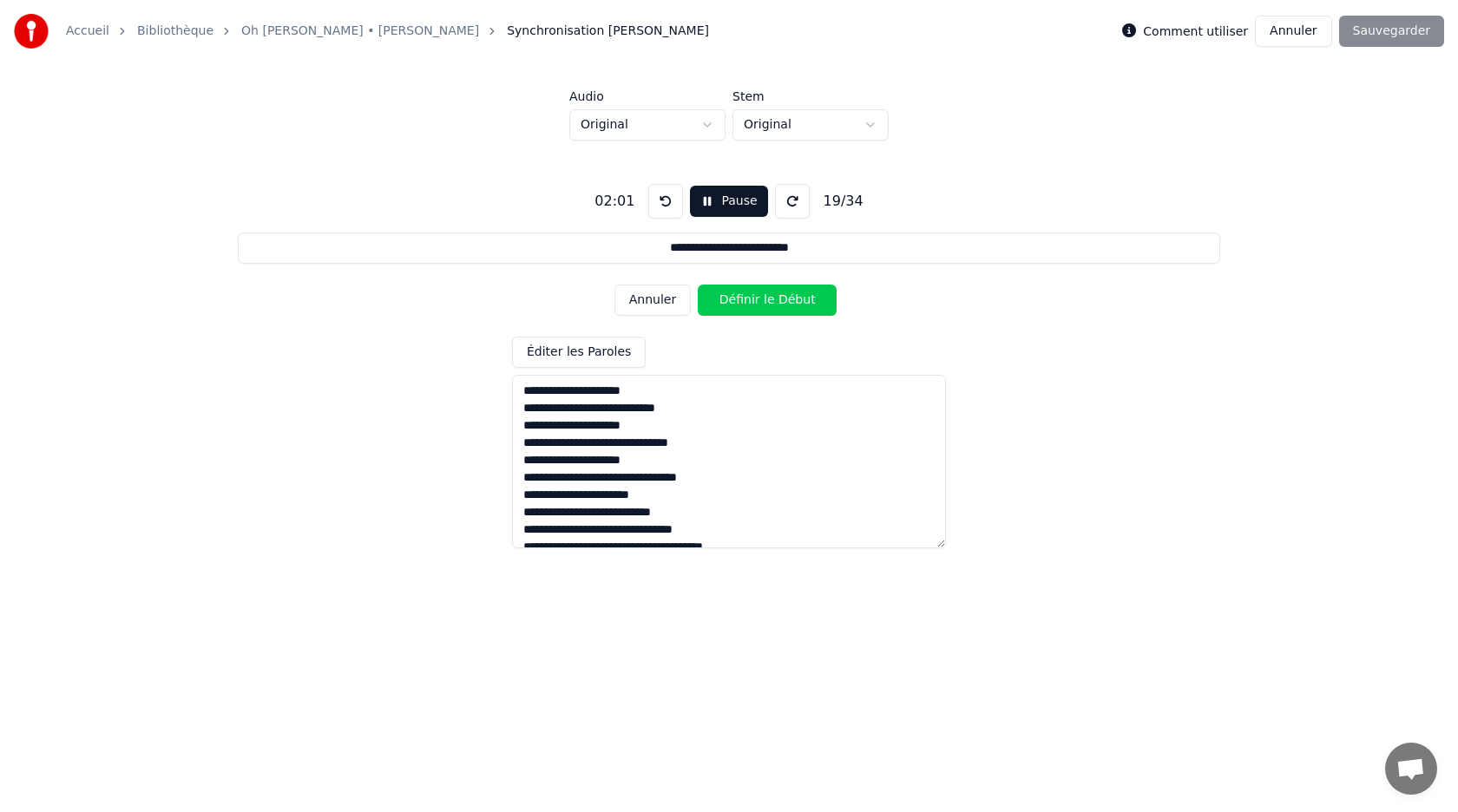
click at [727, 209] on button "Pause" at bounding box center [728, 201] width 77 height 31
click at [727, 209] on button "Début" at bounding box center [729, 201] width 79 height 31
click at [745, 294] on button "Définir le Début" at bounding box center [767, 300] width 139 height 31
click at [745, 294] on button "Définir la Fin" at bounding box center [767, 300] width 139 height 31
click at [716, 201] on button "Pause" at bounding box center [728, 201] width 77 height 31
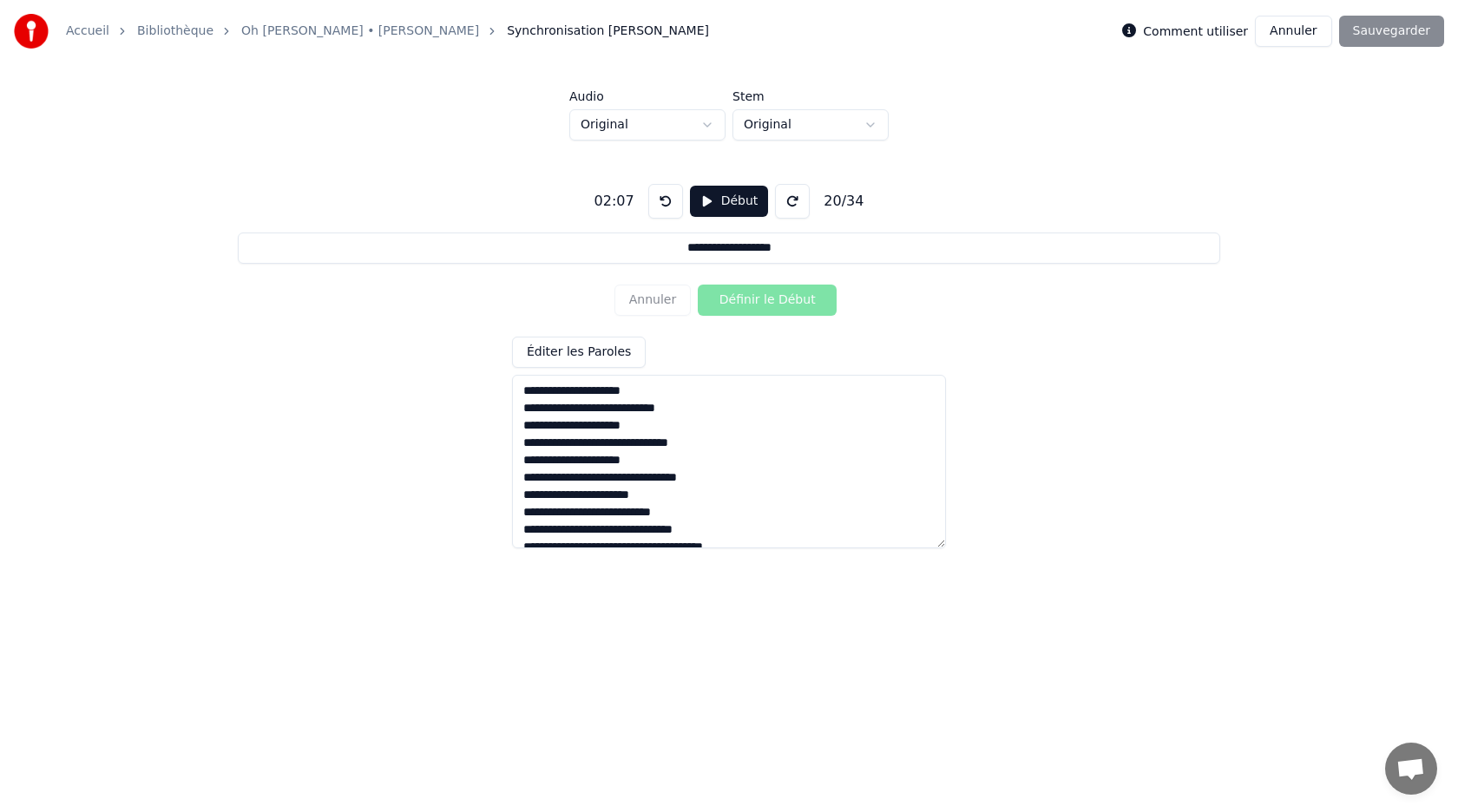
click at [716, 201] on button "Début" at bounding box center [729, 201] width 79 height 31
click at [740, 305] on button "Définir le Début" at bounding box center [767, 300] width 139 height 31
click at [740, 305] on button "Définir la Fin" at bounding box center [767, 300] width 139 height 31
click at [726, 207] on button "Pause" at bounding box center [728, 201] width 77 height 31
click at [726, 207] on button "Début" at bounding box center [729, 201] width 79 height 31
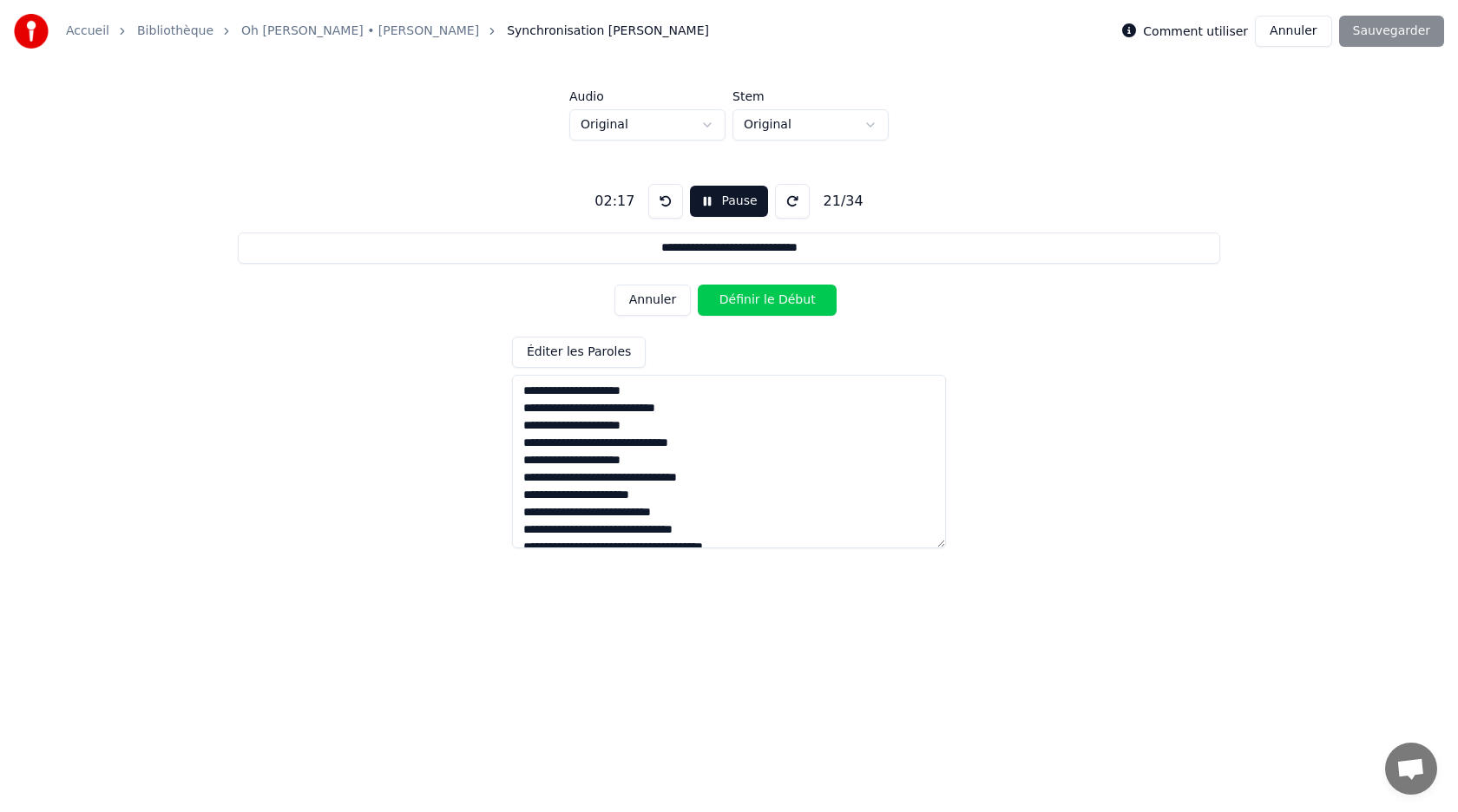
click at [740, 295] on button "Définir le Début" at bounding box center [767, 300] width 139 height 31
click at [730, 203] on button "Pause" at bounding box center [728, 201] width 77 height 31
click at [730, 203] on button "Début" at bounding box center [729, 201] width 79 height 31
click at [744, 297] on button "Définir la Fin" at bounding box center [767, 300] width 139 height 31
click at [726, 202] on button "Pause" at bounding box center [728, 201] width 77 height 31
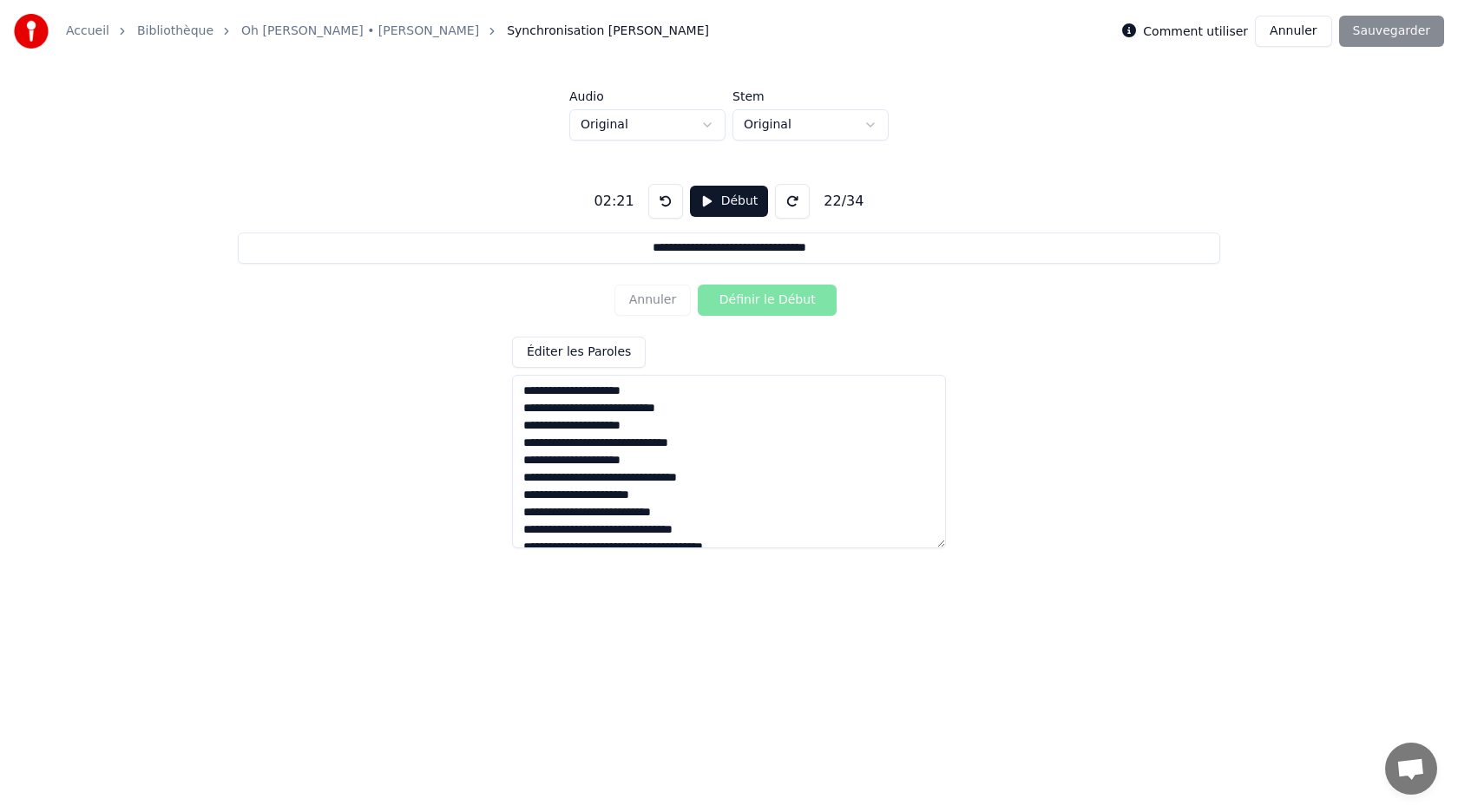
click at [726, 202] on button "Début" at bounding box center [729, 201] width 79 height 31
click at [739, 312] on button "Définir le Début" at bounding box center [767, 300] width 139 height 31
click at [739, 312] on button "Définir la Fin" at bounding box center [767, 300] width 139 height 31
click at [725, 198] on button "Pause" at bounding box center [728, 201] width 77 height 31
click at [725, 198] on button "Début" at bounding box center [729, 201] width 79 height 31
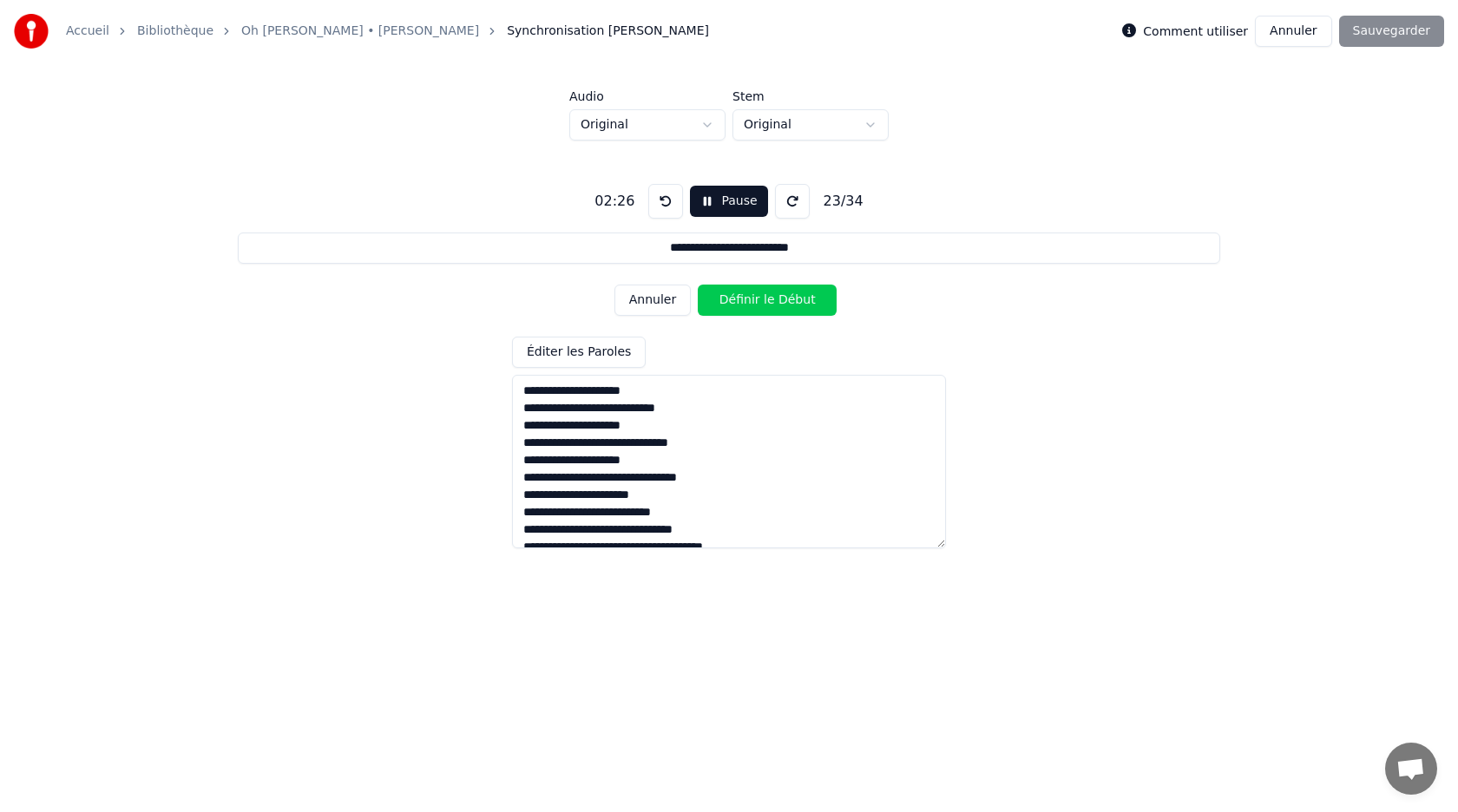
click at [737, 296] on button "Définir le Début" at bounding box center [767, 300] width 139 height 31
click at [737, 296] on button "Définir la Fin" at bounding box center [767, 300] width 139 height 31
click at [719, 202] on button "Pause" at bounding box center [728, 201] width 77 height 31
click at [719, 202] on button "Début" at bounding box center [729, 201] width 79 height 31
click at [733, 300] on button "Définir le Début" at bounding box center [767, 300] width 139 height 31
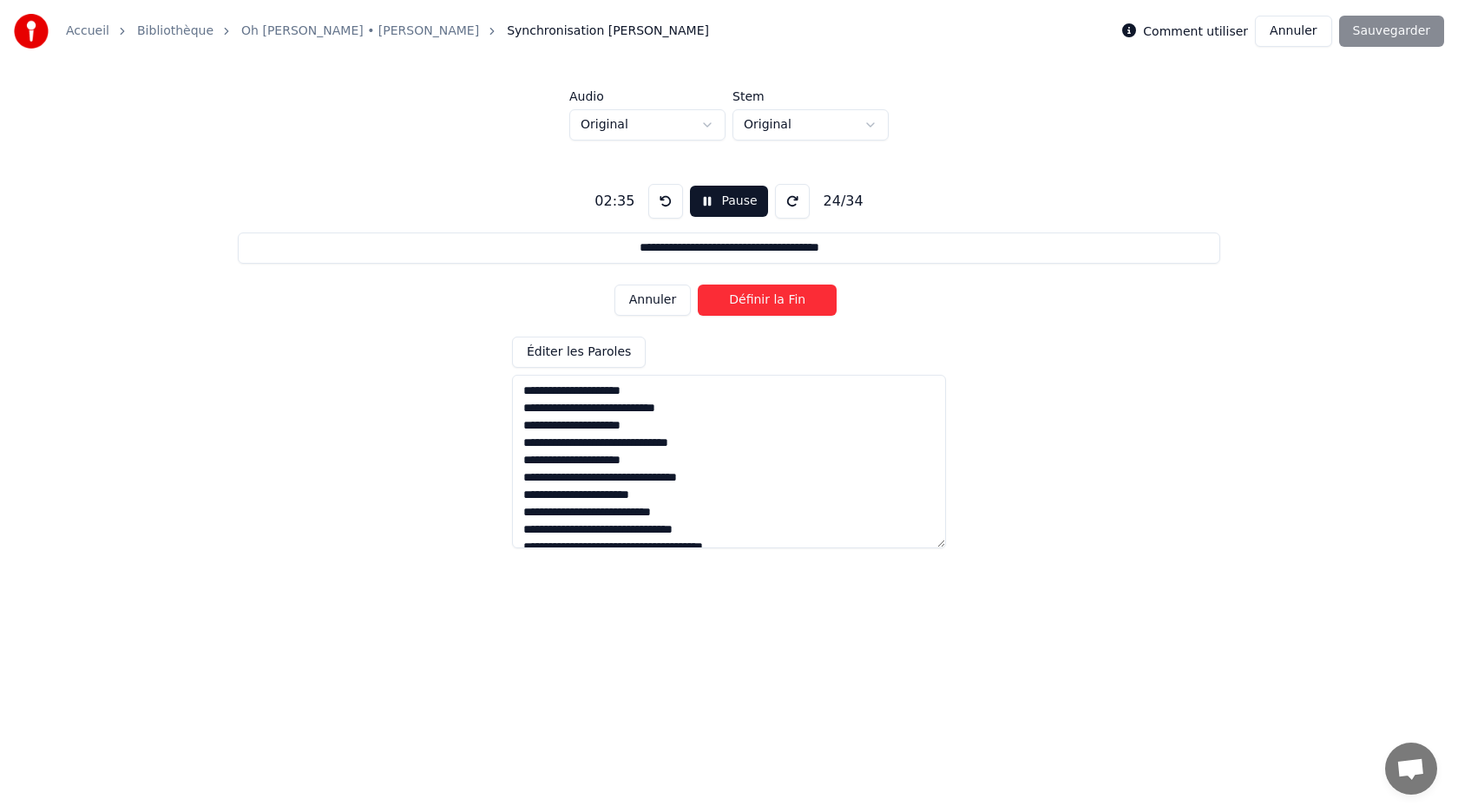
click at [733, 300] on button "Définir la Fin" at bounding box center [767, 300] width 139 height 31
click at [716, 202] on button "Pause" at bounding box center [728, 201] width 77 height 31
click at [716, 202] on button "Début" at bounding box center [729, 201] width 79 height 31
click at [753, 303] on button "Définir le Début" at bounding box center [767, 300] width 139 height 31
click at [753, 303] on button "Définir la Fin" at bounding box center [767, 300] width 139 height 31
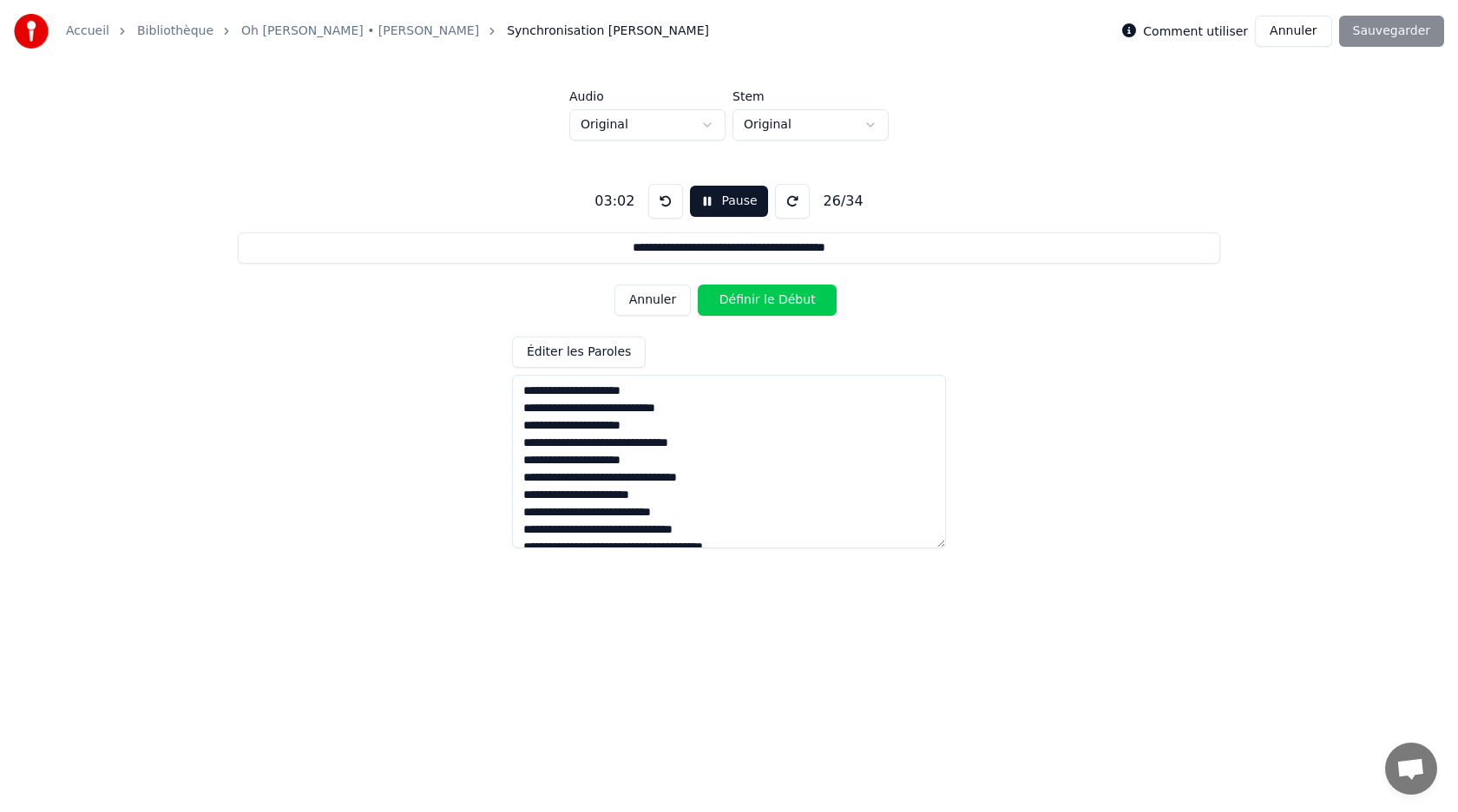
click at [723, 201] on button "Pause" at bounding box center [728, 201] width 77 height 31
click at [723, 201] on button "Début" at bounding box center [729, 201] width 79 height 31
click at [742, 305] on button "Définir le Début" at bounding box center [767, 300] width 139 height 31
click at [742, 305] on button "Définir la Fin" at bounding box center [767, 300] width 139 height 31
click at [725, 191] on button "Pause" at bounding box center [728, 201] width 77 height 31
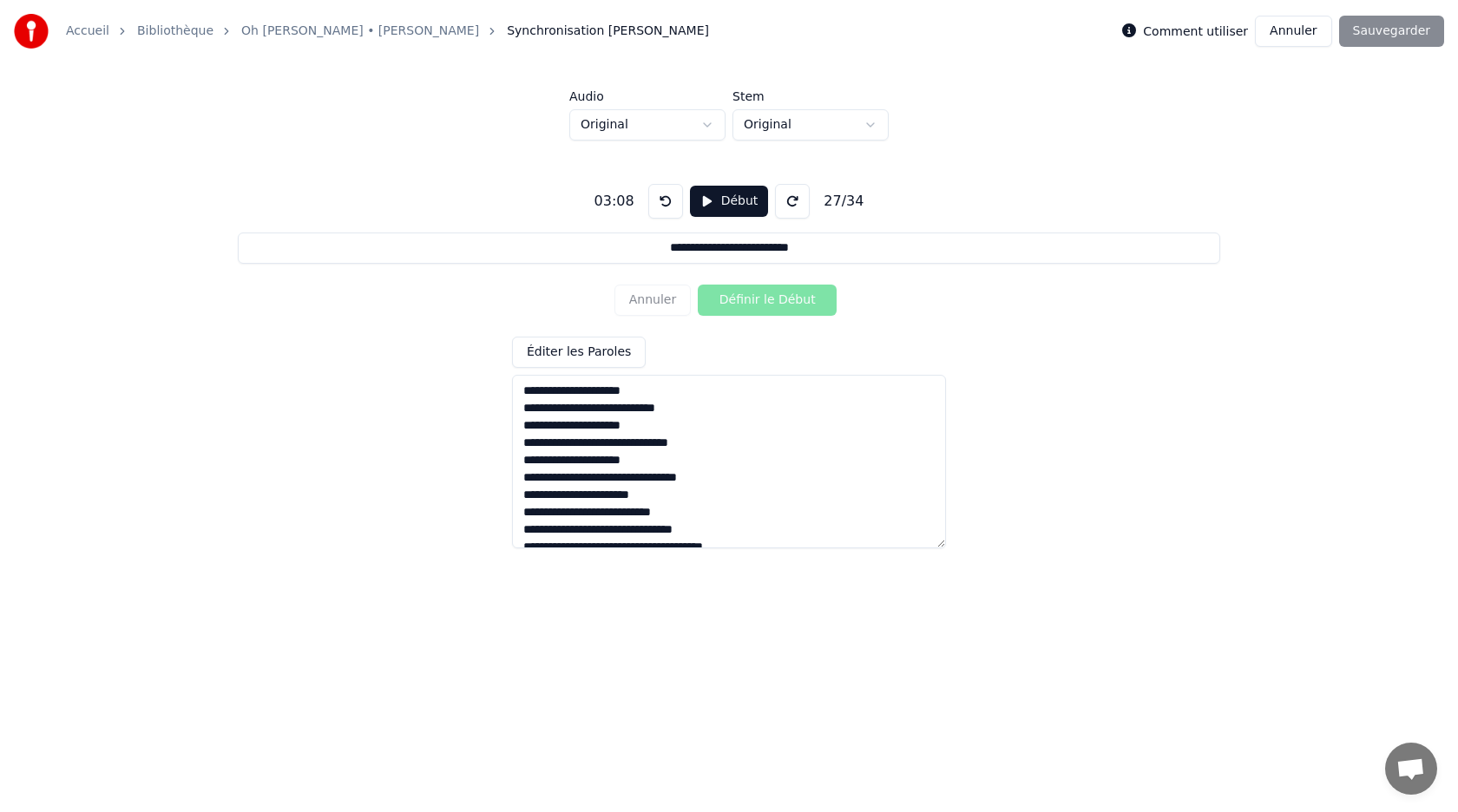
click at [721, 203] on button "Début" at bounding box center [729, 201] width 79 height 31
click at [741, 301] on button "Définir le Début" at bounding box center [767, 300] width 139 height 31
click at [741, 301] on button "Définir la Fin" at bounding box center [767, 300] width 139 height 31
click at [713, 200] on button "Pause" at bounding box center [728, 201] width 77 height 31
click at [713, 203] on button "Début" at bounding box center [729, 201] width 79 height 31
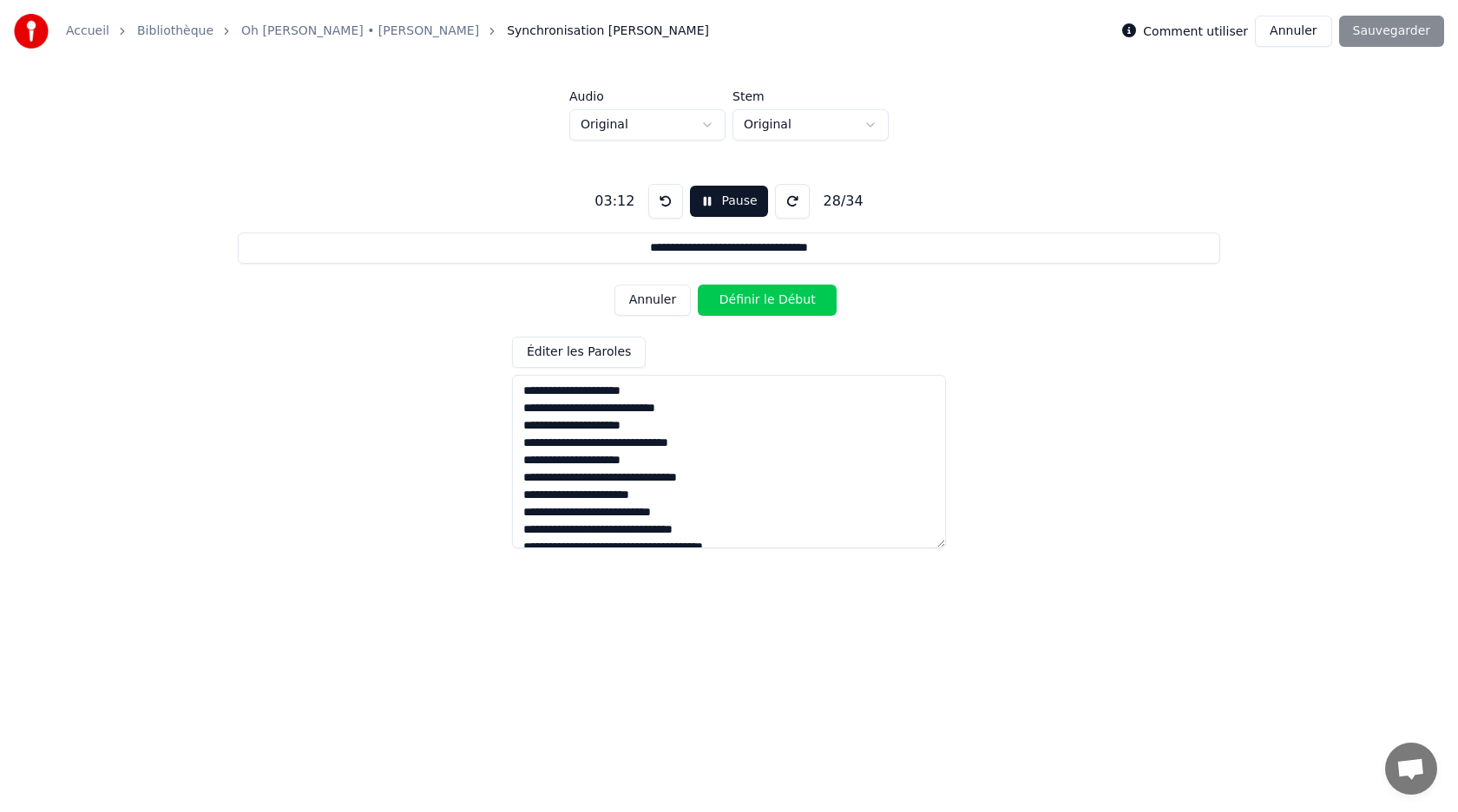
click at [734, 294] on button "Définir le Début" at bounding box center [767, 300] width 139 height 31
click at [734, 294] on button "Définir la Fin" at bounding box center [767, 300] width 139 height 31
click at [725, 211] on button "Pause" at bounding box center [728, 201] width 77 height 31
click at [725, 211] on button "Début" at bounding box center [729, 201] width 79 height 31
click at [713, 209] on button "Pause" at bounding box center [728, 201] width 77 height 31
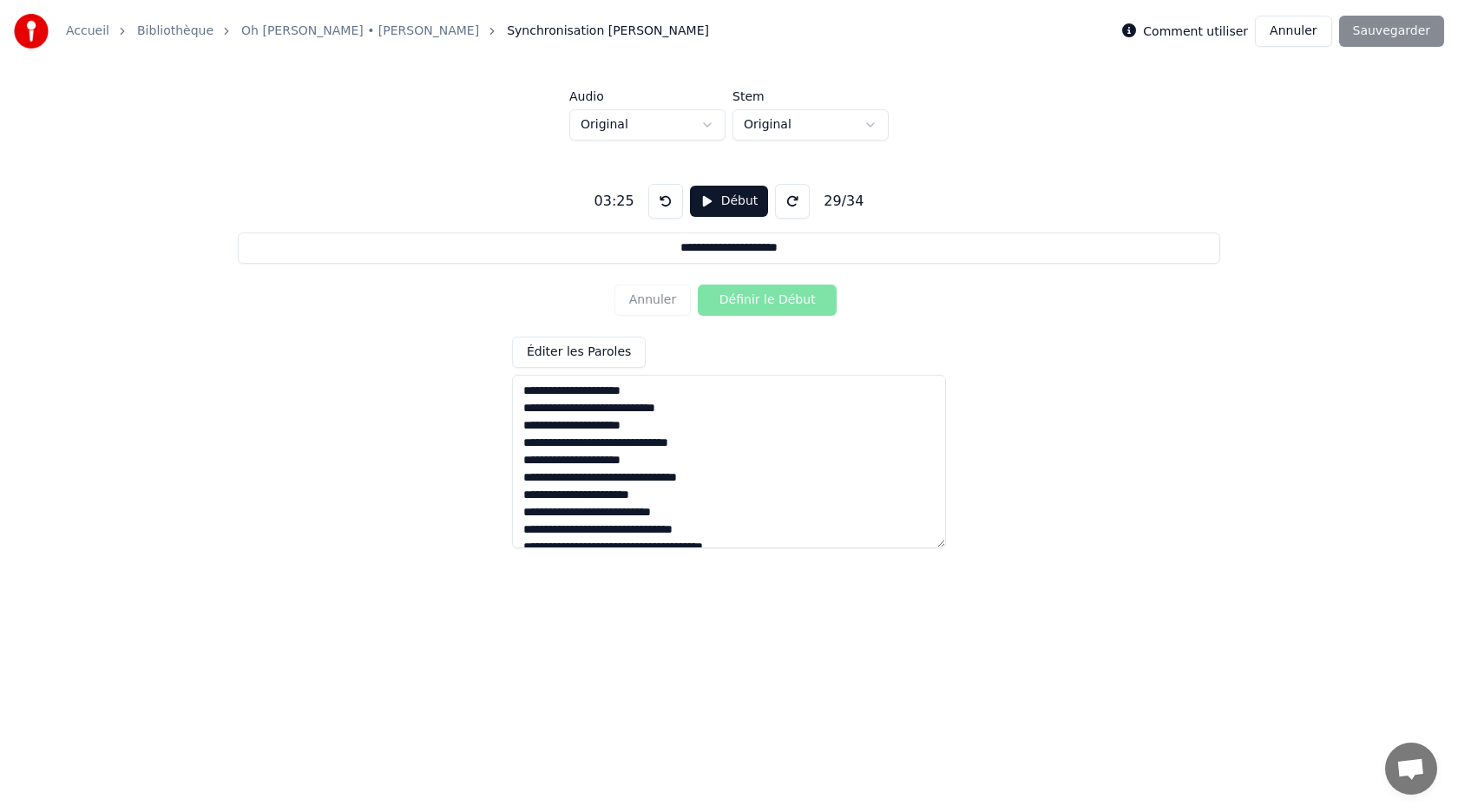
click at [662, 202] on button at bounding box center [665, 201] width 34 height 34
click at [708, 201] on button "Début" at bounding box center [729, 201] width 79 height 31
click at [738, 312] on button "Définir le Début" at bounding box center [767, 300] width 139 height 31
click at [738, 312] on button "Définir la Fin" at bounding box center [767, 300] width 139 height 31
click at [720, 206] on button "Pause" at bounding box center [728, 201] width 77 height 31
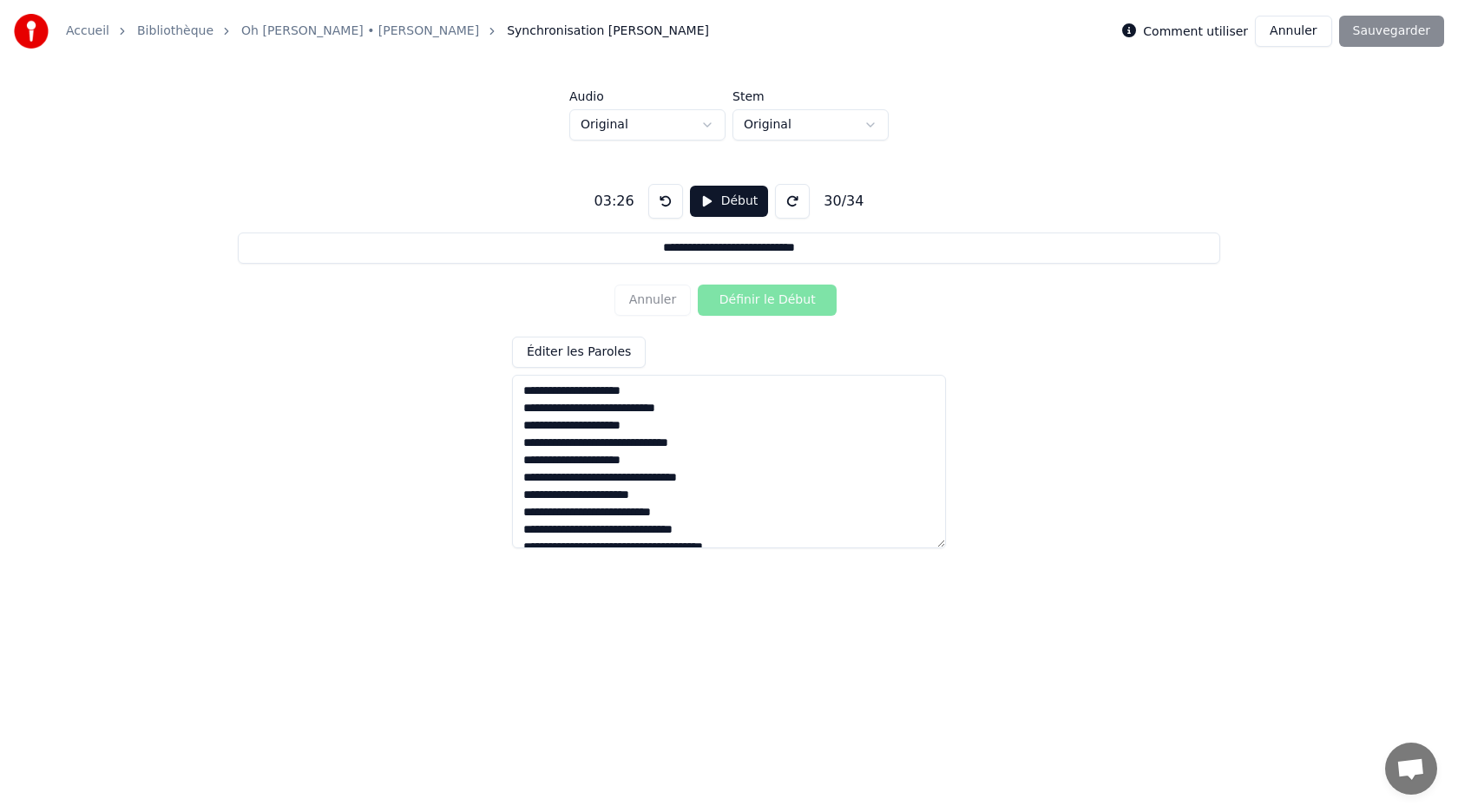
click at [720, 206] on button "Début" at bounding box center [729, 201] width 79 height 31
click at [737, 298] on button "Définir le Début" at bounding box center [767, 300] width 139 height 31
click at [737, 298] on button "Définir la Fin" at bounding box center [767, 300] width 139 height 31
click at [725, 205] on button "Pause" at bounding box center [728, 201] width 77 height 31
click at [725, 205] on button "Début" at bounding box center [729, 201] width 79 height 31
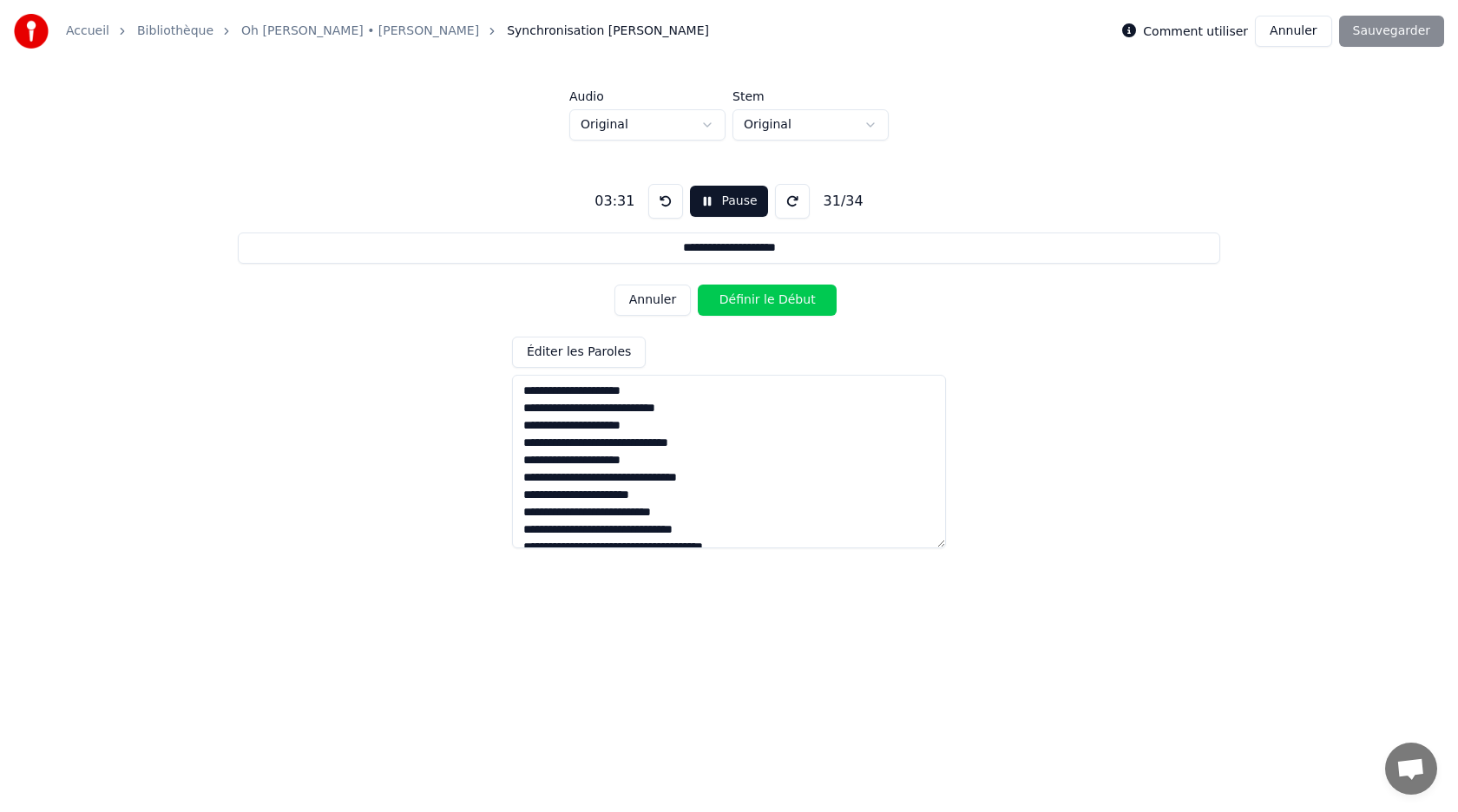
click at [739, 289] on button "Définir le Début" at bounding box center [767, 300] width 139 height 31
click at [739, 289] on button "Définir la Fin" at bounding box center [767, 300] width 139 height 31
click at [720, 200] on button "Pause" at bounding box center [728, 201] width 77 height 31
click at [720, 200] on button "Début" at bounding box center [729, 201] width 79 height 31
click at [743, 294] on button "Définir le Début" at bounding box center [767, 300] width 139 height 31
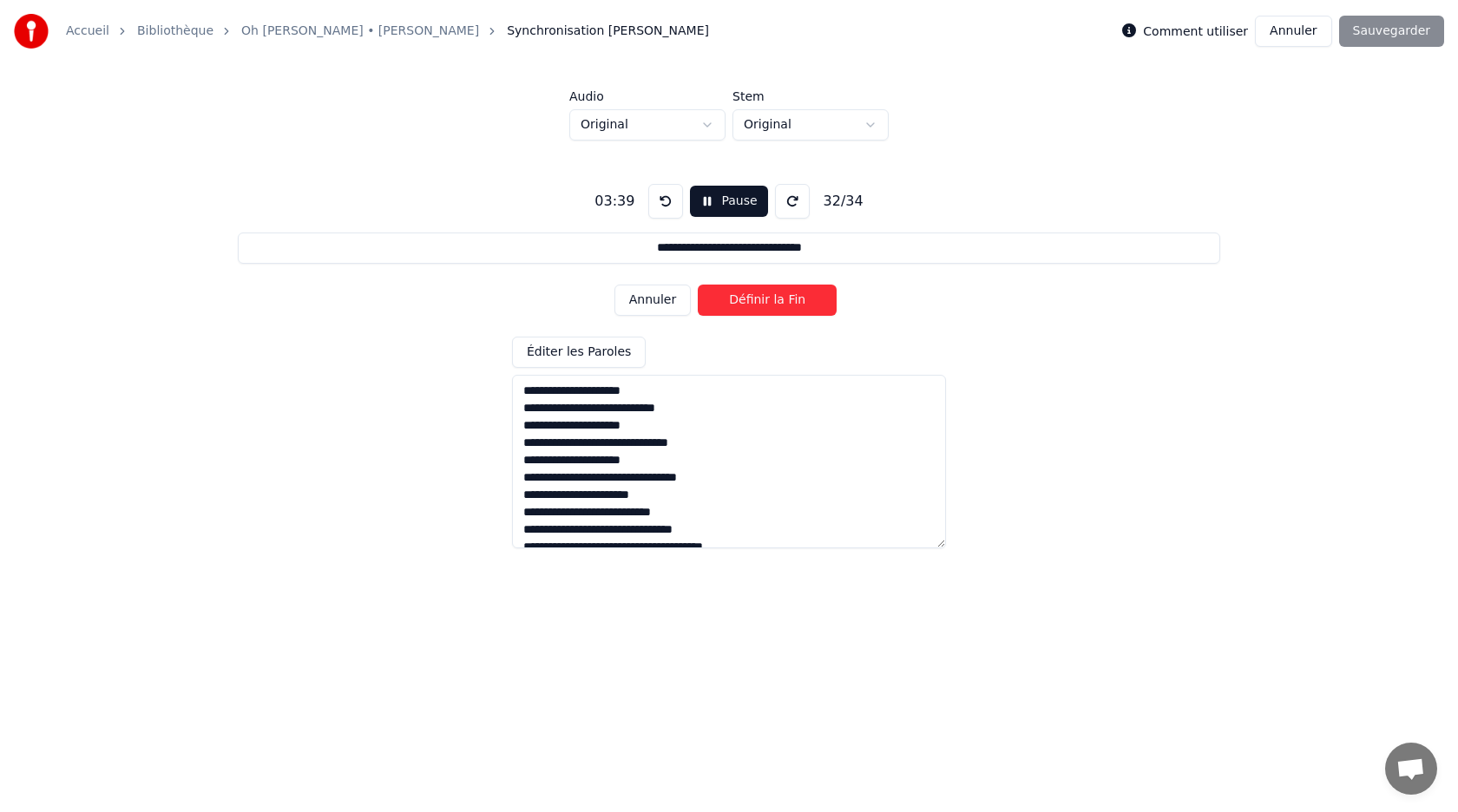
click at [743, 294] on button "Définir la Fin" at bounding box center [767, 300] width 139 height 31
click at [726, 206] on button "Pause" at bounding box center [728, 201] width 77 height 31
click at [726, 206] on button "Début" at bounding box center [729, 201] width 79 height 31
click at [742, 301] on button "Définir le Début" at bounding box center [767, 300] width 139 height 31
click at [742, 301] on button "Définir la Fin" at bounding box center [767, 300] width 139 height 31
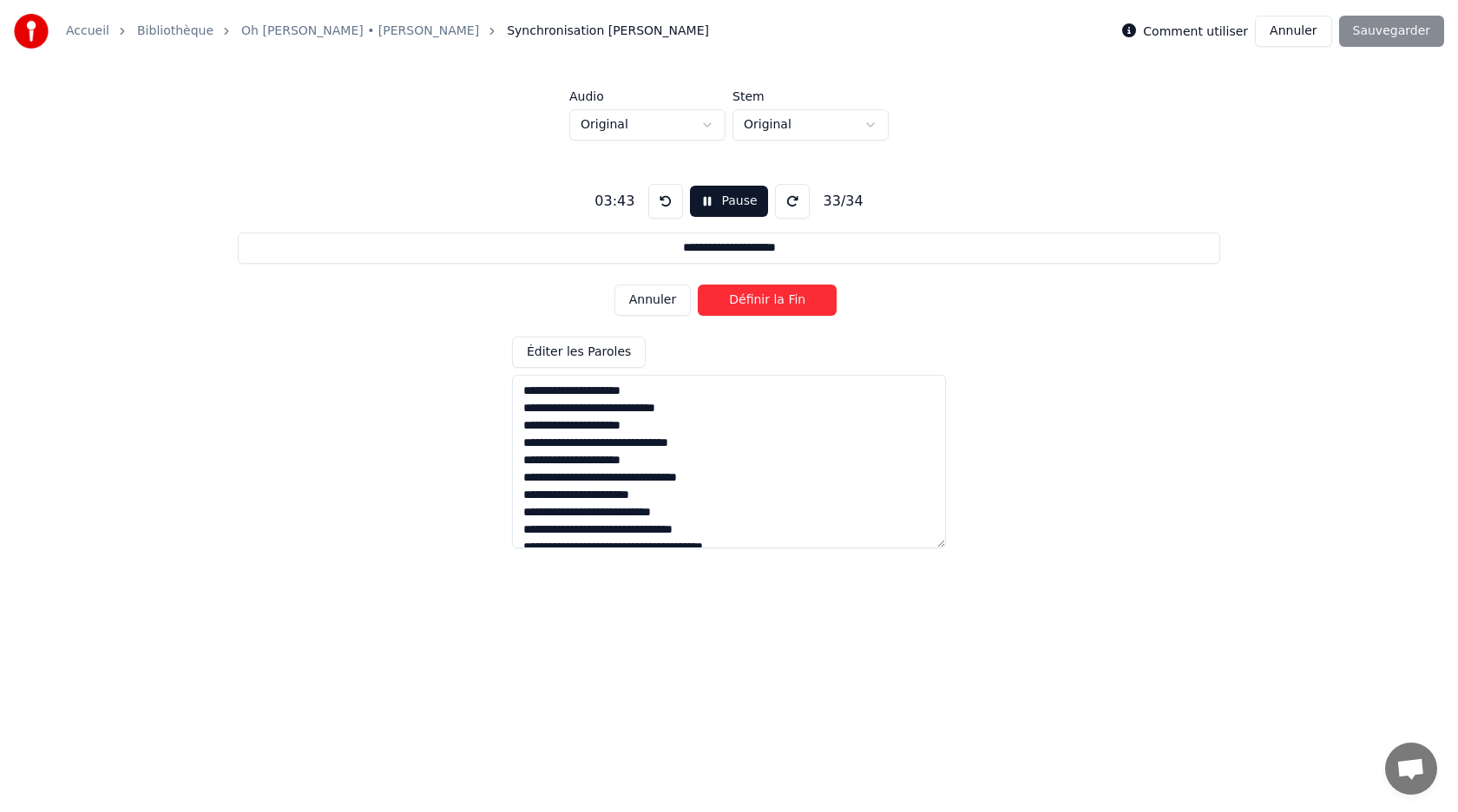
type input "**********"
click at [718, 193] on button "Pause" at bounding box center [728, 201] width 77 height 31
click at [716, 204] on button "Début" at bounding box center [729, 201] width 79 height 31
click at [740, 305] on button "Définir le Début" at bounding box center [767, 300] width 139 height 31
click at [740, 305] on button "Définir la Fin" at bounding box center [767, 300] width 139 height 31
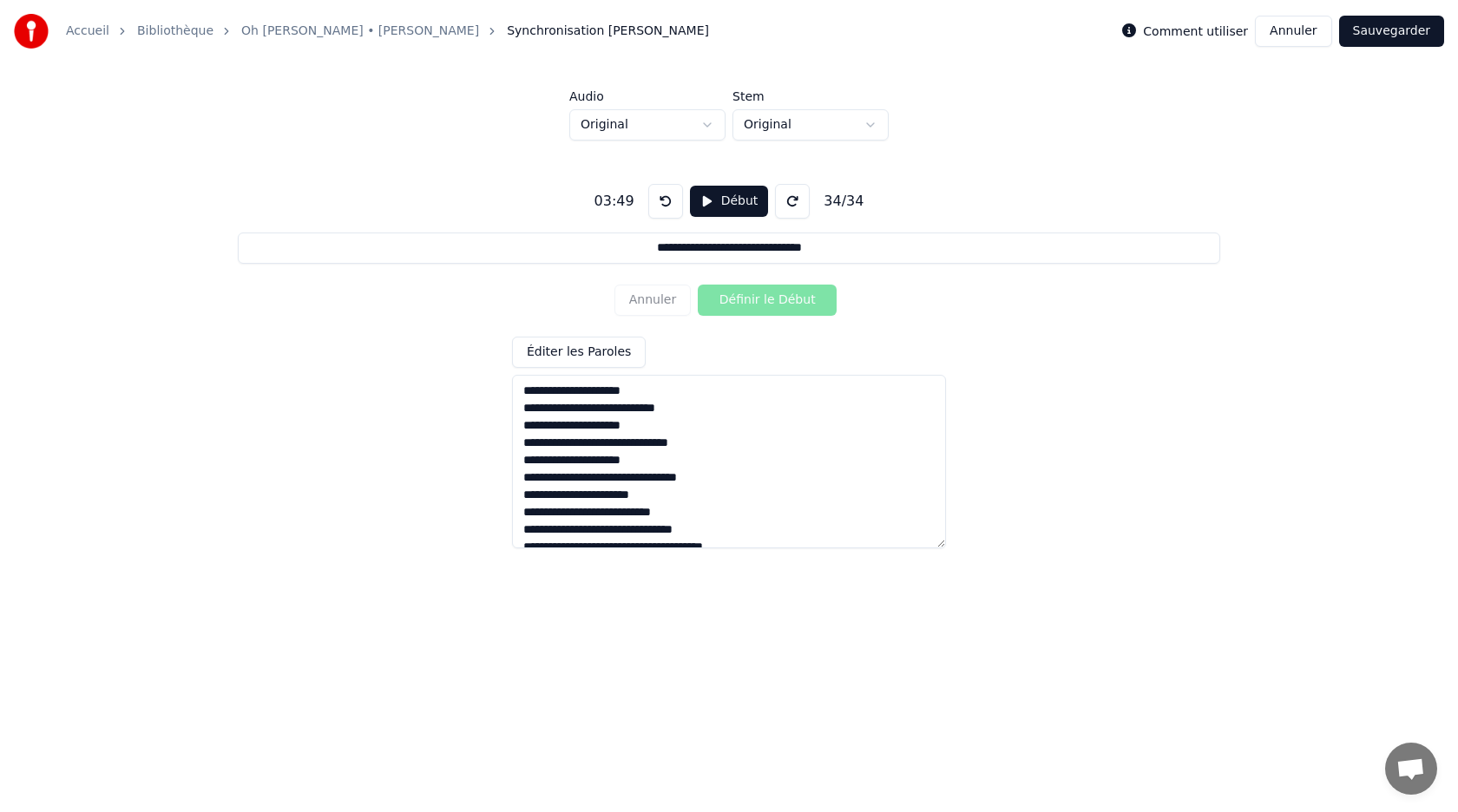
click at [720, 204] on button "Début" at bounding box center [729, 201] width 79 height 31
click at [720, 204] on button "Pause" at bounding box center [728, 201] width 77 height 31
click at [720, 204] on button "Début" at bounding box center [729, 201] width 79 height 31
click at [733, 298] on button "Définir le Début" at bounding box center [767, 300] width 139 height 31
click at [733, 298] on button "Définir la Fin" at bounding box center [767, 300] width 139 height 31
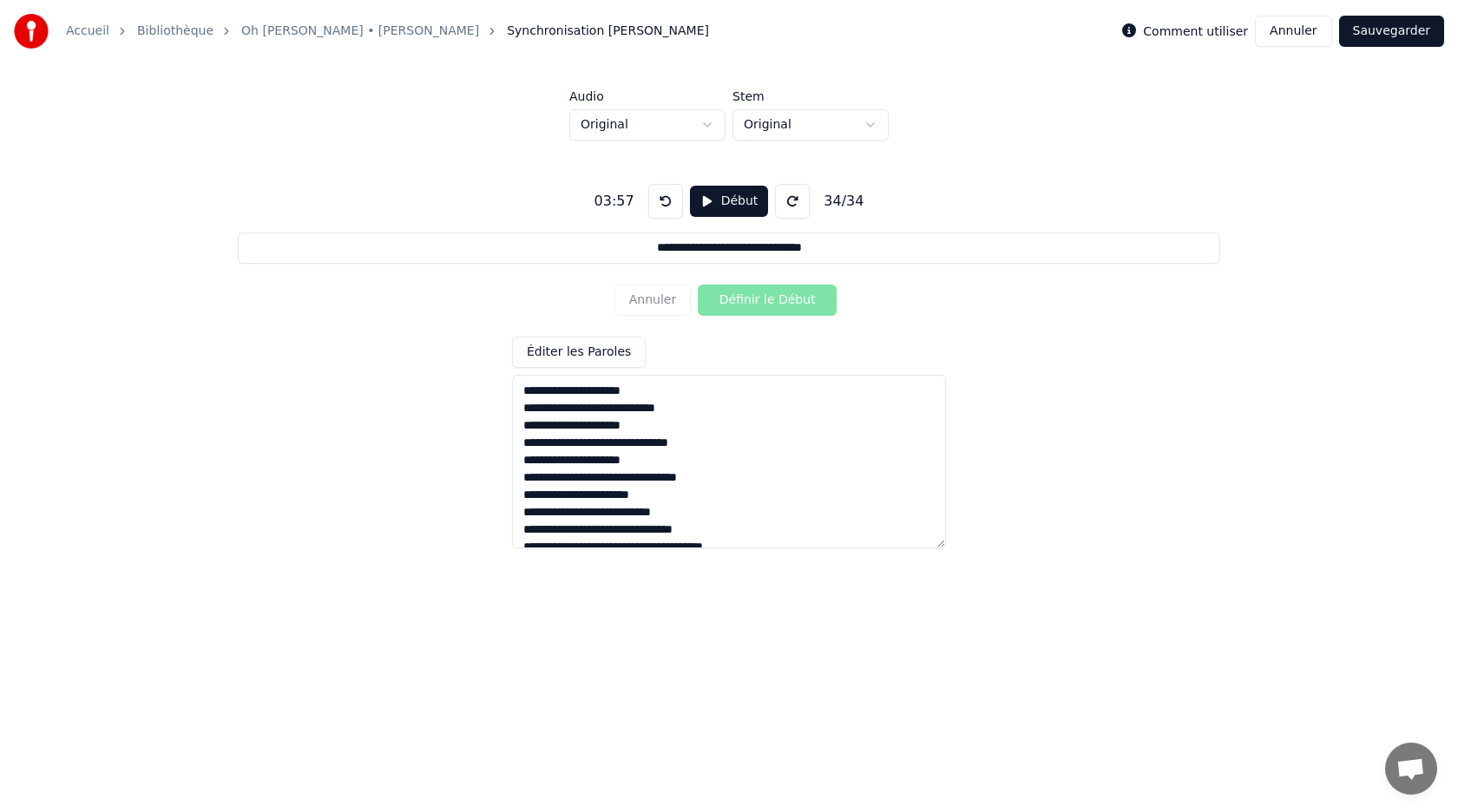
click at [725, 202] on button "Début" at bounding box center [729, 201] width 79 height 31
click at [1402, 36] on button "Sauvegarder" at bounding box center [1391, 31] width 105 height 31
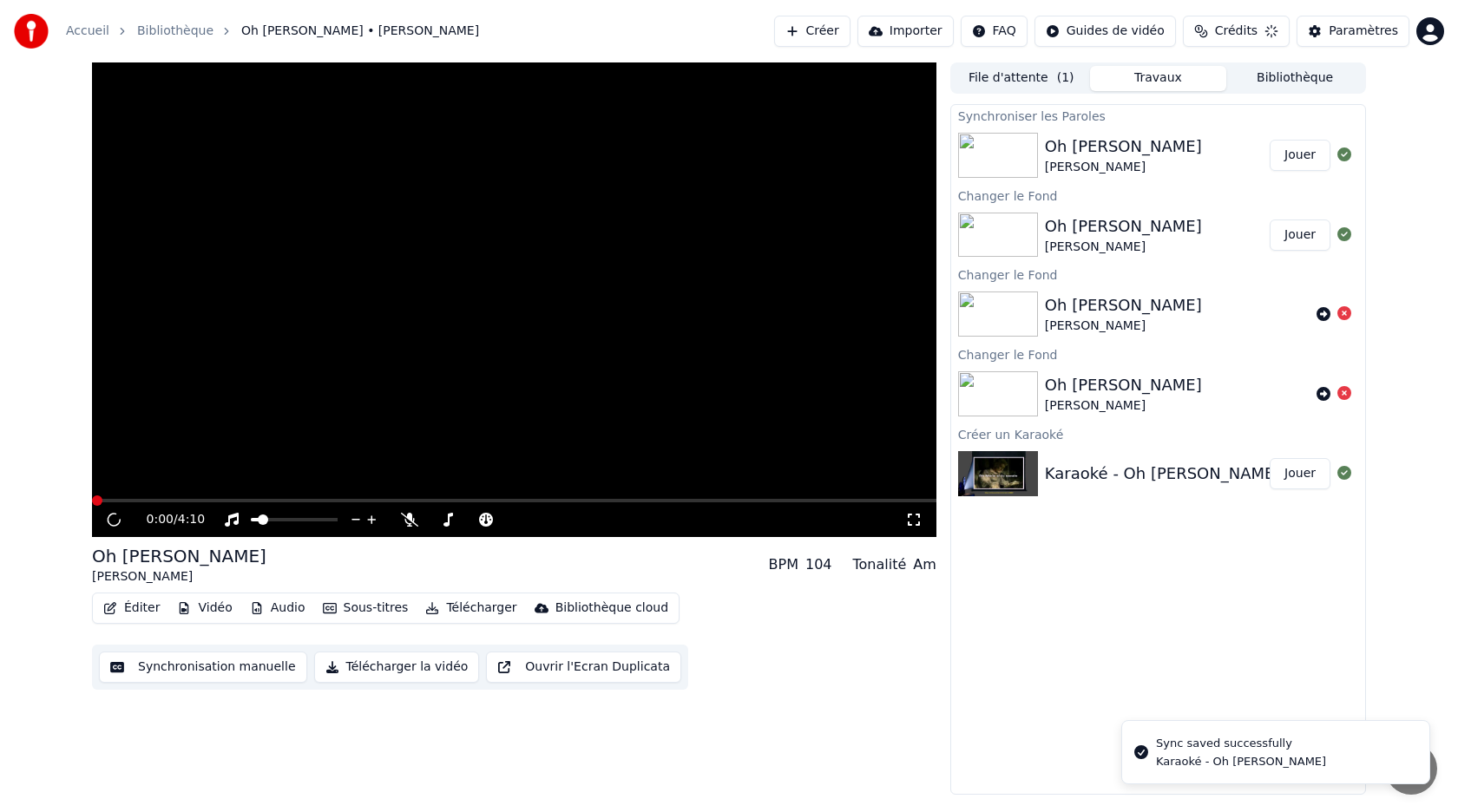
click at [1402, 36] on button "Paramètres" at bounding box center [1353, 31] width 113 height 31
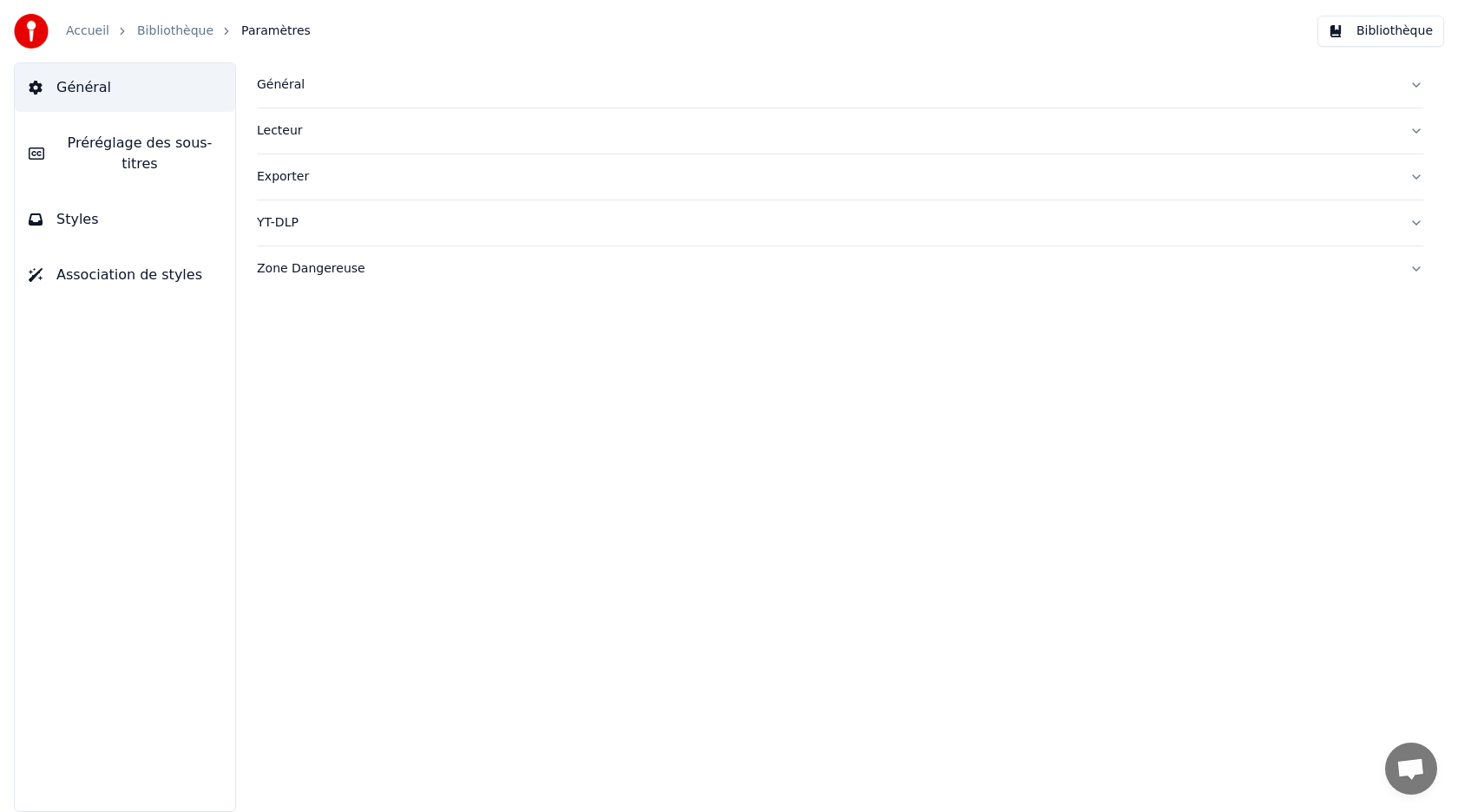
click at [969, 724] on div "Général Lecteur Exporter YT-DLP Zone Dangereuse" at bounding box center [839, 437] width 1235 height 749
click at [1355, 35] on button "Bibliothèque" at bounding box center [1380, 31] width 126 height 31
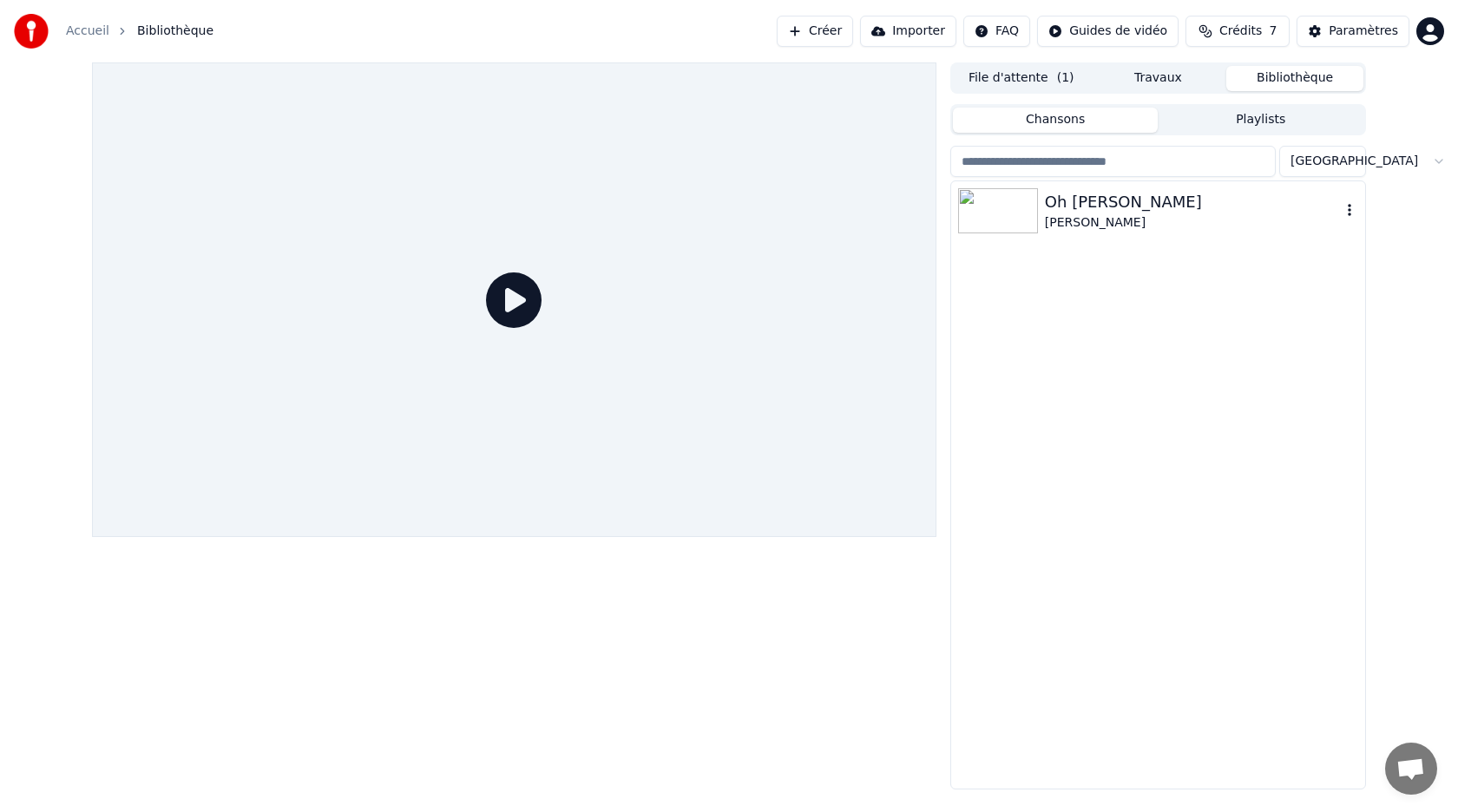
click at [1080, 209] on div "Oh [PERSON_NAME]" at bounding box center [1192, 201] width 296 height 24
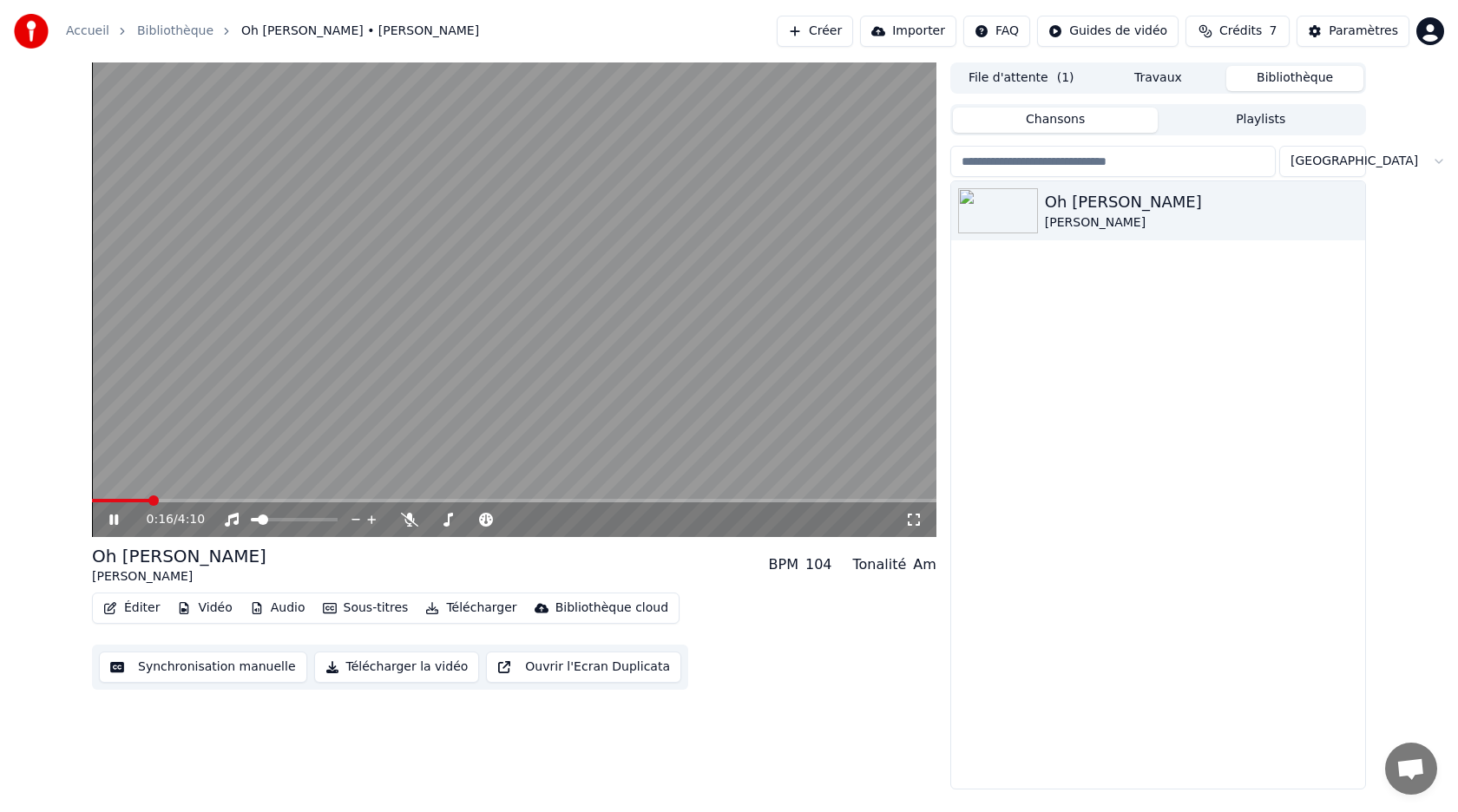
click at [114, 522] on icon at bounding box center [126, 520] width 41 height 14
click at [115, 520] on icon at bounding box center [114, 520] width 11 height 12
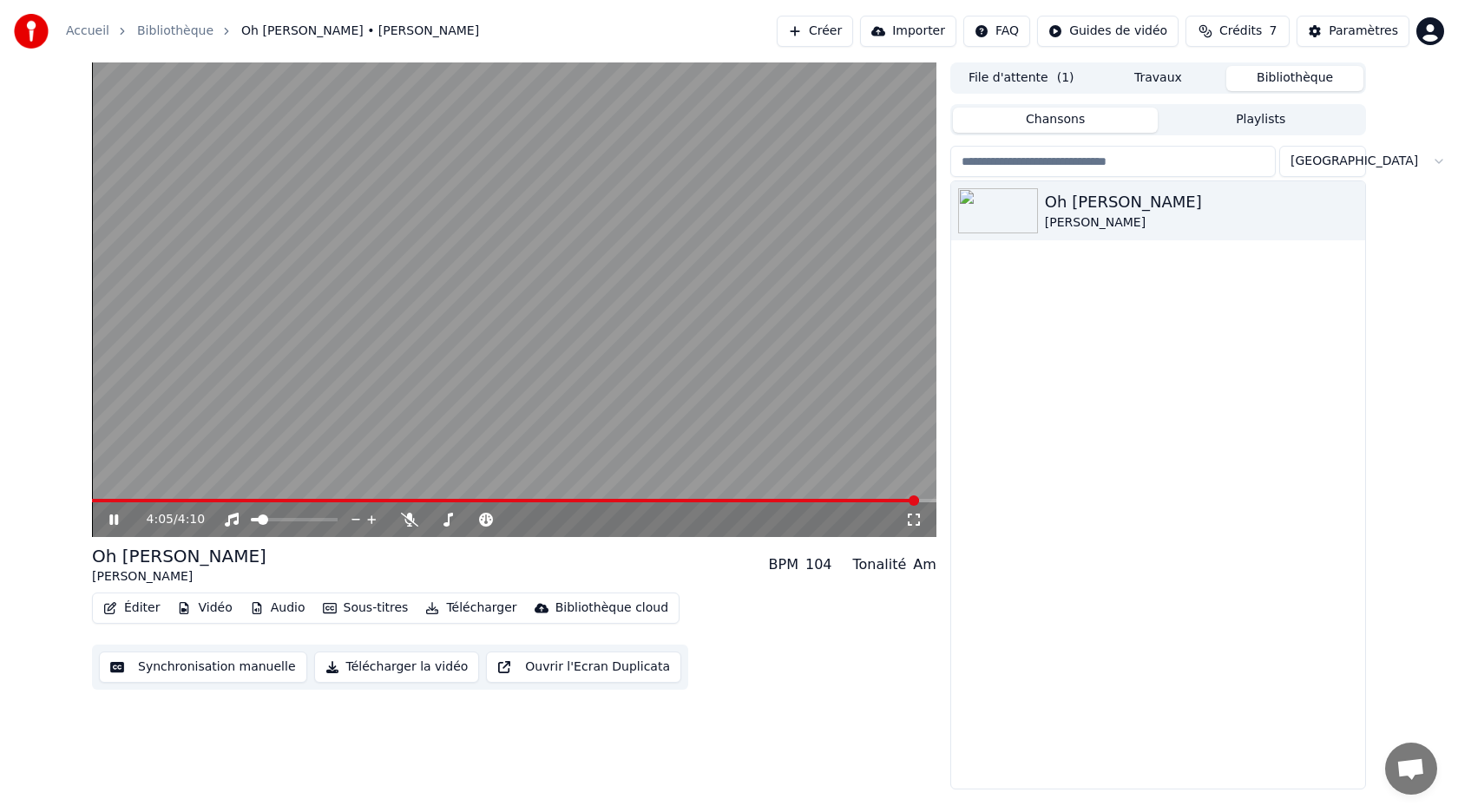
click at [111, 518] on icon at bounding box center [114, 520] width 9 height 11
click at [461, 606] on button "Télécharger" at bounding box center [470, 608] width 105 height 24
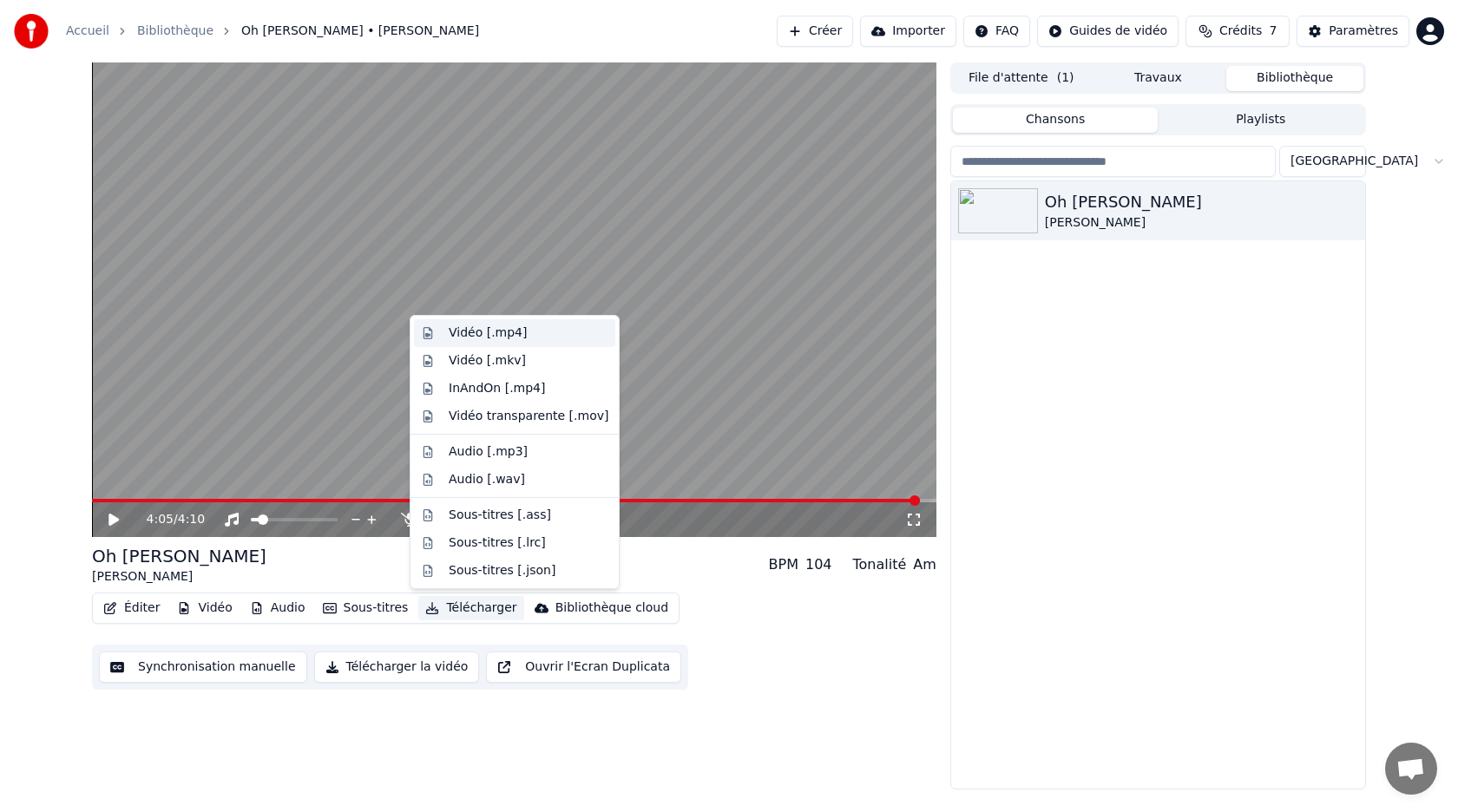
click at [459, 333] on div "Vidéo [.mp4]" at bounding box center [488, 333] width 78 height 18
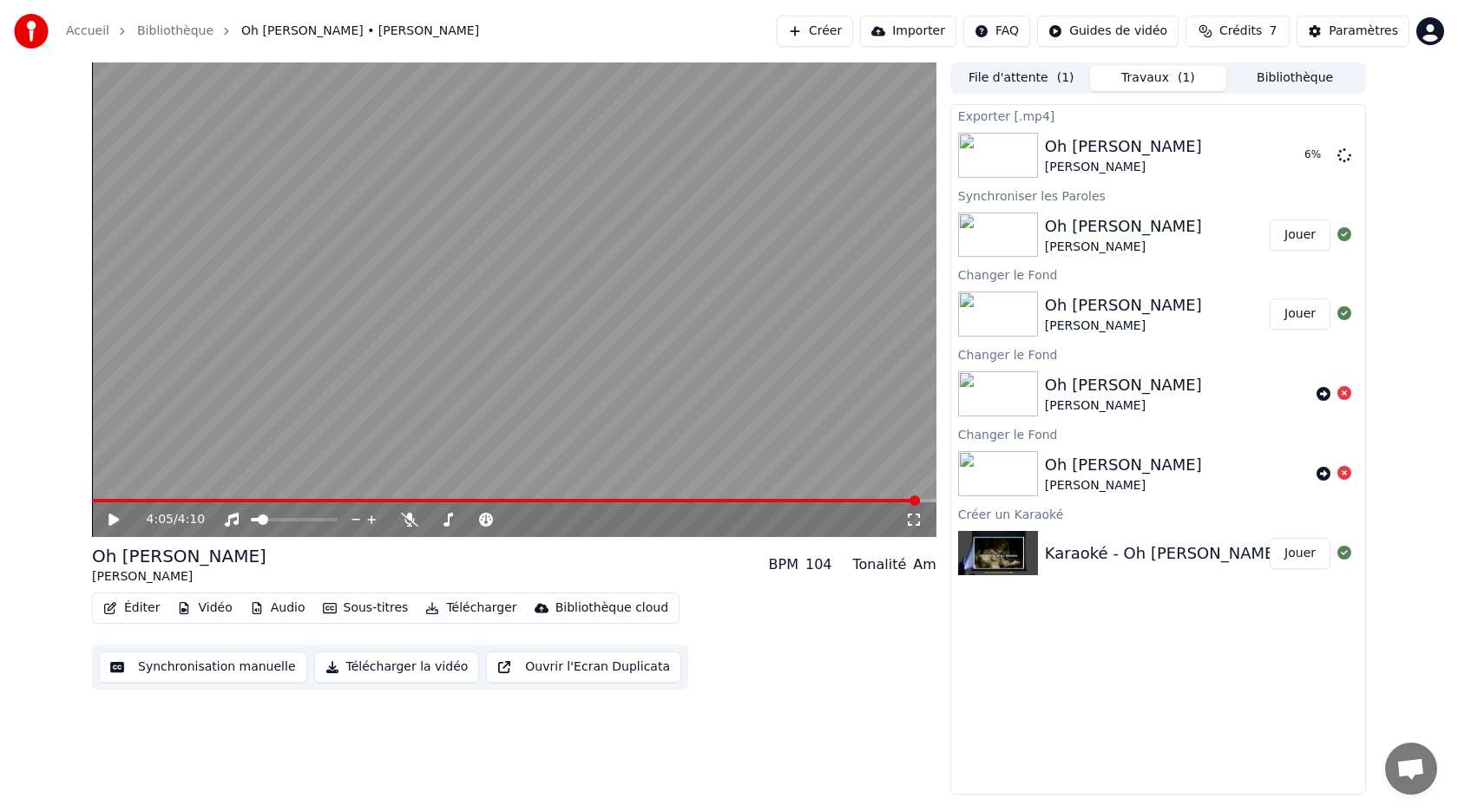
click at [385, 672] on button "Télécharger la vidéo" at bounding box center [397, 666] width 166 height 31
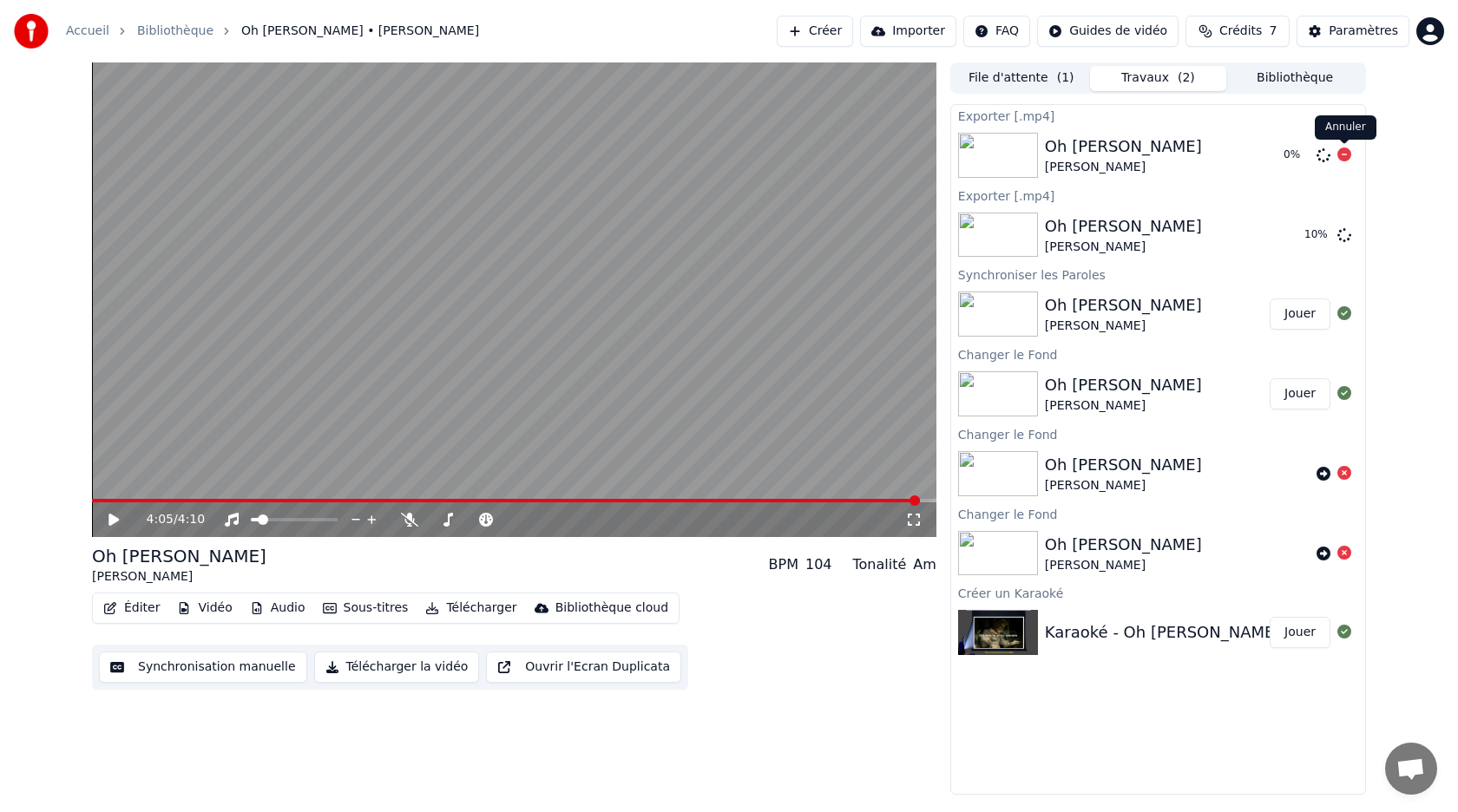
click at [1345, 156] on icon at bounding box center [1344, 155] width 14 height 14
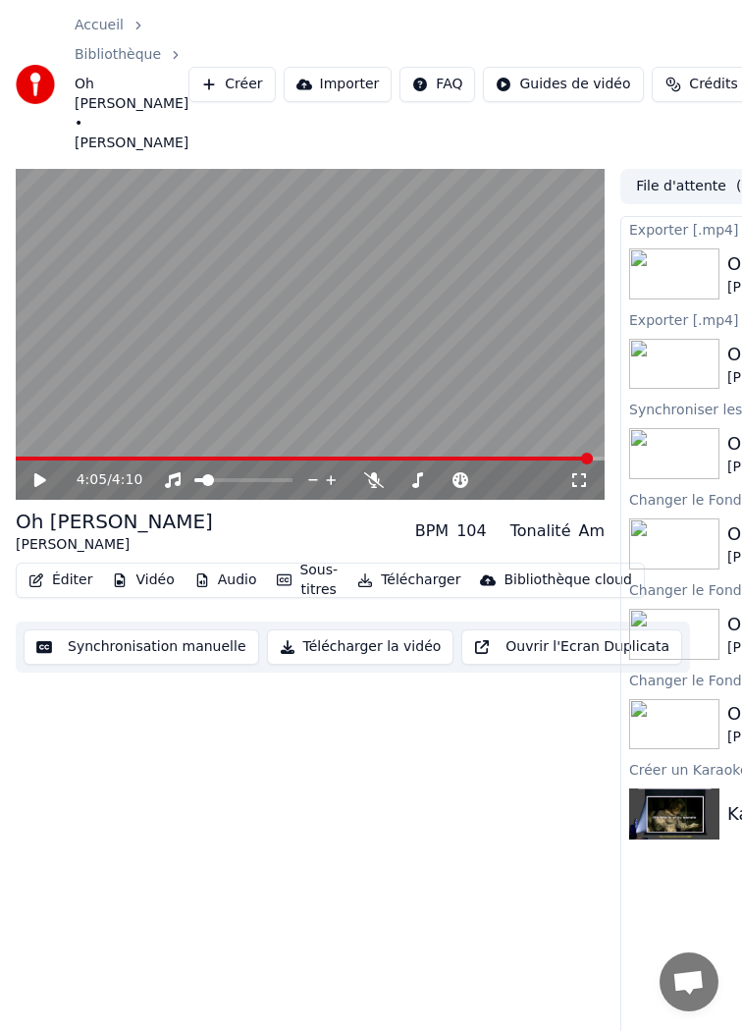
scroll to position [41, 0]
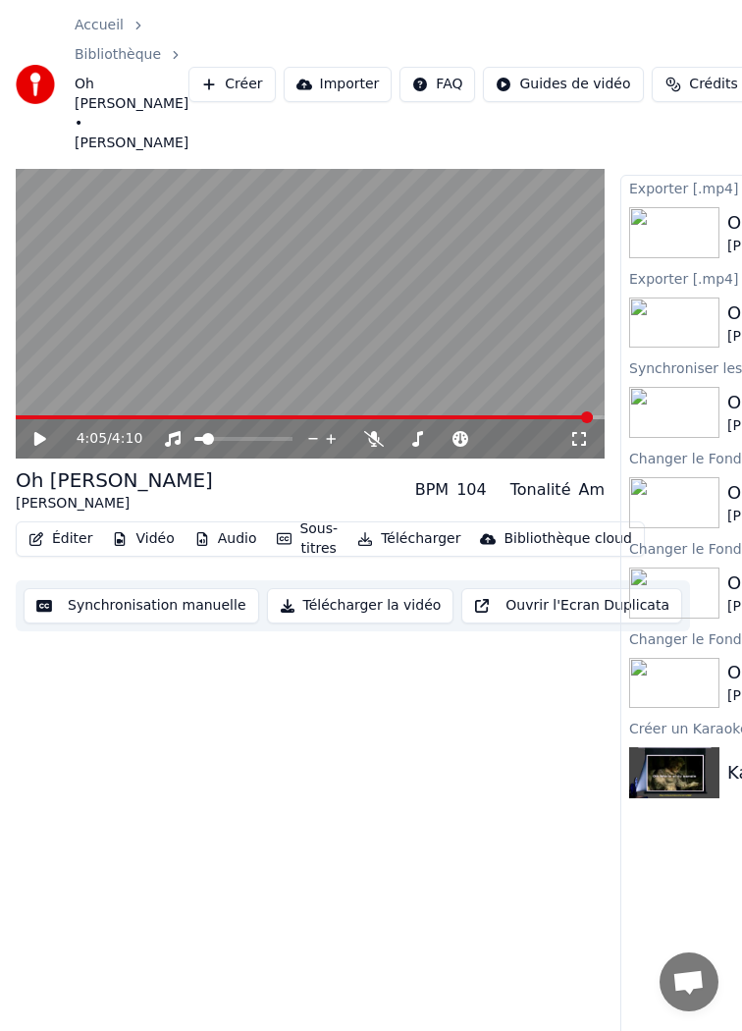
click at [572, 13] on div "Accueil Bibliothèque Oh [PERSON_NAME] • [PERSON_NAME] Créer Importer FAQ Guides…" at bounding box center [371, 84] width 742 height 169
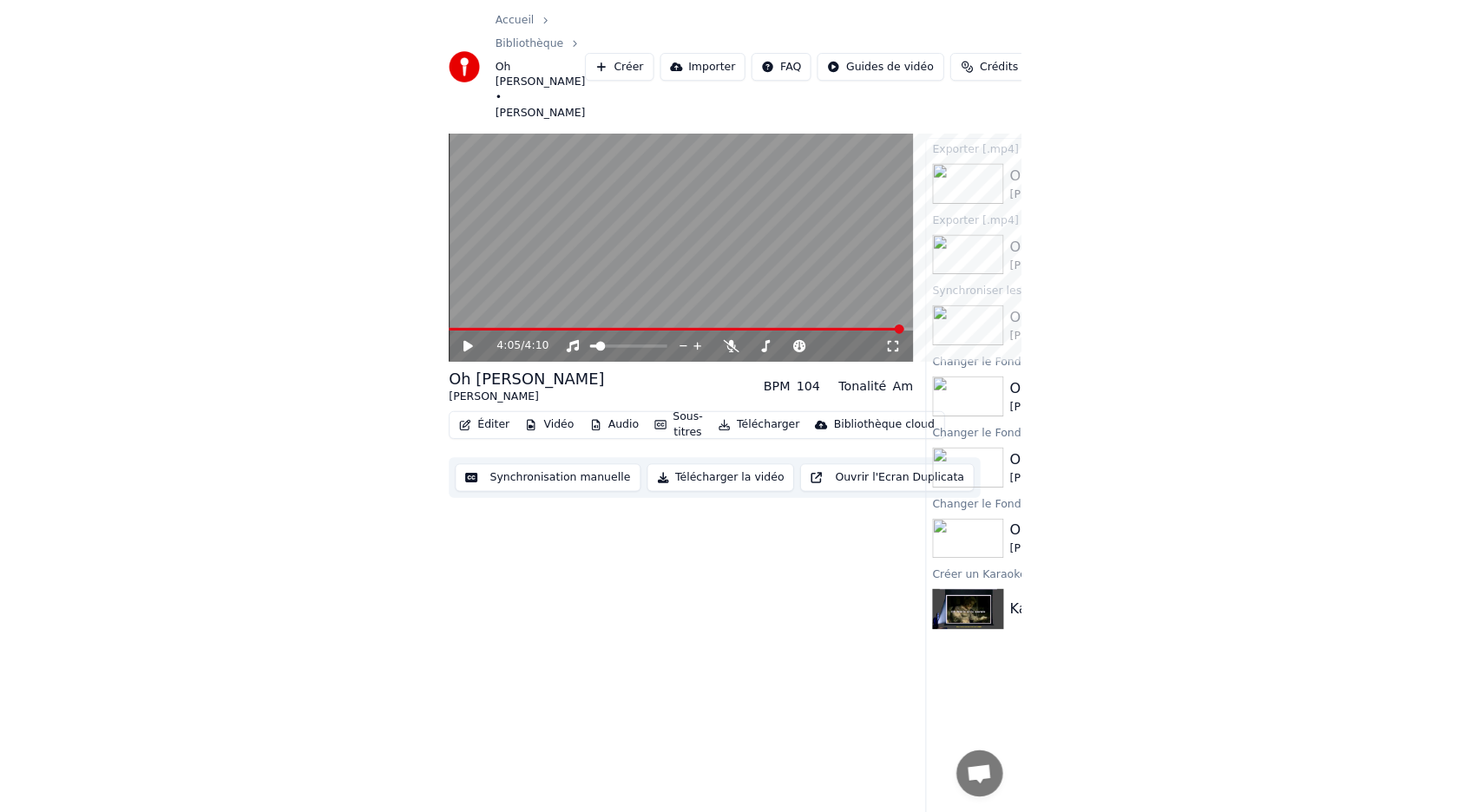
scroll to position [0, 0]
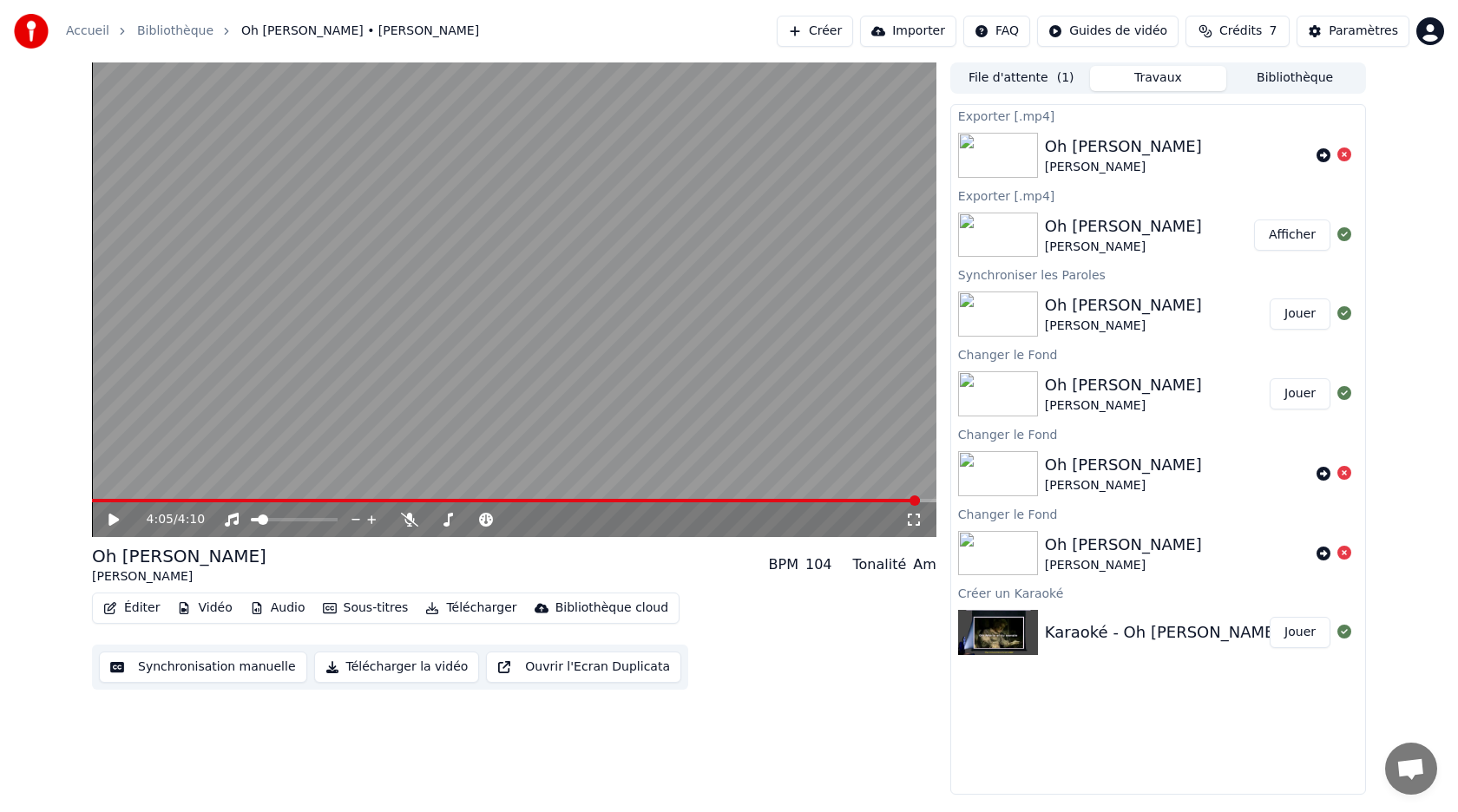
click at [1280, 237] on button "Afficher" at bounding box center [1292, 234] width 76 height 31
click at [1278, 236] on button "Afficher" at bounding box center [1292, 234] width 76 height 31
click at [1293, 236] on button "Afficher" at bounding box center [1292, 234] width 76 height 31
click at [443, 611] on button "Télécharger" at bounding box center [470, 608] width 105 height 24
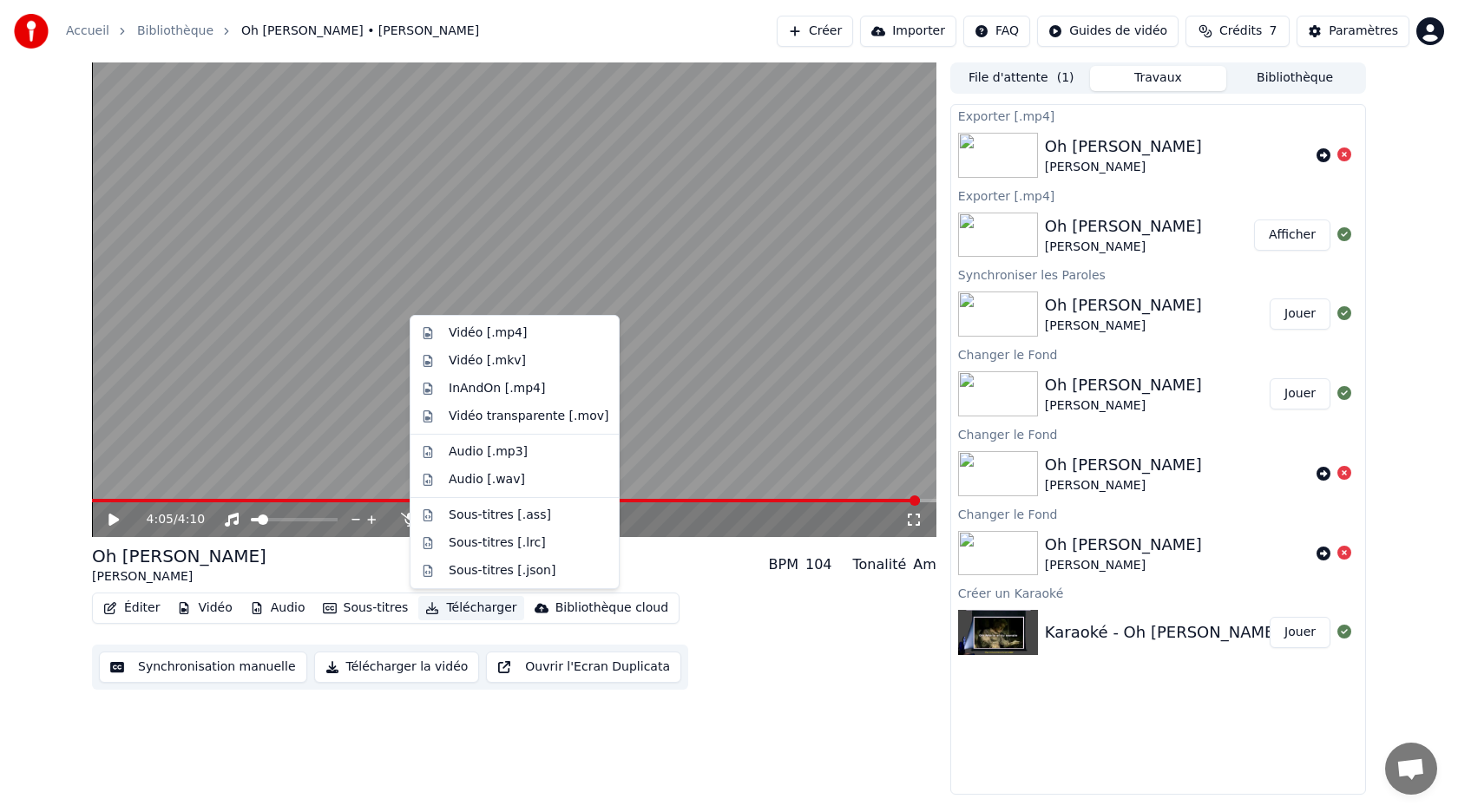
click at [393, 669] on button "Télécharger la vidéo" at bounding box center [397, 666] width 166 height 31
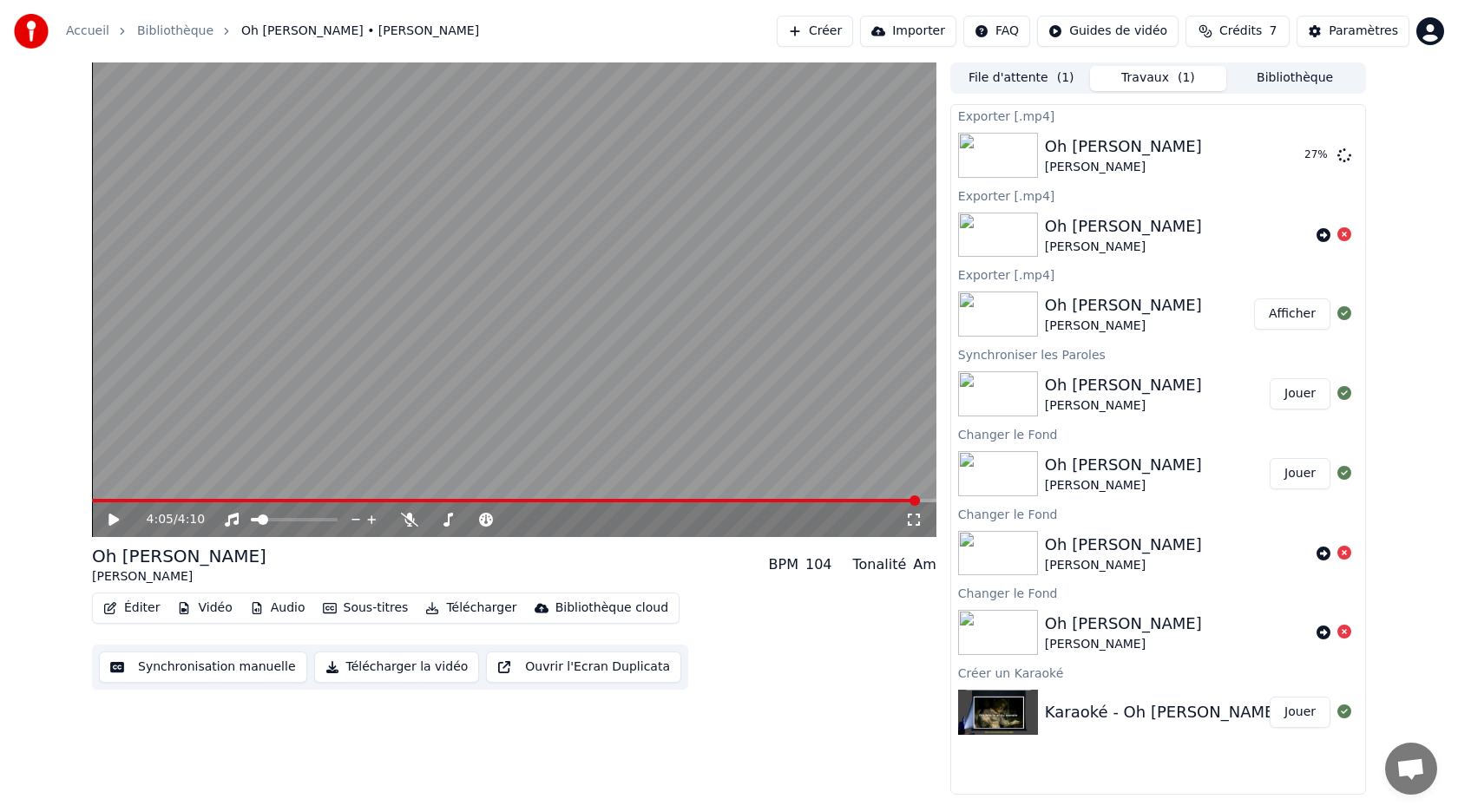
click at [1278, 78] on button "Bibliothèque" at bounding box center [1295, 79] width 137 height 25
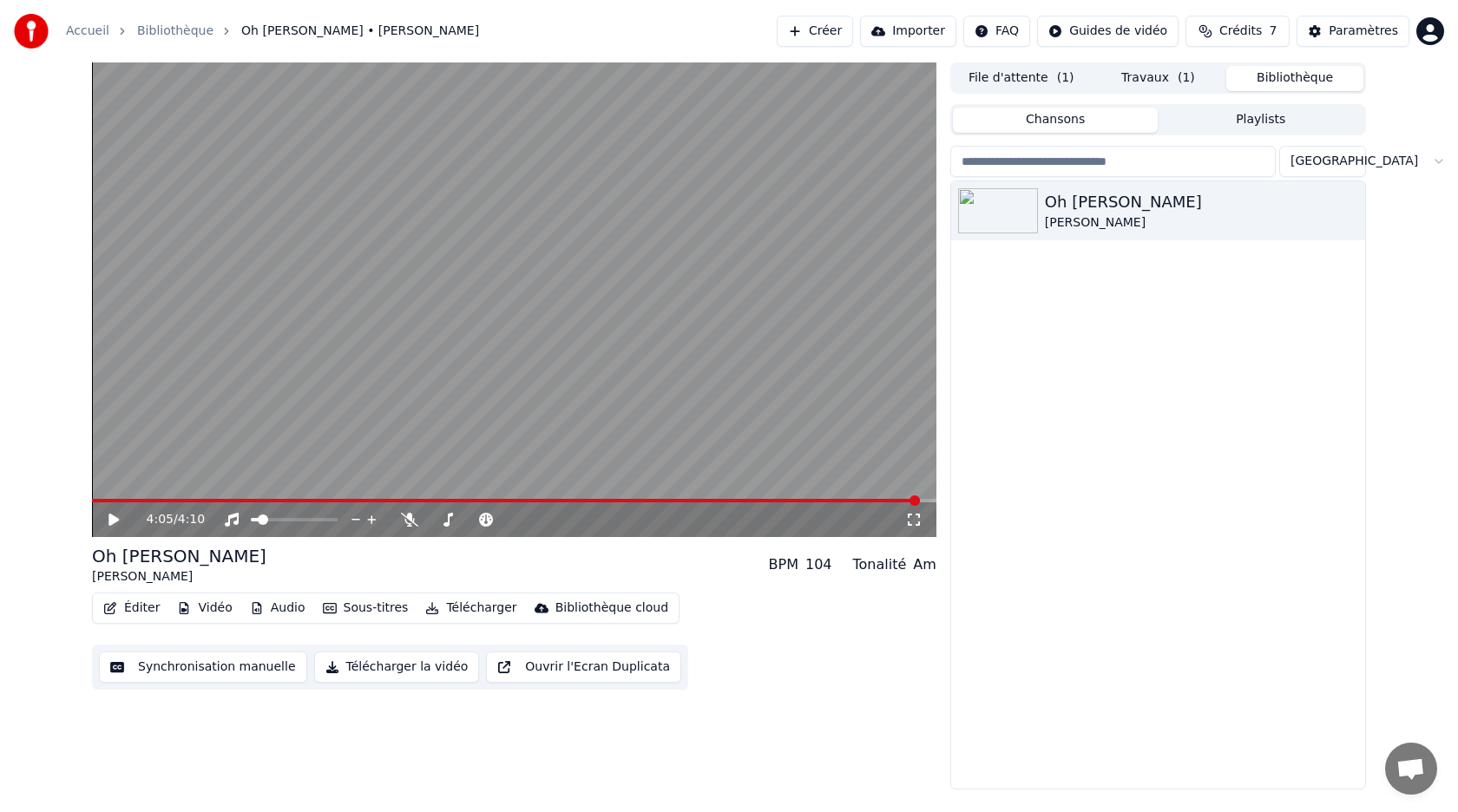
click at [1044, 83] on button "File d'attente ( 1 )" at bounding box center [1021, 79] width 137 height 25
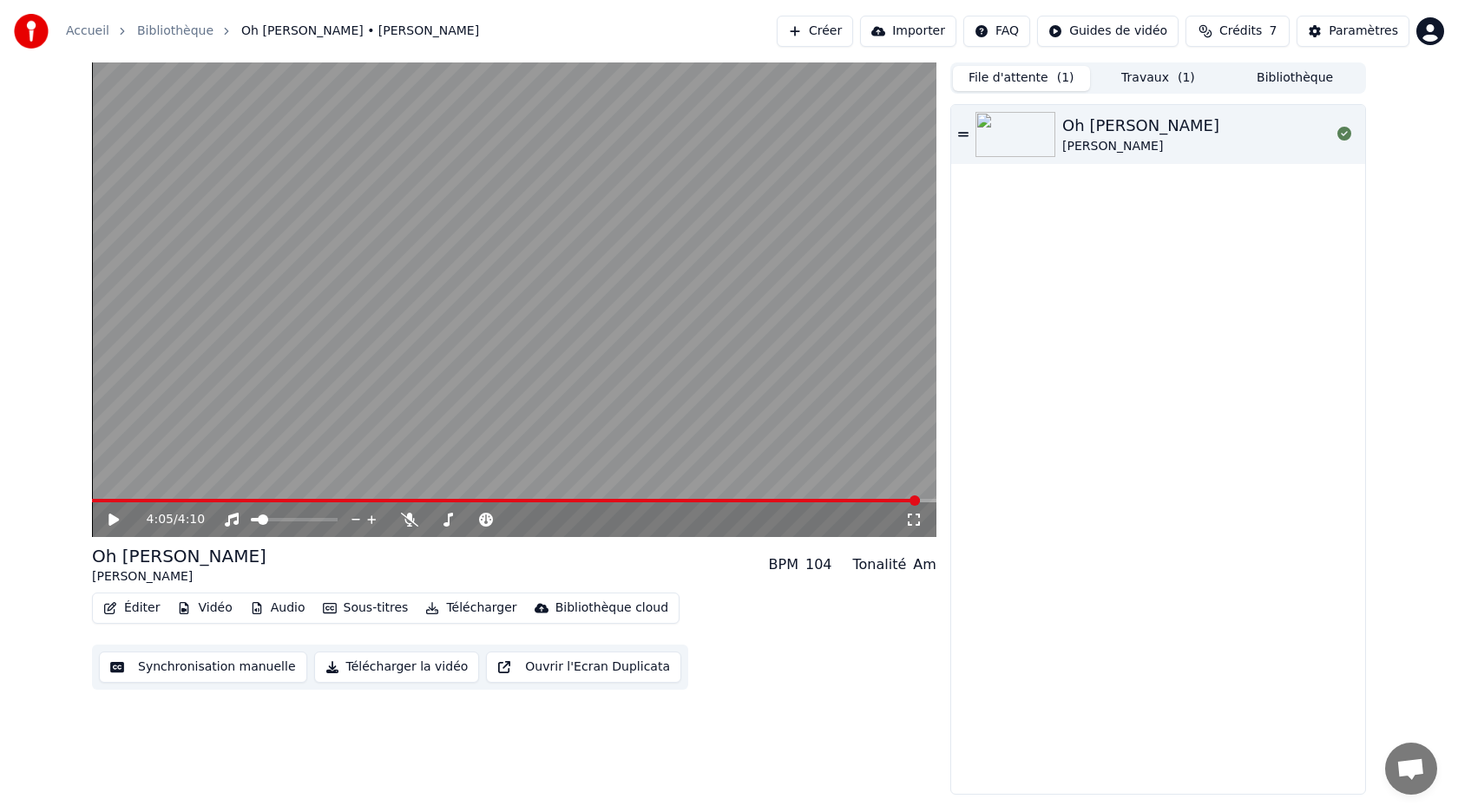
click at [1141, 74] on button "Travaux ( 1 )" at bounding box center [1158, 79] width 137 height 25
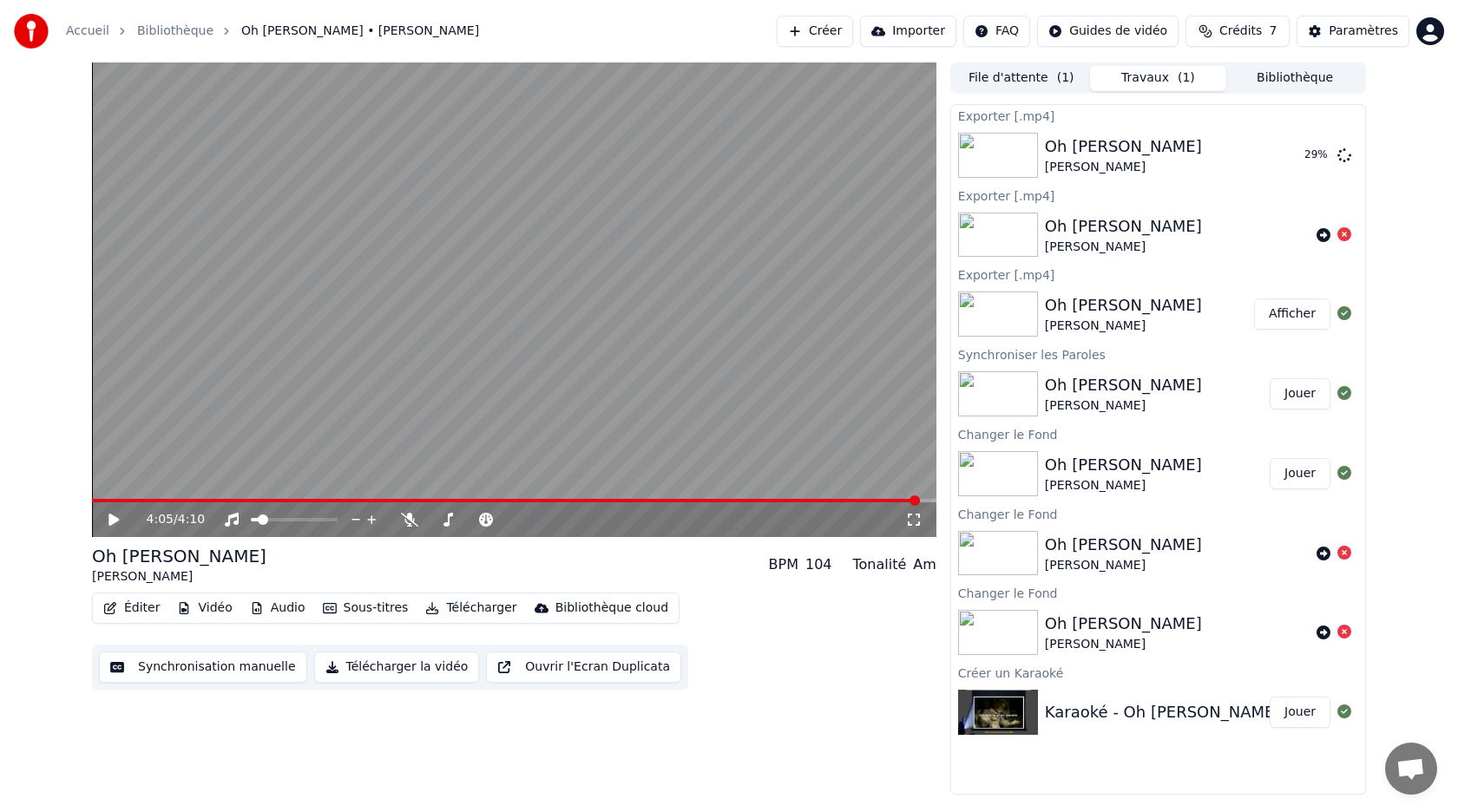
click at [1274, 75] on button "Bibliothèque" at bounding box center [1295, 79] width 137 height 25
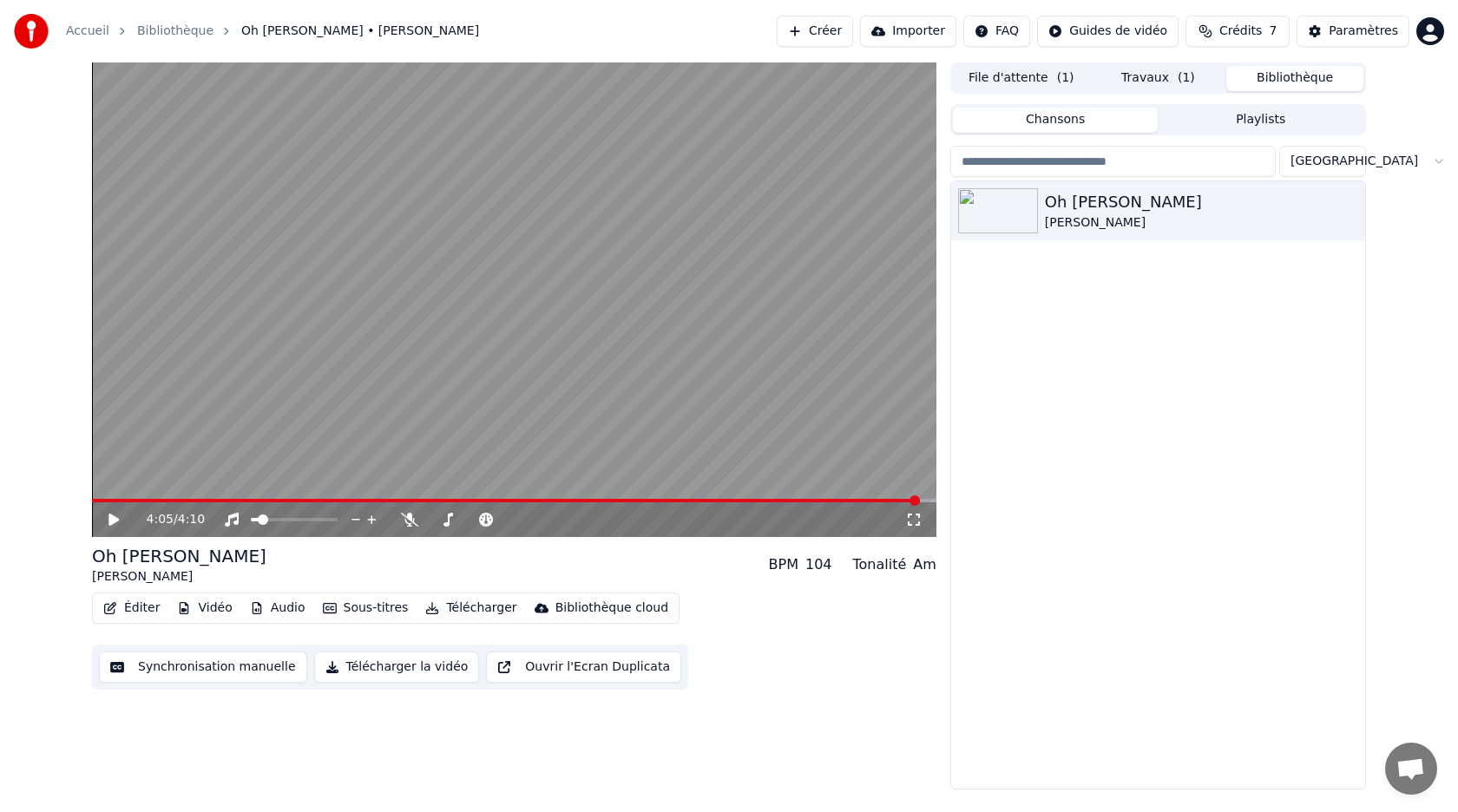
click at [1145, 85] on button "Travaux ( 1 )" at bounding box center [1158, 79] width 137 height 25
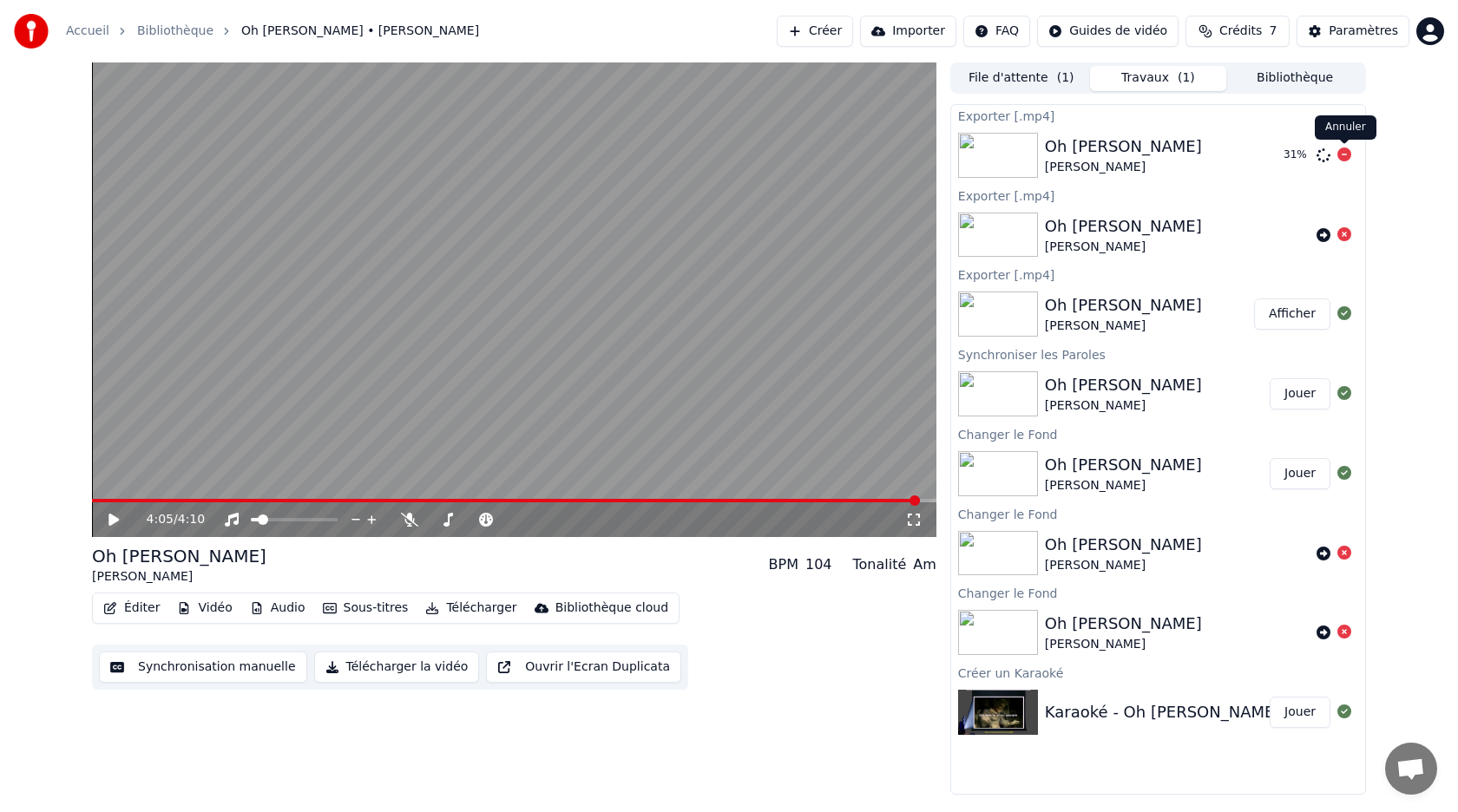
click at [1341, 156] on icon at bounding box center [1344, 155] width 14 height 14
click at [1342, 157] on icon at bounding box center [1344, 155] width 14 height 14
click at [1297, 80] on button "Bibliothèque" at bounding box center [1295, 79] width 137 height 25
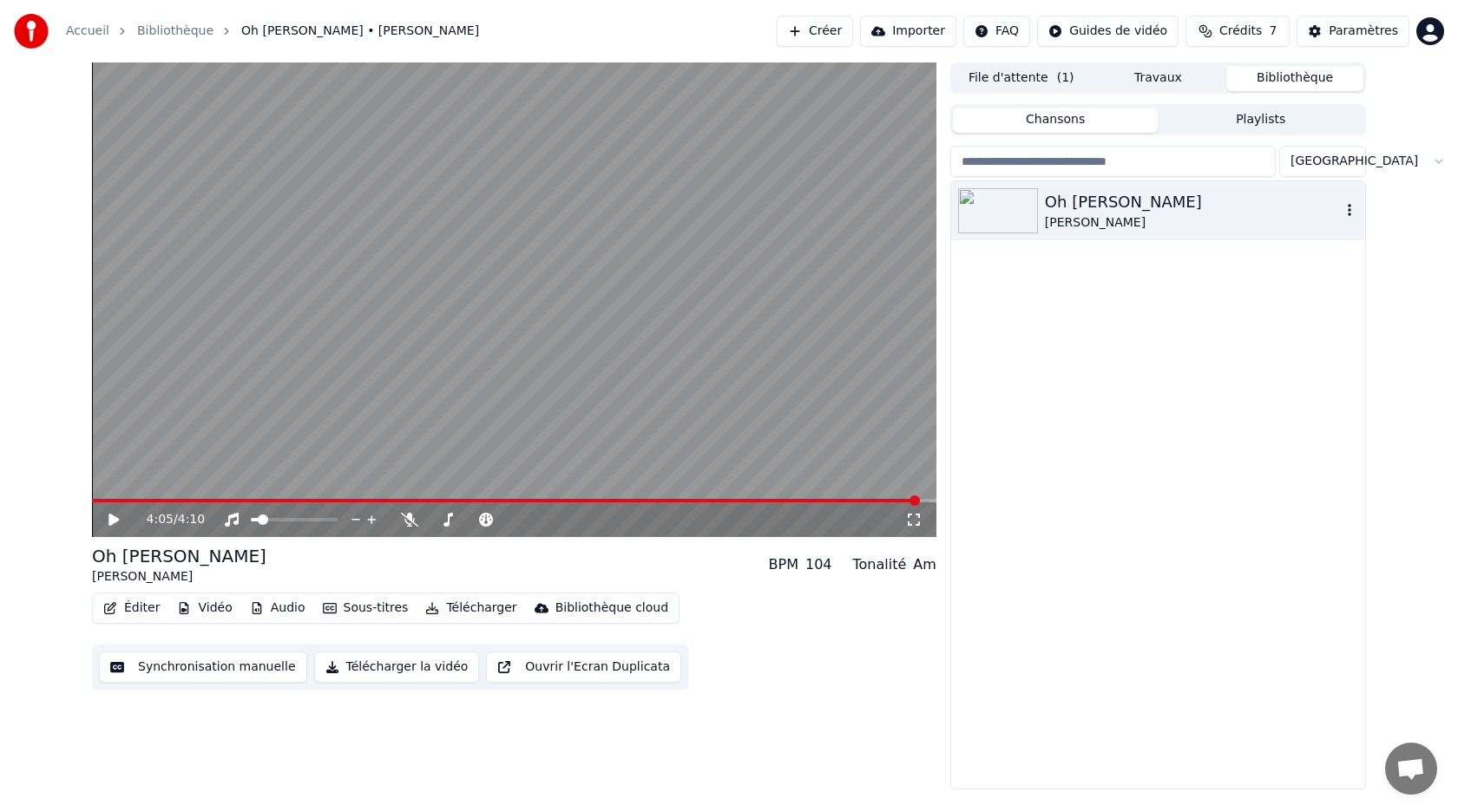
click at [1102, 221] on div "[PERSON_NAME]" at bounding box center [1192, 224] width 296 height 18
click at [1044, 216] on div "[PERSON_NAME]" at bounding box center [1192, 224] width 296 height 18
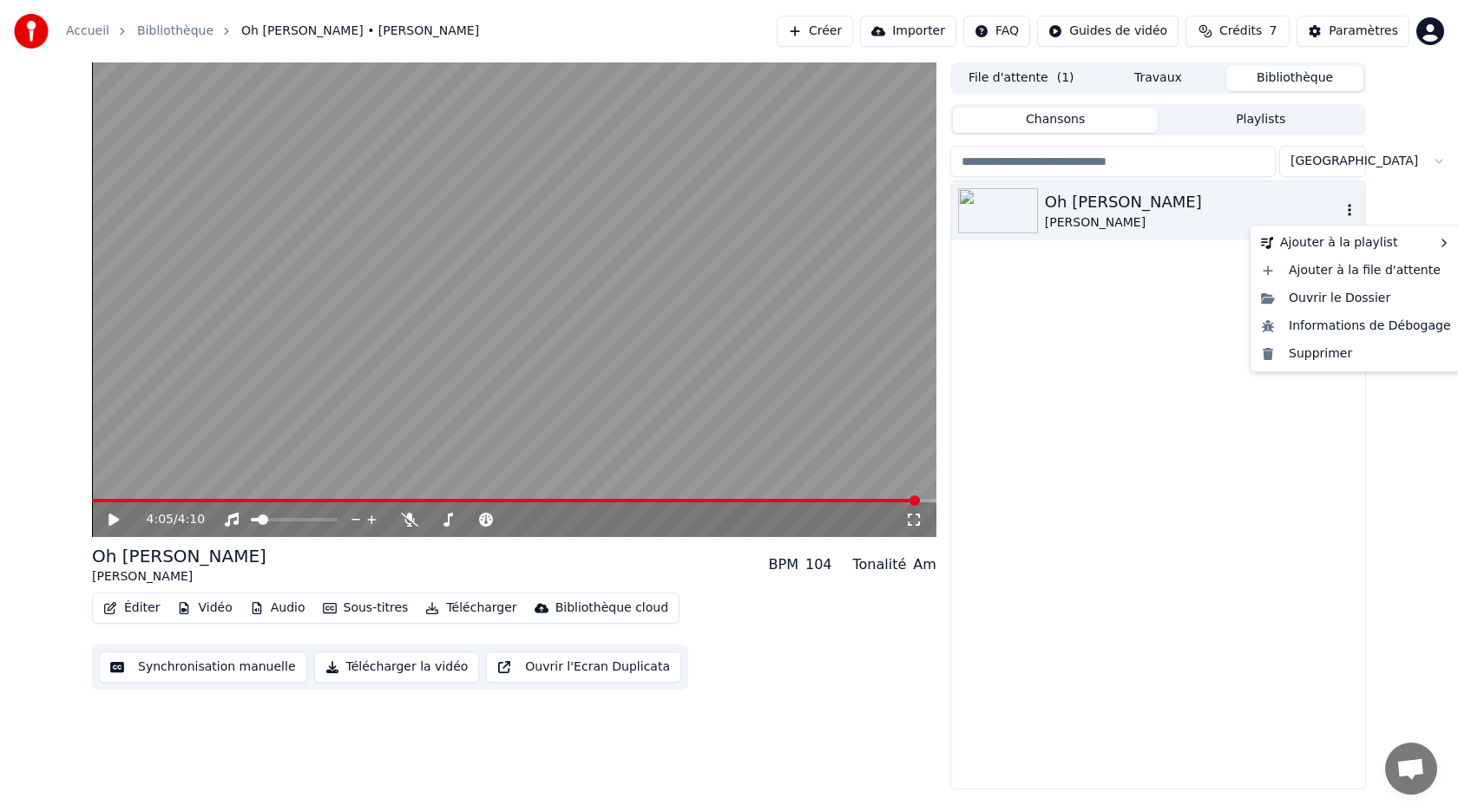
click at [1351, 213] on icon "button" at bounding box center [1349, 210] width 18 height 14
click at [1341, 295] on div "Ouvrir le Dossier" at bounding box center [1355, 298] width 204 height 27
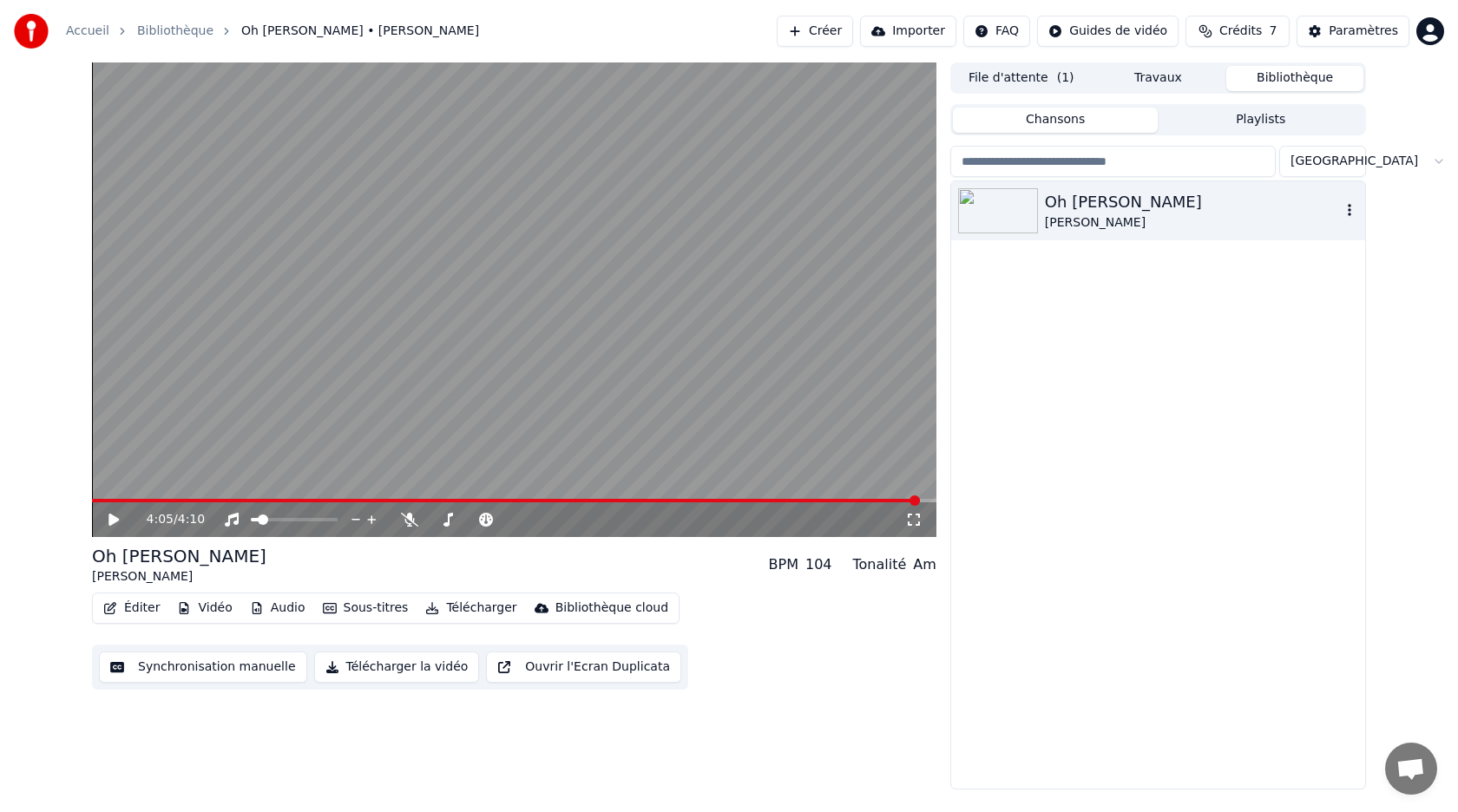
click at [1097, 209] on div "Oh [PERSON_NAME]" at bounding box center [1192, 201] width 296 height 24
click at [1046, 222] on div "[PERSON_NAME]" at bounding box center [1192, 224] width 296 height 18
click at [117, 523] on icon at bounding box center [126, 520] width 41 height 14
click at [217, 438] on video at bounding box center [514, 300] width 845 height 474
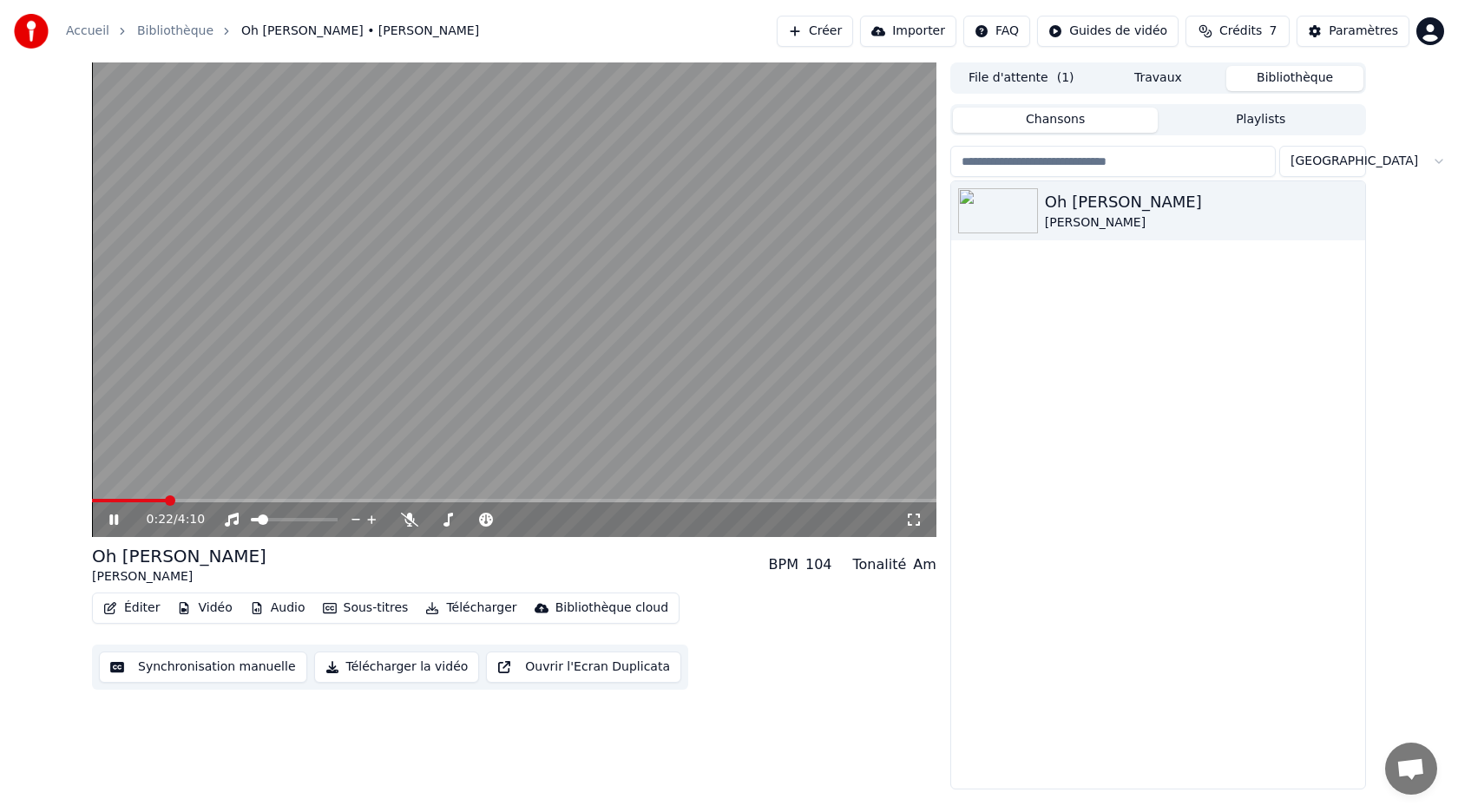
click at [167, 497] on span at bounding box center [171, 501] width 11 height 11
click at [265, 496] on span at bounding box center [261, 501] width 11 height 11
click at [342, 496] on span at bounding box center [344, 501] width 11 height 11
click at [116, 520] on icon at bounding box center [114, 520] width 9 height 11
click at [400, 665] on button "Télécharger la vidéo" at bounding box center [397, 666] width 166 height 31
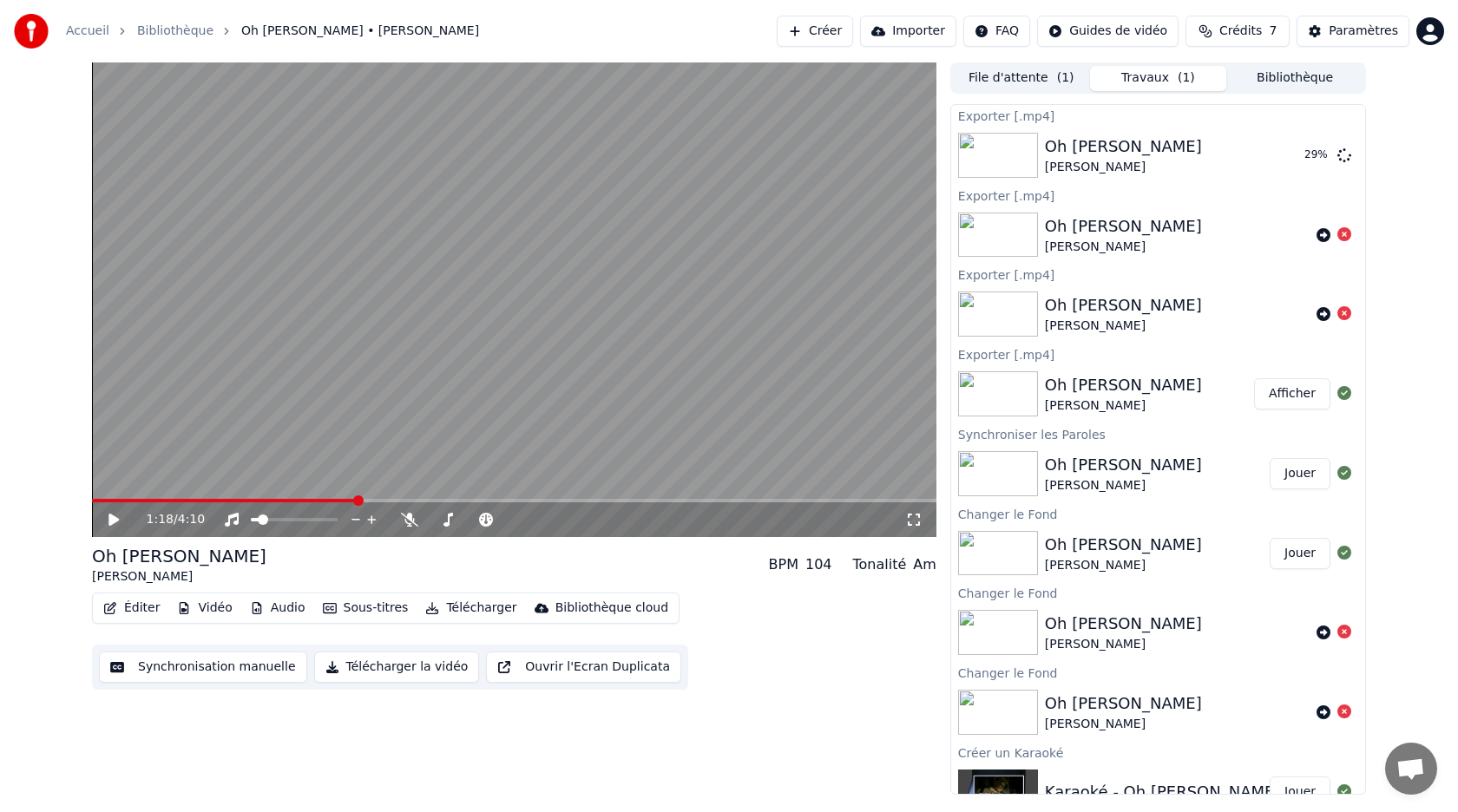
click at [353, 607] on button "Sous-titres" at bounding box center [365, 608] width 100 height 24
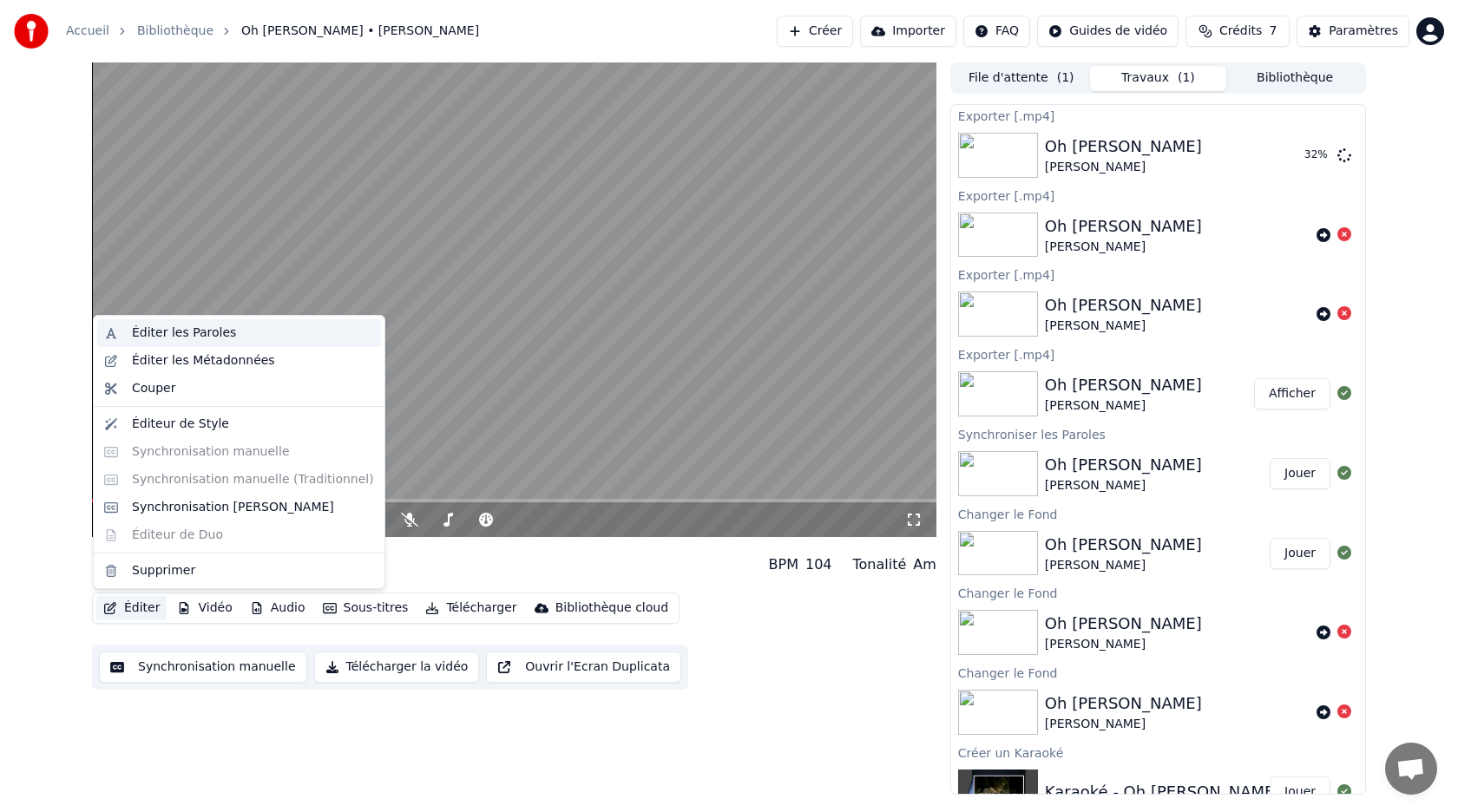
click at [163, 334] on div "Éditer les Paroles" at bounding box center [184, 333] width 104 height 18
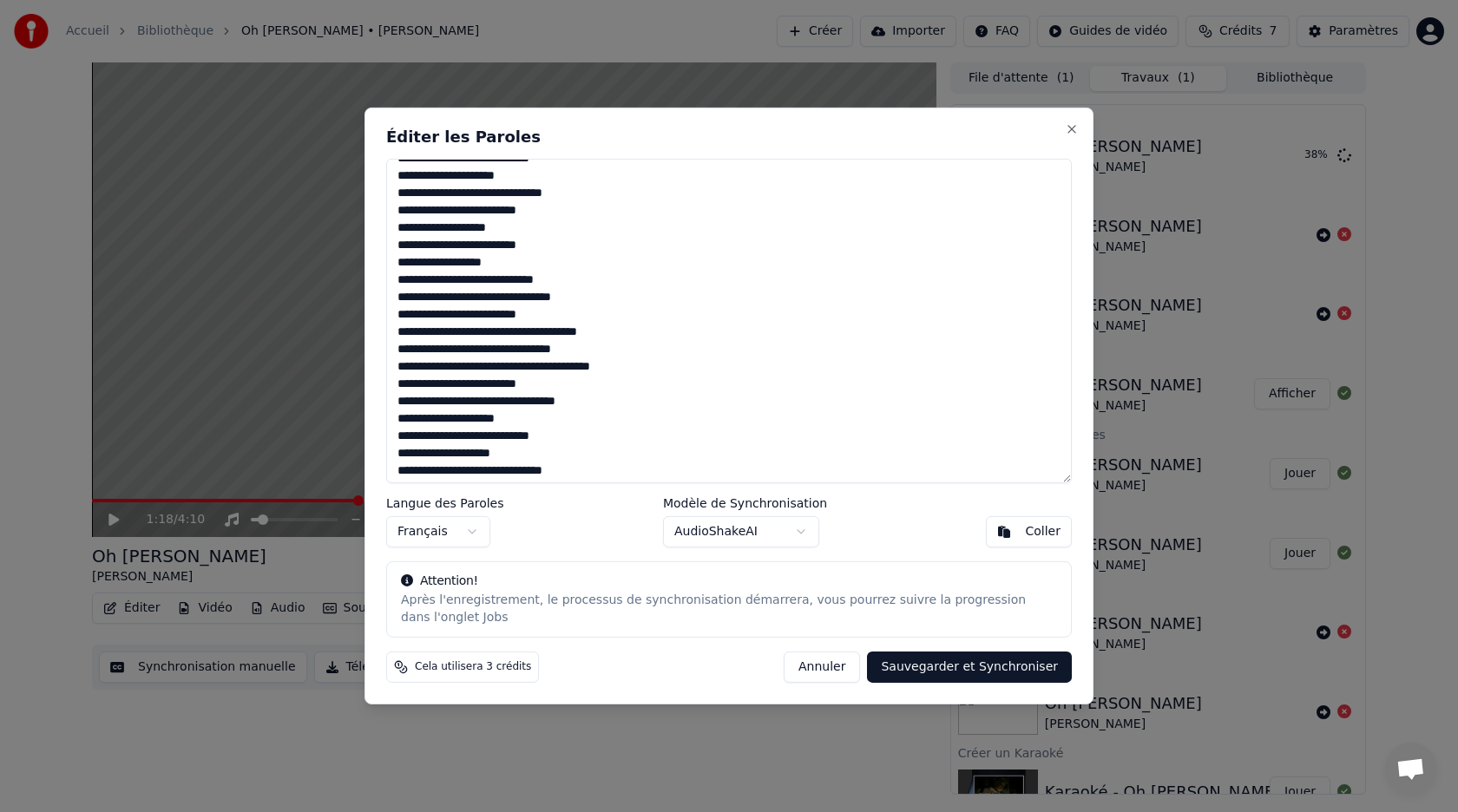
scroll to position [280, 0]
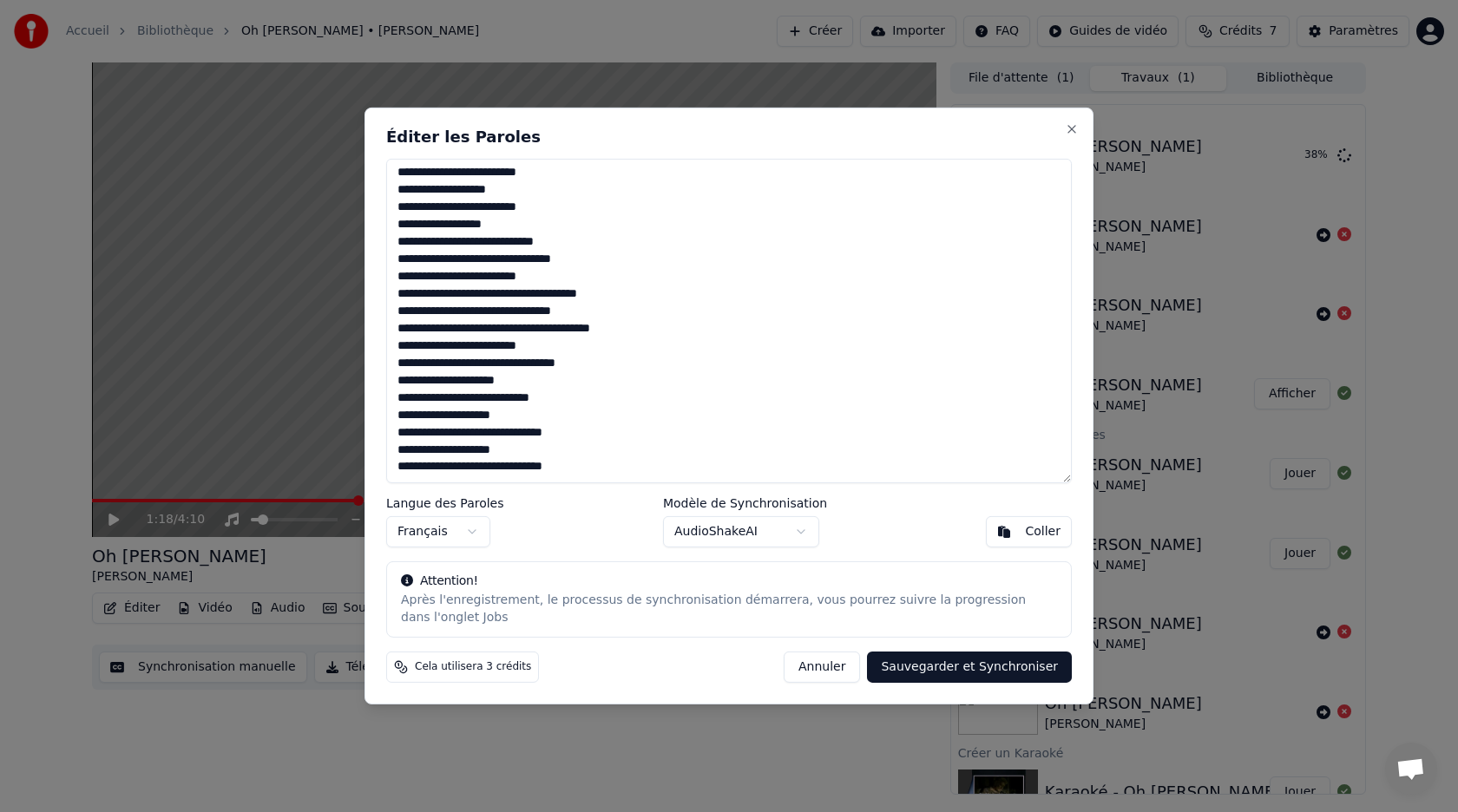
drag, startPoint x: 398, startPoint y: 170, endPoint x: 621, endPoint y: 546, distance: 437.2
click at [621, 546] on div "Éditer les Paroles Langue des Paroles Français Modèle de Synchronisation AudioS…" at bounding box center [728, 406] width 729 height 597
click at [949, 348] on textarea at bounding box center [729, 321] width 686 height 324
click at [1073, 125] on button "Close" at bounding box center [1072, 129] width 14 height 14
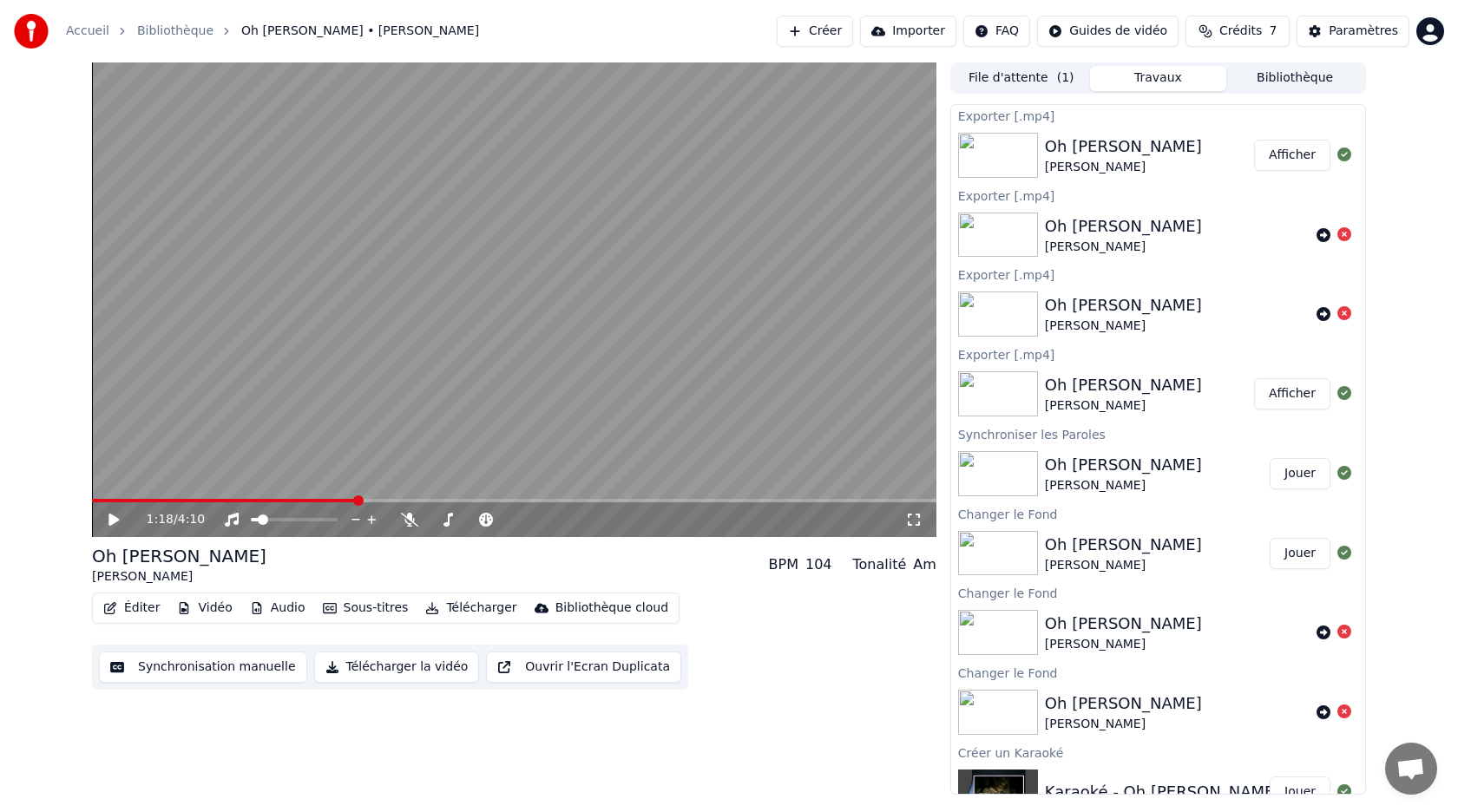
click at [1047, 183] on div "Oh [PERSON_NAME] Afficher" at bounding box center [1158, 155] width 414 height 59
click at [1019, 154] on img at bounding box center [998, 155] width 80 height 45
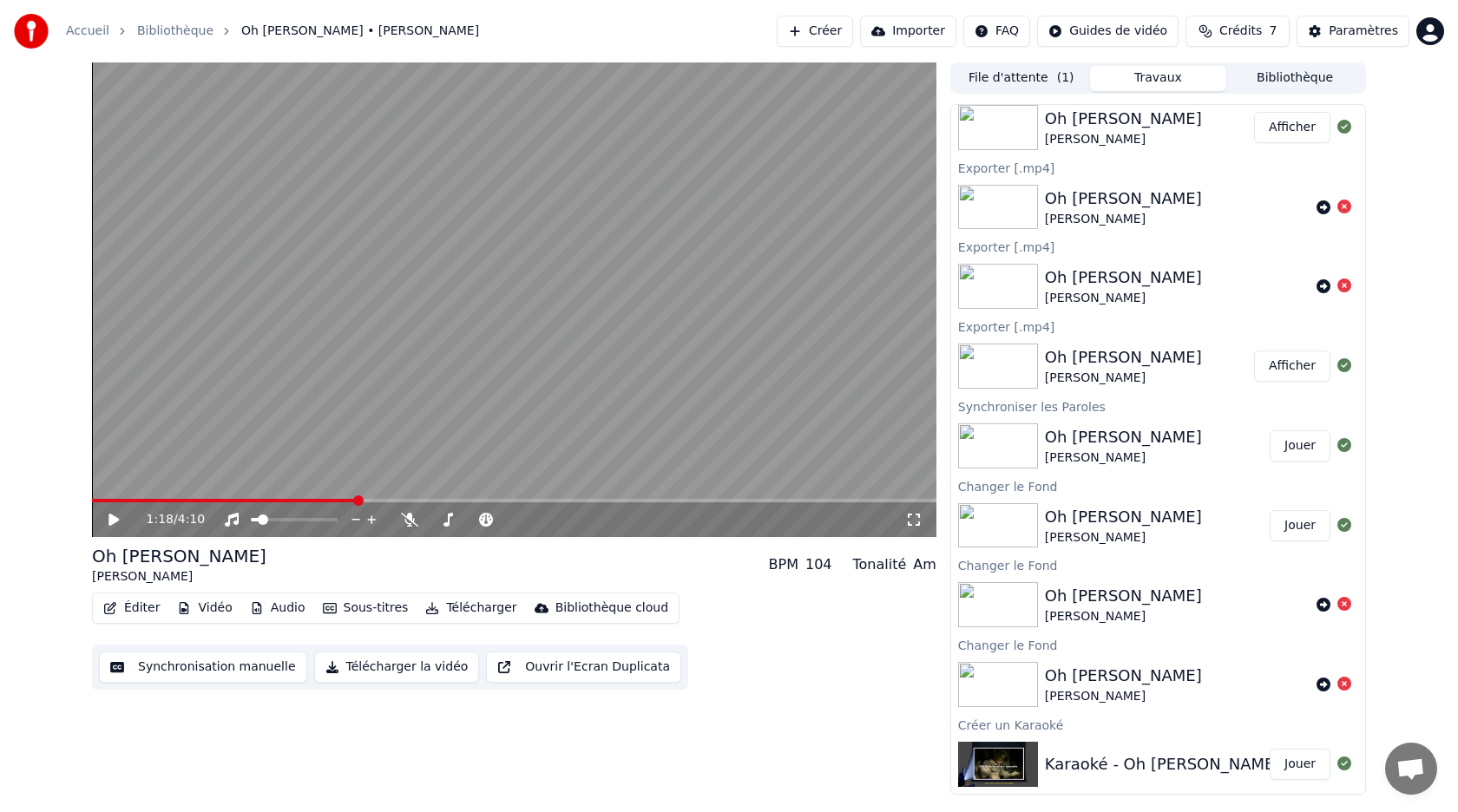
scroll to position [0, 0]
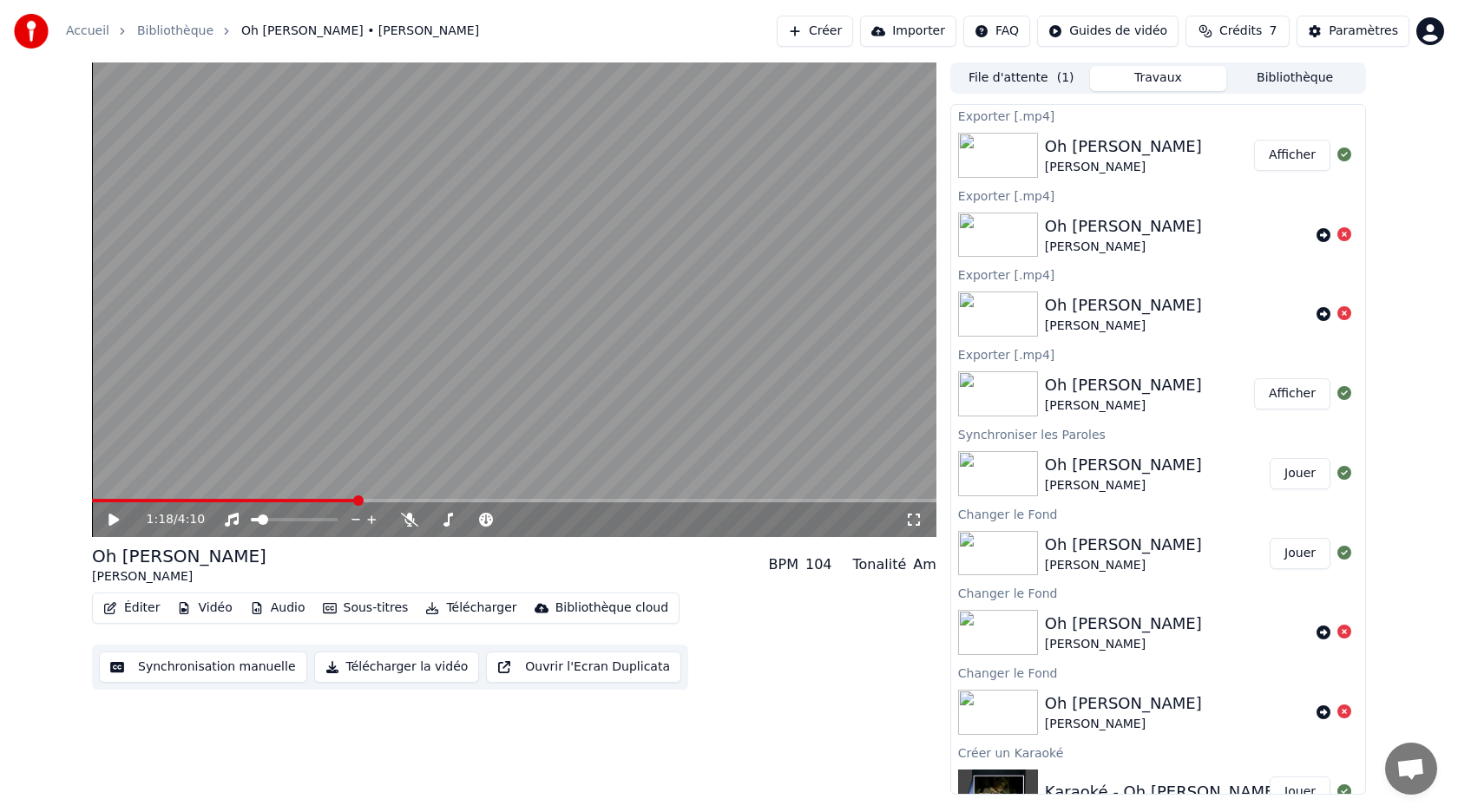
click at [1257, 81] on button "Bibliothèque" at bounding box center [1295, 79] width 137 height 25
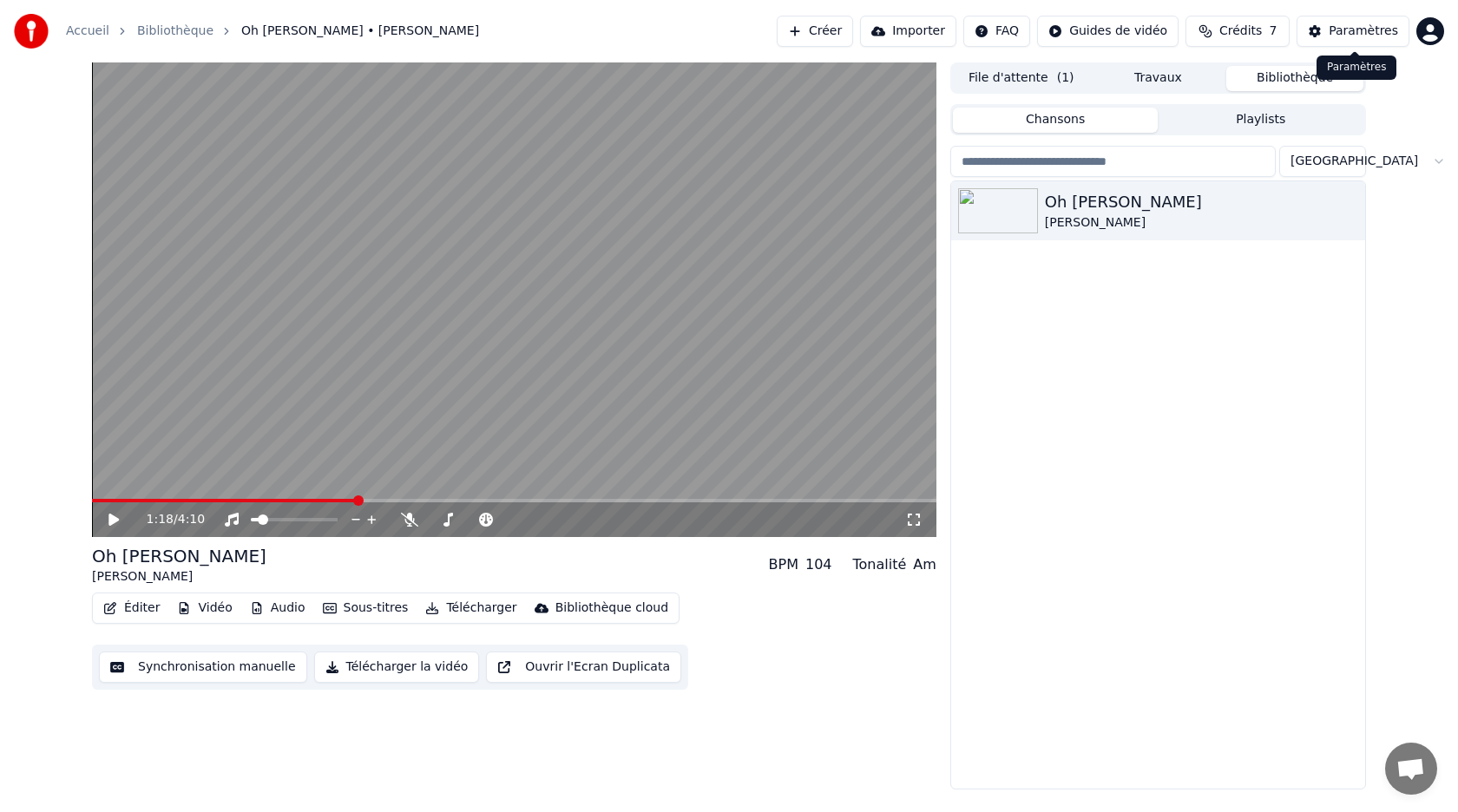
click at [1341, 33] on div "Paramètres" at bounding box center [1363, 32] width 70 height 18
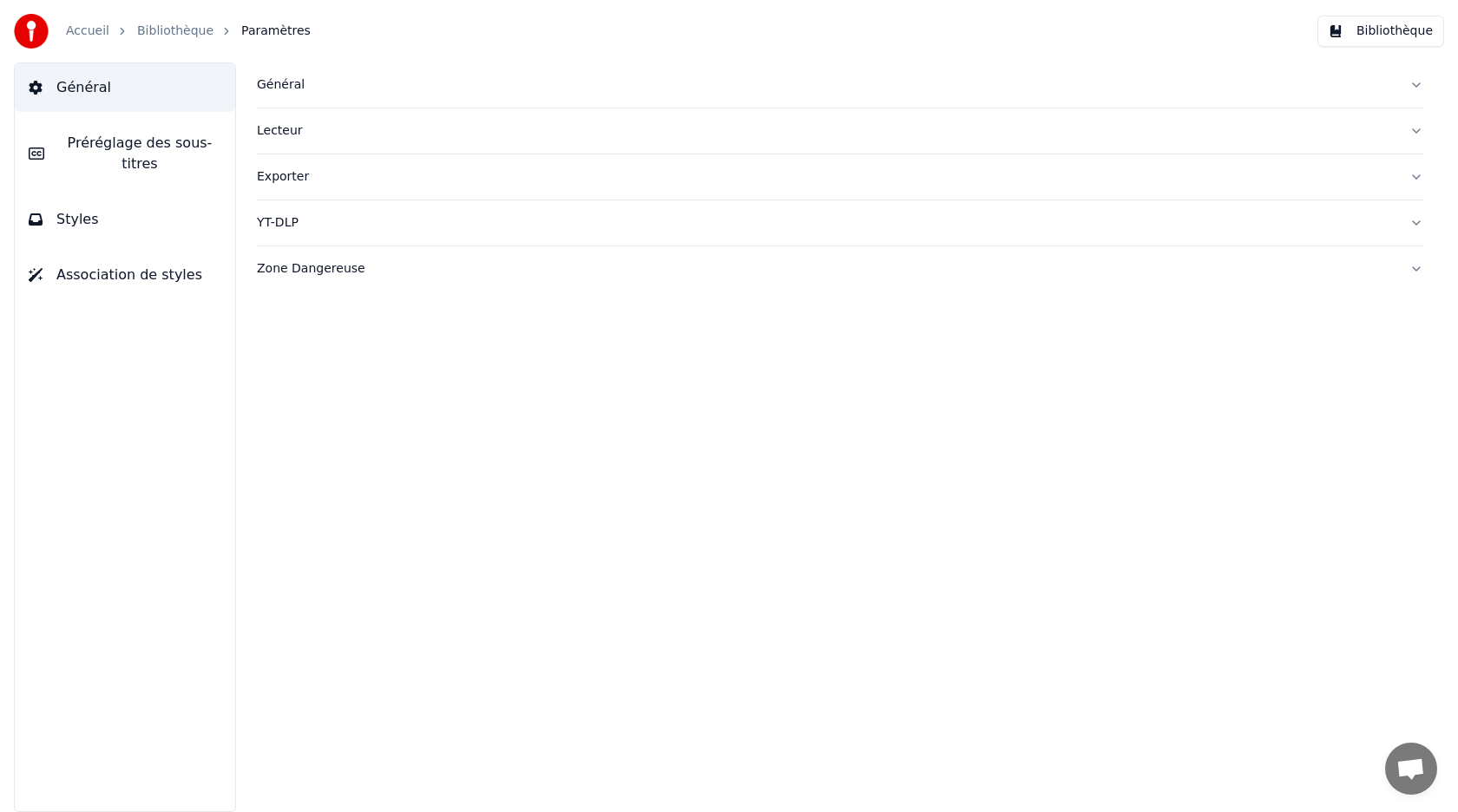
click at [1413, 179] on button "Exporter" at bounding box center [840, 177] width 1166 height 45
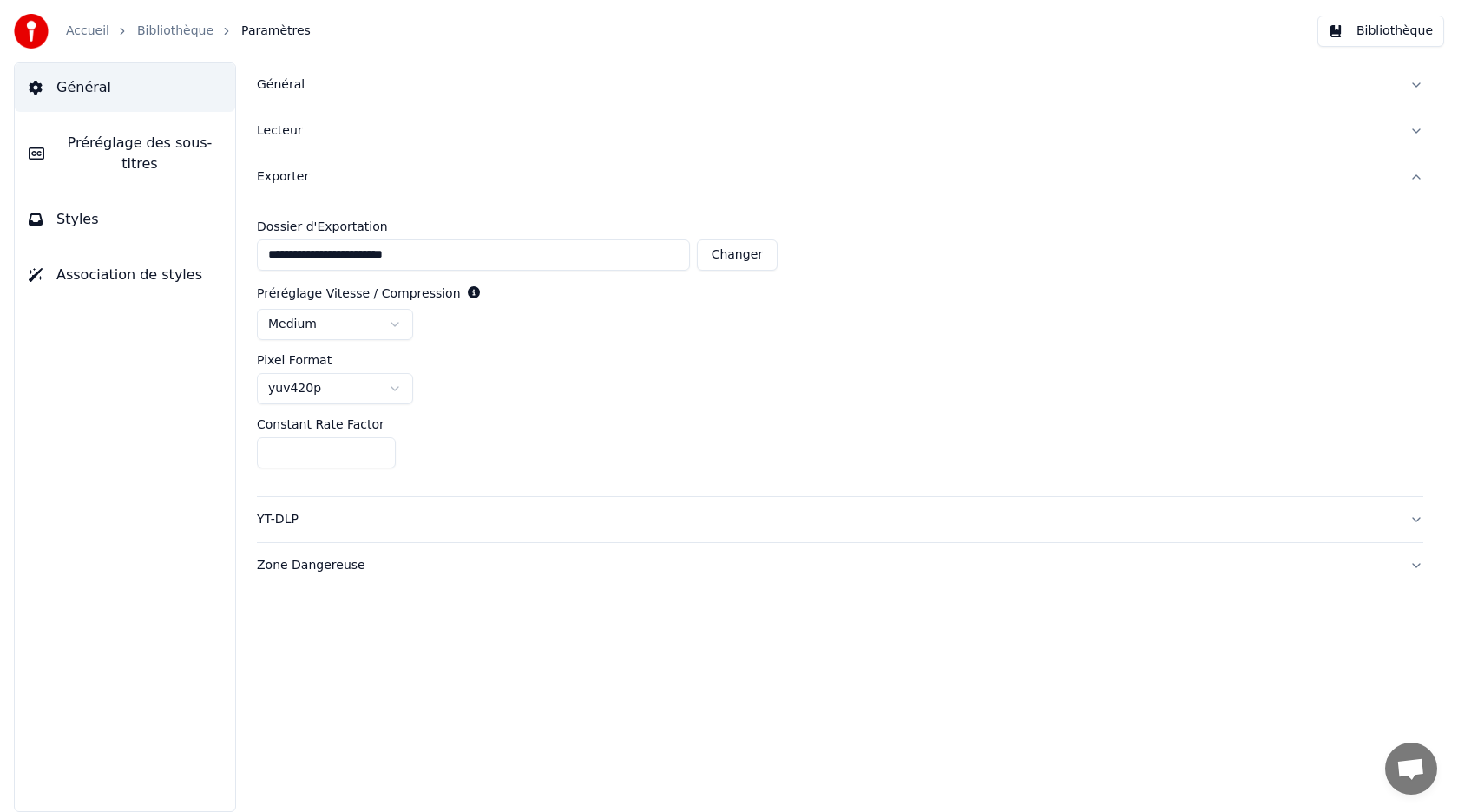
click at [86, 36] on link "Accueil" at bounding box center [87, 32] width 43 height 18
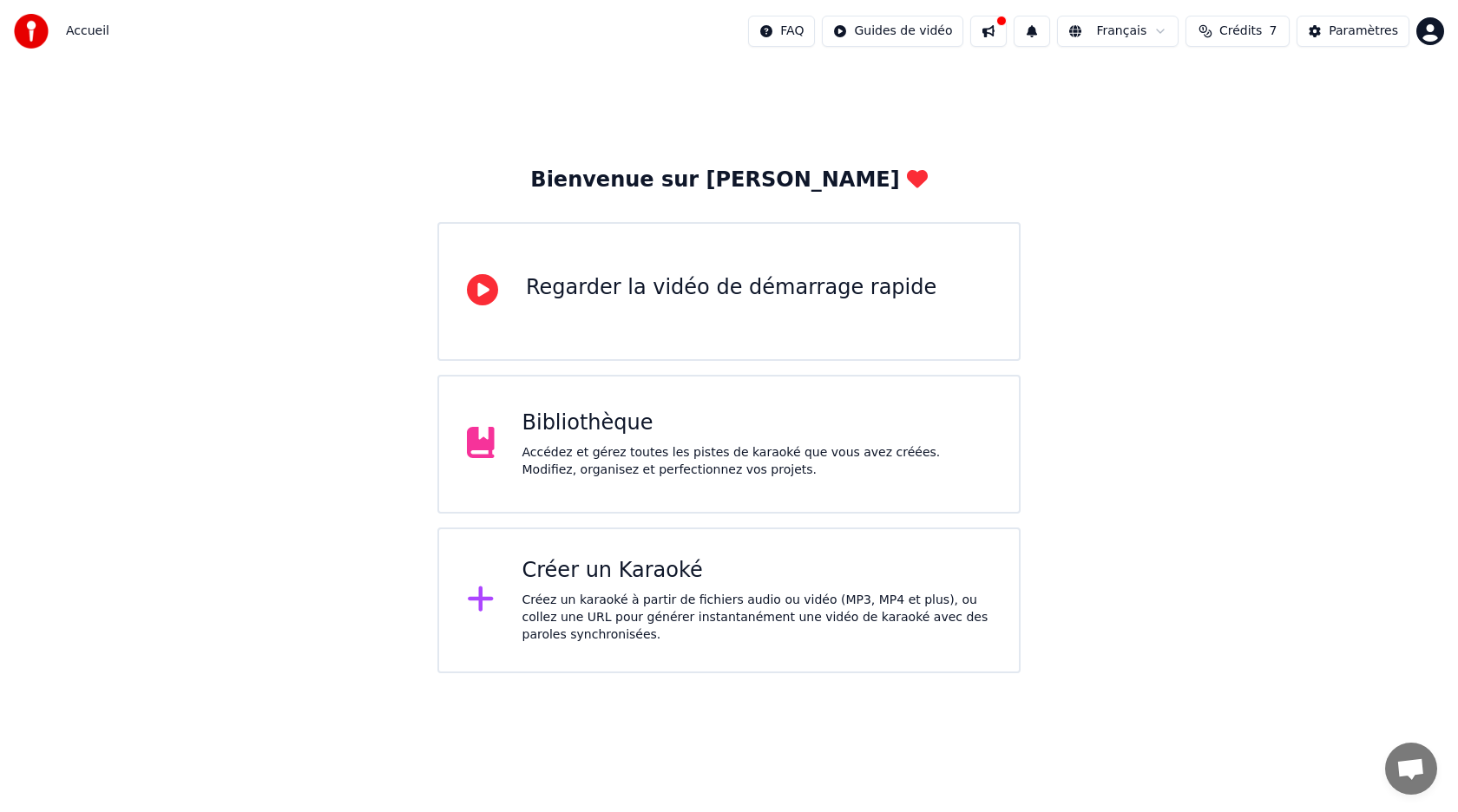
click at [86, 36] on span "Accueil" at bounding box center [87, 32] width 43 height 18
